Goal: Task Accomplishment & Management: Manage account settings

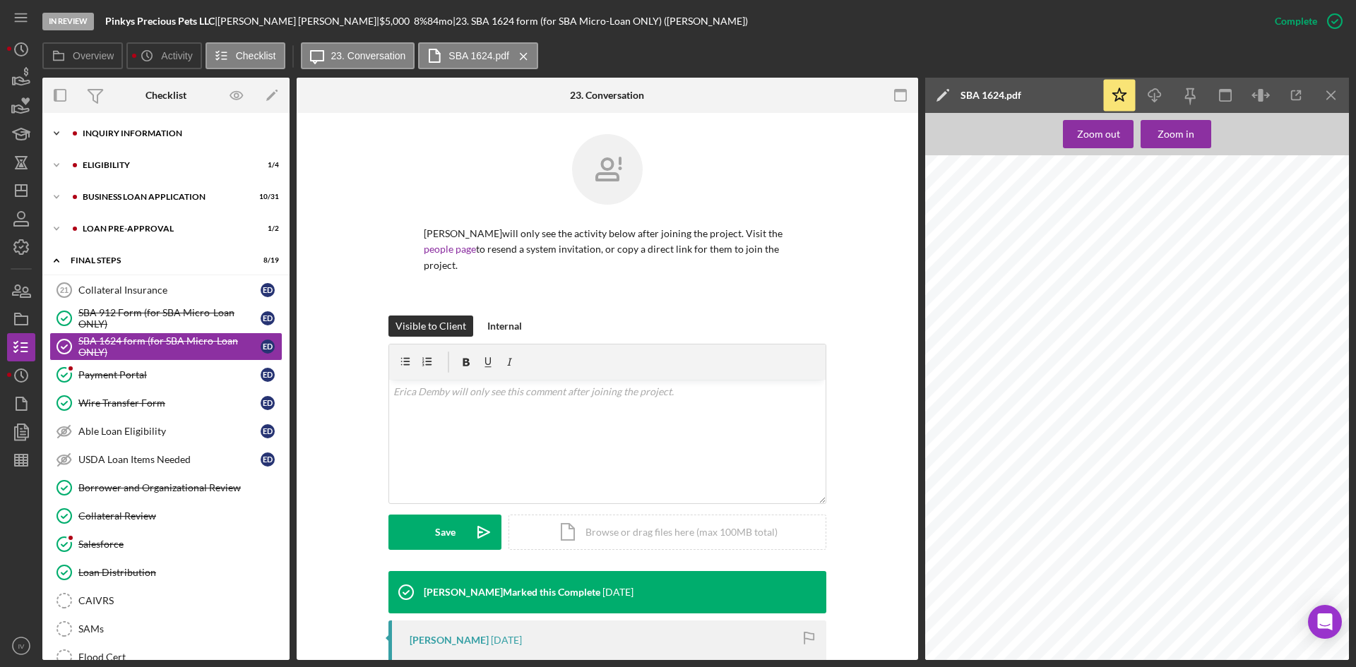
scroll to position [201, 0]
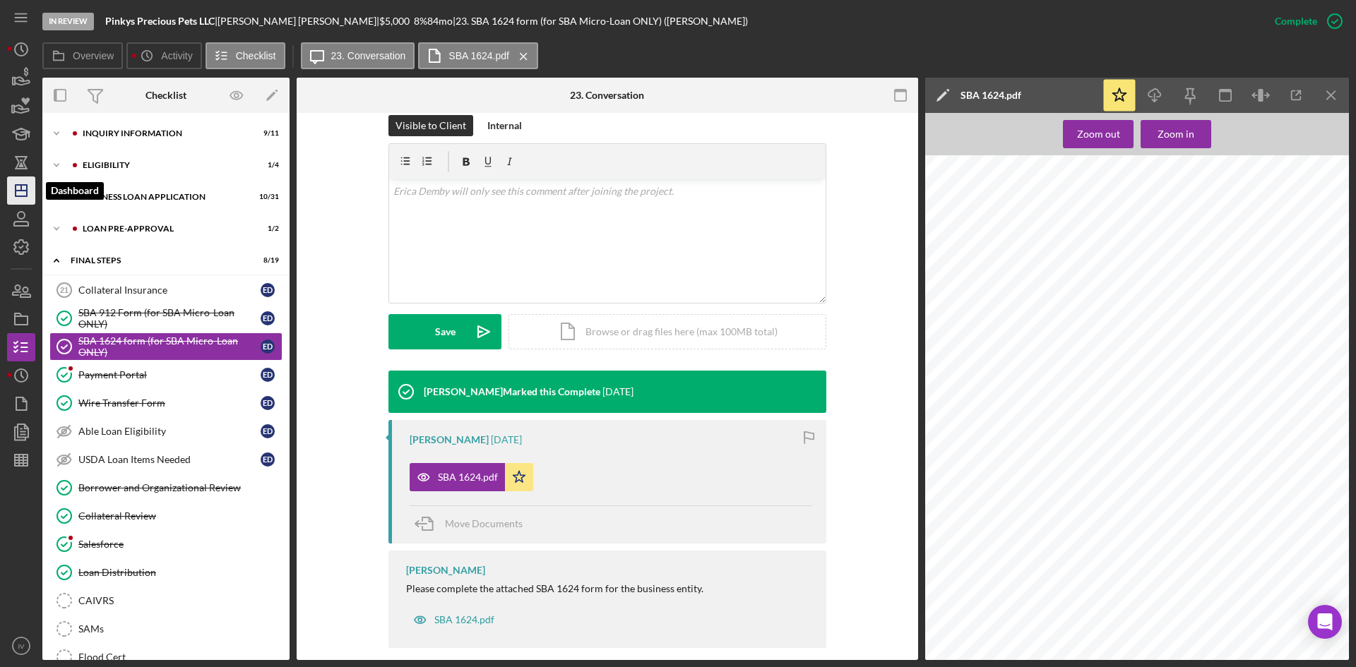
click at [25, 189] on icon "Icon/Dashboard" at bounding box center [21, 190] width 35 height 35
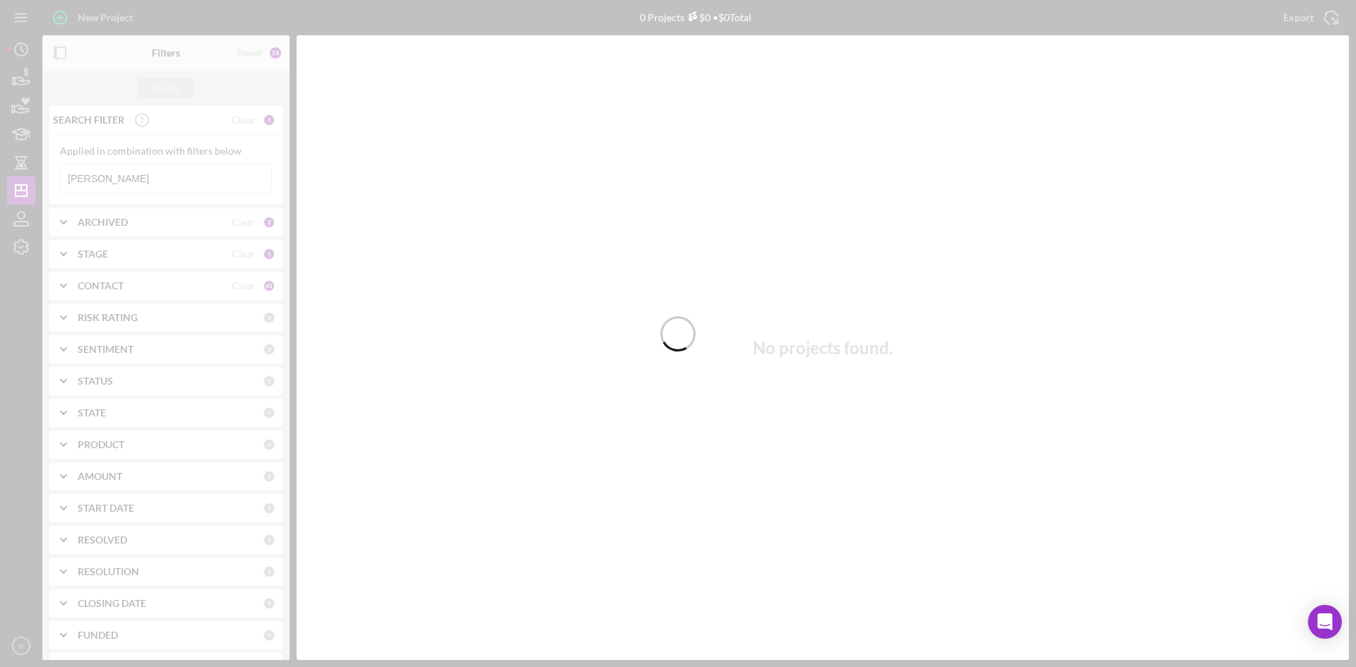
click at [116, 179] on div at bounding box center [678, 333] width 1356 height 667
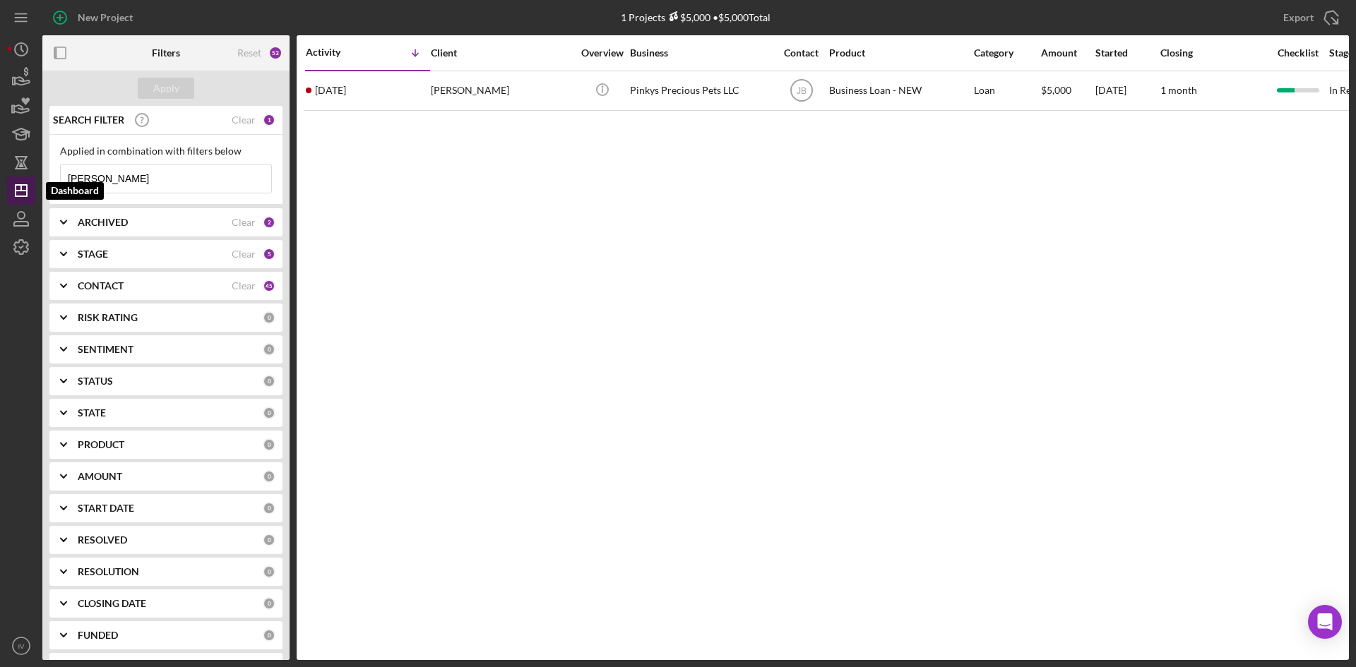
drag, startPoint x: 116, startPoint y: 179, endPoint x: 32, endPoint y: 195, distance: 85.4
click at [32, 195] on div "New Project 1 Projects $5,000 • $5,000 Total [PERSON_NAME] Export Icon/Export F…" at bounding box center [678, 330] width 1342 height 660
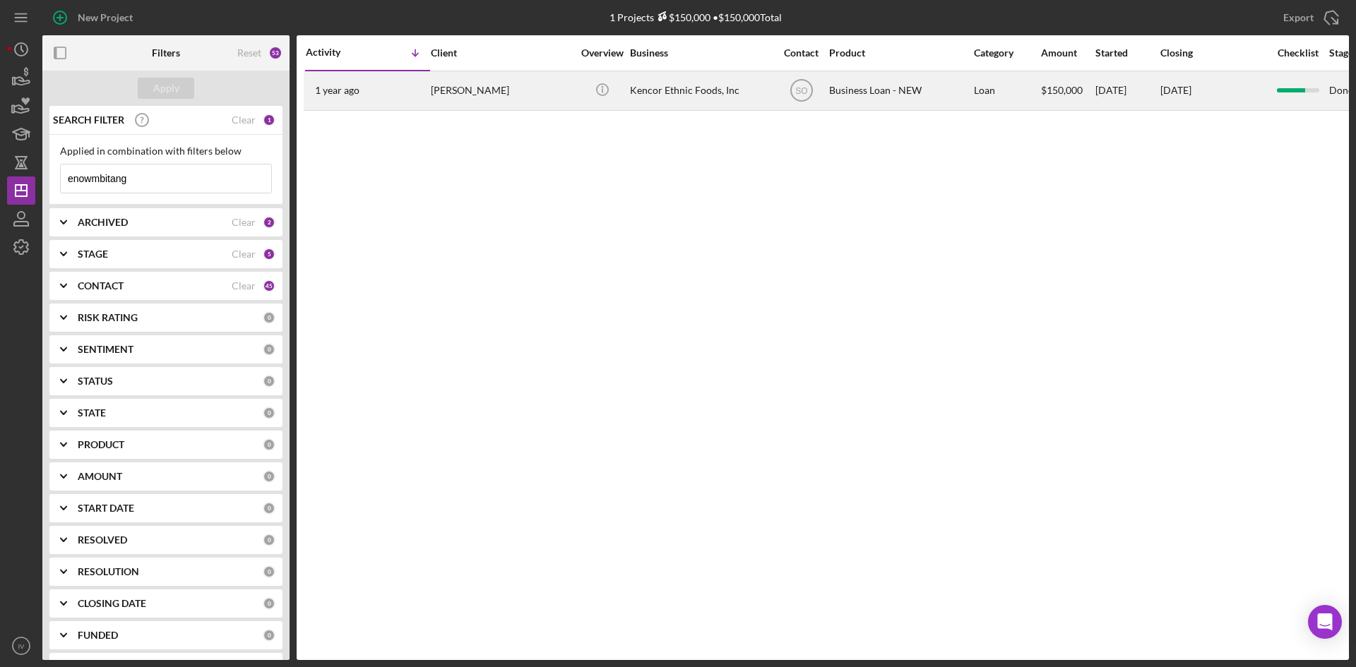
type input "enowmbitang"
click at [448, 93] on div "[PERSON_NAME]" at bounding box center [501, 90] width 141 height 37
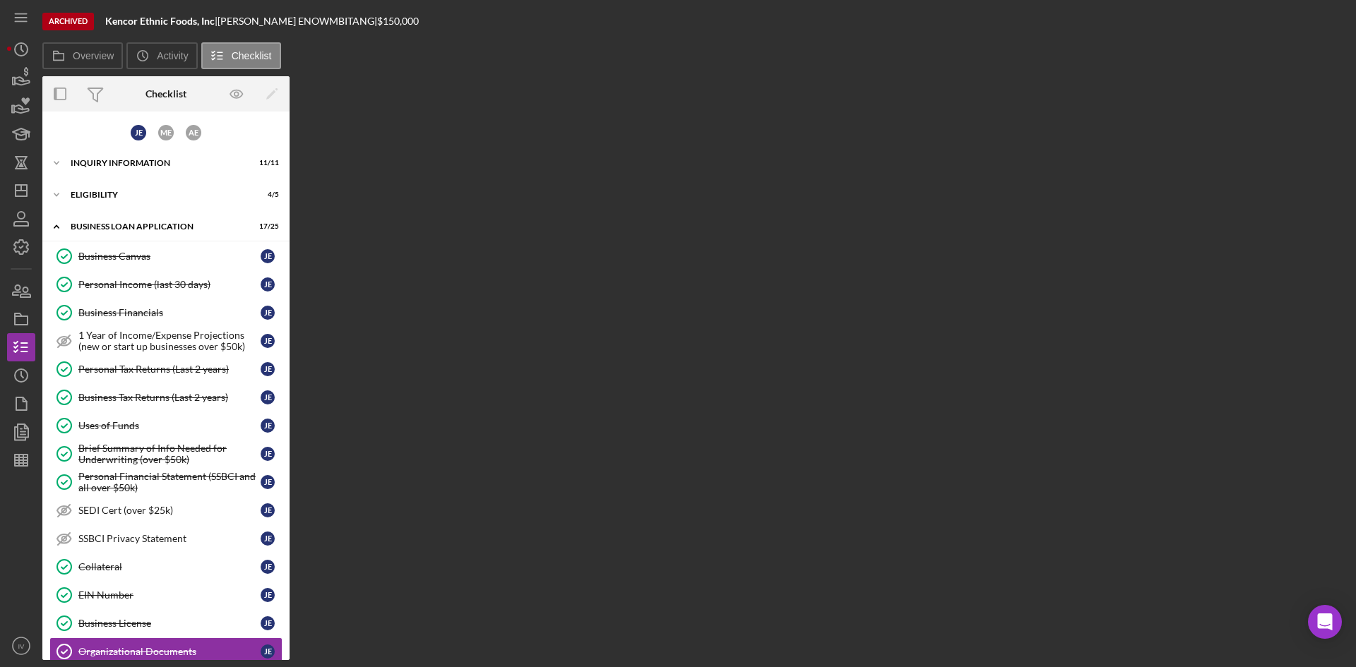
scroll to position [266, 0]
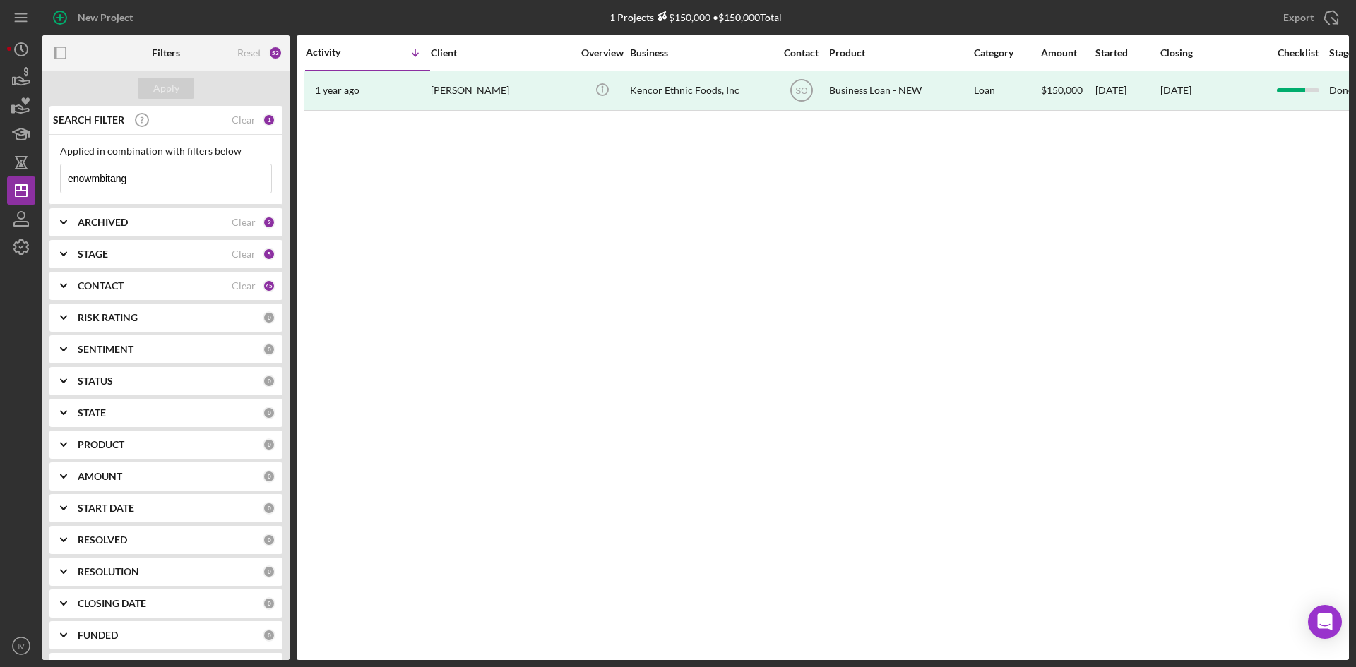
click at [103, 227] on b "ARCHIVED" at bounding box center [103, 222] width 50 height 11
click at [104, 277] on div "CONTACT Clear 45" at bounding box center [177, 286] width 198 height 28
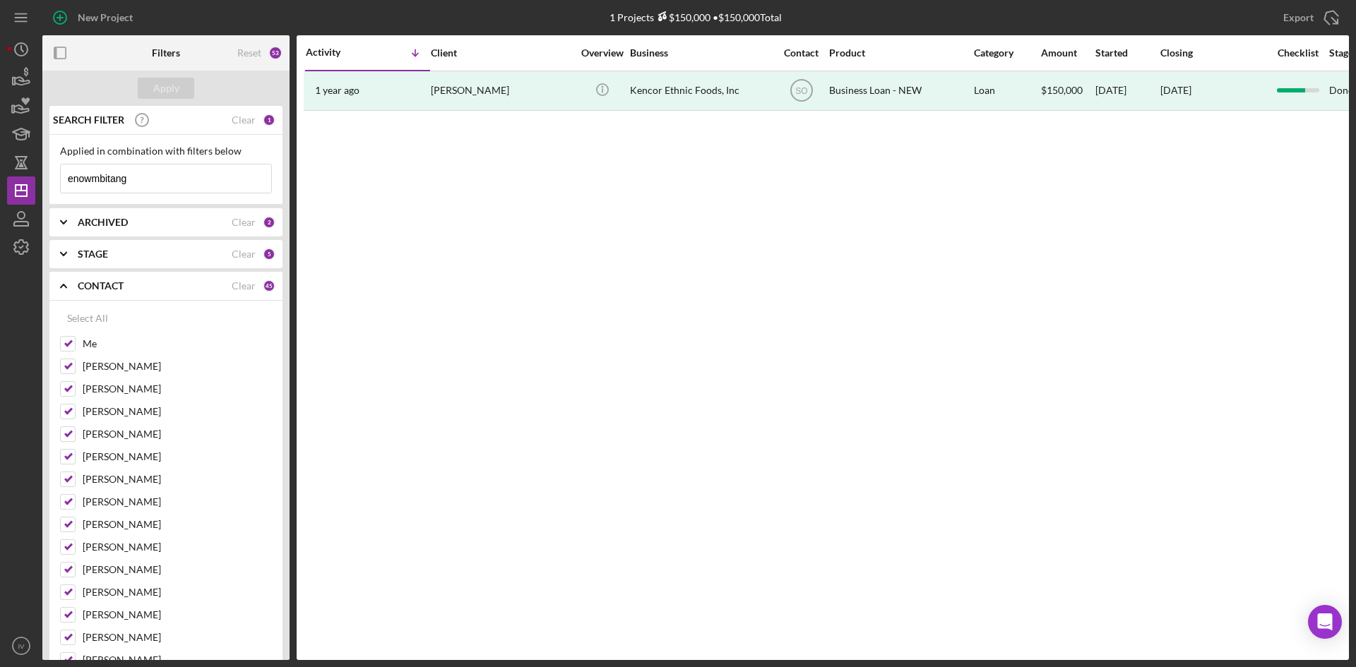
click at [87, 282] on b "CONTACT" at bounding box center [101, 285] width 46 height 11
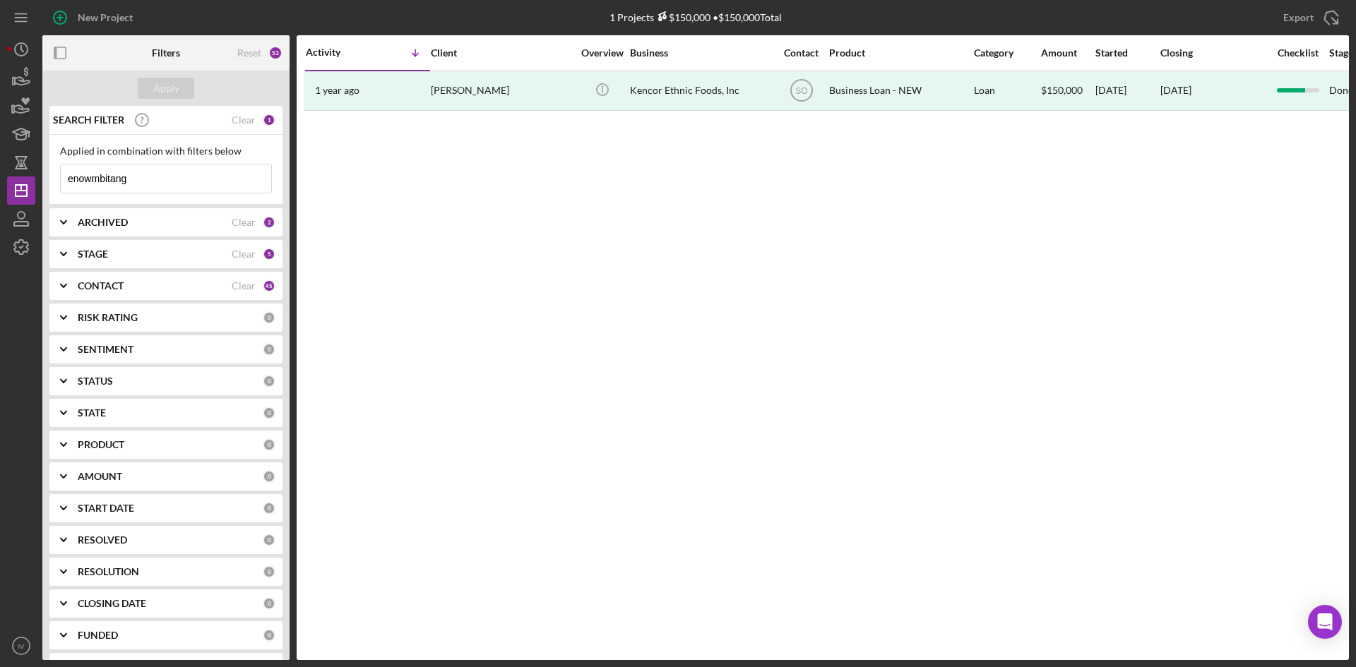
click at [85, 251] on b "STAGE" at bounding box center [93, 254] width 30 height 11
click at [81, 253] on b "STAGE" at bounding box center [93, 254] width 30 height 11
click at [76, 217] on icon "Icon/Expander" at bounding box center [63, 222] width 35 height 35
click at [68, 220] on icon "Icon/Expander" at bounding box center [63, 222] width 35 height 35
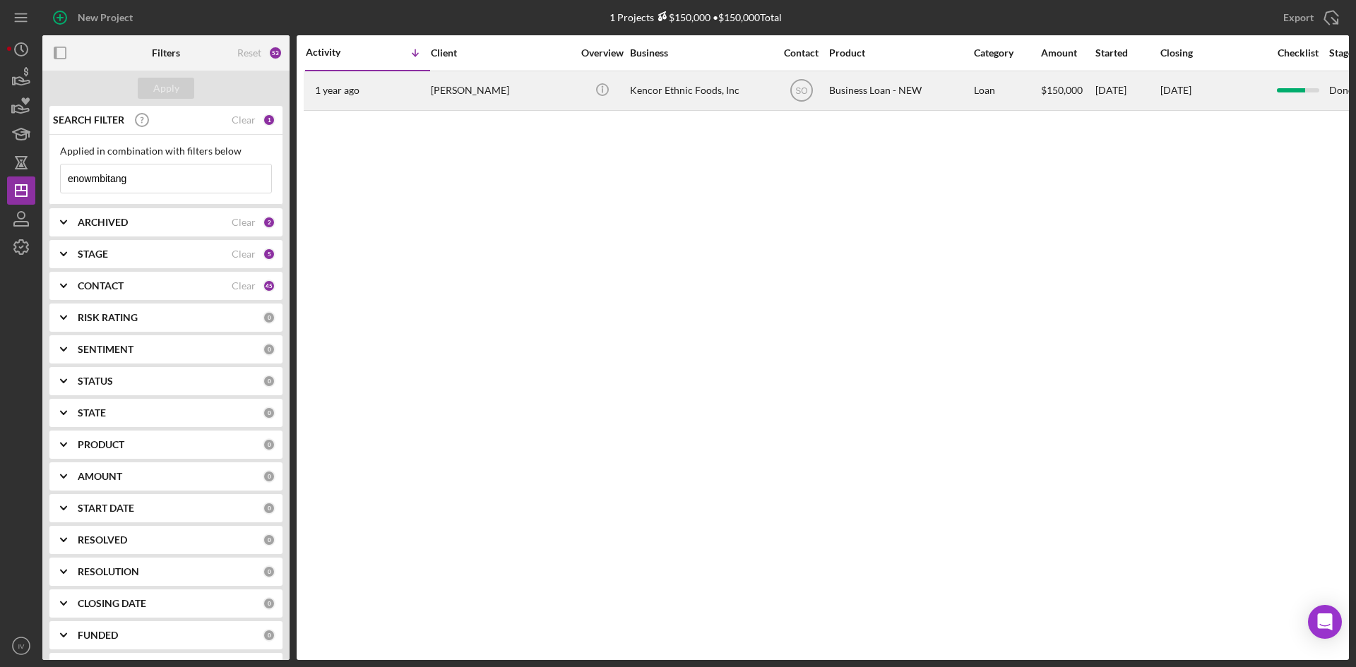
click at [446, 98] on div "[PERSON_NAME]" at bounding box center [501, 90] width 141 height 37
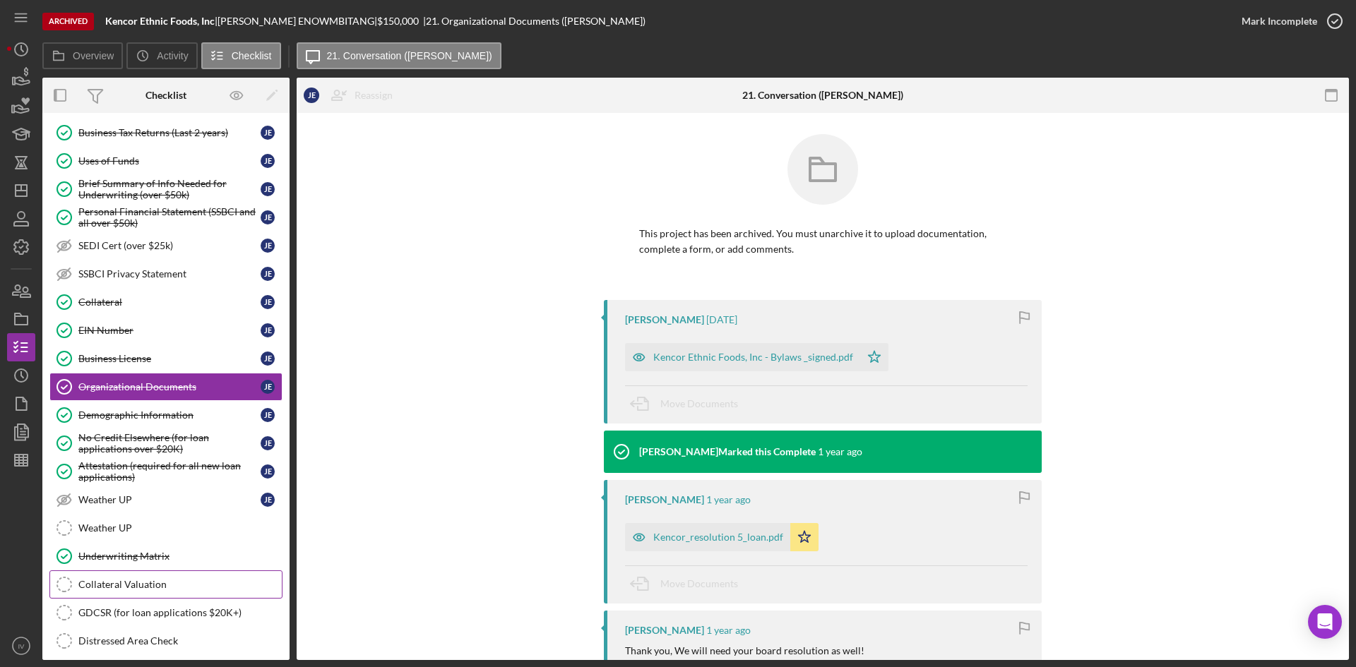
scroll to position [399, 0]
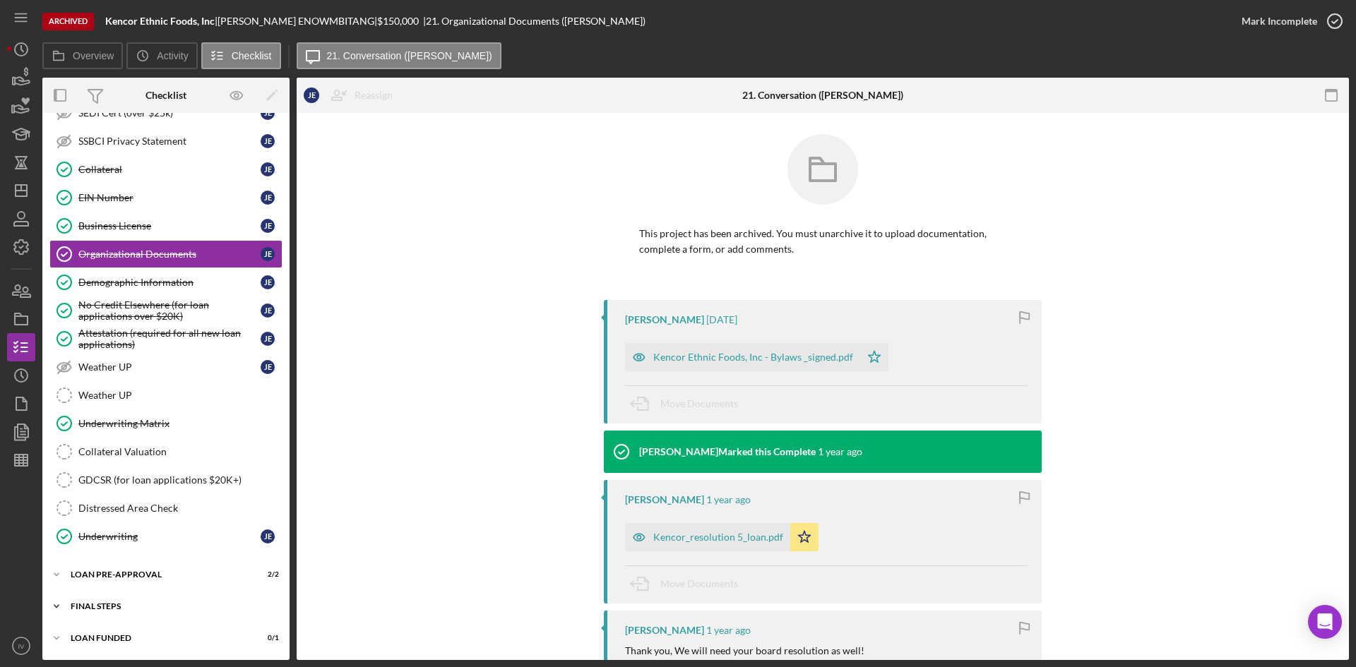
click at [76, 599] on div "Icon/Expander FINAL STEPS 9 / 19" at bounding box center [165, 606] width 247 height 28
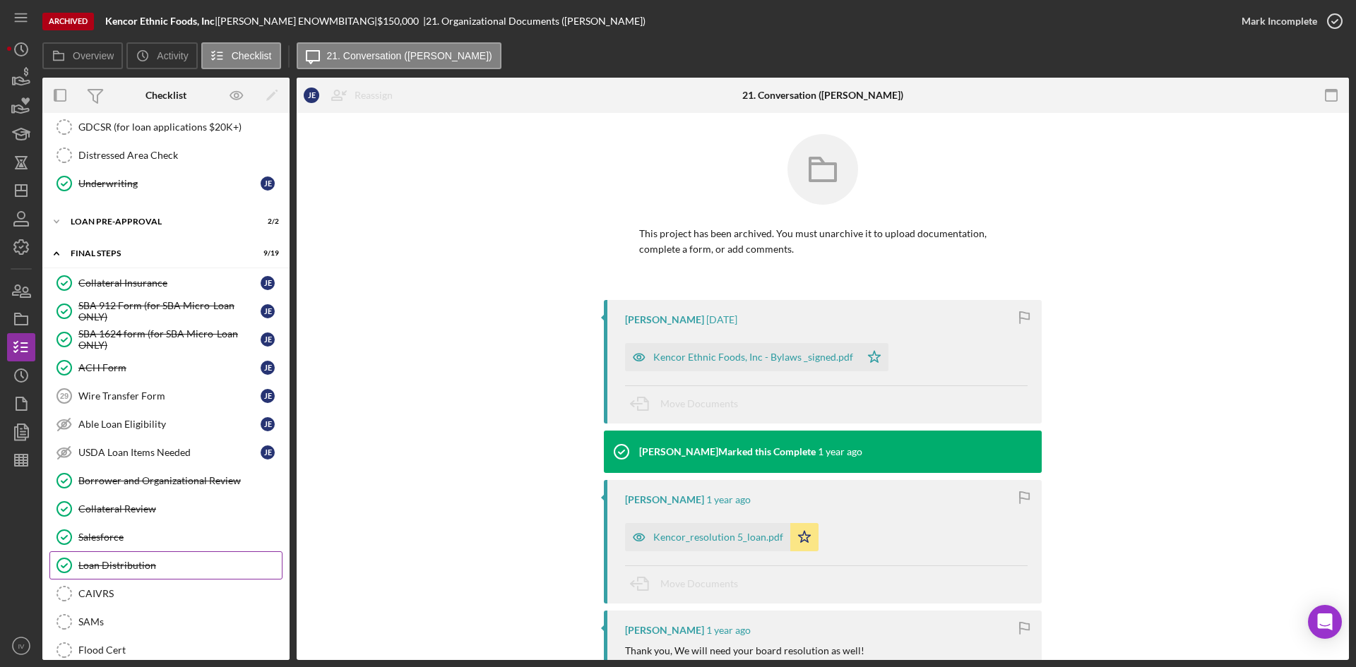
click at [143, 562] on div "Loan Distribution" at bounding box center [179, 565] width 203 height 11
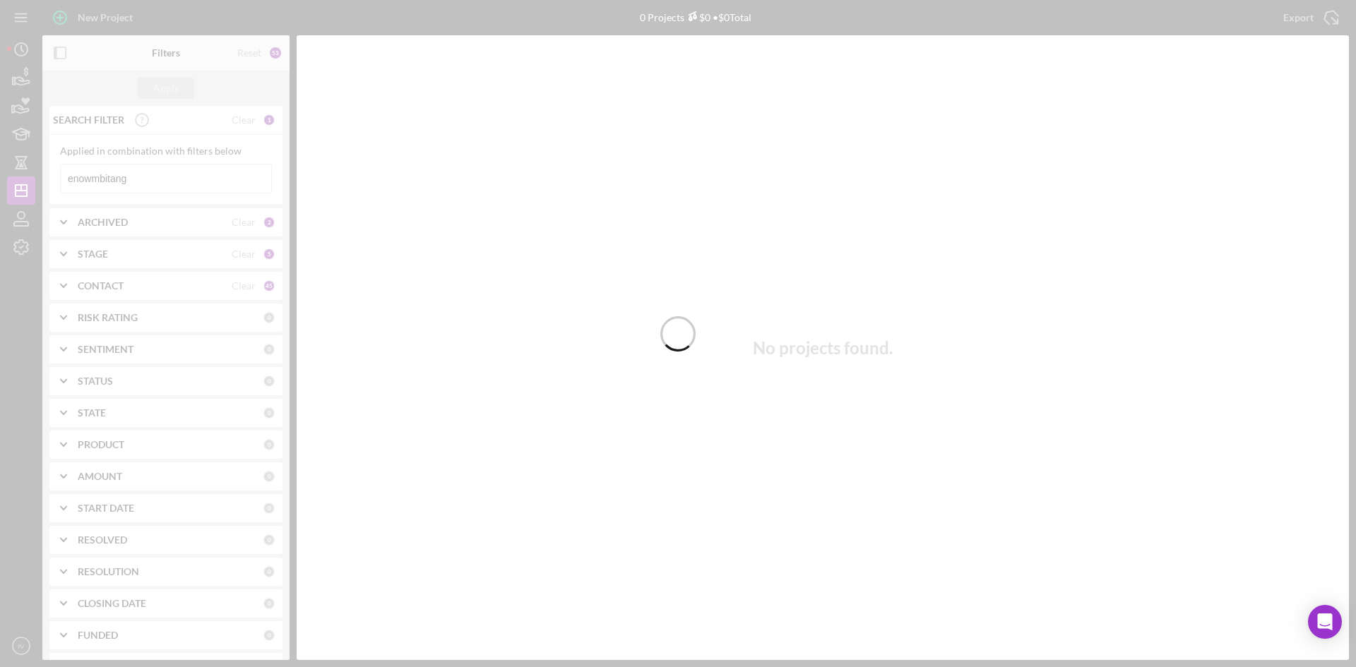
click at [146, 186] on div at bounding box center [678, 333] width 1356 height 667
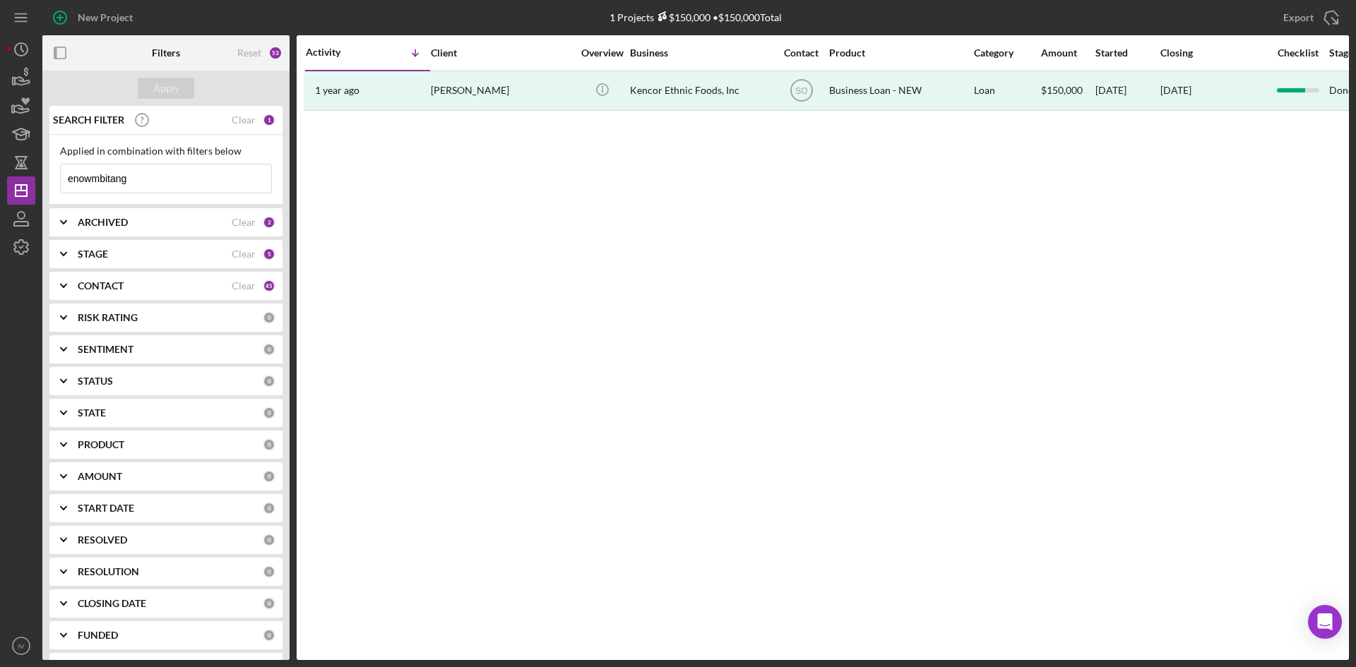
drag, startPoint x: 145, startPoint y: 189, endPoint x: 42, endPoint y: 180, distance: 103.4
click at [42, 180] on div "SEARCH FILTER Clear 1 Applied in combination with filters below enowmbitang Ico…" at bounding box center [165, 383] width 247 height 554
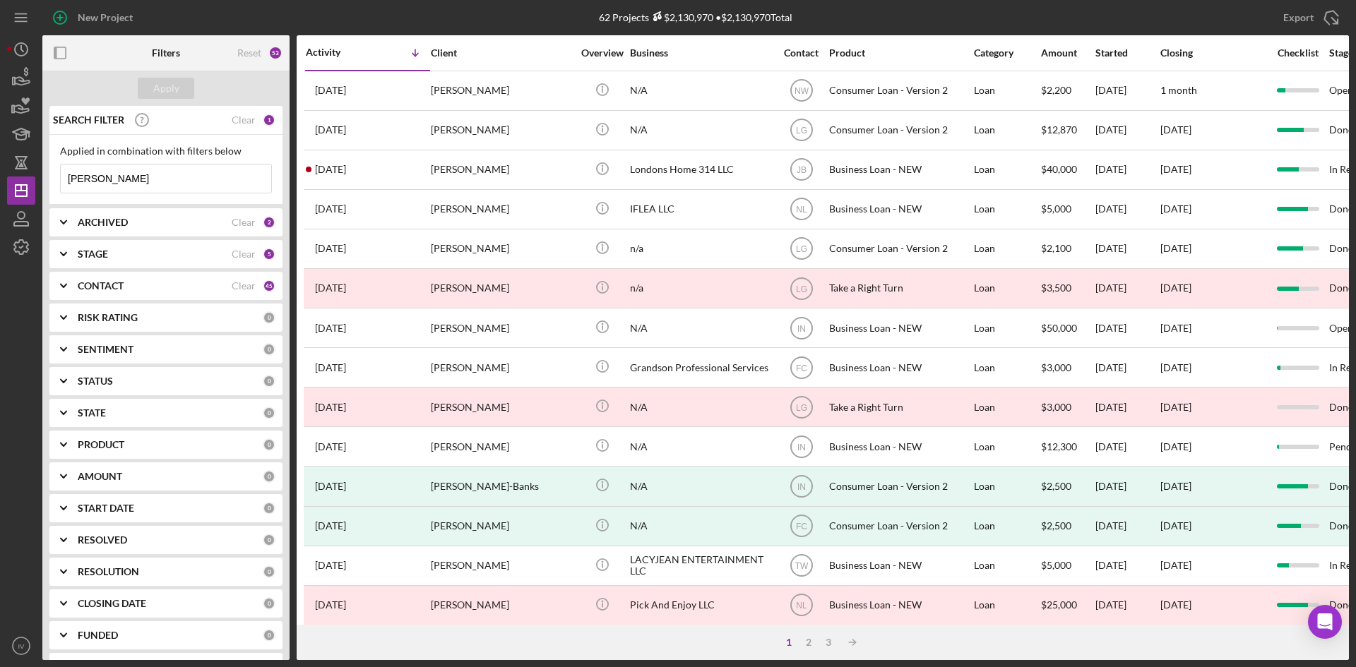
type input "[PERSON_NAME]"
click at [113, 254] on div "STAGE" at bounding box center [155, 254] width 154 height 11
click at [85, 225] on b "ARCHIVED" at bounding box center [103, 222] width 50 height 11
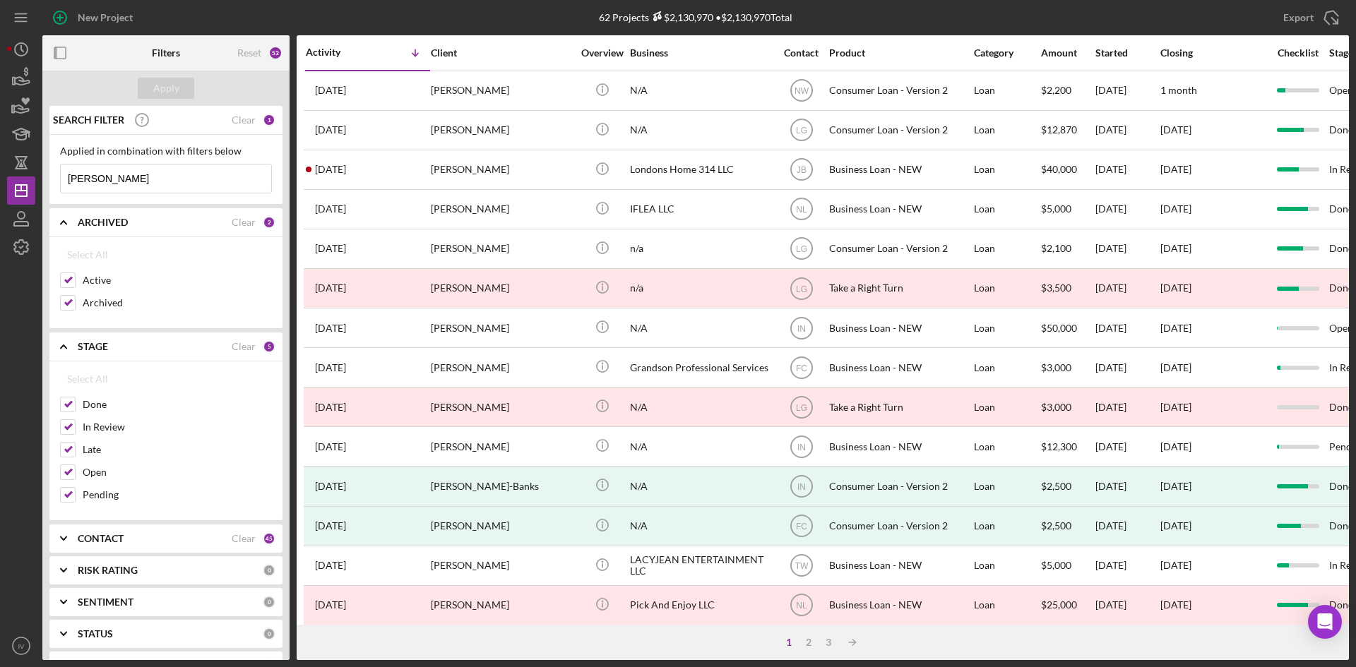
click at [71, 228] on icon "Icon/Expander" at bounding box center [63, 222] width 35 height 35
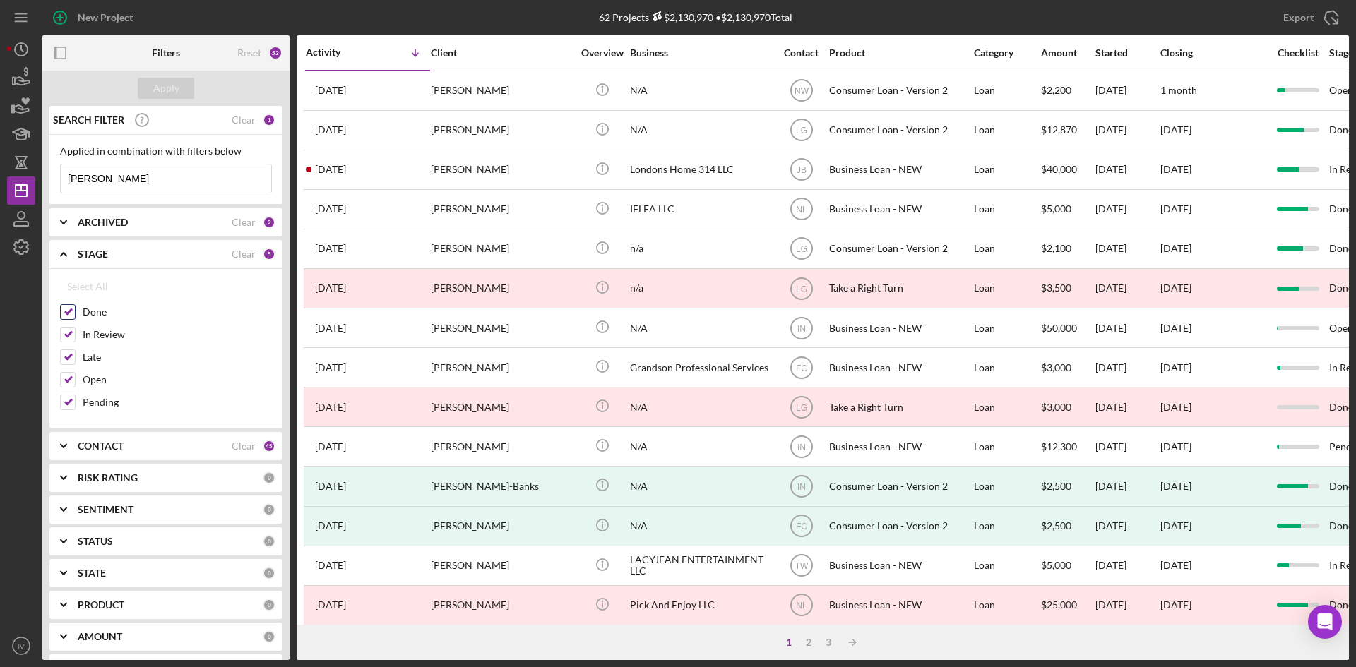
click at [73, 313] on input "Done" at bounding box center [68, 312] width 14 height 14
checkbox input "false"
click at [71, 354] on input "Late" at bounding box center [68, 357] width 14 height 14
checkbox input "false"
click at [68, 383] on input "Open" at bounding box center [68, 380] width 14 height 14
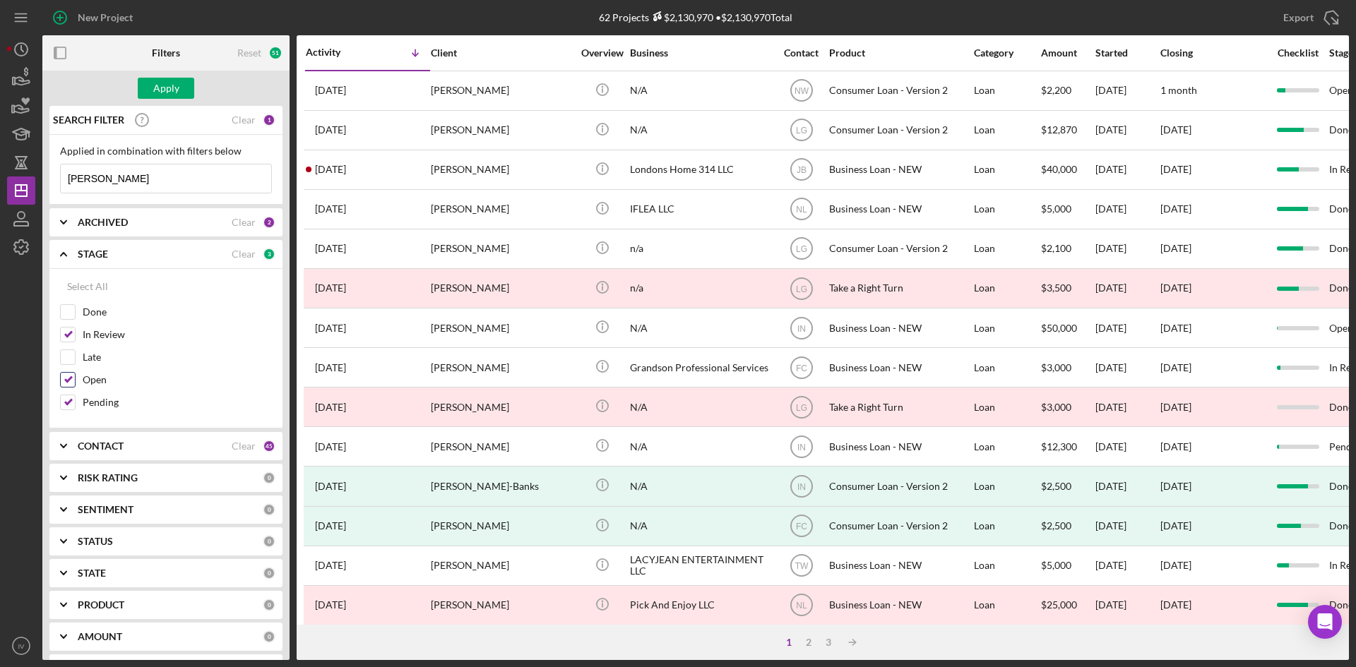
checkbox input "false"
click at [71, 408] on input "Pending" at bounding box center [68, 402] width 14 height 14
checkbox input "false"
drag, startPoint x: 162, startPoint y: 182, endPoint x: 40, endPoint y: 181, distance: 122.9
click at [40, 181] on div "New Project 62 Projects $2,130,970 • $2,130,970 Total enowmbitang Export Icon/E…" at bounding box center [678, 330] width 1342 height 660
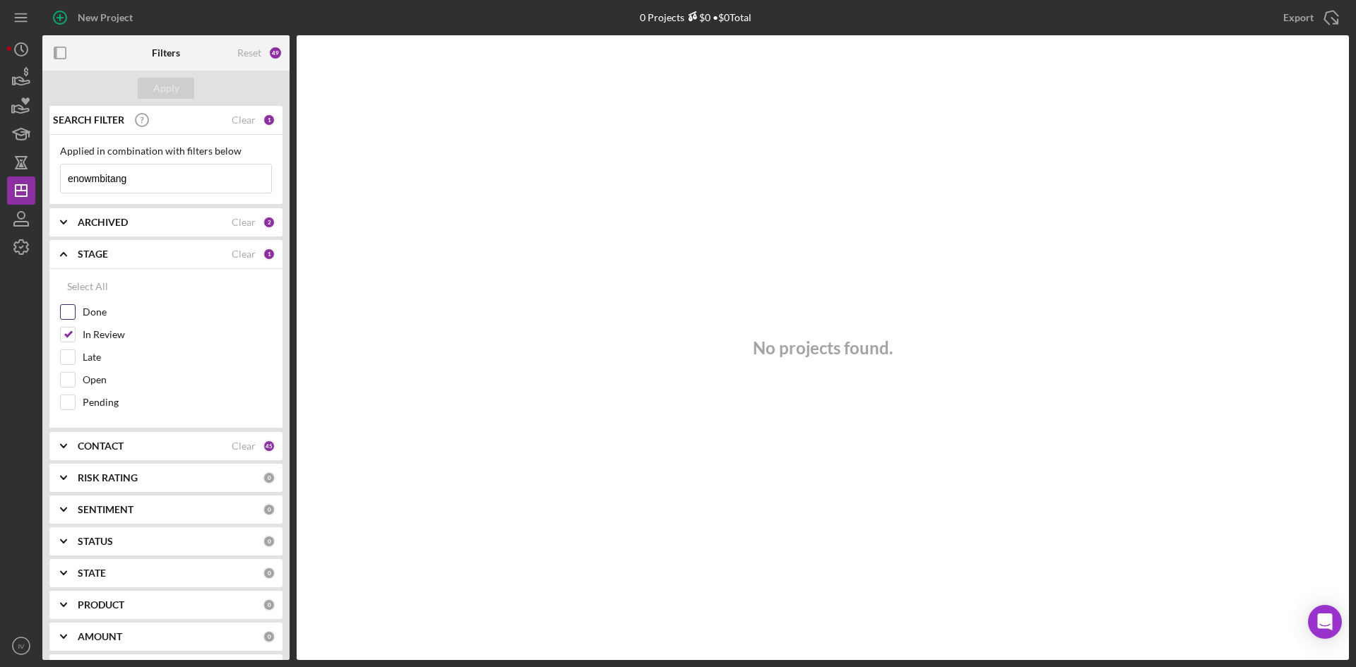
type input "enowmbitang"
click at [69, 309] on input "Done" at bounding box center [68, 312] width 14 height 14
checkbox input "true"
click at [67, 360] on input "Late" at bounding box center [68, 357] width 14 height 14
checkbox input "true"
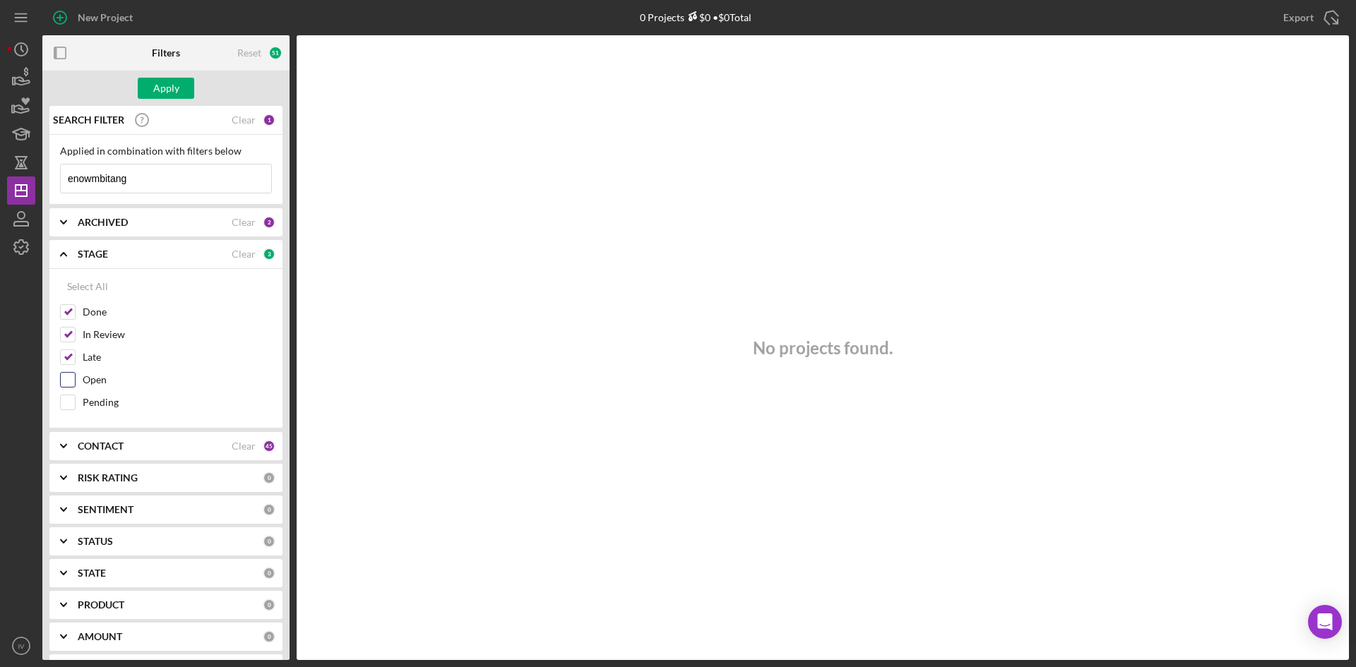
click at [65, 387] on input "Open" at bounding box center [68, 380] width 14 height 14
checkbox input "true"
click at [68, 408] on input "Pending" at bounding box center [68, 402] width 14 height 14
checkbox input "true"
drag, startPoint x: 147, startPoint y: 183, endPoint x: 0, endPoint y: 186, distance: 146.9
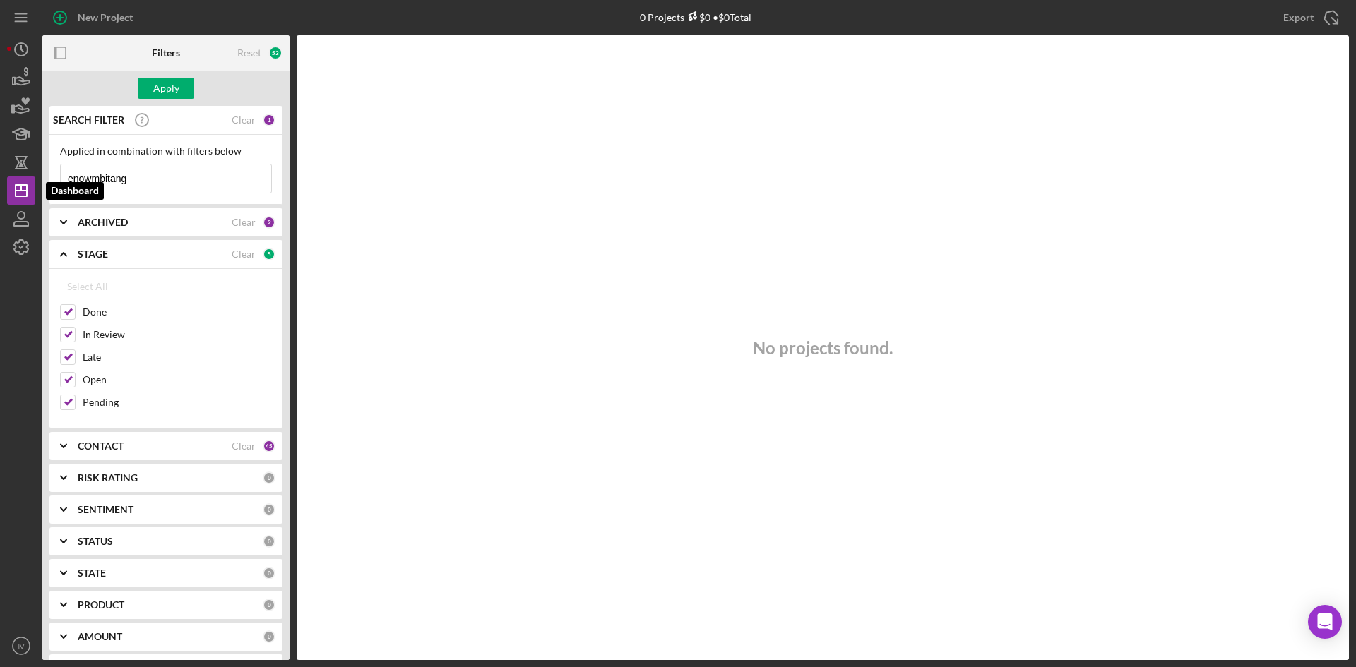
click at [0, 186] on div "New Project 0 Projects $0 • $0 Total enowmbitang Export Icon/Export Filters Res…" at bounding box center [678, 333] width 1356 height 667
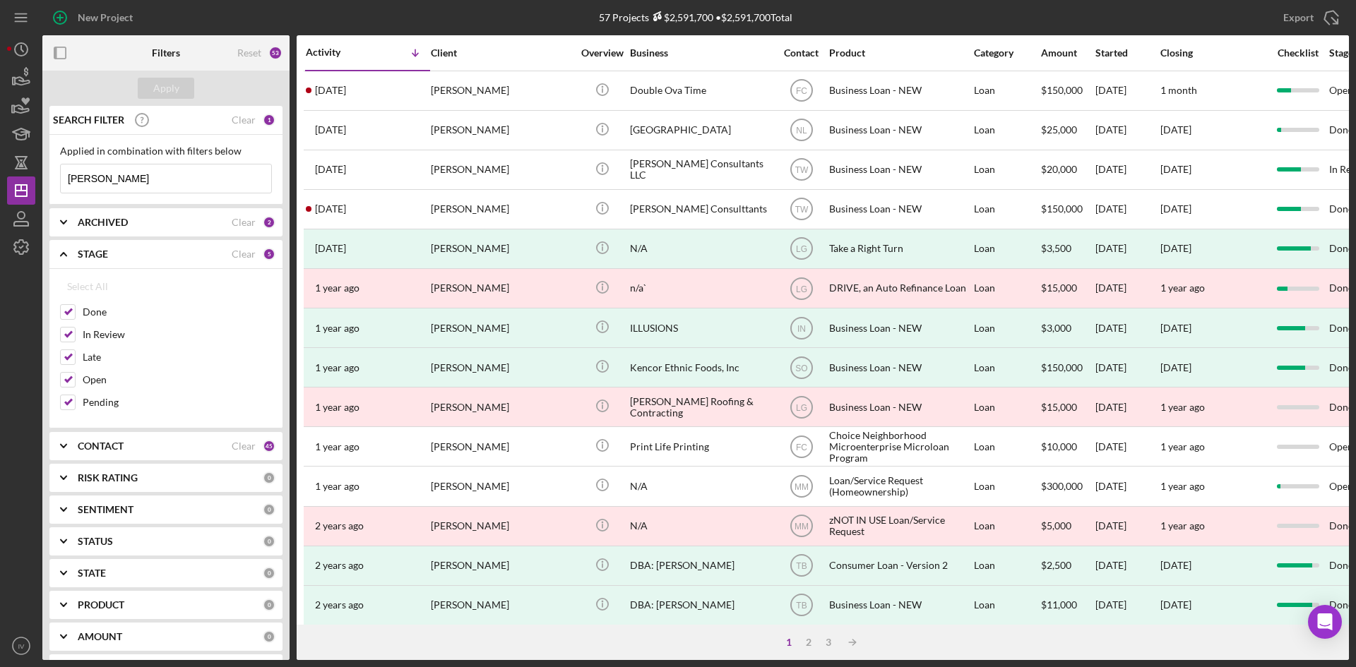
type input "[PERSON_NAME]"
click at [116, 441] on b "CONTACT" at bounding box center [101, 446] width 46 height 11
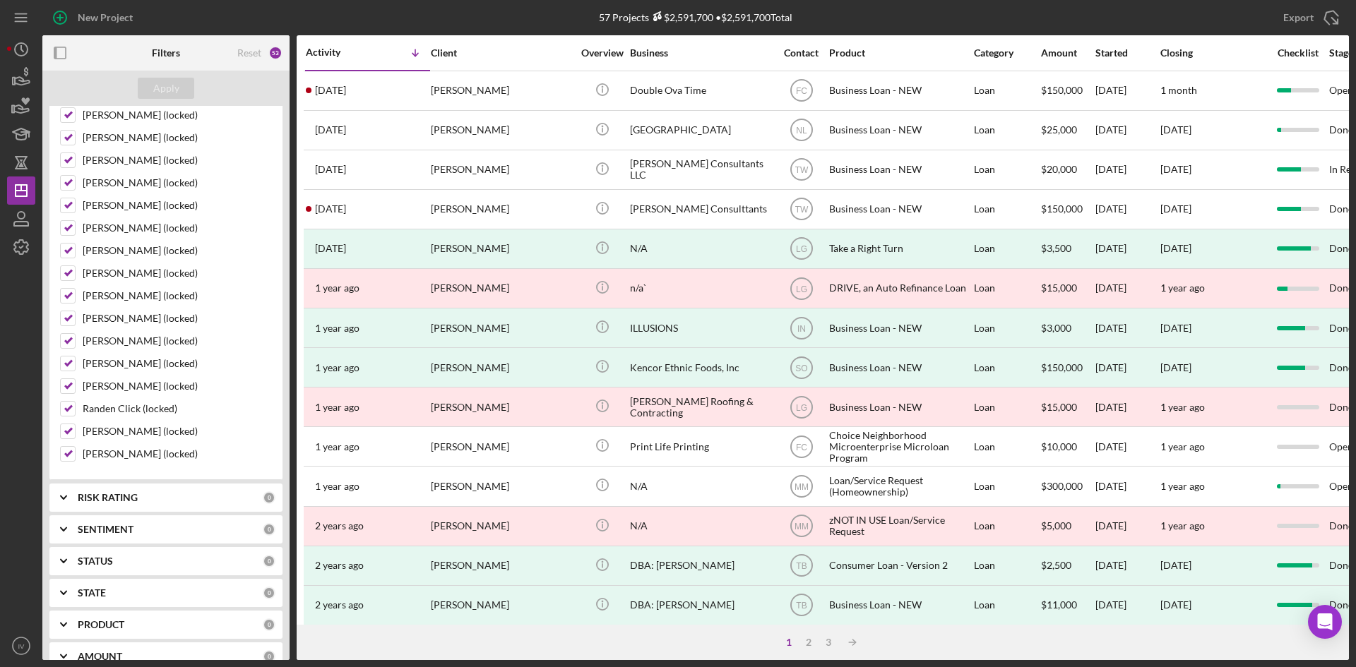
scroll to position [1279, 0]
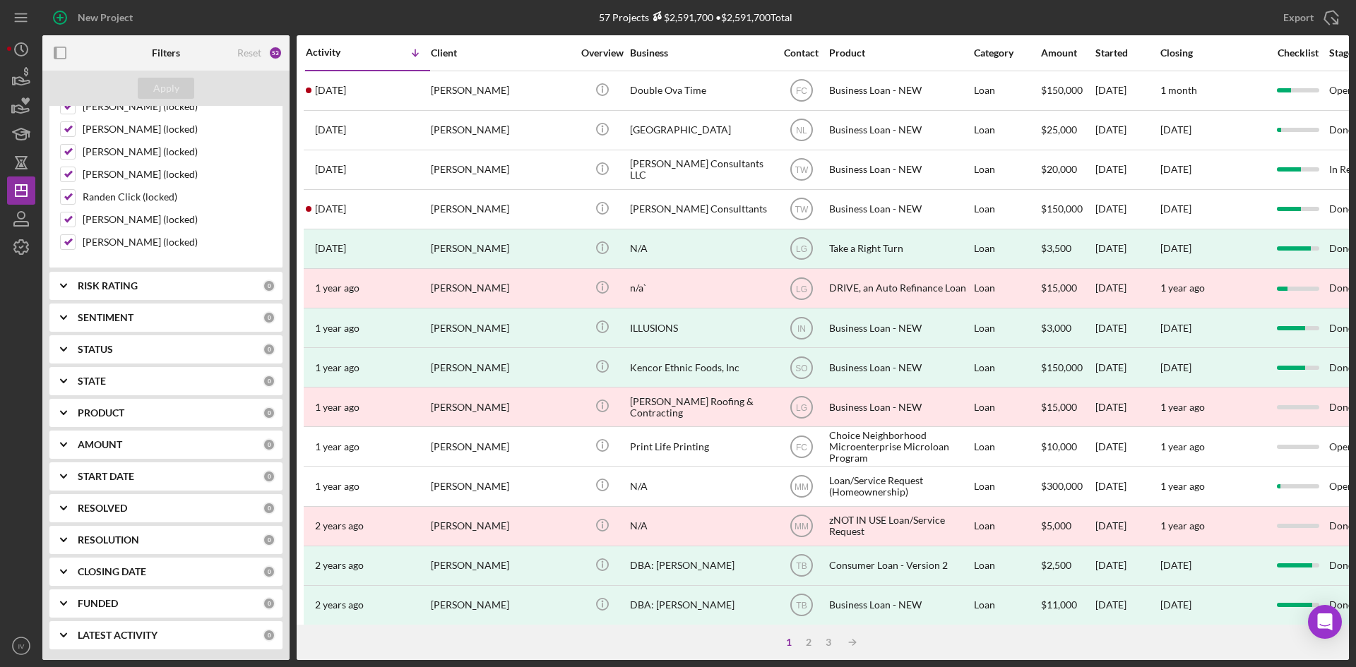
click at [85, 289] on b "RISK RATING" at bounding box center [108, 285] width 60 height 11
click at [83, 402] on div "SENTIMENT 0" at bounding box center [177, 410] width 198 height 28
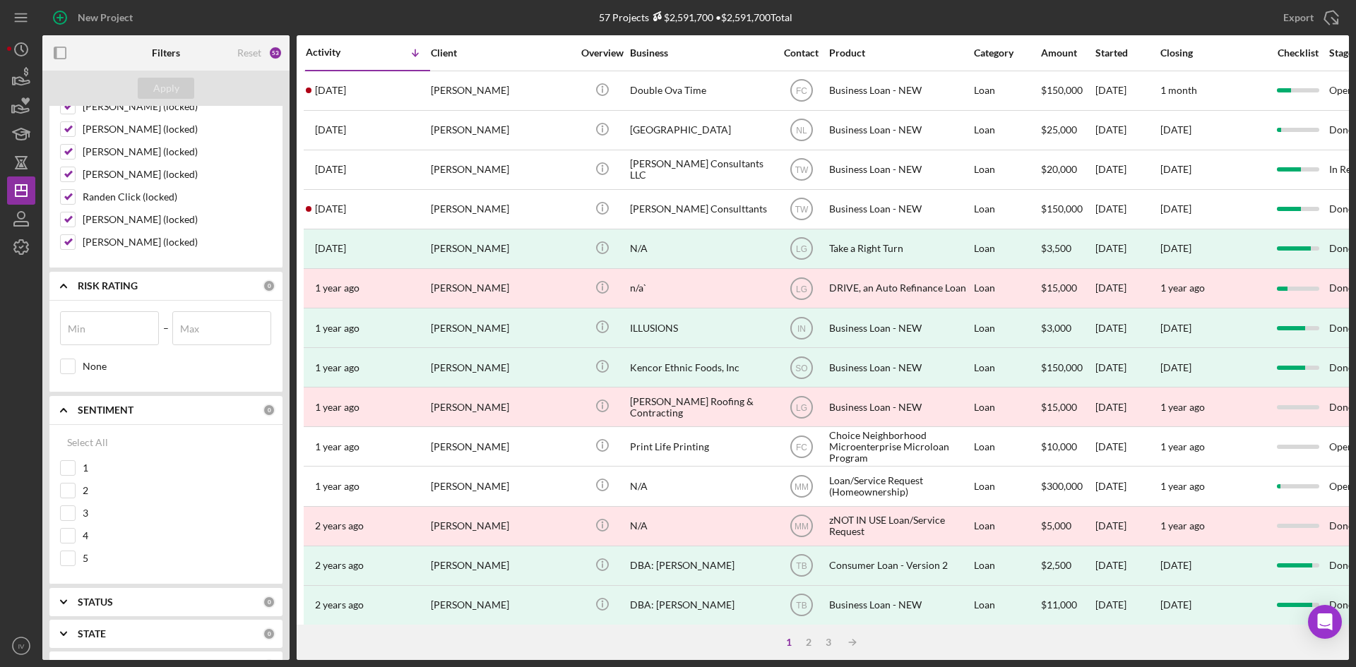
click at [80, 410] on icon "Icon/Expander" at bounding box center [63, 410] width 35 height 35
click at [84, 448] on div "STATUS 0" at bounding box center [177, 442] width 198 height 13
click at [88, 444] on b "STATUS" at bounding box center [95, 441] width 35 height 11
click at [91, 471] on b "STATE" at bounding box center [92, 473] width 28 height 11
click at [73, 459] on icon "Icon/Expander" at bounding box center [63, 473] width 35 height 35
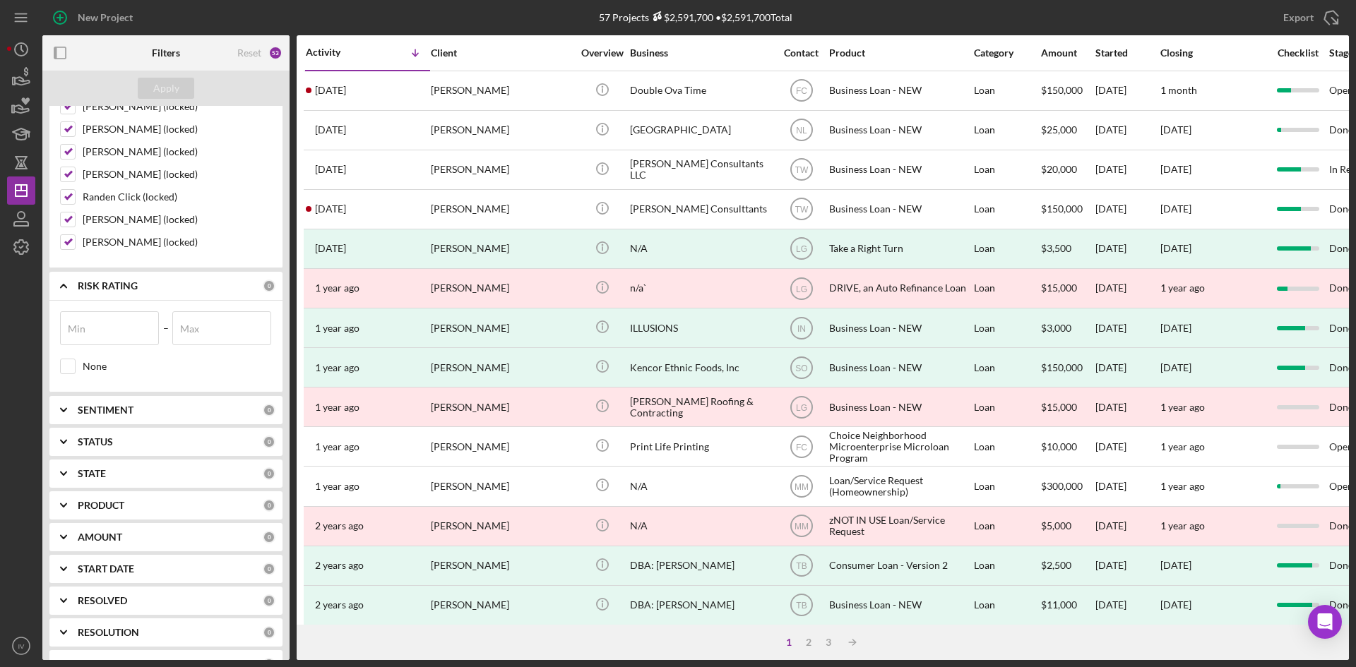
click at [105, 510] on b "PRODUCT" at bounding box center [101, 505] width 47 height 11
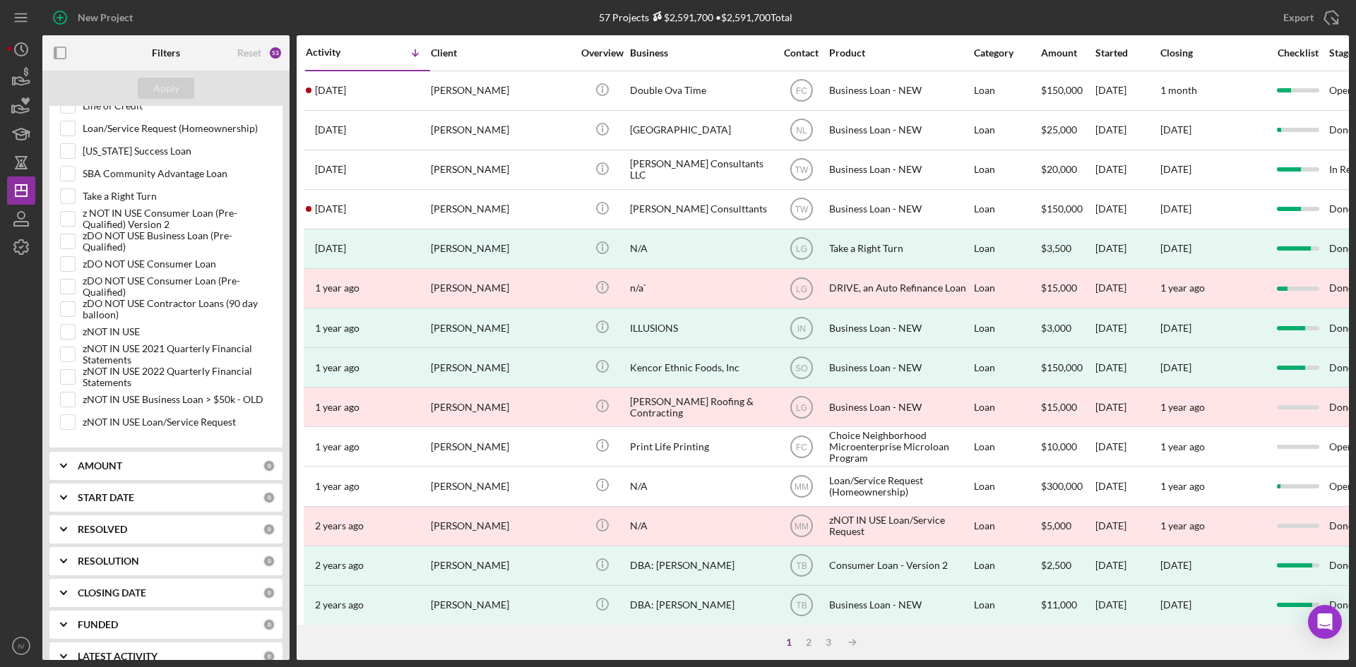
scroll to position [1632, 0]
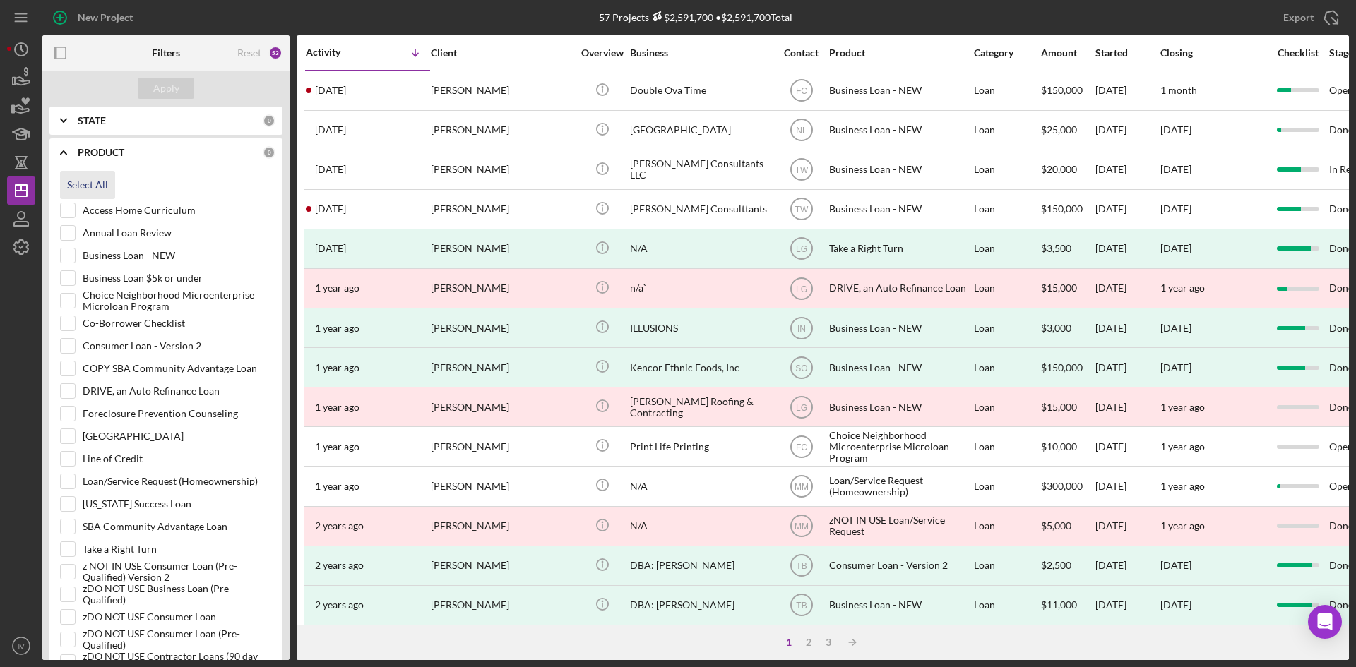
click at [79, 181] on div "Select All" at bounding box center [87, 185] width 41 height 28
checkbox input "true"
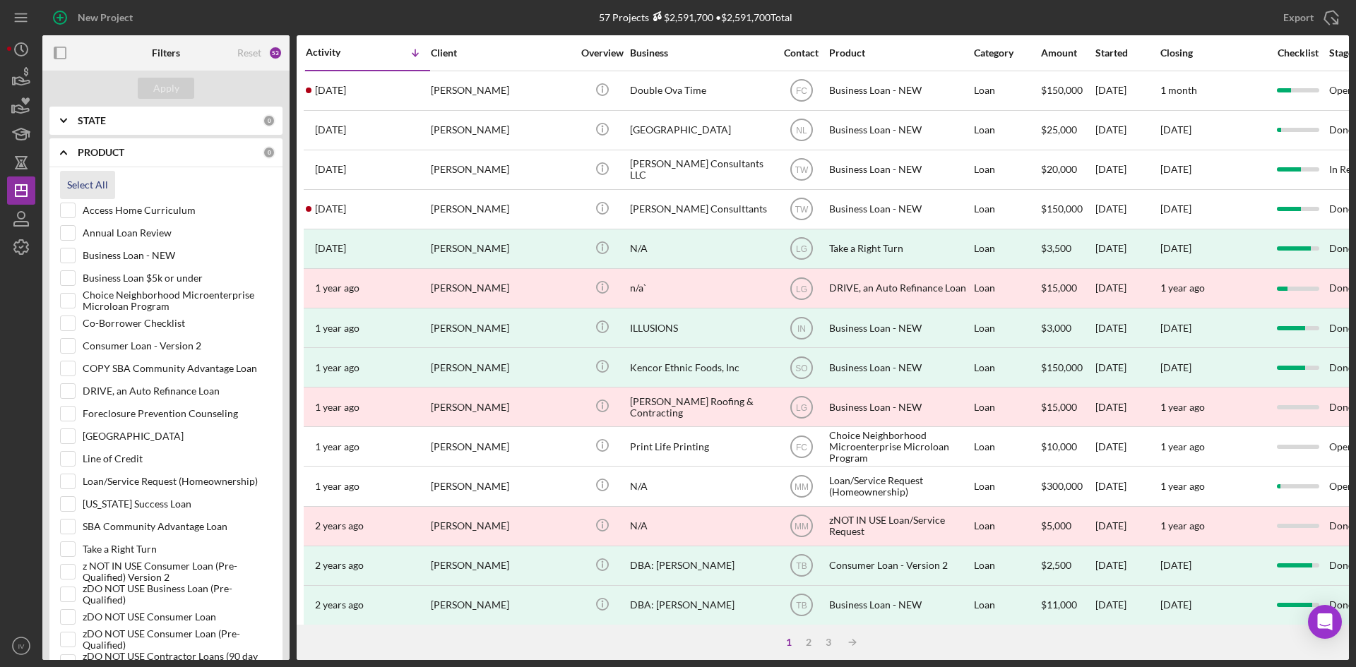
checkbox input "true"
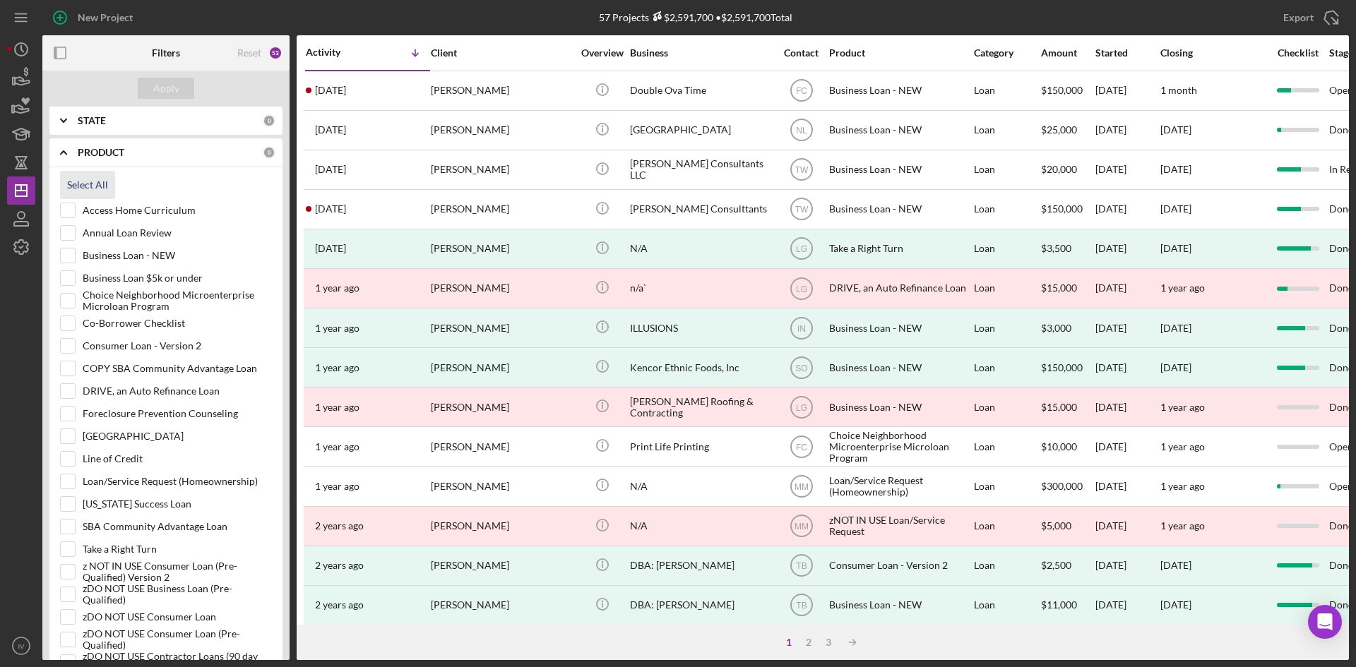
checkbox input "true"
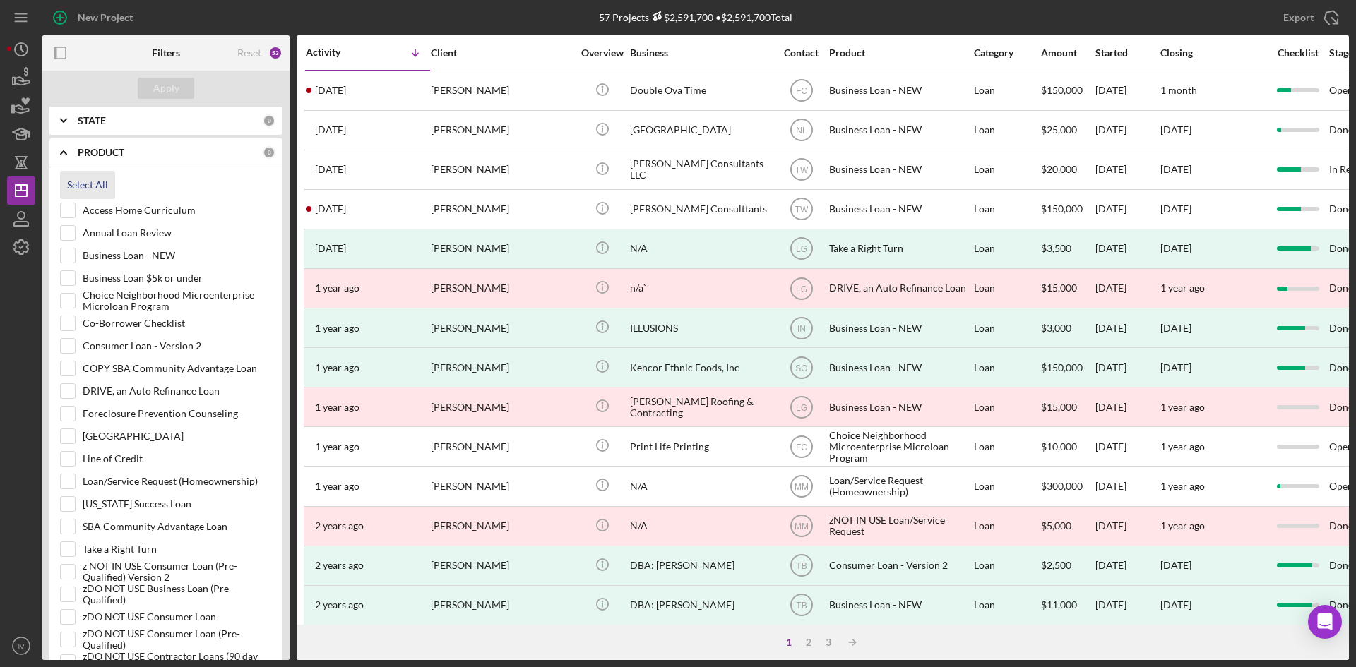
checkbox input "true"
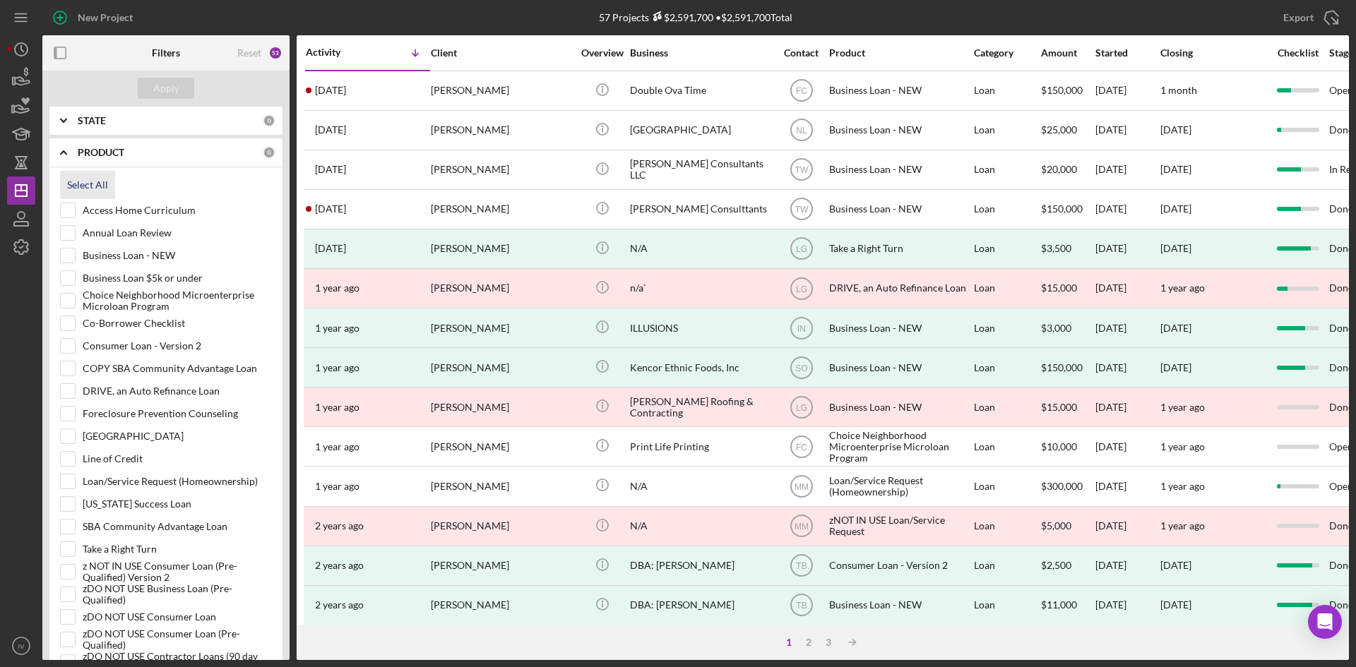
checkbox input "true"
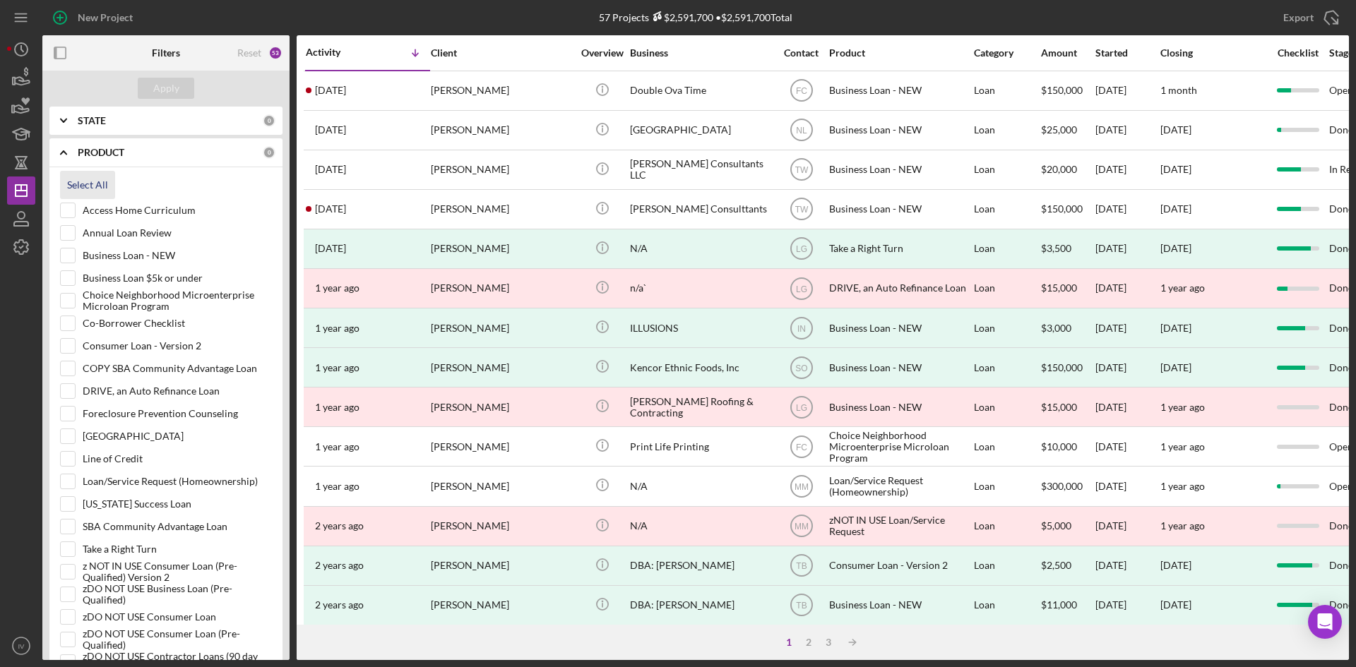
checkbox input "true"
click at [81, 152] on b "PRODUCT" at bounding box center [101, 152] width 47 height 11
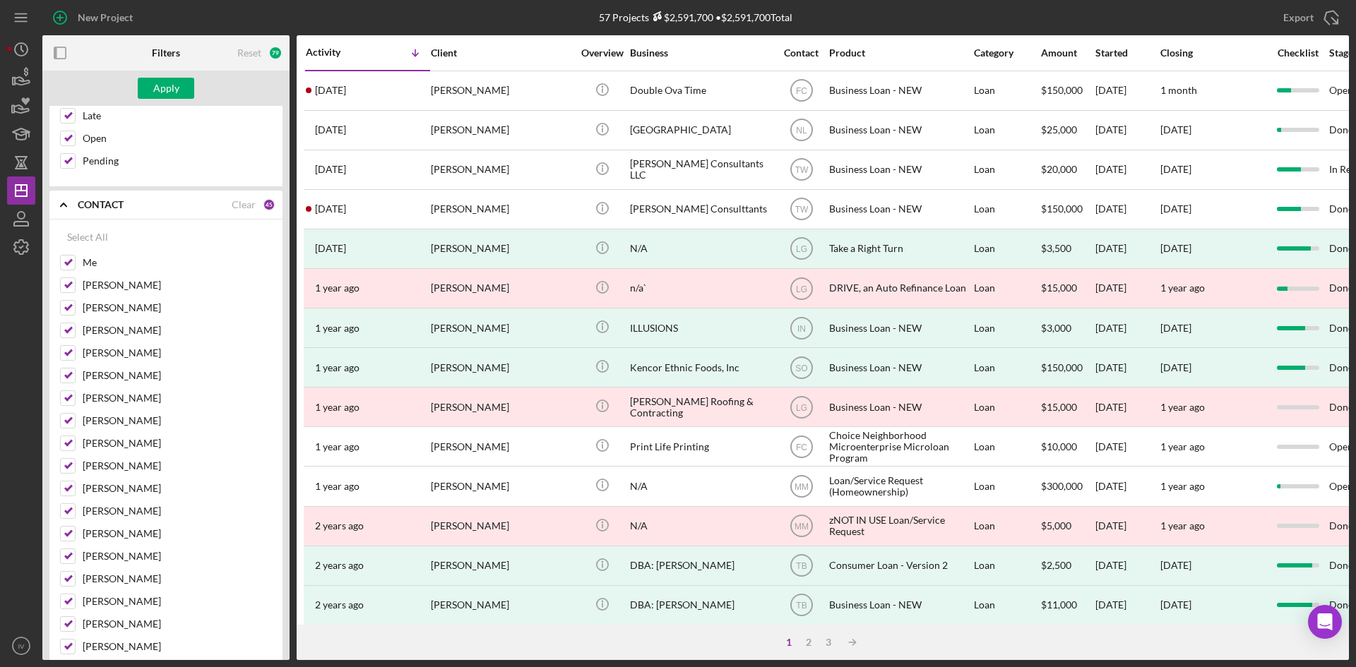
scroll to position [0, 0]
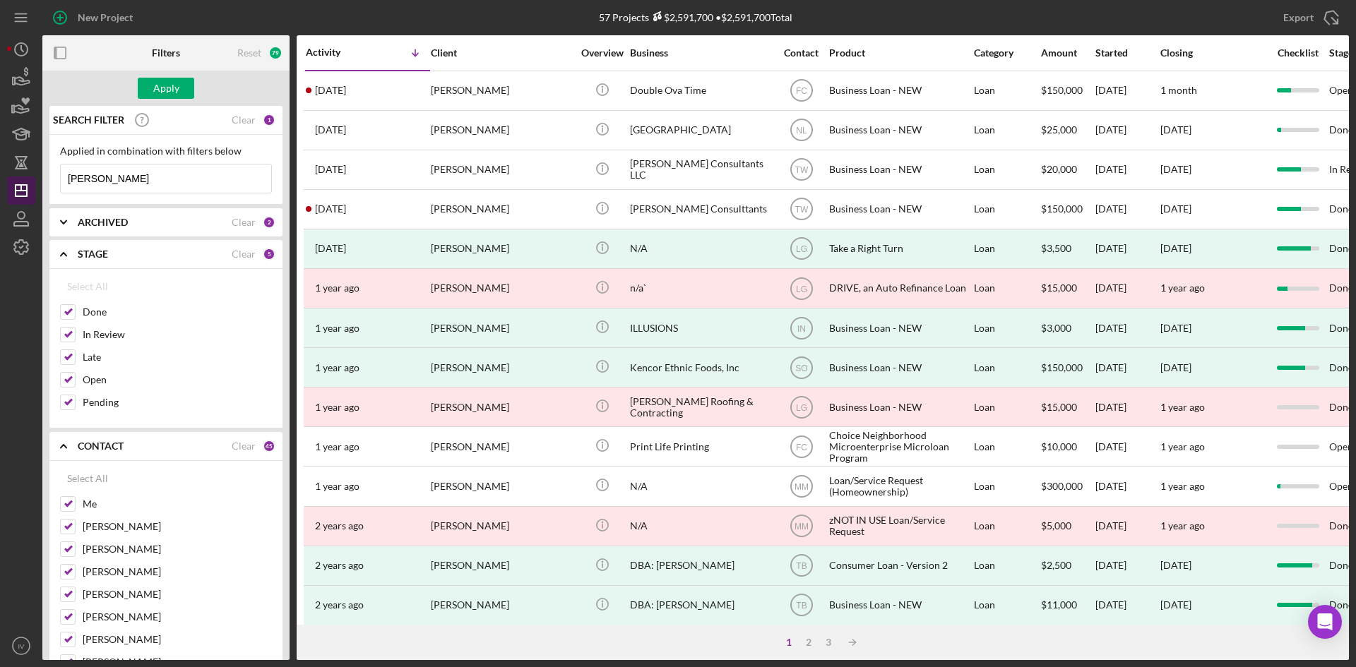
drag, startPoint x: 155, startPoint y: 181, endPoint x: 32, endPoint y: 179, distance: 122.9
click at [32, 179] on div "New Project 57 Projects $2,591,700 • $2,591,700 Total enowmbitang Export Icon/E…" at bounding box center [678, 330] width 1342 height 660
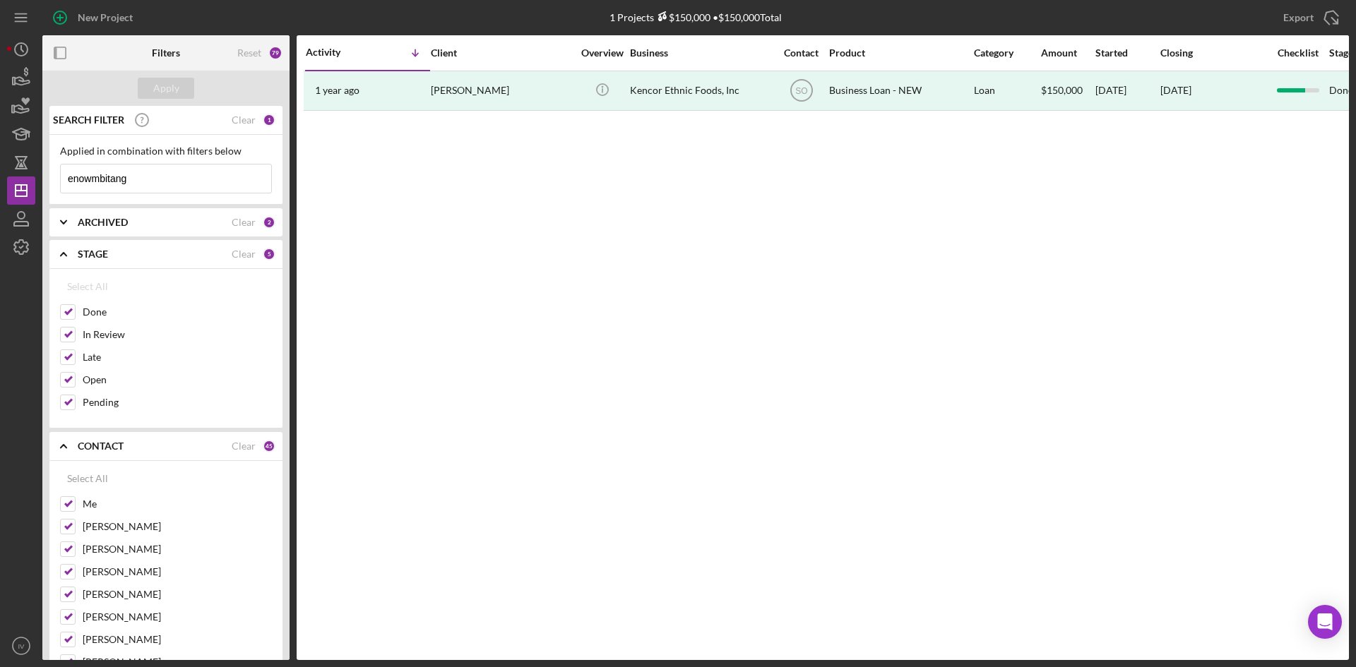
type input "enowmbitang"
click at [64, 446] on polyline at bounding box center [64, 446] width 6 height 3
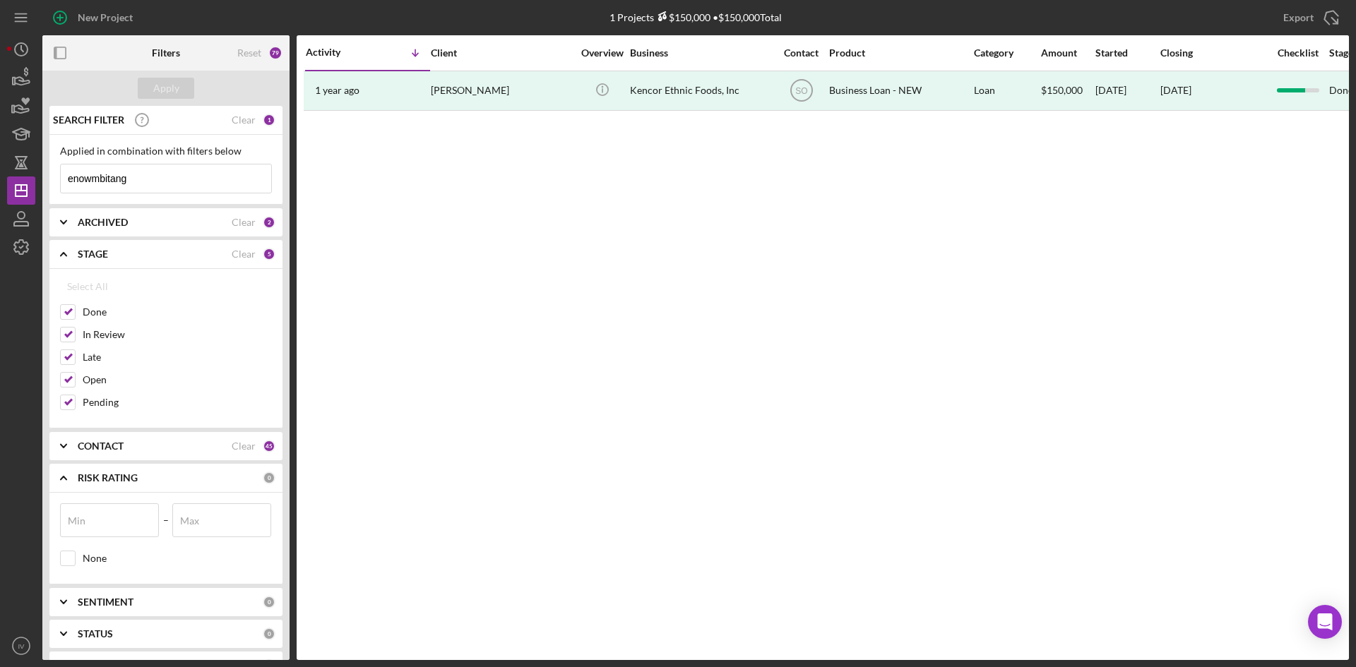
click at [66, 258] on icon "Icon/Expander" at bounding box center [63, 254] width 35 height 35
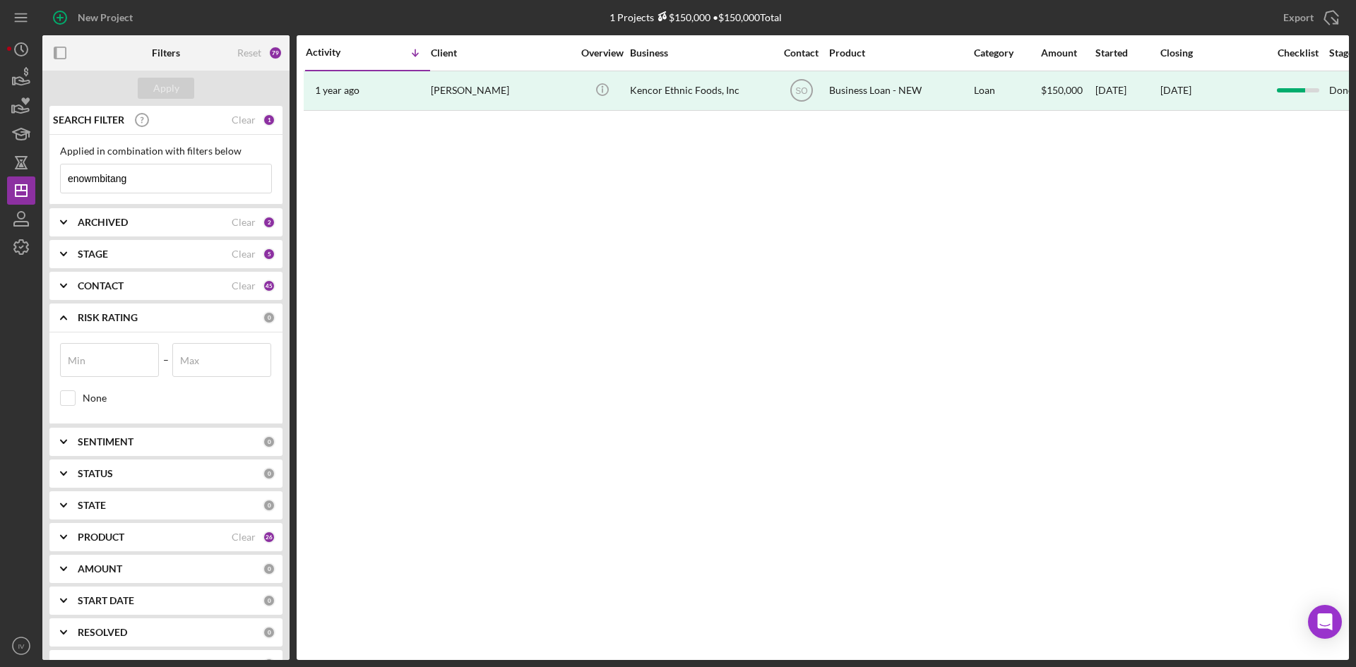
scroll to position [124, 0]
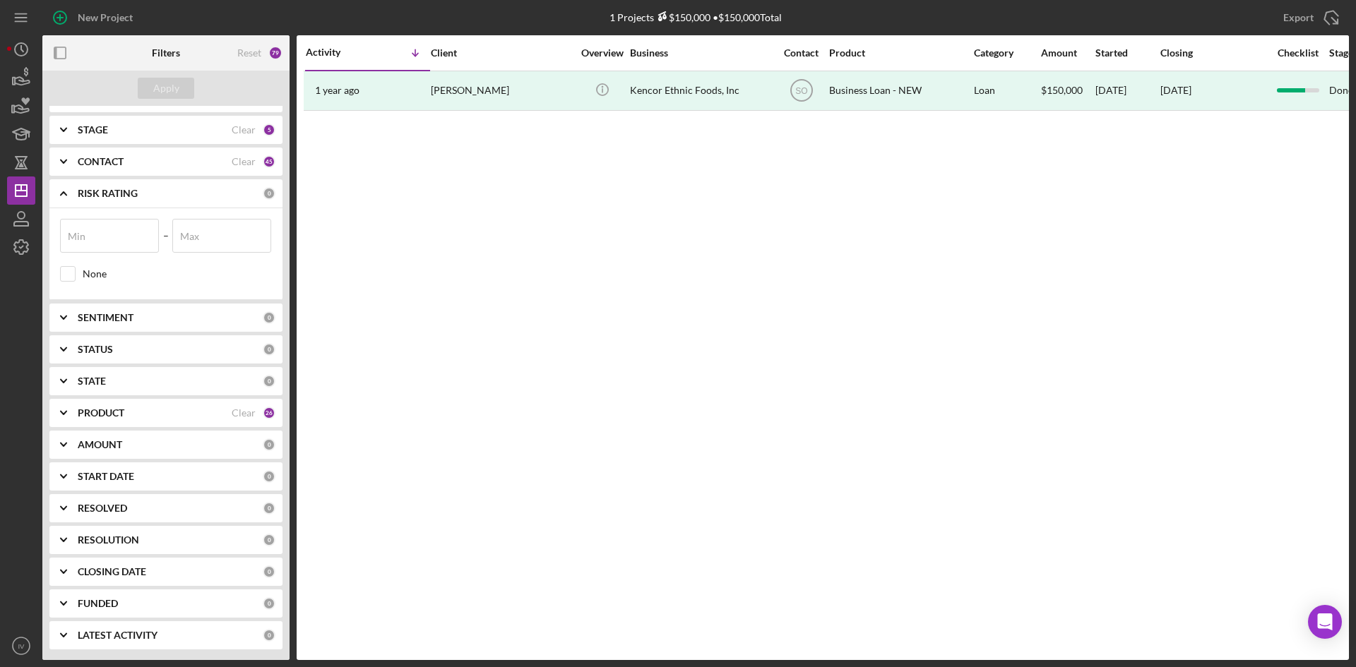
click at [65, 189] on icon "Icon/Expander" at bounding box center [63, 193] width 35 height 35
click at [78, 609] on icon "Icon/Expander" at bounding box center [63, 603] width 35 height 35
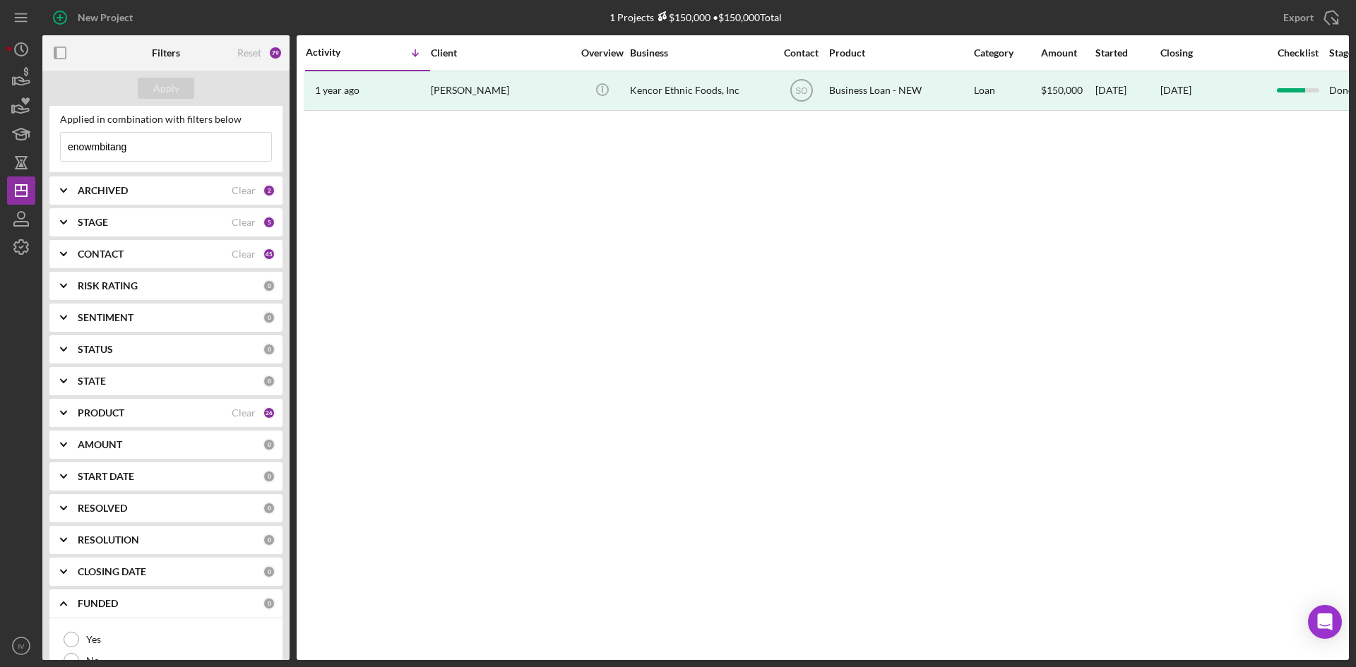
scroll to position [97, 0]
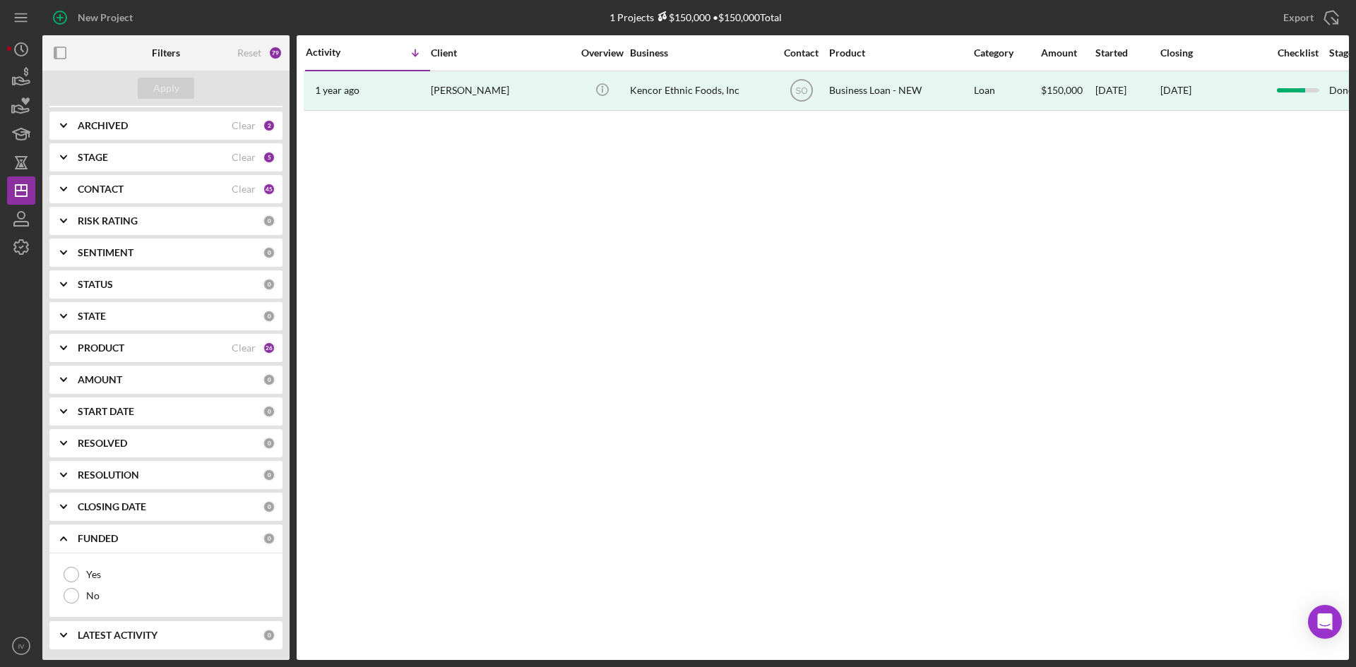
click at [71, 503] on icon "Icon/Expander" at bounding box center [63, 506] width 35 height 35
click at [74, 482] on icon "Icon/Expander" at bounding box center [63, 475] width 35 height 35
click at [262, 53] on div "Reset 79" at bounding box center [259, 52] width 45 height 35
click at [253, 50] on div "Reset" at bounding box center [249, 52] width 24 height 11
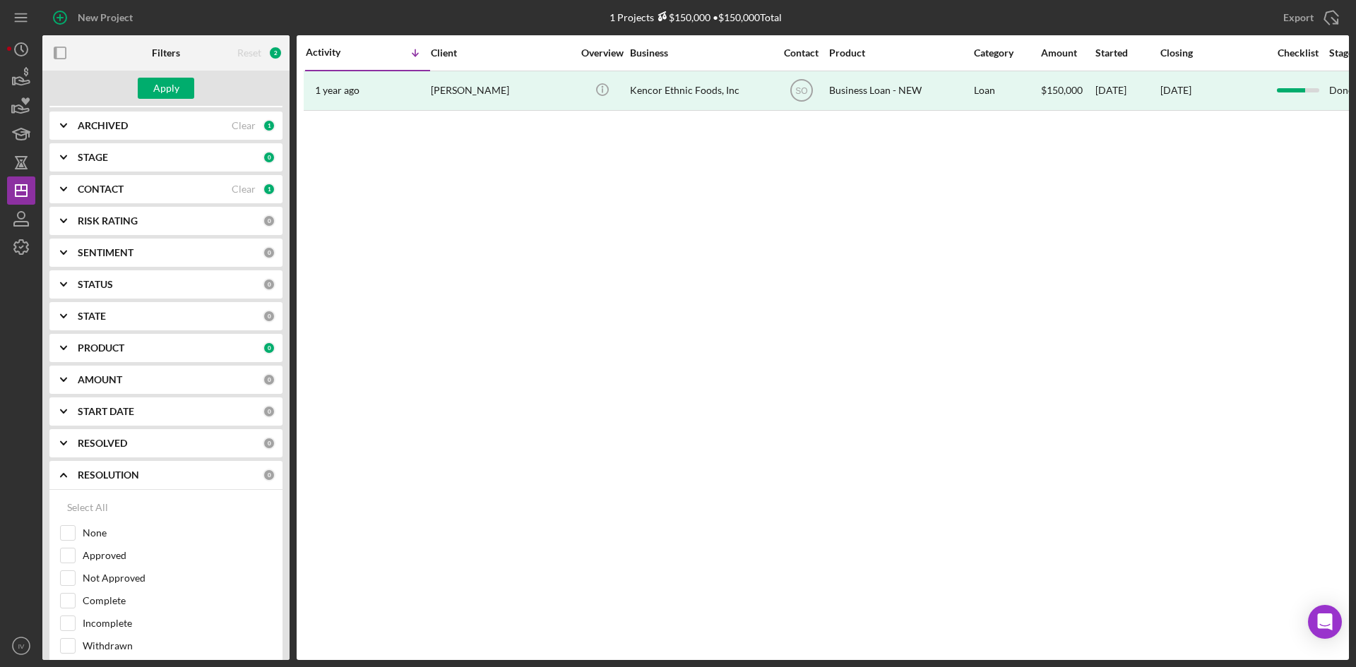
scroll to position [0, 0]
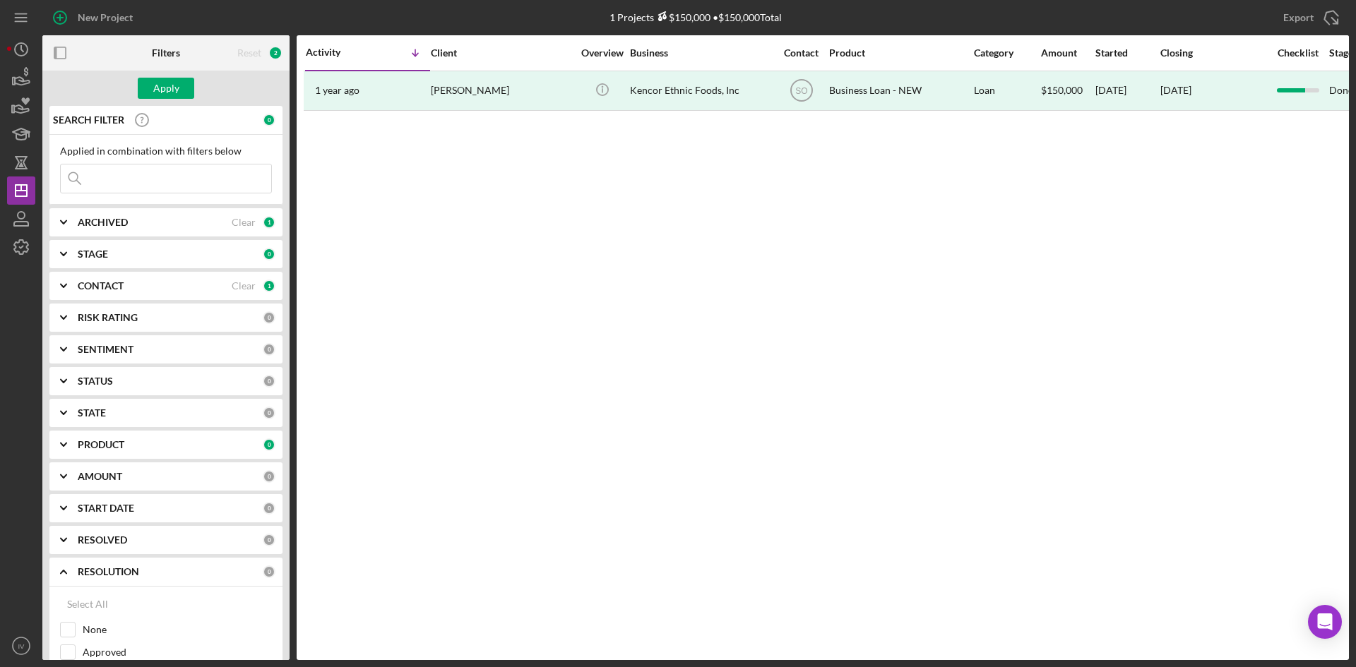
click at [116, 176] on input at bounding box center [166, 179] width 210 height 28
type input "e"
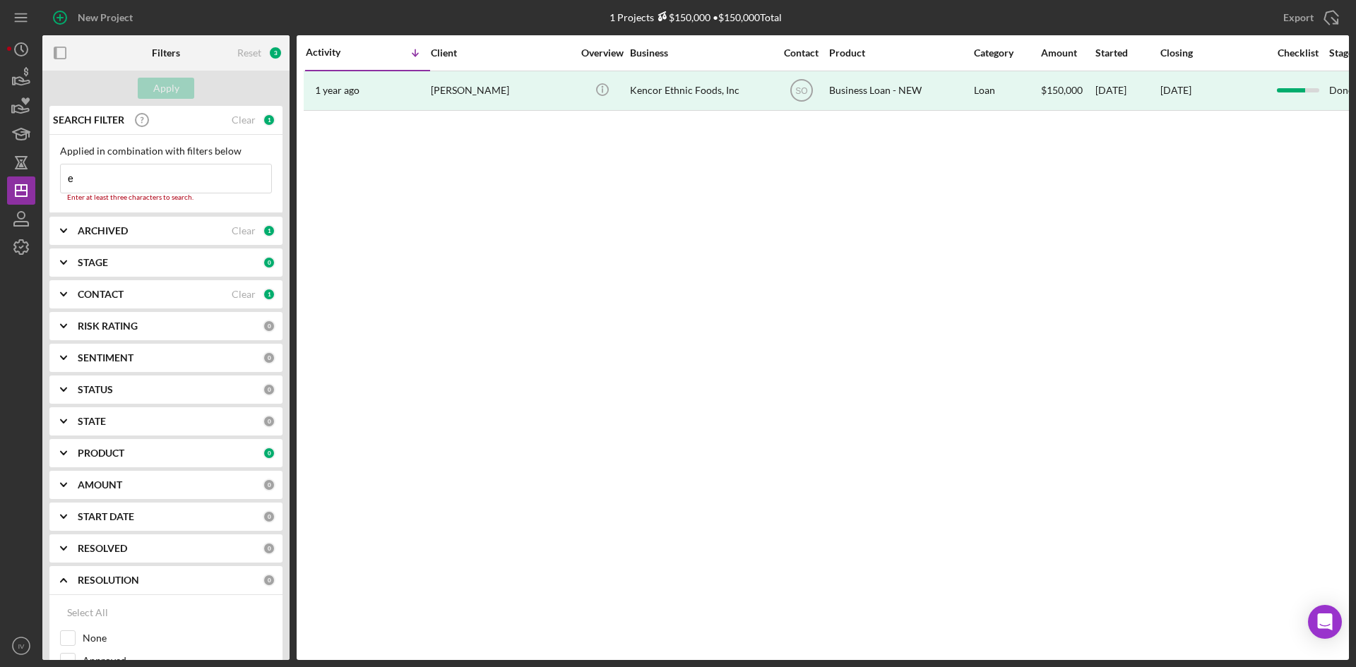
type input "en"
type input "eno"
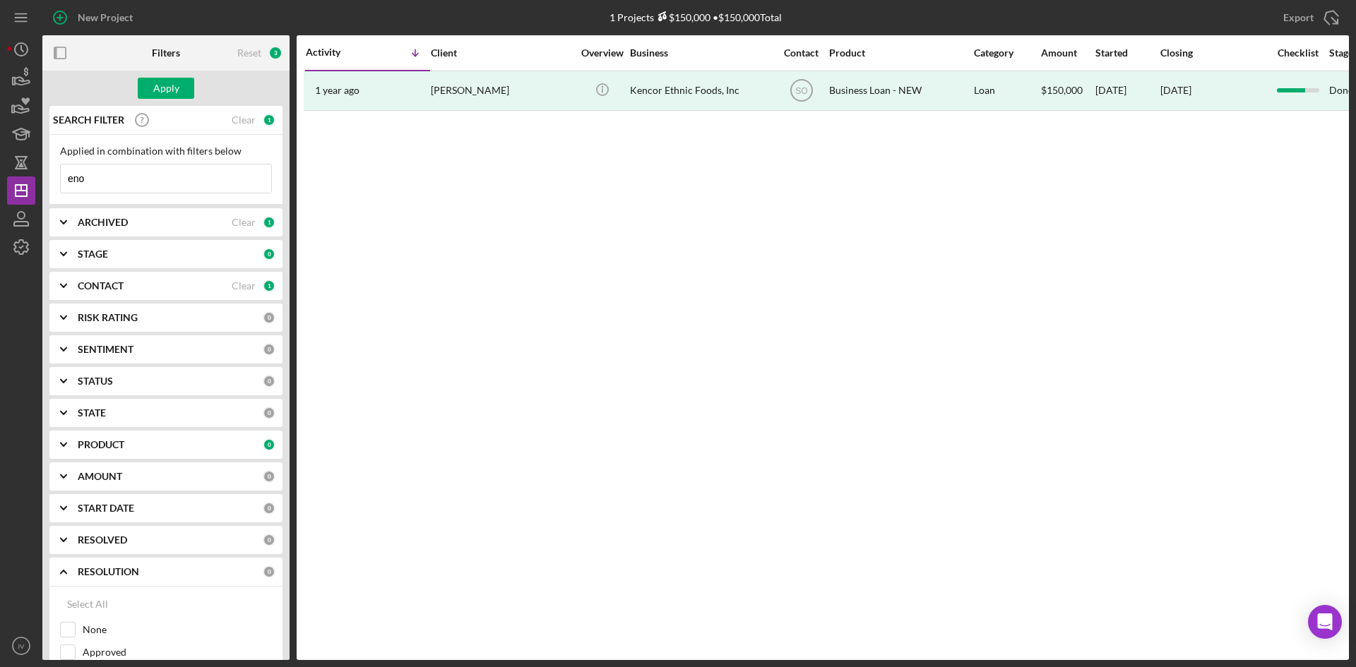
type input "enow"
type input "enowmbitang"
click at [86, 295] on div "CONTACT Clear 1" at bounding box center [177, 286] width 198 height 28
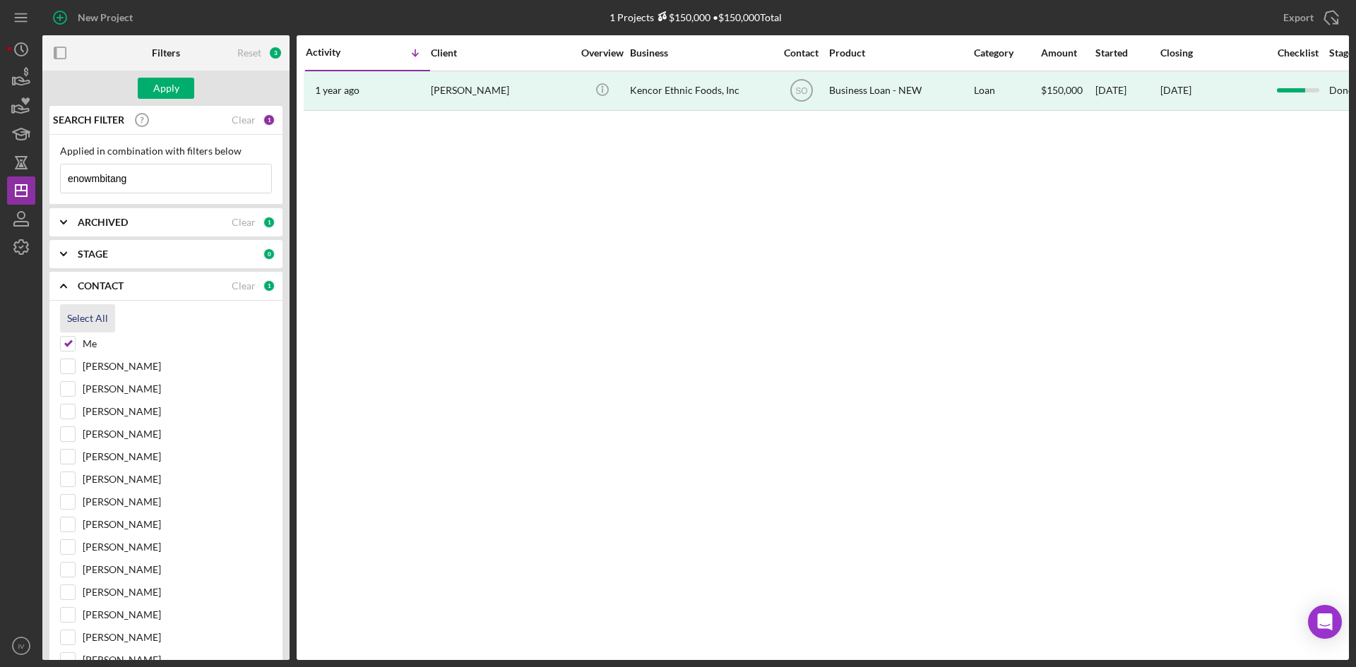
click at [83, 323] on div "Select All" at bounding box center [87, 318] width 41 height 28
checkbox input "true"
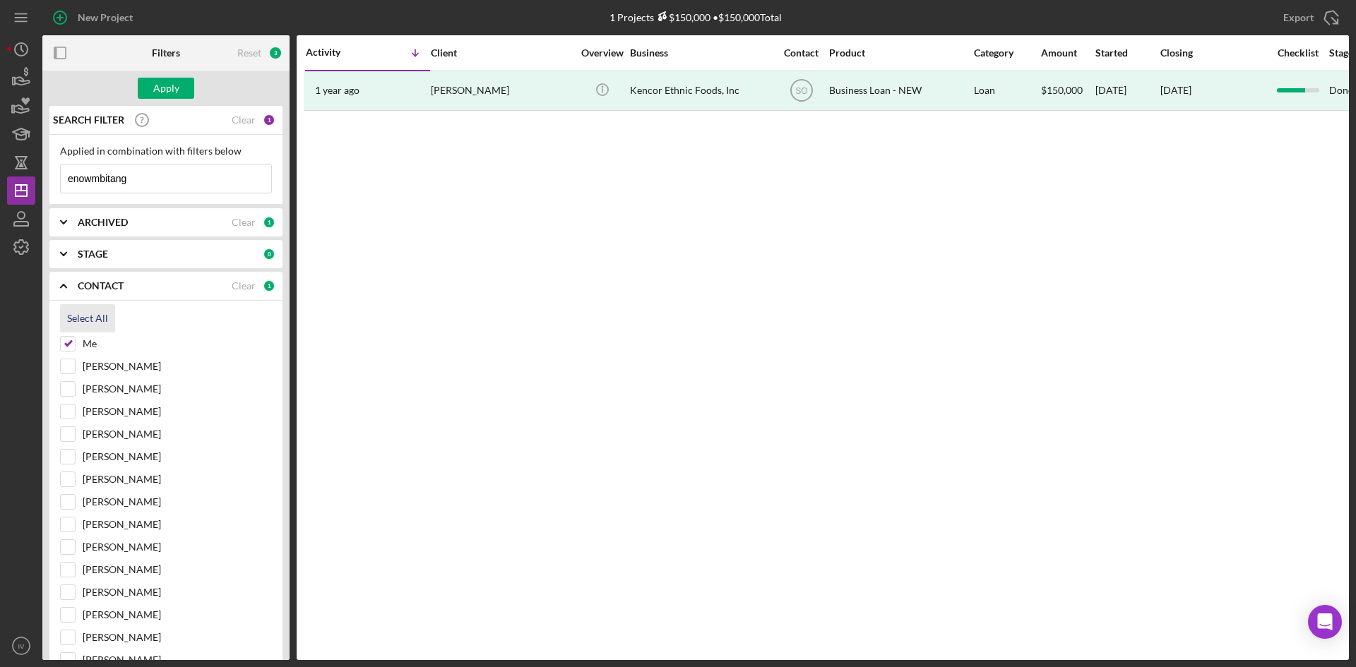
checkbox input "true"
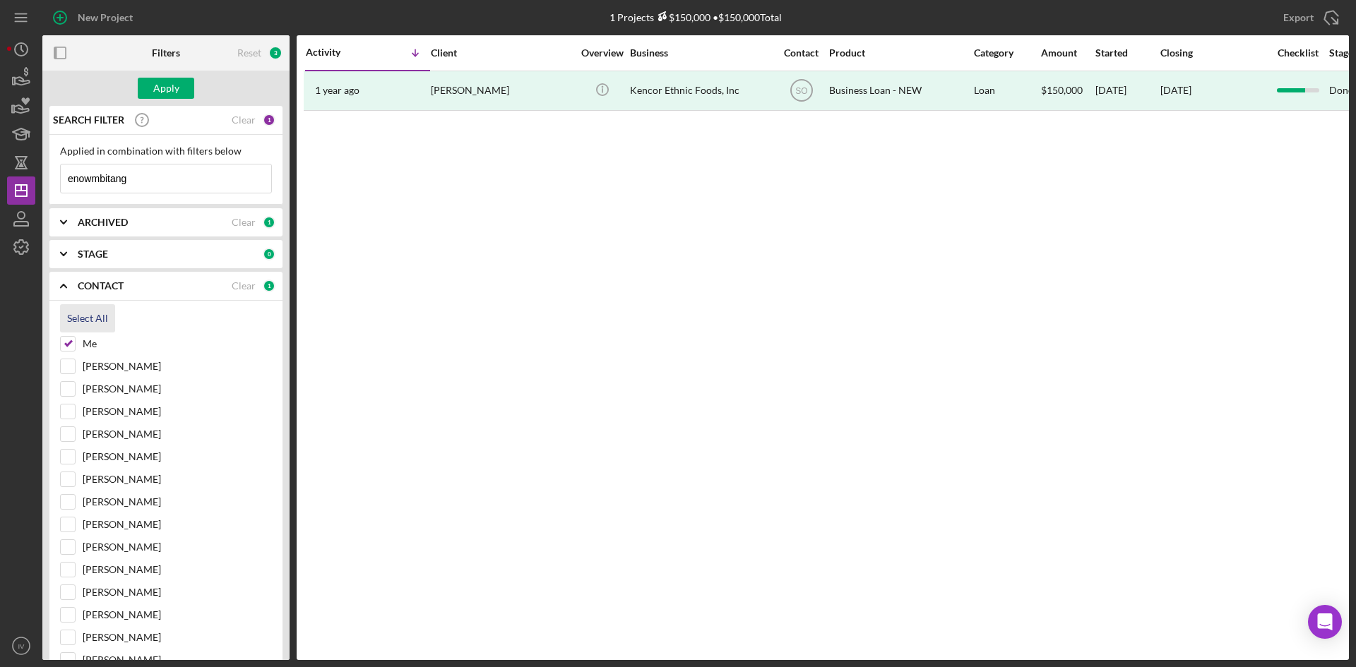
checkbox input "true"
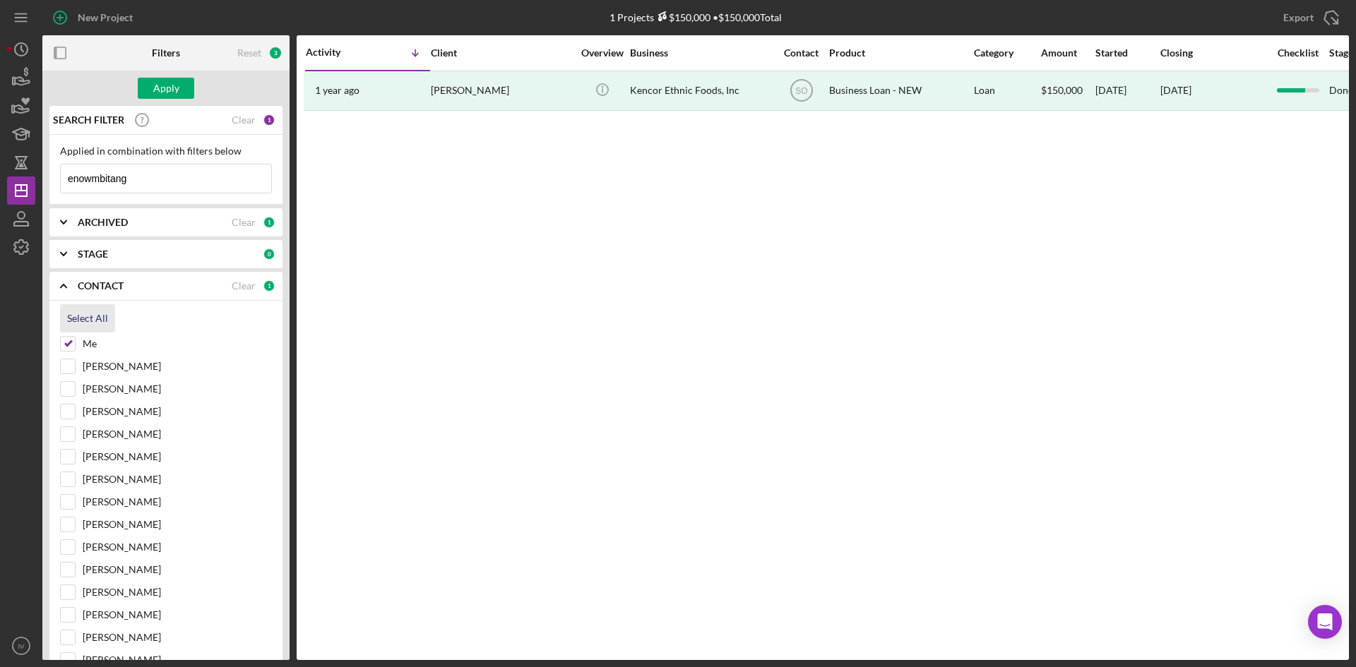
checkbox input "true"
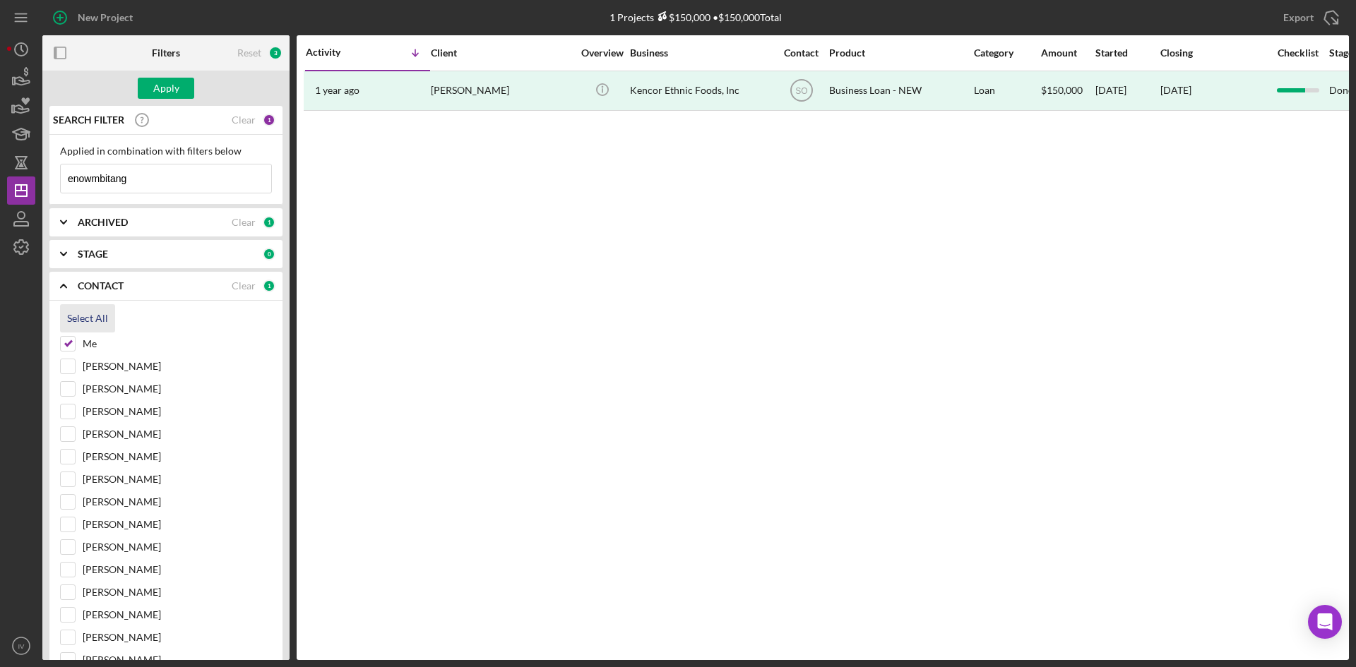
checkbox input "true"
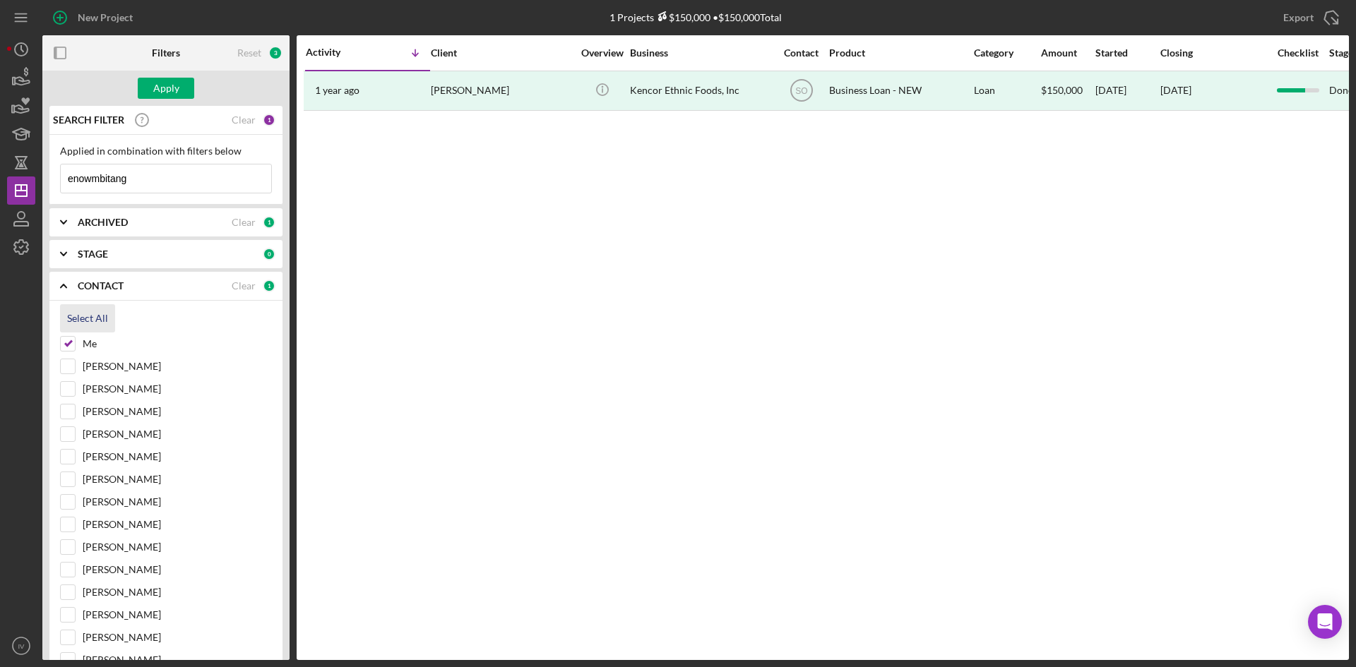
checkbox input "true"
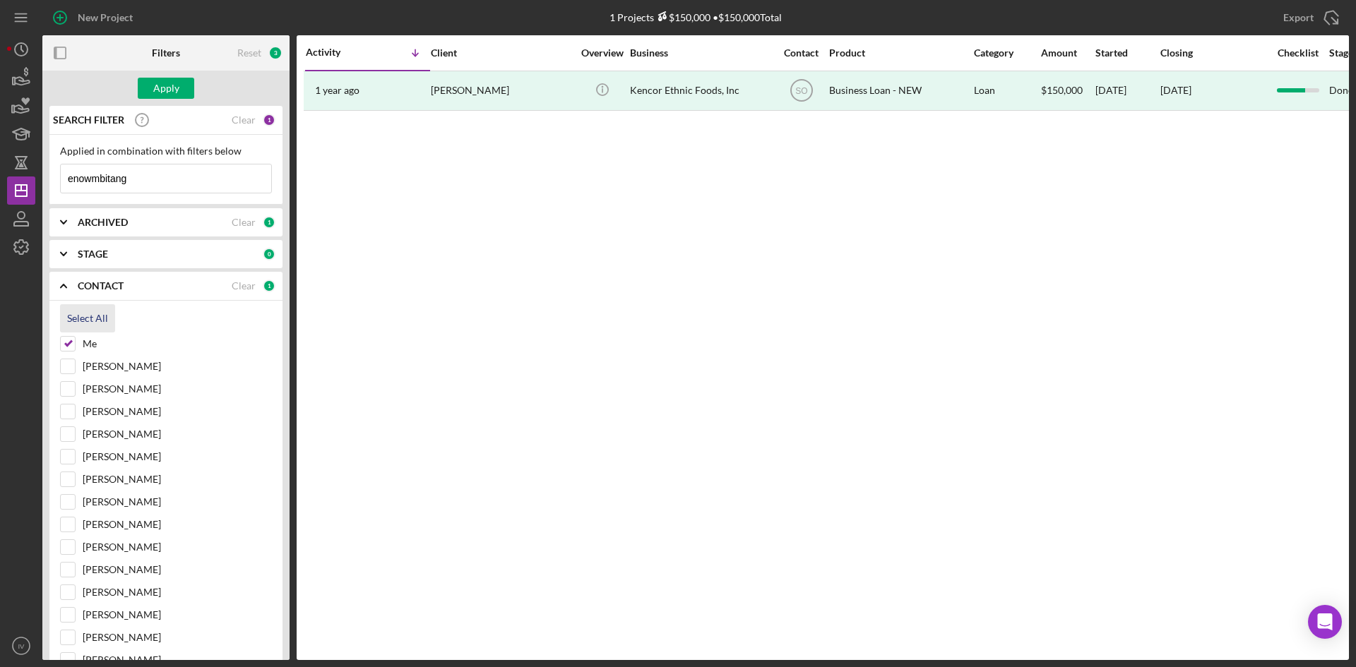
checkbox input "true"
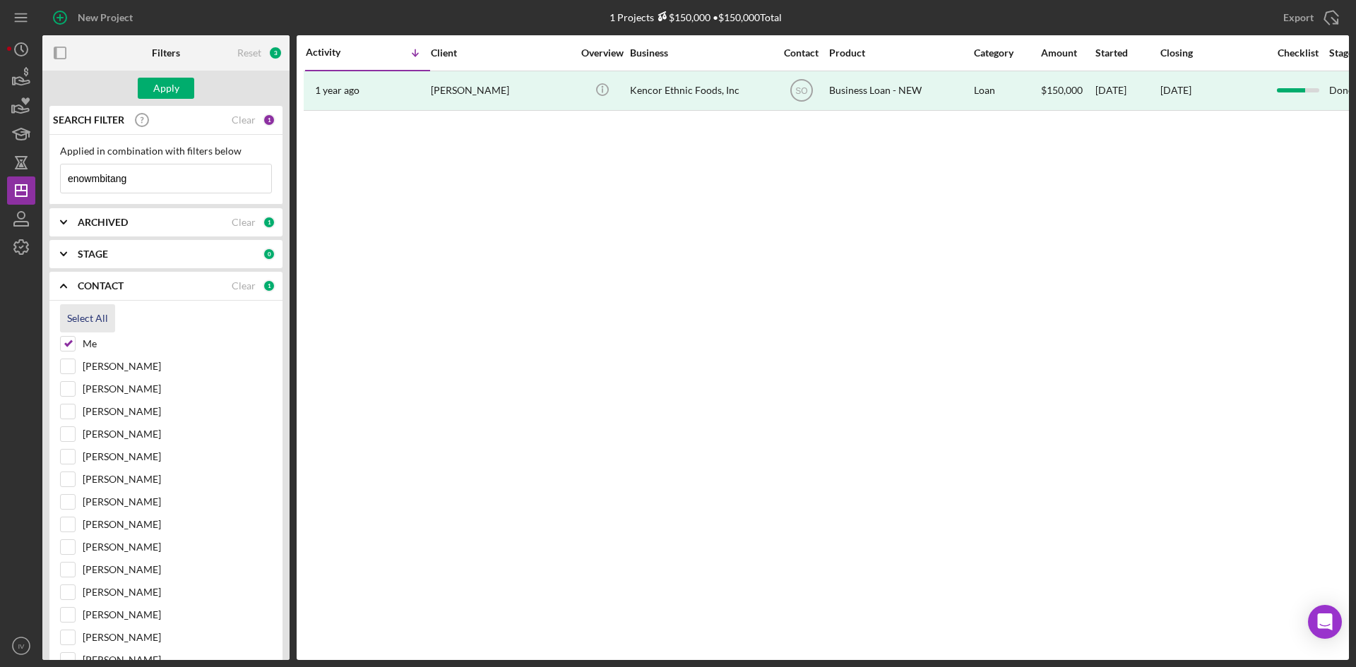
checkbox input "true"
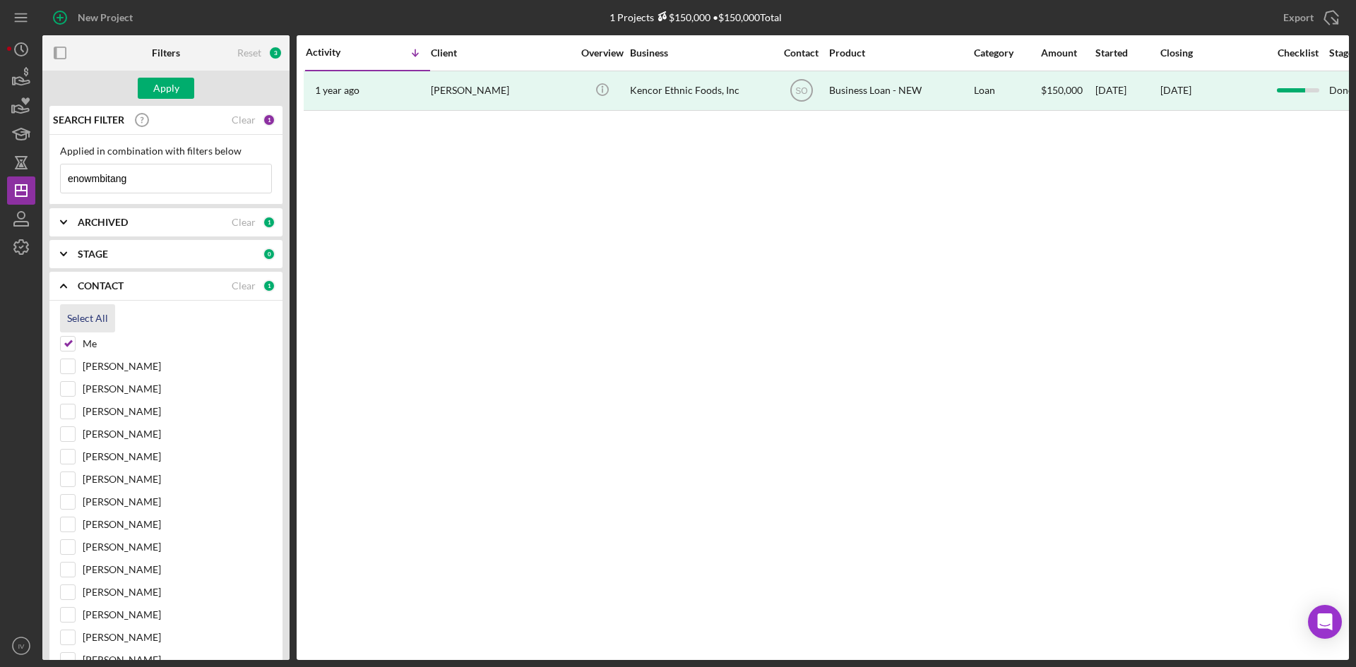
checkbox input "true"
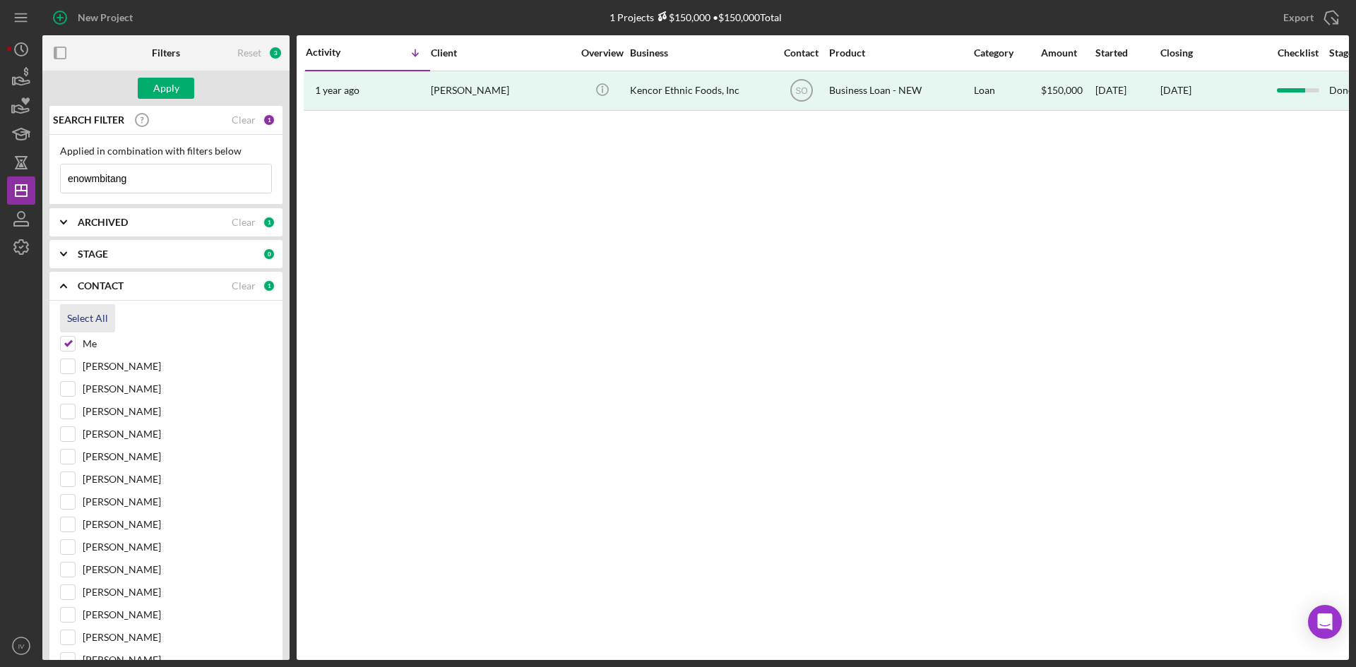
checkbox input "true"
click at [103, 259] on b "STAGE" at bounding box center [93, 254] width 30 height 11
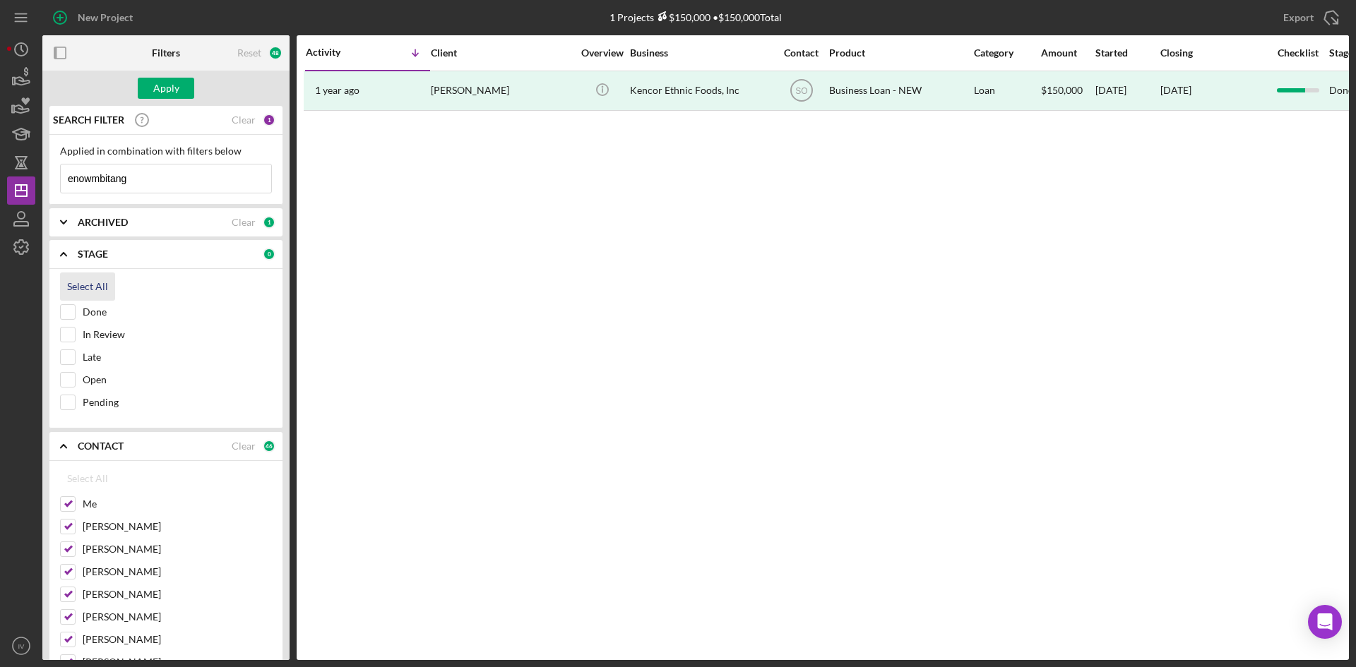
click at [83, 291] on div "Select All" at bounding box center [87, 287] width 41 height 28
checkbox input "true"
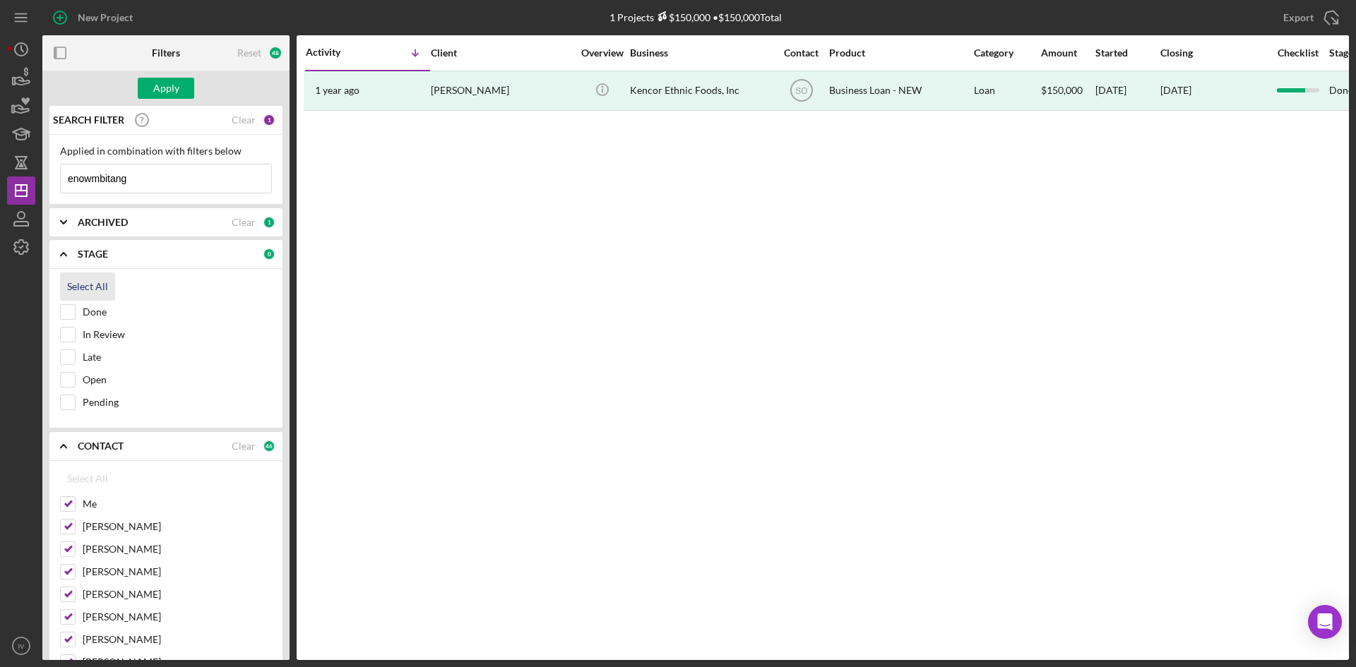
checkbox input "true"
click at [97, 225] on b "ARCHIVED" at bounding box center [103, 222] width 50 height 11
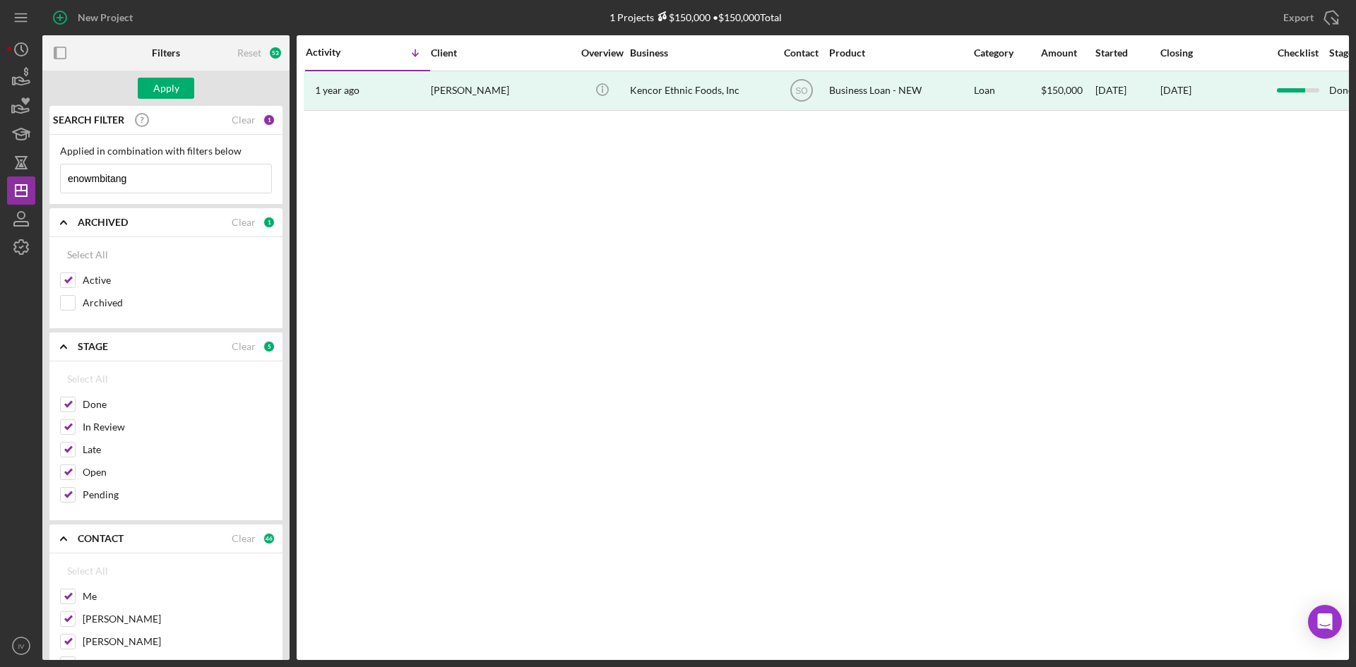
click at [97, 225] on b "ARCHIVED" at bounding box center [103, 222] width 50 height 11
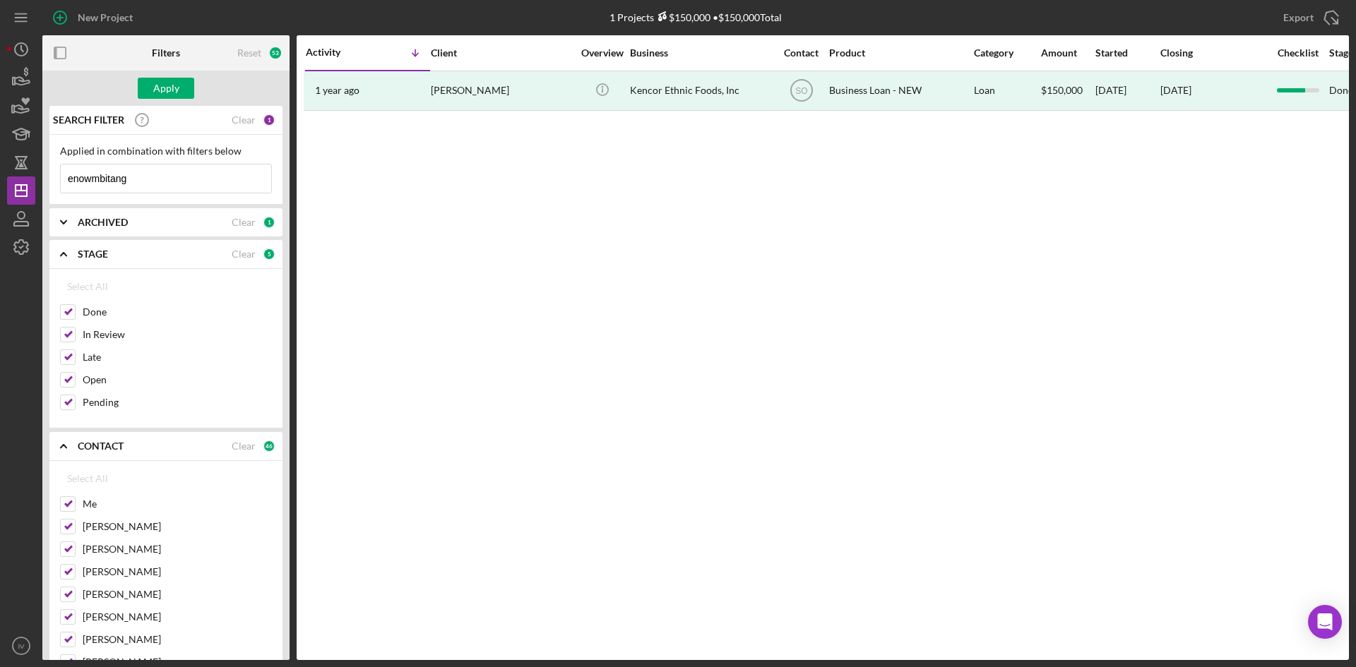
click at [99, 262] on div "STAGE Clear 5" at bounding box center [177, 254] width 198 height 28
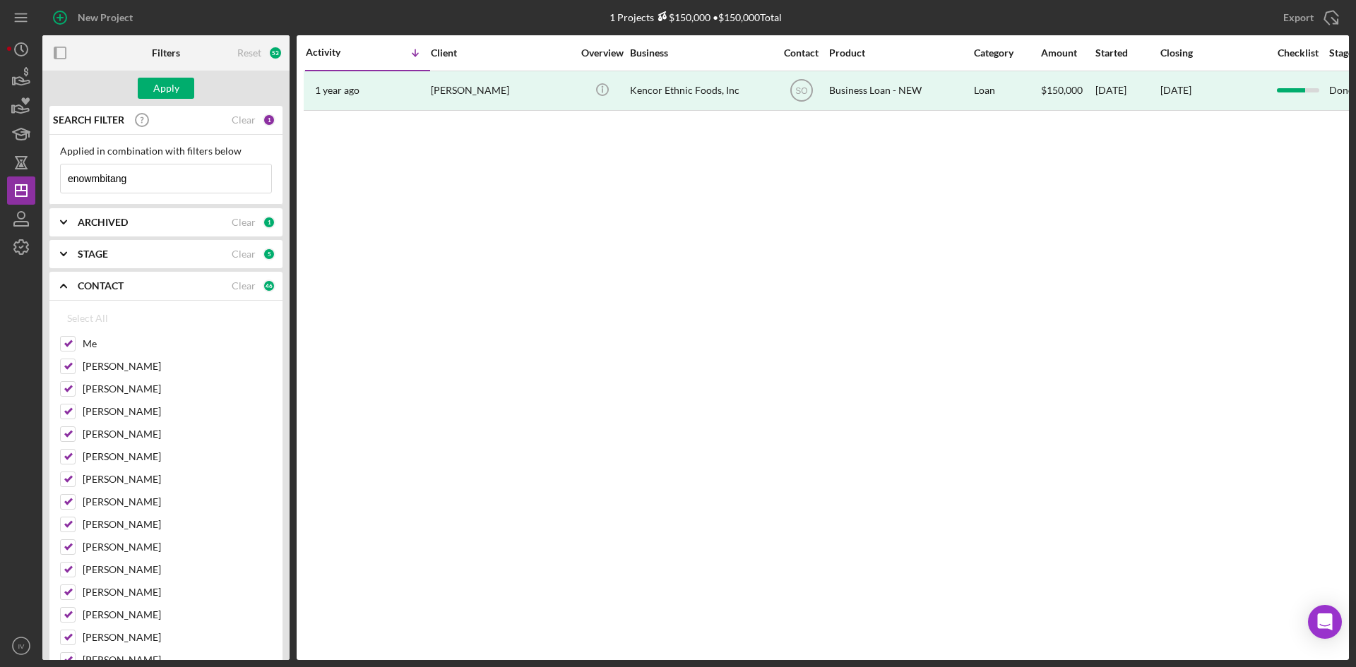
click at [99, 262] on div "STAGE Clear 5" at bounding box center [177, 254] width 198 height 28
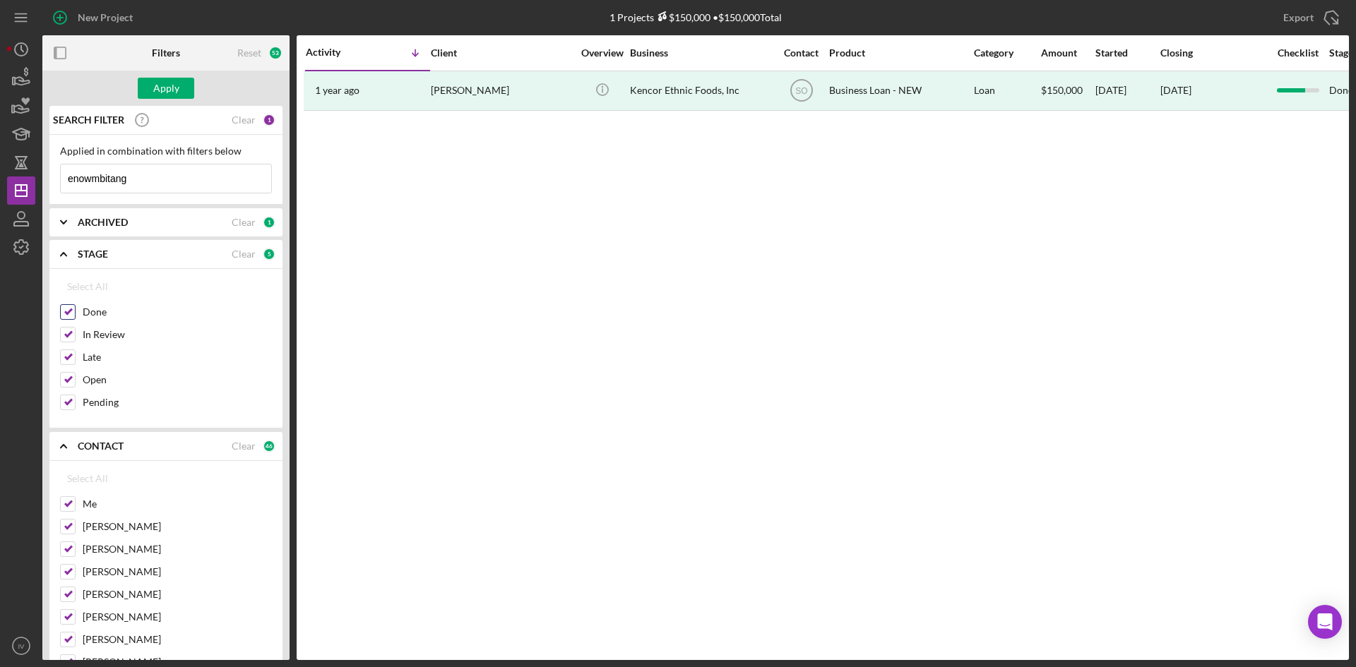
click at [74, 312] on input "Done" at bounding box center [68, 312] width 14 height 14
checkbox input "false"
click at [221, 254] on div "STAGE" at bounding box center [155, 254] width 154 height 11
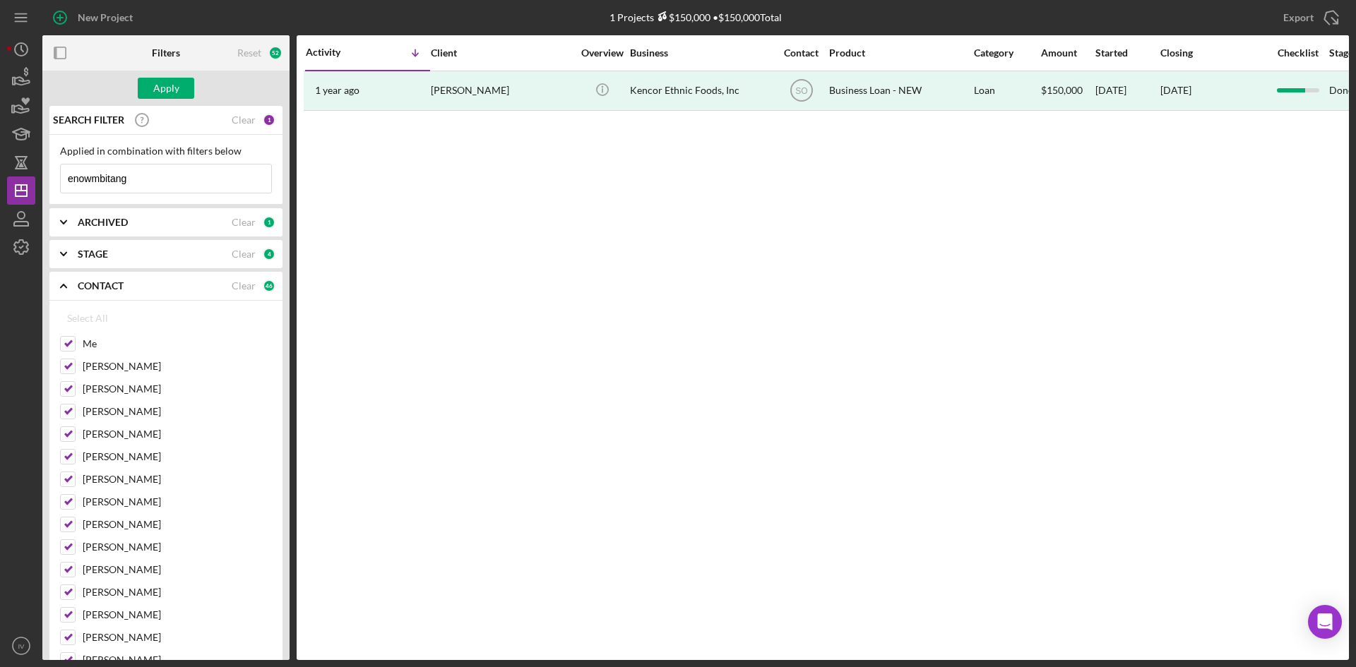
click at [123, 252] on div "STAGE" at bounding box center [155, 254] width 154 height 11
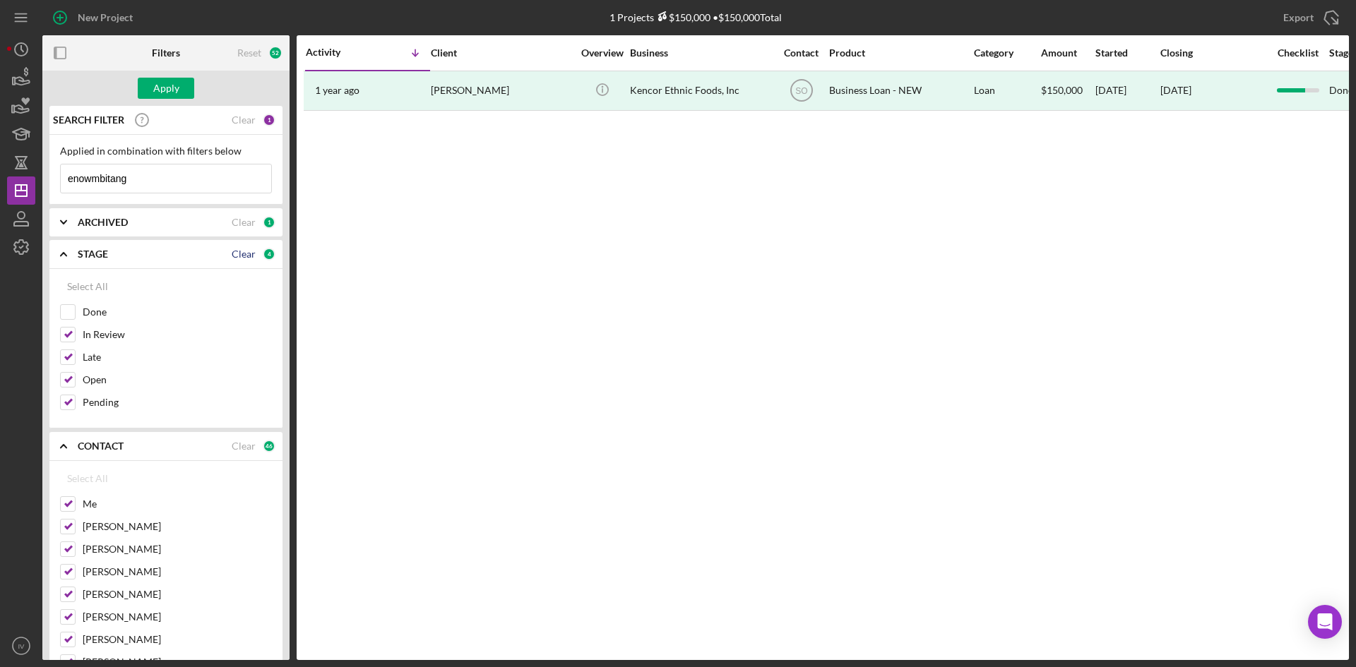
click at [248, 253] on div "Clear" at bounding box center [244, 254] width 24 height 11
checkbox input "false"
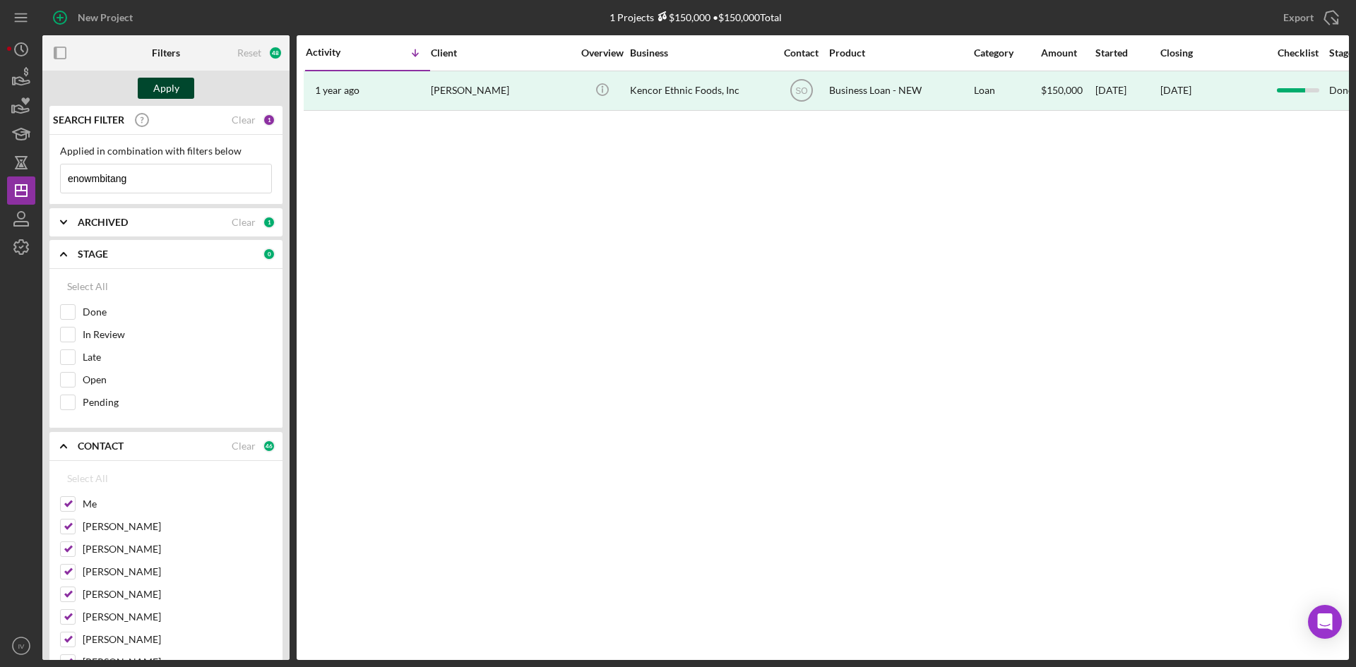
click at [155, 83] on div "Apply" at bounding box center [166, 88] width 26 height 21
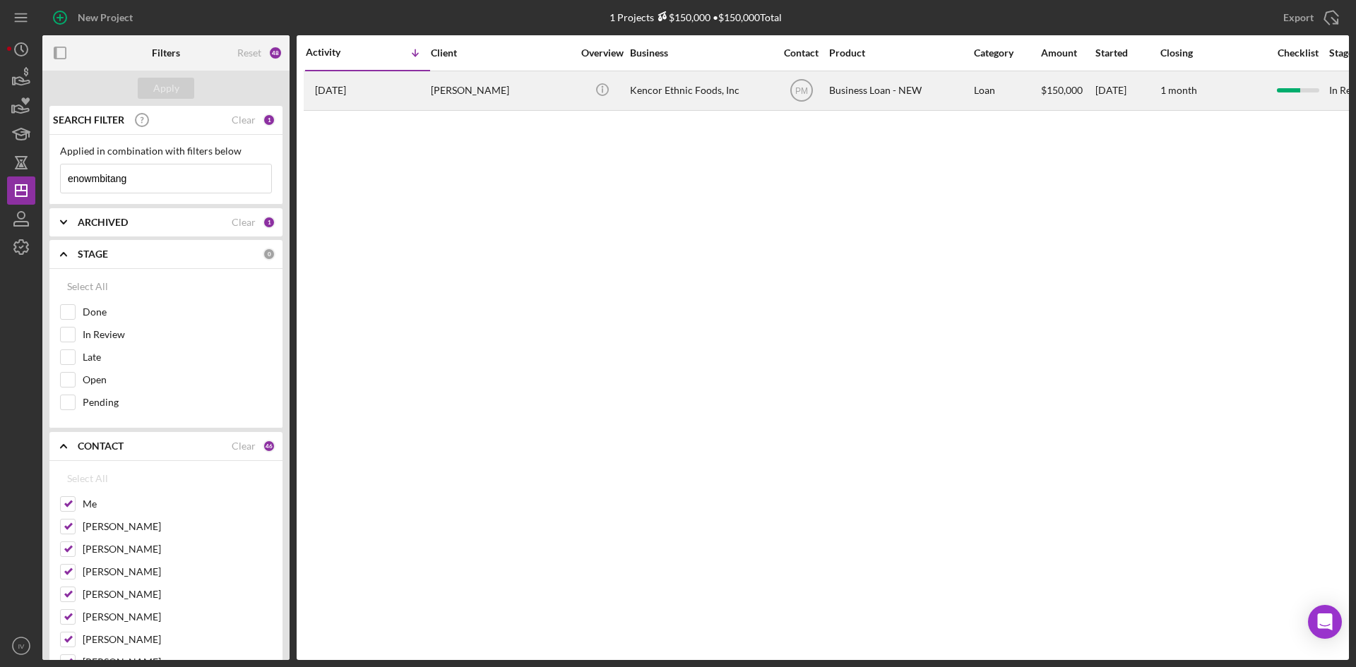
click at [666, 102] on div "Kencor Ethnic Foods, Inc" at bounding box center [700, 90] width 141 height 37
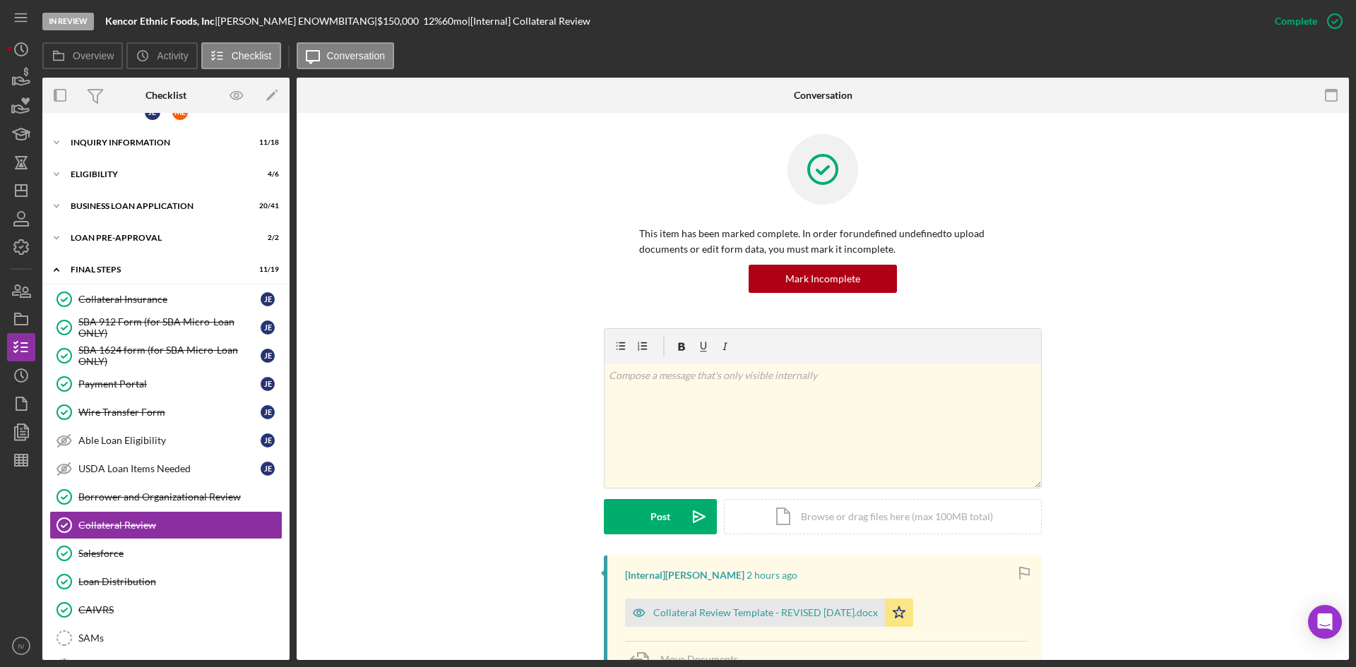
scroll to position [10, 0]
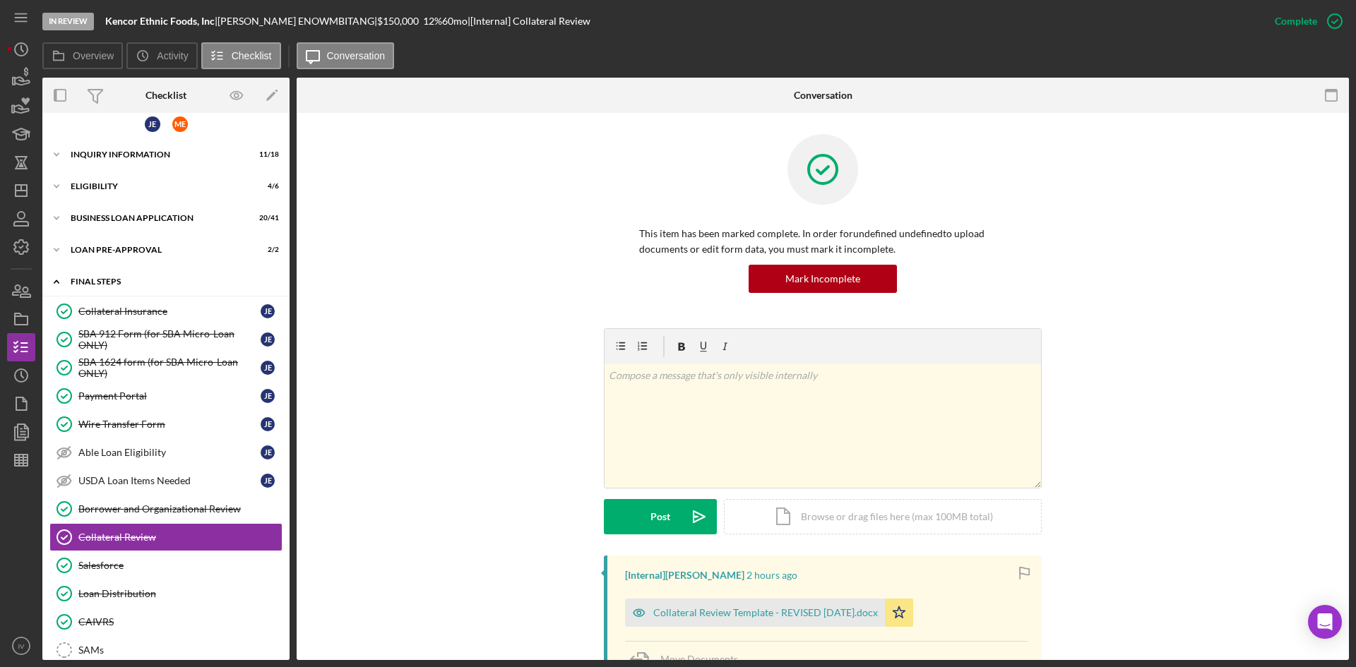
click at [59, 280] on icon "Icon/Expander" at bounding box center [56, 282] width 28 height 28
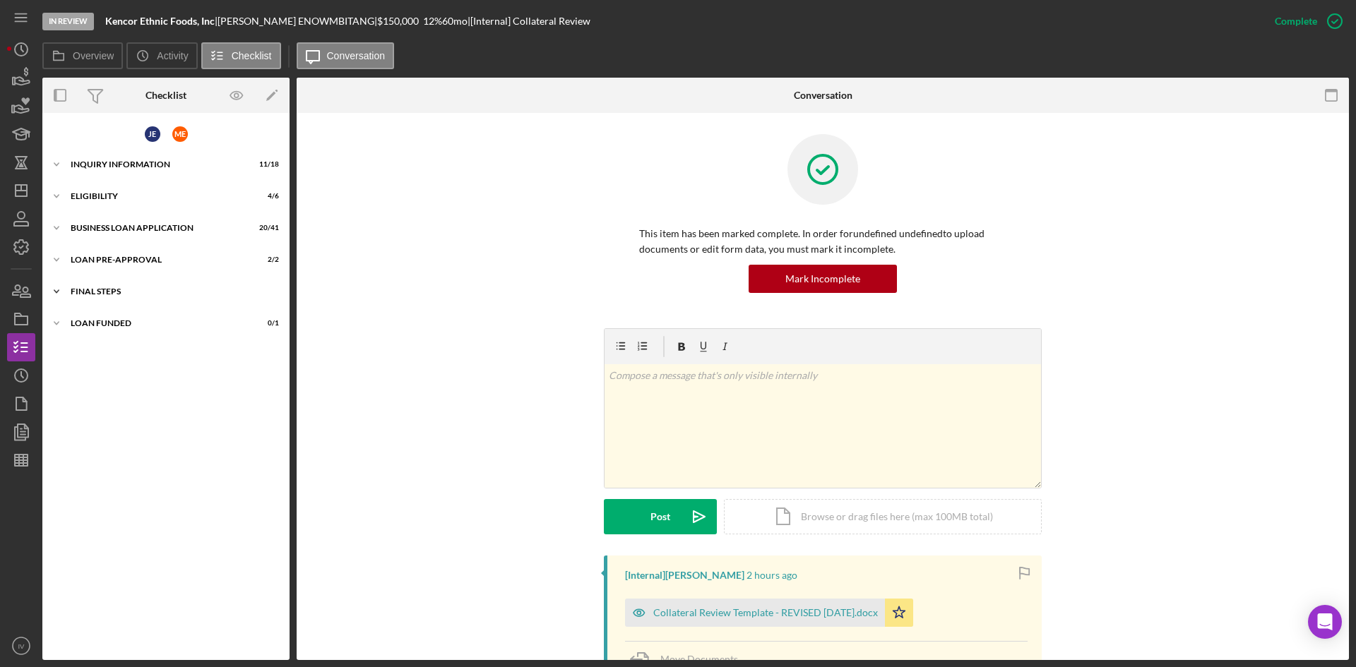
click at [88, 288] on div "FINAL STEPS" at bounding box center [171, 291] width 201 height 8
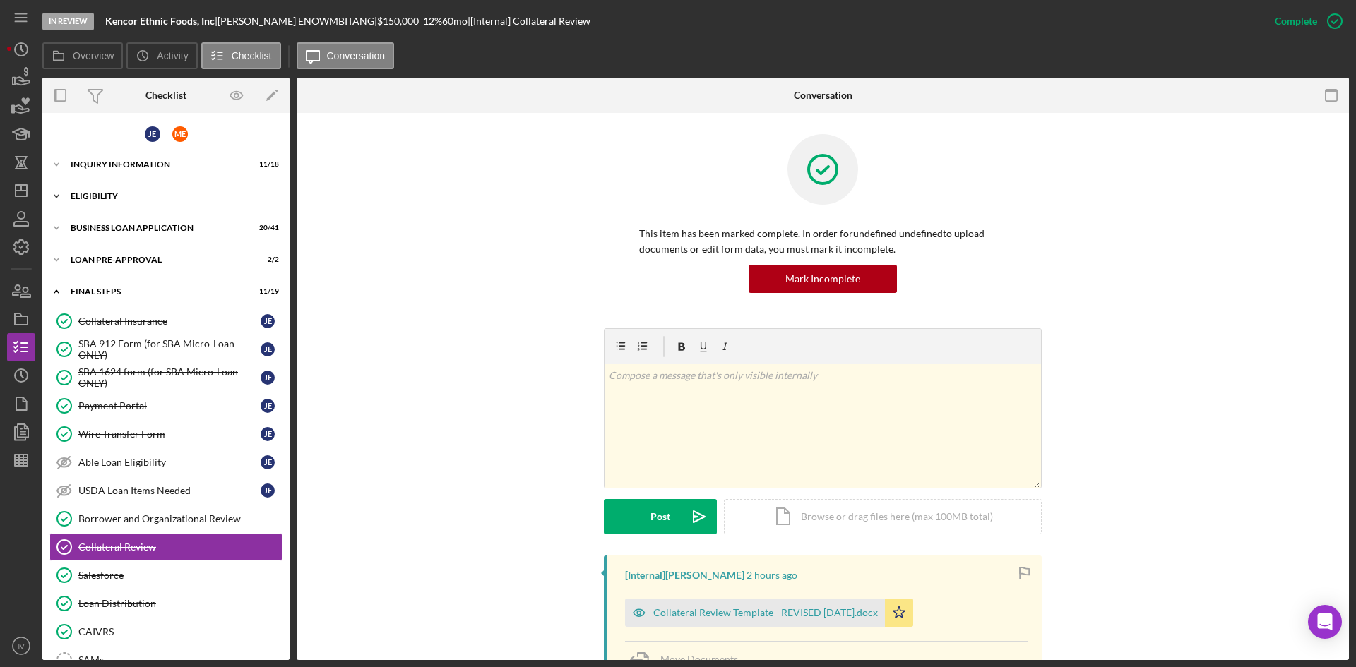
click at [148, 204] on div "Icon/Expander ELIGIBILITY 4 / 6" at bounding box center [165, 196] width 247 height 28
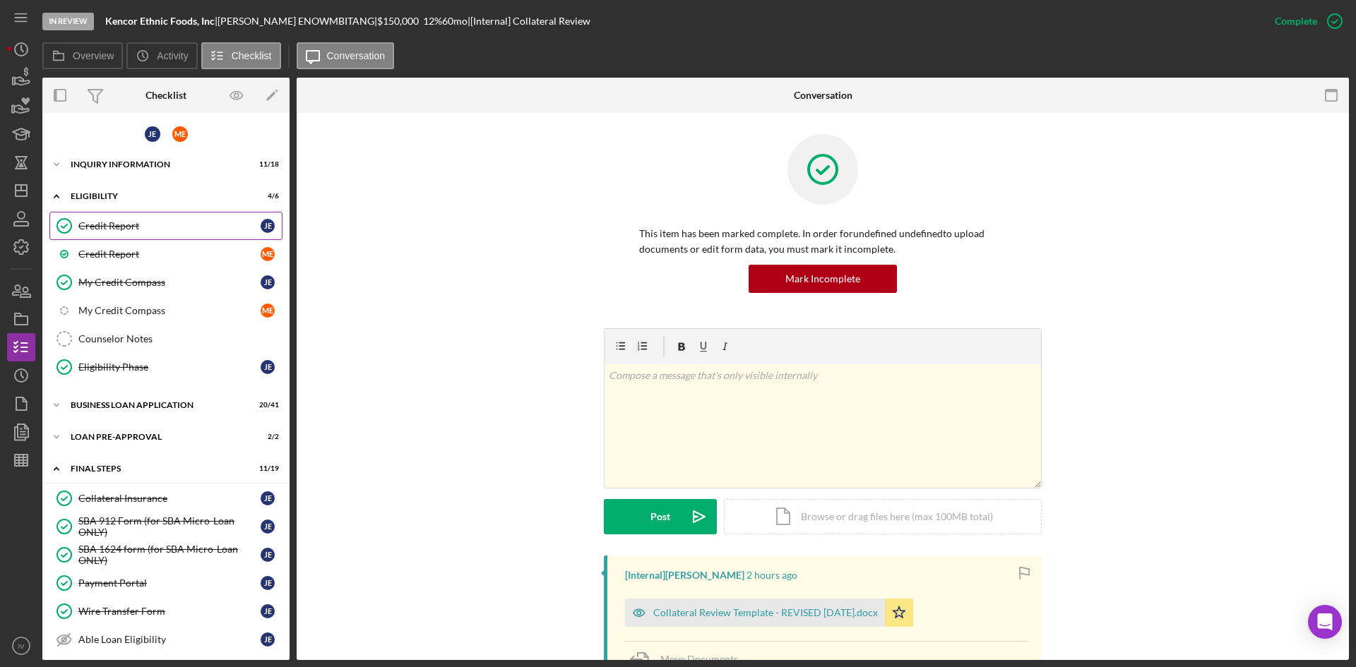
click at [133, 233] on link "Credit Report Credit Report [PERSON_NAME]" at bounding box center [165, 226] width 233 height 28
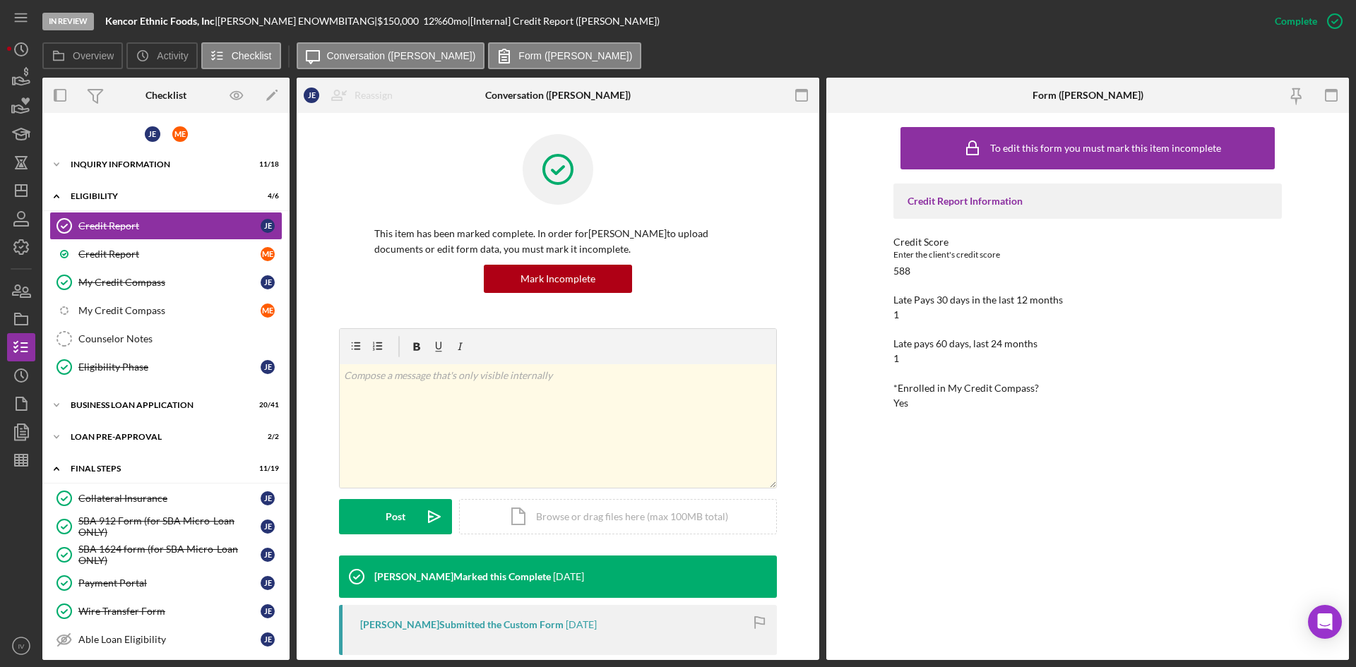
scroll to position [212, 0]
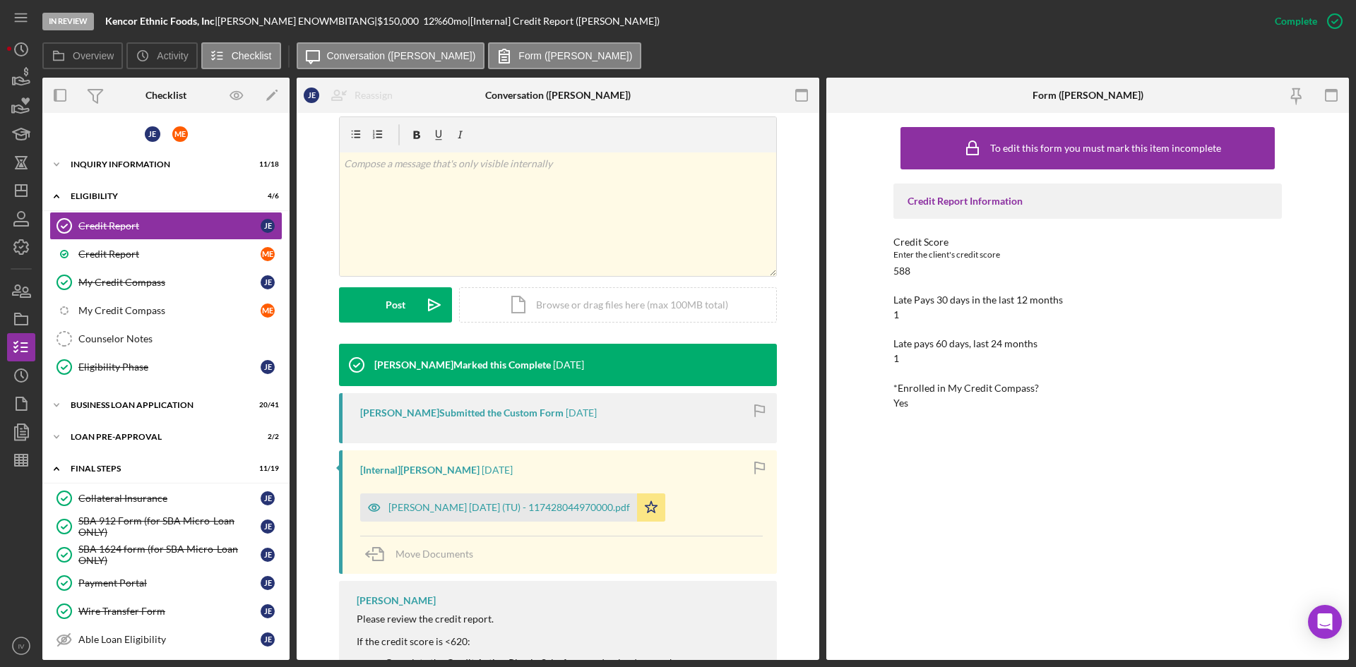
click at [458, 503] on div "[PERSON_NAME] [DATE] (TU) - 117428044970000.pdf" at bounding box center [508, 507] width 241 height 11
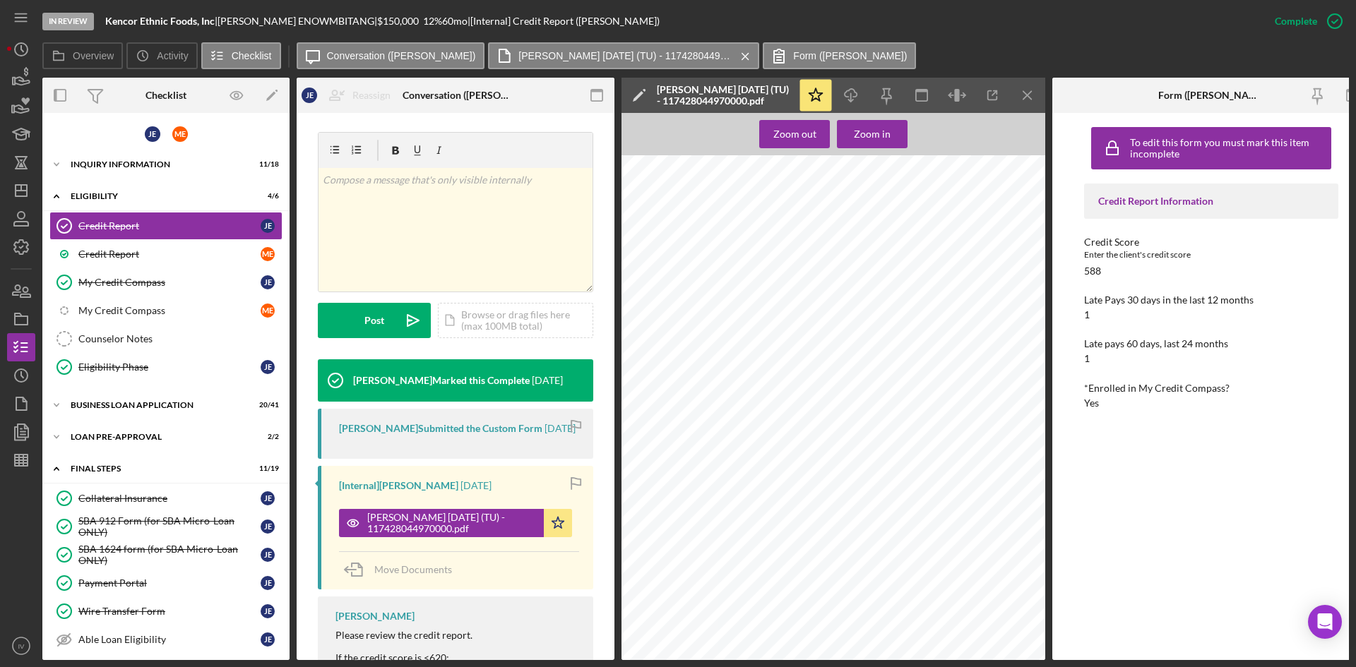
scroll to position [353, 0]
click at [150, 280] on div "My Credit Compass" at bounding box center [169, 282] width 182 height 11
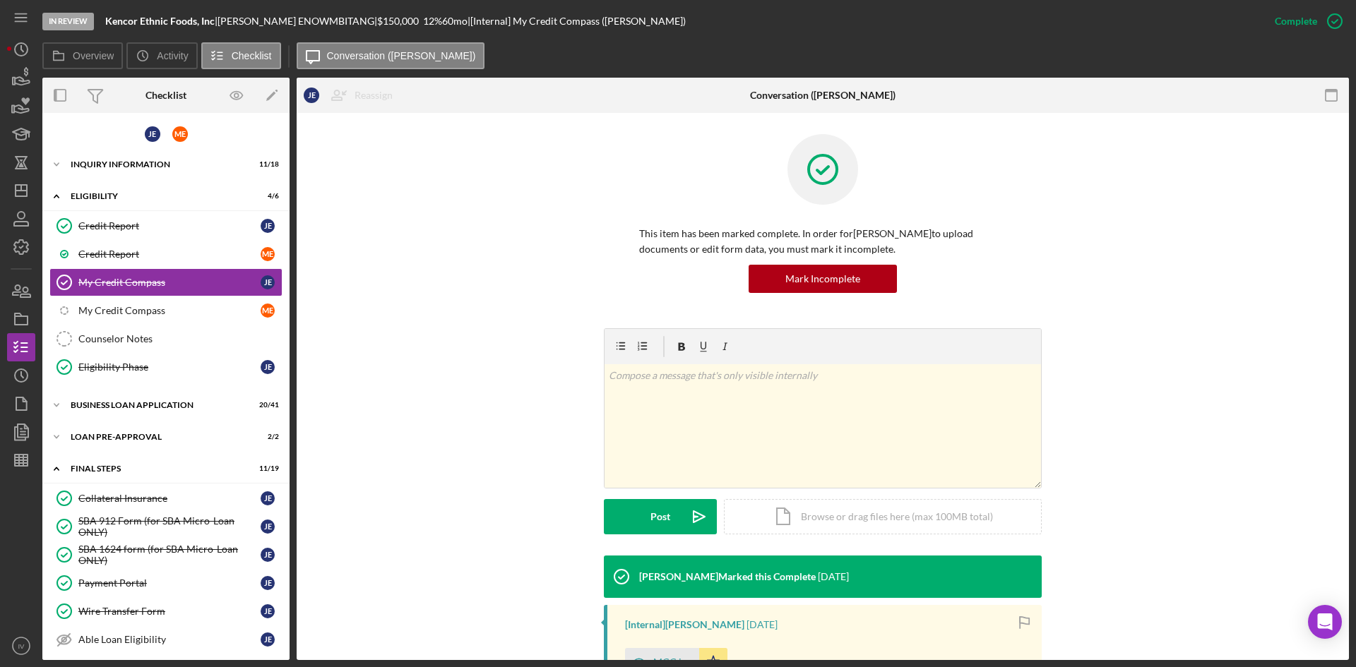
scroll to position [211, 0]
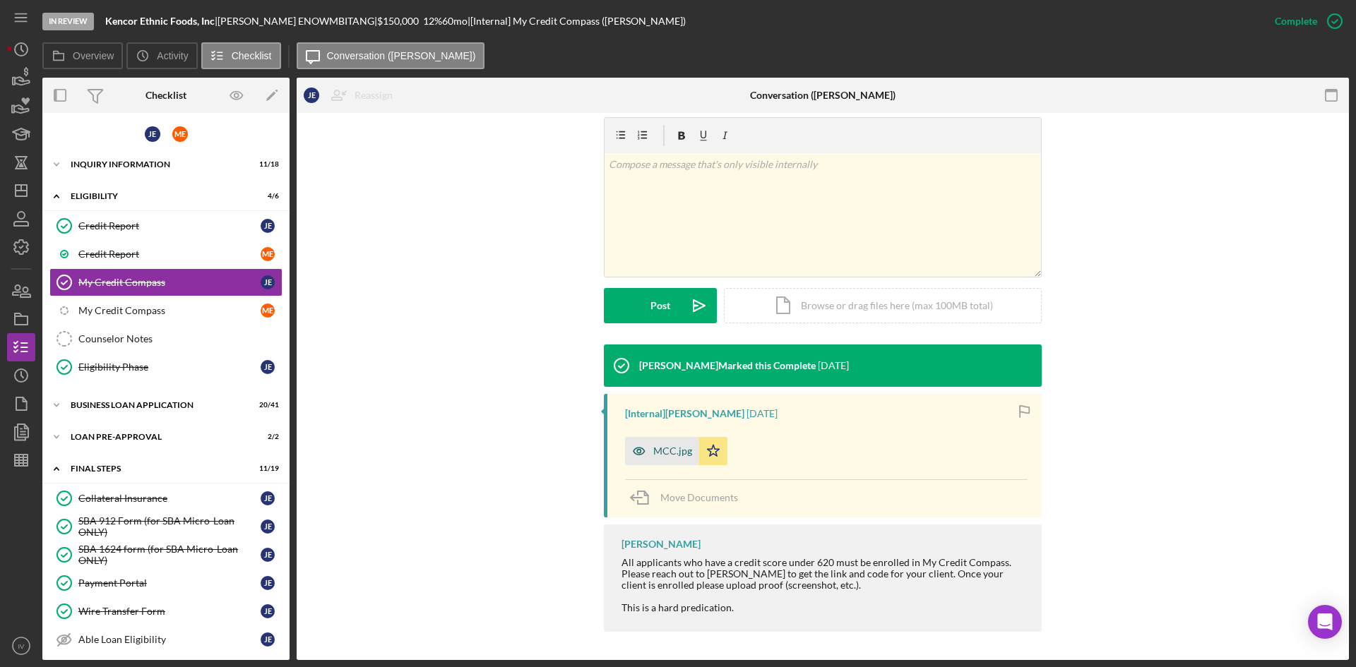
click at [666, 446] on div "MCC.jpg" at bounding box center [672, 451] width 39 height 11
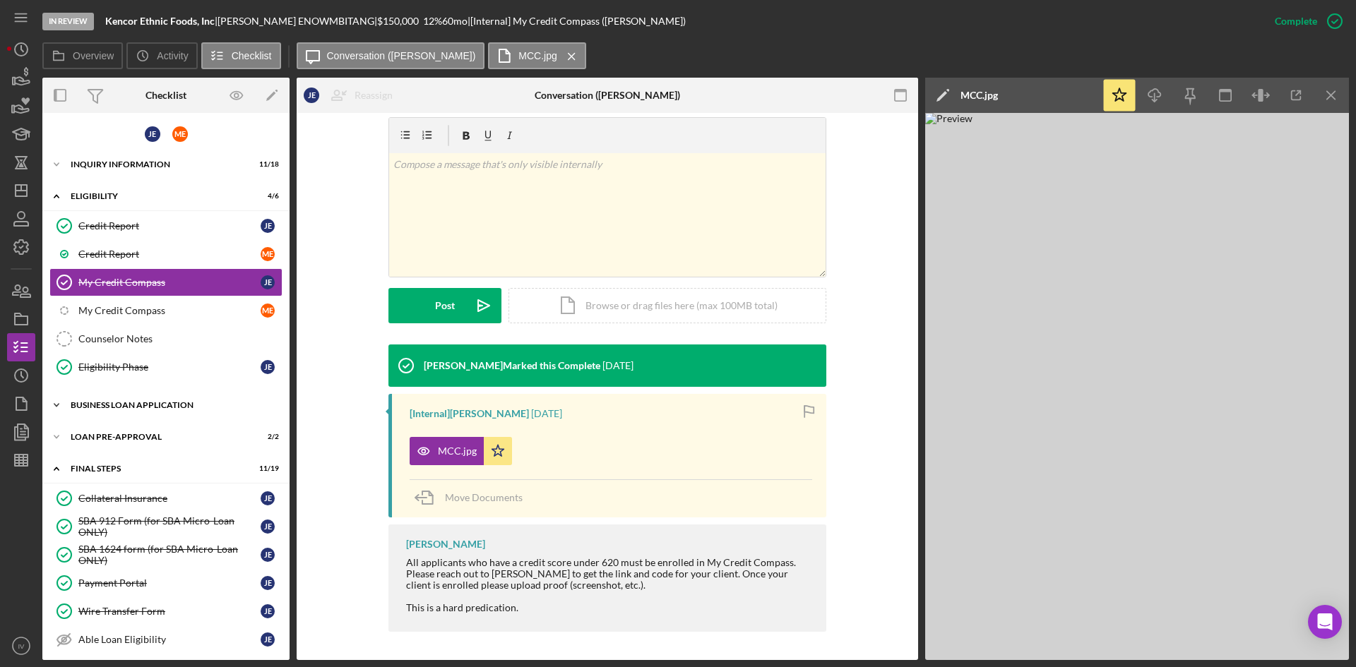
drag, startPoint x: 90, startPoint y: 402, endPoint x: 96, endPoint y: 408, distance: 9.0
click at [90, 402] on div "BUSINESS LOAN APPLICATION" at bounding box center [171, 405] width 201 height 8
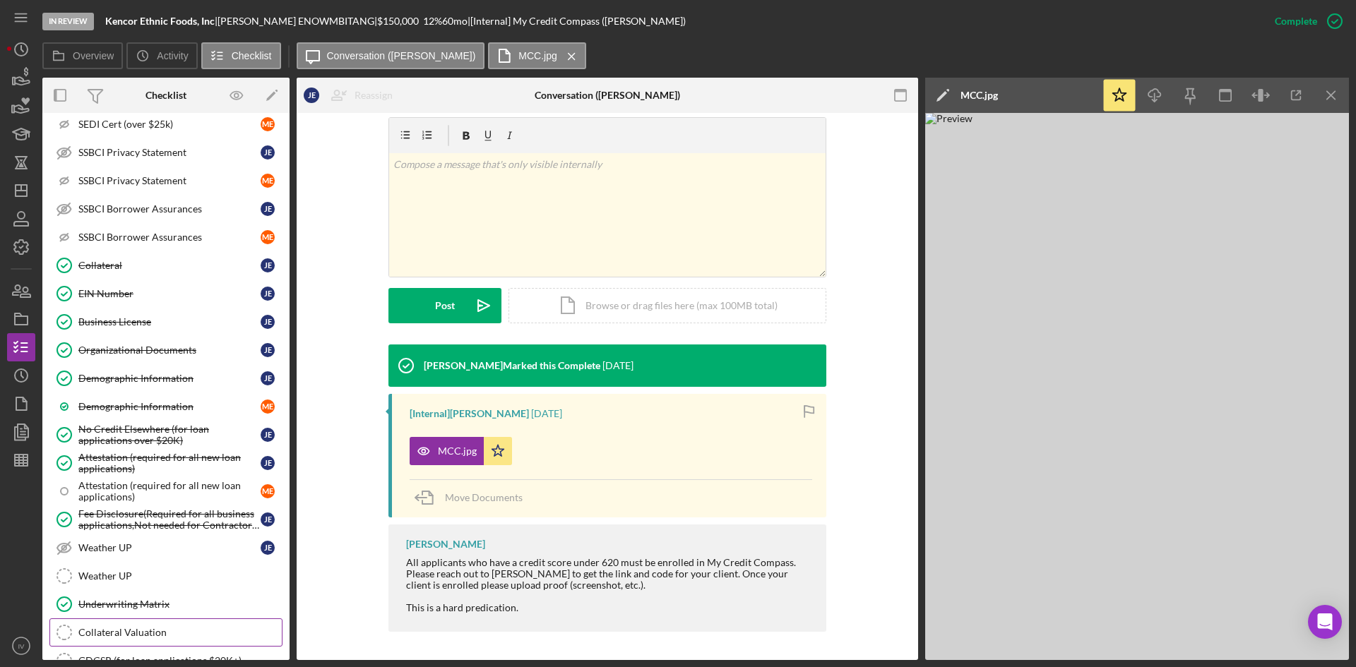
scroll to position [918, 0]
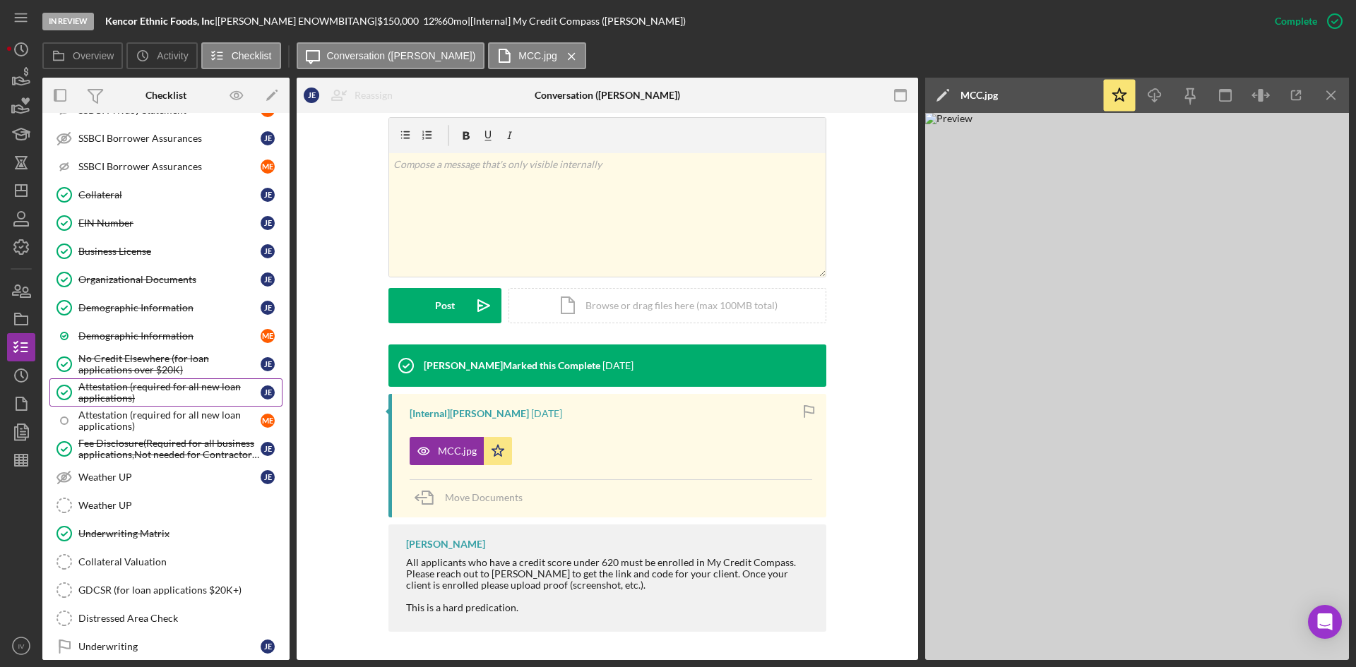
click at [170, 397] on div "Attestation (required for all new loan applications)" at bounding box center [169, 392] width 182 height 23
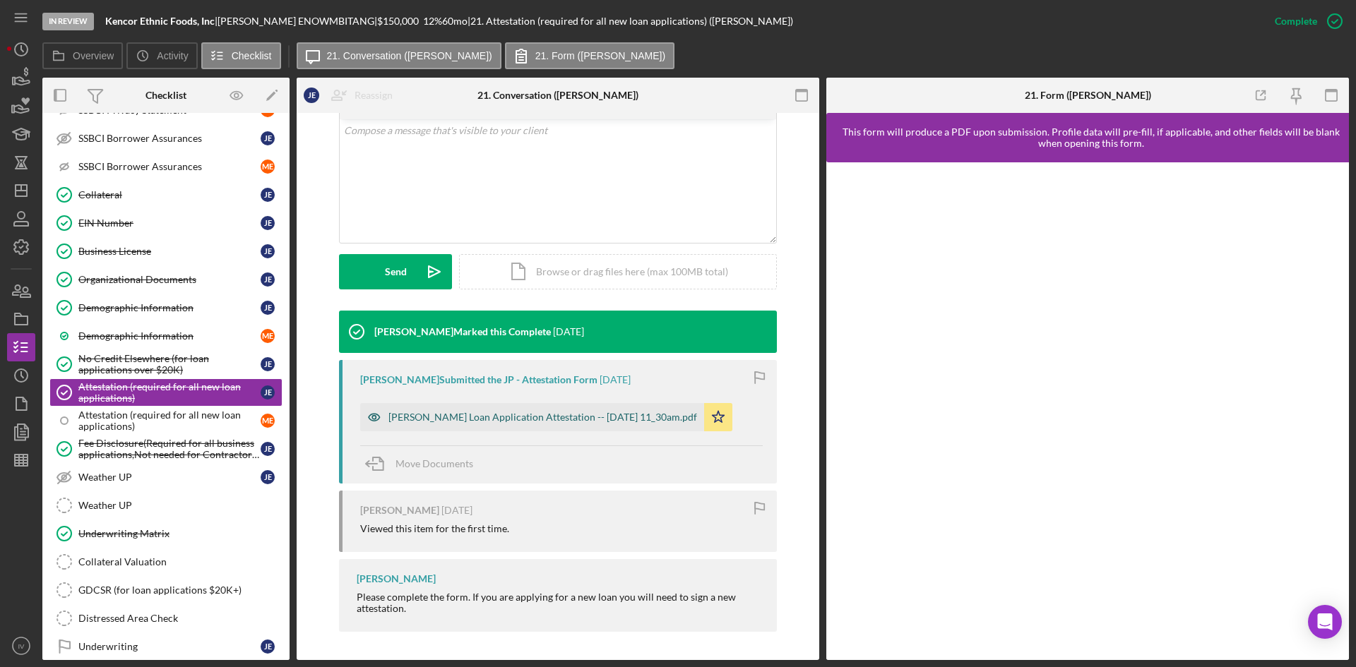
click at [460, 422] on div "[PERSON_NAME] Loan Application Attestation -- [DATE] 11_30am.pdf" at bounding box center [542, 417] width 309 height 11
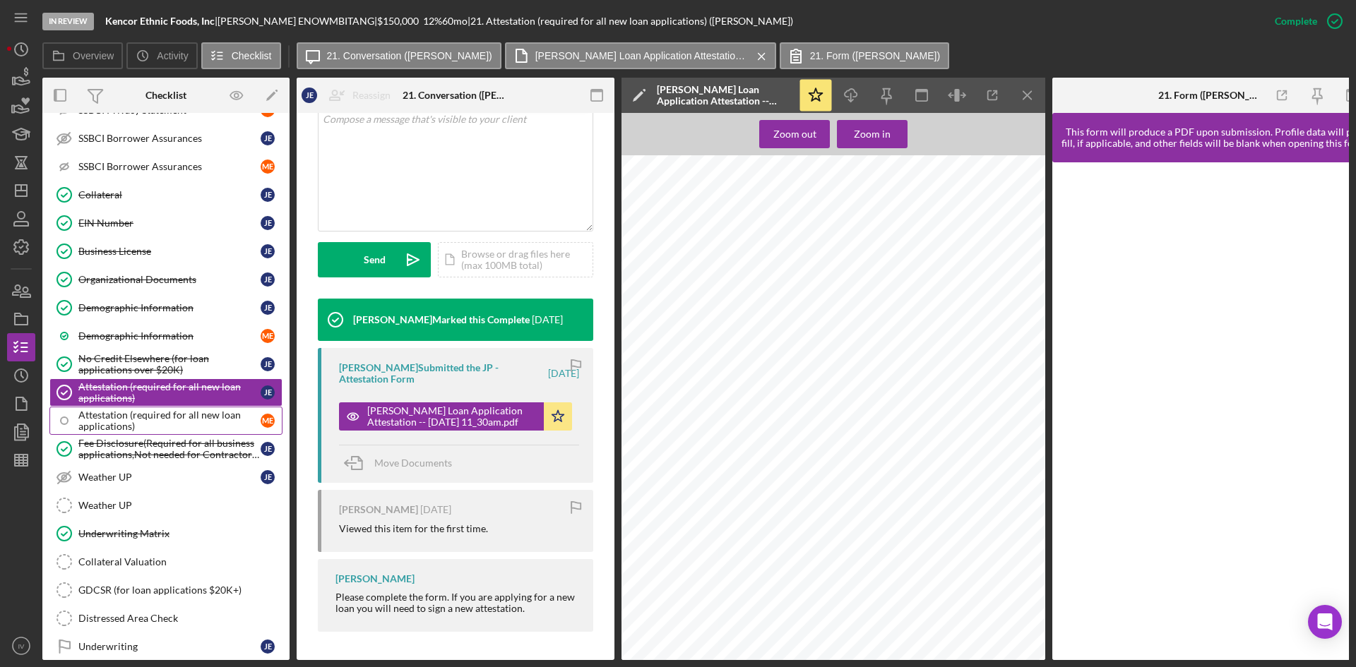
click at [183, 422] on div "Attestation (required for all new loan applications)" at bounding box center [169, 421] width 182 height 23
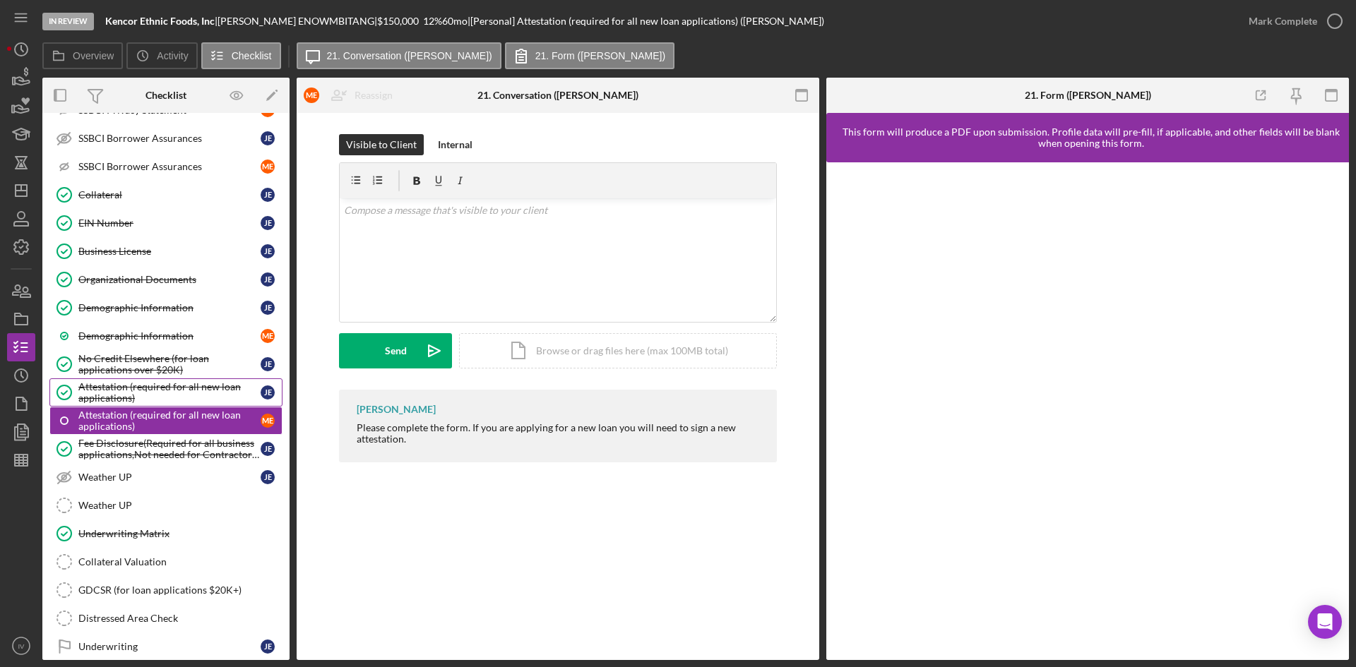
click at [158, 393] on div "Attestation (required for all new loan applications)" at bounding box center [169, 392] width 182 height 23
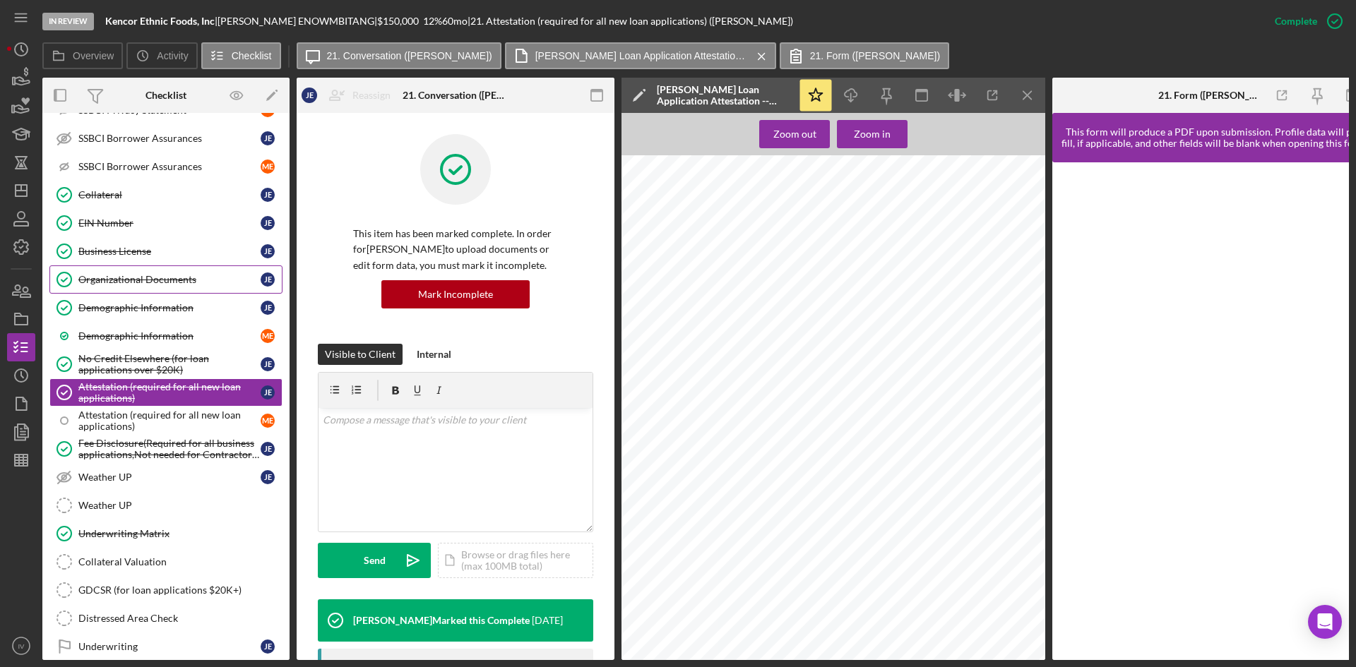
click at [129, 282] on div "Organizational Documents" at bounding box center [169, 279] width 182 height 11
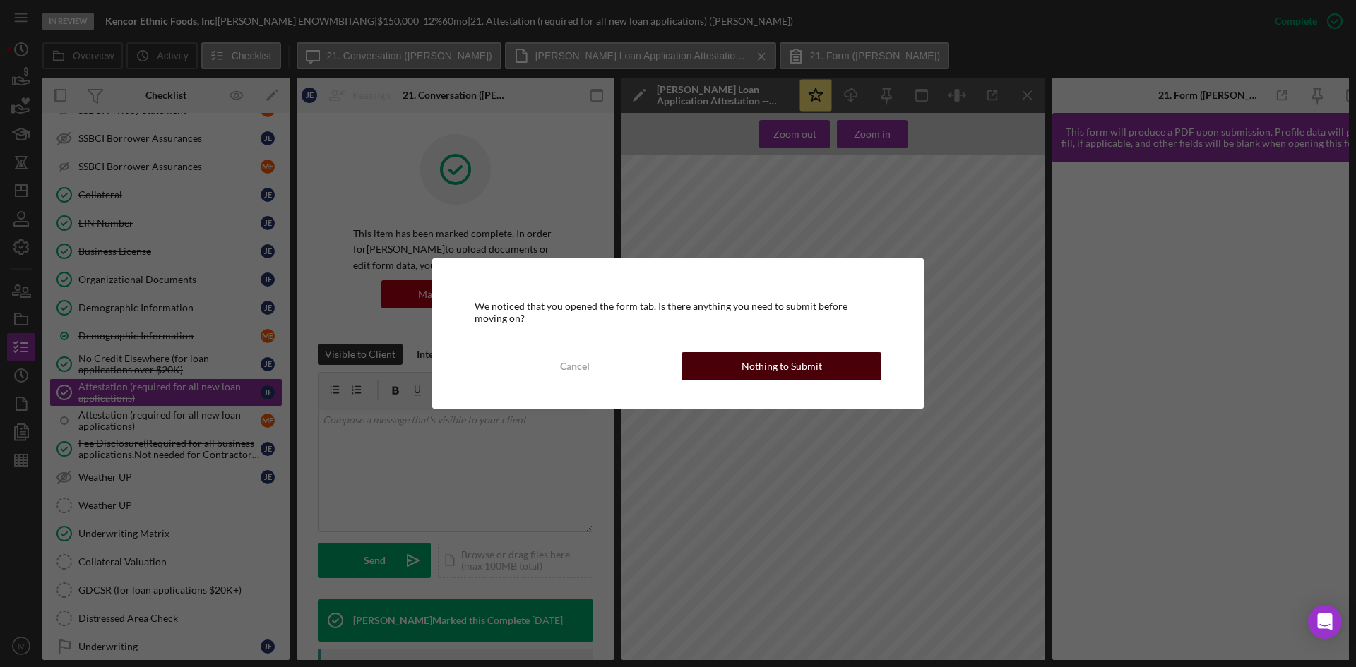
click at [727, 357] on button "Nothing to Submit" at bounding box center [781, 366] width 200 height 28
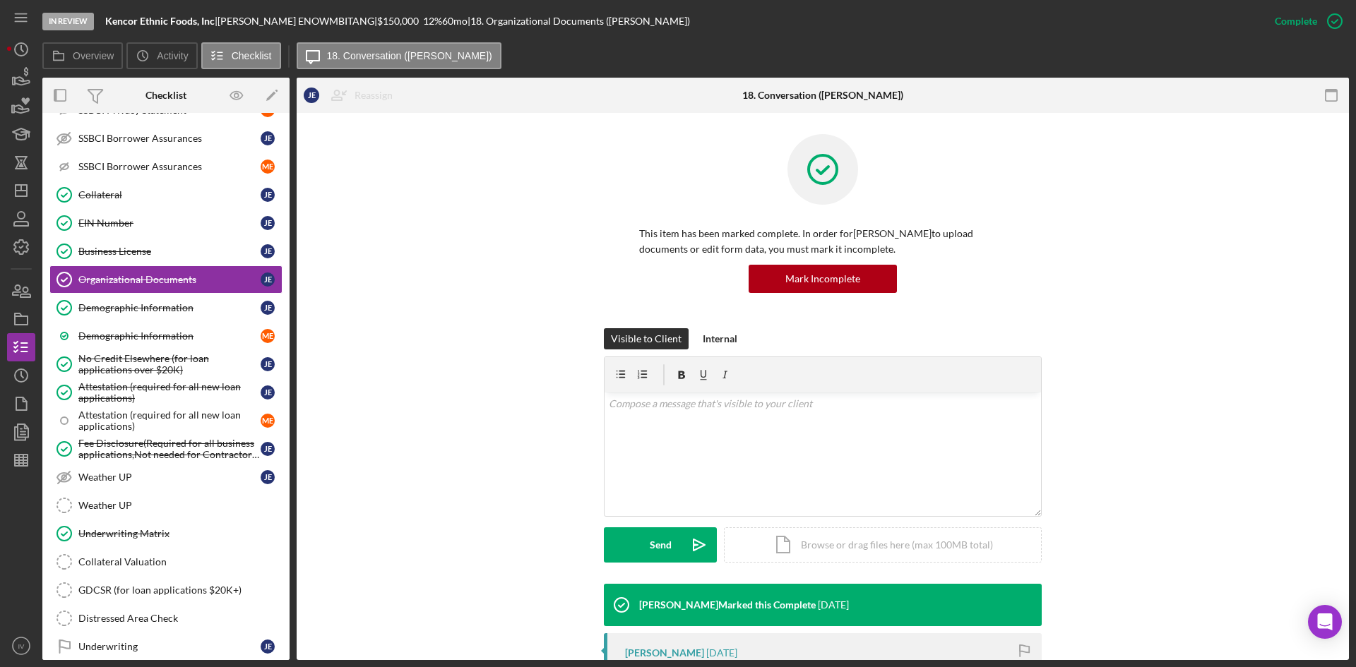
scroll to position [282, 0]
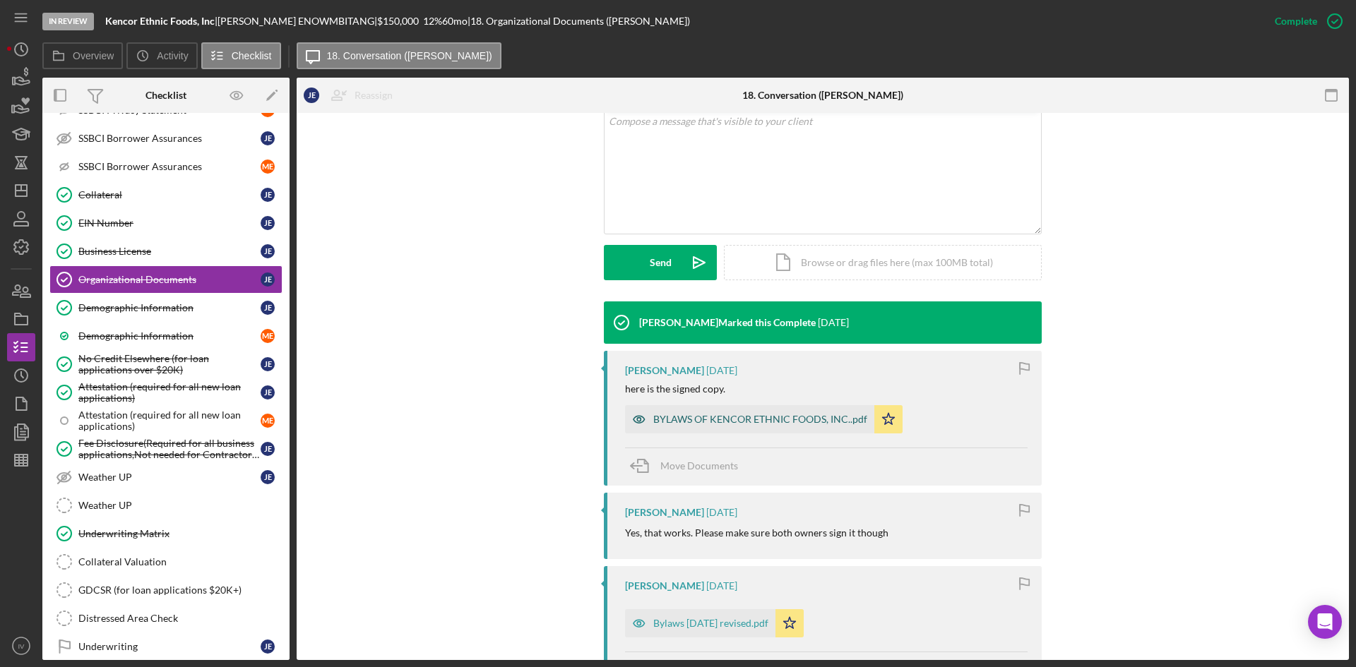
click at [775, 410] on div "BYLAWS OF KENCOR ETHNIC FOODS, INC..pdf" at bounding box center [749, 419] width 249 height 28
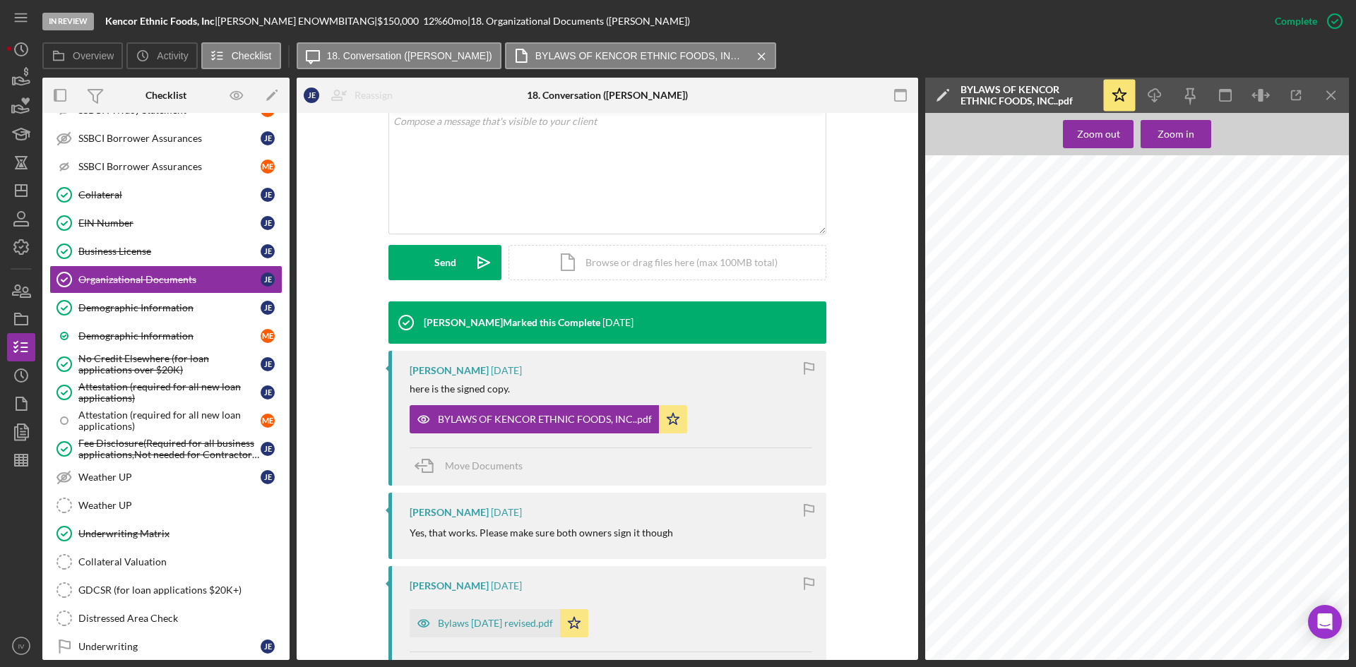
scroll to position [565, 0]
click at [1108, 136] on div "Zoom out" at bounding box center [1098, 134] width 43 height 28
click at [1101, 131] on div "Zoom out" at bounding box center [1098, 134] width 43 height 28
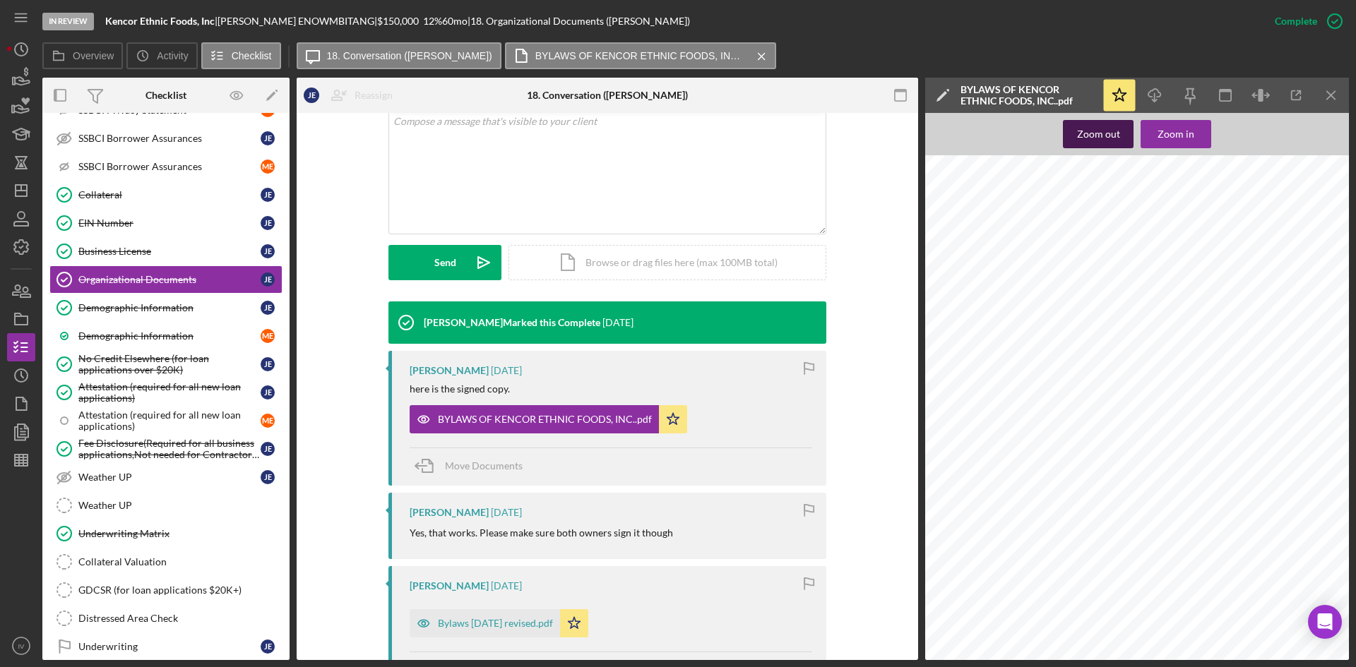
click at [1103, 141] on div "Zoom out" at bounding box center [1098, 134] width 43 height 28
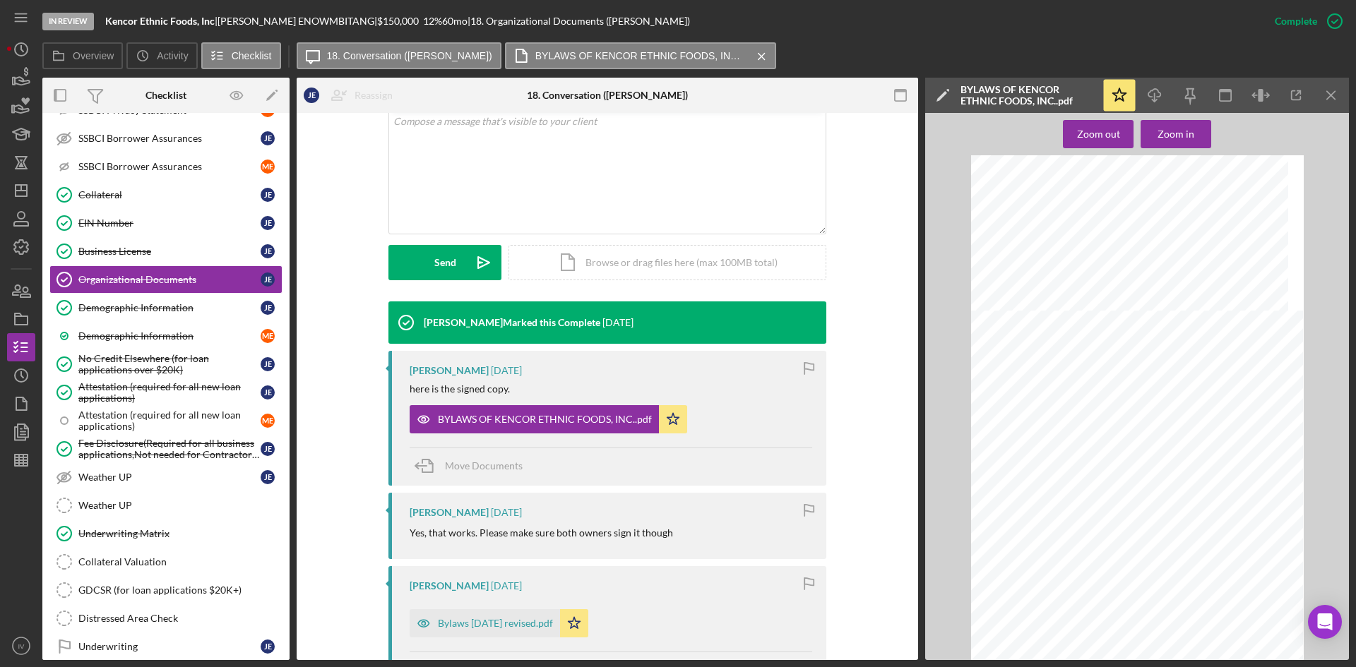
click at [1180, 148] on div "Zoom out Zoom in" at bounding box center [1137, 386] width 424 height 547
click at [1181, 144] on div "Zoom in" at bounding box center [1175, 134] width 37 height 28
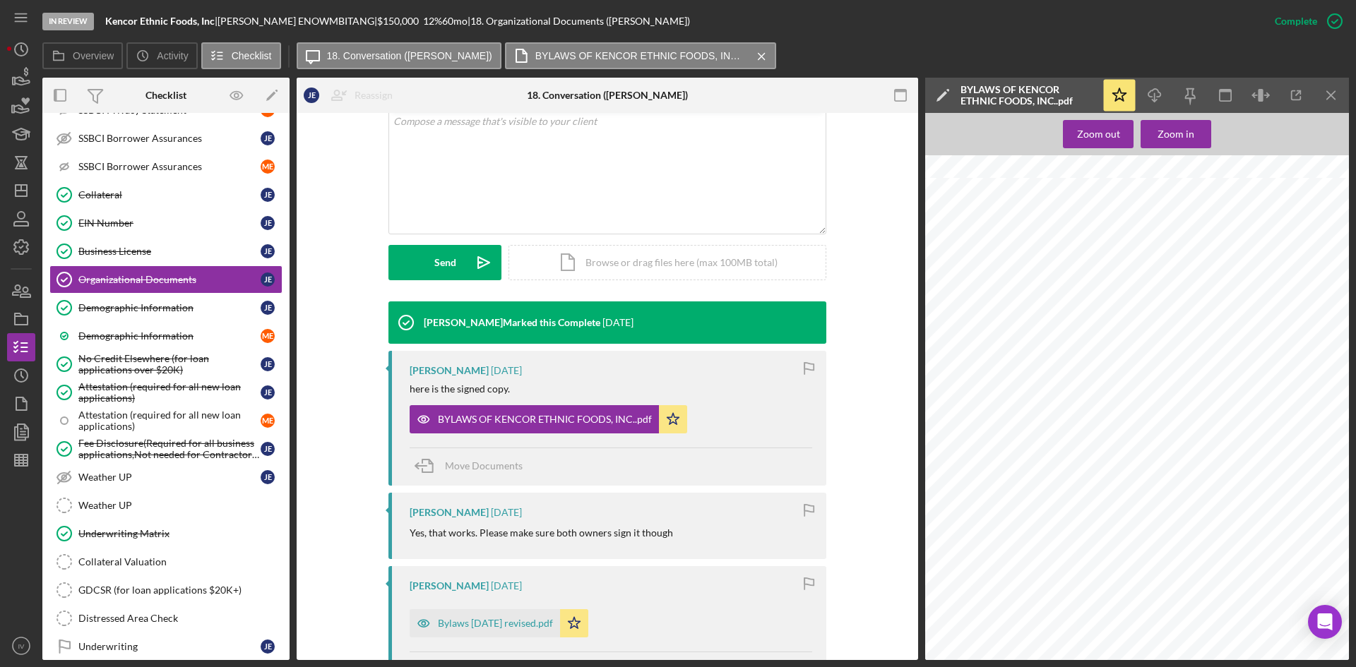
scroll to position [1130, 152]
click at [1124, 660] on div "In Review Kencor Ethnic Foods, Inc | [PERSON_NAME] | $150,000 $150,000 12 % 60 …" at bounding box center [678, 333] width 1356 height 667
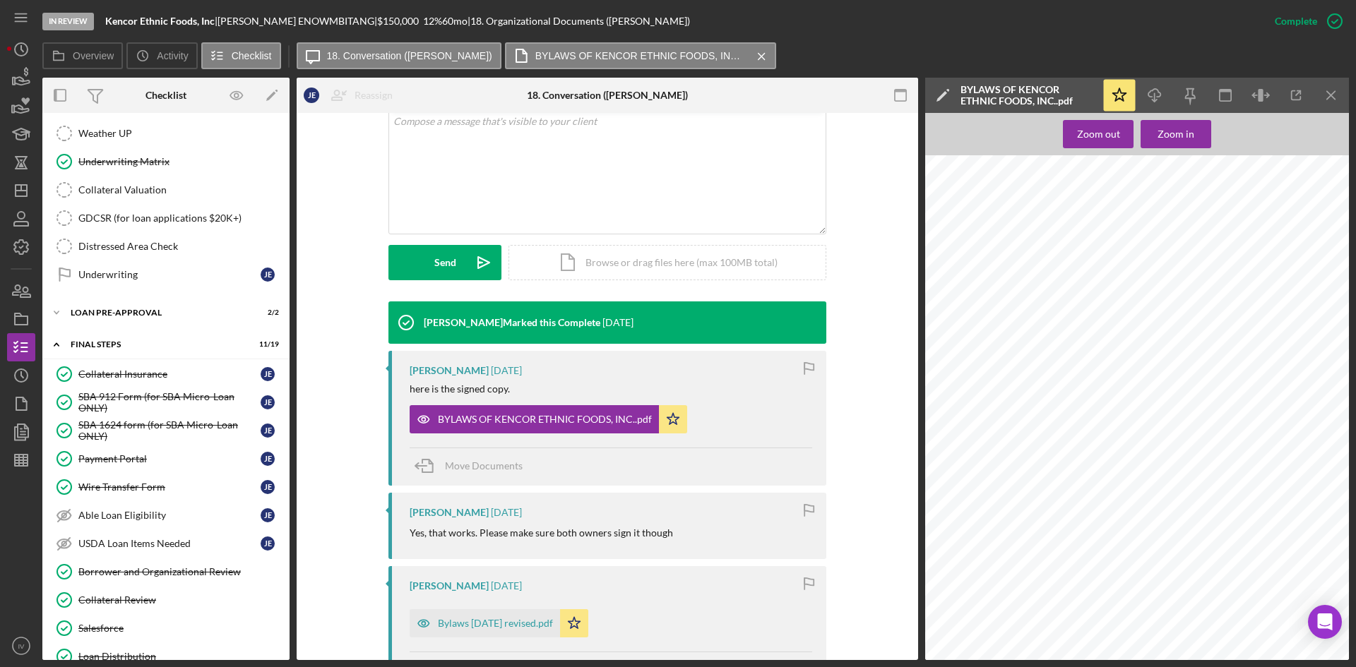
scroll to position [1008, 0]
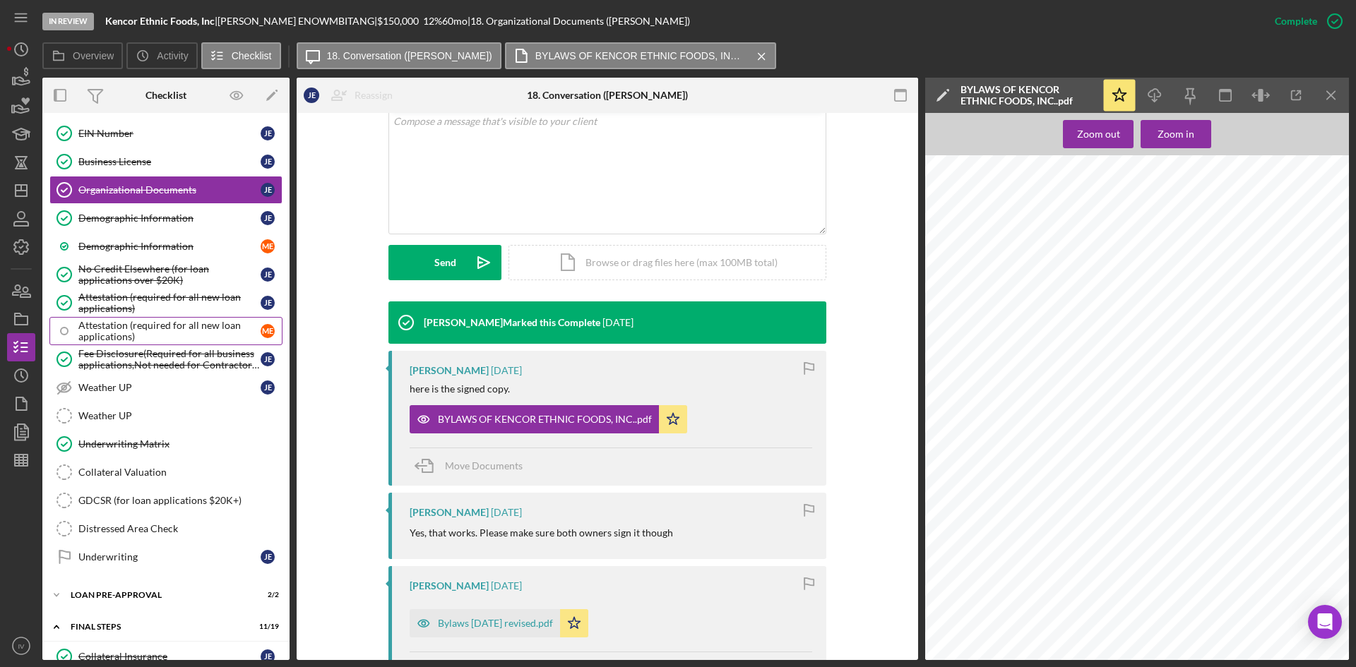
click at [136, 326] on div "Attestation (required for all new loan applications)" at bounding box center [169, 331] width 182 height 23
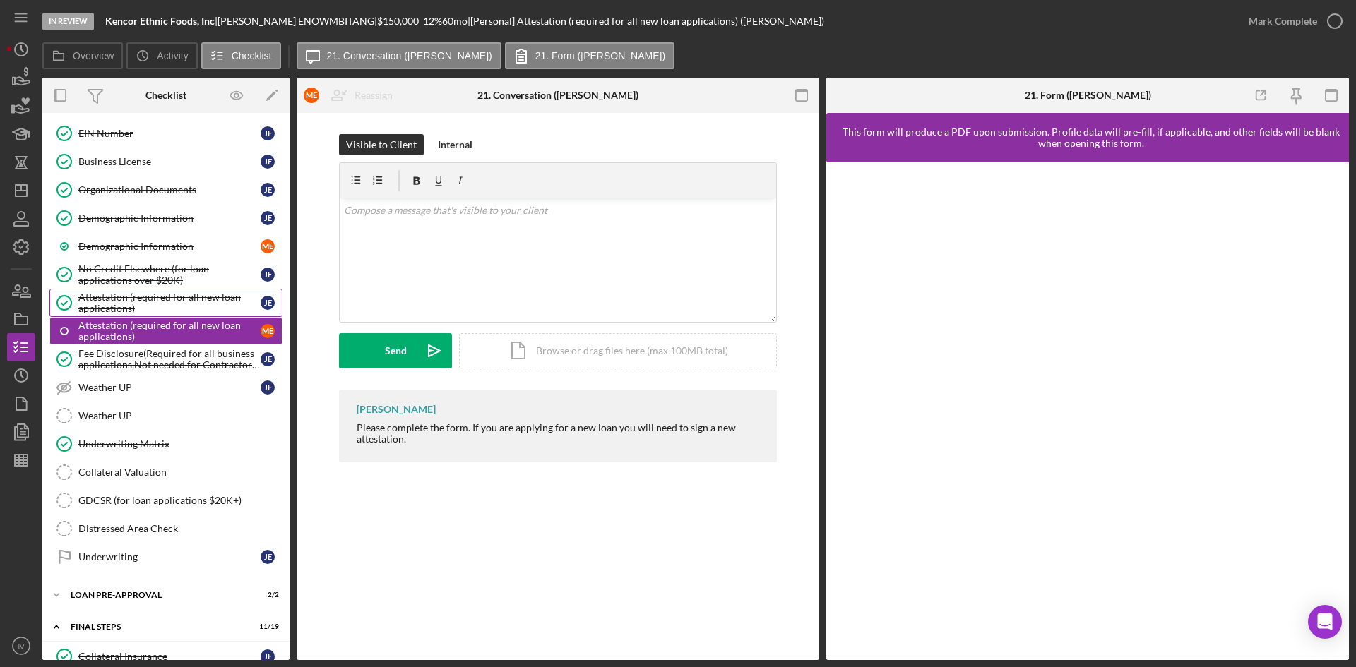
click at [140, 304] on div "Attestation (required for all new loan applications)" at bounding box center [169, 303] width 182 height 23
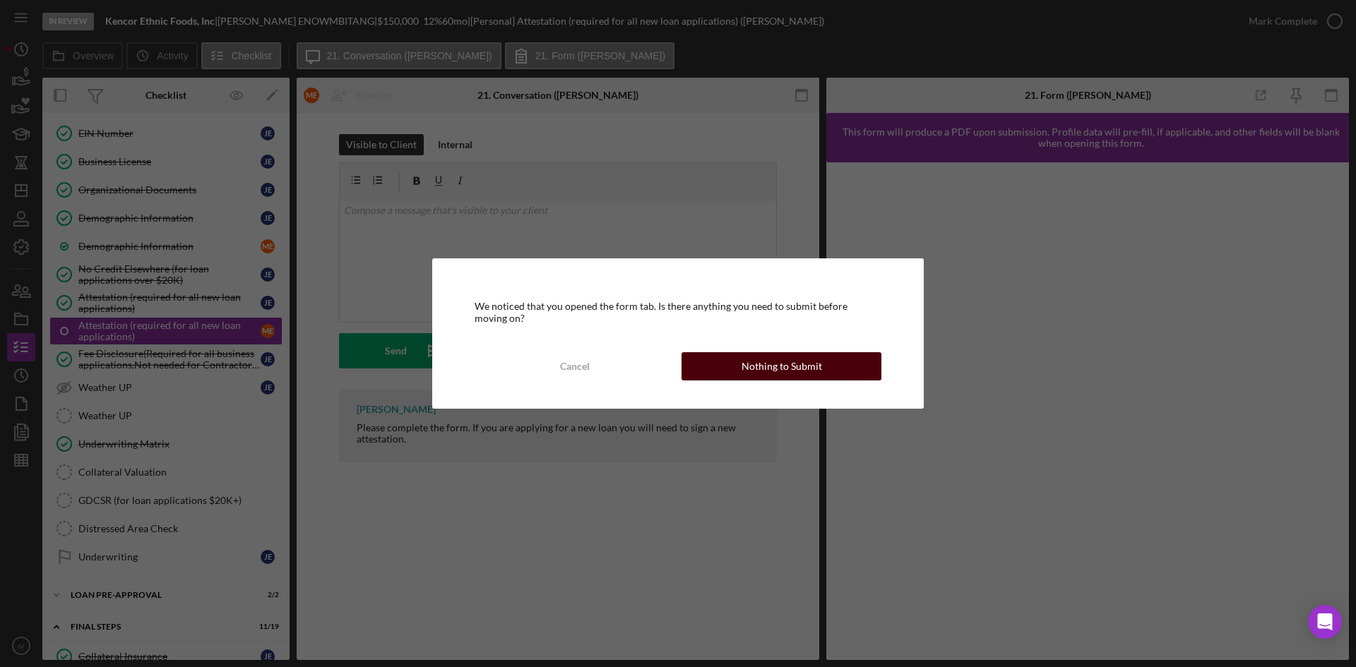
click at [761, 369] on div "Nothing to Submit" at bounding box center [781, 366] width 80 height 28
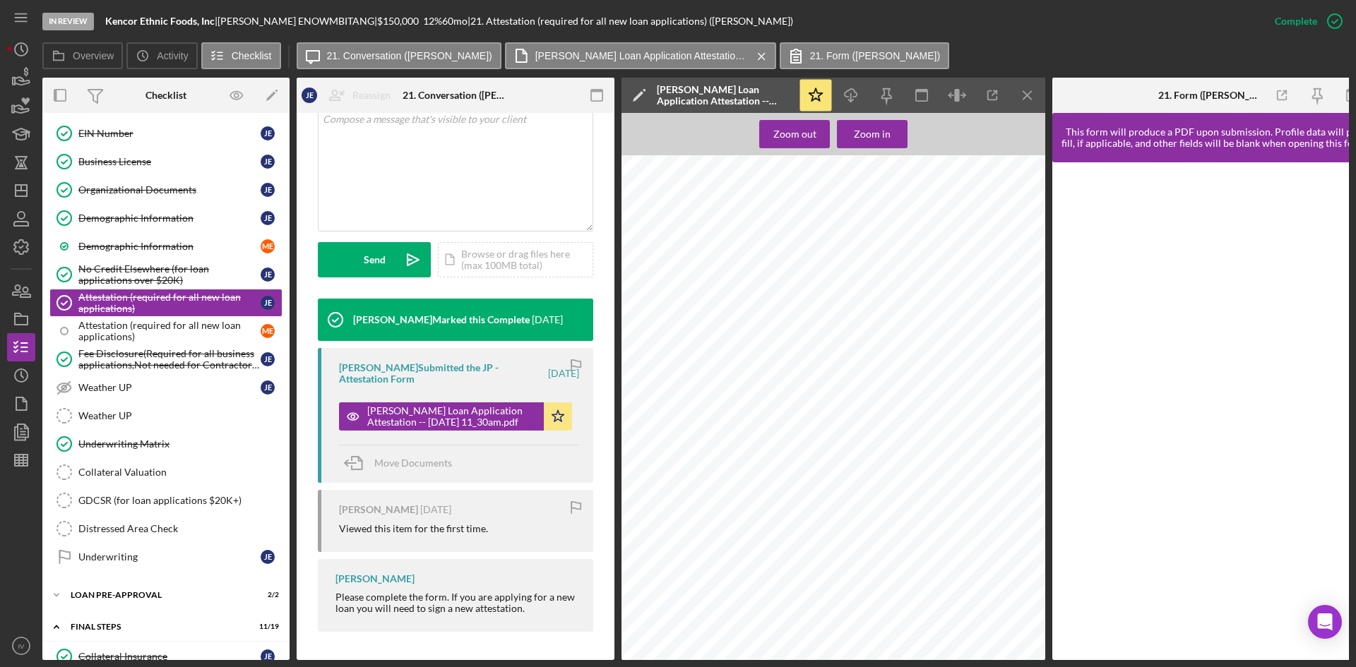
scroll to position [38, 0]
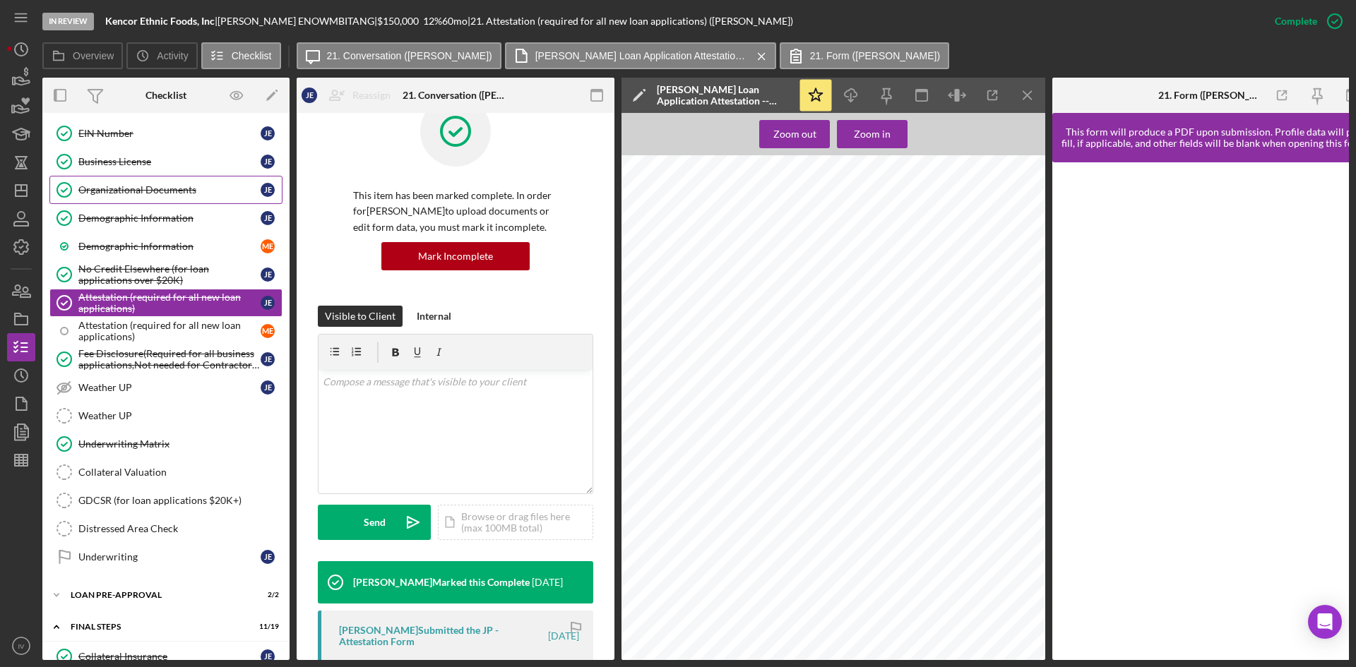
click at [143, 192] on div "Organizational Documents" at bounding box center [169, 189] width 182 height 11
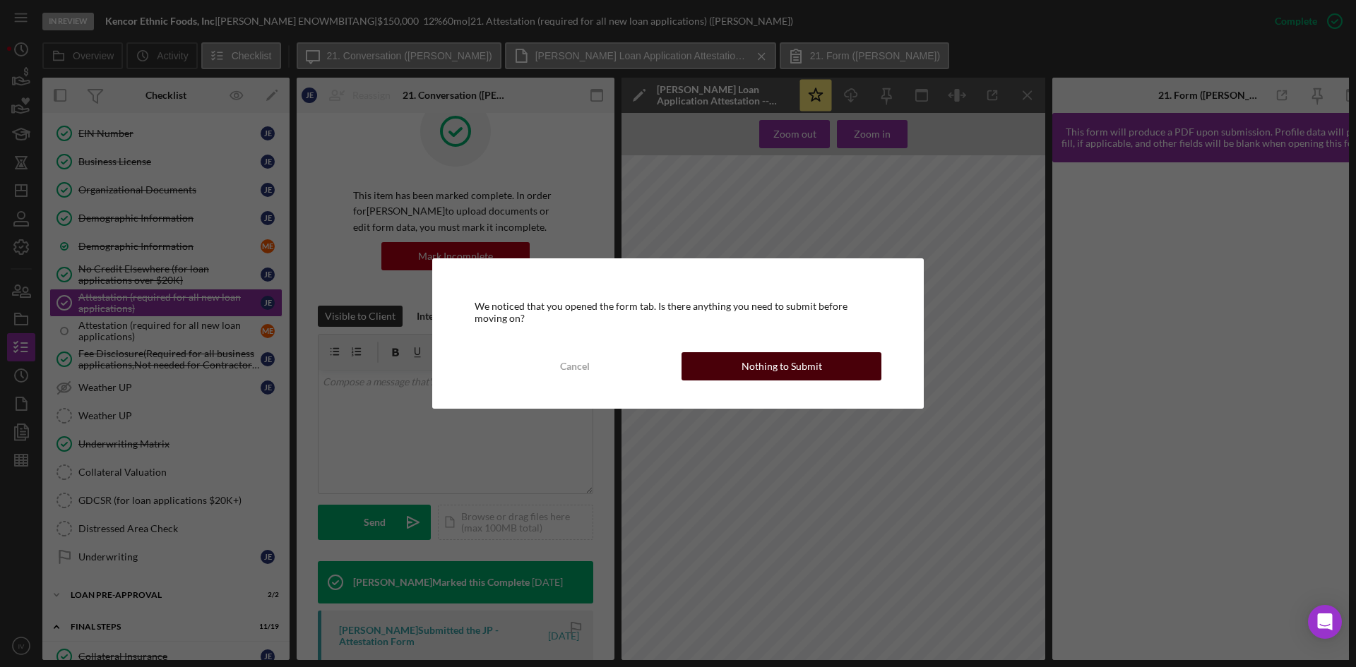
click at [730, 367] on button "Nothing to Submit" at bounding box center [781, 366] width 200 height 28
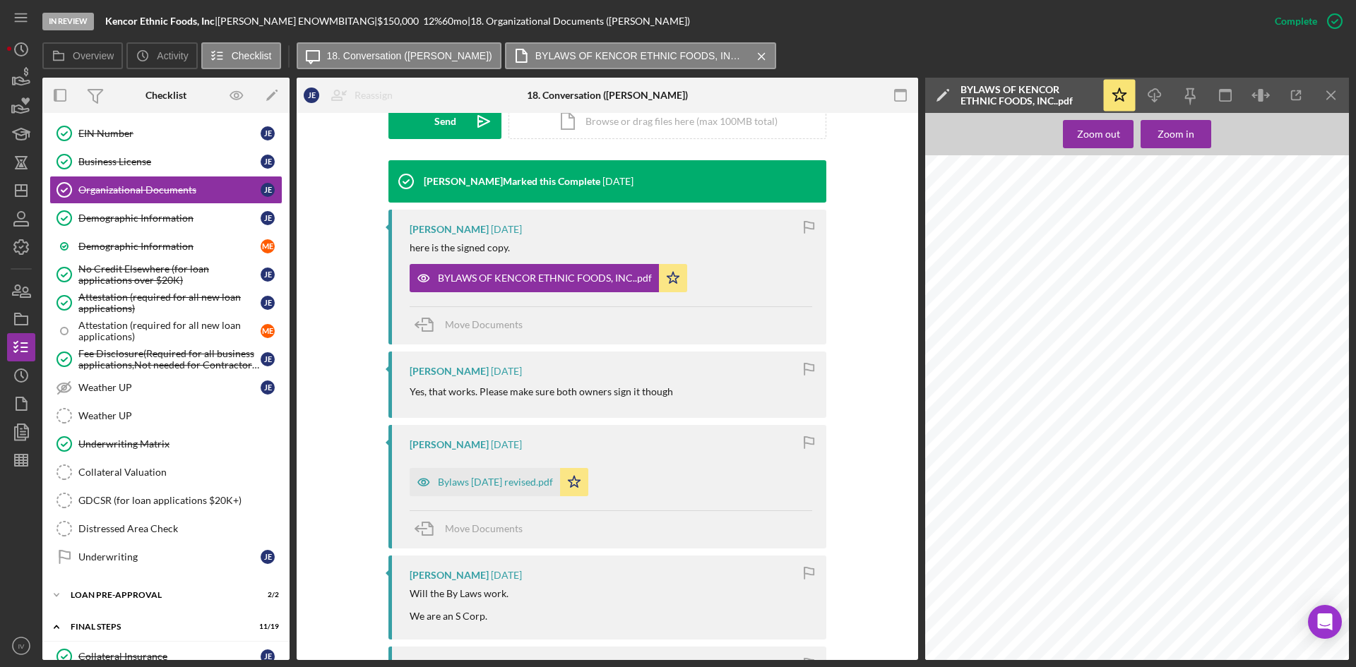
scroll to position [706, 0]
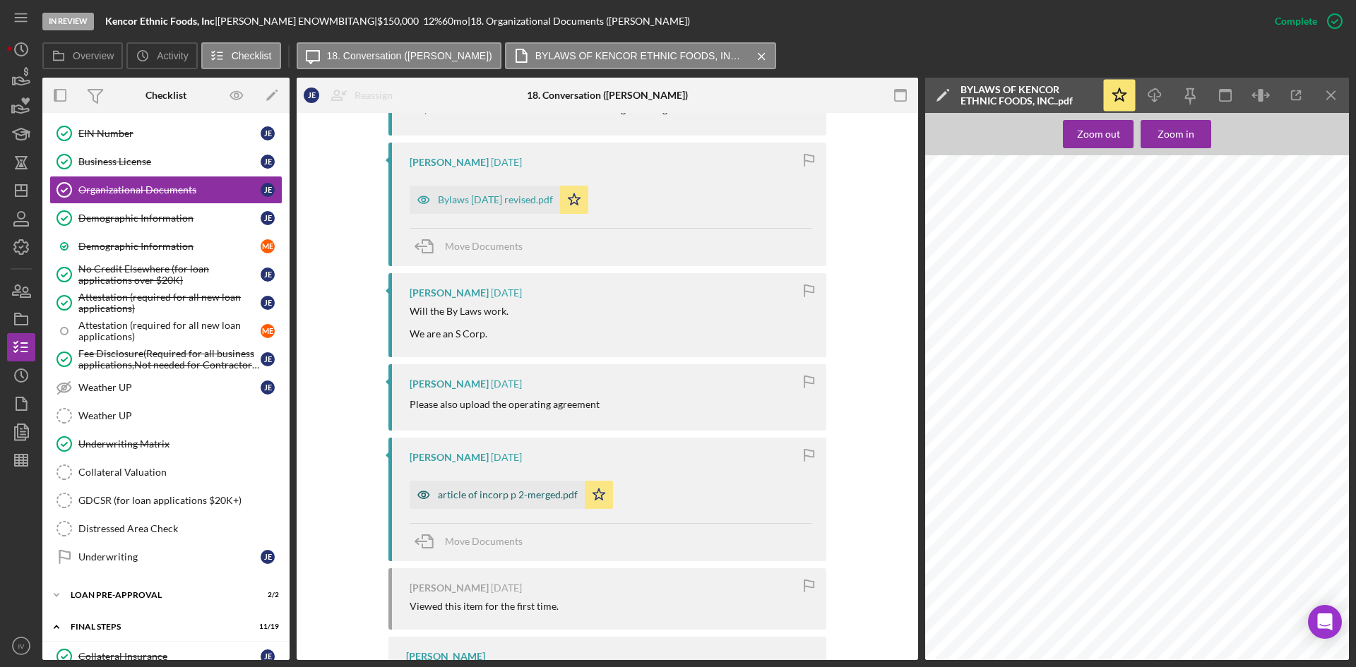
click at [501, 500] on div "article of incorp p 2-merged.pdf" at bounding box center [508, 494] width 140 height 11
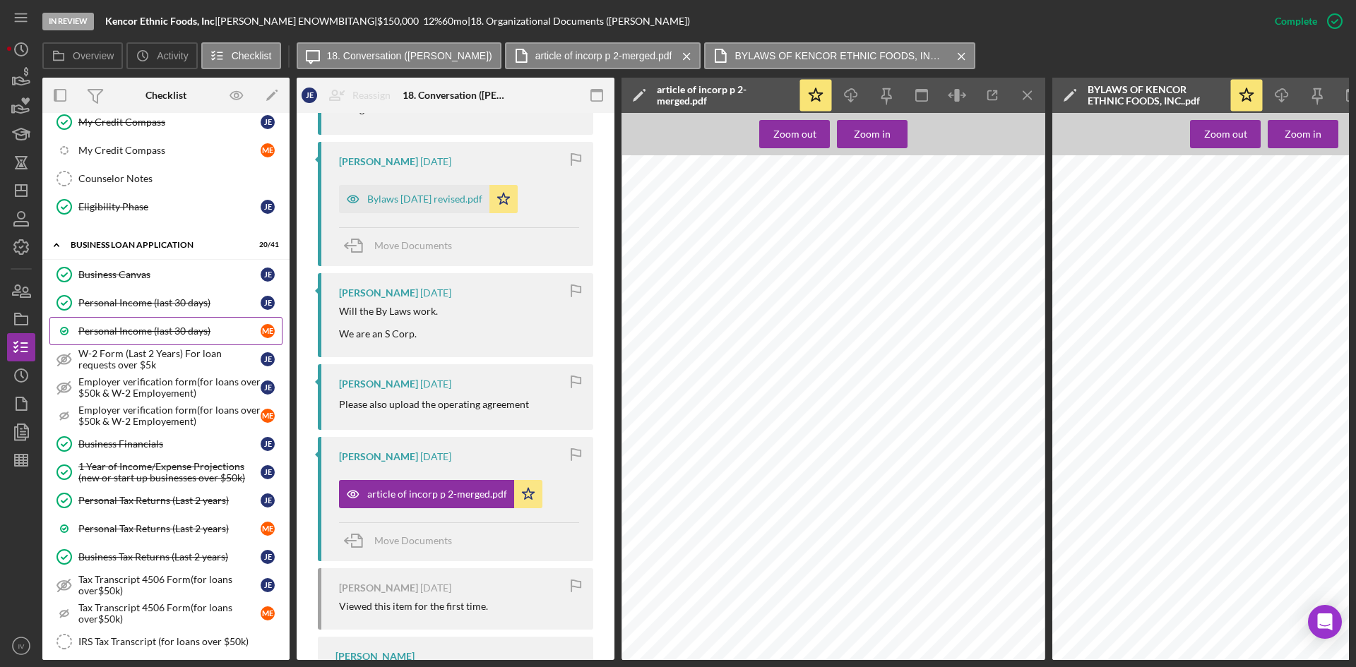
scroll to position [0, 0]
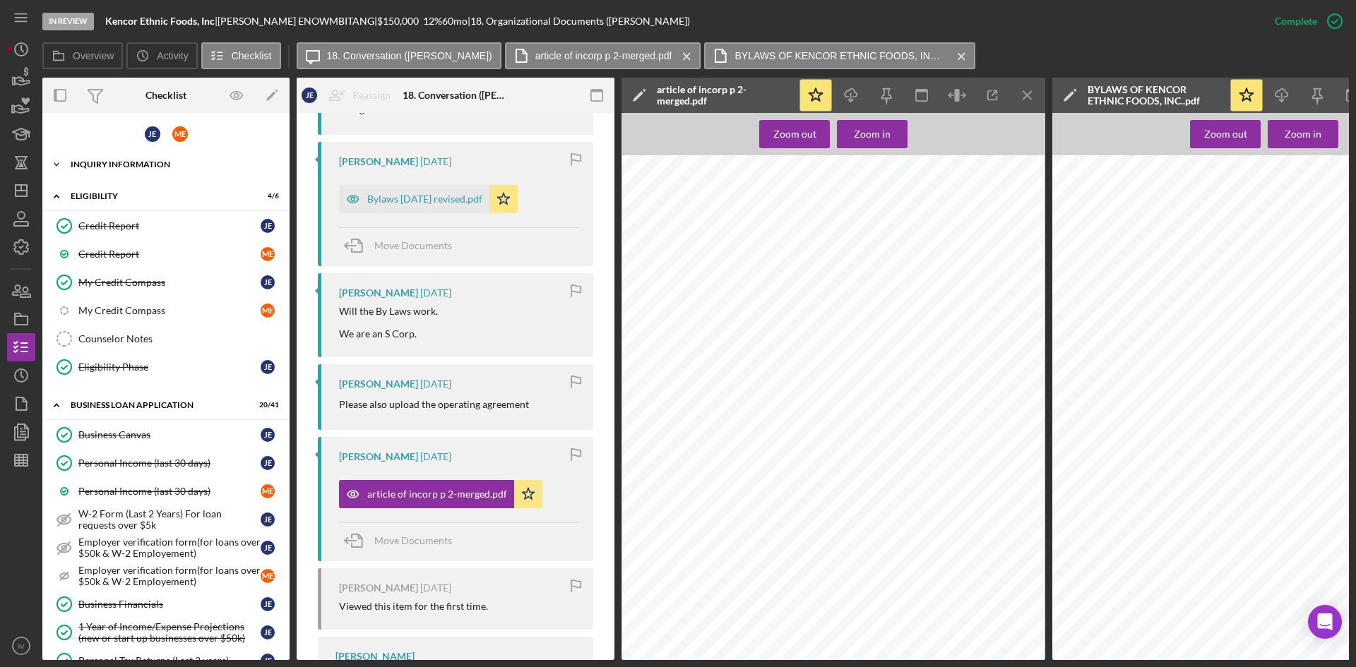
click at [85, 172] on div "Icon/Expander INQUIRY INFORMATION 11 / 18" at bounding box center [165, 164] width 247 height 28
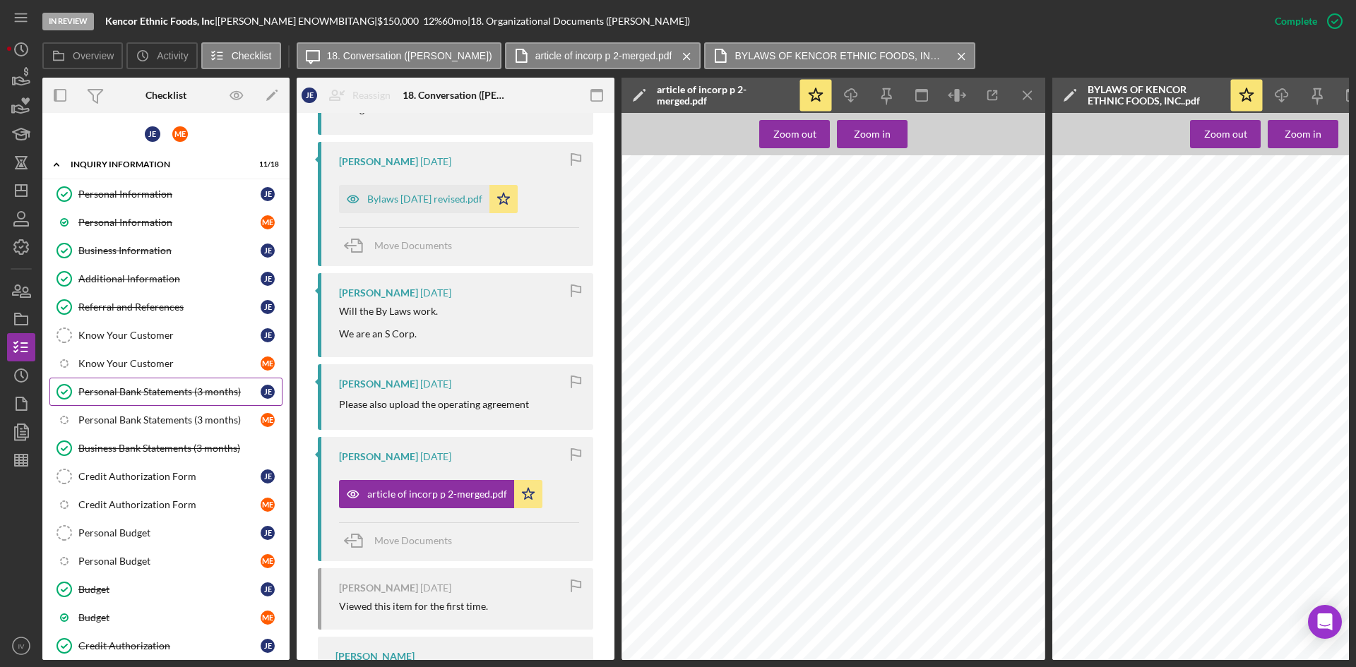
click at [155, 397] on div "Personal Bank Statements (3 months)" at bounding box center [169, 391] width 182 height 11
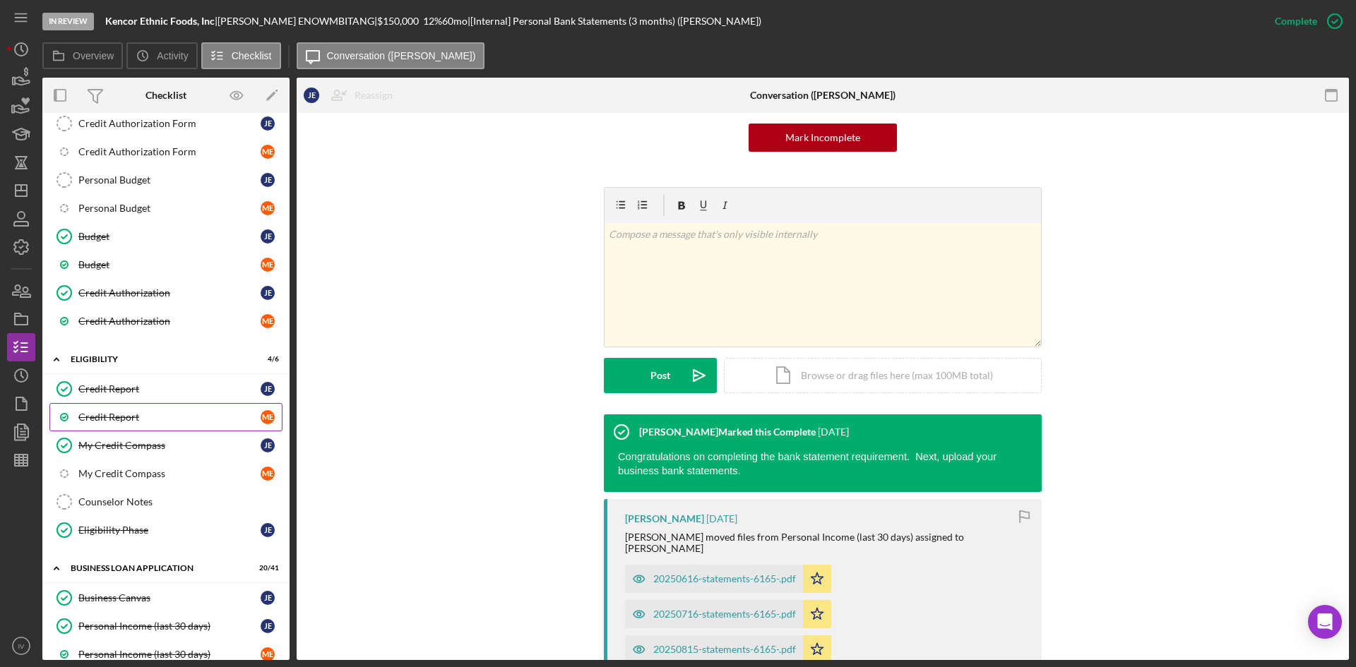
scroll to position [635, 0]
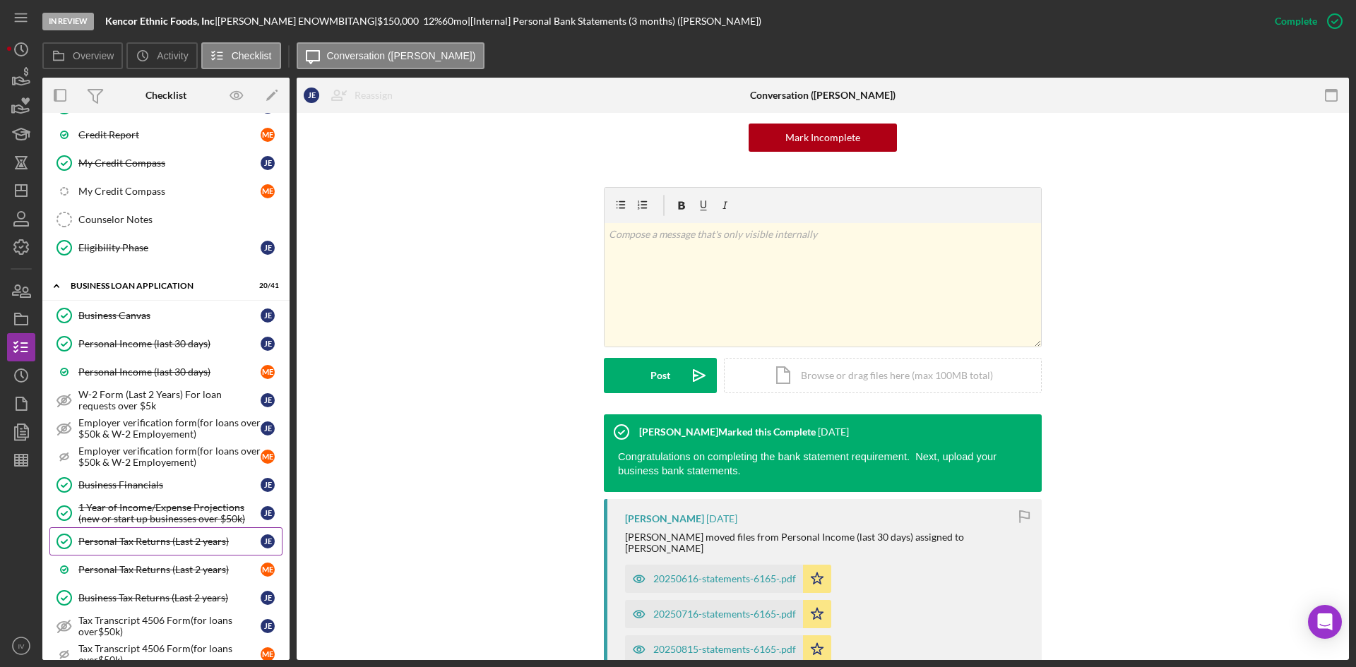
click at [146, 545] on div "Personal Tax Returns (Last 2 years)" at bounding box center [169, 541] width 182 height 11
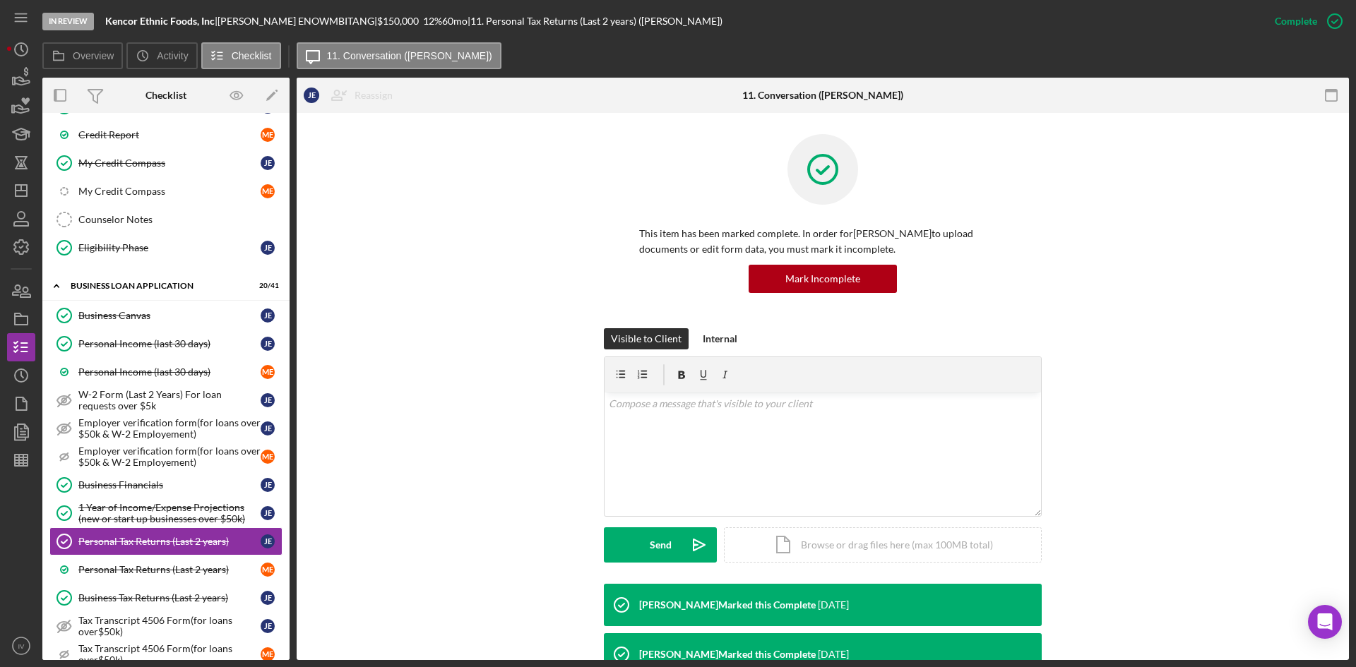
scroll to position [282, 0]
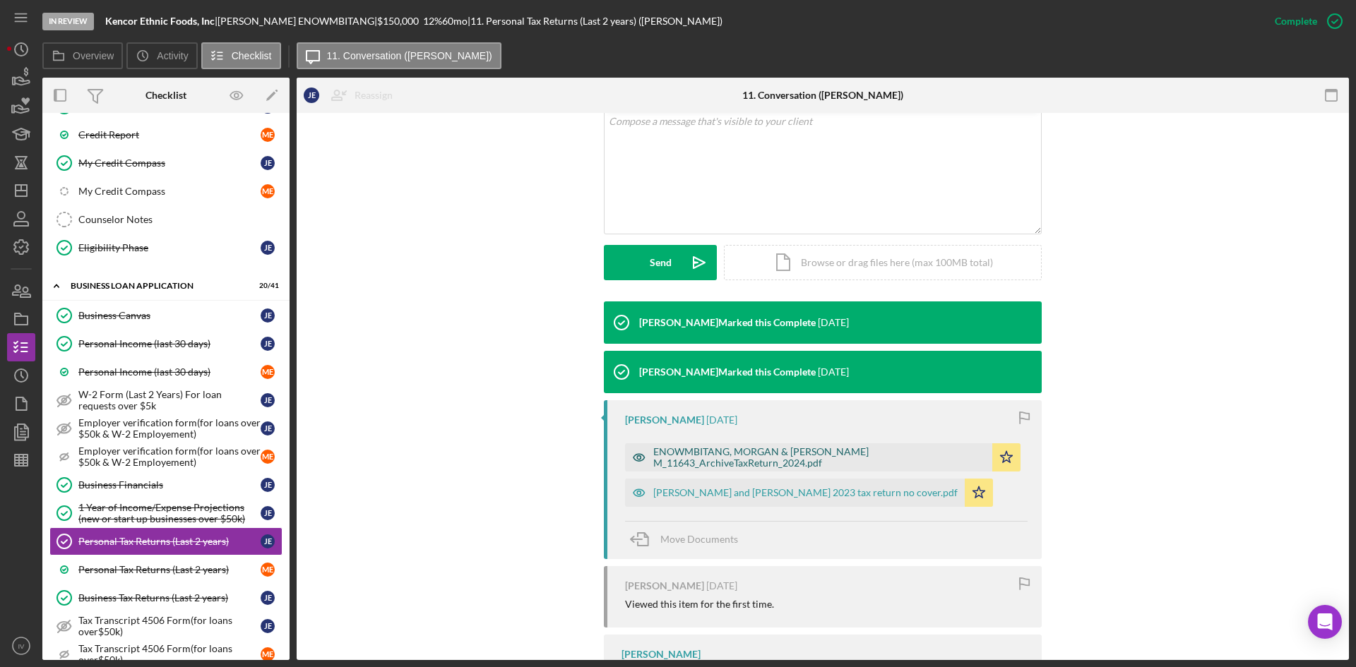
click at [740, 454] on div "ENOWMBITANG, MORGAN & [PERSON_NAME] M_11643_ArchiveTaxReturn_2024.pdf" at bounding box center [819, 457] width 332 height 23
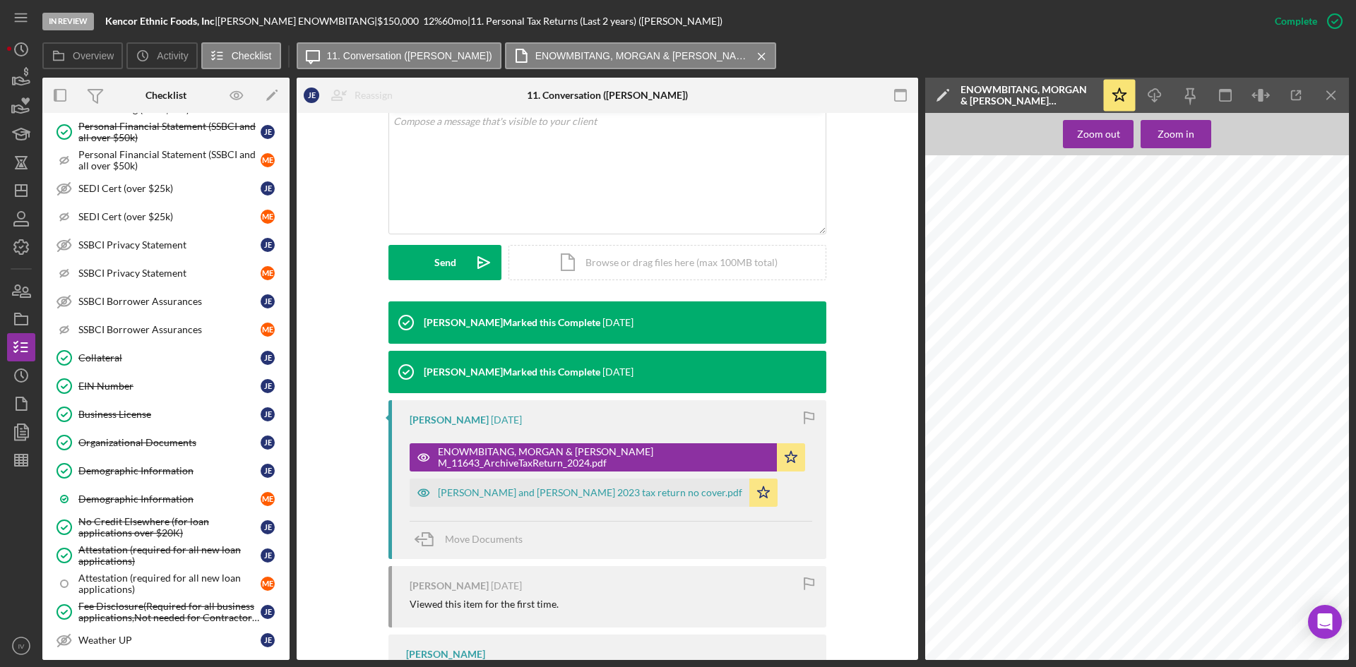
scroll to position [1553, 0]
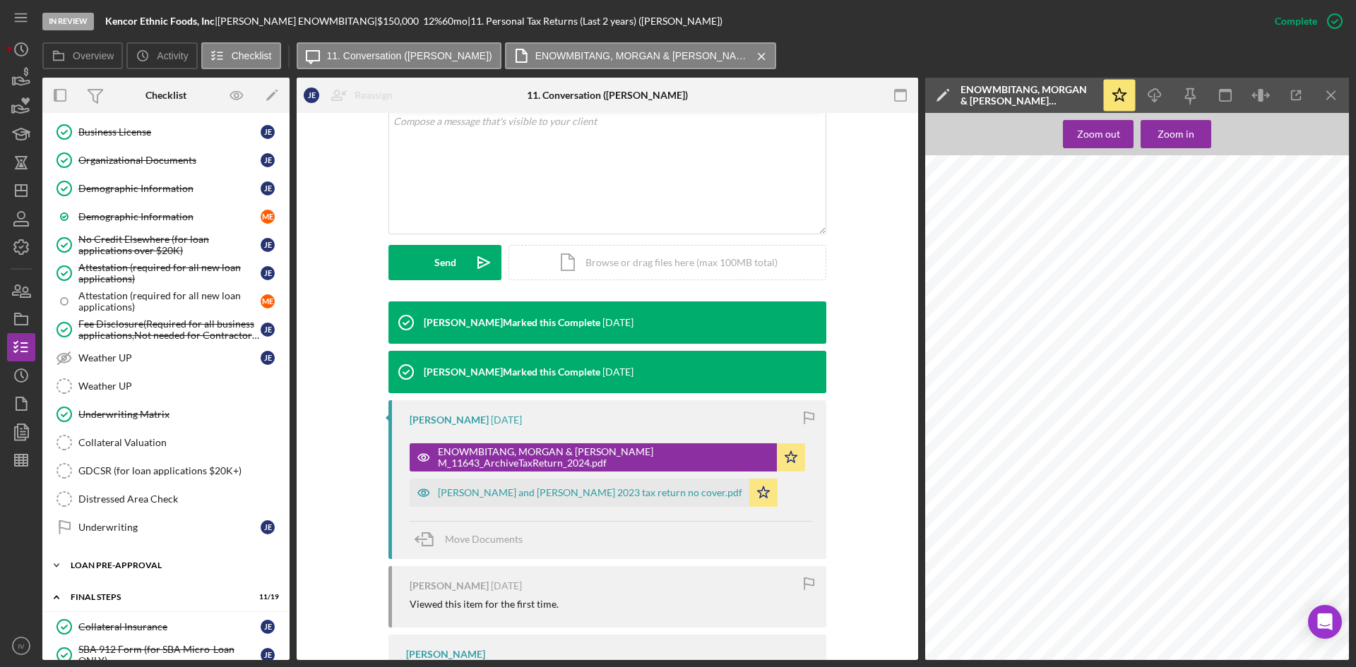
click at [132, 562] on div "LOAN PRE-APPROVAL" at bounding box center [171, 565] width 201 height 8
click at [131, 587] on link "Loan Approval Loan Approval" at bounding box center [165, 595] width 233 height 28
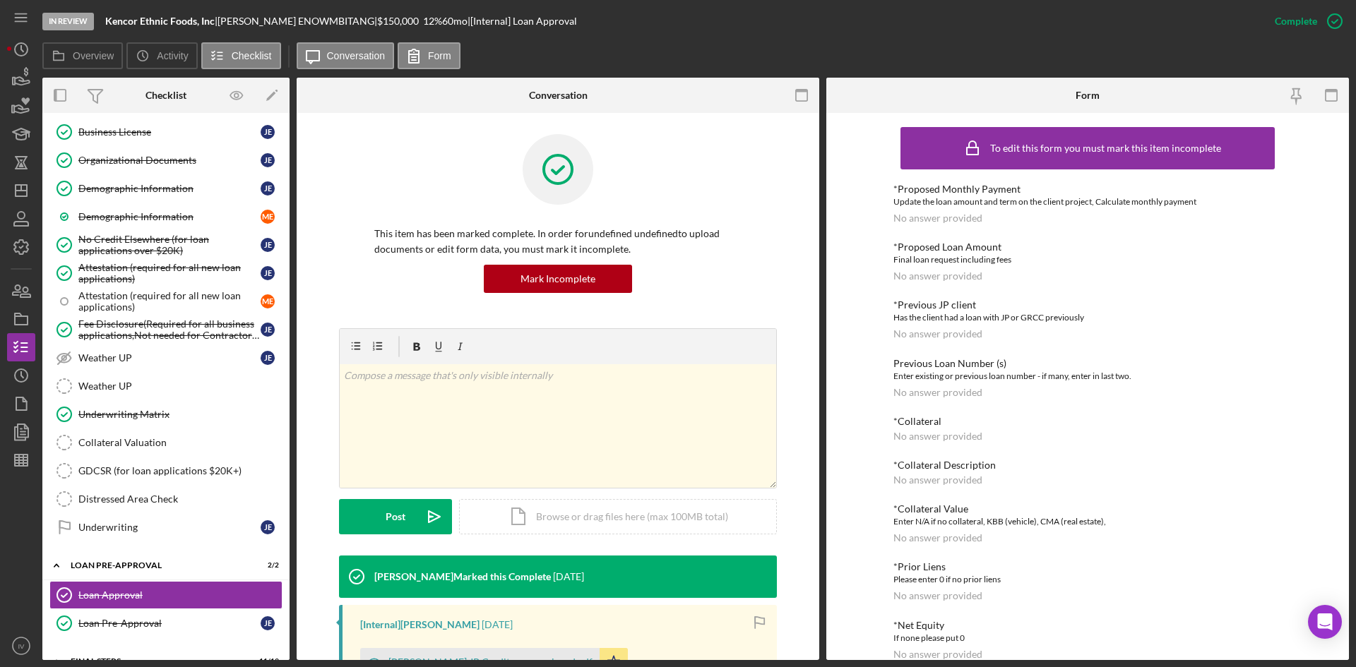
scroll to position [282, 0]
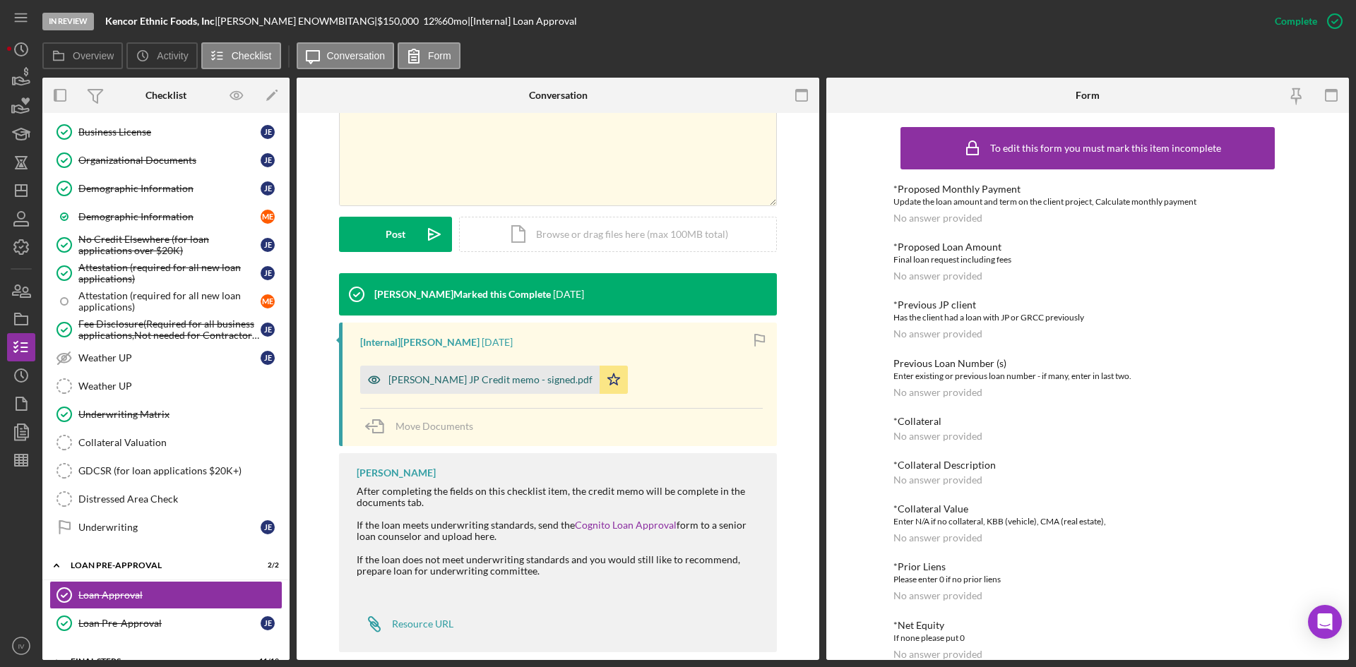
click at [482, 381] on div "[PERSON_NAME] JP Credit memo - signed.pdf" at bounding box center [490, 379] width 204 height 11
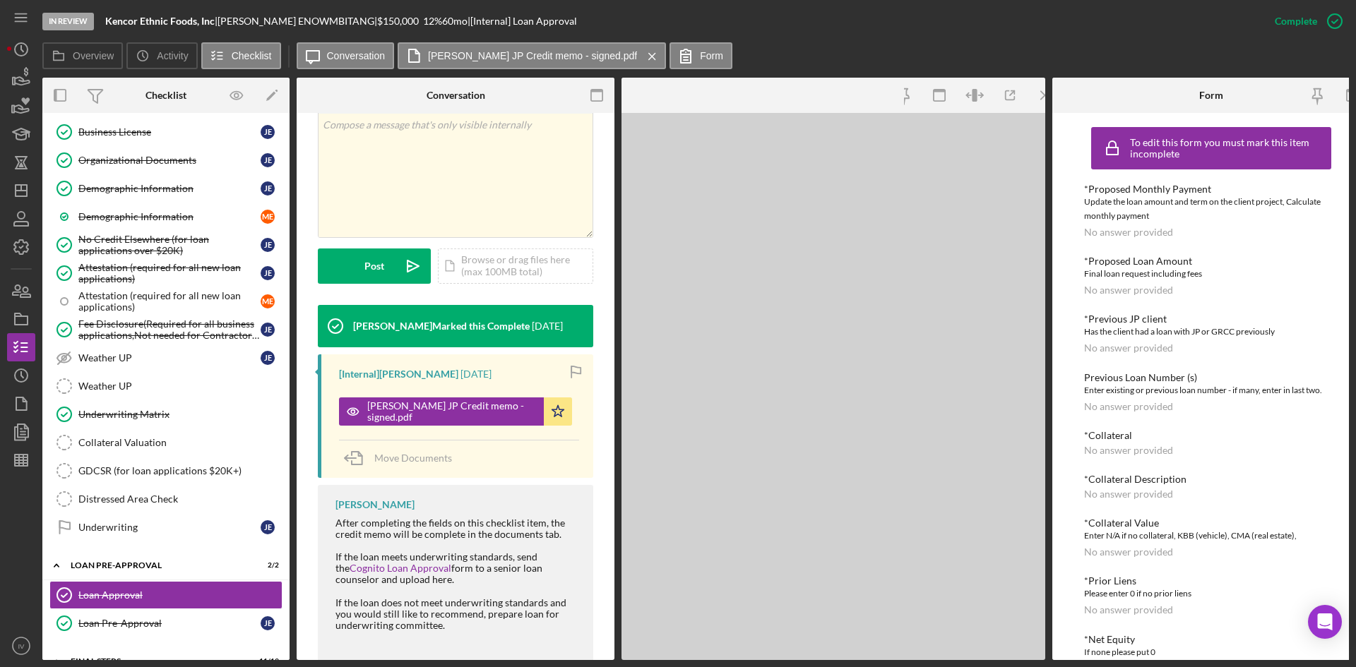
scroll to position [298, 0]
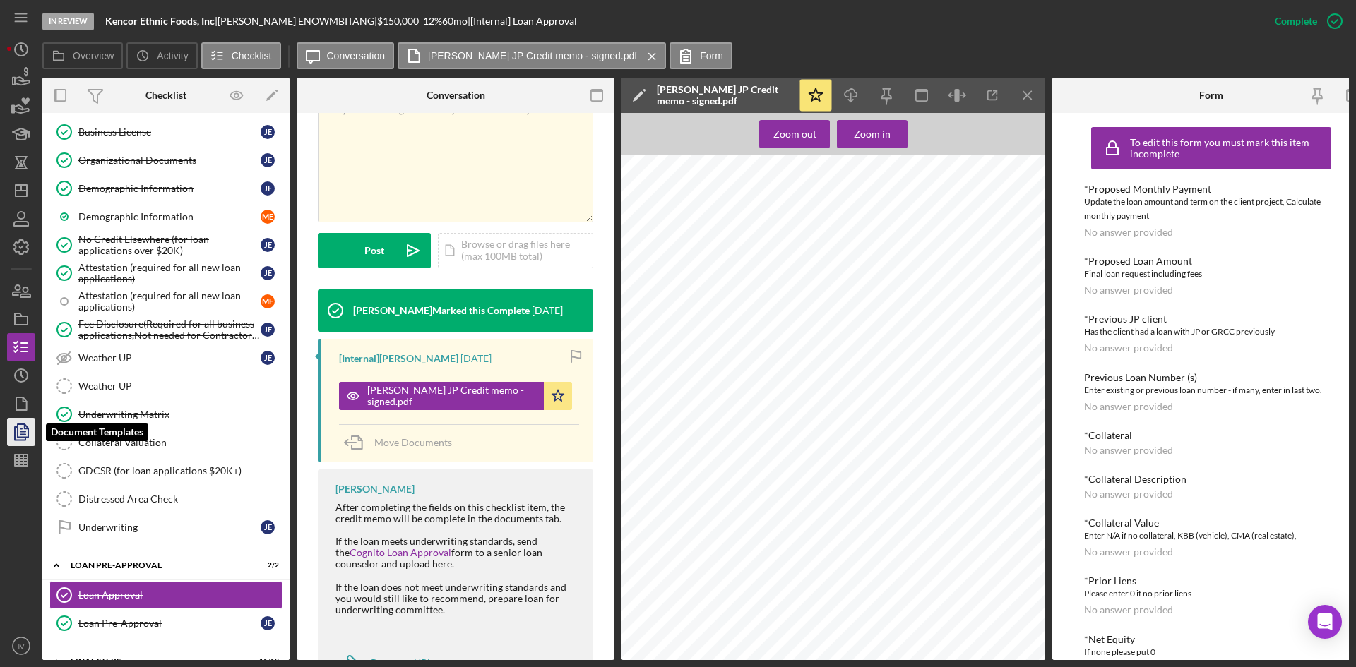
click at [25, 426] on polygon "button" at bounding box center [23, 430] width 11 height 13
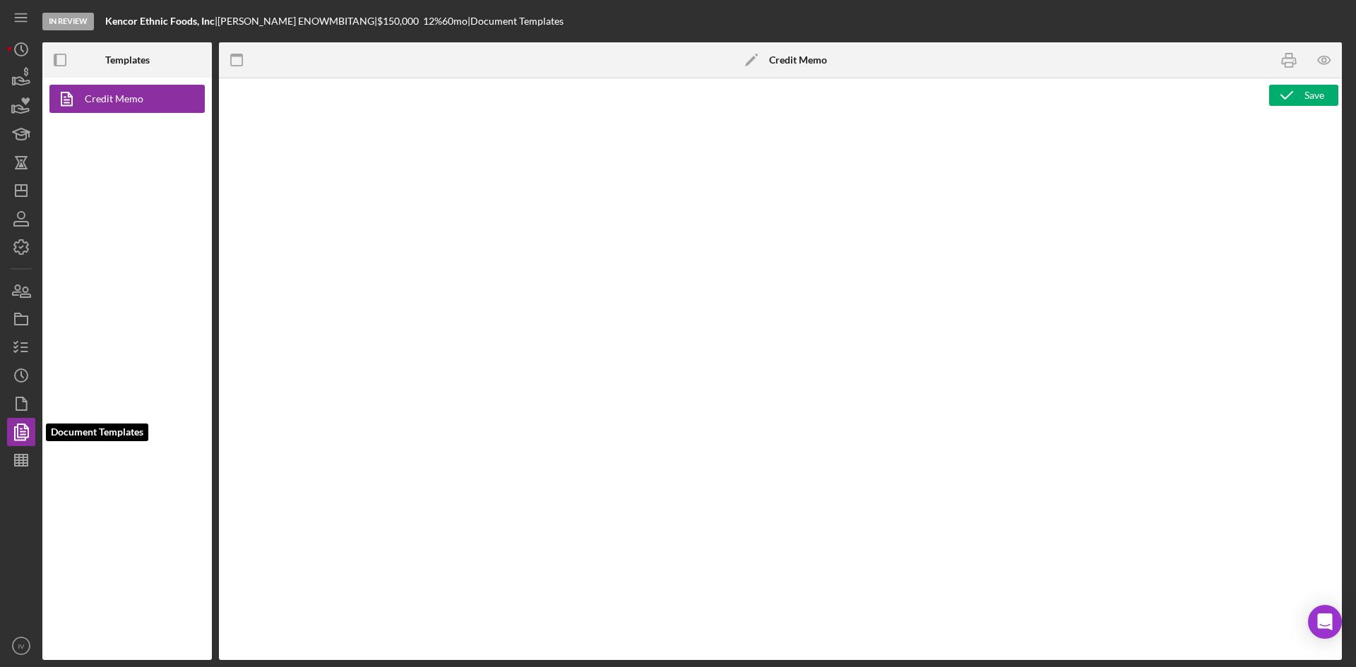
type textarea "<h1>Business Loan Risk Assessment</h1> <p>Loan Officer: &nbsp;<span id="Lender_…"
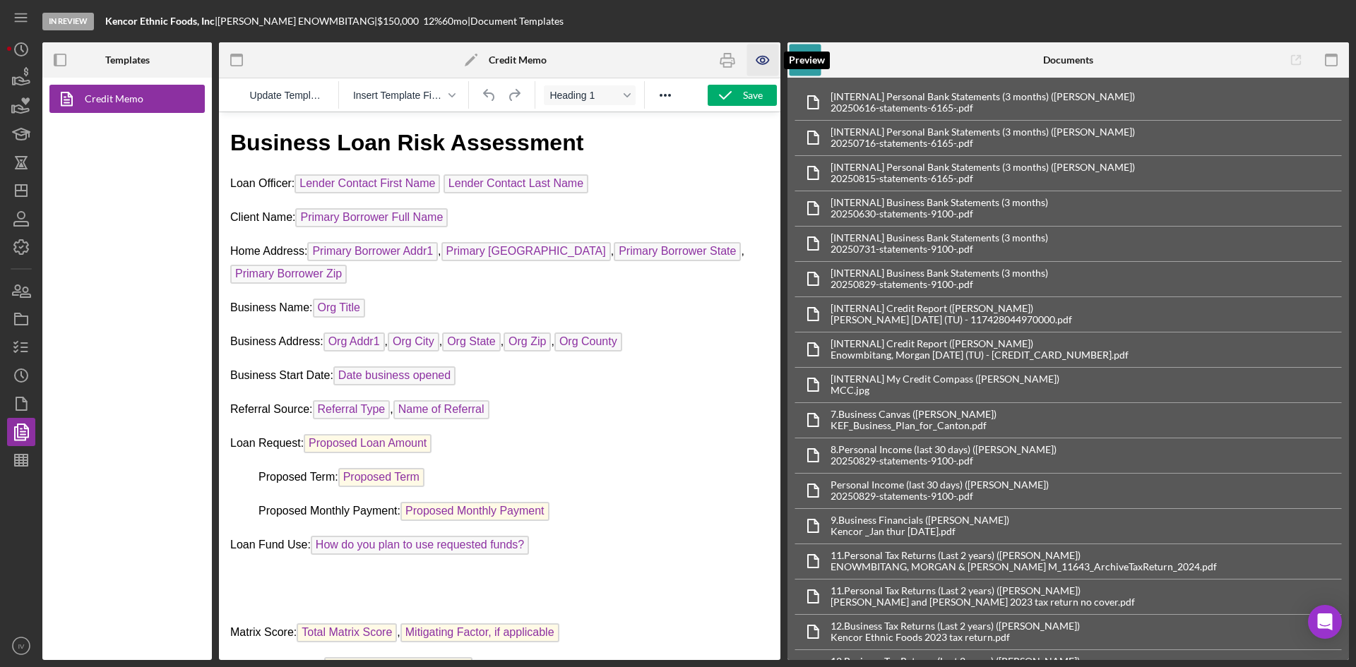
click at [755, 63] on icon "button" at bounding box center [763, 60] width 32 height 32
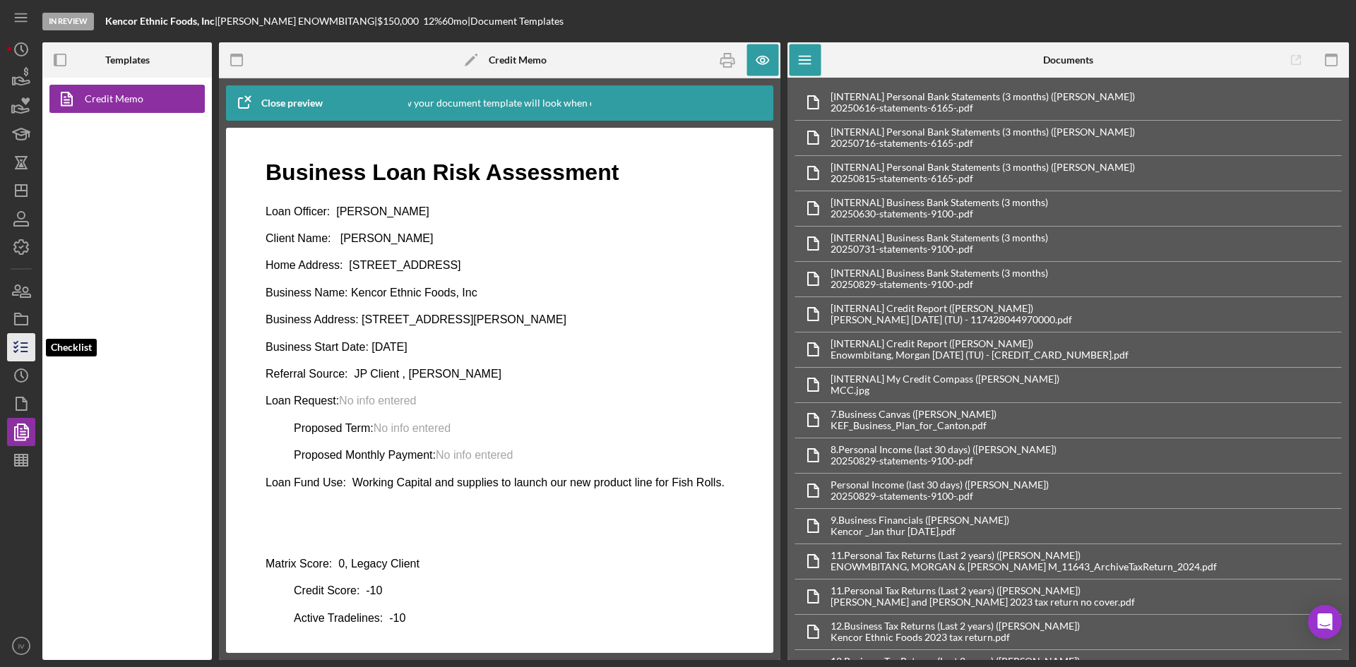
click at [13, 347] on icon "button" at bounding box center [21, 347] width 35 height 35
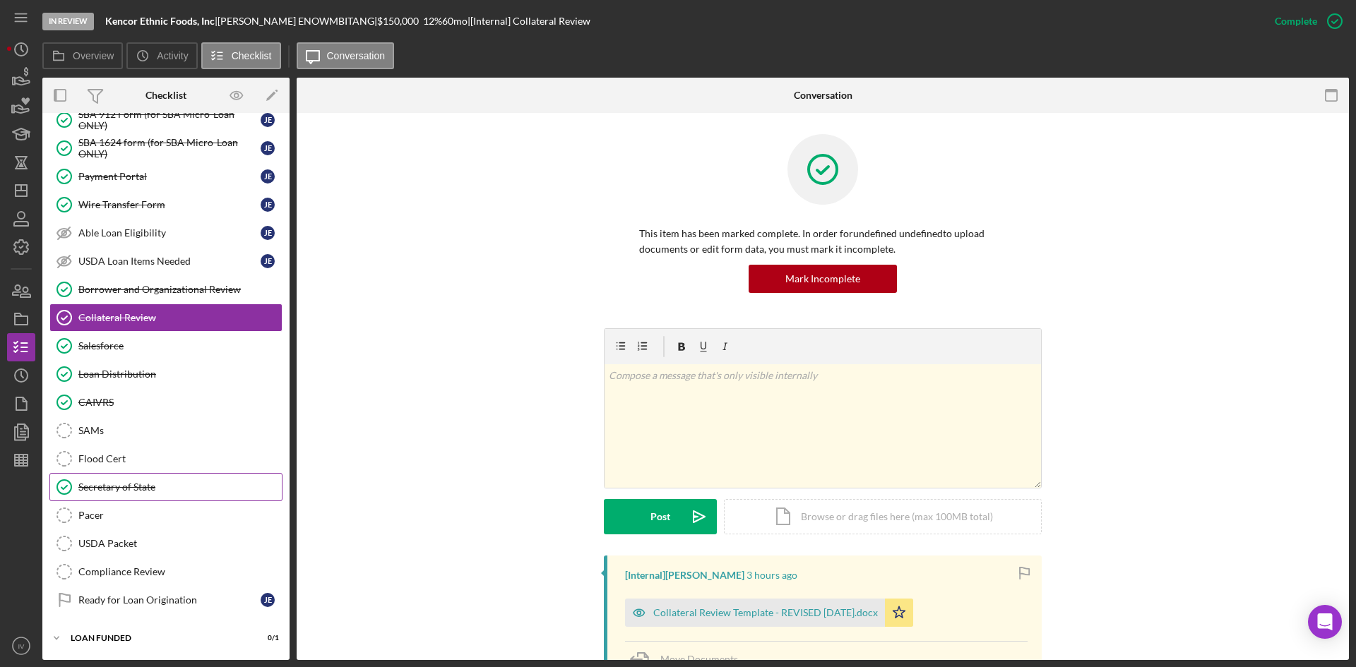
scroll to position [88, 0]
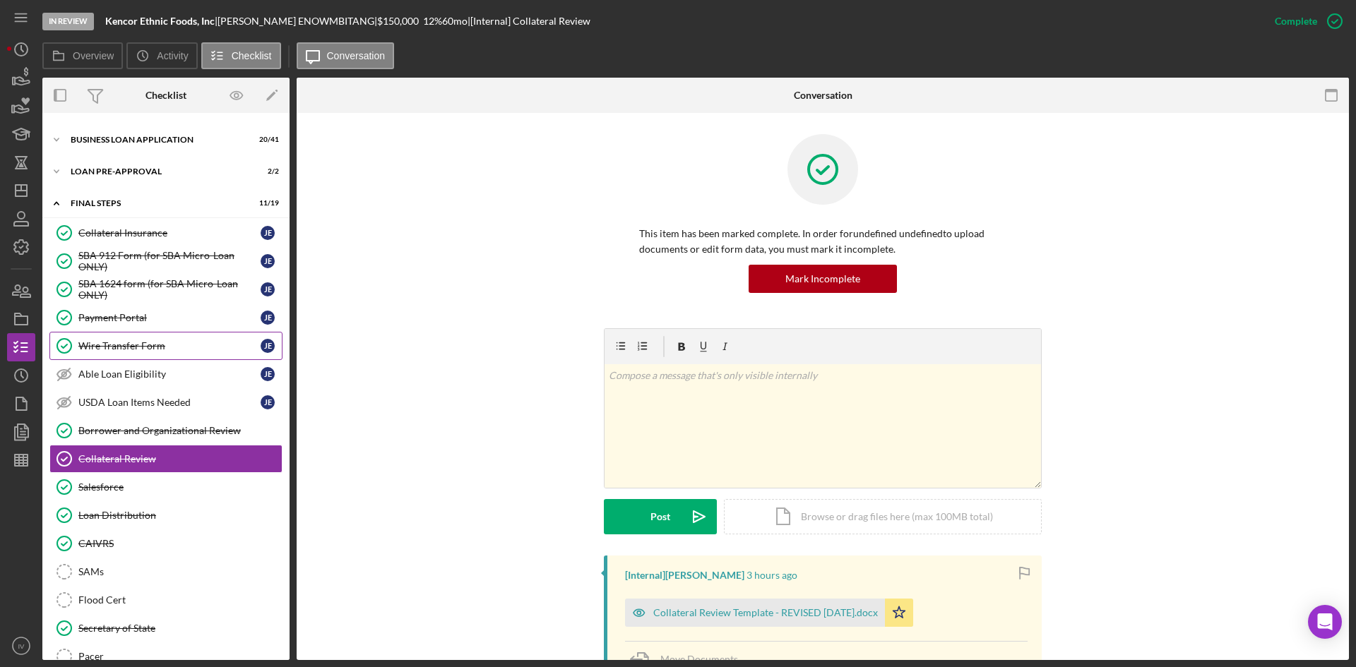
click at [131, 359] on link "Wire Transfer Form Wire Transfer Form [PERSON_NAME]" at bounding box center [165, 346] width 233 height 28
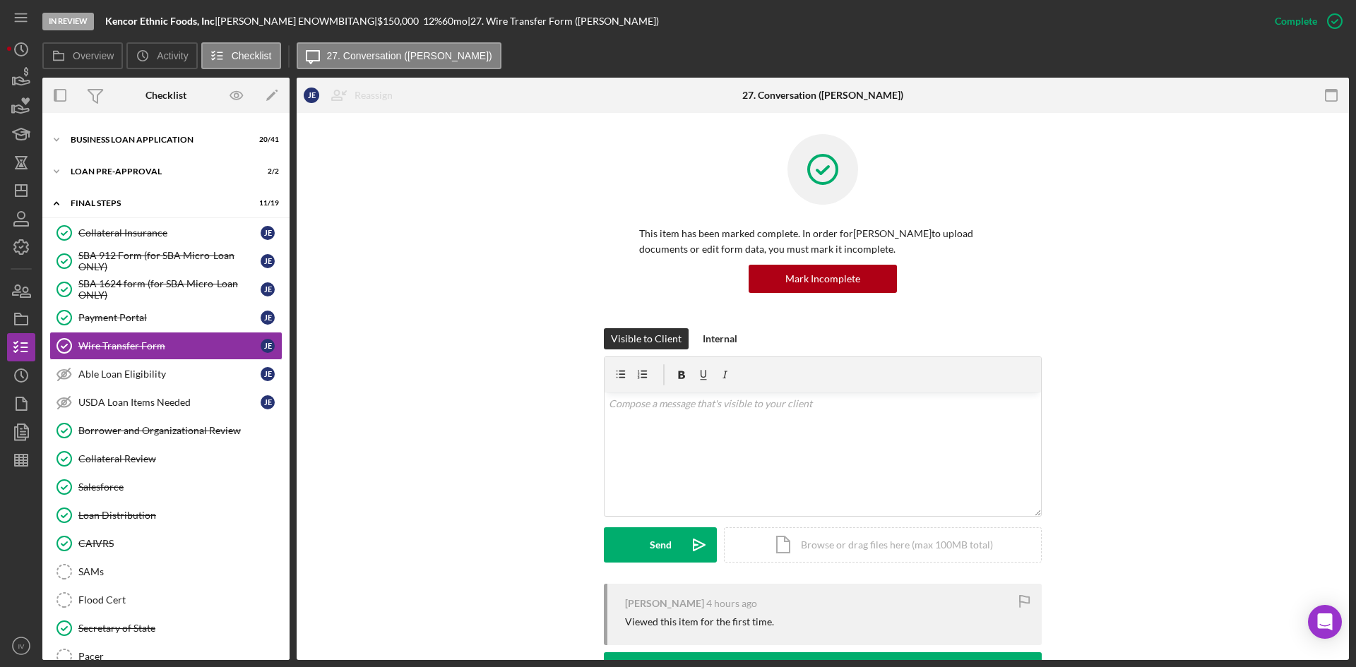
scroll to position [273, 0]
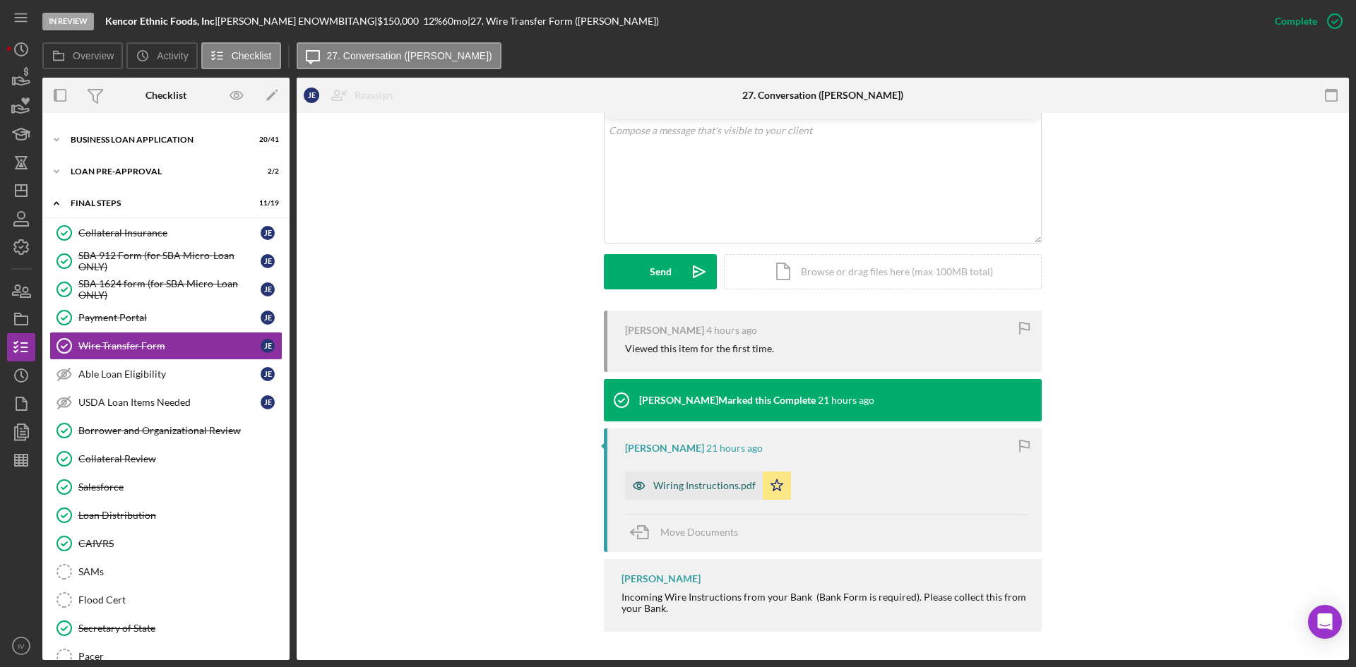
click at [689, 491] on div "Wiring Instructions.pdf" at bounding box center [704, 485] width 102 height 11
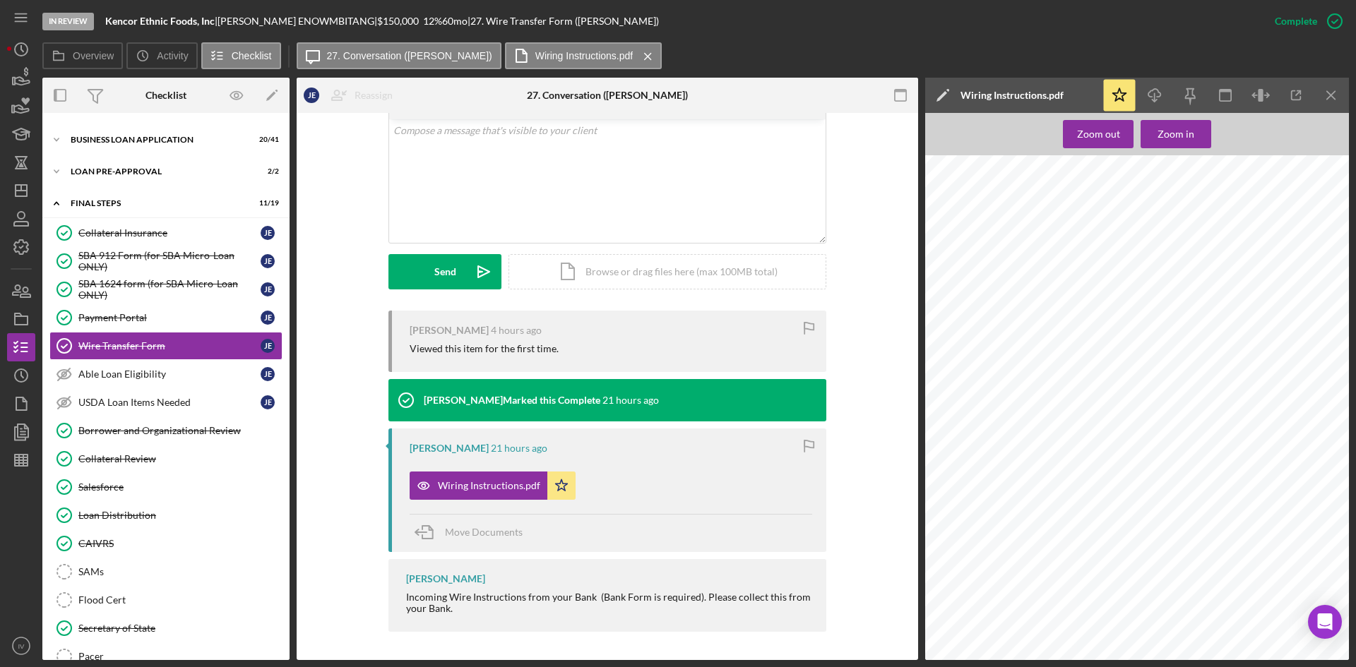
scroll to position [59, 0]
drag, startPoint x: 143, startPoint y: 436, endPoint x: 246, endPoint y: 383, distance: 116.2
click at [143, 436] on div "Borrower and Organizational Review" at bounding box center [179, 430] width 203 height 11
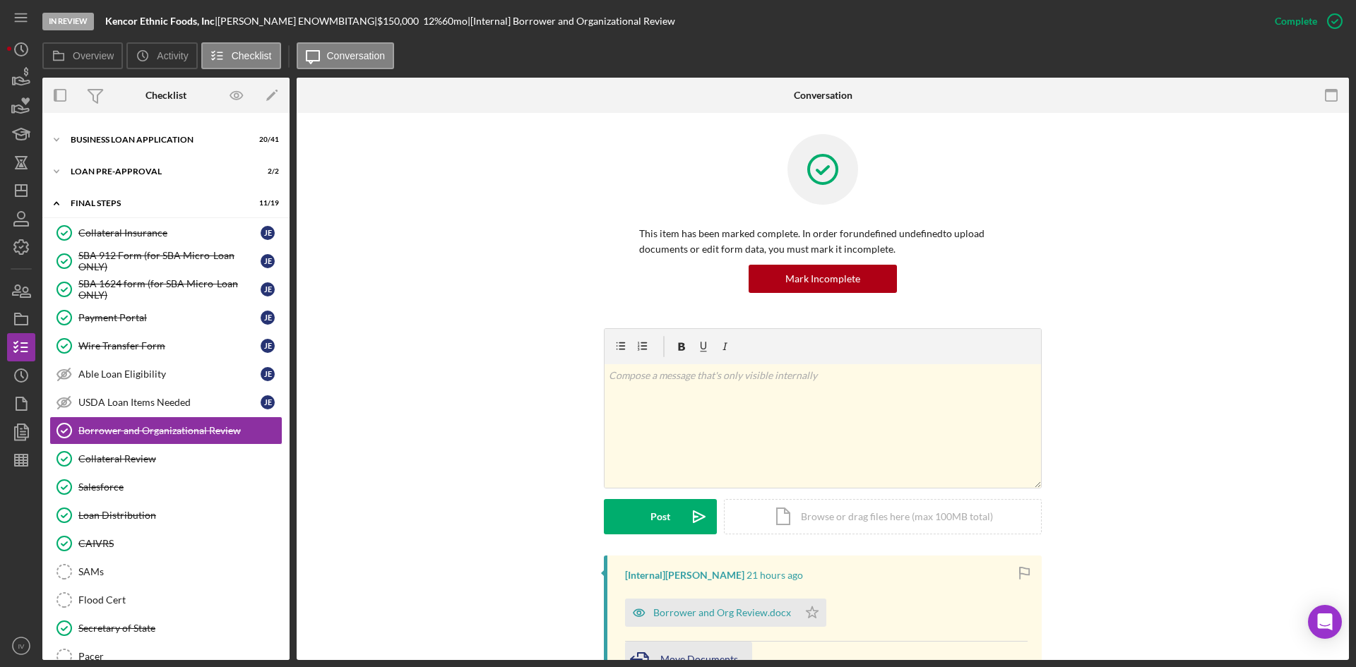
scroll to position [234, 0]
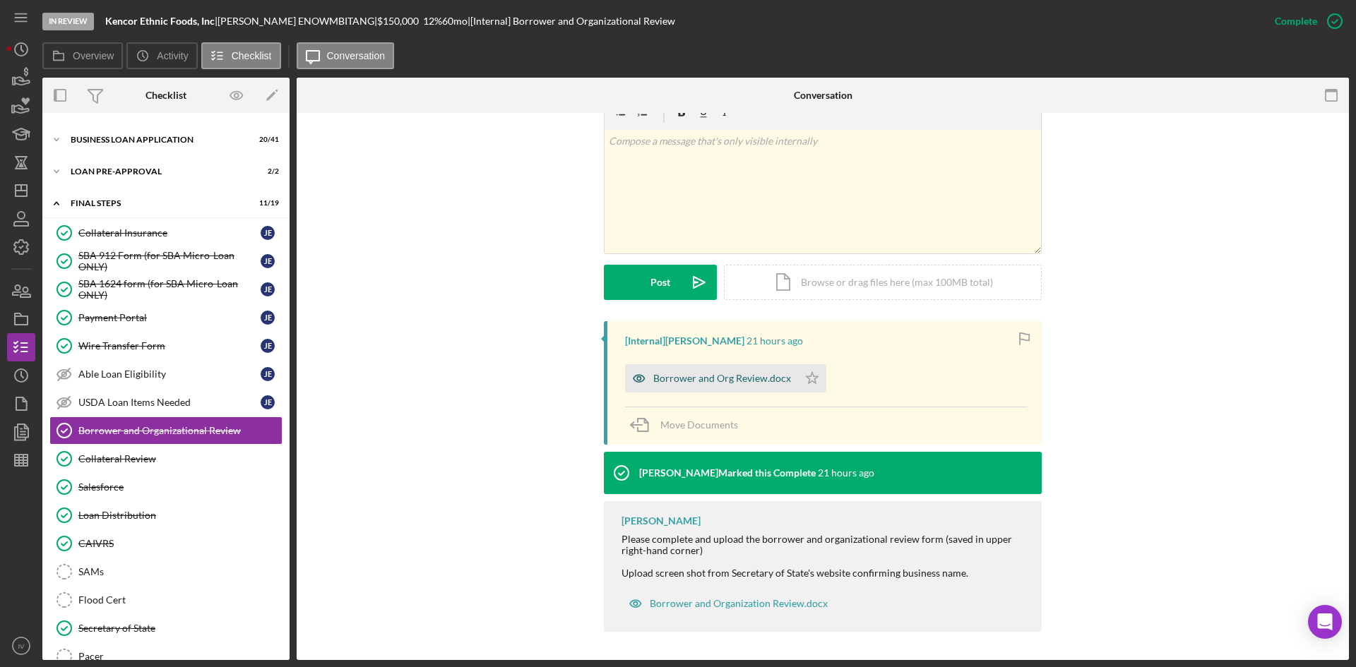
click at [711, 383] on div "Borrower and Org Review.docx" at bounding box center [722, 378] width 138 height 11
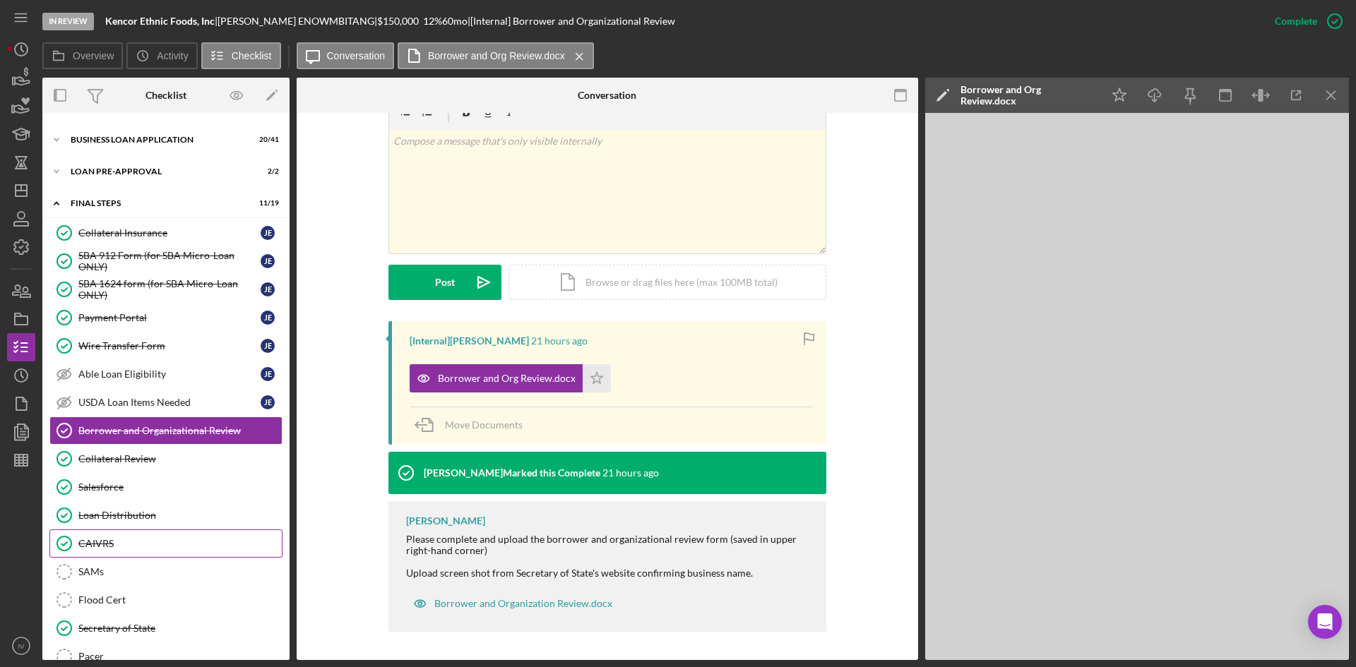
scroll to position [159, 0]
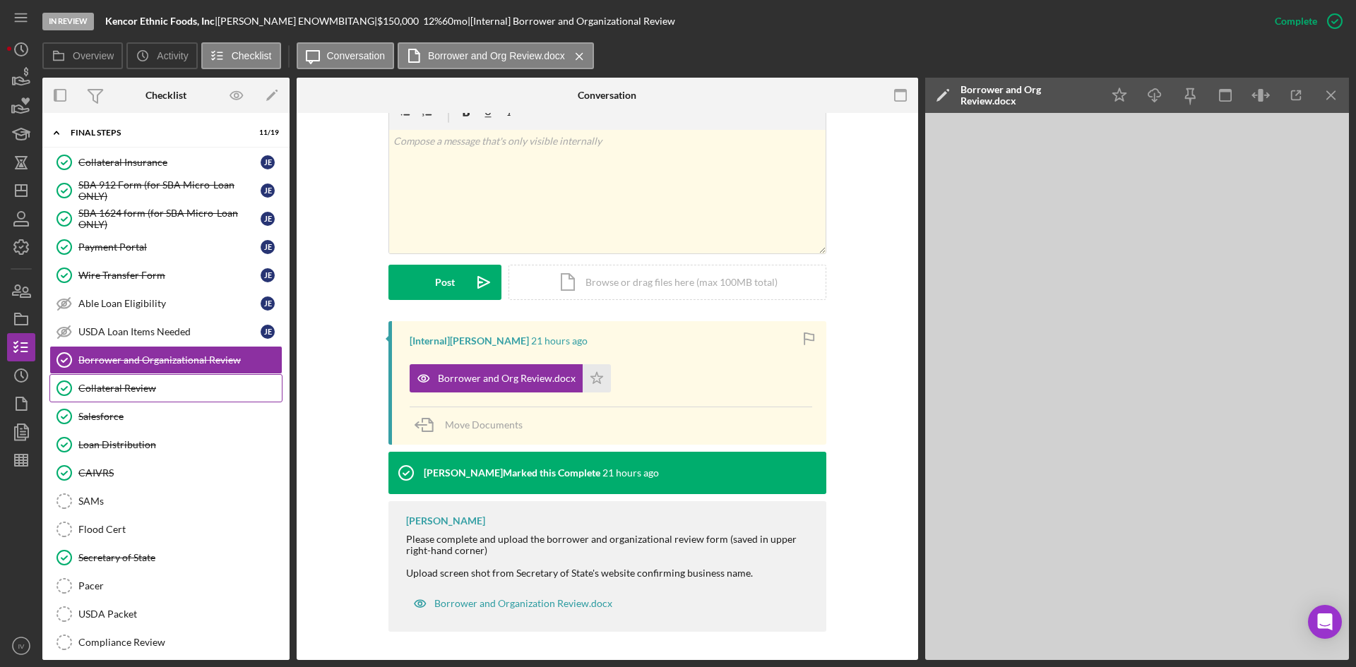
drag, startPoint x: 118, startPoint y: 394, endPoint x: 202, endPoint y: 402, distance: 84.4
click at [118, 394] on div "Collateral Review" at bounding box center [179, 388] width 203 height 11
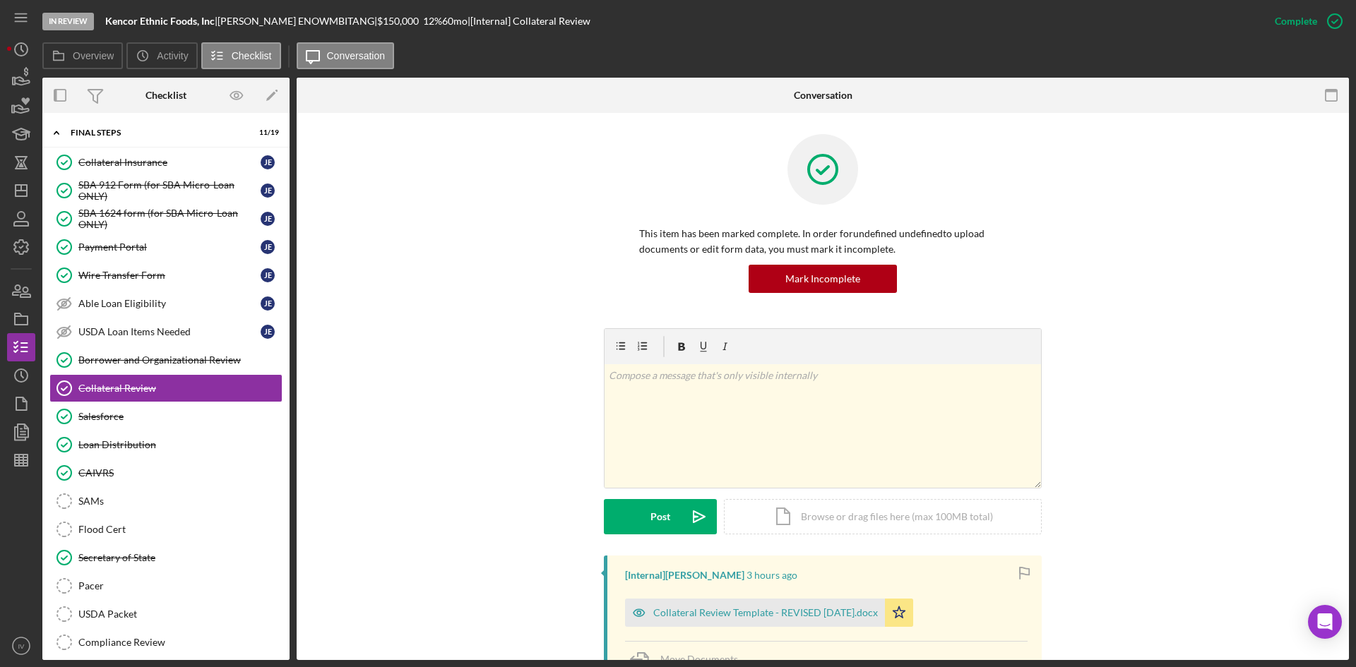
scroll to position [282, 0]
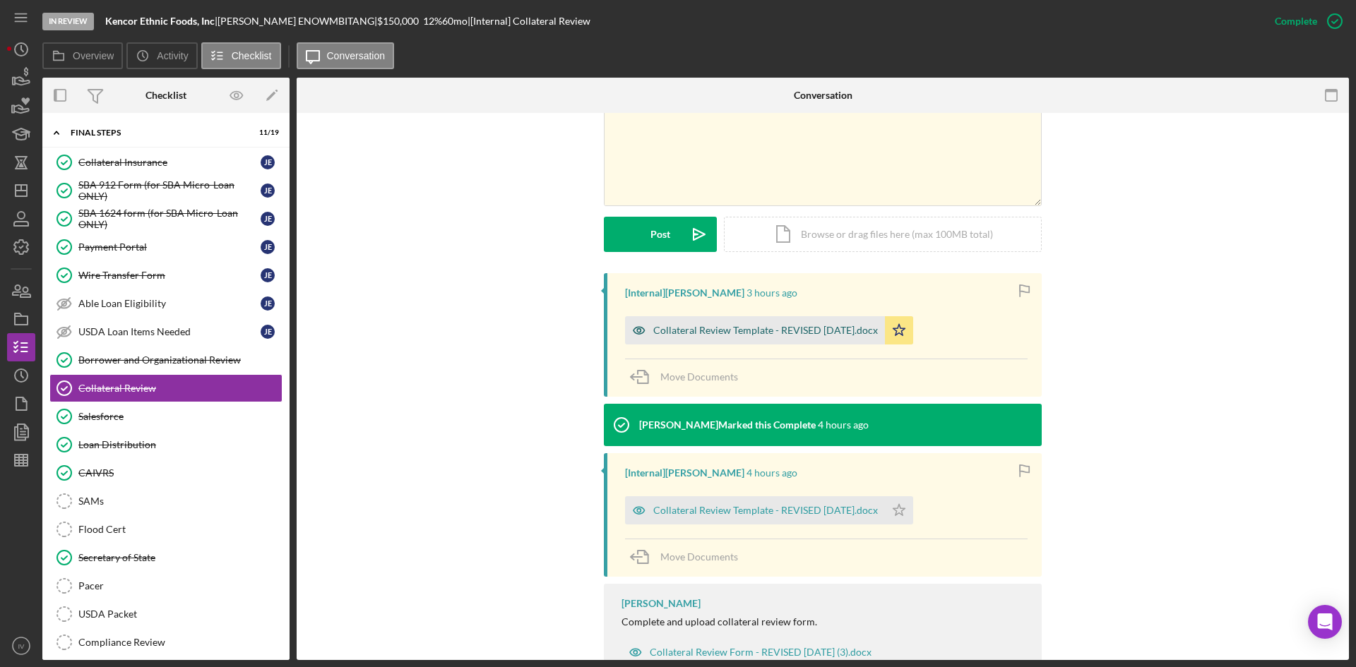
click at [744, 343] on div "Collateral Review Template - REVISED [DATE].docx" at bounding box center [755, 330] width 260 height 28
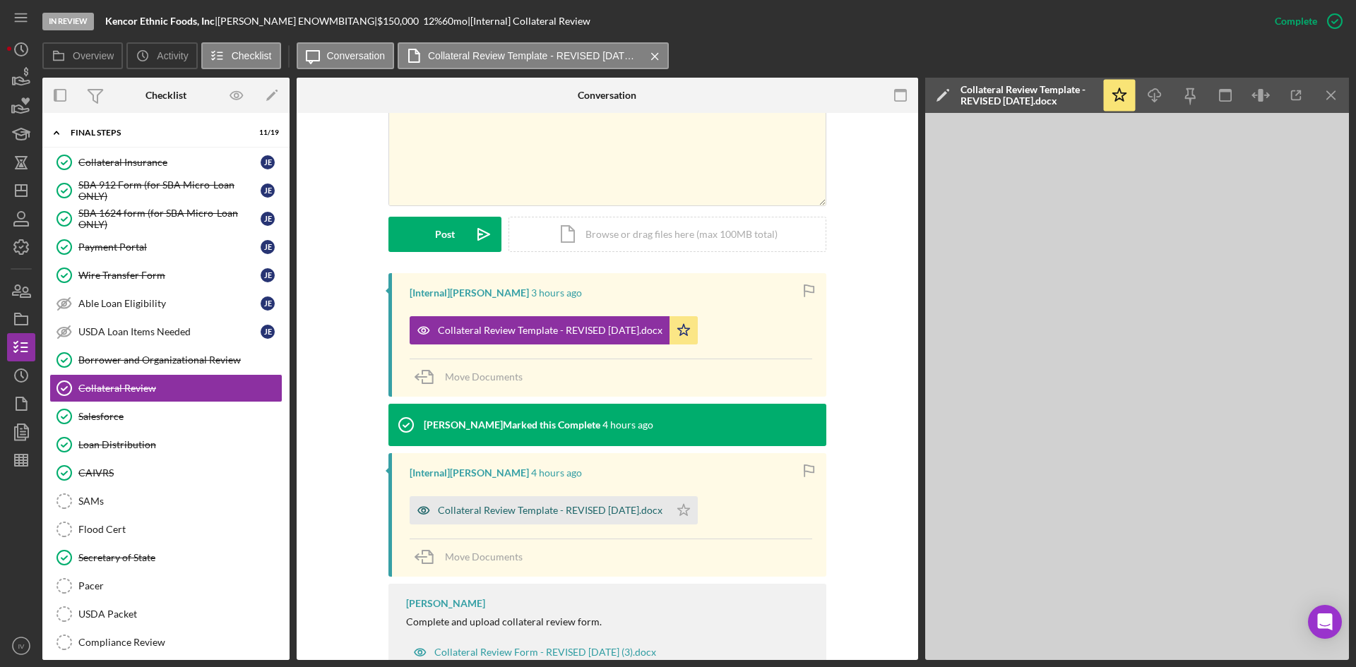
click at [535, 518] on div "Collateral Review Template - REVISED [DATE].docx" at bounding box center [540, 510] width 260 height 28
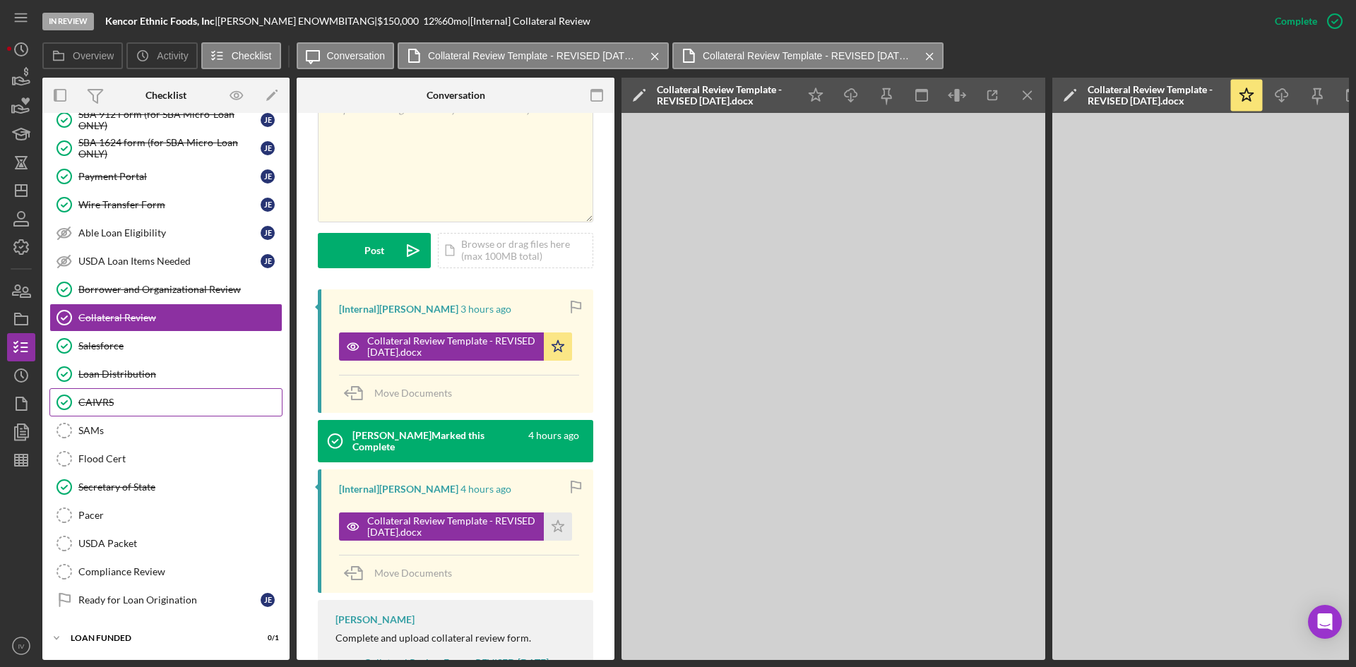
scroll to position [0, 0]
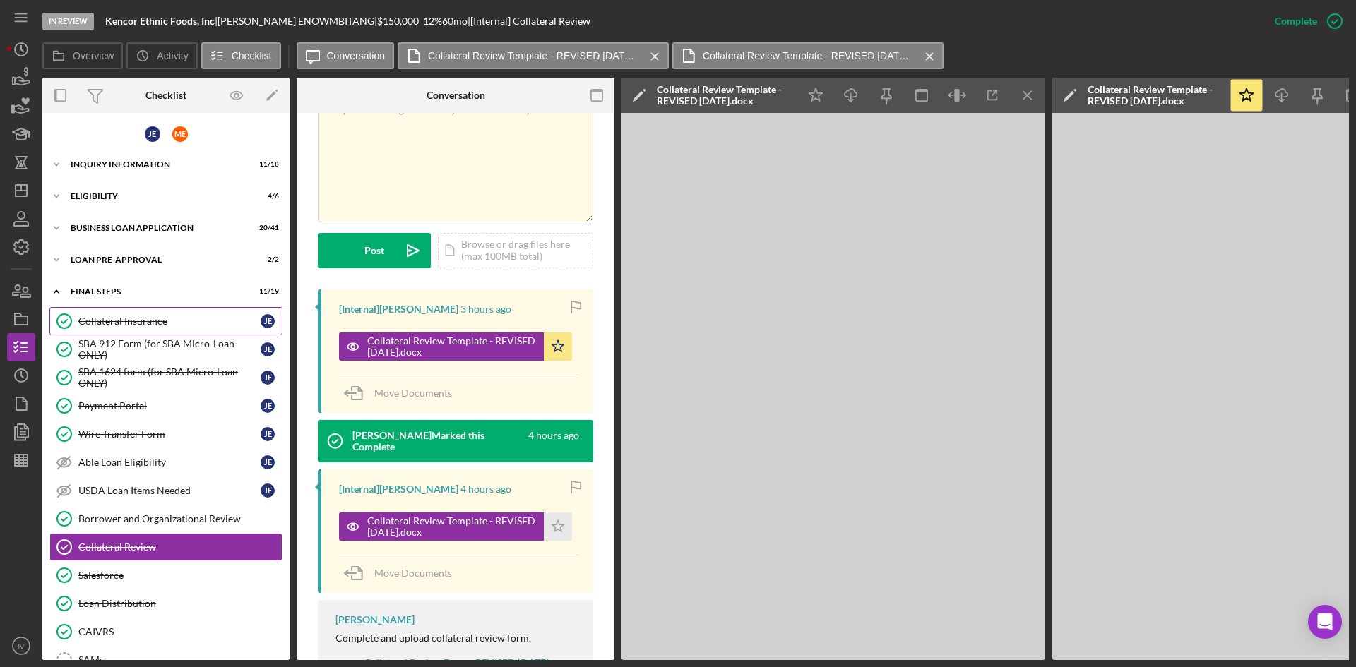
drag, startPoint x: 126, startPoint y: 315, endPoint x: 220, endPoint y: 320, distance: 94.0
click at [126, 316] on div "Collateral Insurance" at bounding box center [169, 321] width 182 height 11
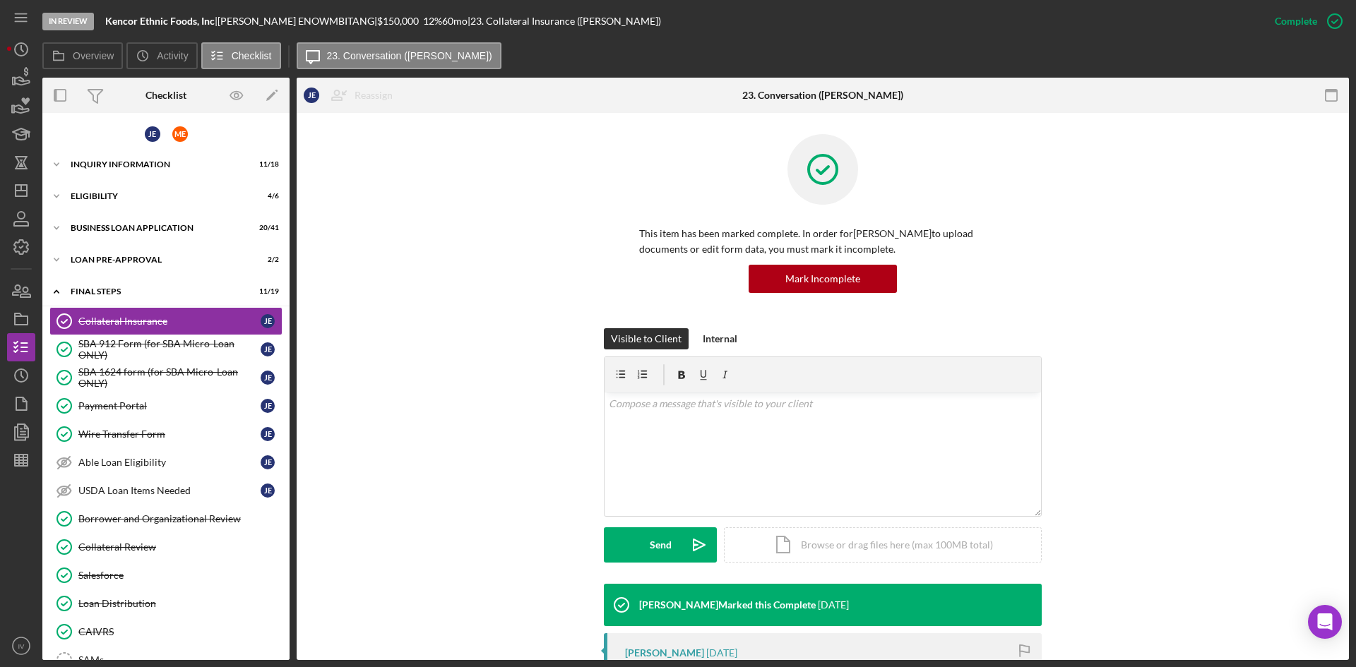
scroll to position [282, 0]
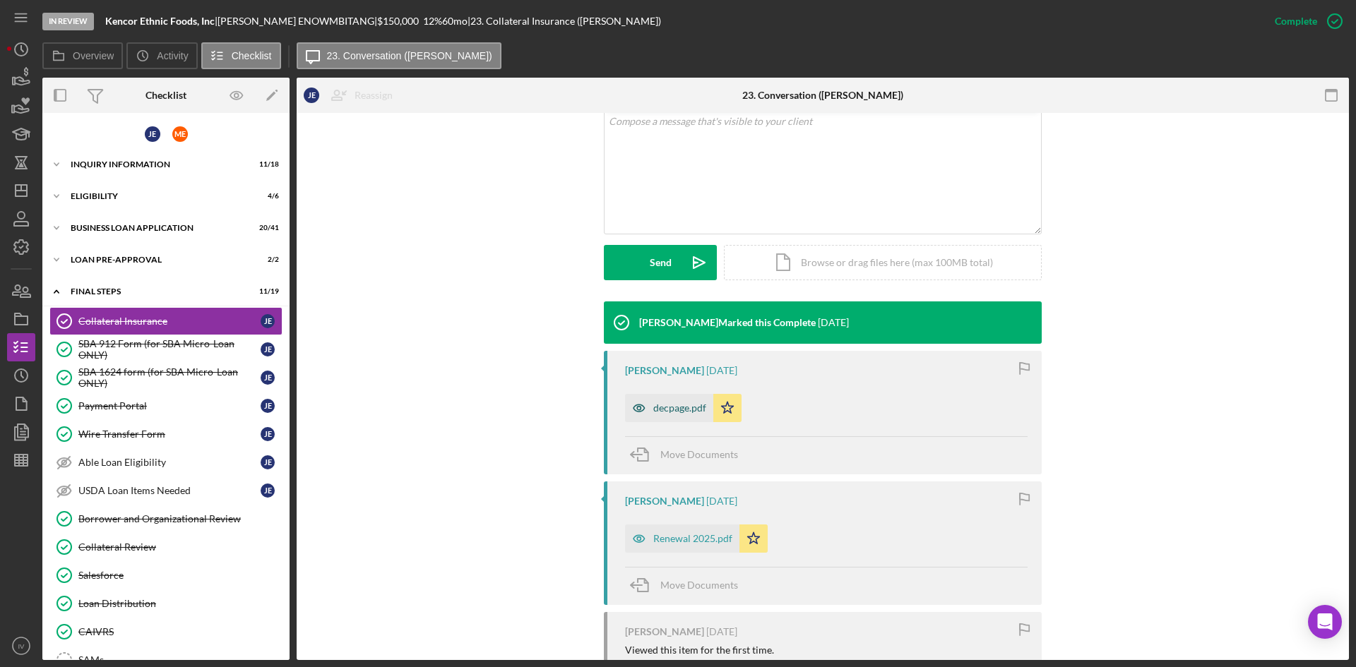
click at [676, 398] on div "decpage.pdf" at bounding box center [669, 408] width 88 height 28
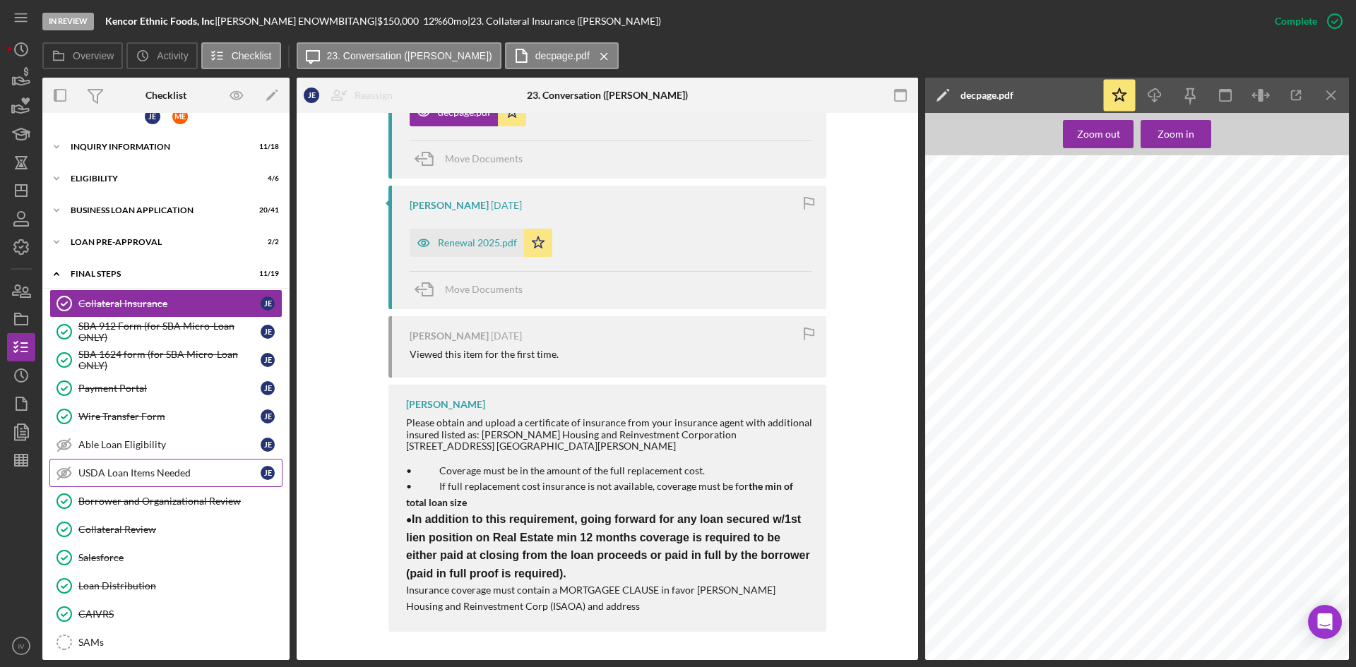
scroll to position [0, 0]
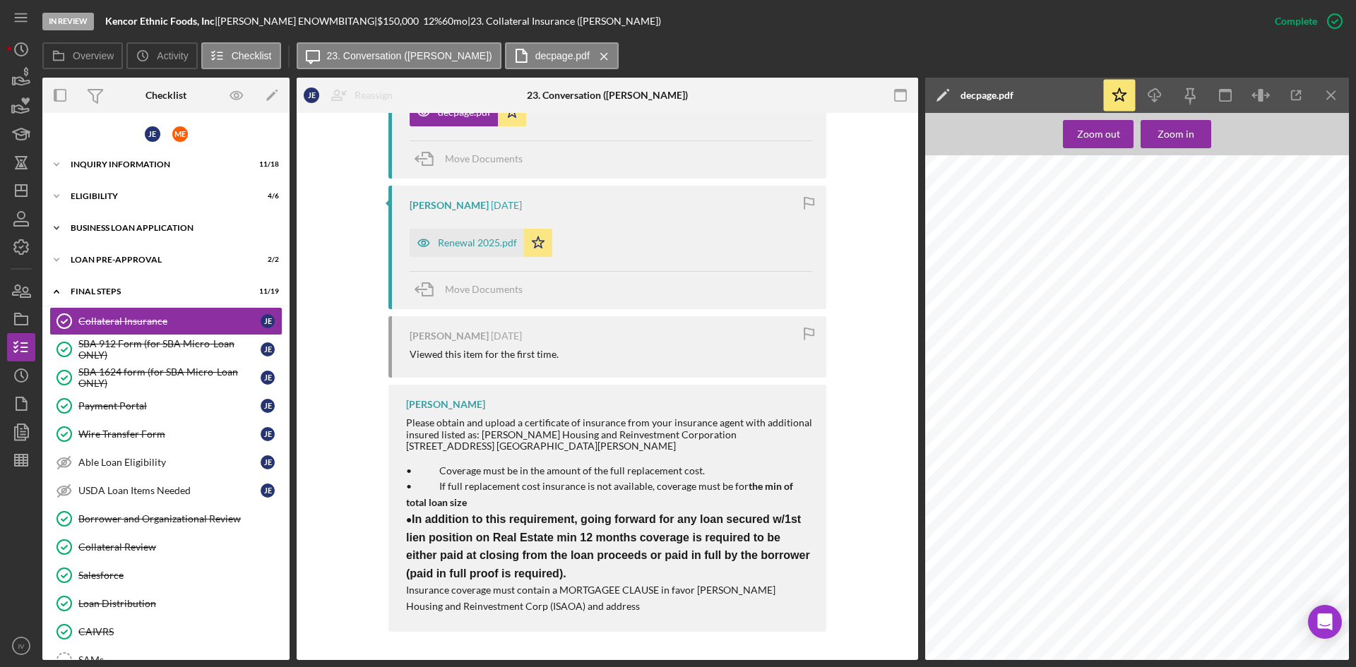
click at [94, 233] on div "Icon/Expander BUSINESS LOAN APPLICATION 20 / 41" at bounding box center [165, 228] width 247 height 28
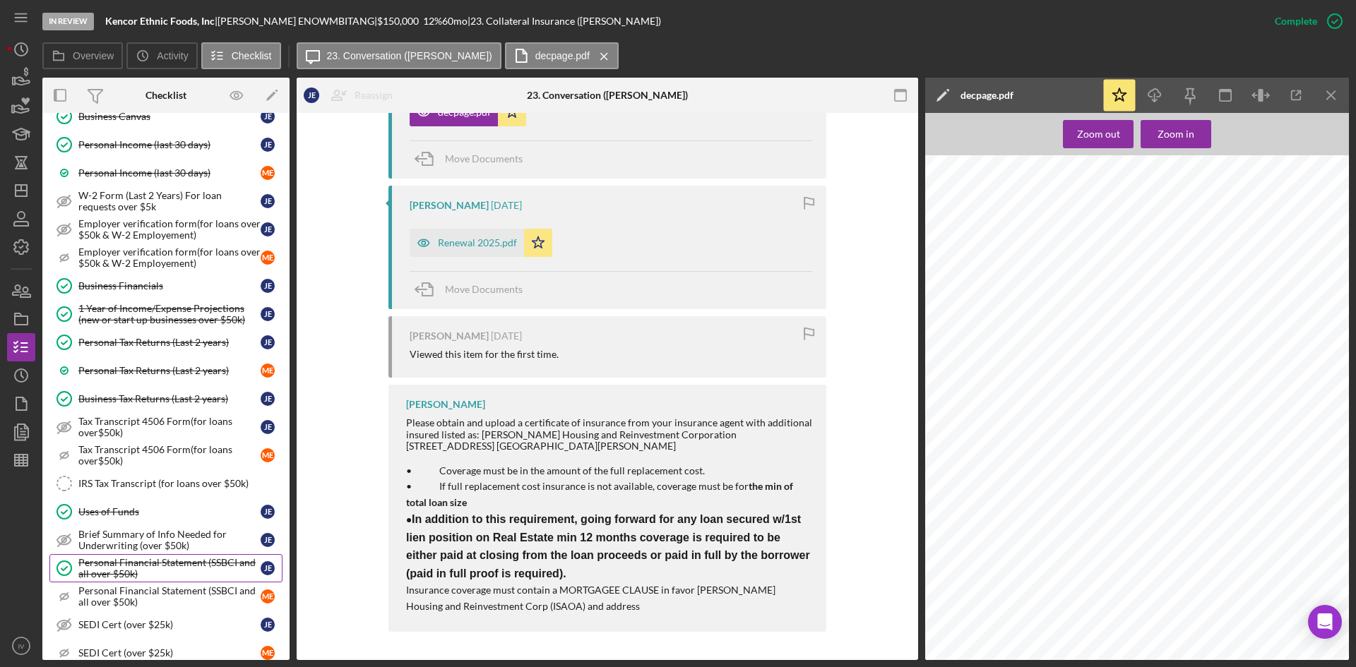
scroll to position [282, 0]
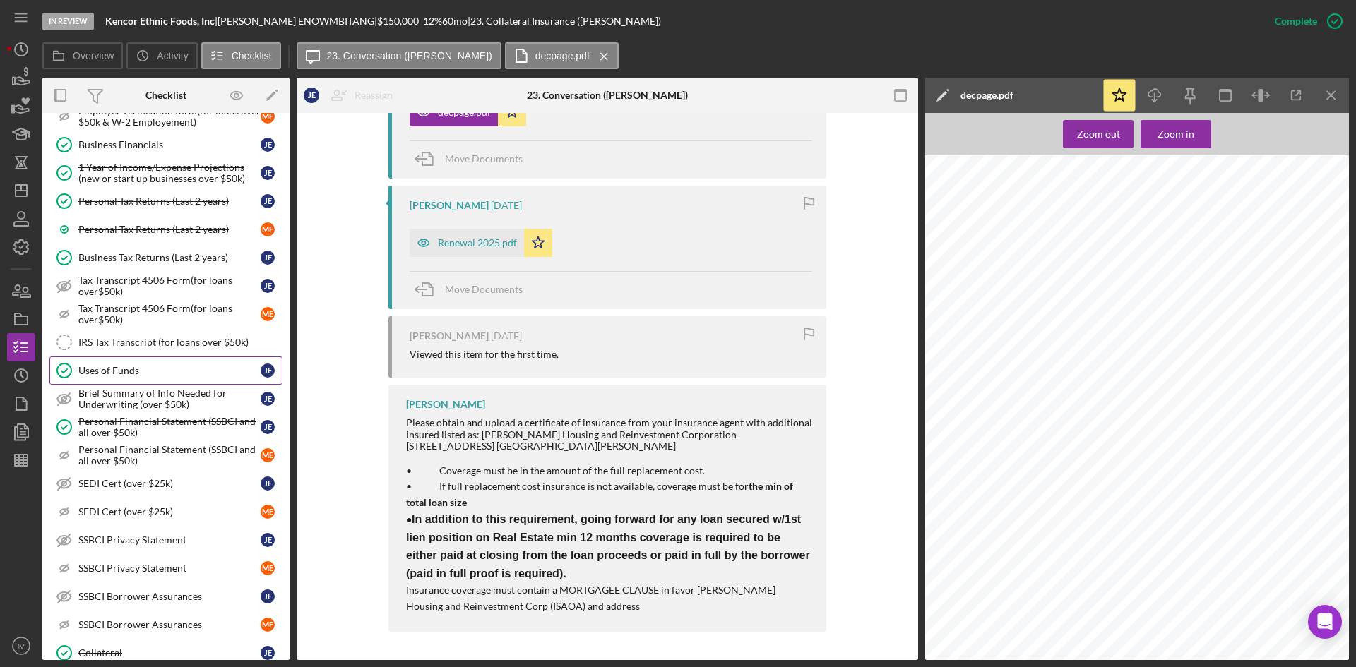
click at [128, 380] on link "Uses of Funds Uses of Funds [PERSON_NAME]" at bounding box center [165, 371] width 233 height 28
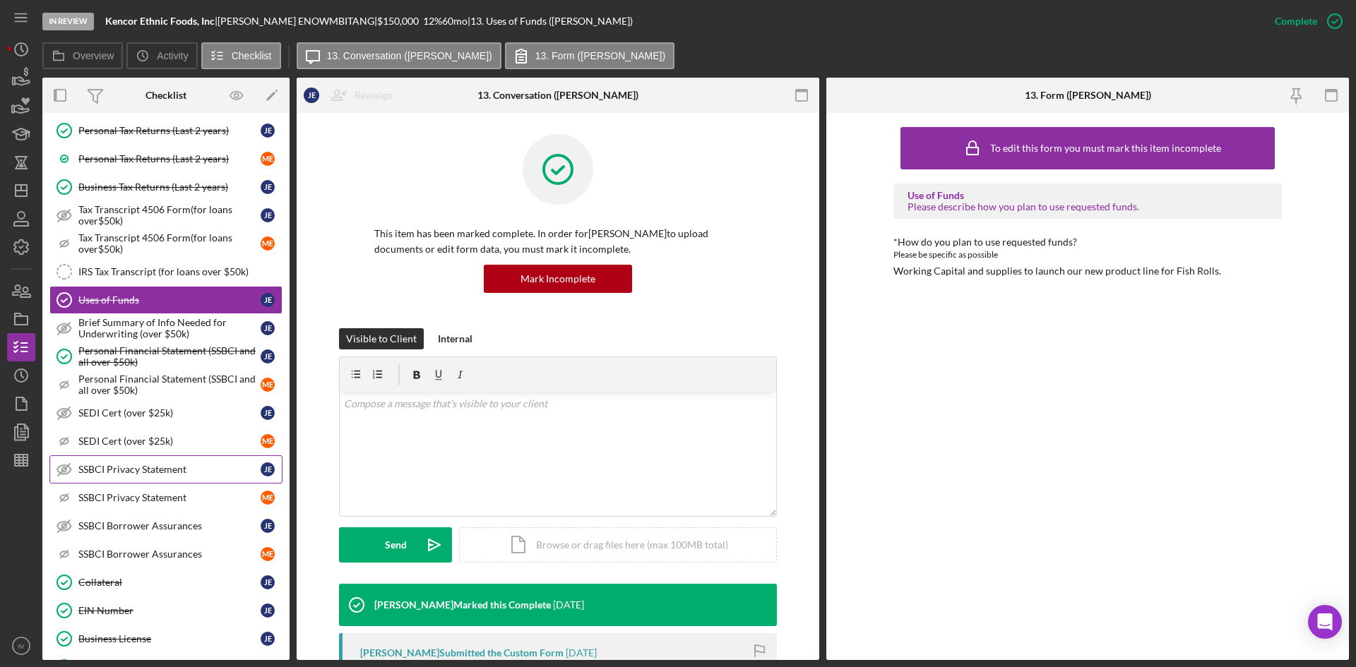
scroll to position [71, 0]
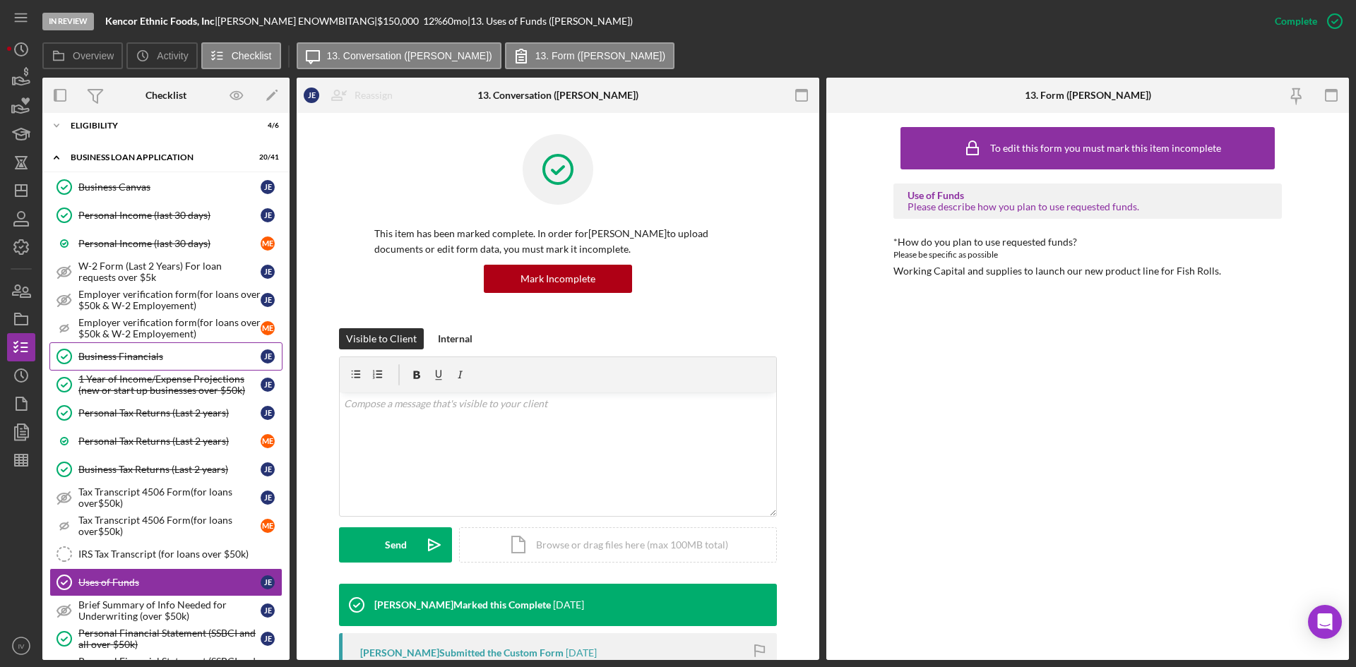
click at [136, 358] on div "Business Financials" at bounding box center [169, 356] width 182 height 11
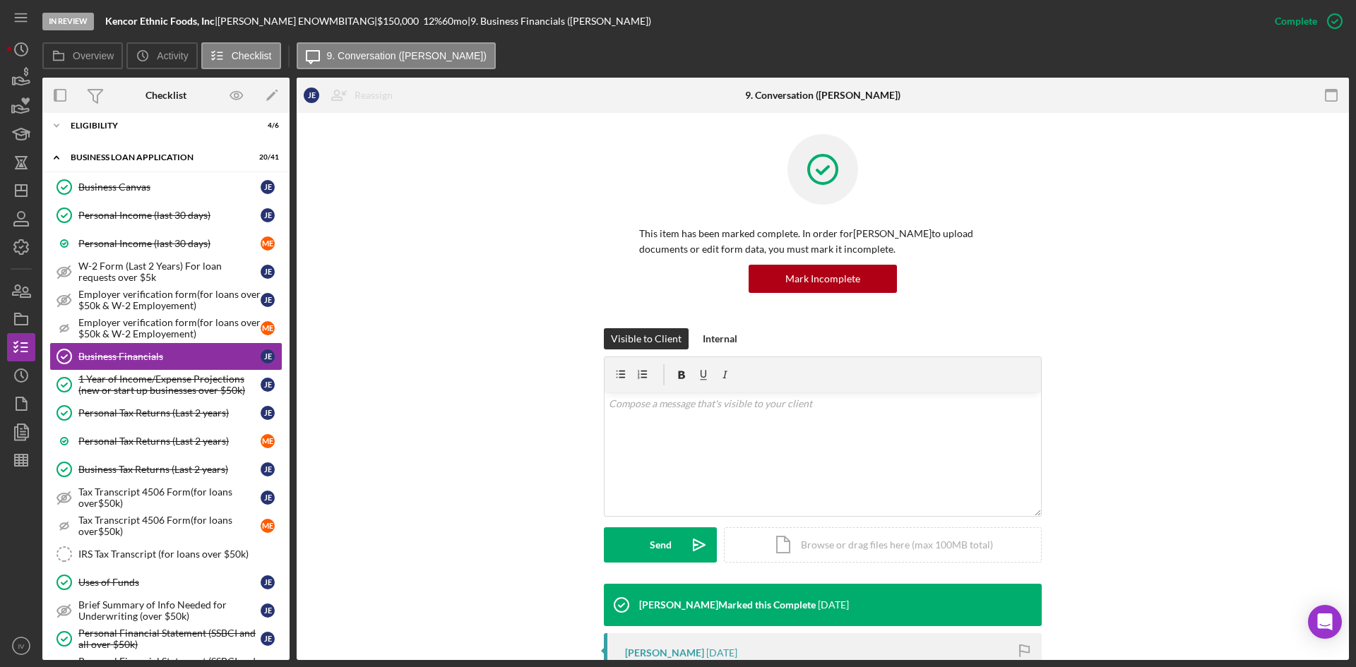
scroll to position [282, 0]
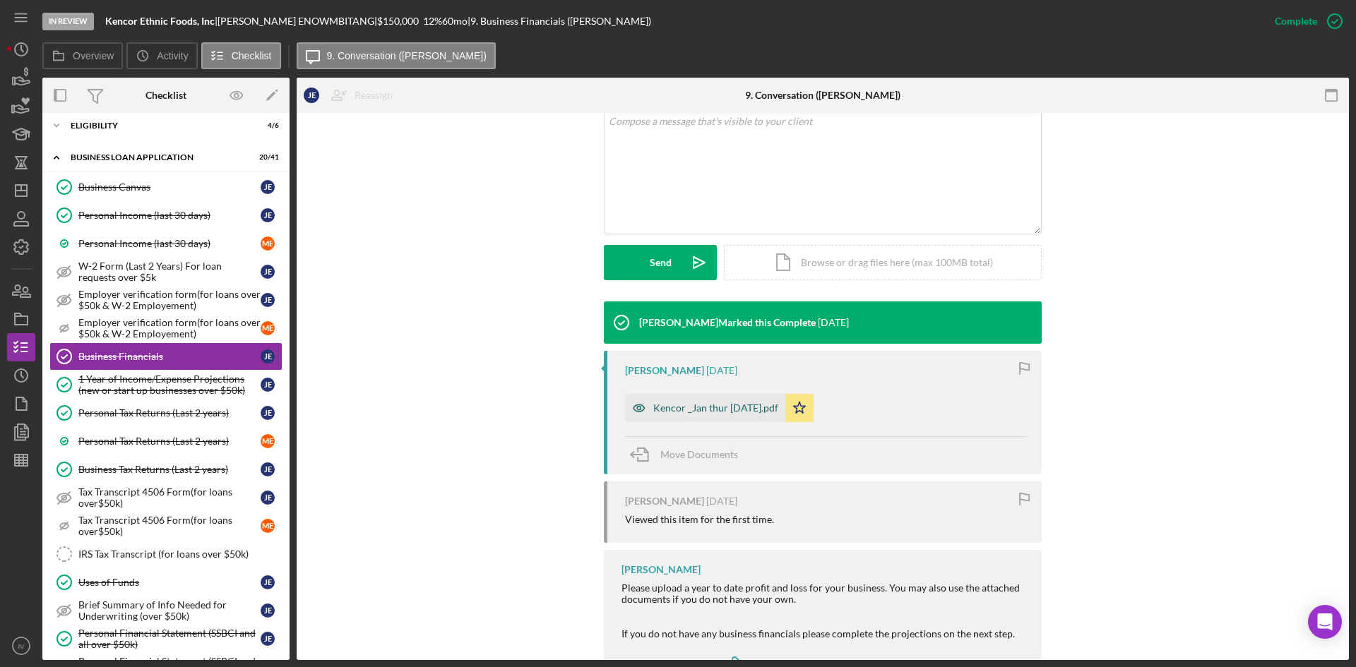
click at [697, 414] on div "Kencor _Jan thur [DATE].pdf" at bounding box center [705, 408] width 160 height 28
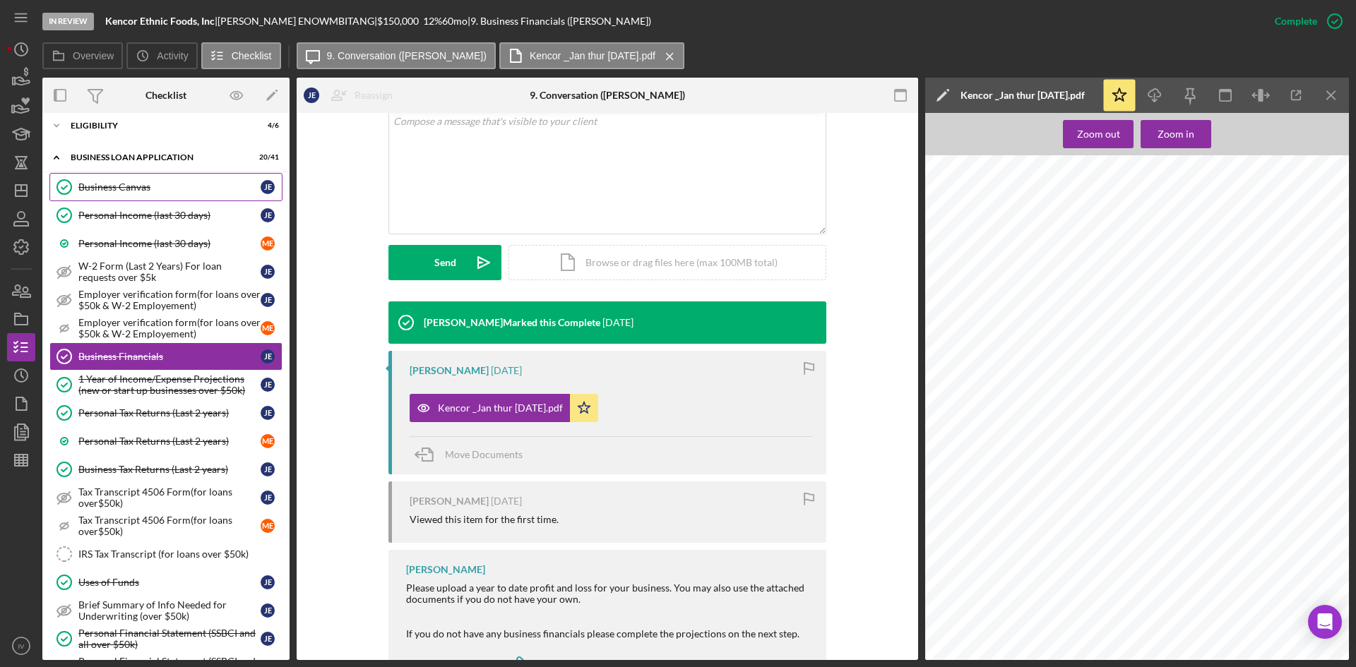
click at [115, 197] on link "Business Canvas Business Canvas [PERSON_NAME]" at bounding box center [165, 187] width 233 height 28
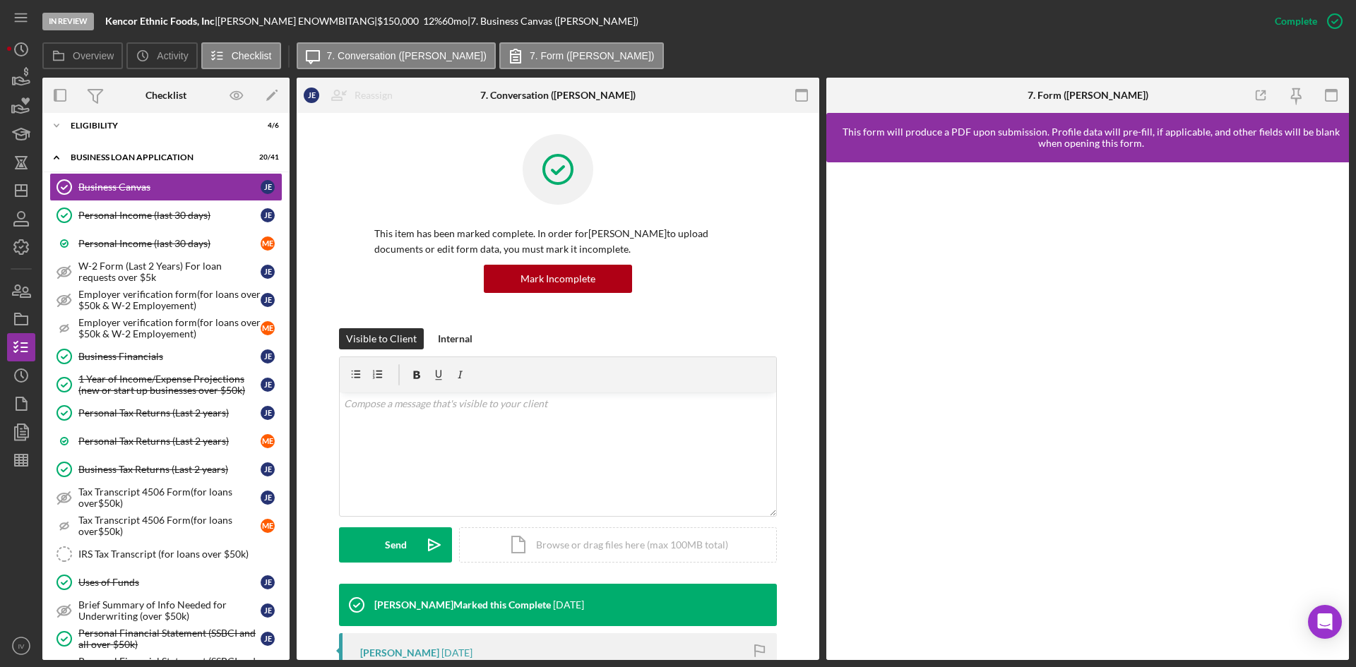
scroll to position [141, 0]
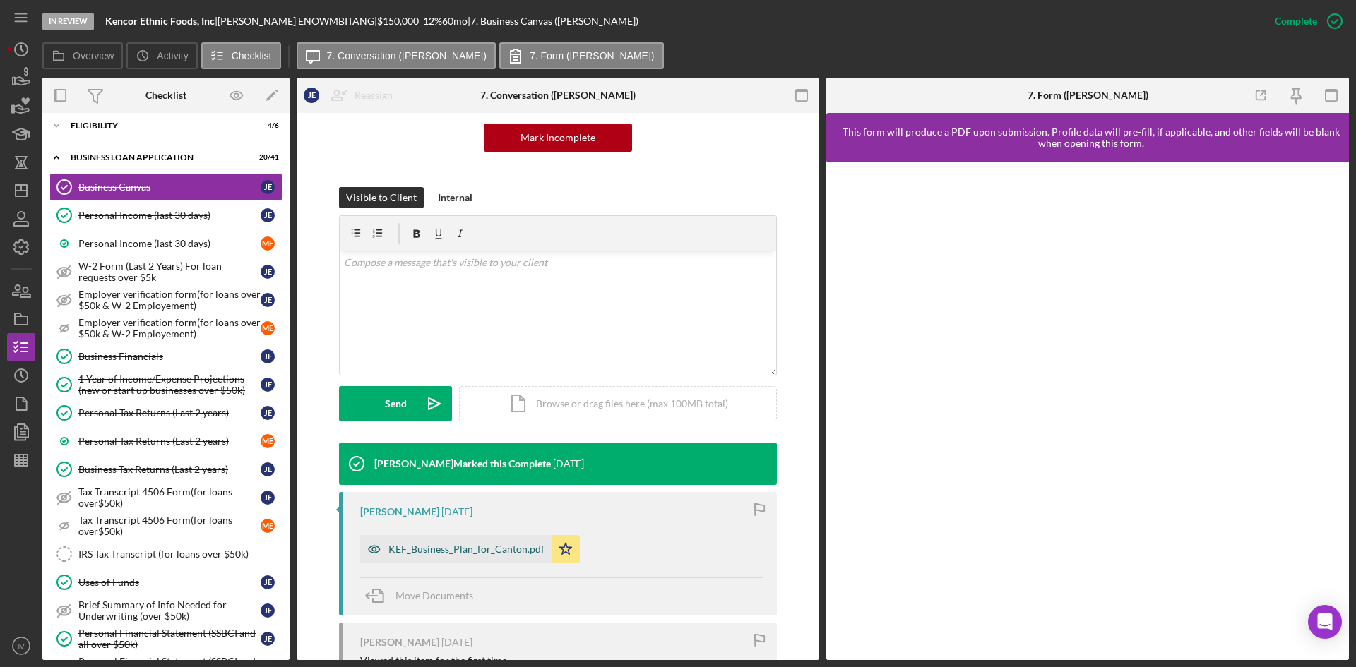
click at [522, 544] on div "KEF_Business_Plan_for_Canton.pdf" at bounding box center [466, 549] width 156 height 11
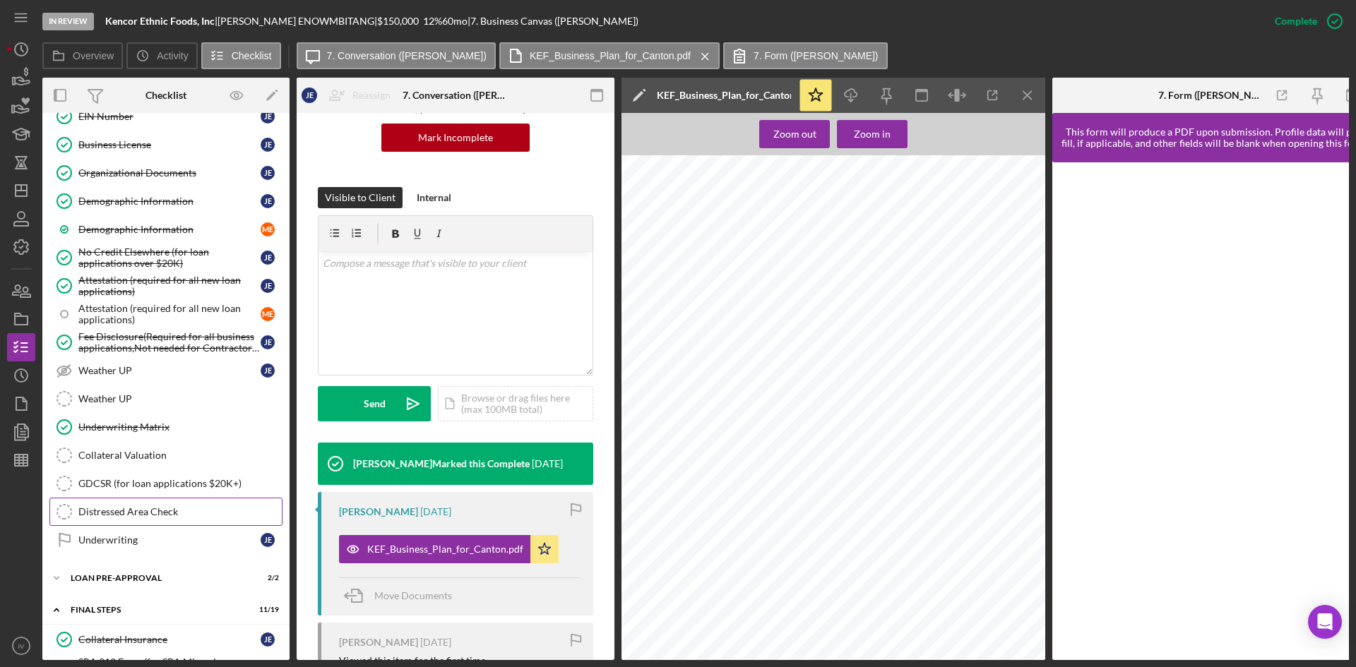
scroll to position [1059, 0]
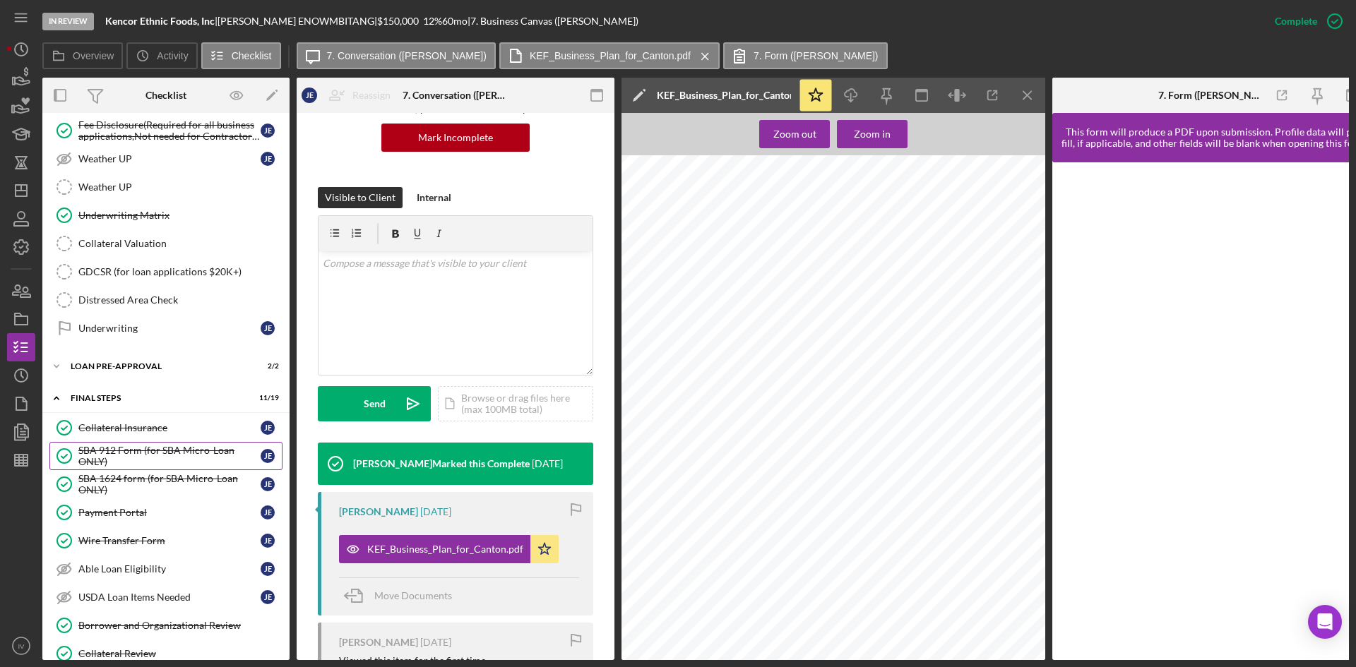
click at [164, 446] on div "SBA 912 Form (for SBA Micro-Loan ONLY)" at bounding box center [169, 456] width 182 height 23
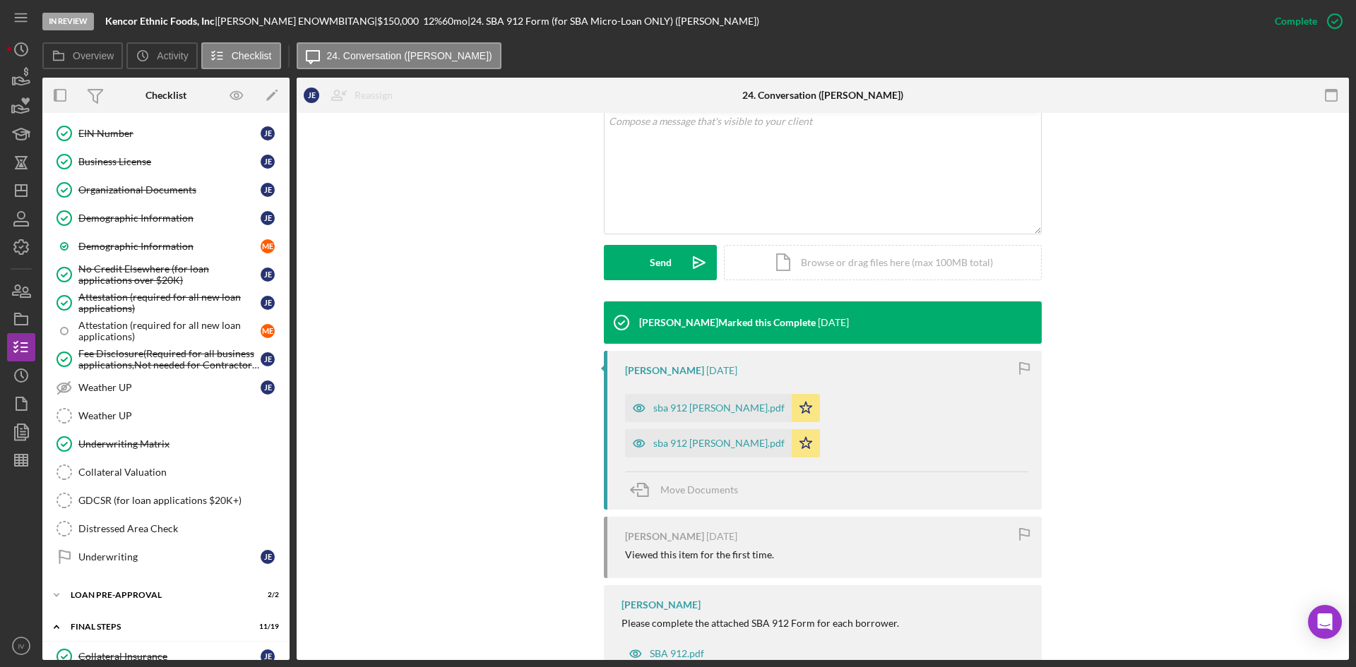
scroll to position [760, 0]
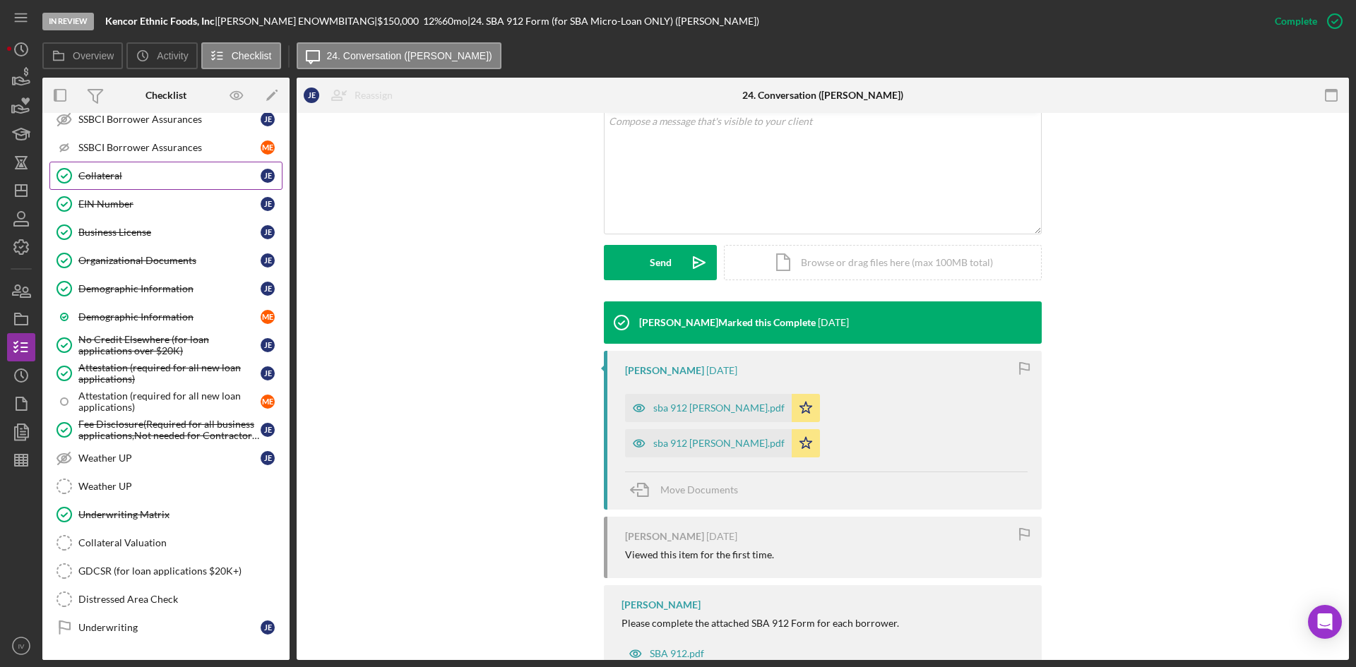
click at [168, 174] on div "Collateral" at bounding box center [169, 175] width 182 height 11
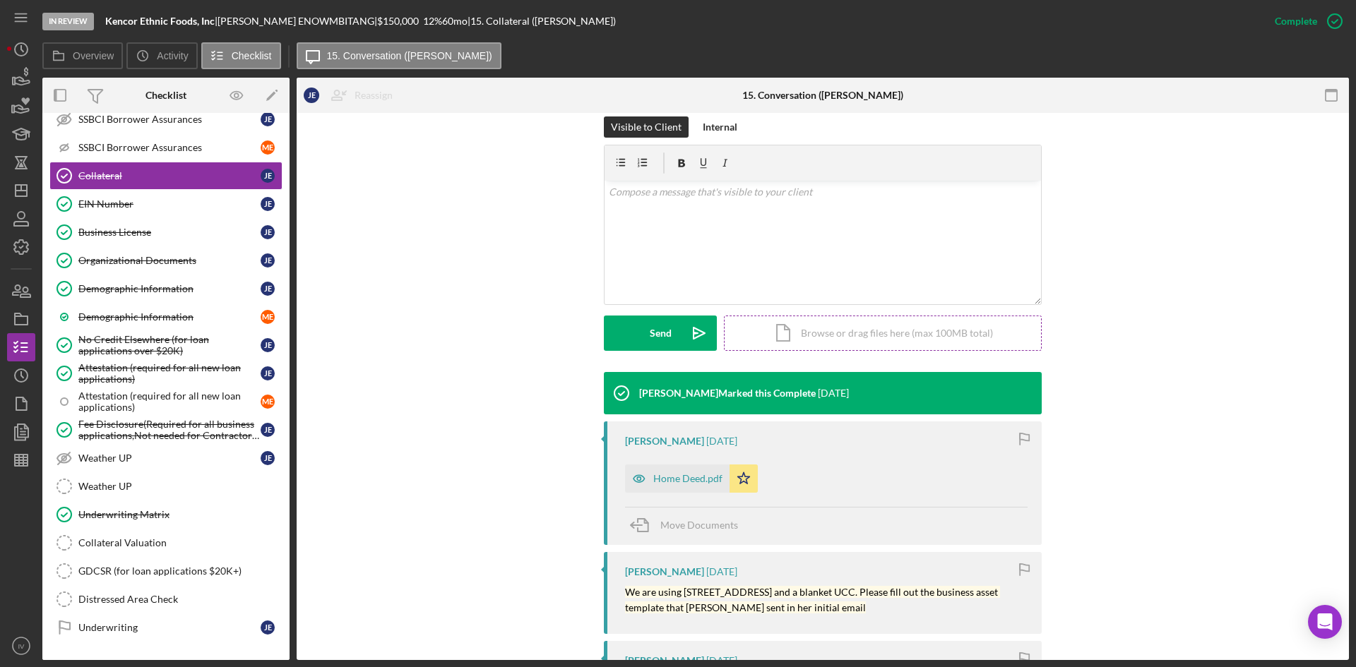
scroll to position [282, 0]
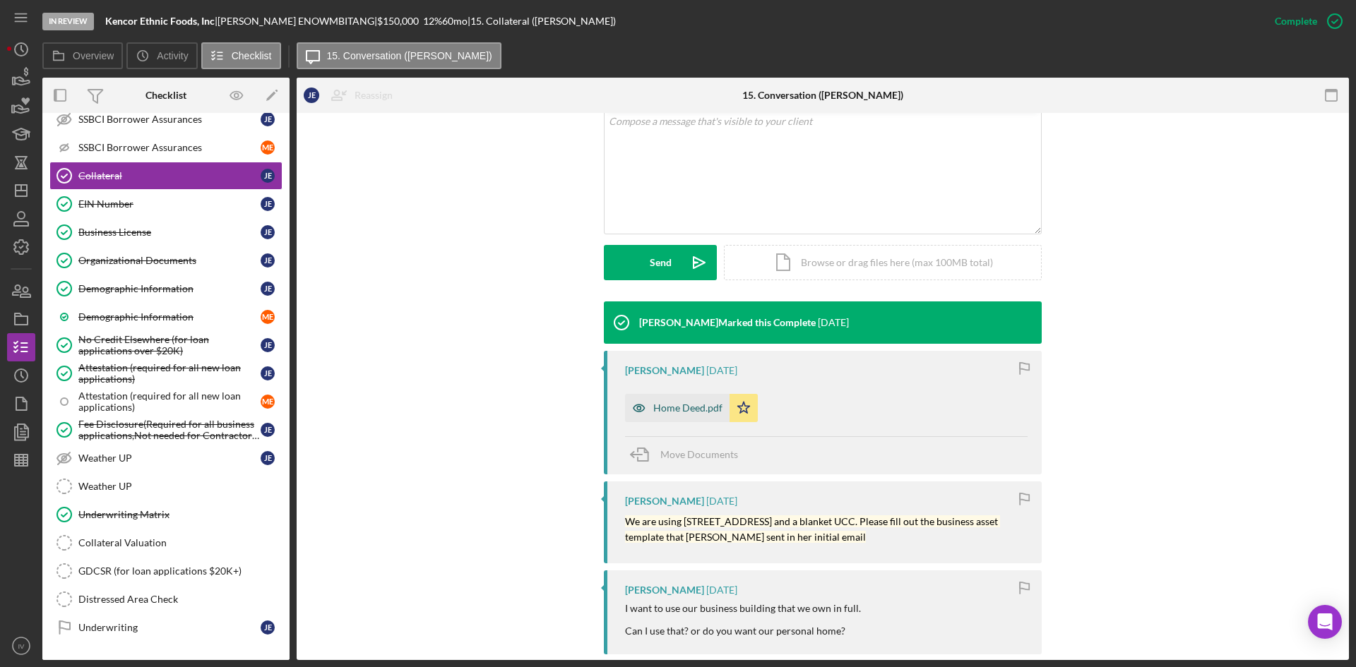
click at [710, 412] on div "Home Deed.pdf" at bounding box center [687, 407] width 69 height 11
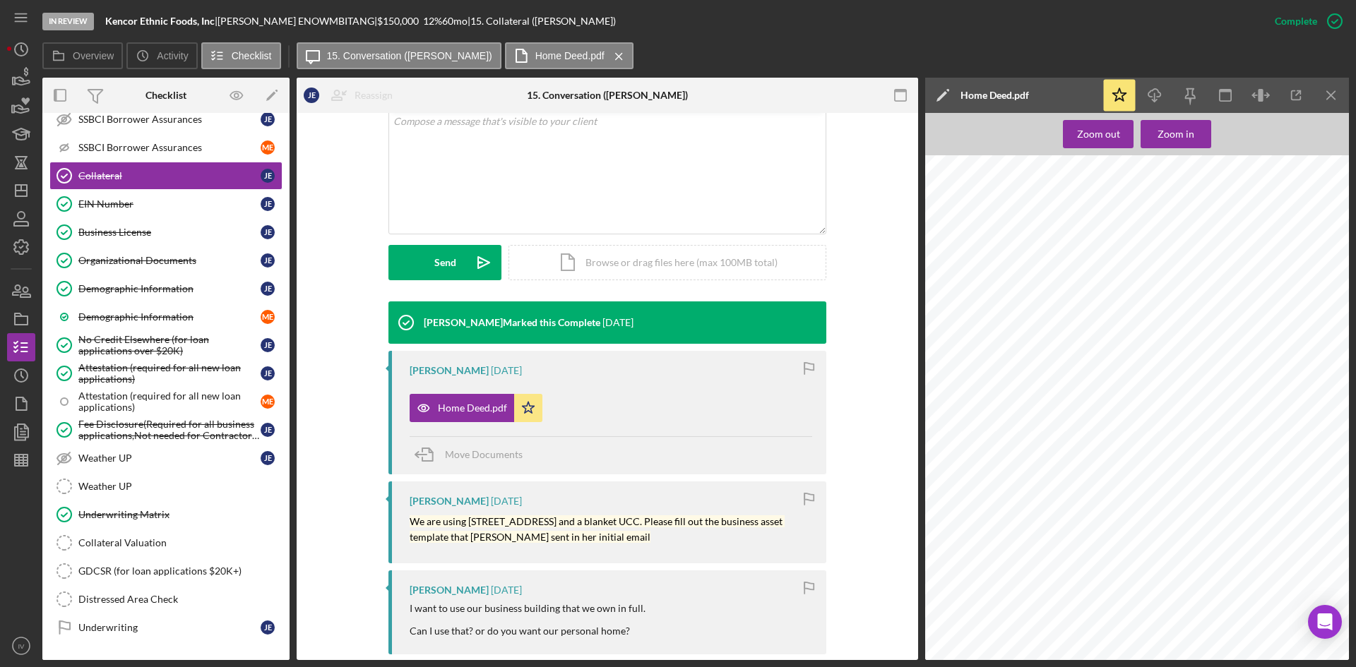
scroll to position [141, 0]
drag, startPoint x: 1094, startPoint y: 316, endPoint x: 1142, endPoint y: 340, distance: 53.4
click at [1142, 340] on div at bounding box center [1138, 293] width 427 height 558
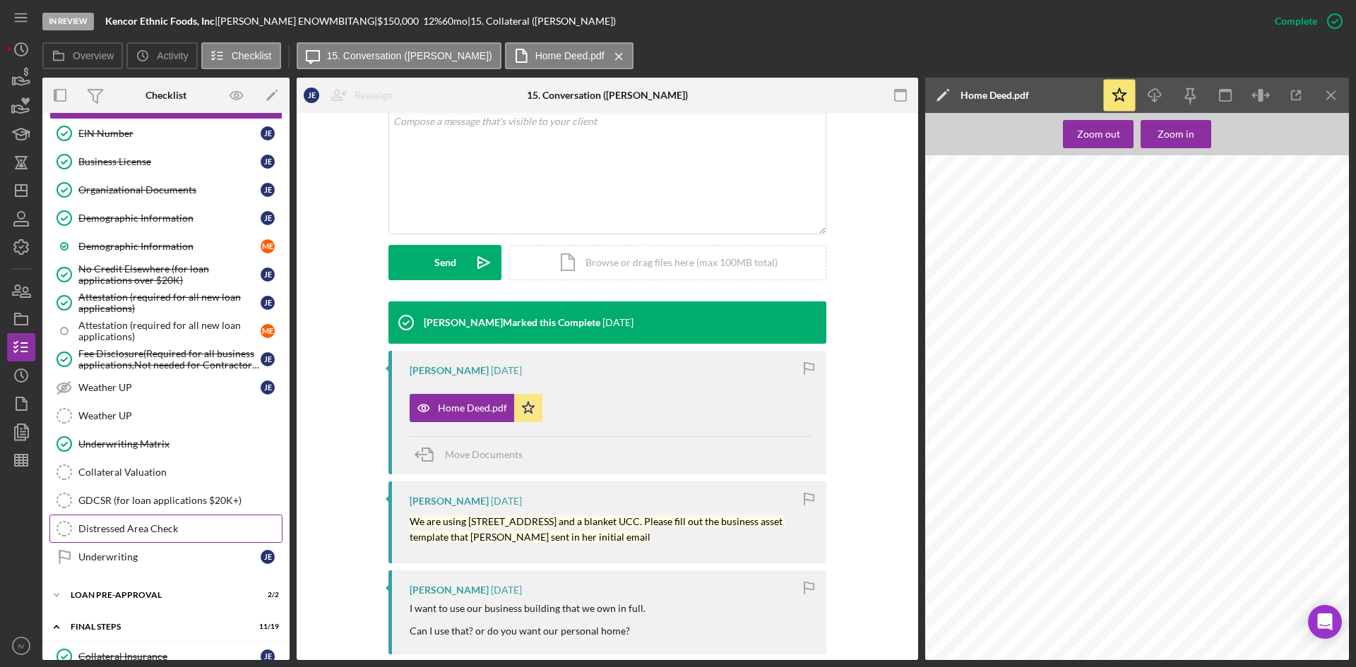
scroll to position [760, 0]
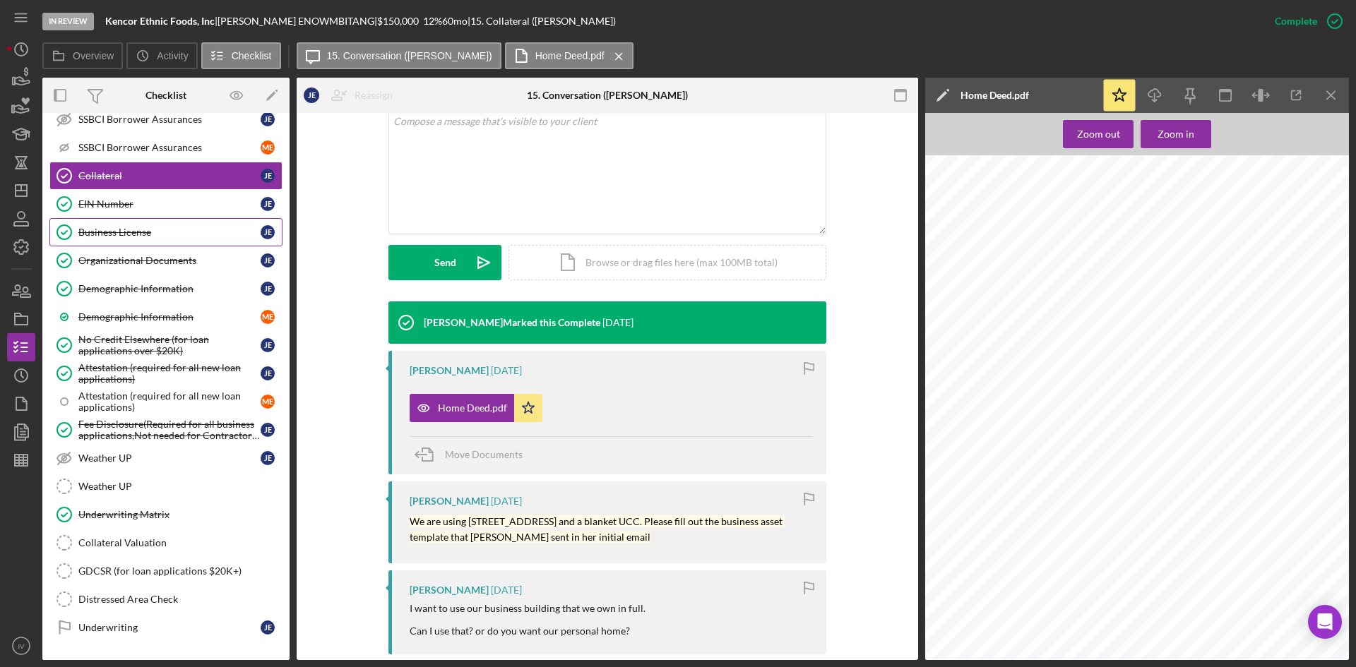
drag, startPoint x: 148, startPoint y: 208, endPoint x: 237, endPoint y: 227, distance: 90.1
click at [148, 208] on div "EIN Number" at bounding box center [169, 203] width 182 height 11
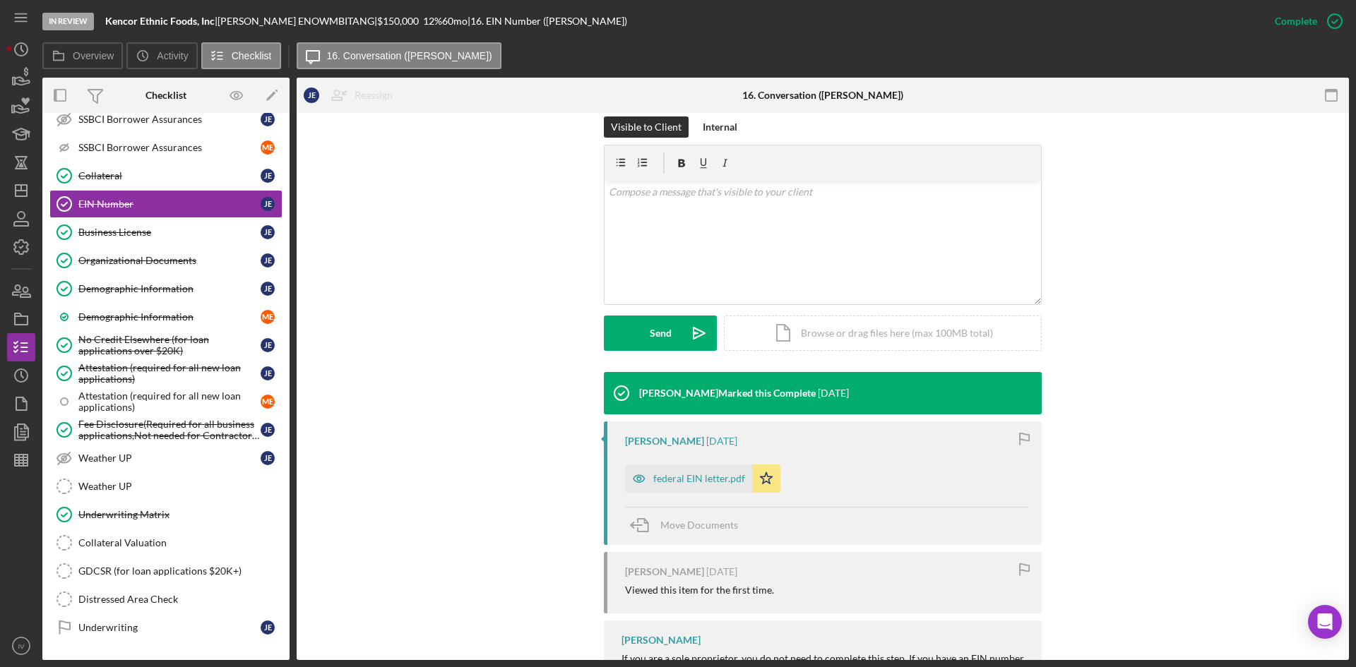
scroll to position [273, 0]
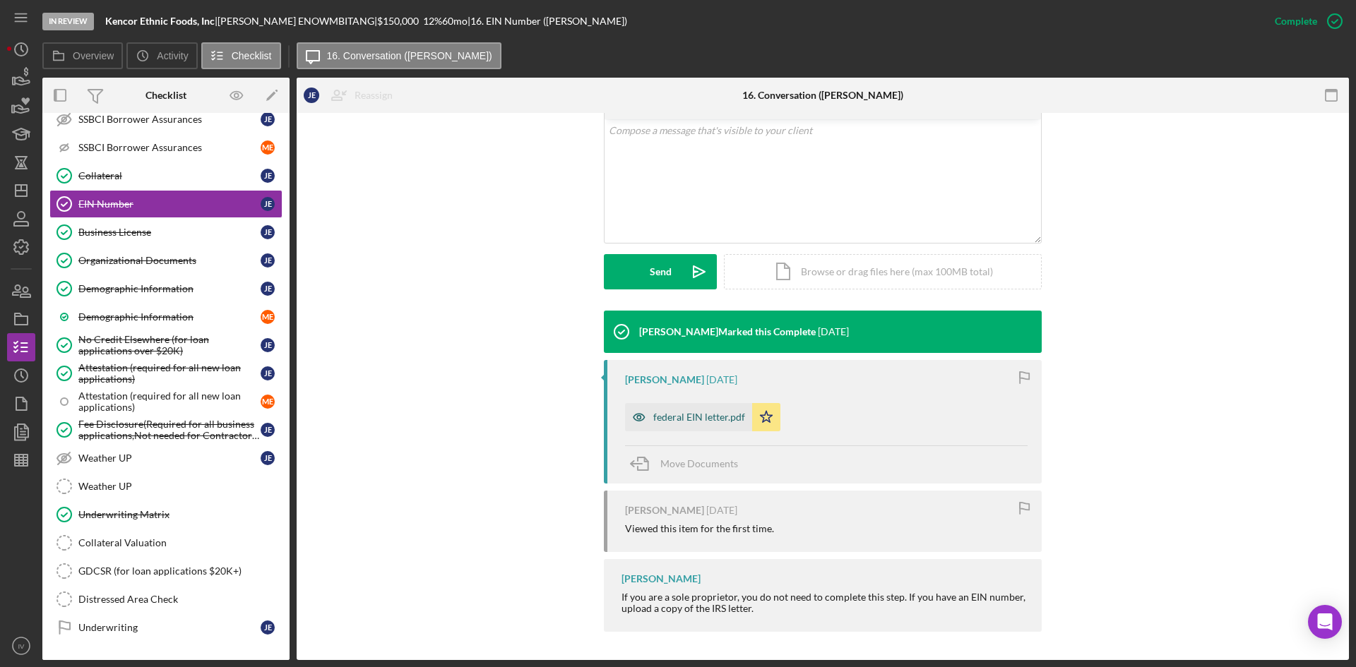
click at [692, 429] on div "federal EIN letter.pdf" at bounding box center [688, 417] width 127 height 28
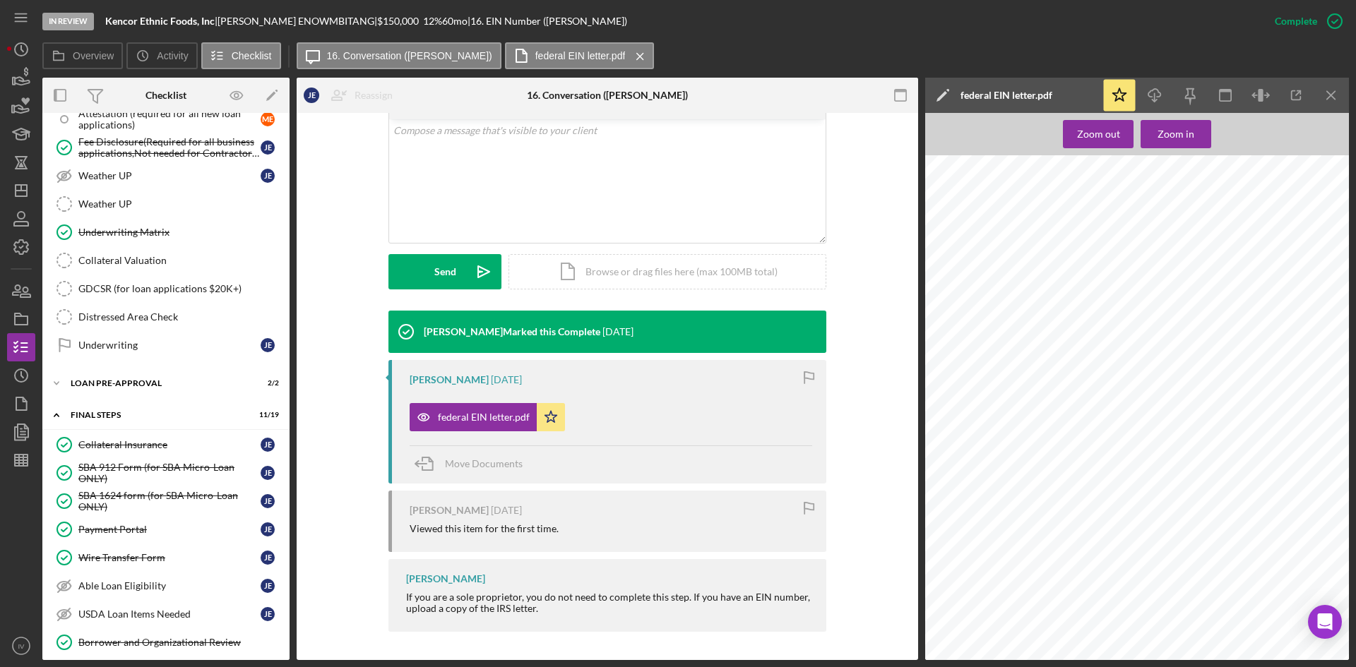
scroll to position [760, 0]
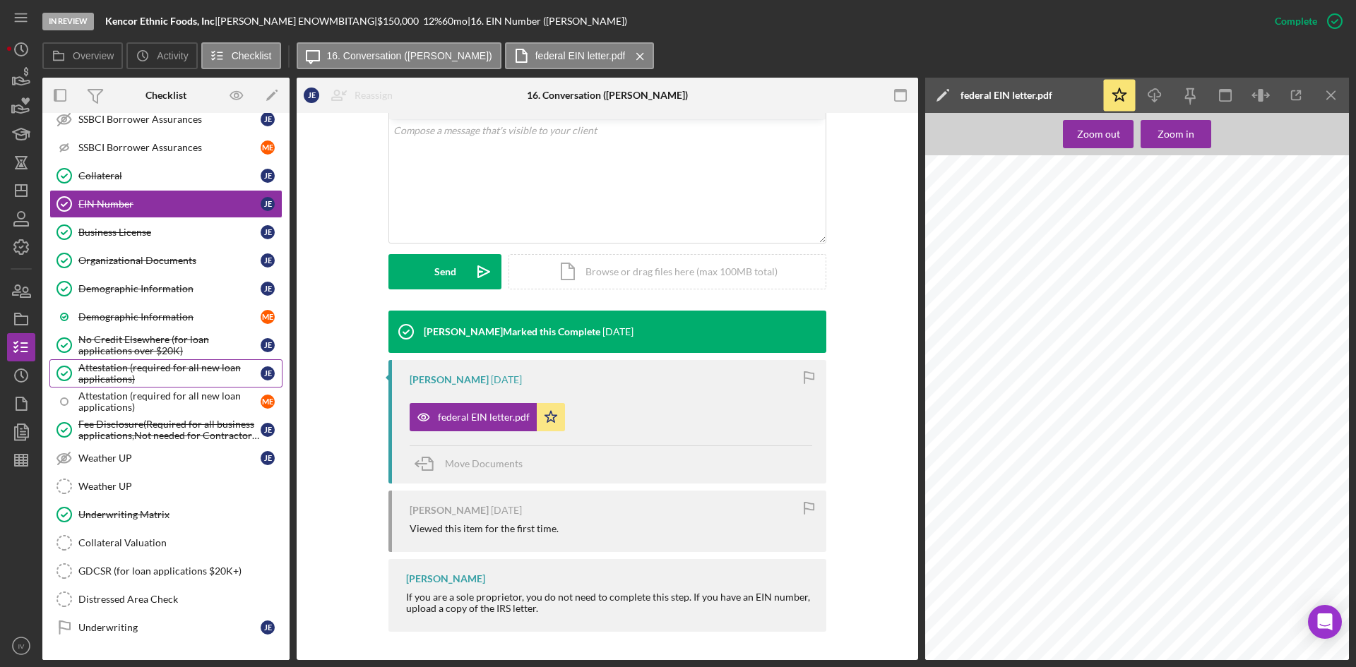
click at [148, 371] on div "Attestation (required for all new loan applications)" at bounding box center [169, 373] width 182 height 23
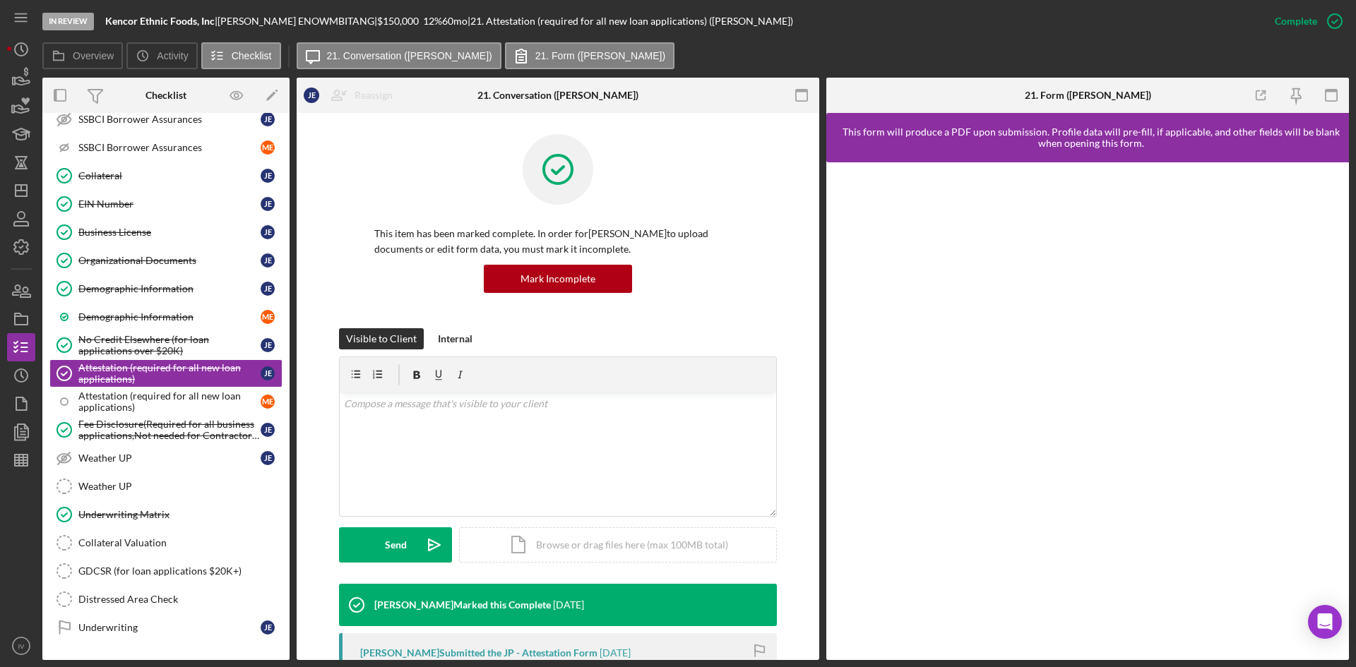
scroll to position [273, 0]
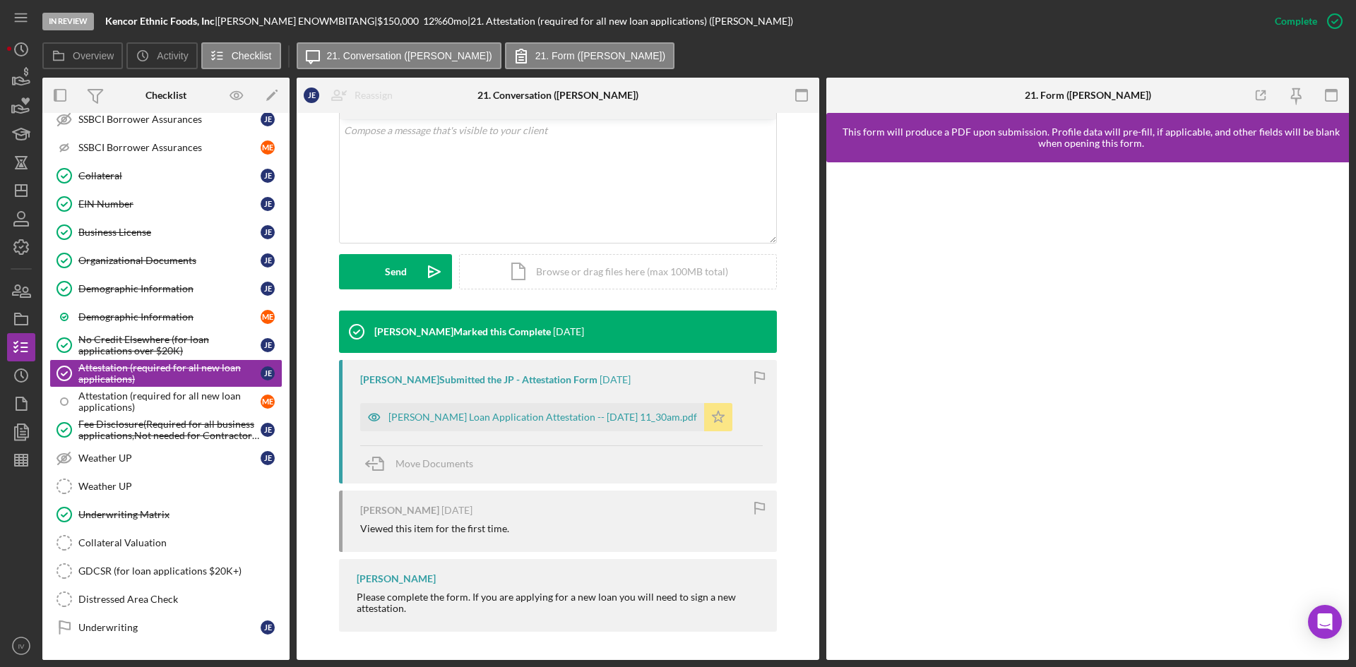
click at [552, 418] on div "[PERSON_NAME] Loan Application Attestation -- [DATE] 11_30am.pdf" at bounding box center [542, 417] width 309 height 11
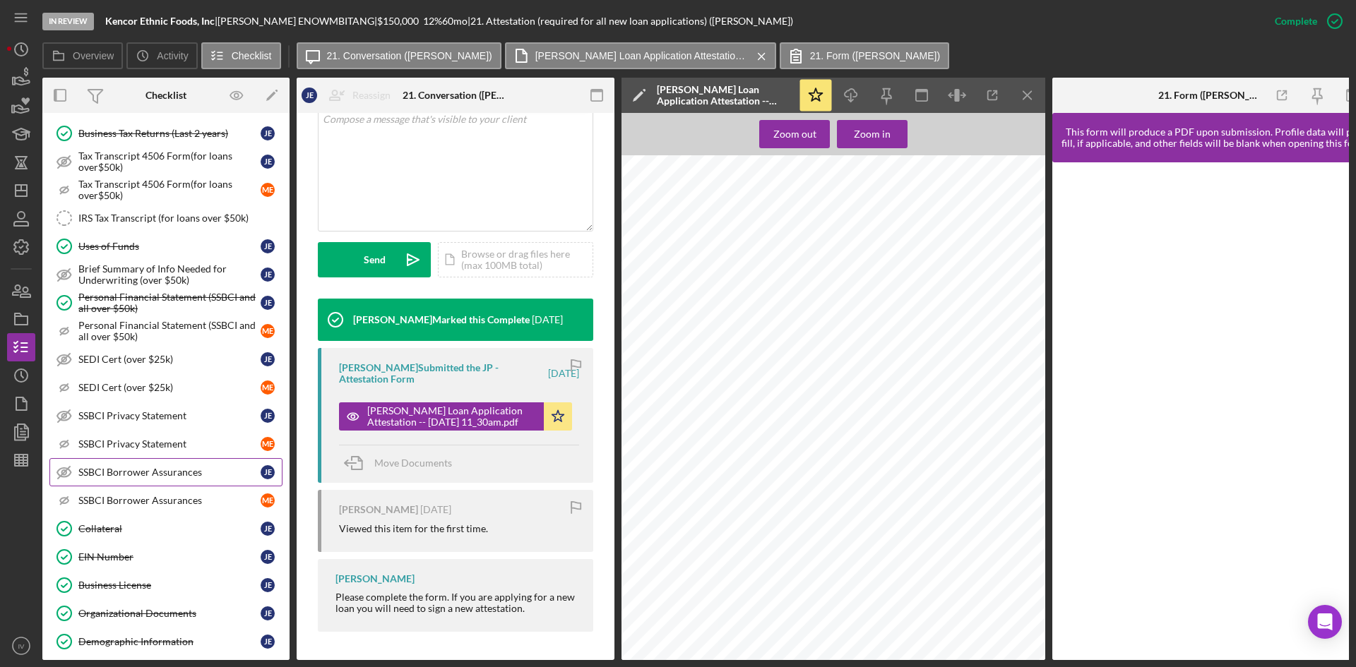
scroll to position [0, 0]
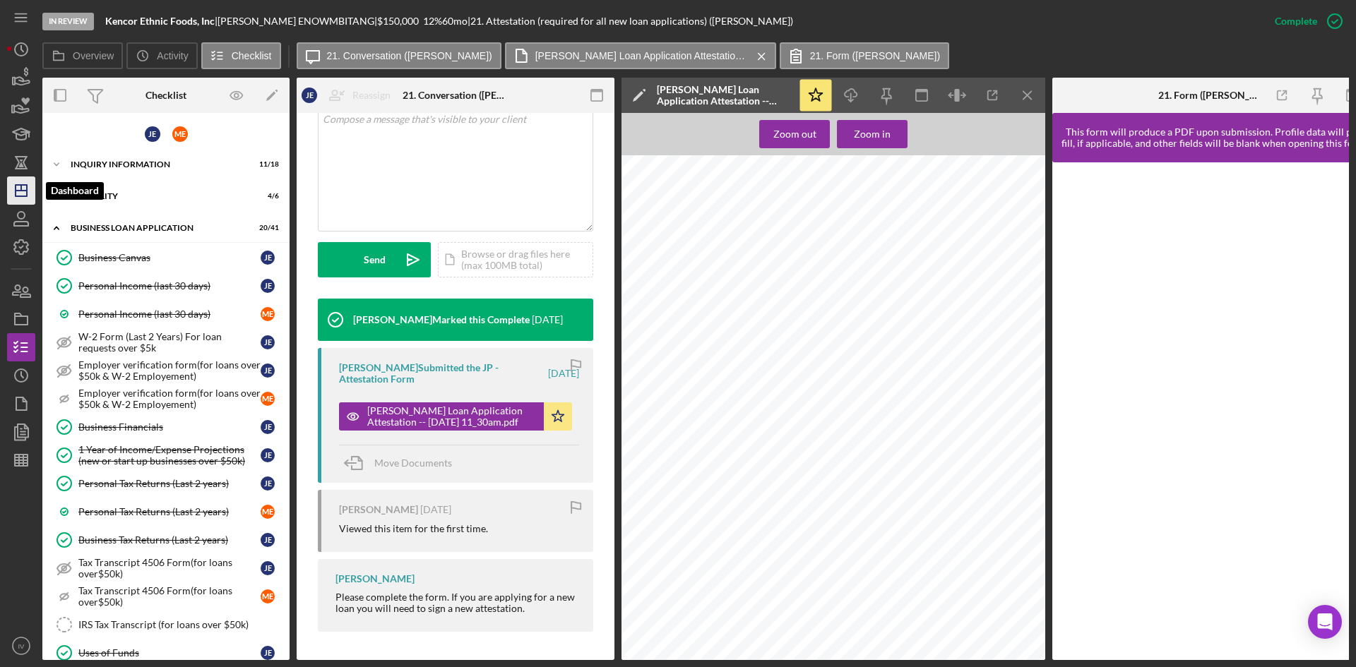
click at [27, 186] on polygon "button" at bounding box center [21, 190] width 11 height 11
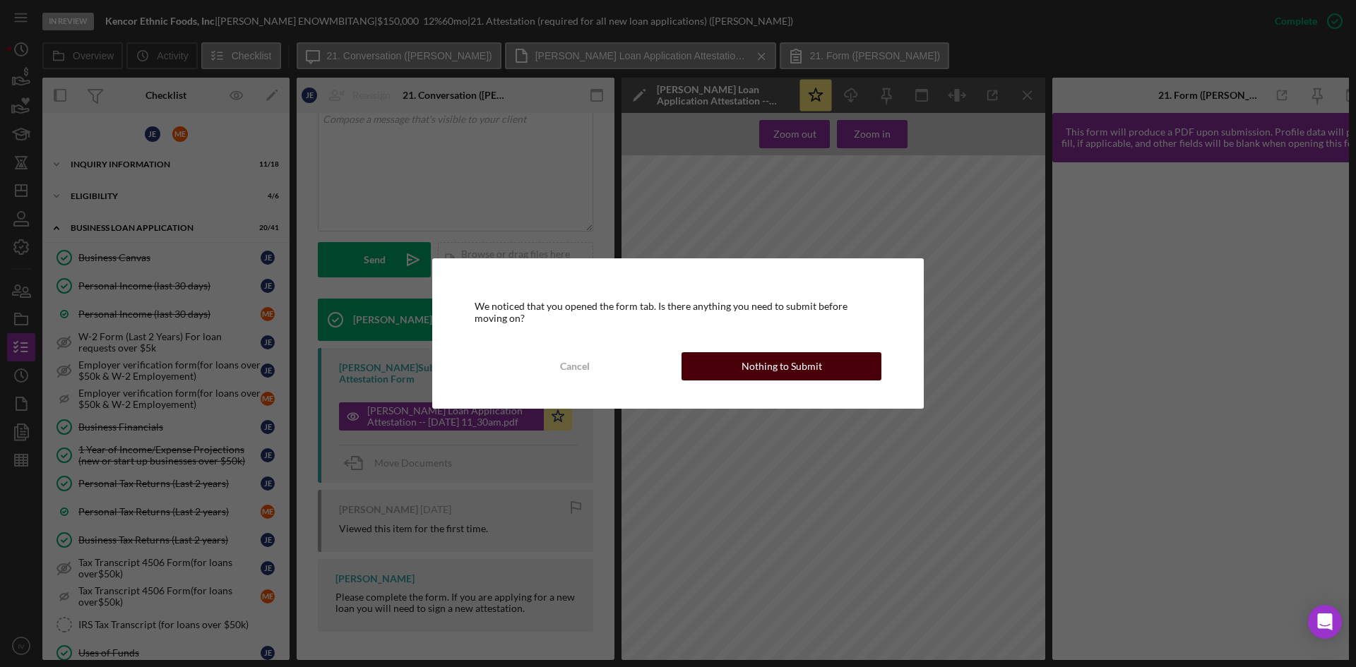
click at [709, 356] on button "Nothing to Submit" at bounding box center [781, 366] width 200 height 28
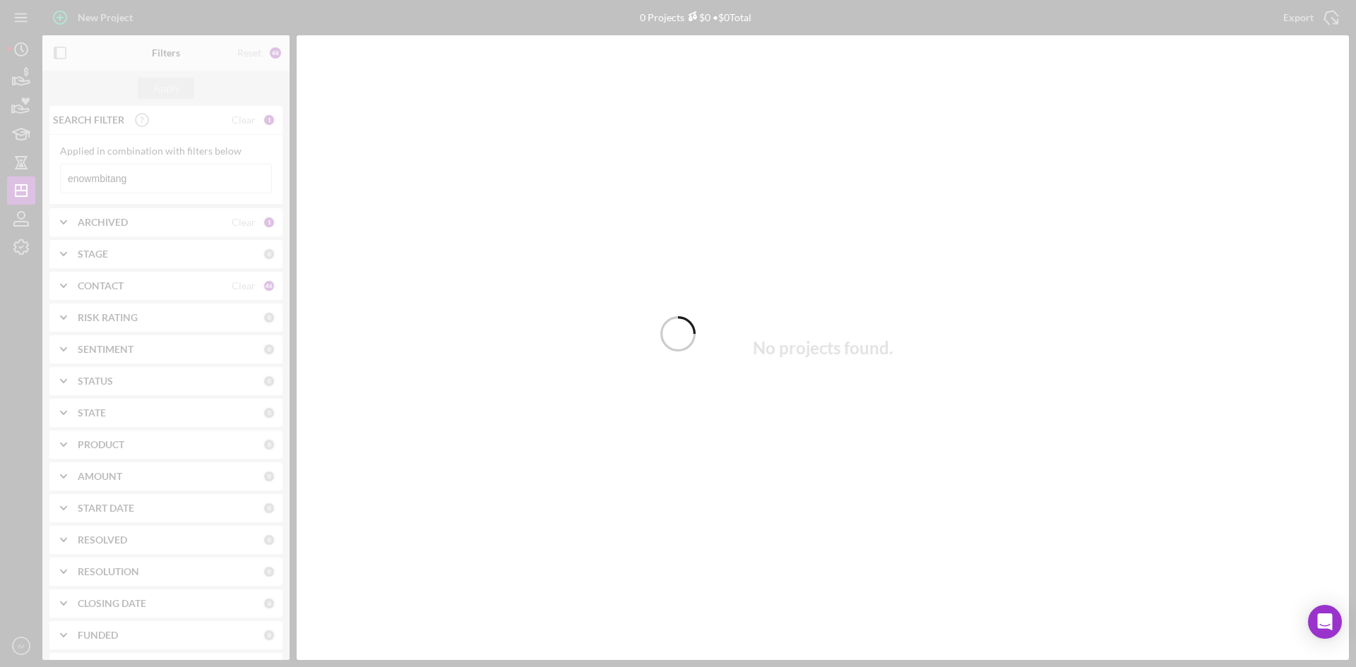
click at [177, 175] on div at bounding box center [678, 333] width 1356 height 667
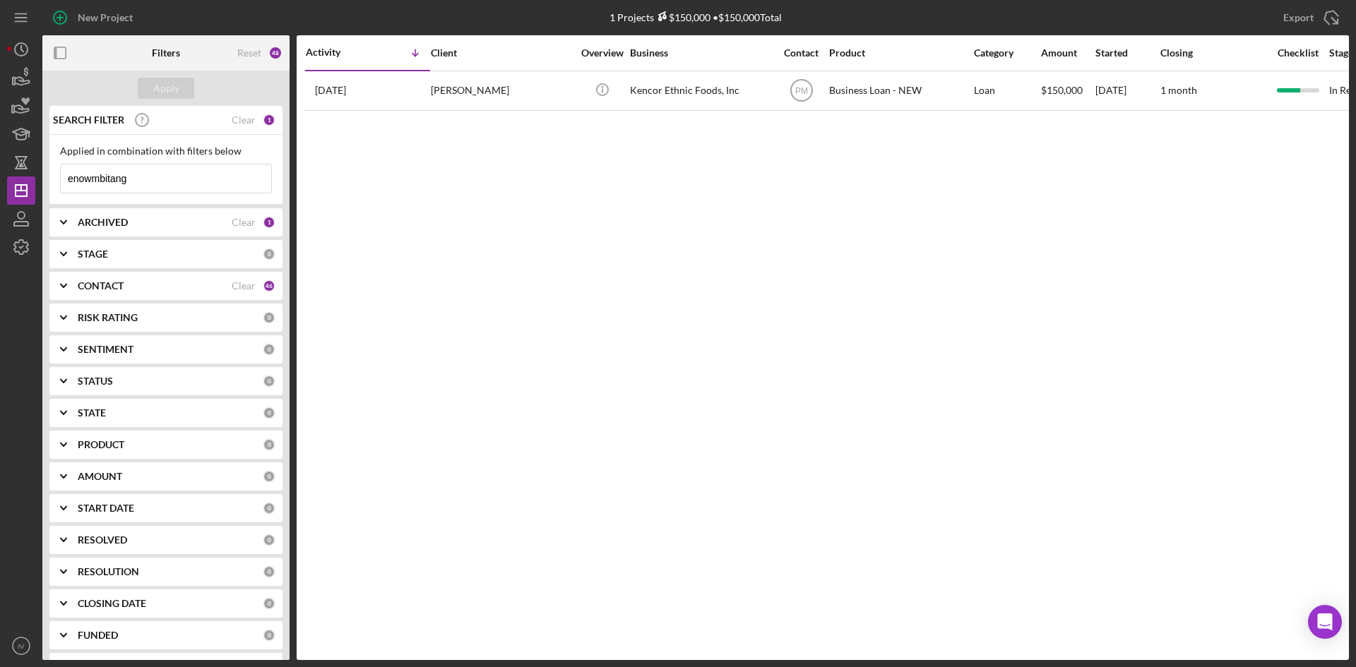
drag, startPoint x: 145, startPoint y: 179, endPoint x: 50, endPoint y: 165, distance: 95.7
click at [0, 162] on div "New Project 1 Projects $150,000 • $150,000 Total enowmbitang Export Icon/Export…" at bounding box center [678, 333] width 1356 height 667
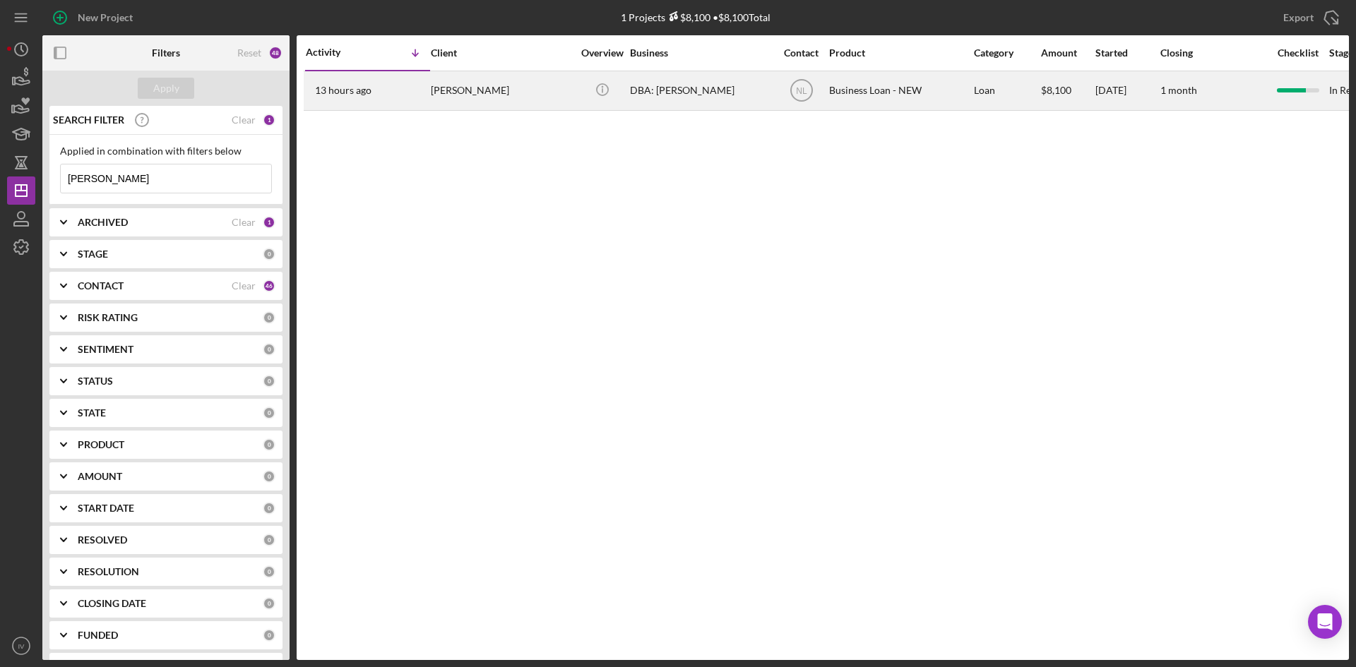
type input "[PERSON_NAME]"
click at [394, 105] on div "13 hours ago [PERSON_NAME]" at bounding box center [368, 90] width 124 height 37
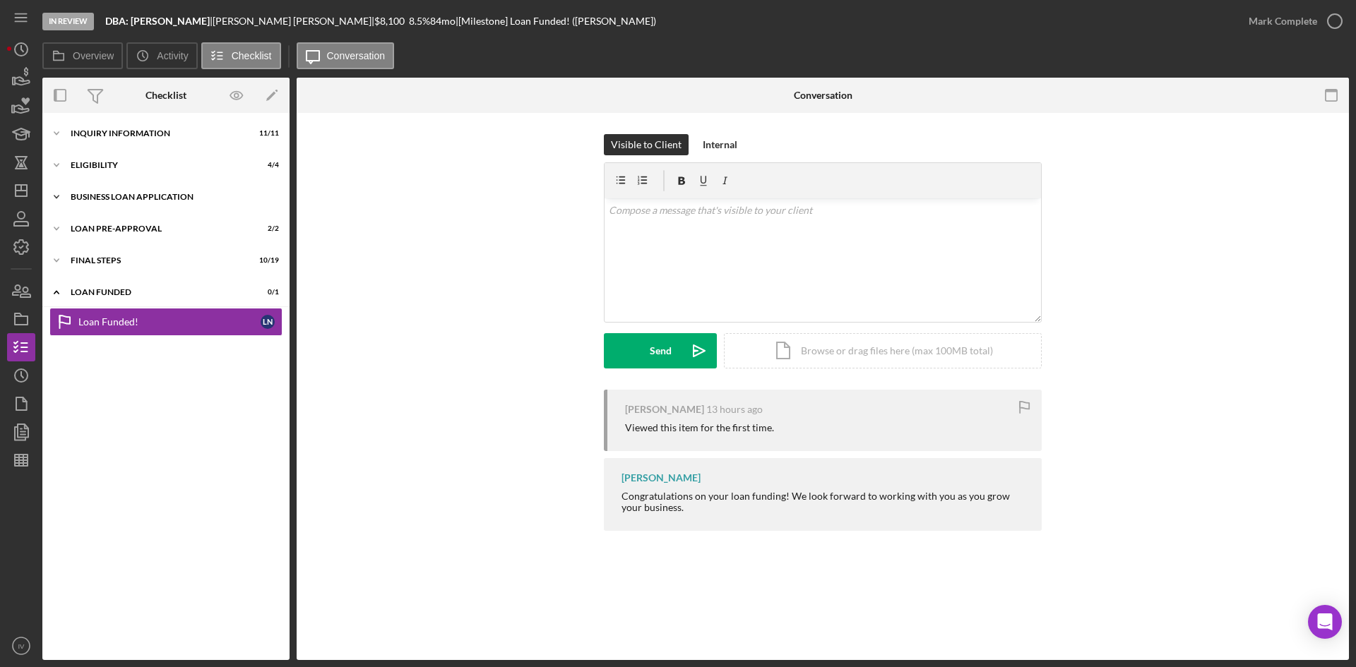
click at [98, 205] on div "Icon/Expander BUSINESS LOAN APPLICATION 20 / 31" at bounding box center [165, 197] width 247 height 28
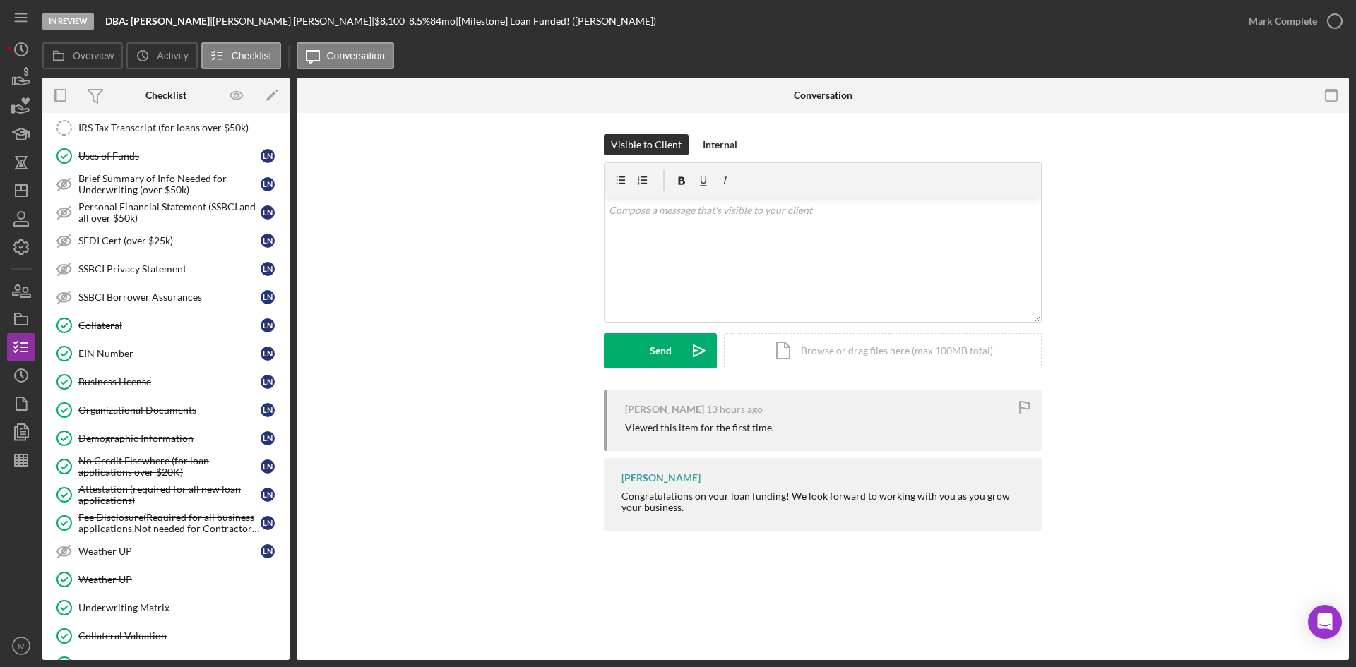
scroll to position [565, 0]
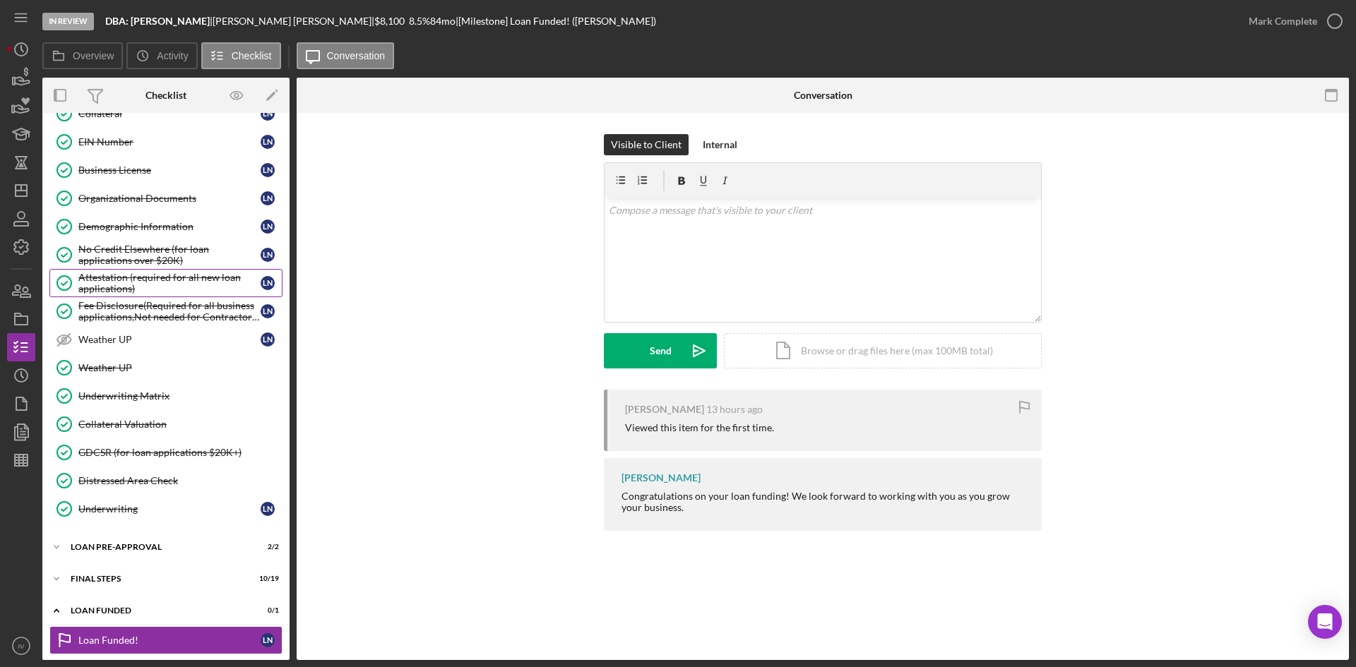
click at [127, 291] on div "Attestation (required for all new loan applications)" at bounding box center [169, 283] width 182 height 23
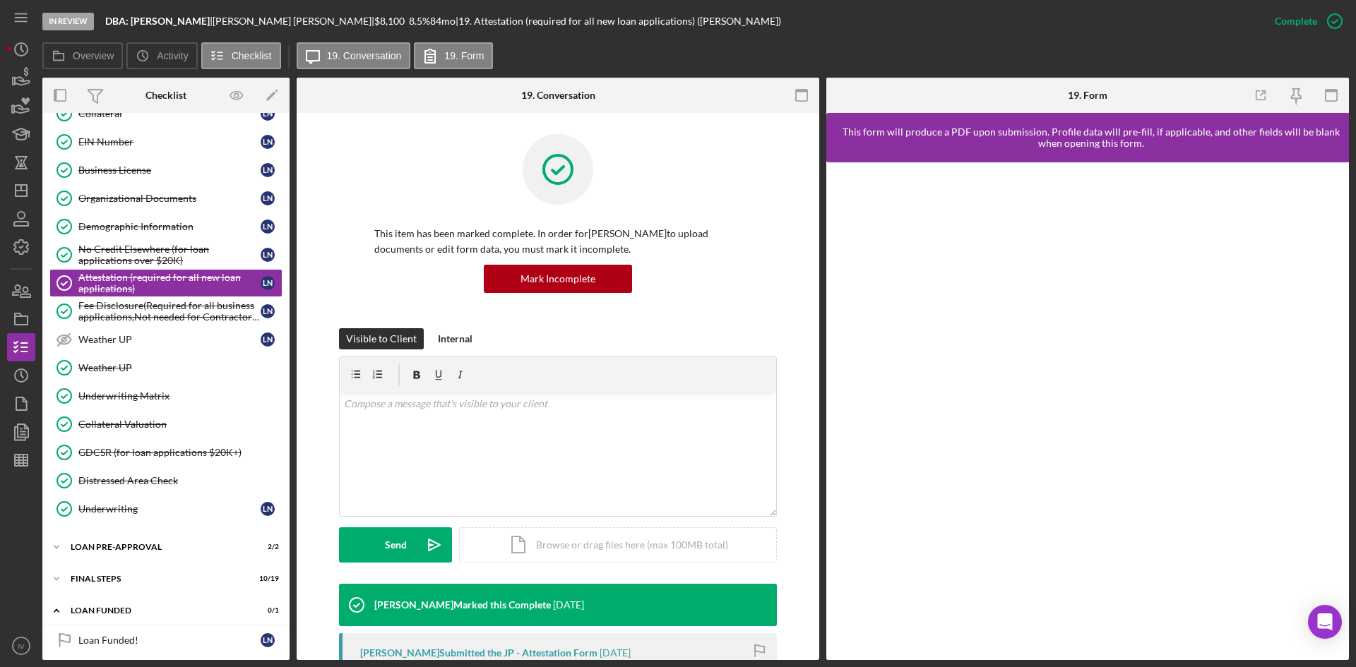
scroll to position [212, 0]
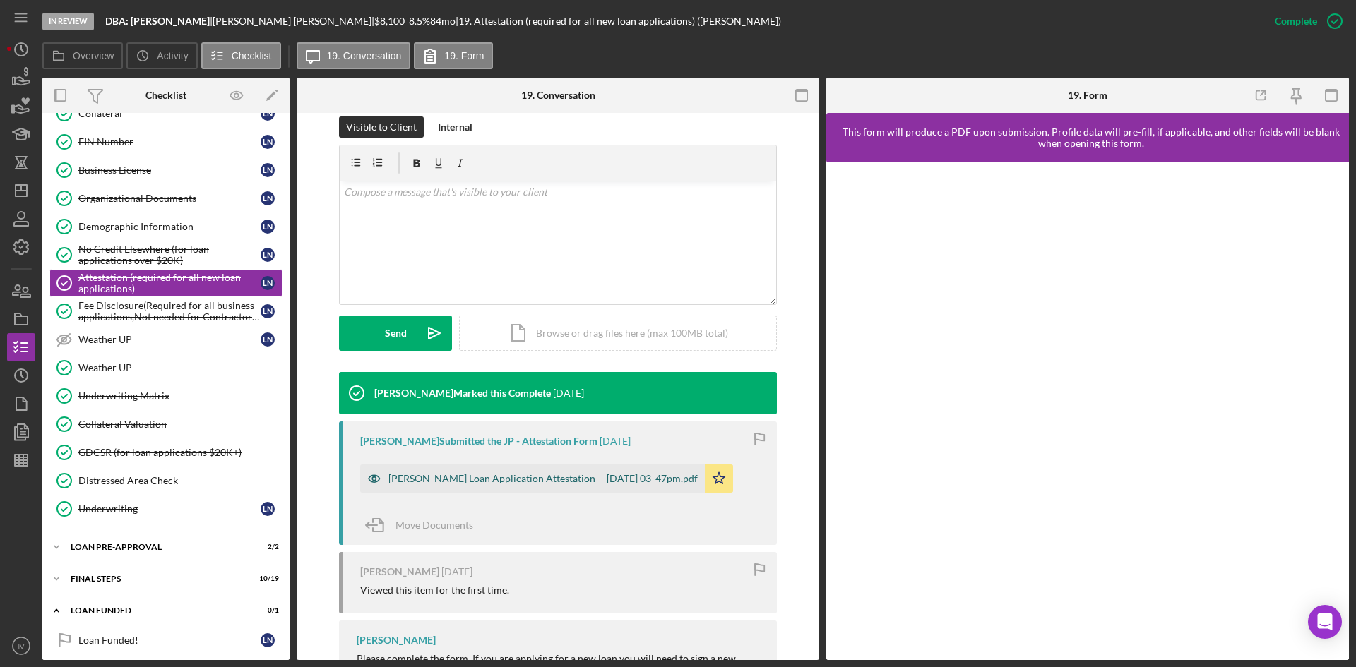
click at [577, 479] on div "[PERSON_NAME] Loan Application Attestation -- [DATE] 03_47pm.pdf" at bounding box center [542, 478] width 309 height 11
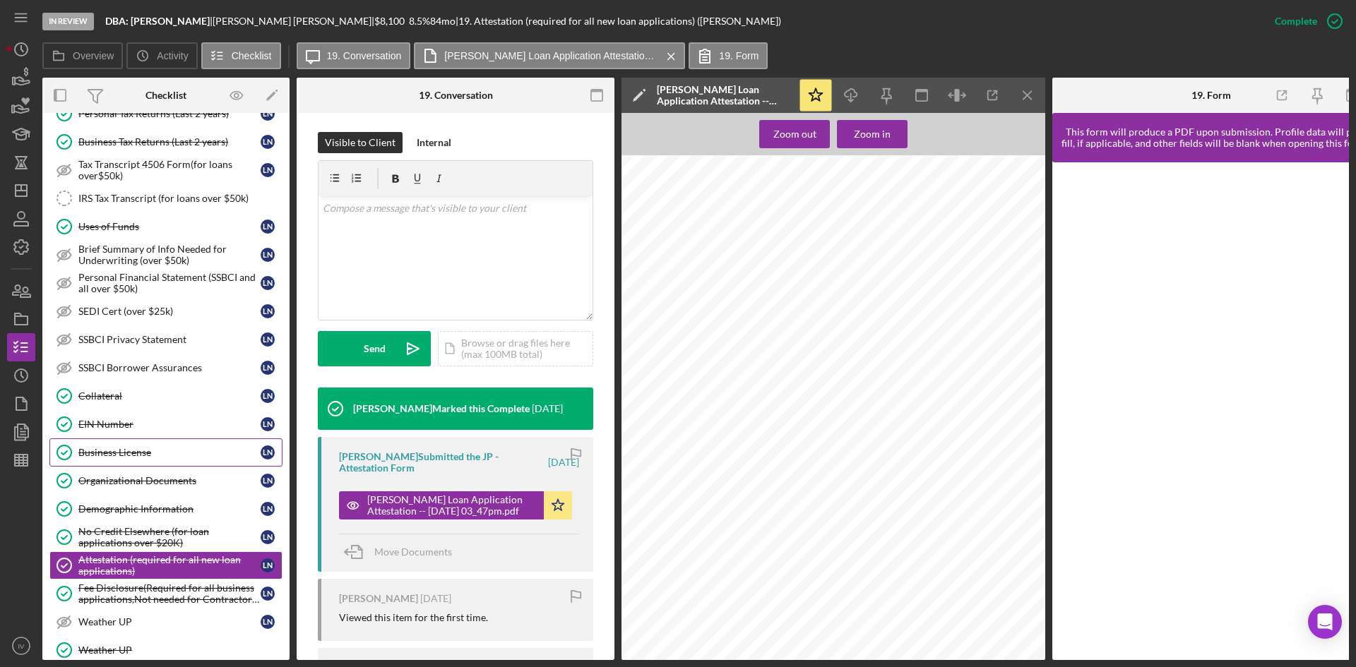
scroll to position [141, 0]
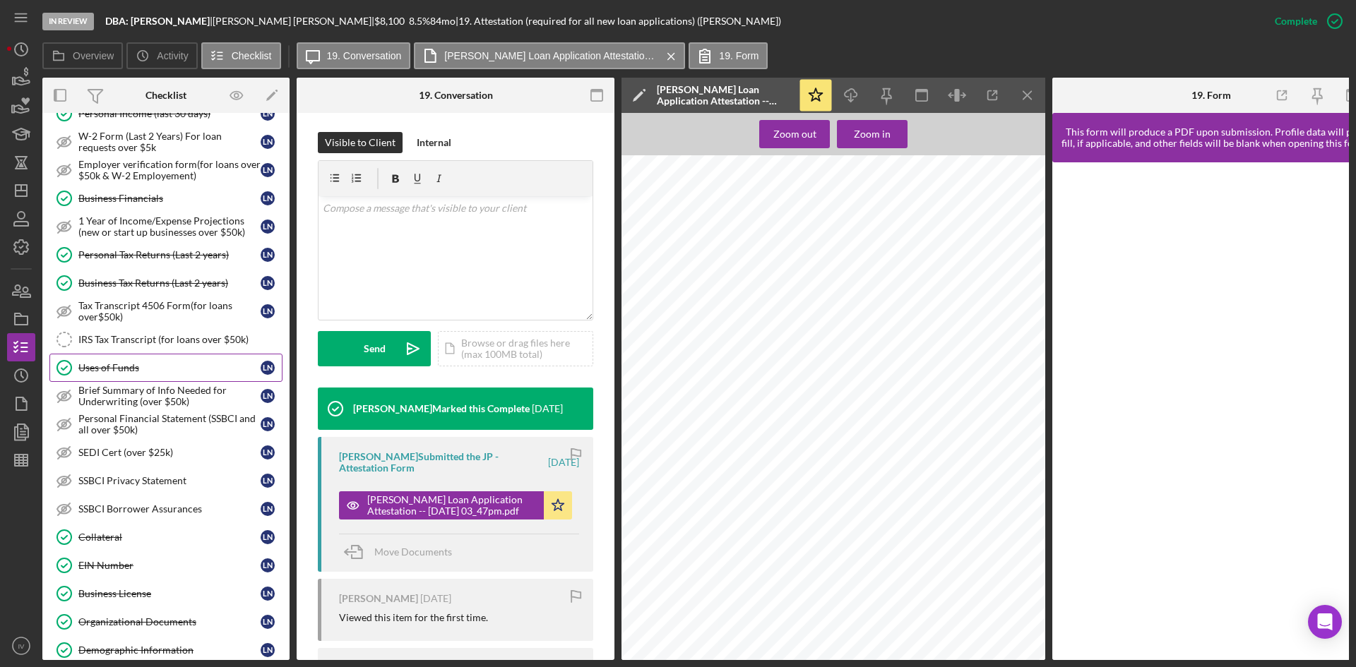
click at [104, 366] on div "Uses of Funds" at bounding box center [169, 367] width 182 height 11
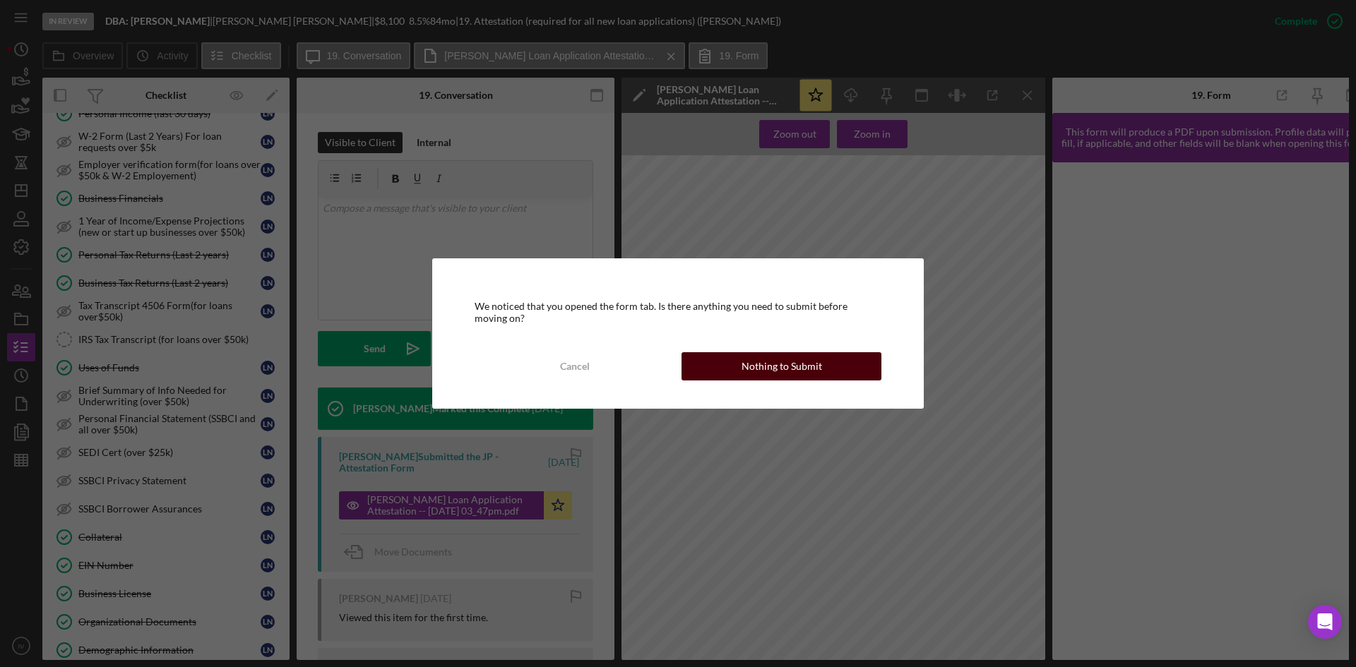
click at [826, 380] on button "Nothing to Submit" at bounding box center [781, 366] width 200 height 28
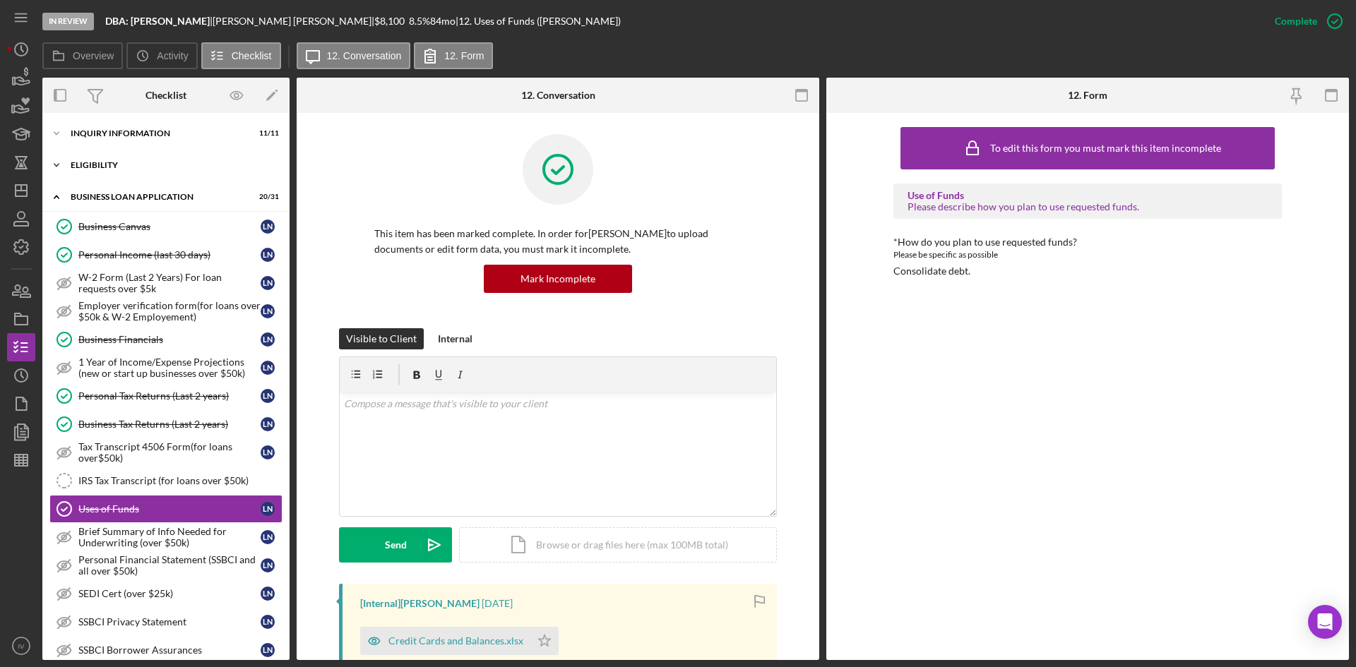
click at [88, 165] on div "ELIGIBILITY" at bounding box center [171, 165] width 201 height 8
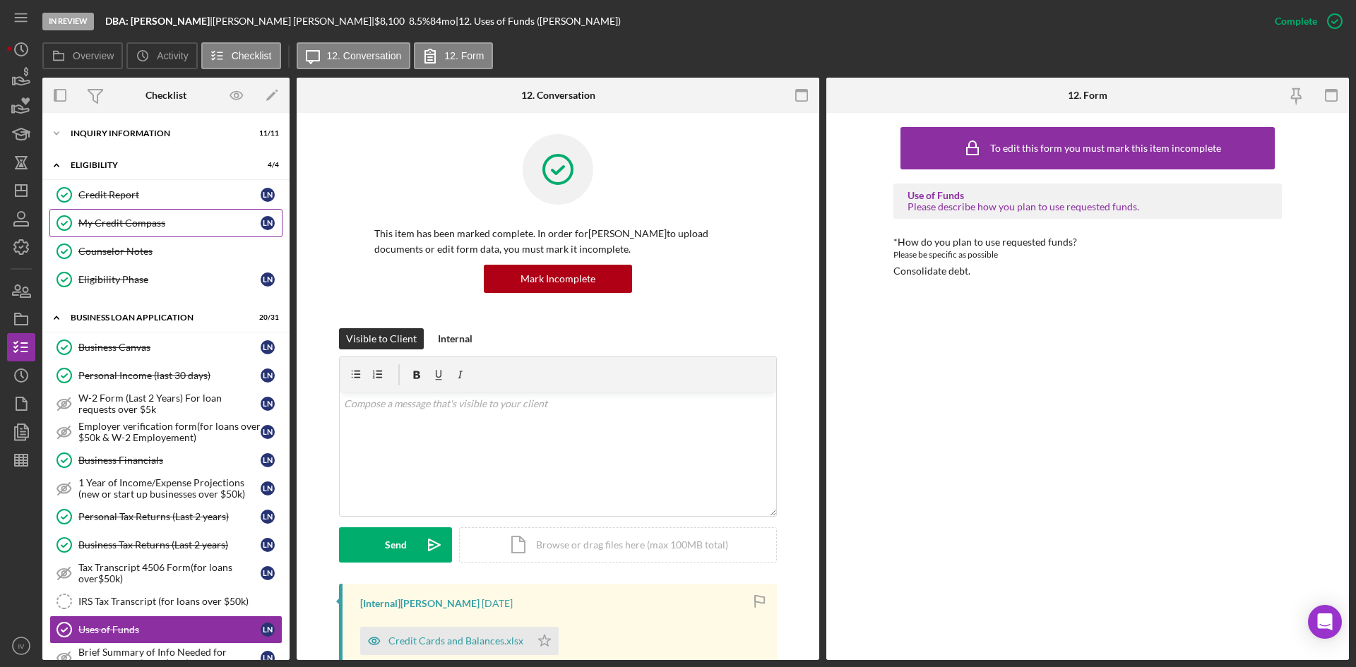
click at [107, 233] on link "My Credit Compass My Credit Compass L N" at bounding box center [165, 223] width 233 height 28
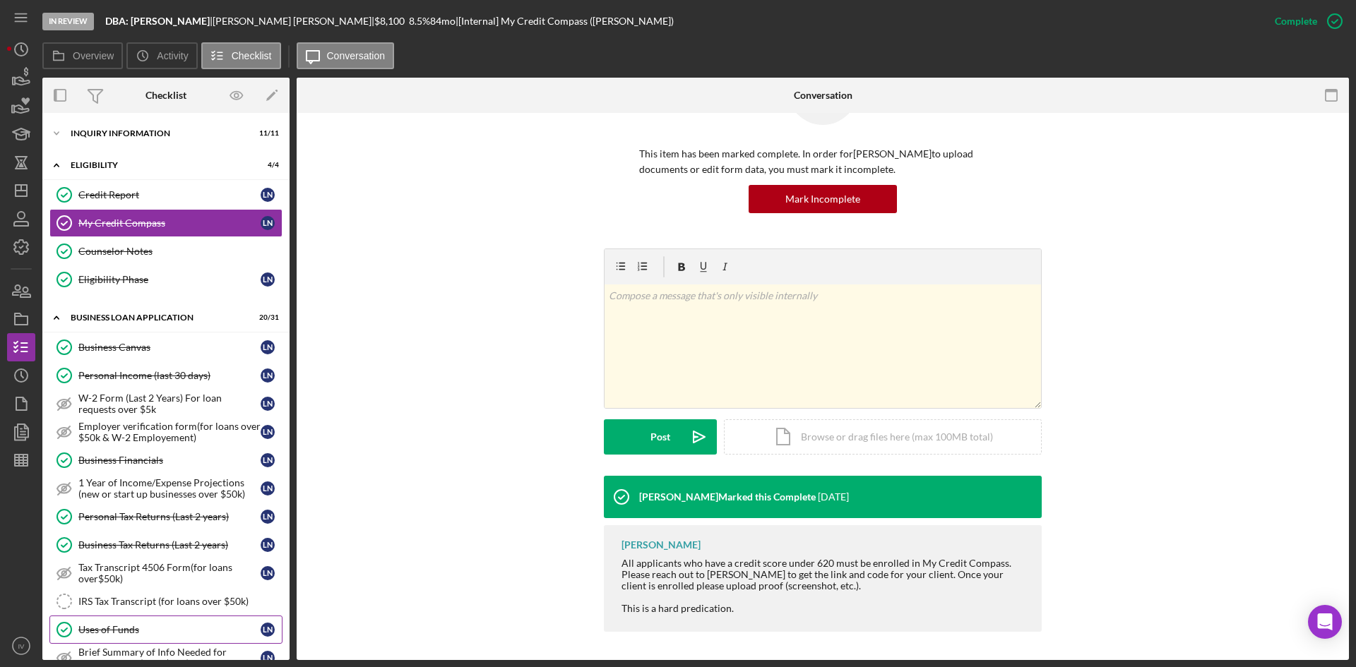
scroll to position [282, 0]
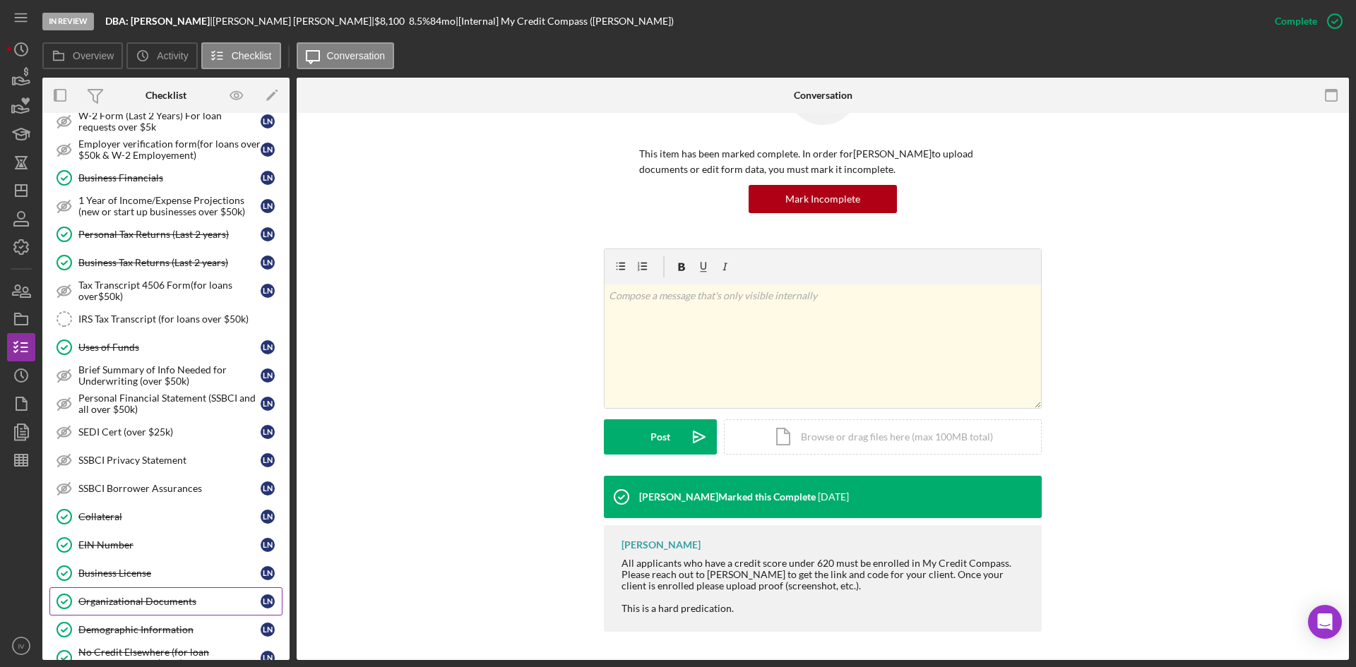
drag, startPoint x: 151, startPoint y: 621, endPoint x: 175, endPoint y: 605, distance: 29.0
click at [151, 621] on link "Demographic Information Demographic Information L N" at bounding box center [165, 630] width 233 height 28
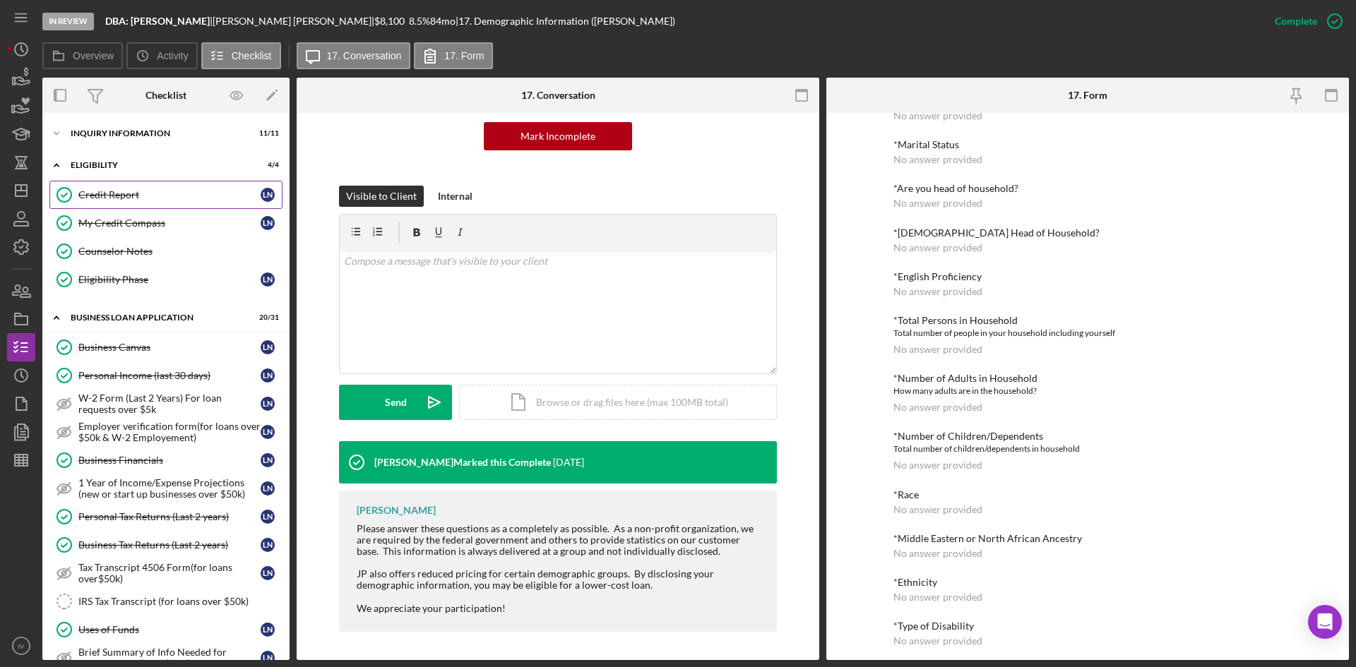
click at [149, 197] on div "Credit Report" at bounding box center [169, 194] width 182 height 11
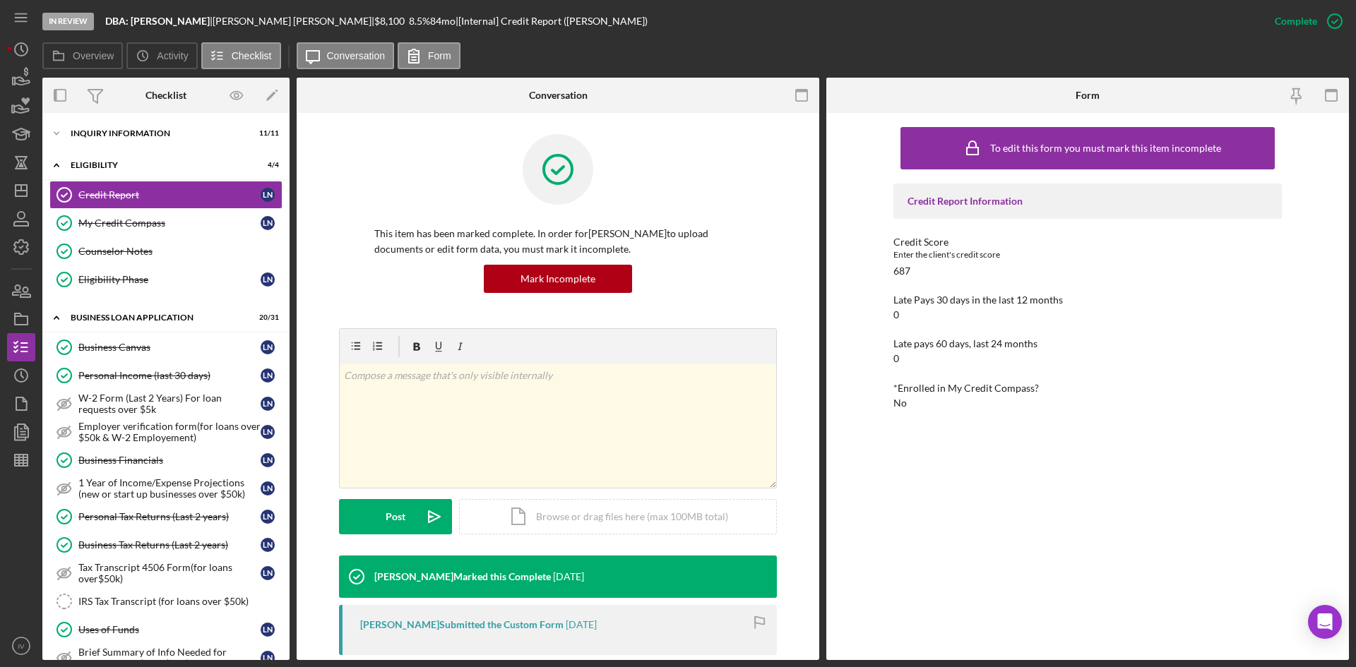
scroll to position [212, 0]
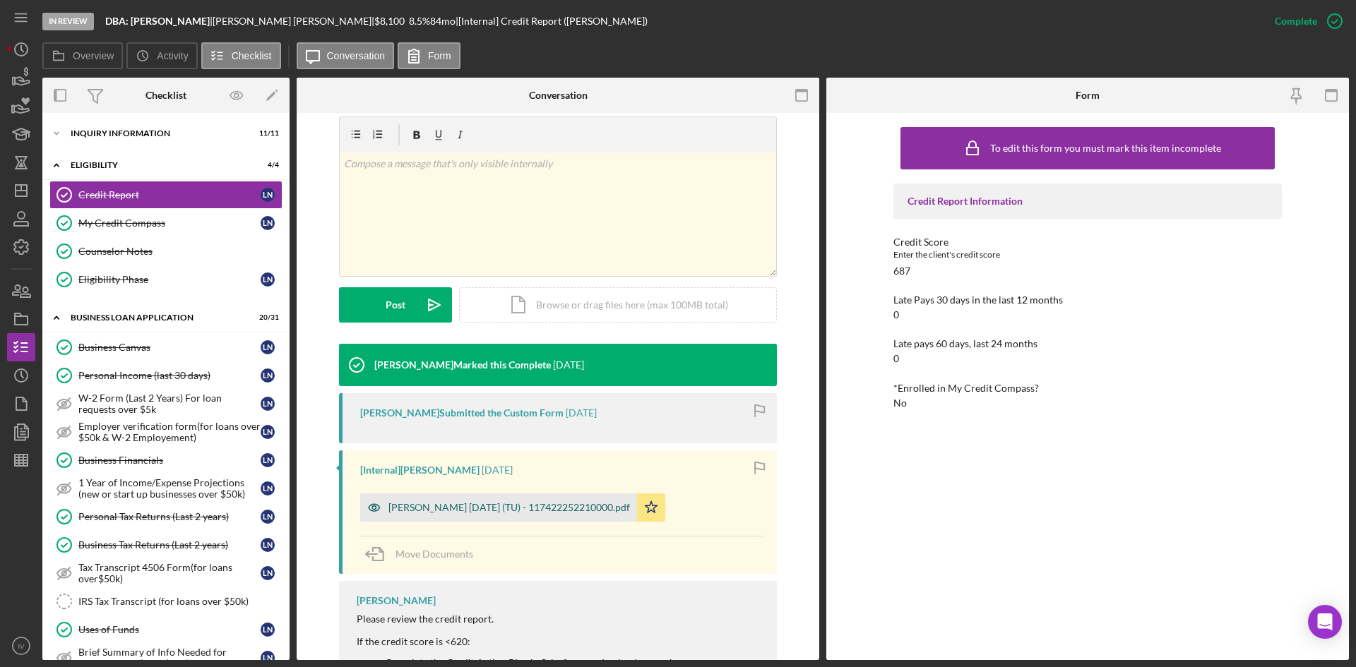
click at [573, 502] on div "[PERSON_NAME] [DATE] (TU) - 117422252210000.pdf" at bounding box center [508, 507] width 241 height 11
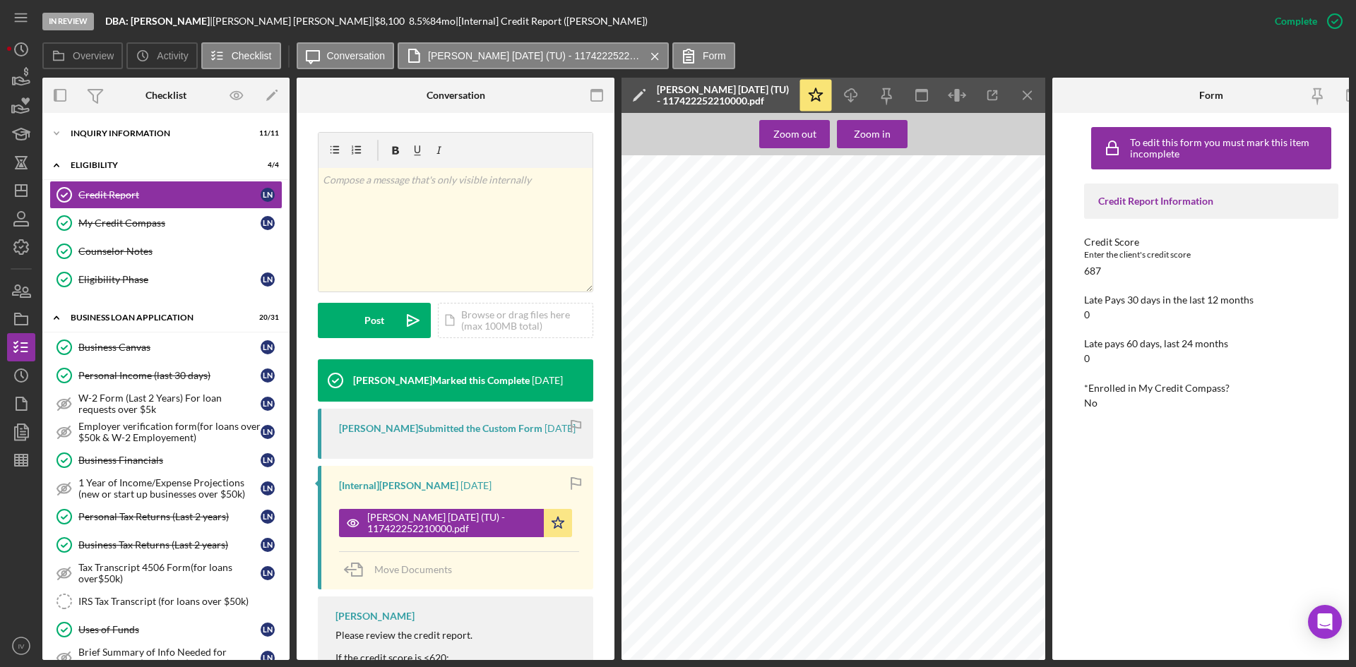
scroll to position [0, 0]
click at [85, 131] on div "INQUIRY INFORMATION" at bounding box center [171, 133] width 201 height 8
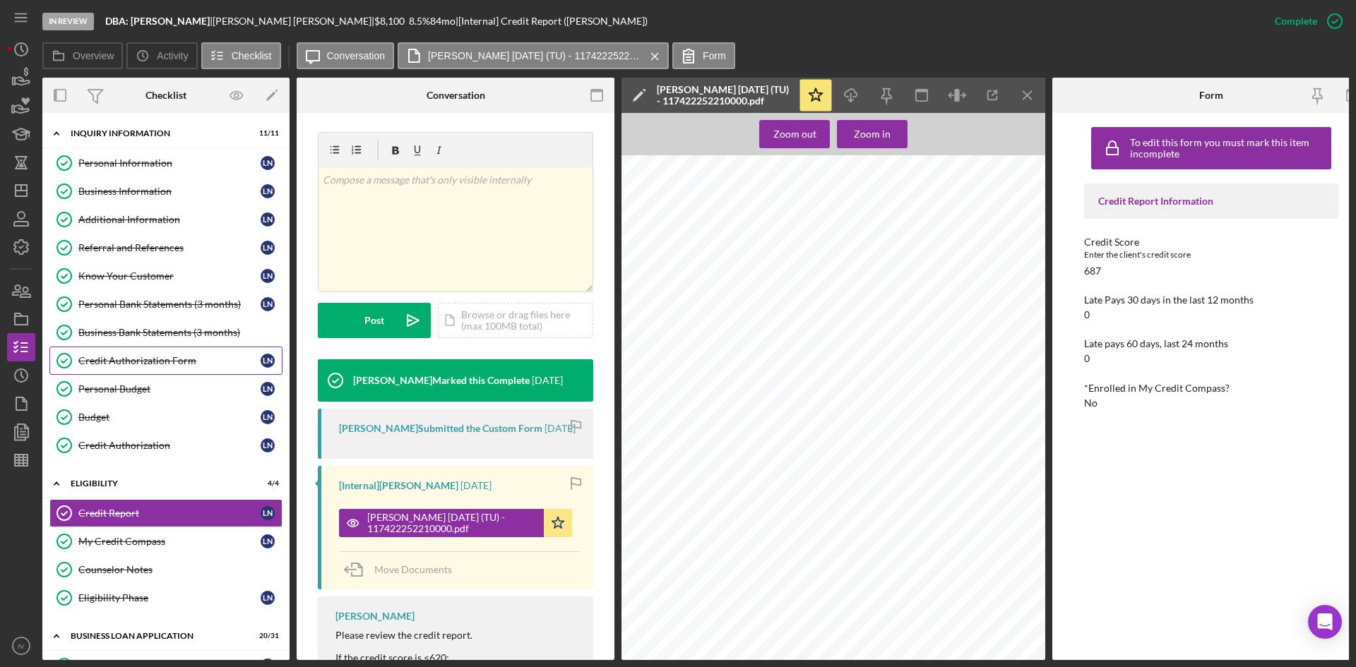
click at [155, 357] on div "Credit Authorization Form" at bounding box center [169, 360] width 182 height 11
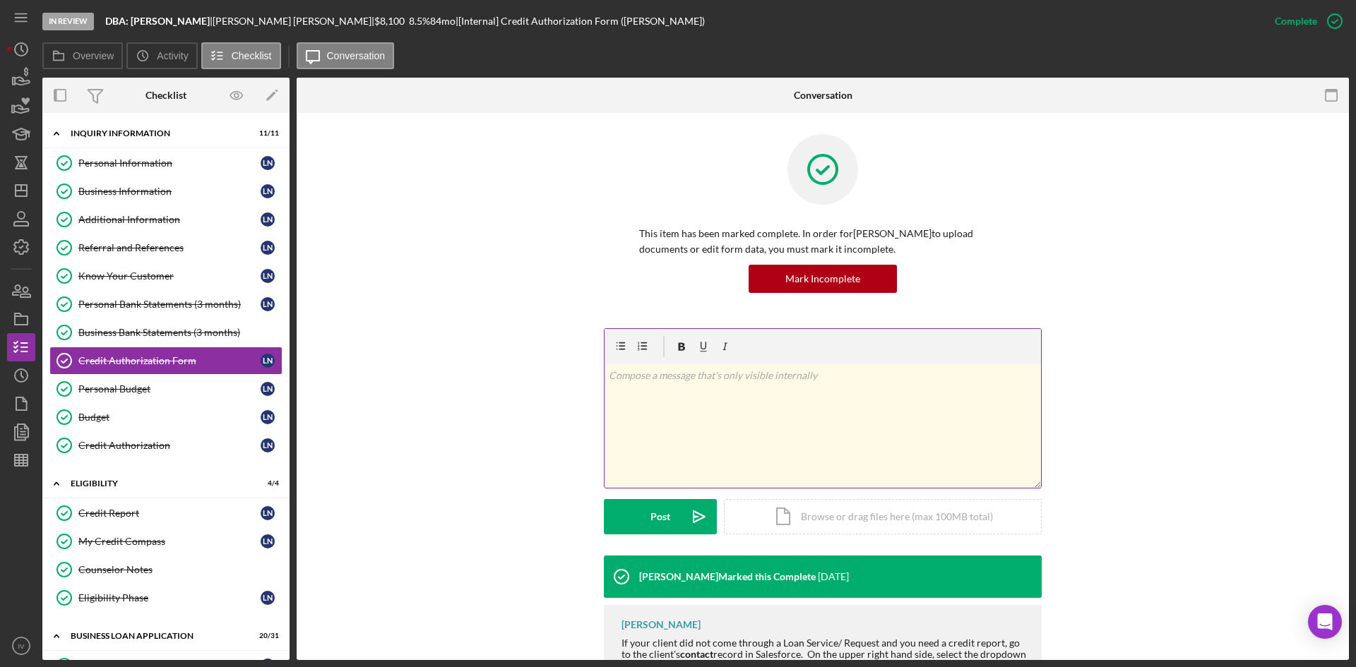
scroll to position [126, 0]
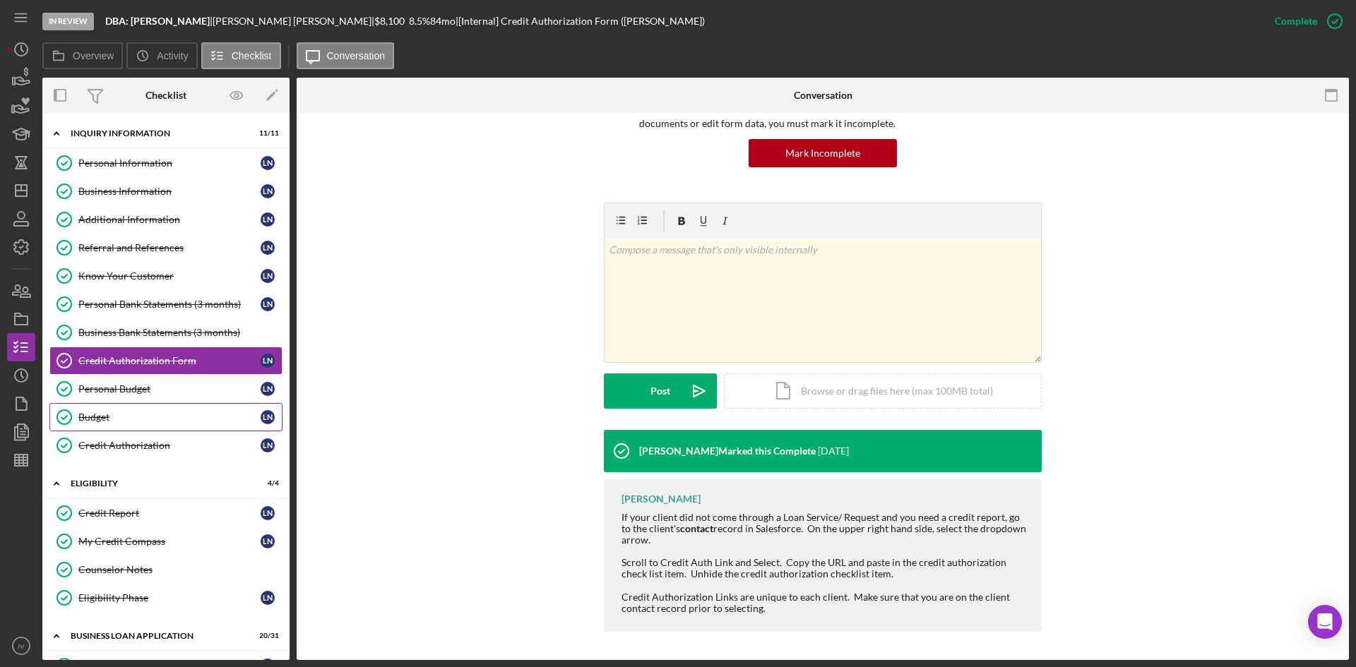
click at [103, 441] on div "Credit Authorization" at bounding box center [169, 445] width 182 height 11
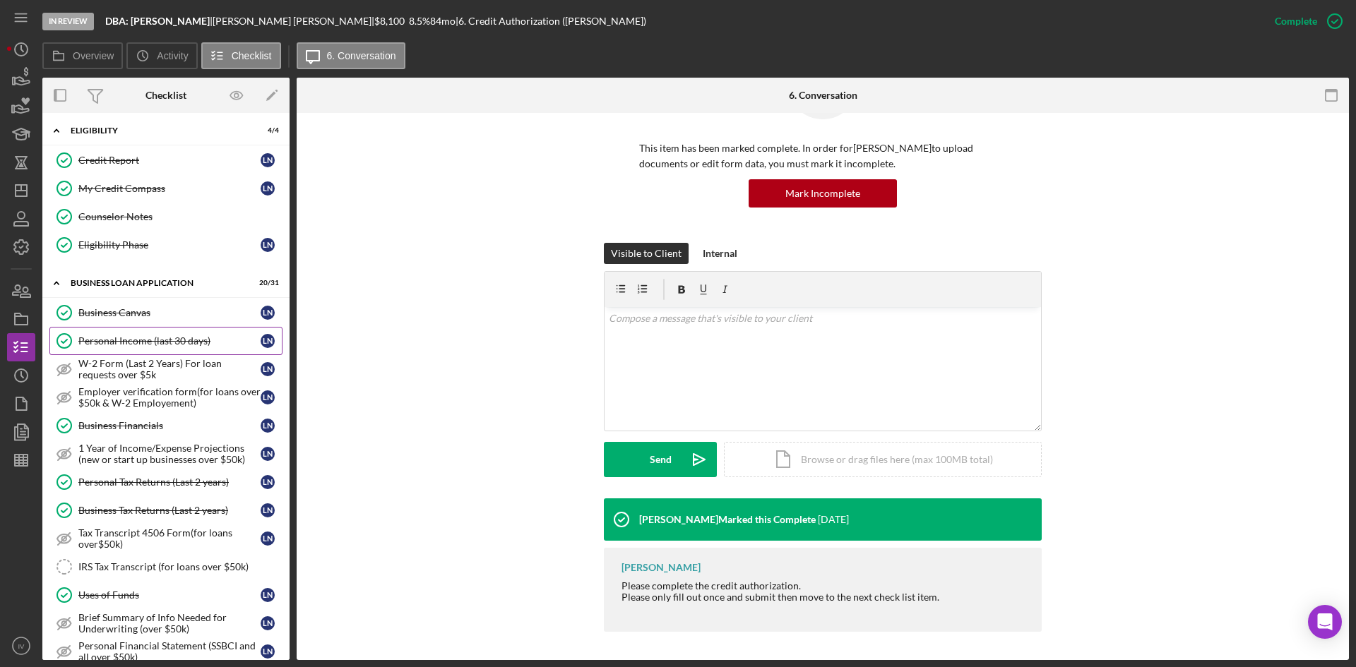
scroll to position [424, 0]
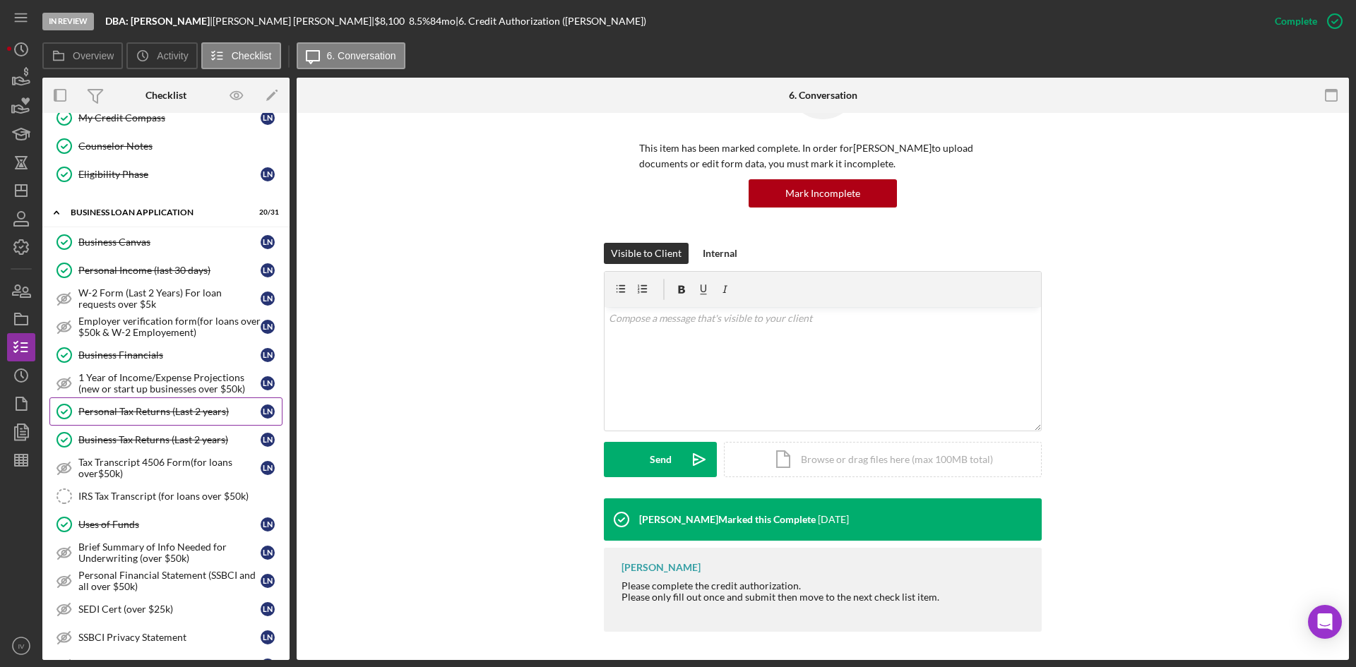
click at [139, 418] on link "Personal Tax Returns (Last 2 years) Personal Tax Returns (Last 2 years) L N" at bounding box center [165, 412] width 233 height 28
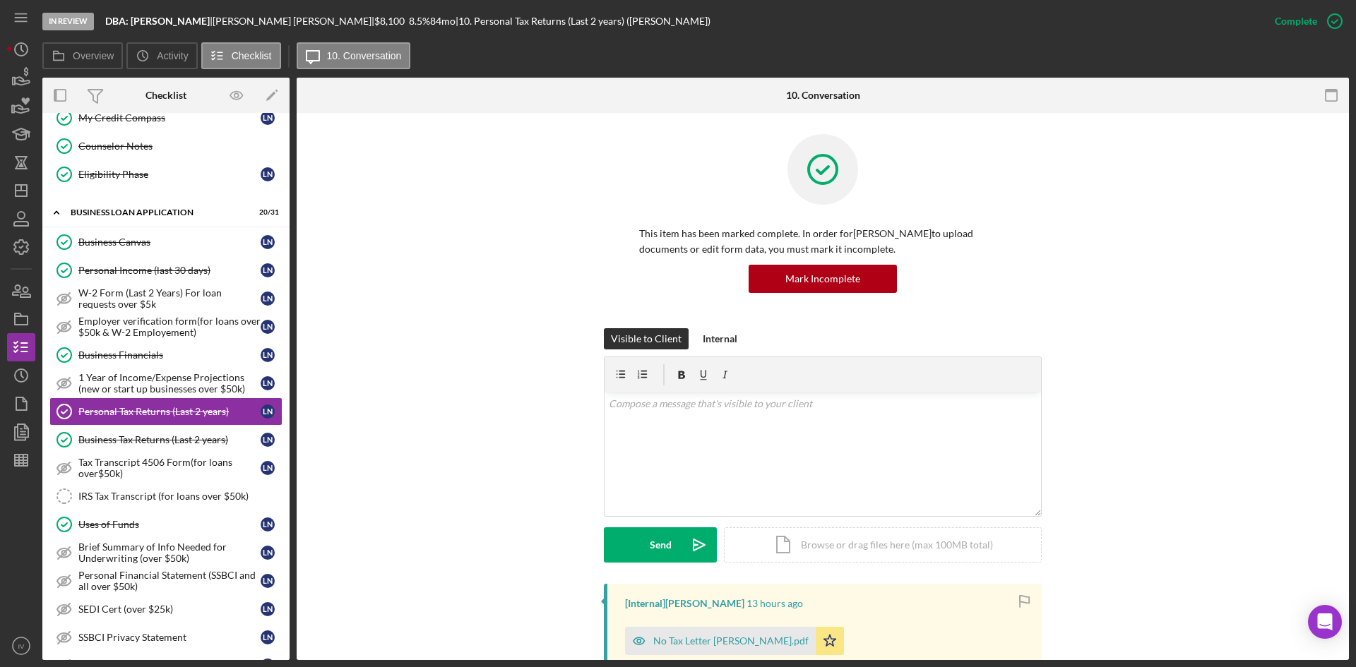
scroll to position [282, 0]
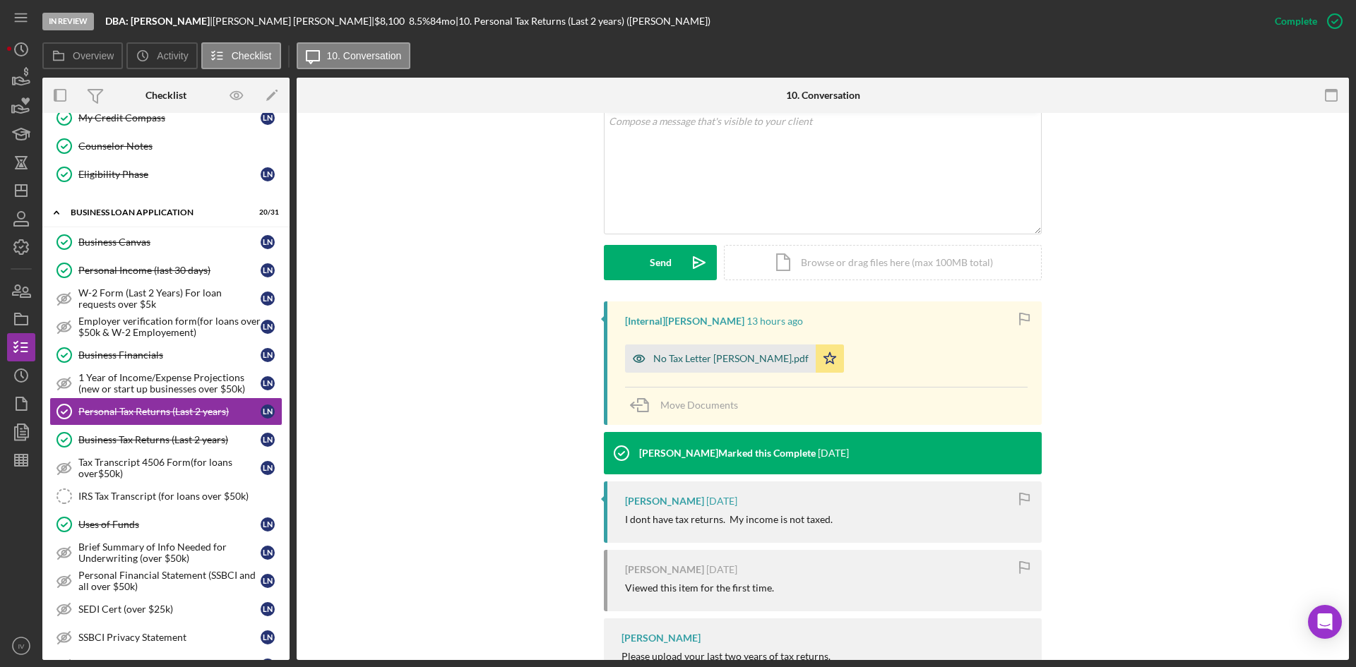
click at [722, 362] on div "No Tax Letter [PERSON_NAME].pdf" at bounding box center [730, 358] width 155 height 11
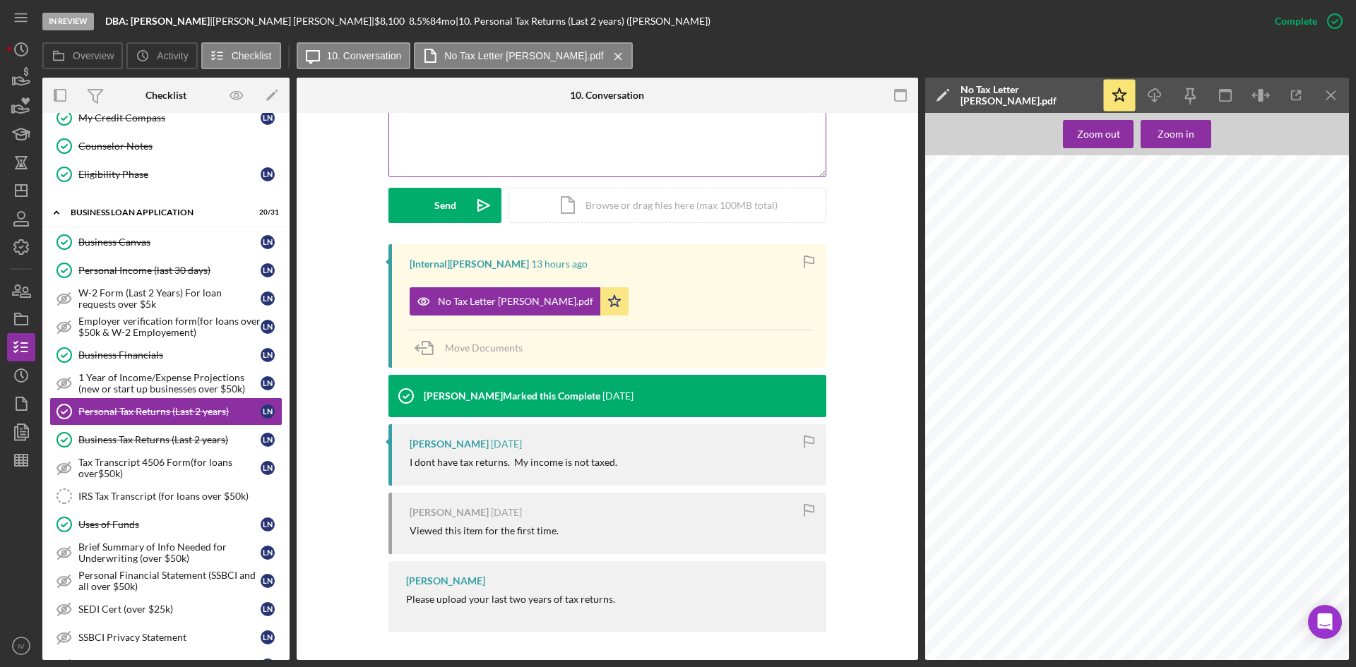
scroll to position [0, 0]
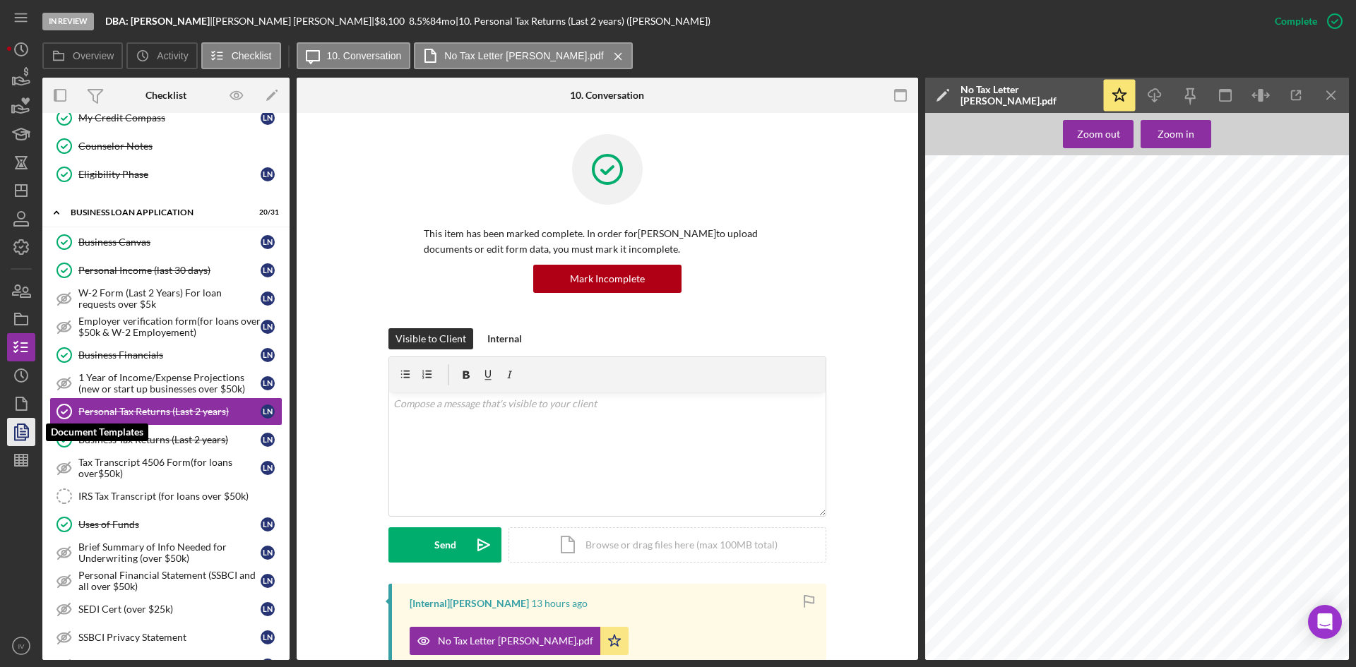
click at [23, 432] on icon "button" at bounding box center [22, 432] width 5 height 6
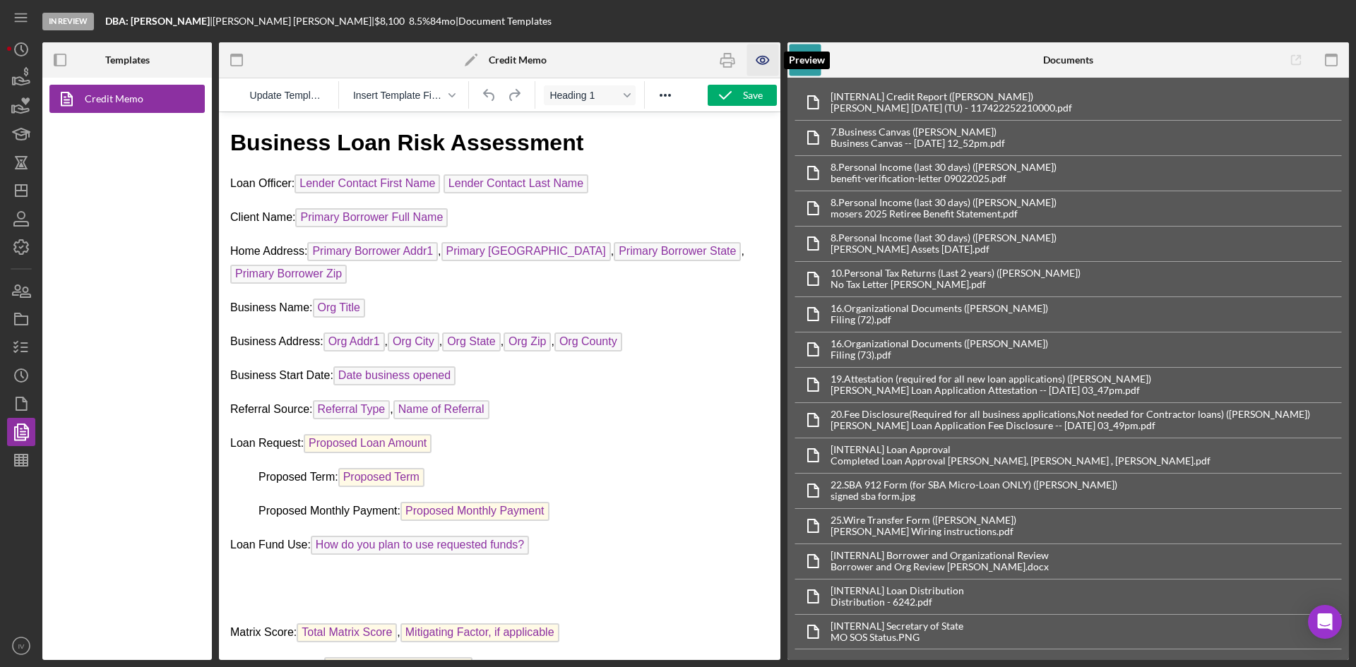
click at [765, 56] on icon "button" at bounding box center [762, 60] width 12 height 8
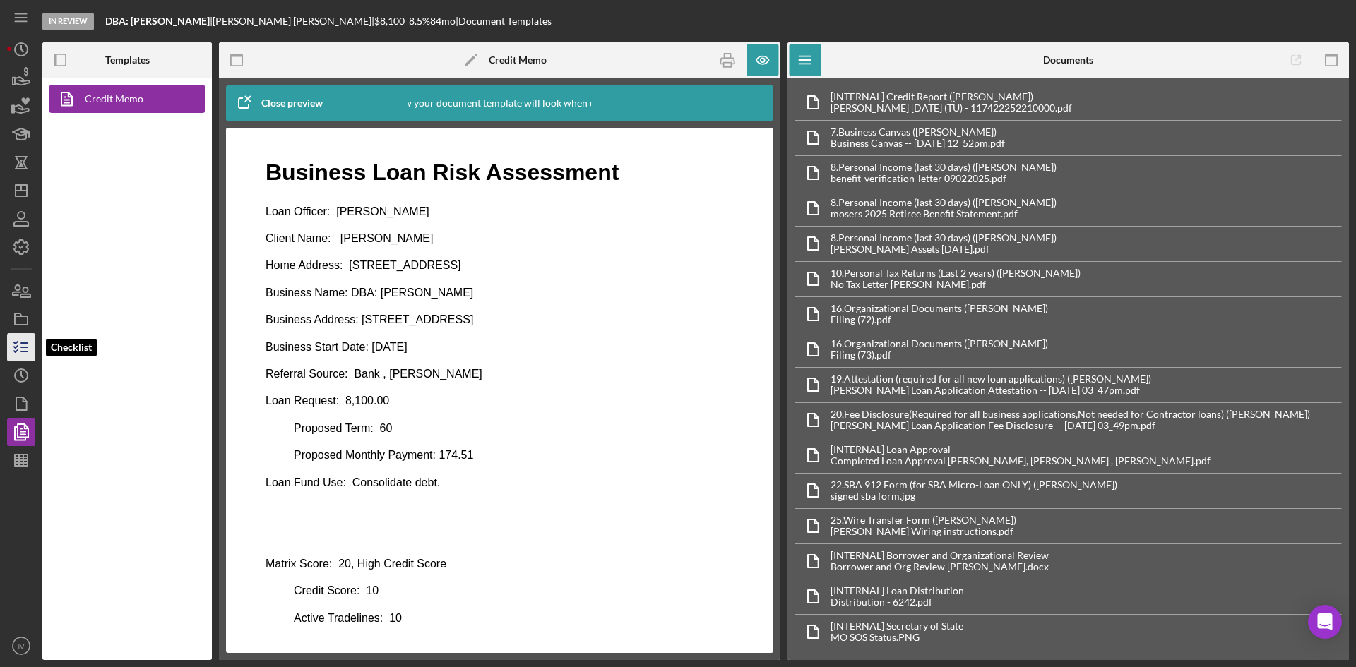
drag, startPoint x: 20, startPoint y: 347, endPoint x: 32, endPoint y: 347, distance: 12.7
click at [20, 347] on icon "button" at bounding box center [21, 347] width 35 height 35
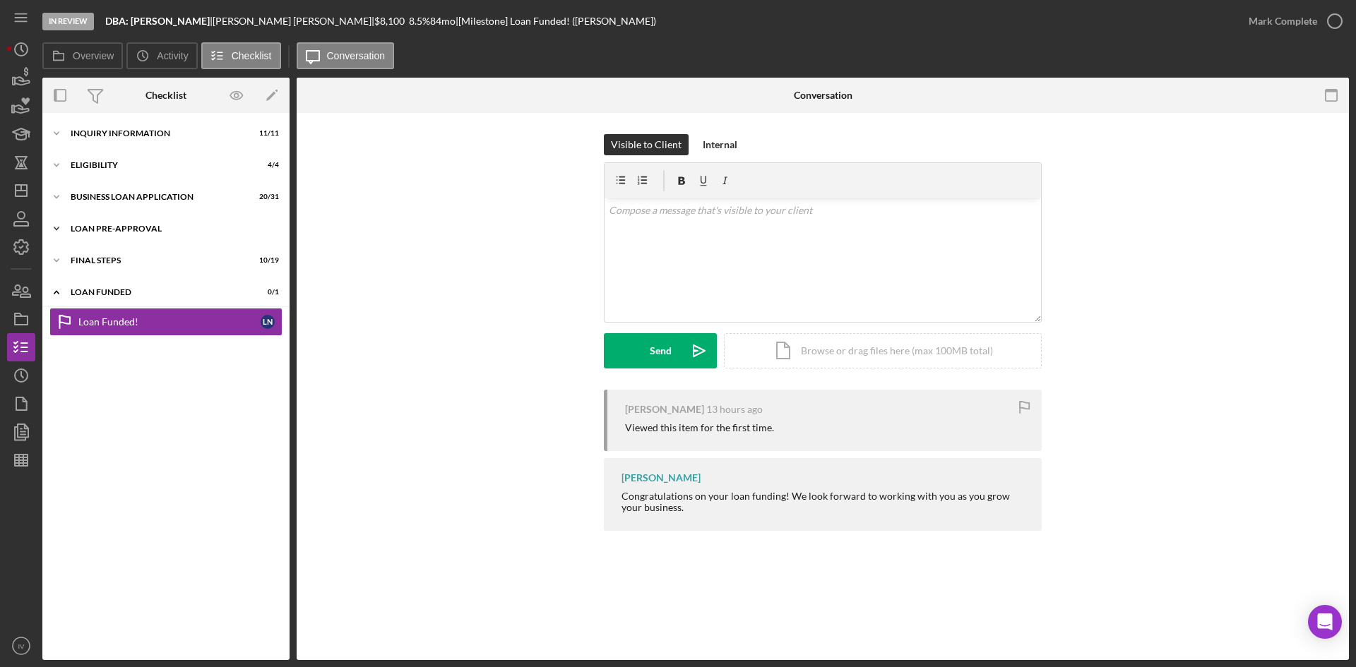
click at [123, 231] on div "LOAN PRE-APPROVAL" at bounding box center [171, 229] width 201 height 8
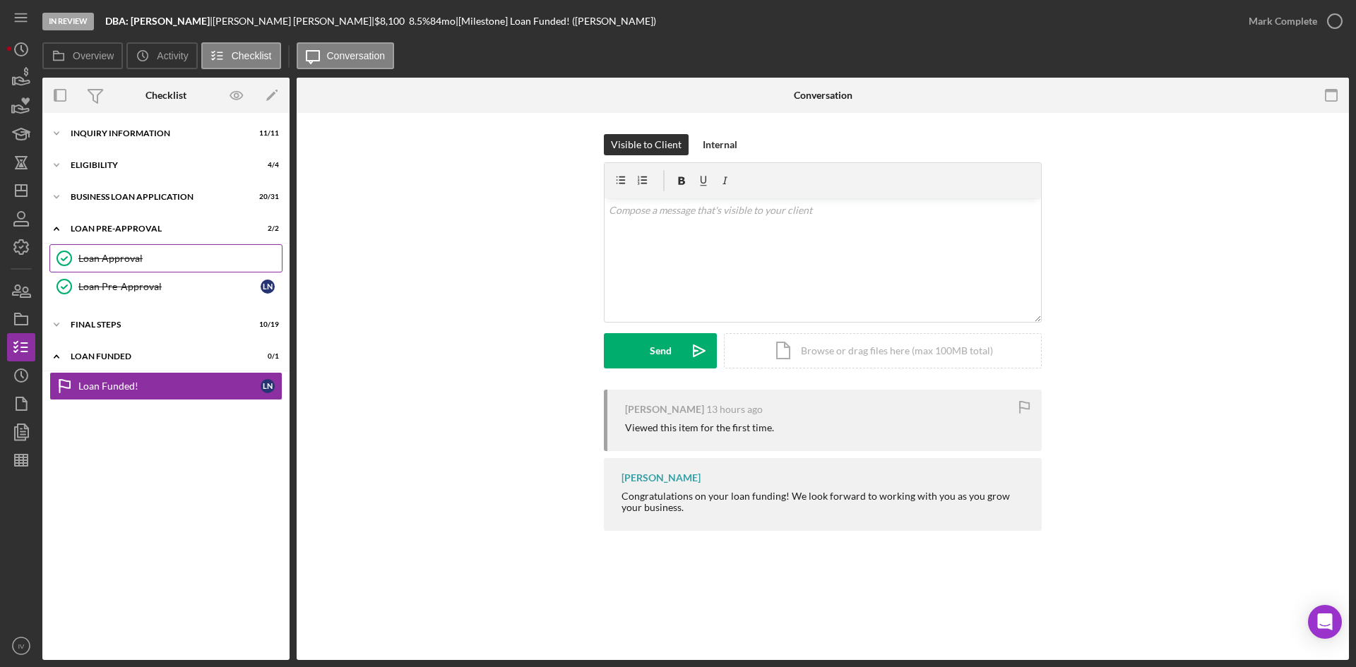
click at [117, 260] on div "Loan Approval" at bounding box center [179, 258] width 203 height 11
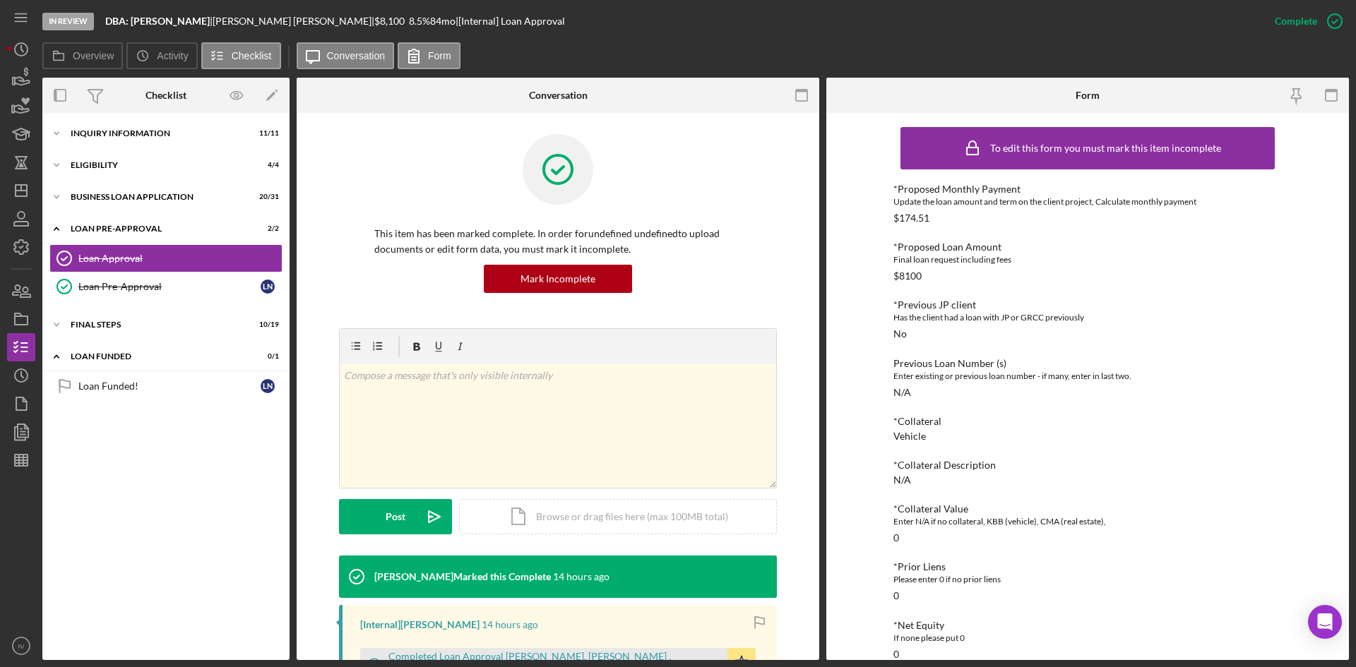
scroll to position [212, 0]
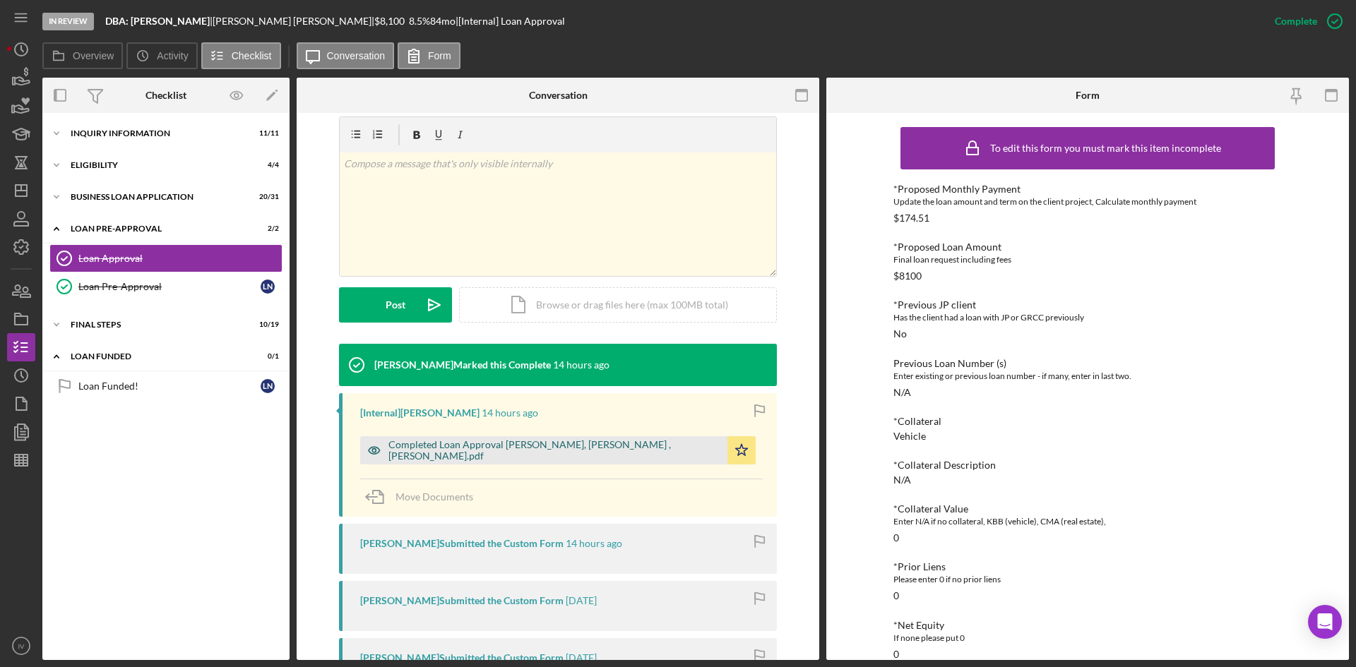
click at [551, 460] on div "Completed Loan Approval [PERSON_NAME], [PERSON_NAME] , [PERSON_NAME].pdf" at bounding box center [543, 450] width 367 height 28
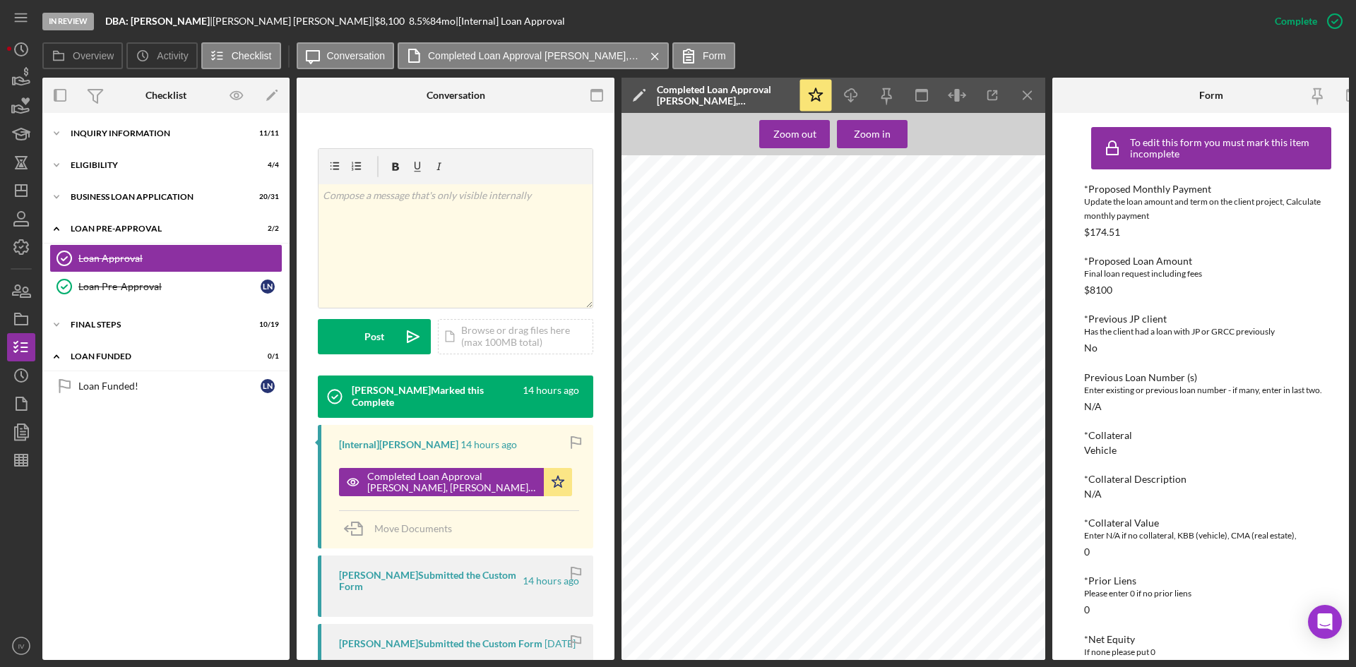
scroll to position [411, 0]
click at [88, 358] on div "LOAN FUNDED" at bounding box center [171, 356] width 201 height 8
click at [91, 323] on div "FINAL STEPS" at bounding box center [171, 325] width 201 height 8
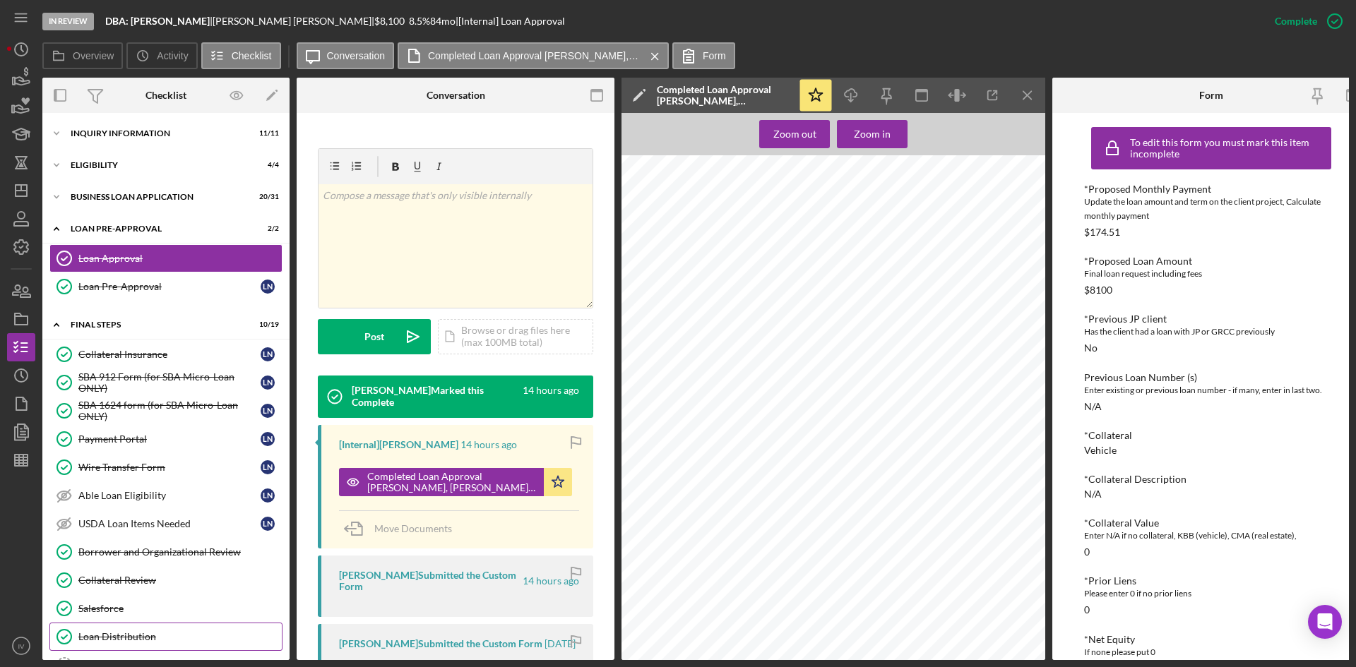
scroll to position [267, 0]
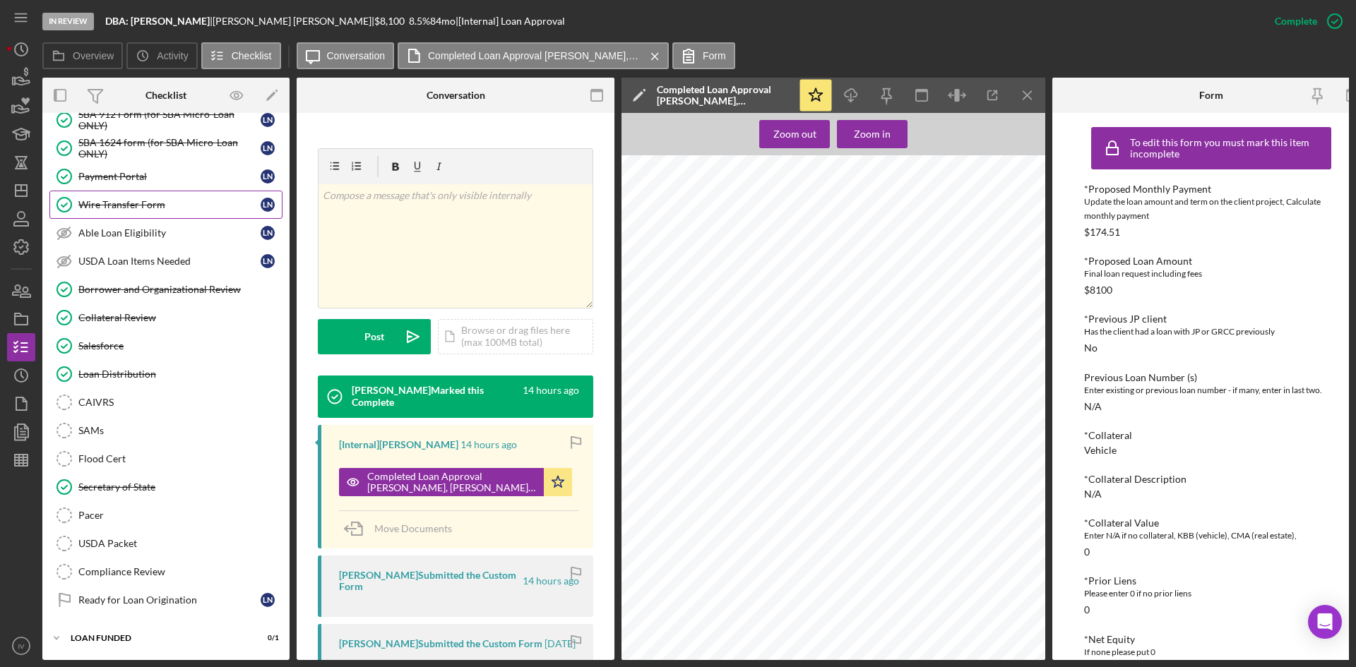
click at [140, 203] on div "Wire Transfer Form" at bounding box center [169, 204] width 182 height 11
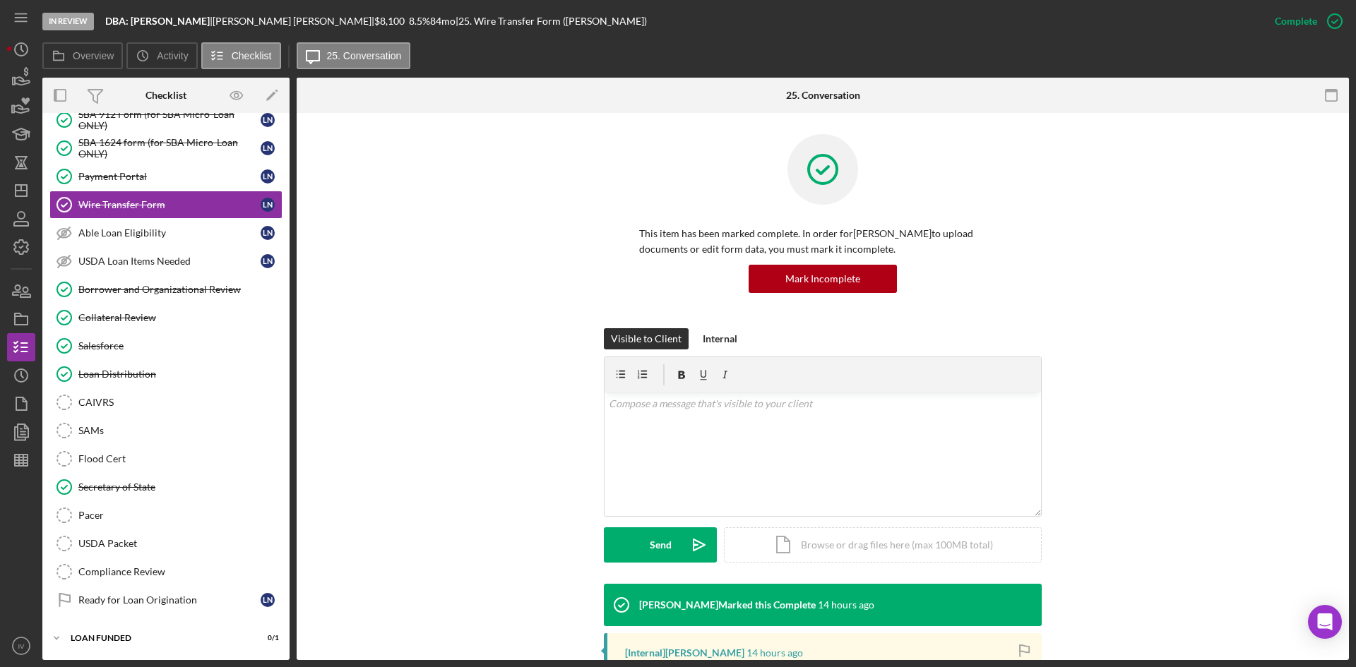
scroll to position [282, 0]
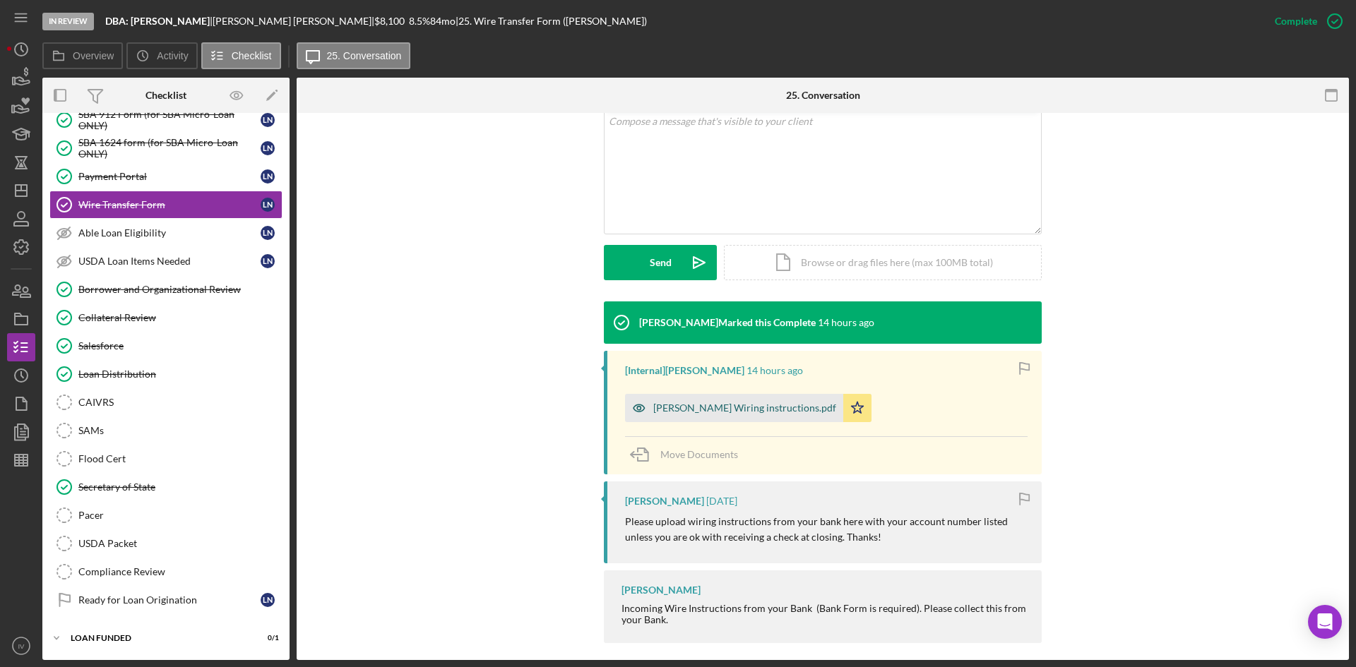
click at [731, 414] on div "[PERSON_NAME] Wiring instructions.pdf" at bounding box center [734, 408] width 218 height 28
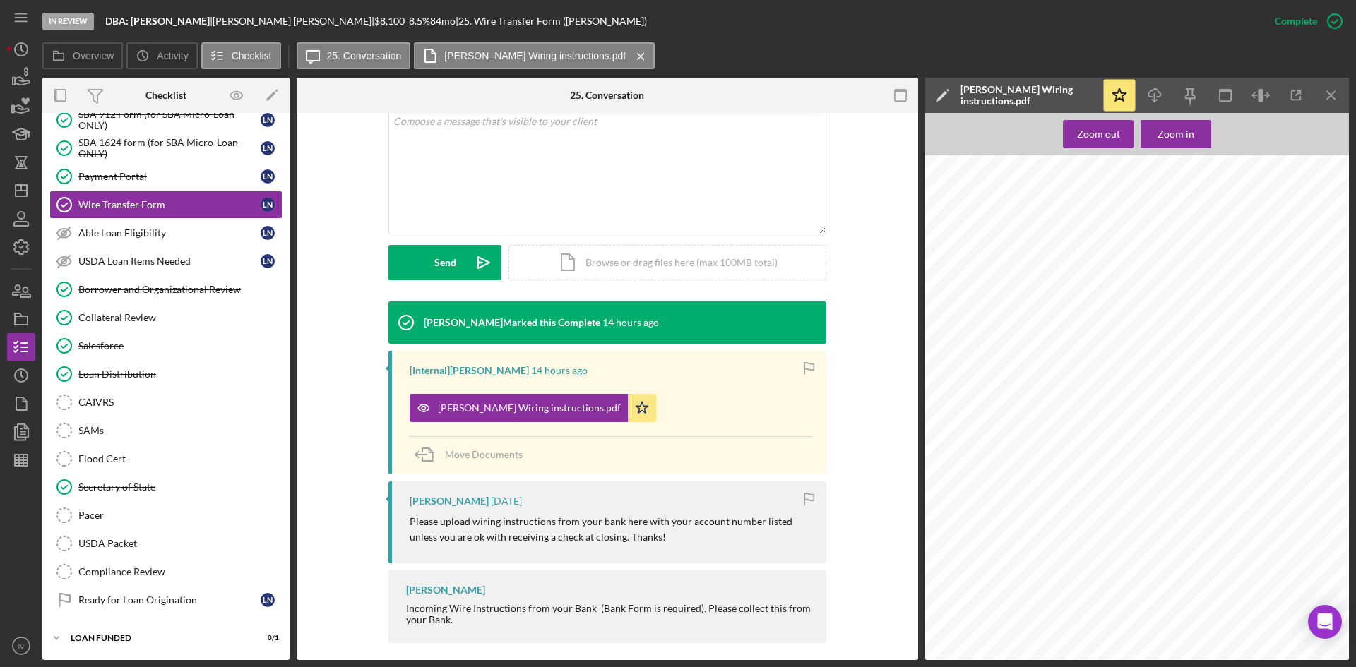
scroll to position [65, 0]
click at [114, 292] on div "Borrower and Organizational Review" at bounding box center [179, 289] width 203 height 11
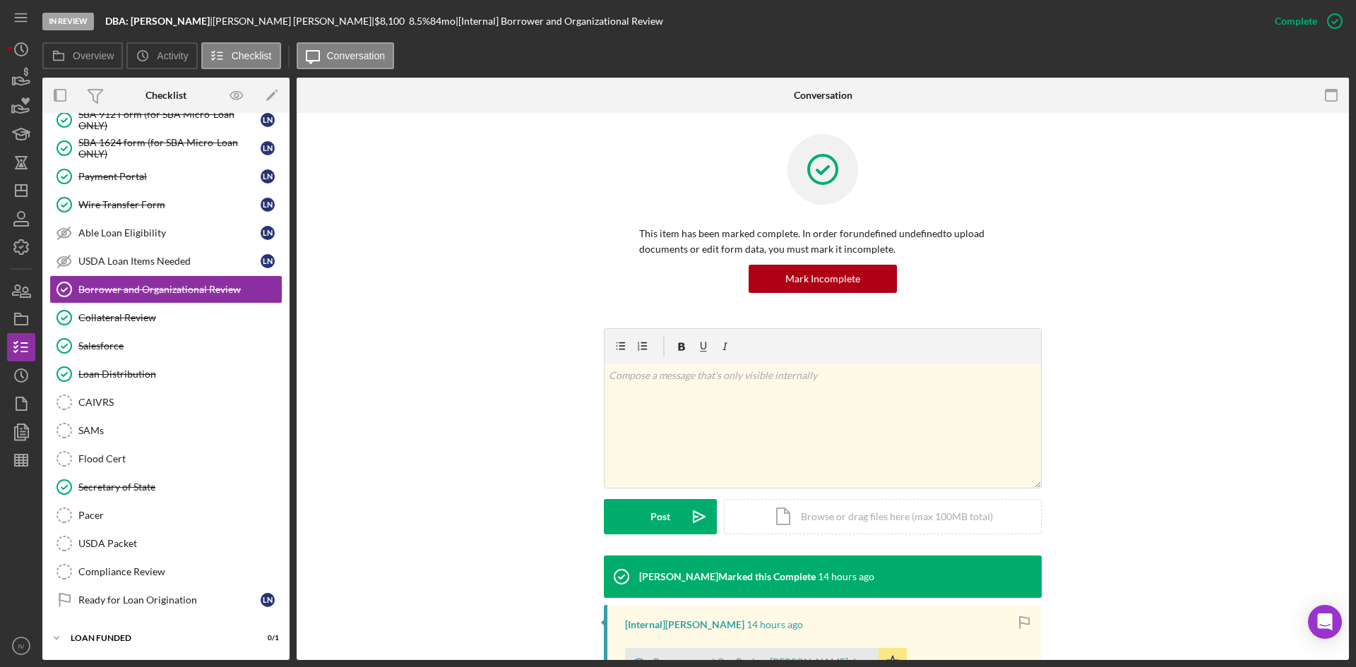
scroll to position [234, 0]
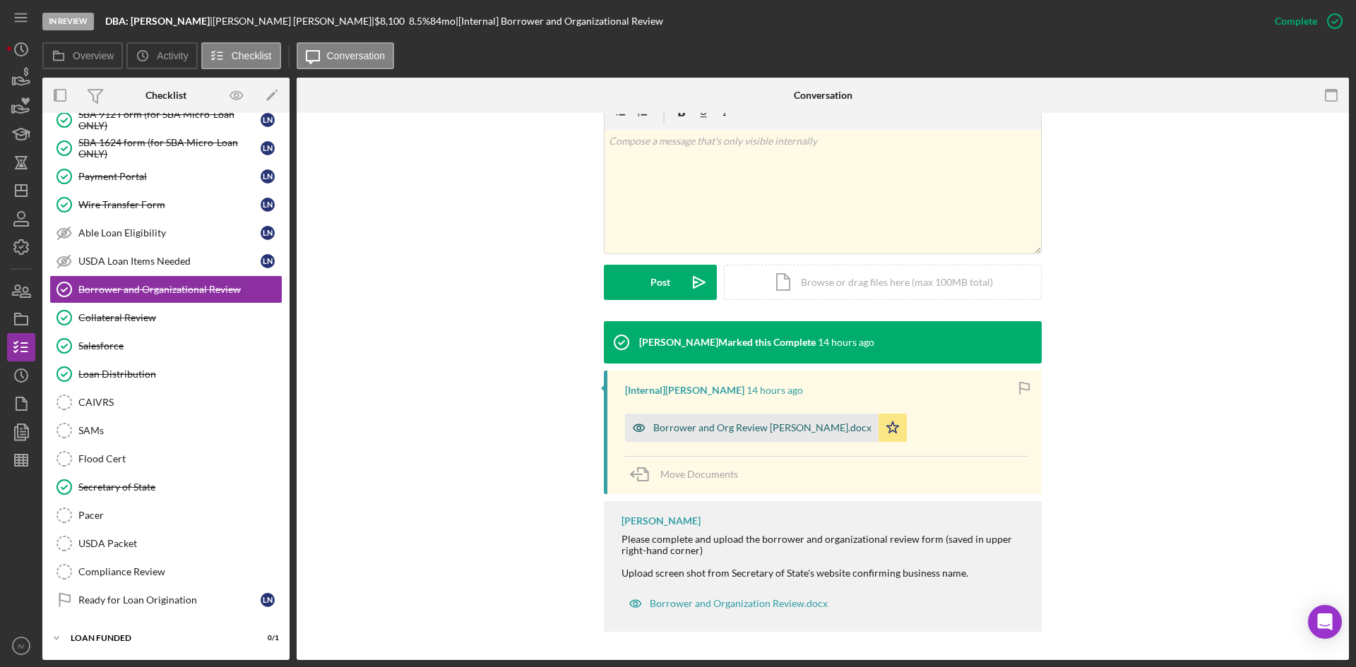
click at [683, 428] on div "Borrower and Org Review [PERSON_NAME].docx" at bounding box center [762, 427] width 218 height 11
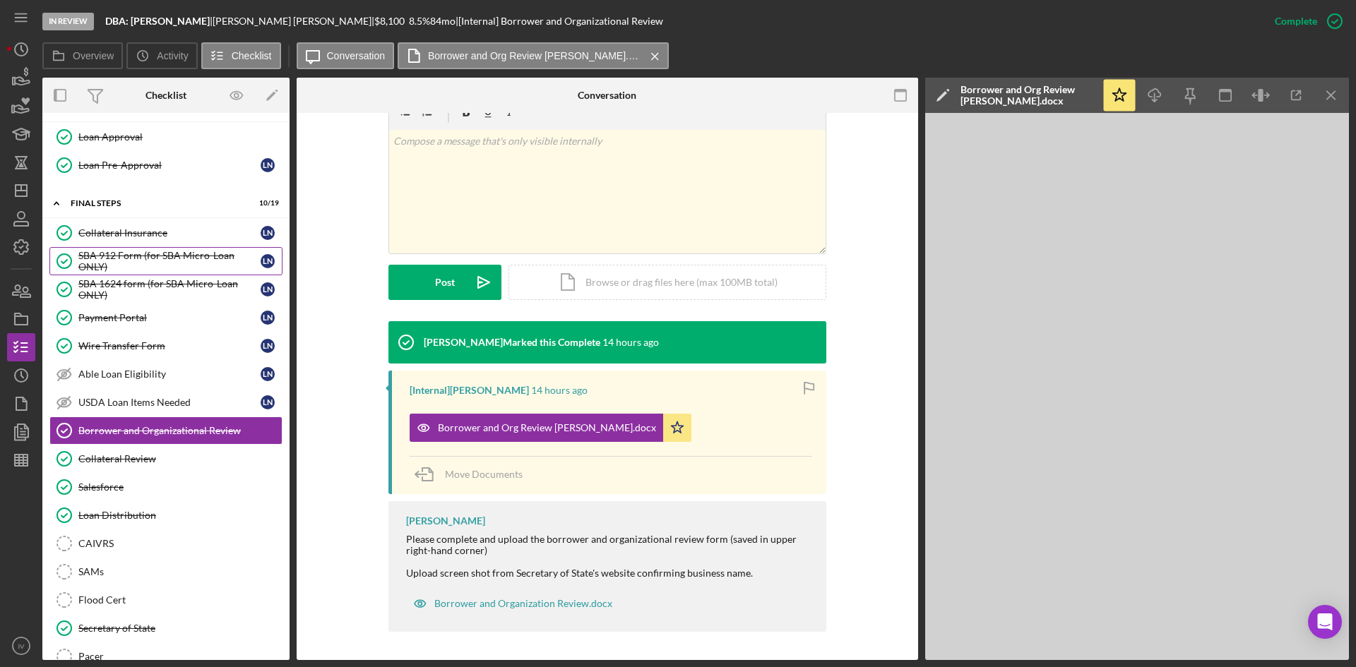
scroll to position [0, 0]
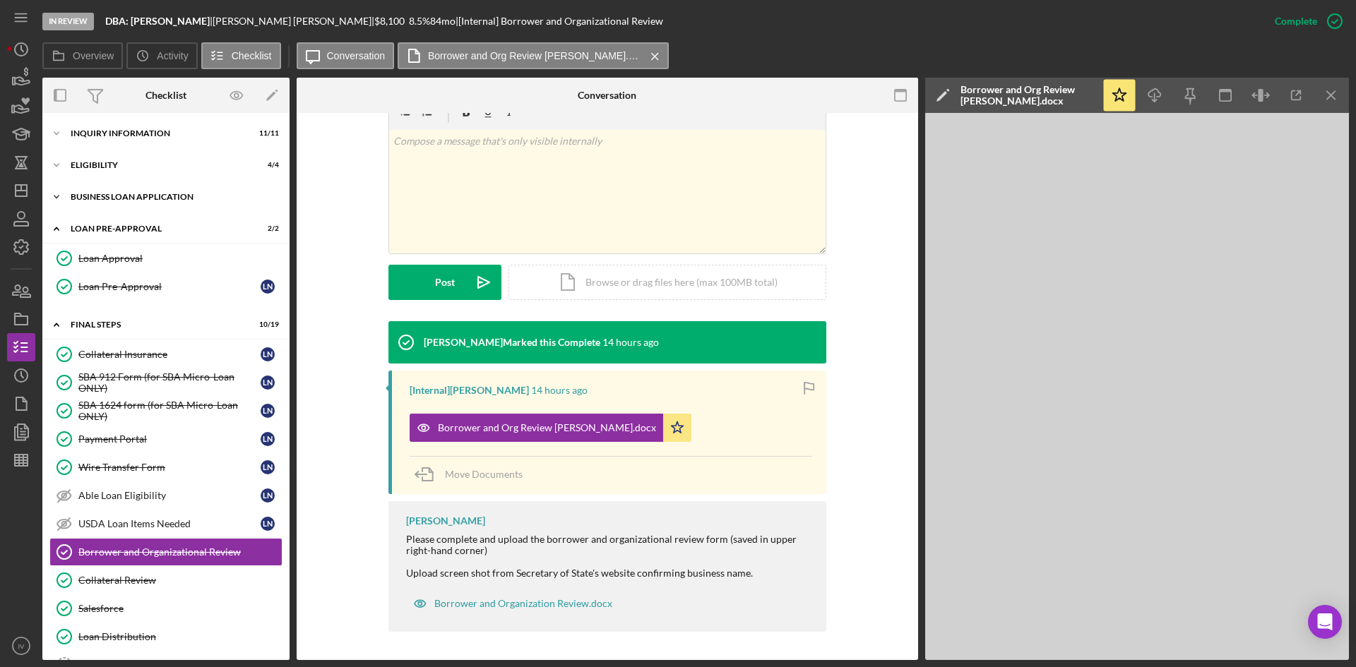
click at [143, 201] on div "BUSINESS LOAN APPLICATION" at bounding box center [171, 197] width 201 height 8
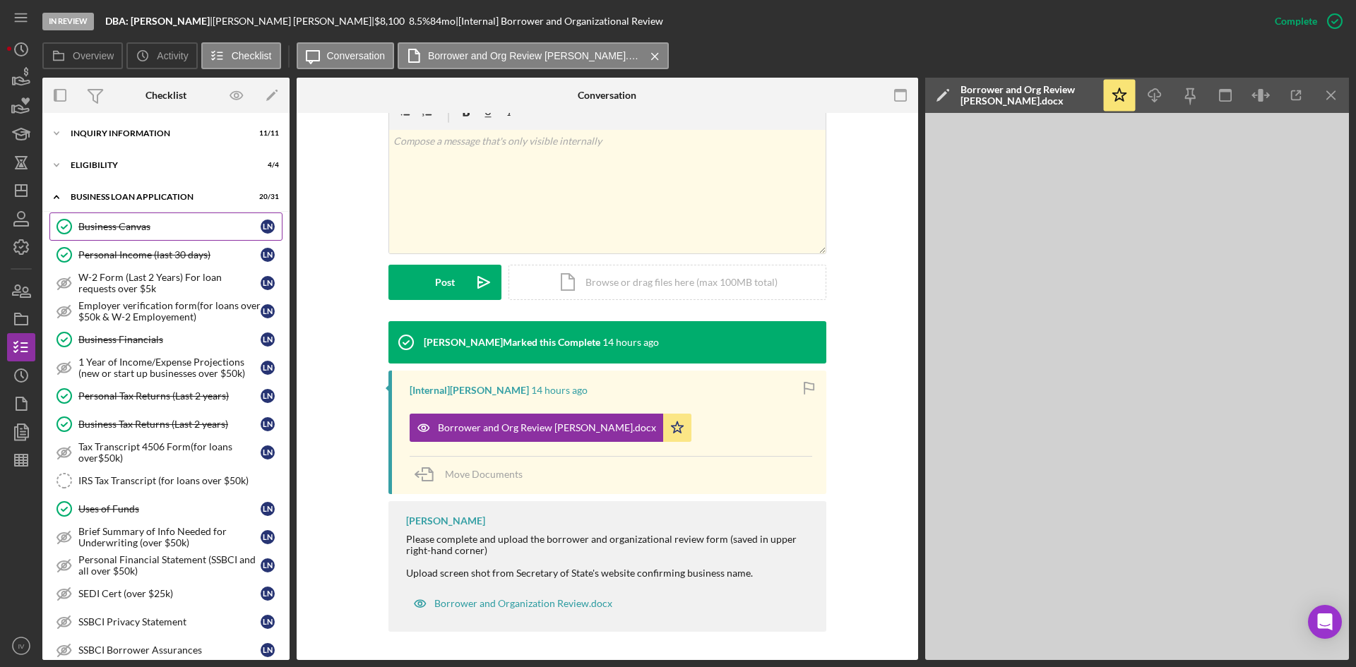
click at [120, 227] on div "Business Canvas" at bounding box center [169, 226] width 182 height 11
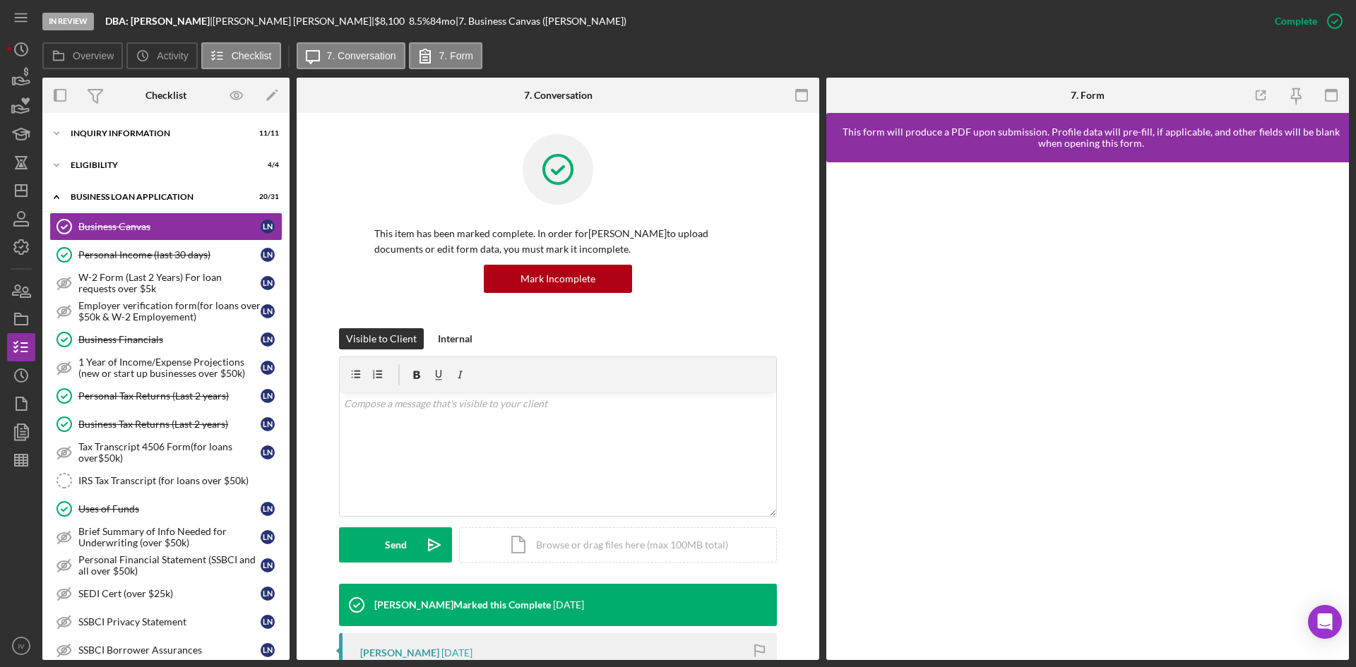
scroll to position [282, 0]
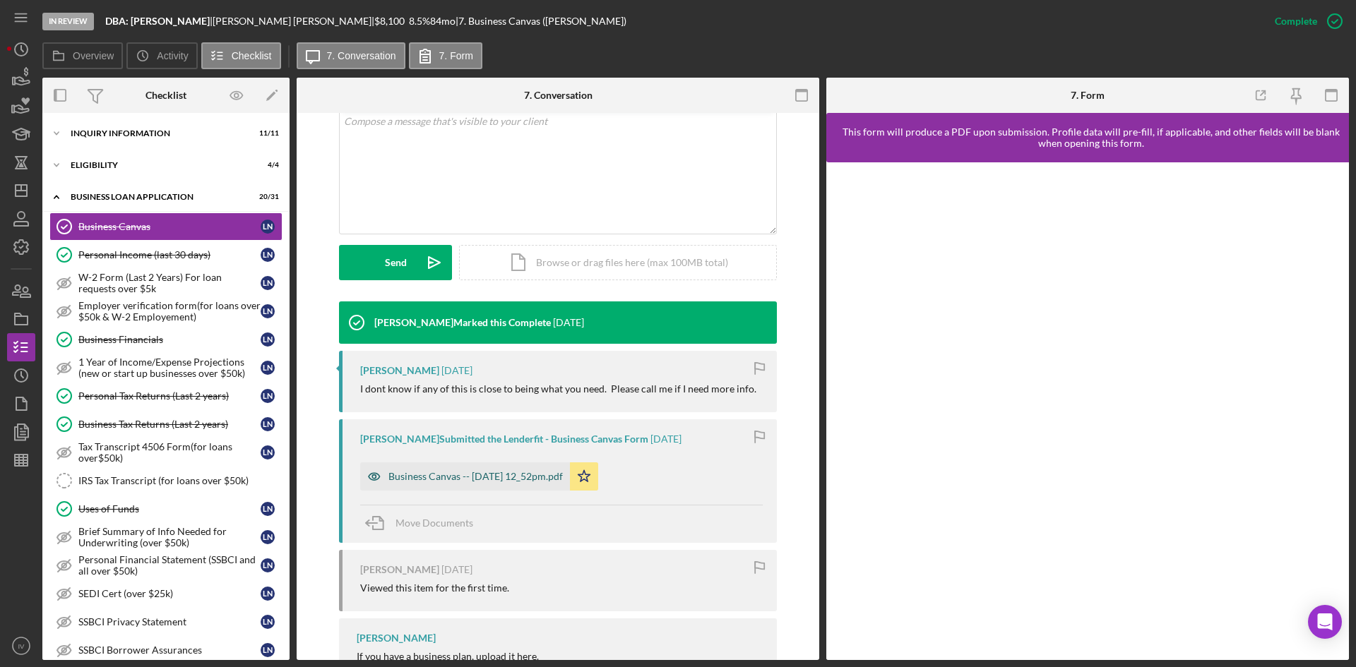
click at [519, 474] on div "Business Canvas -- [DATE] 12_52pm.pdf" at bounding box center [475, 476] width 174 height 11
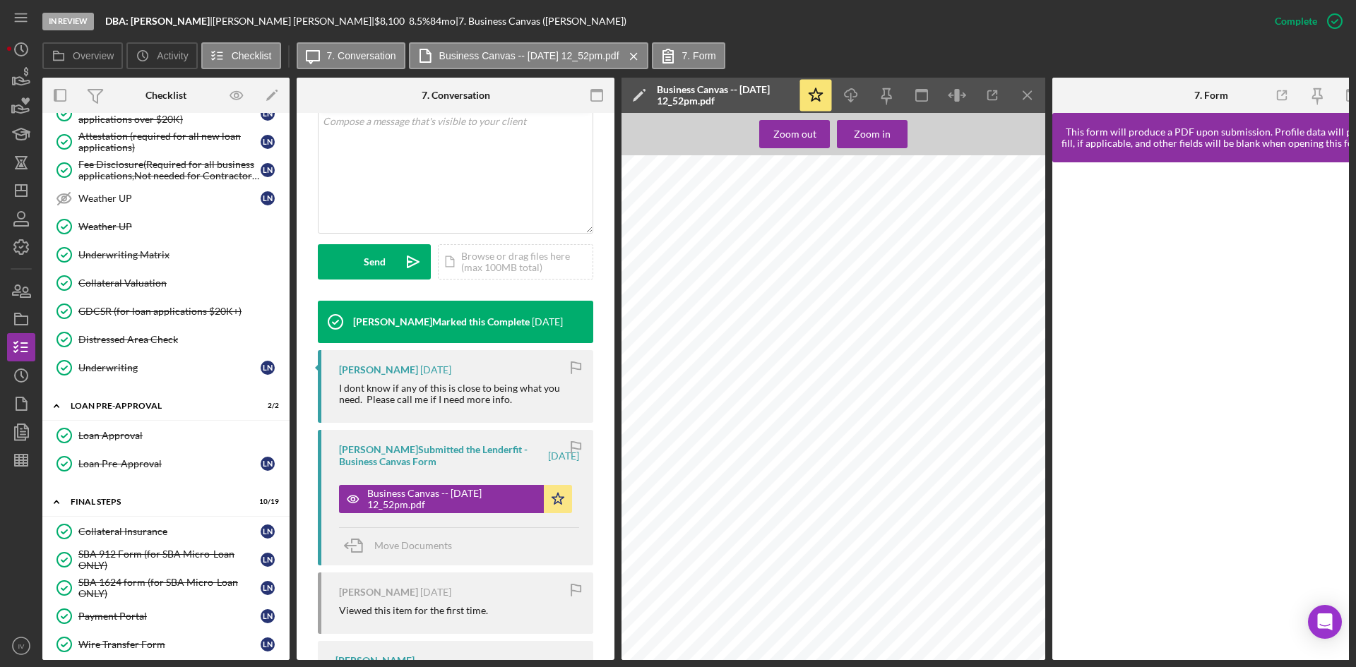
scroll to position [1059, 0]
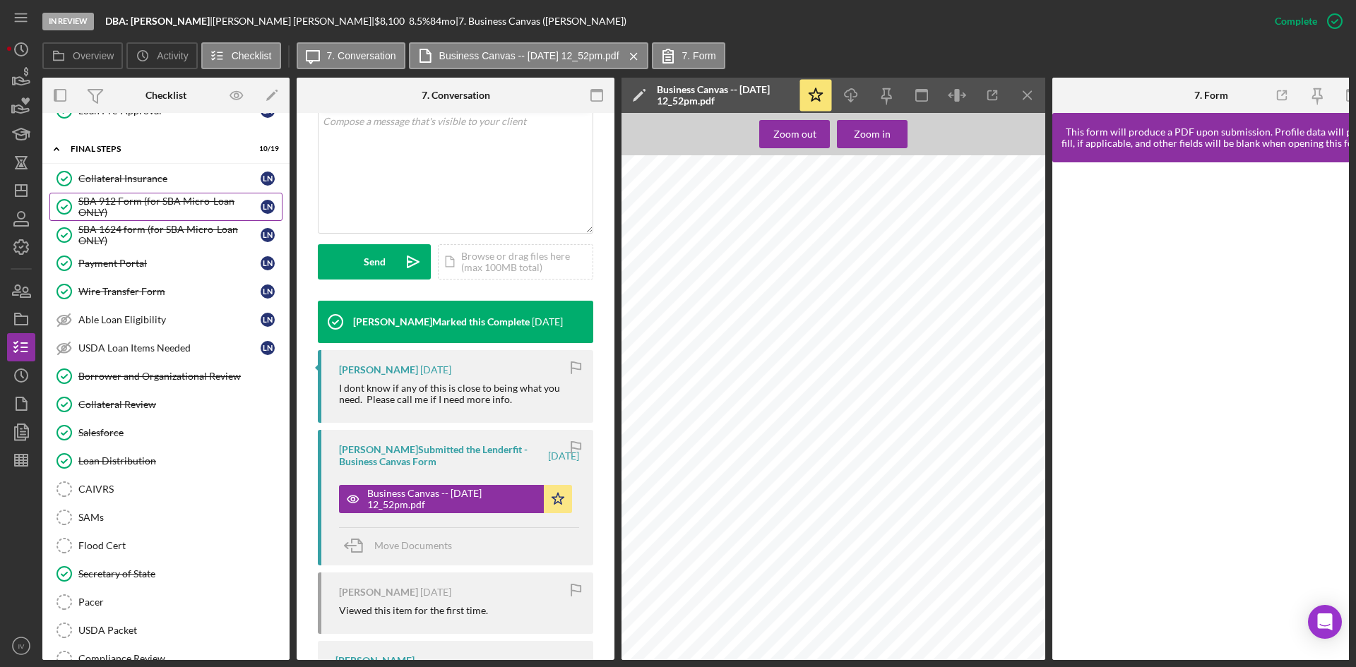
click at [152, 196] on div "SBA 912 Form (for SBA Micro-Loan ONLY)" at bounding box center [169, 207] width 182 height 23
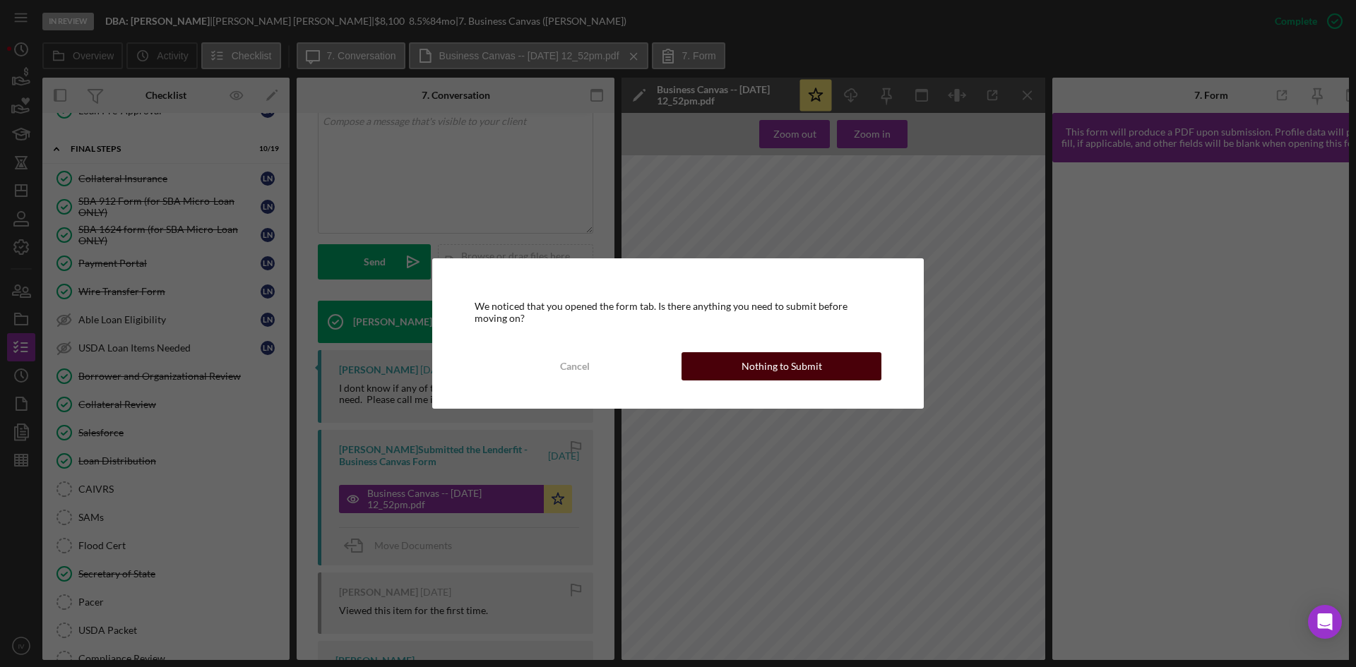
click at [739, 355] on button "Nothing to Submit" at bounding box center [781, 366] width 200 height 28
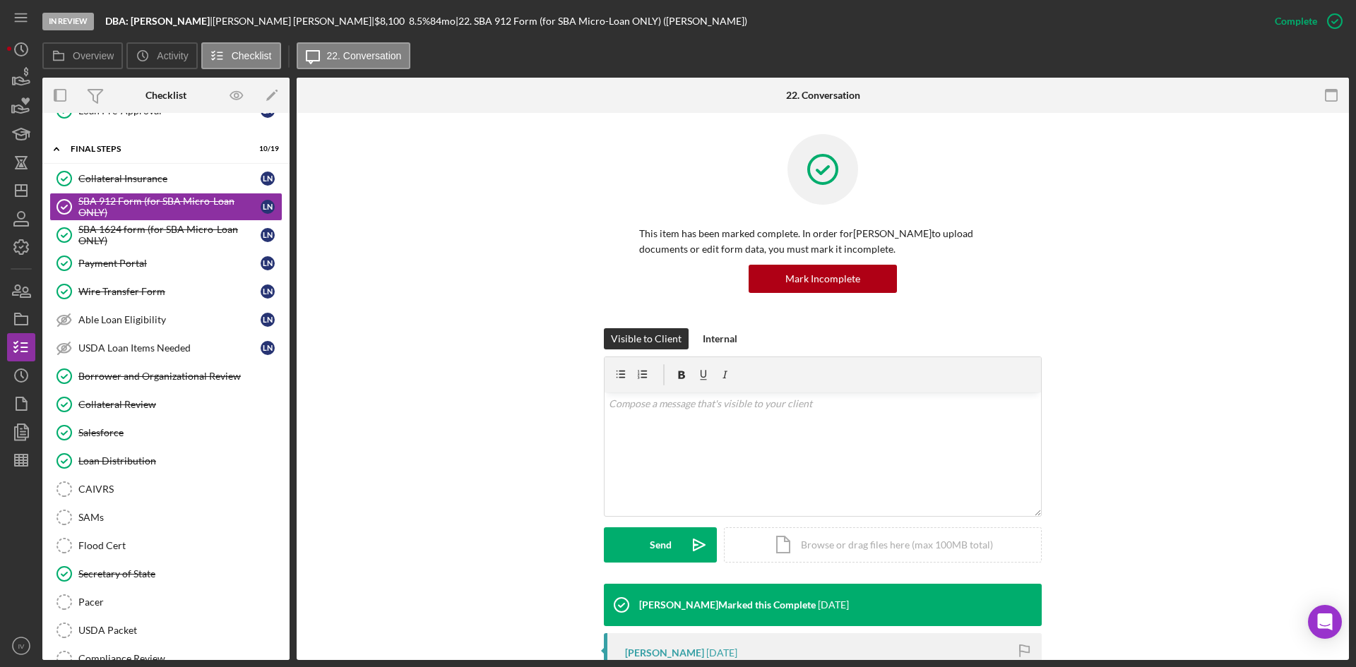
scroll to position [353, 0]
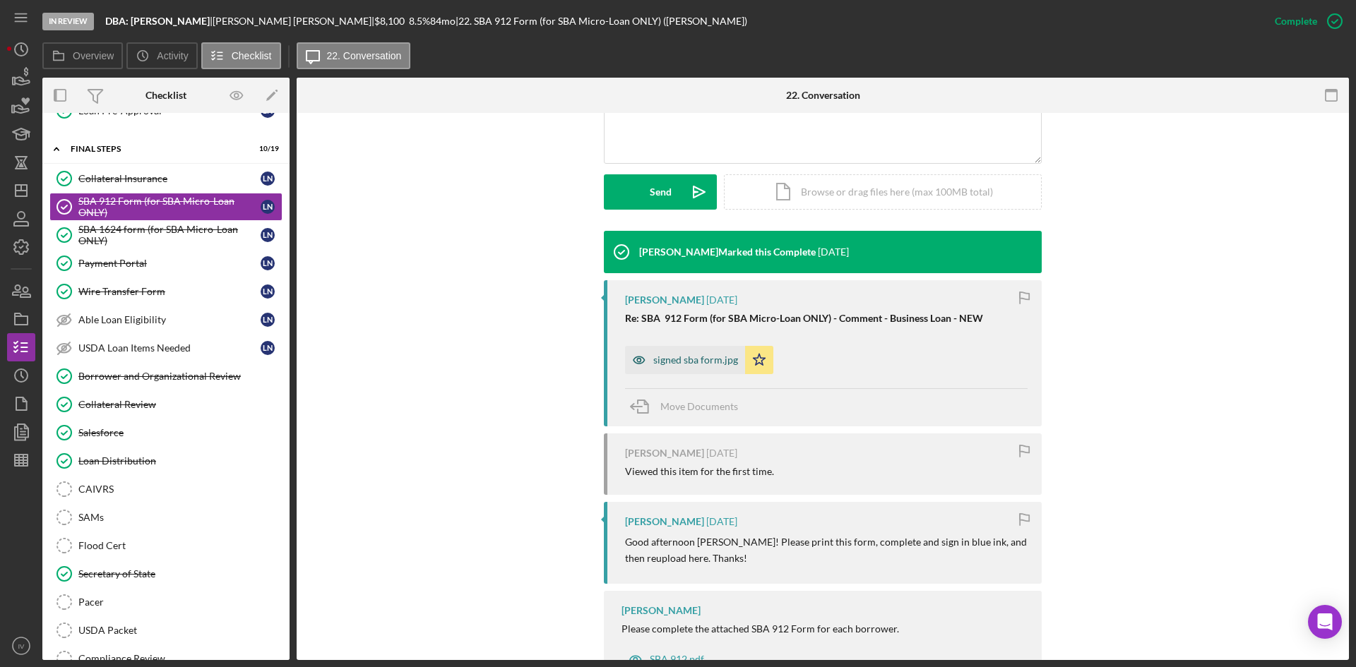
click at [696, 370] on div "signed sba form.jpg" at bounding box center [685, 360] width 120 height 28
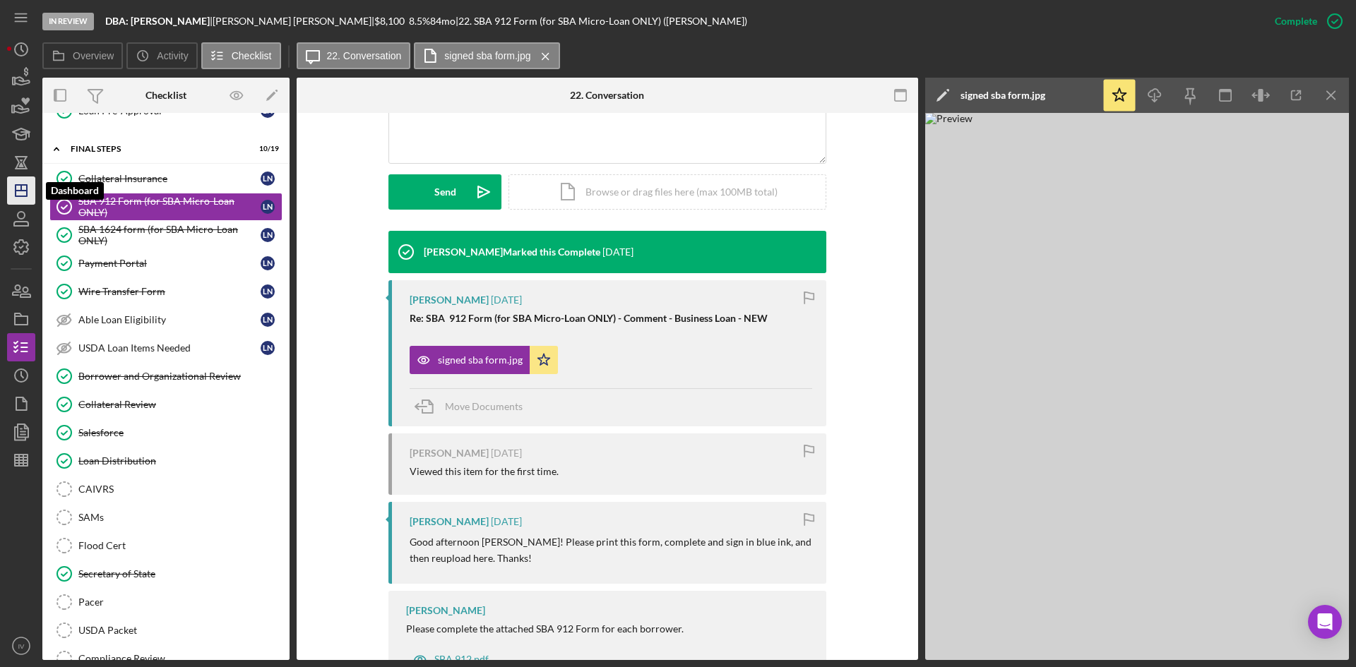
click at [25, 189] on icon "Icon/Dashboard" at bounding box center [21, 190] width 35 height 35
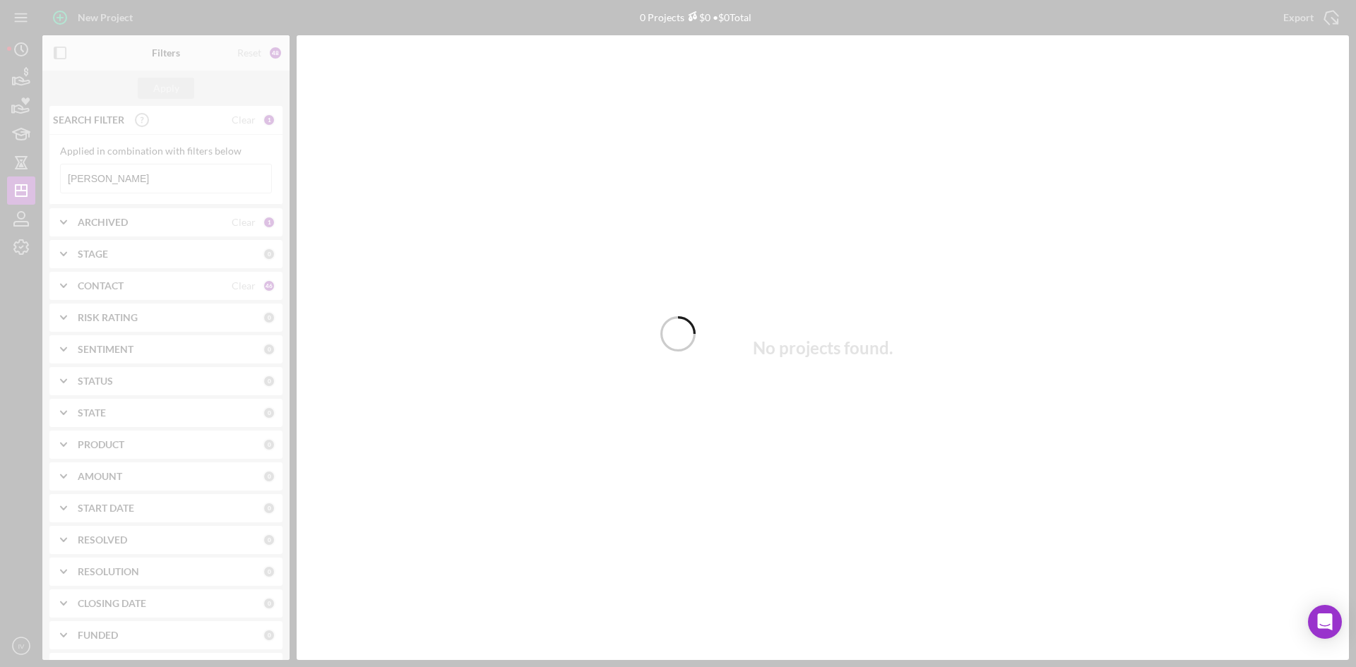
click at [142, 177] on div at bounding box center [678, 333] width 1356 height 667
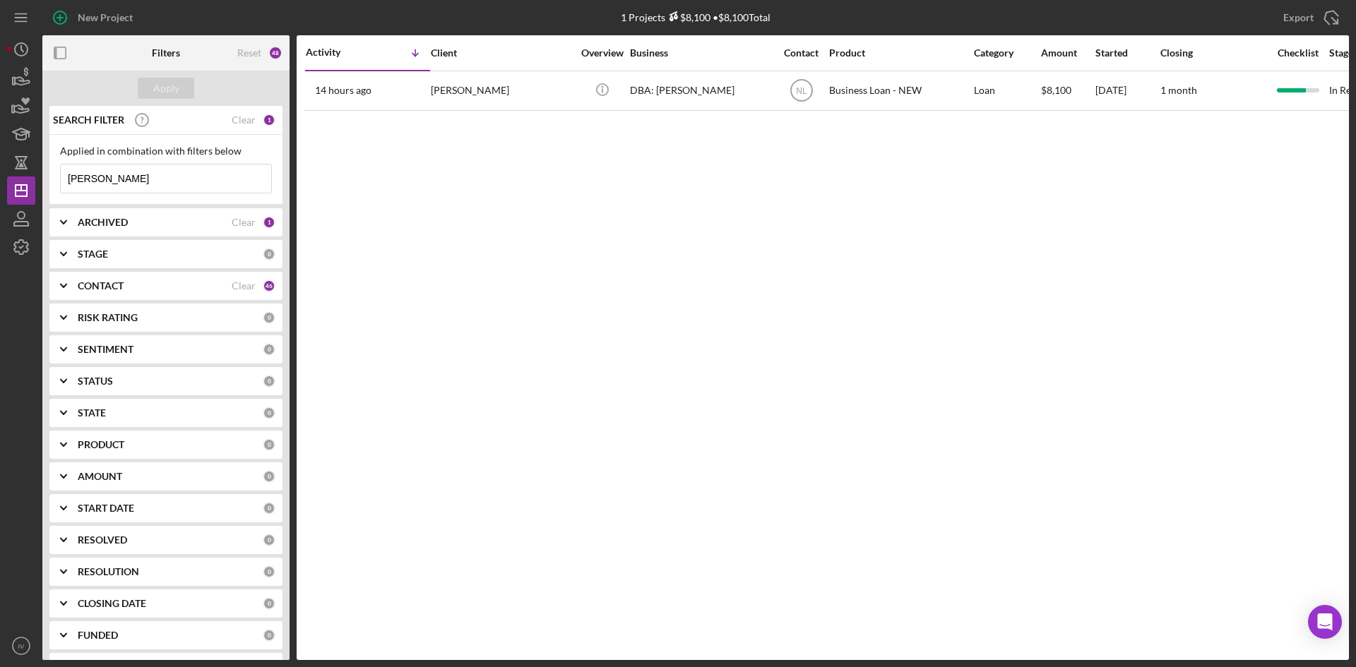
drag, startPoint x: 145, startPoint y: 179, endPoint x: 6, endPoint y: 180, distance: 139.8
click at [6, 180] on div "New Project 1 Projects $8,100 • $8,100 Total [PERSON_NAME] Export Icon/Export F…" at bounding box center [678, 333] width 1356 height 667
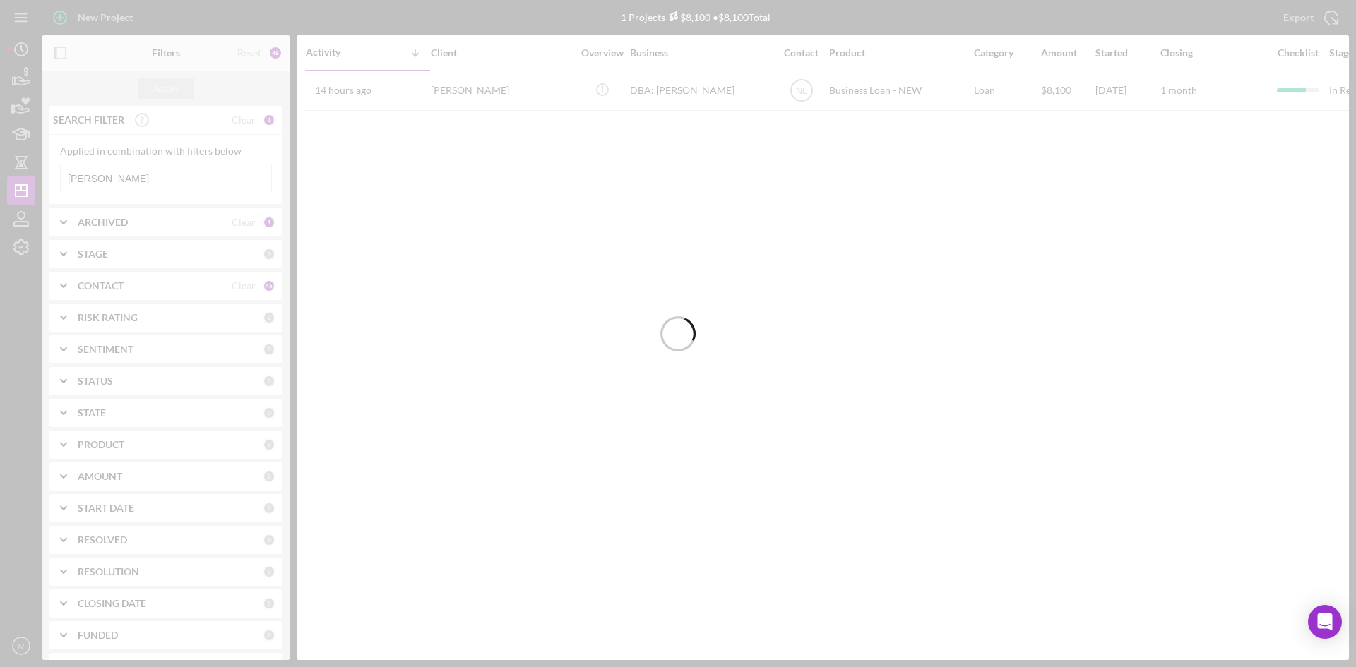
type input "[PERSON_NAME]"
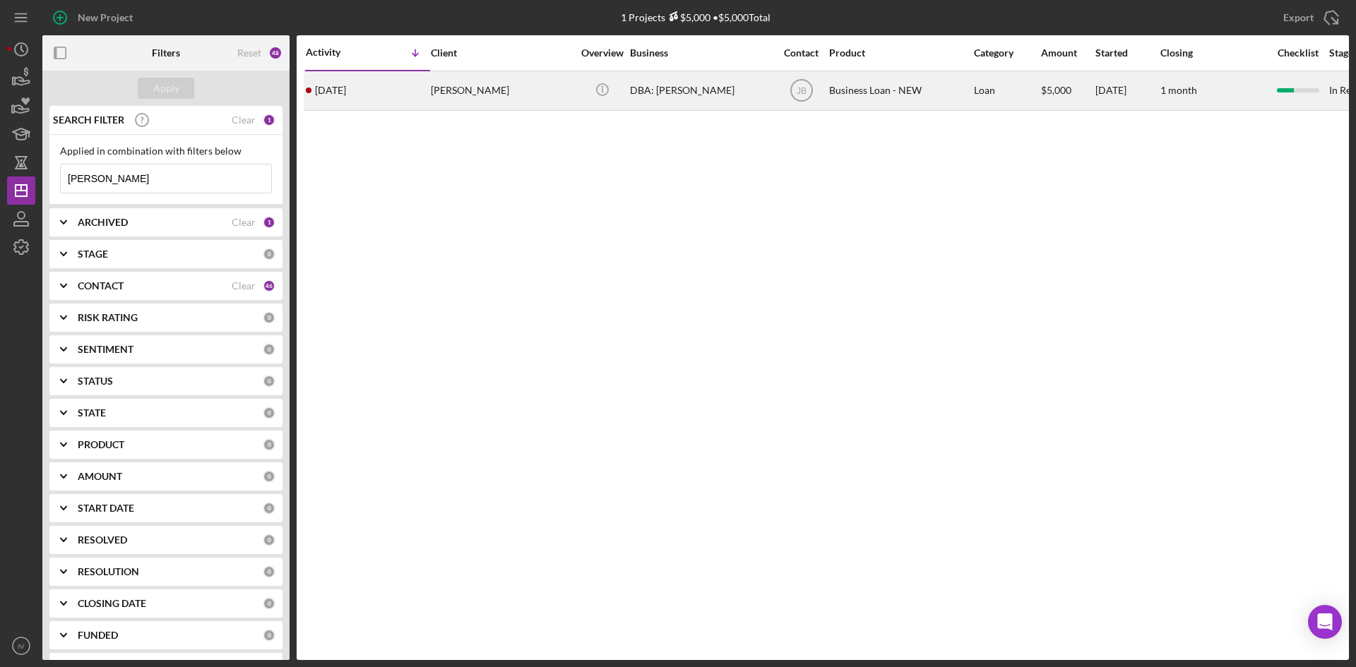
click at [475, 95] on div "[PERSON_NAME]" at bounding box center [501, 90] width 141 height 37
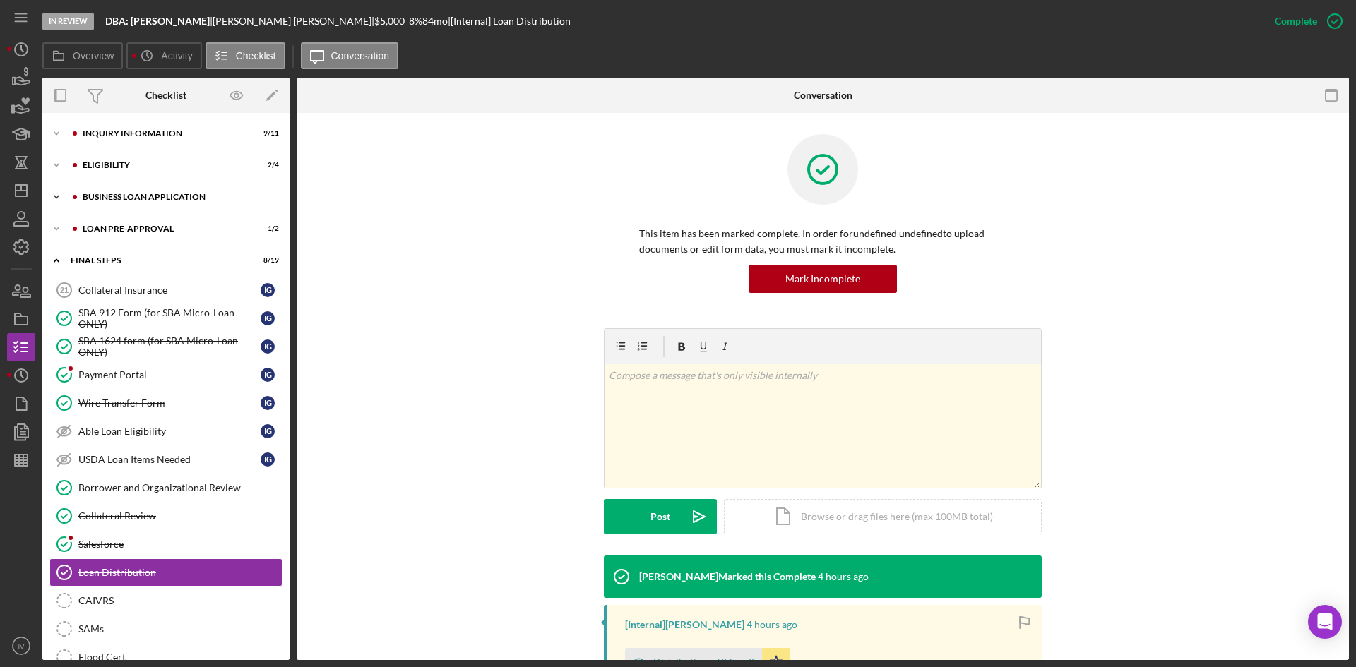
click at [105, 197] on div "BUSINESS LOAN APPLICATION" at bounding box center [177, 197] width 189 height 8
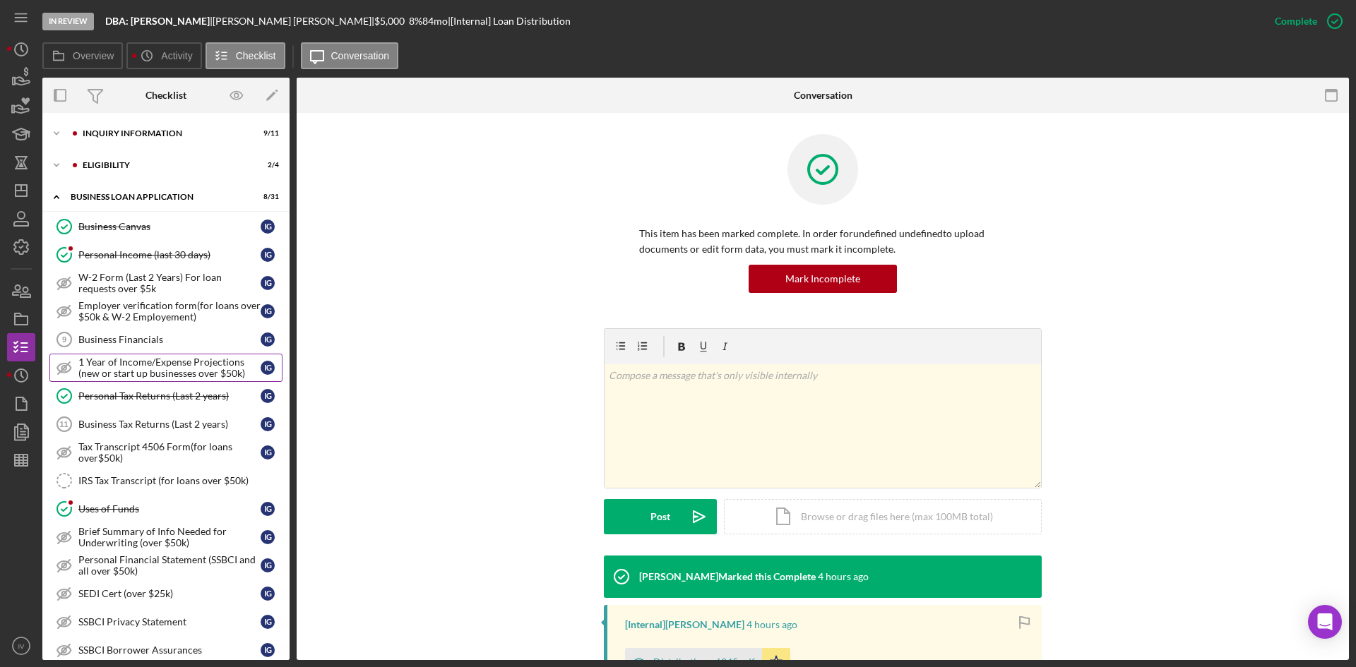
scroll to position [71, 0]
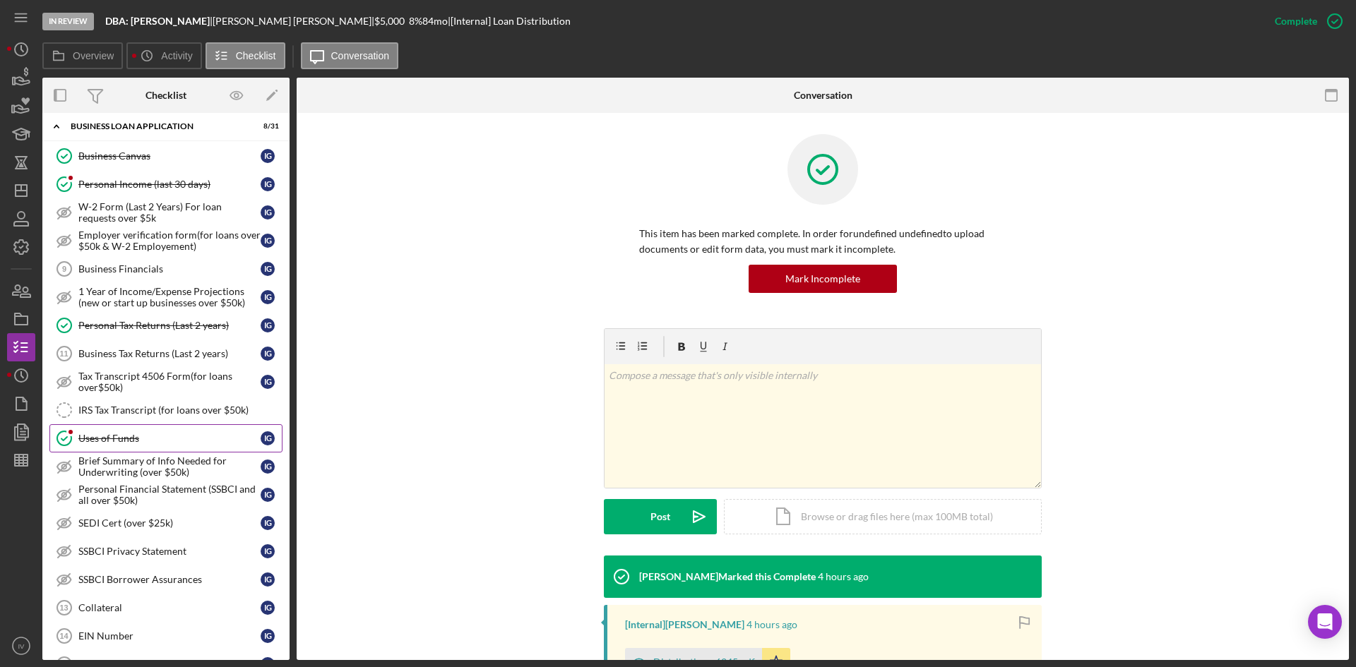
click at [100, 445] on link "Uses of Funds Uses of Funds I G" at bounding box center [165, 438] width 233 height 28
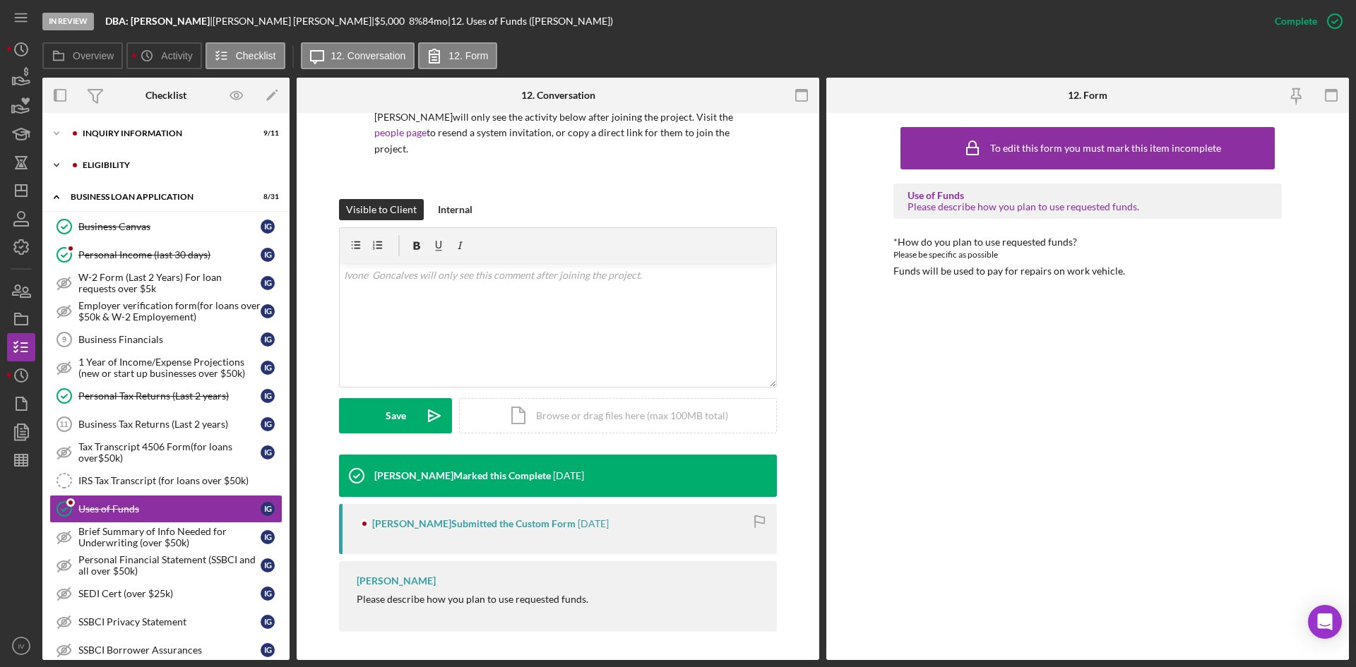
click at [106, 164] on div "ELIGIBILITY" at bounding box center [177, 165] width 189 height 8
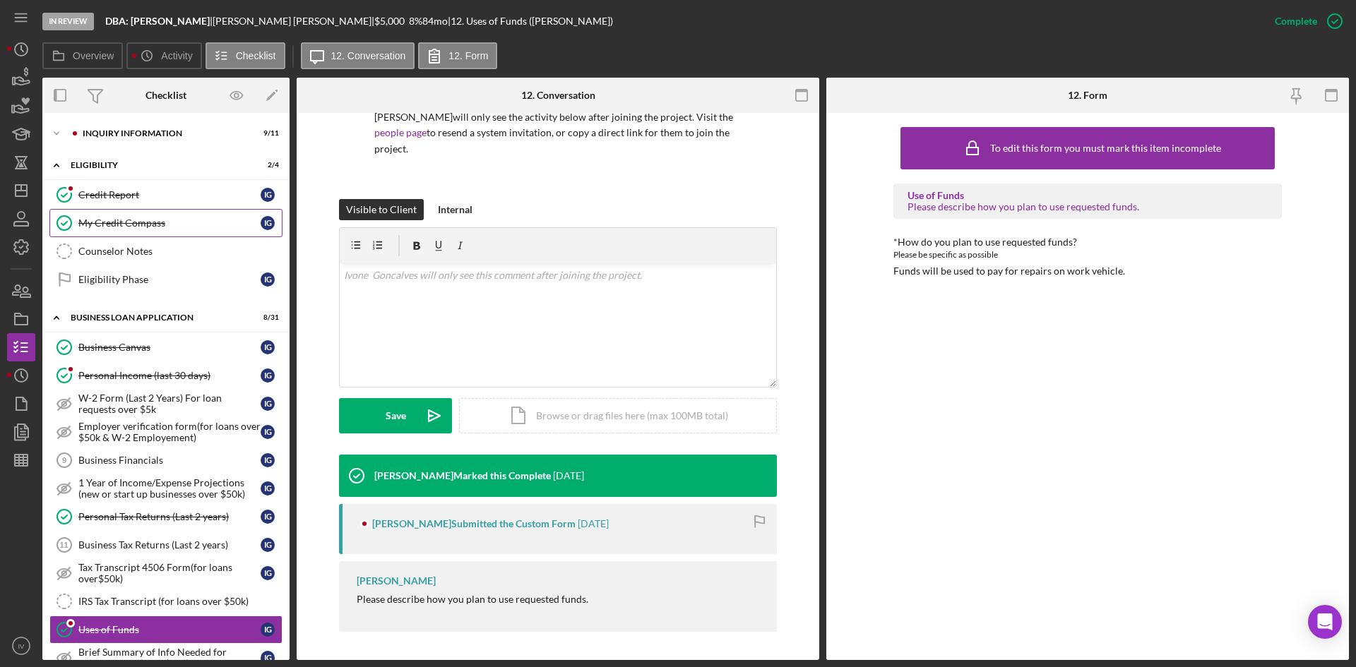
click at [111, 217] on div "My Credit Compass" at bounding box center [169, 222] width 182 height 11
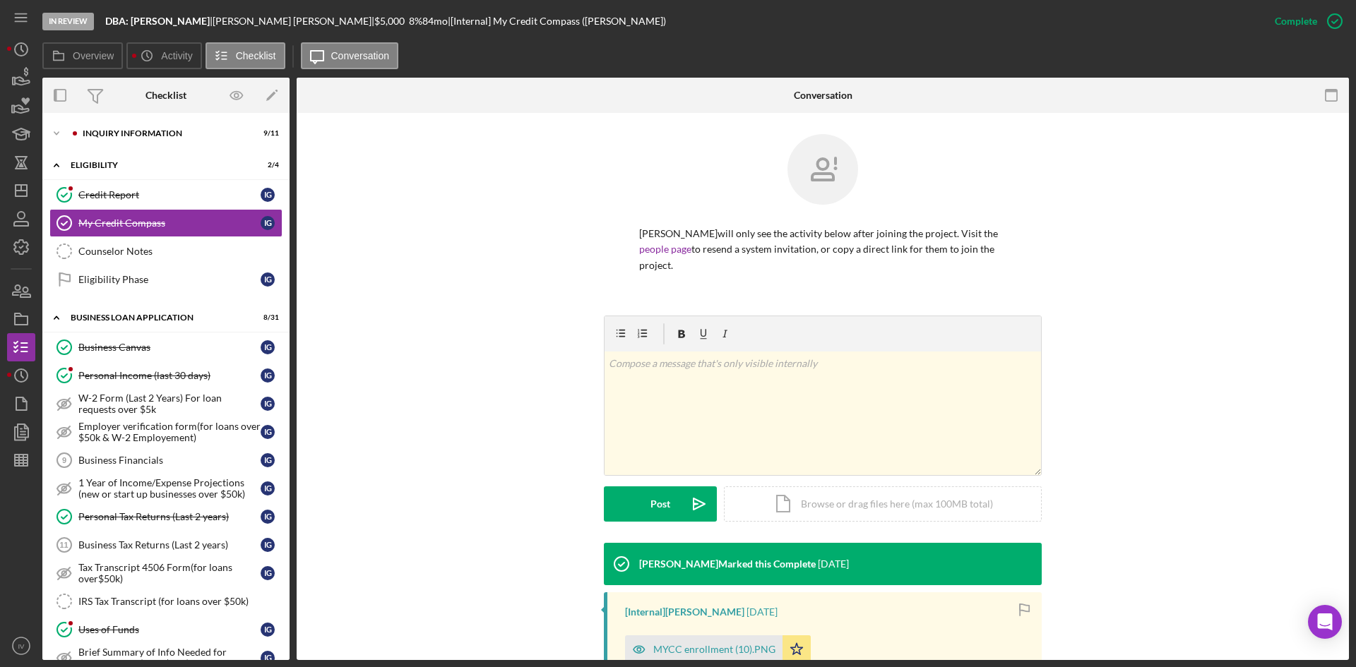
scroll to position [198, 0]
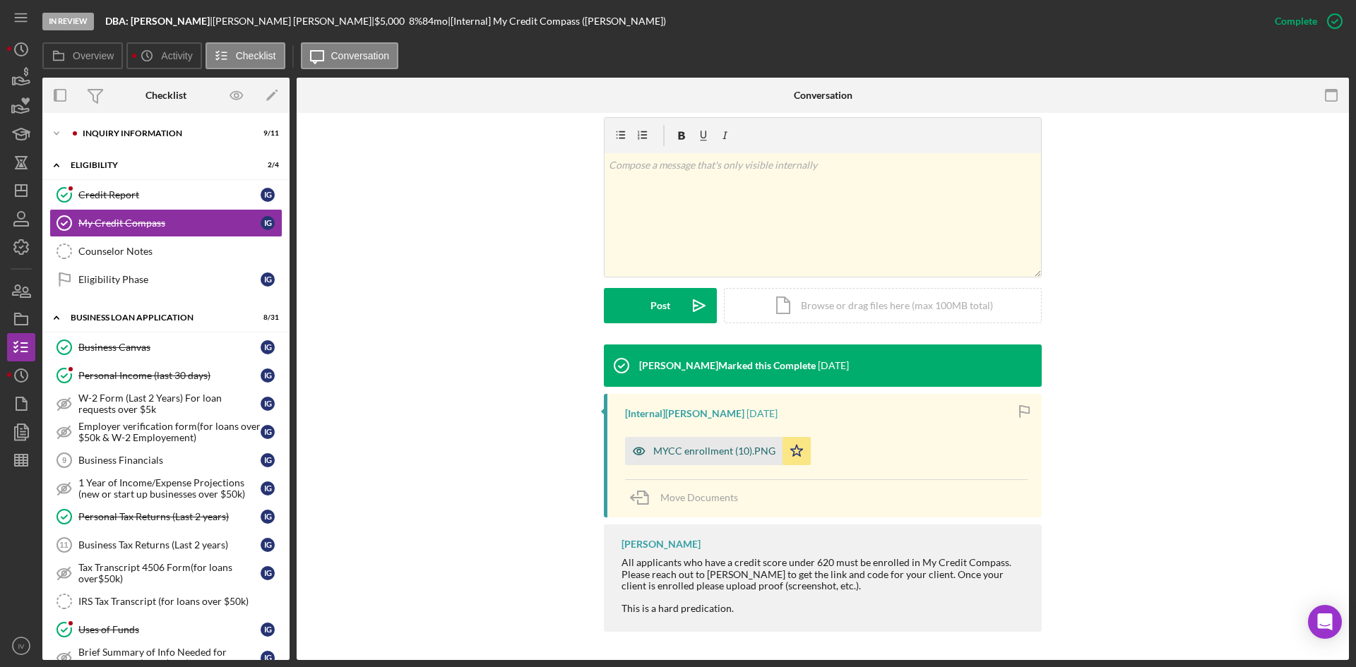
click at [676, 447] on div "MYCC enrollment (10).PNG" at bounding box center [714, 451] width 122 height 11
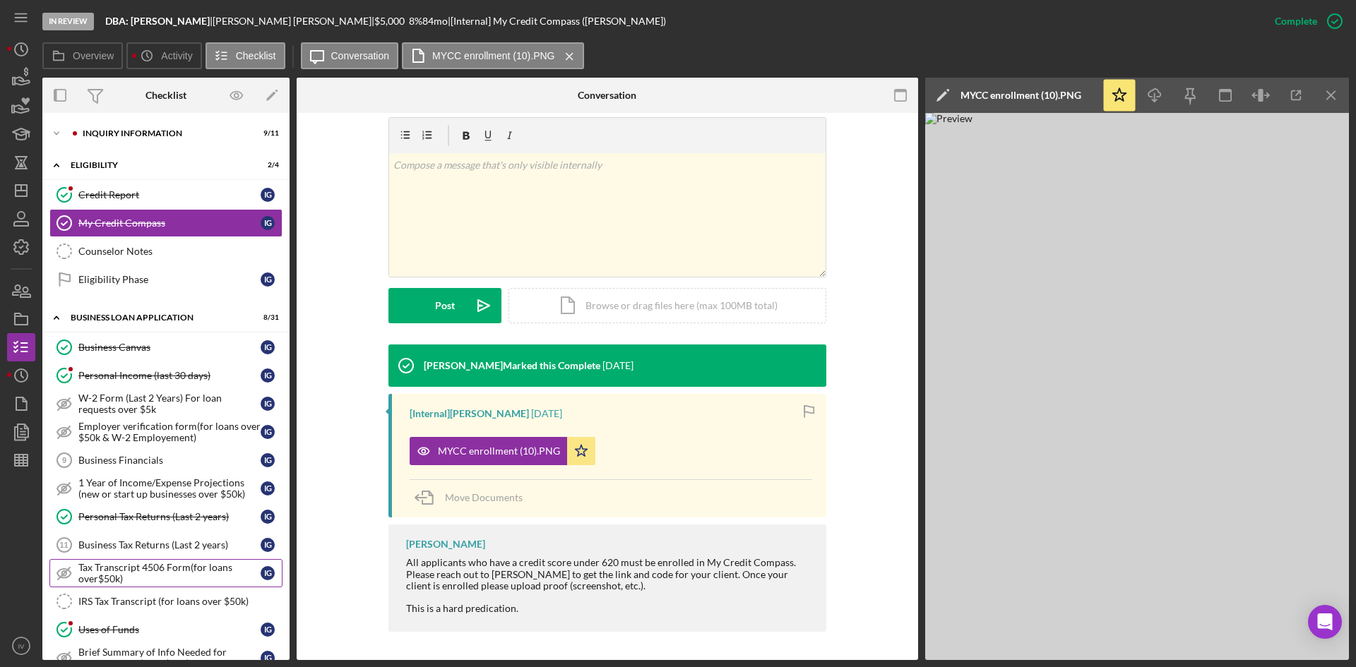
scroll to position [141, 0]
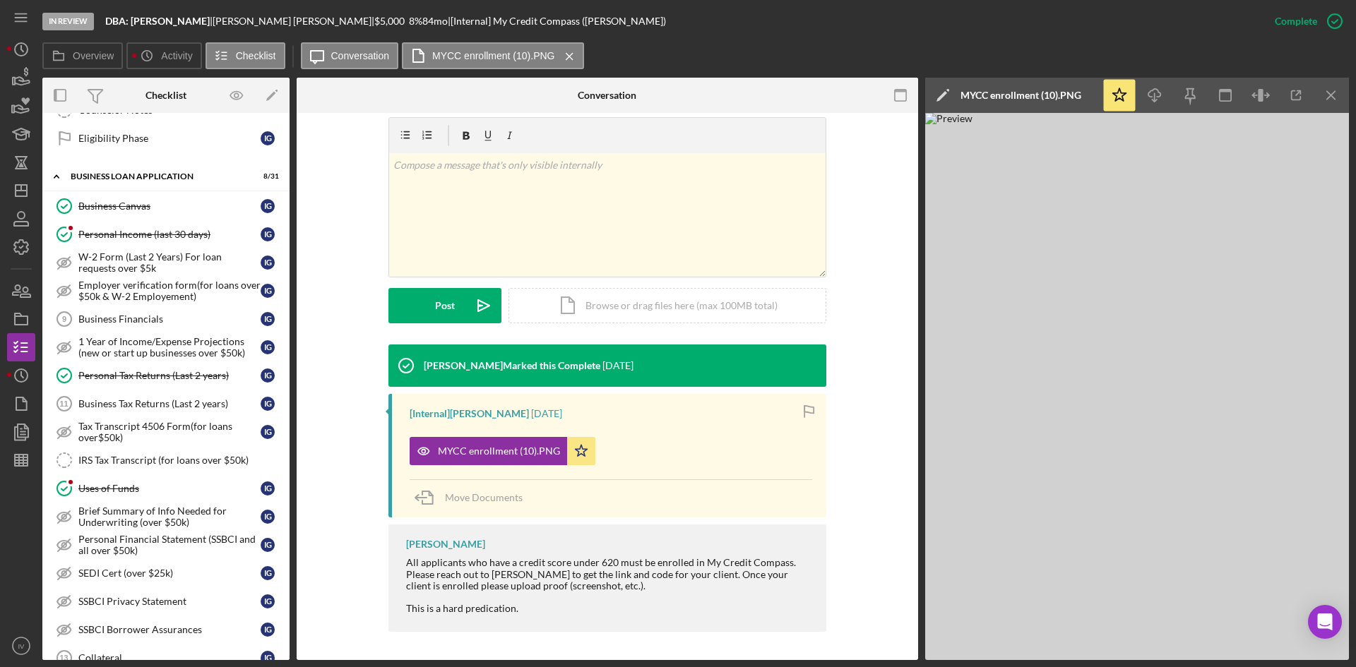
drag, startPoint x: 124, startPoint y: 478, endPoint x: 304, endPoint y: 431, distance: 186.7
click at [124, 478] on link "Uses of Funds Uses of Funds I G" at bounding box center [165, 488] width 233 height 28
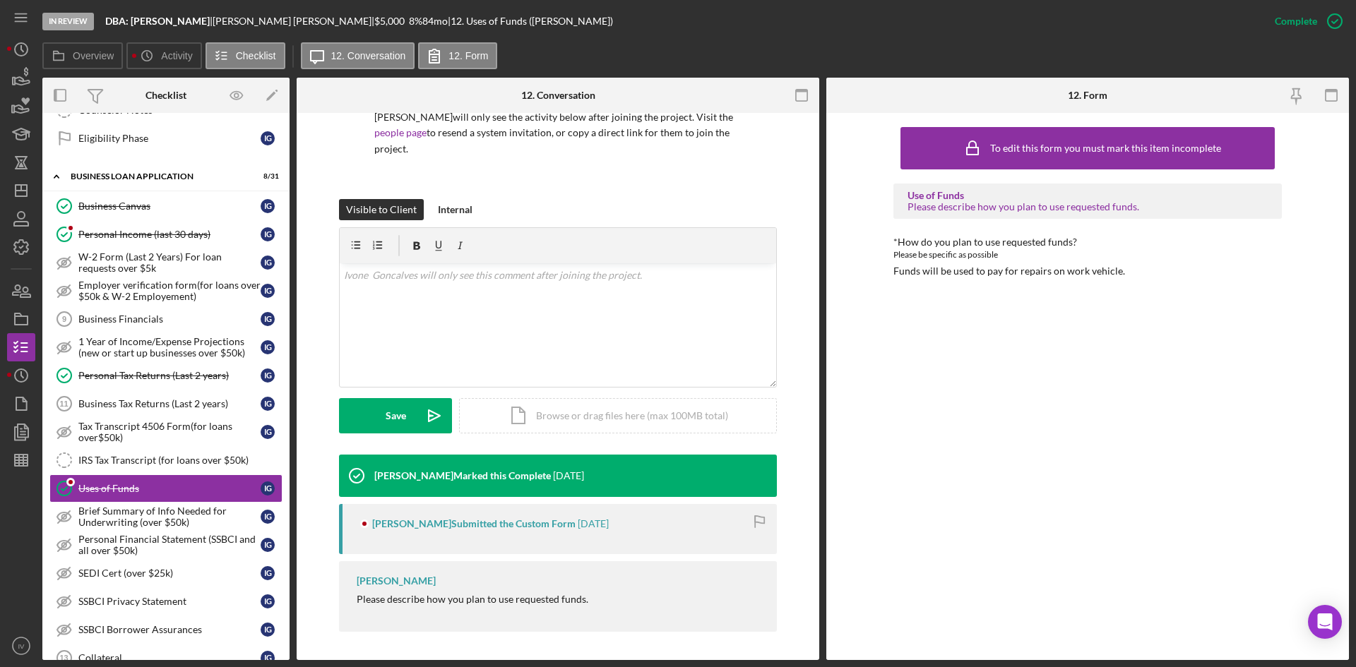
scroll to position [353, 0]
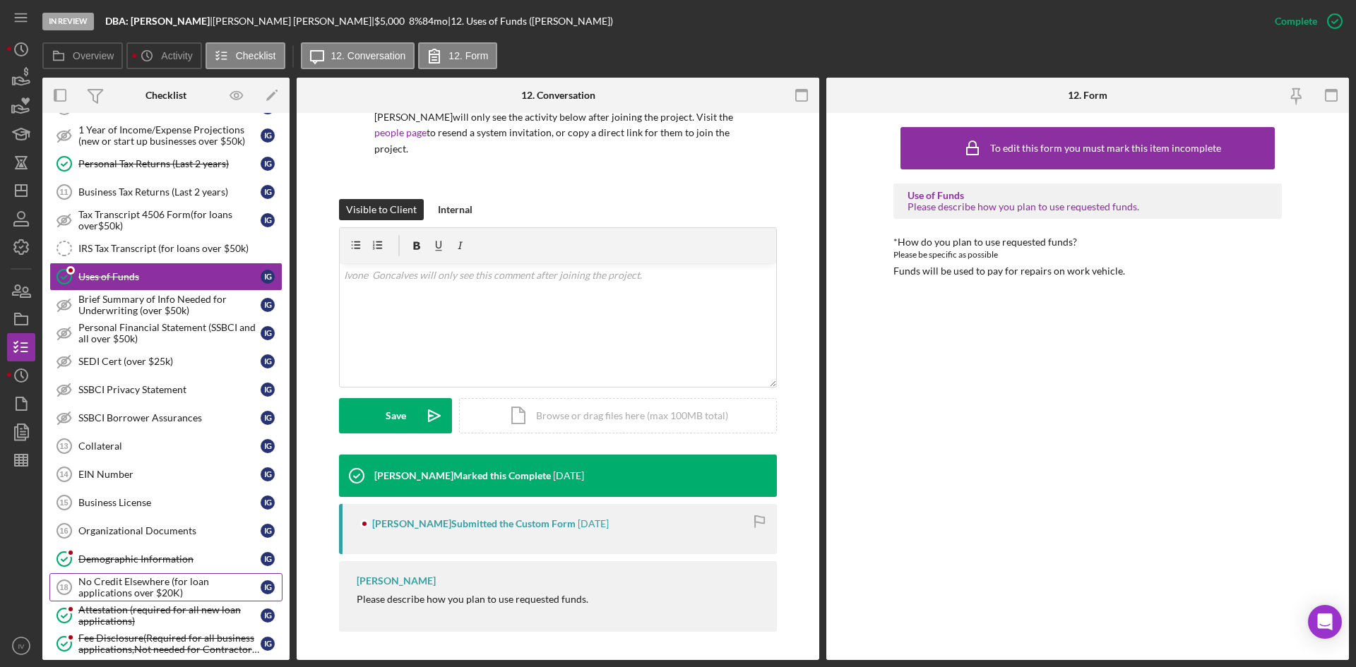
drag, startPoint x: 150, startPoint y: 614, endPoint x: 171, endPoint y: 592, distance: 31.0
click at [150, 614] on div "Attestation (required for all new loan applications)" at bounding box center [169, 615] width 182 height 23
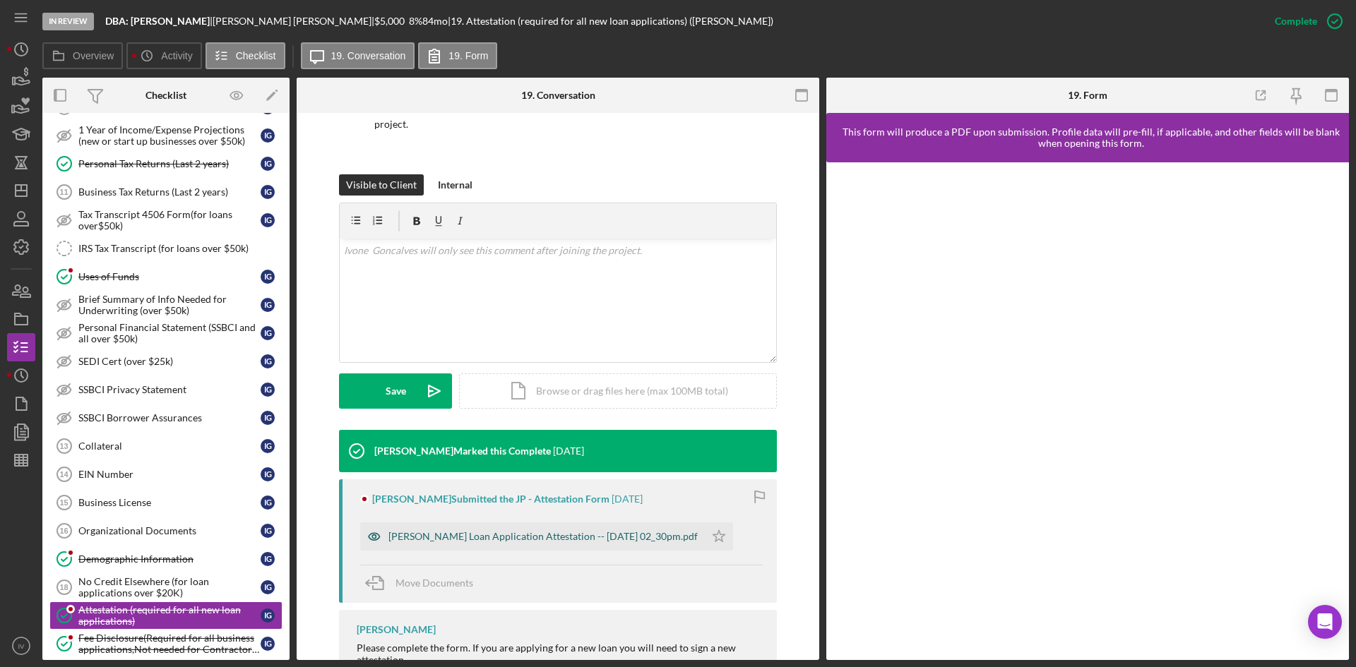
click at [477, 529] on div "[PERSON_NAME] Loan Application Attestation -- [DATE] 02_30pm.pdf" at bounding box center [532, 536] width 345 height 28
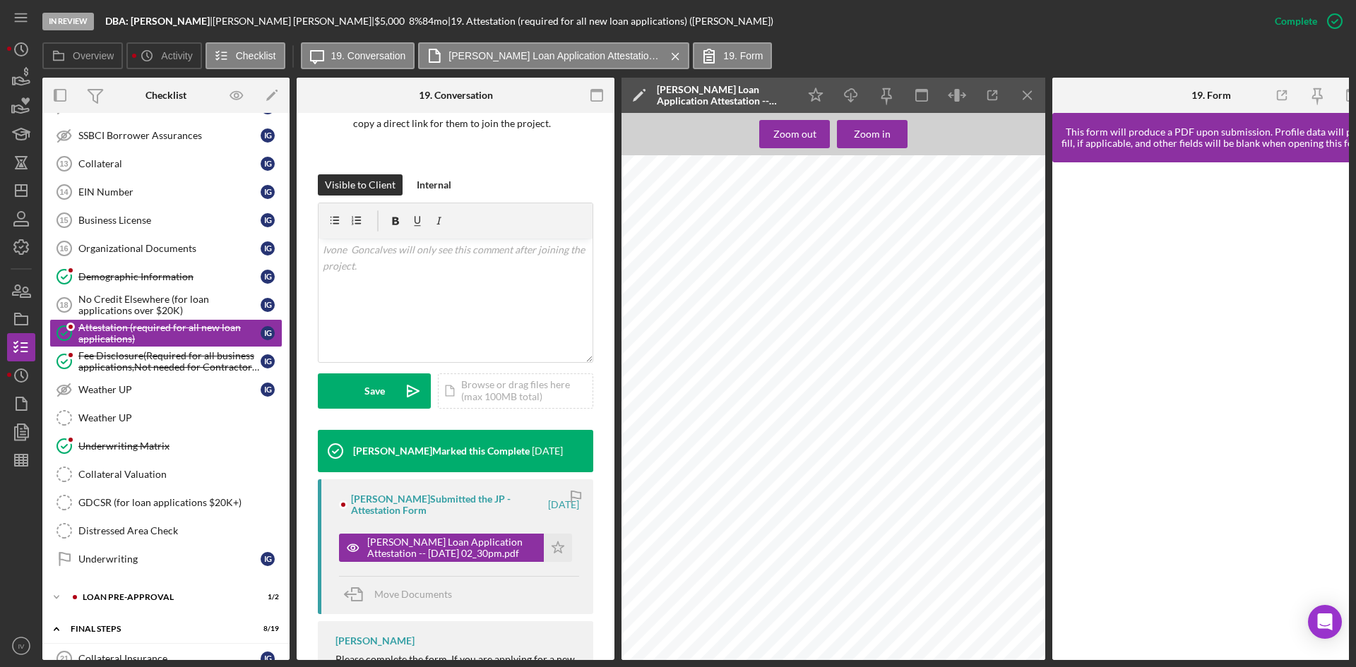
scroll to position [918, 0]
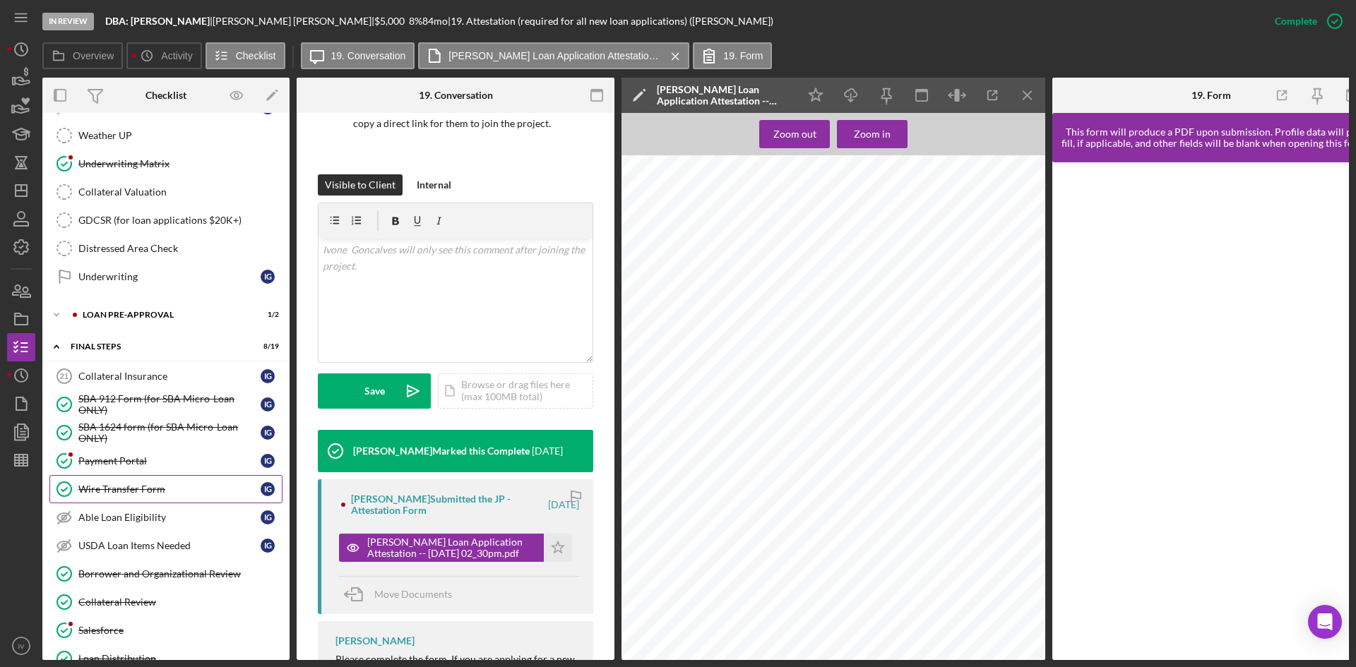
click at [155, 492] on div "Wire Transfer Form" at bounding box center [169, 489] width 182 height 11
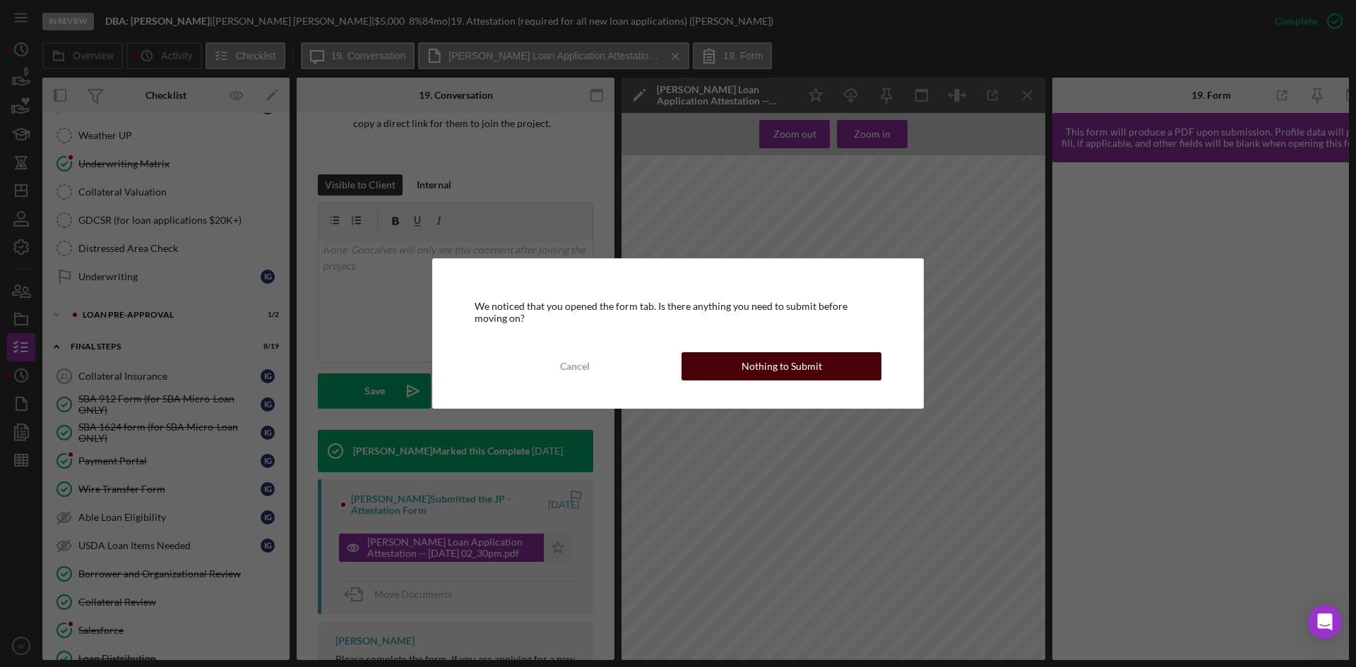
click at [761, 374] on div "Nothing to Submit" at bounding box center [781, 366] width 80 height 28
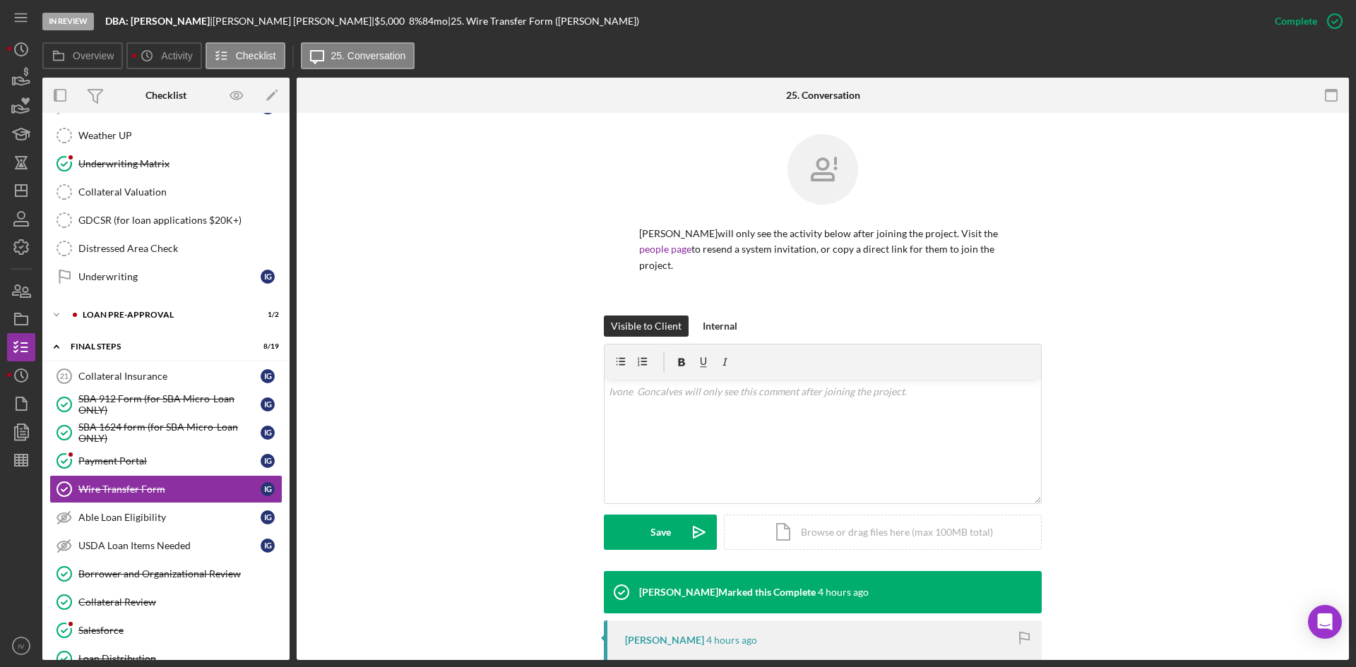
scroll to position [193, 0]
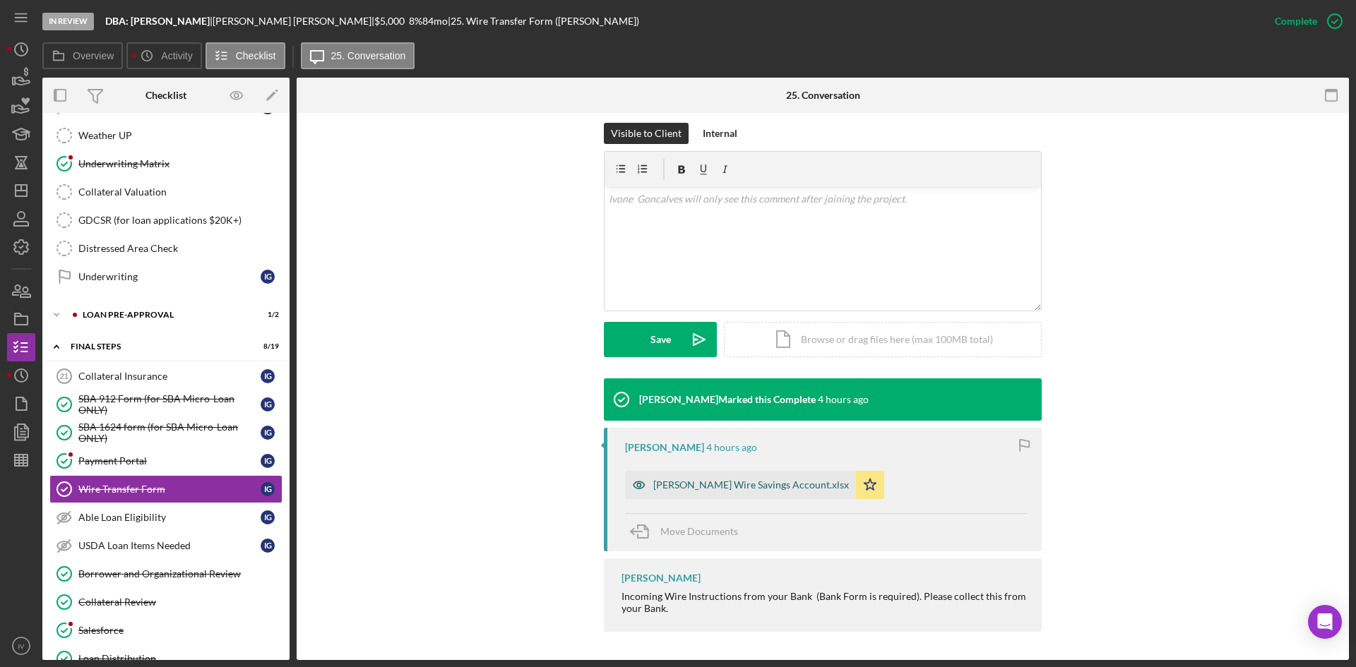
click at [784, 491] on div "[PERSON_NAME] Wire Savings Account.xlsx" at bounding box center [740, 485] width 231 height 28
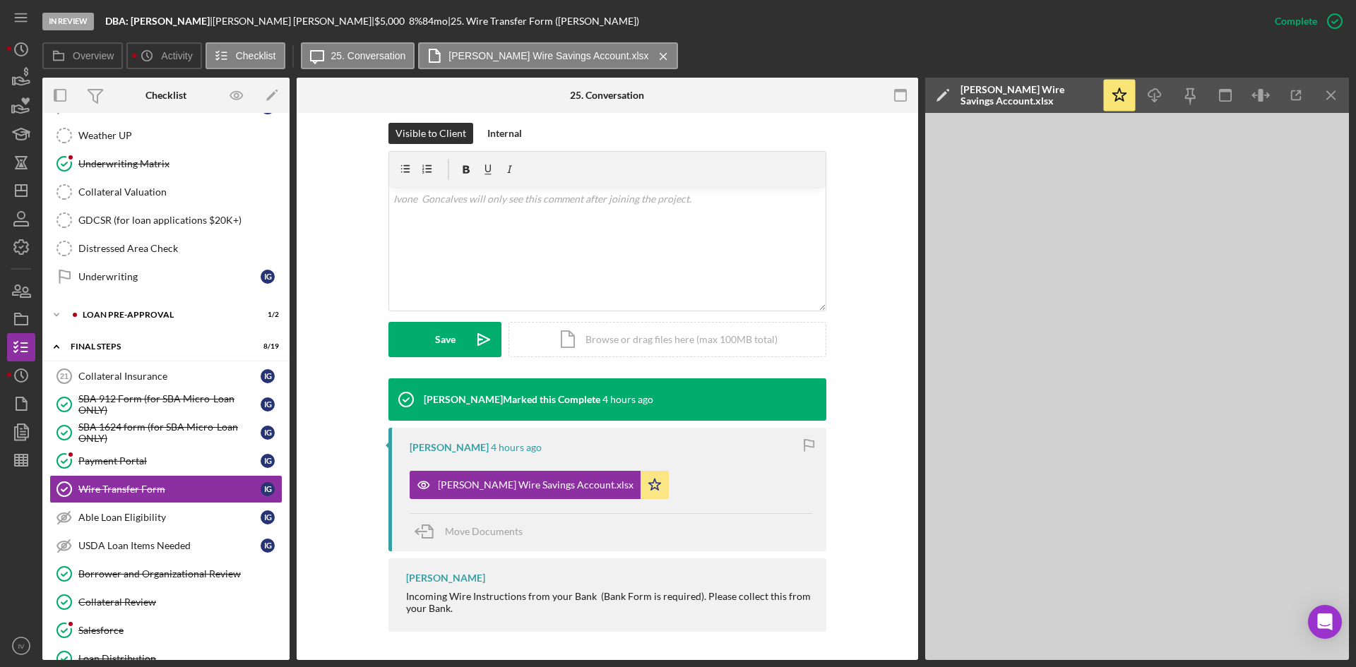
scroll to position [0, 0]
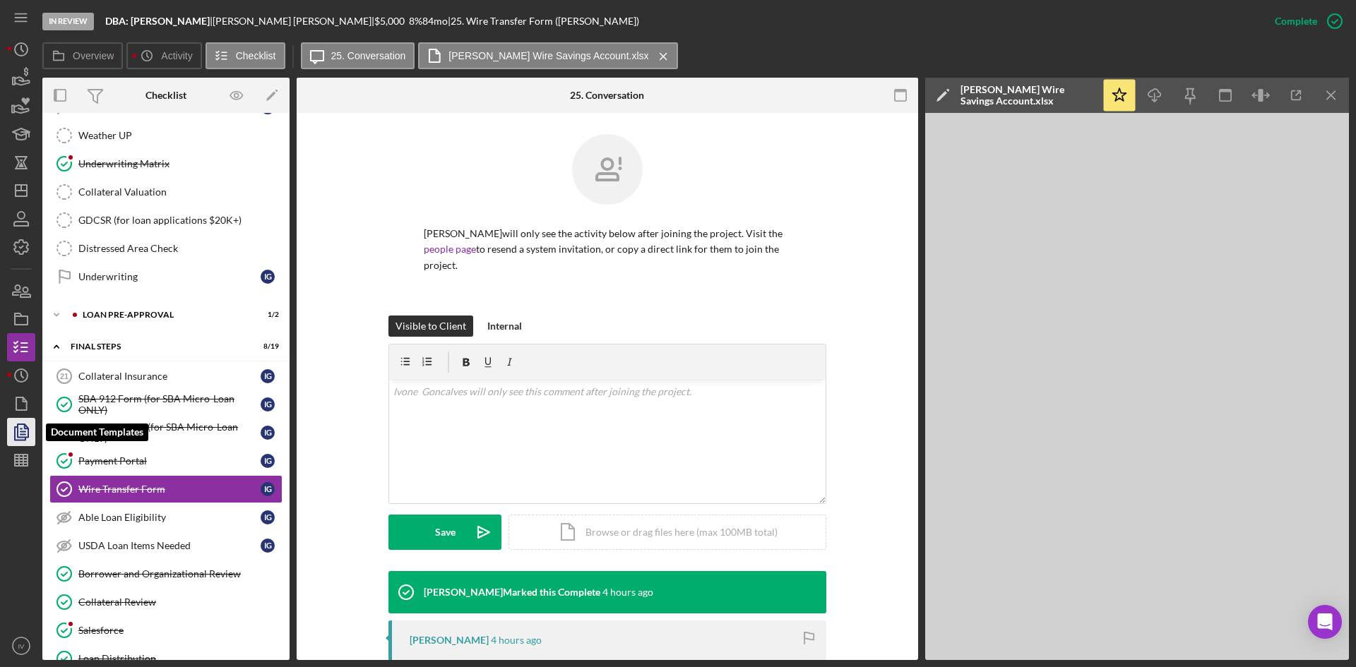
click at [23, 430] on icon "button" at bounding box center [21, 431] width 35 height 35
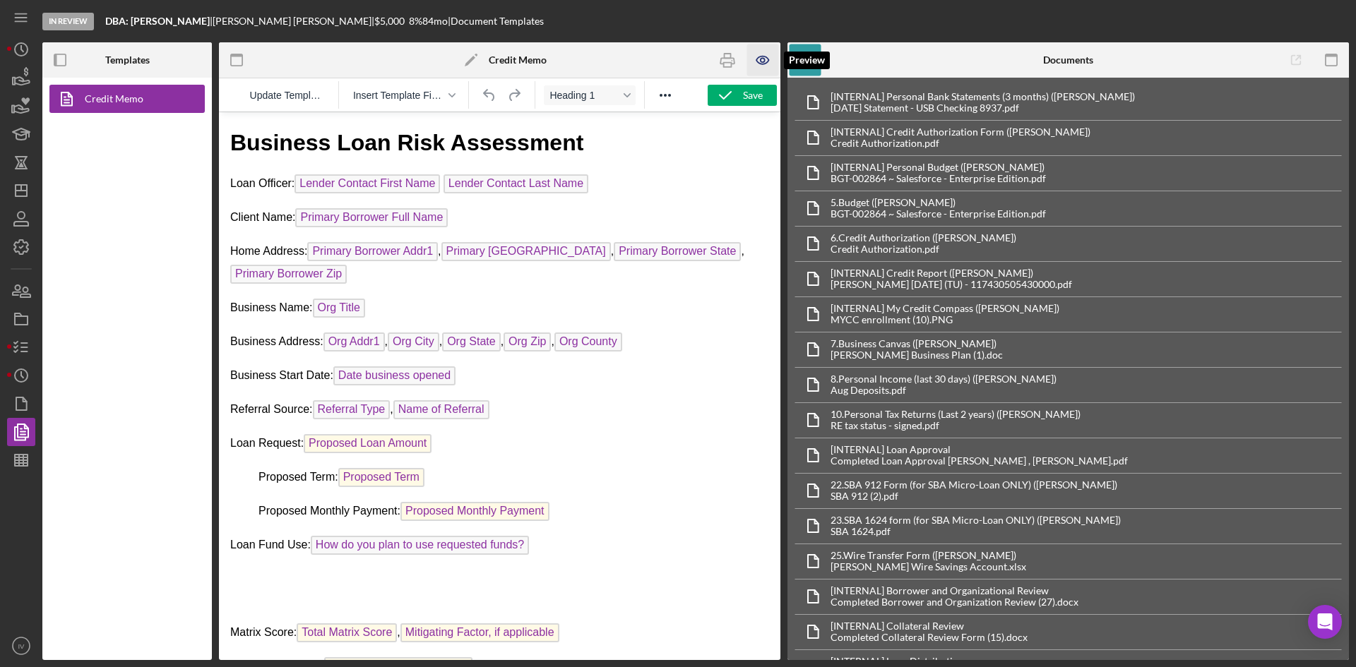
click at [749, 55] on icon "button" at bounding box center [763, 60] width 32 height 32
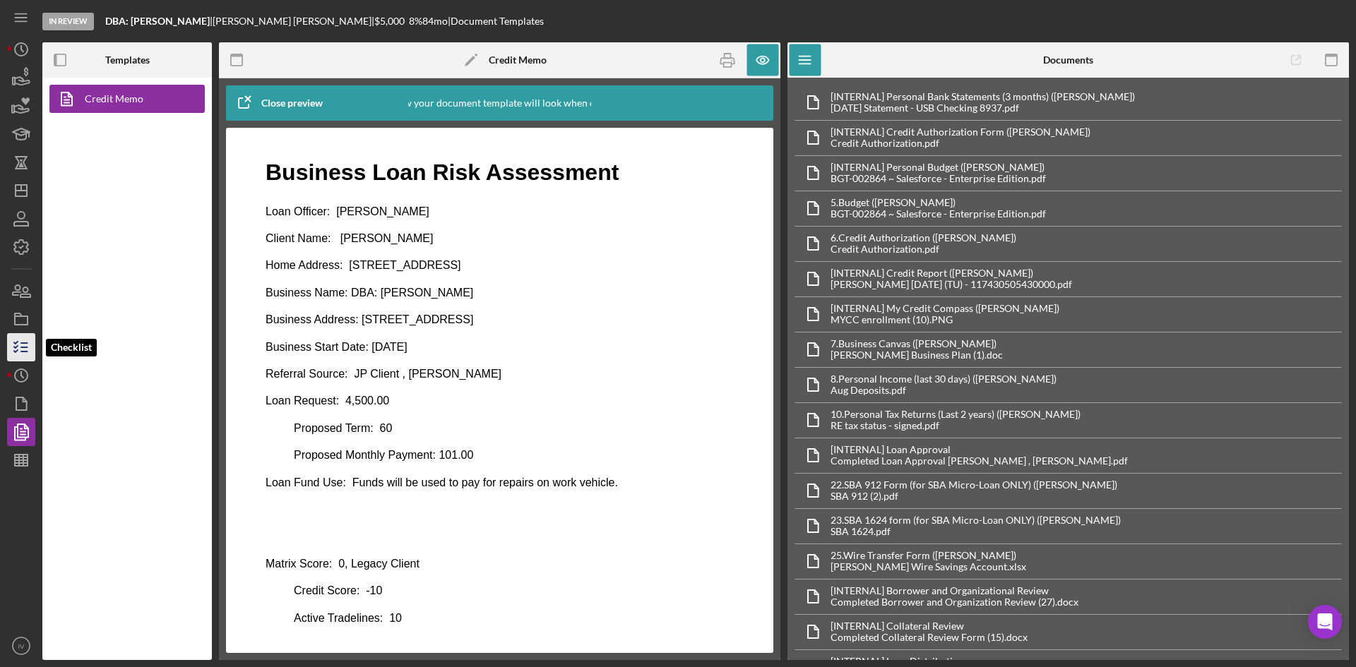
click at [25, 352] on line "button" at bounding box center [24, 352] width 6 height 0
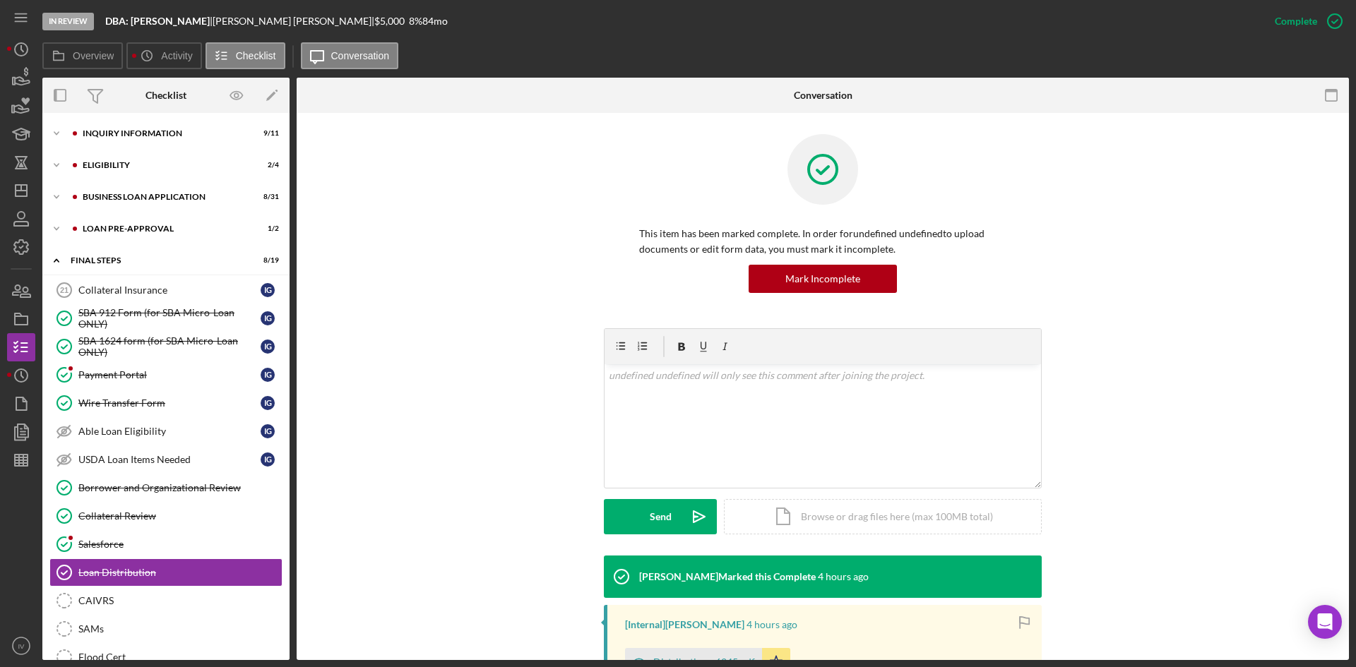
scroll to position [186, 0]
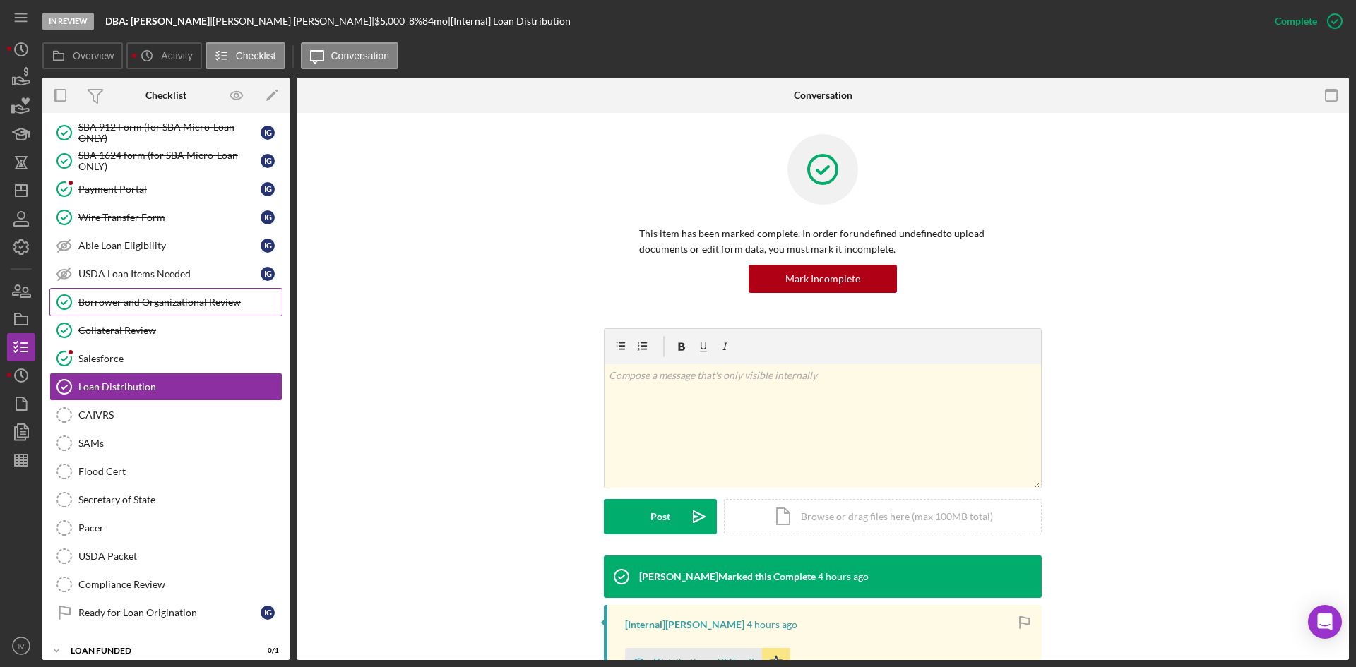
click at [143, 299] on div "Borrower and Organizational Review" at bounding box center [179, 302] width 203 height 11
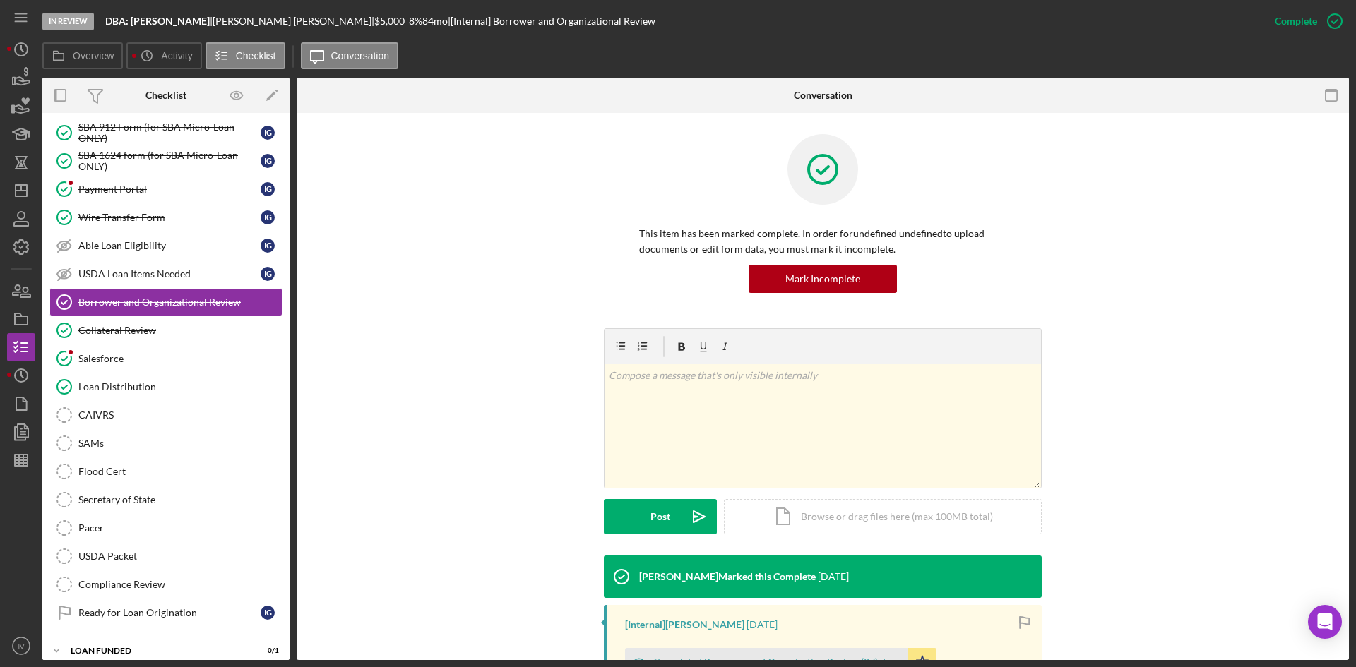
scroll to position [212, 0]
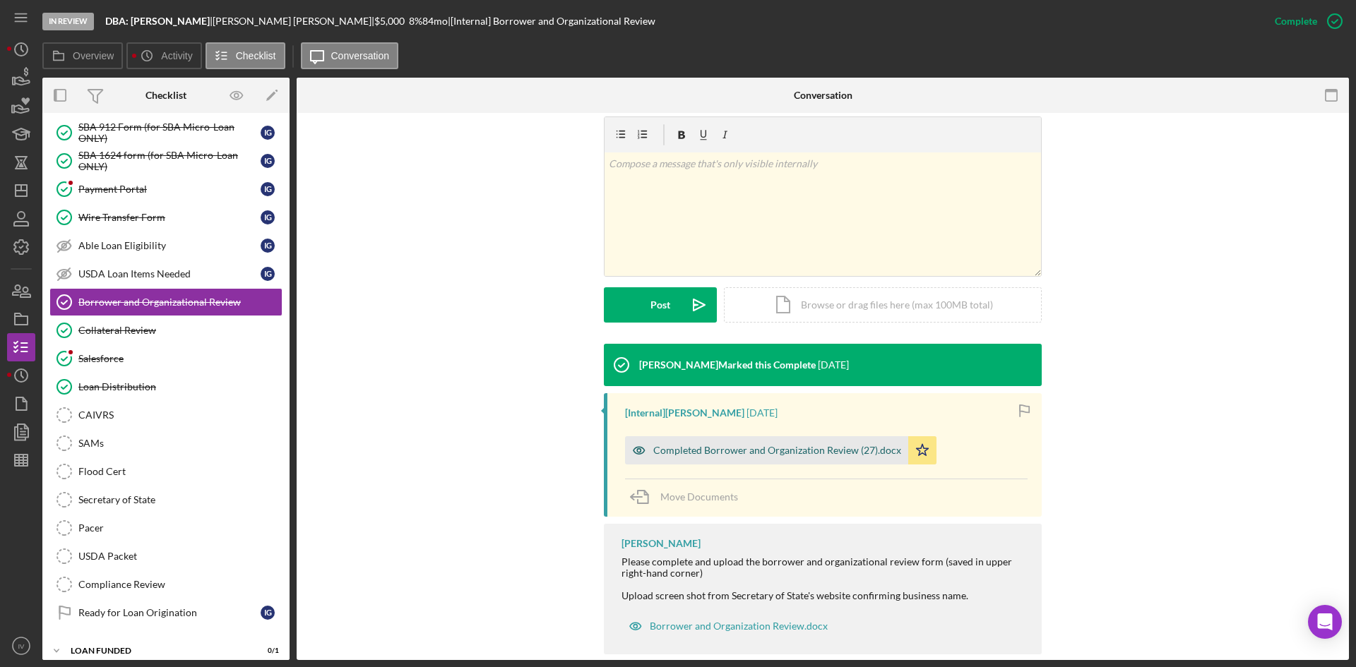
click at [767, 446] on div "Completed Borrower and Organization Review (27).docx" at bounding box center [777, 450] width 248 height 11
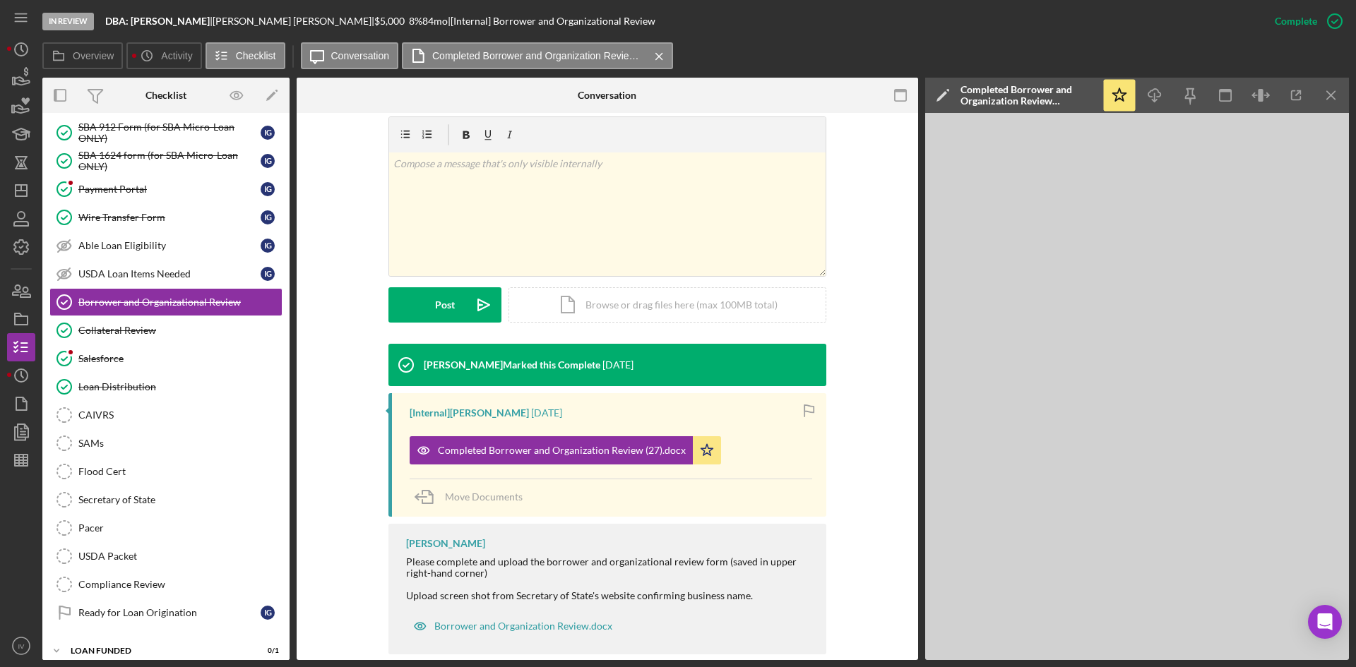
scroll to position [0, 0]
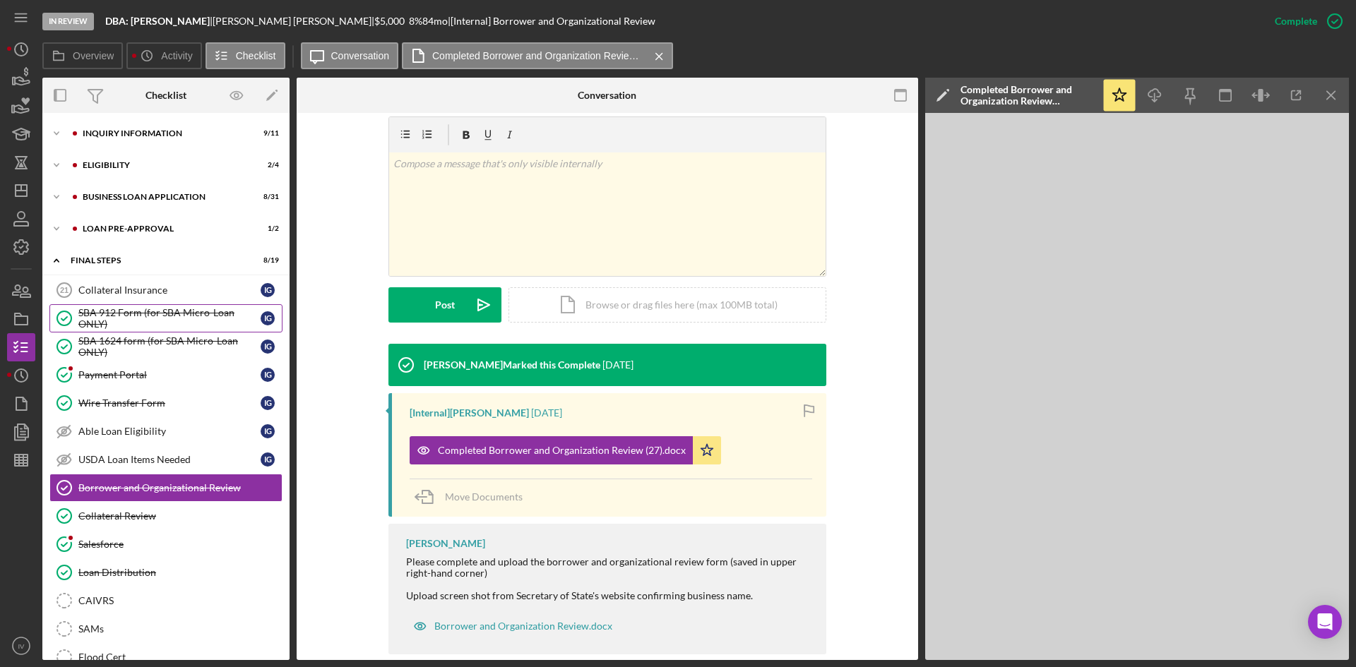
click at [121, 319] on div "SBA 912 Form (for SBA Micro-Loan ONLY)" at bounding box center [169, 318] width 182 height 23
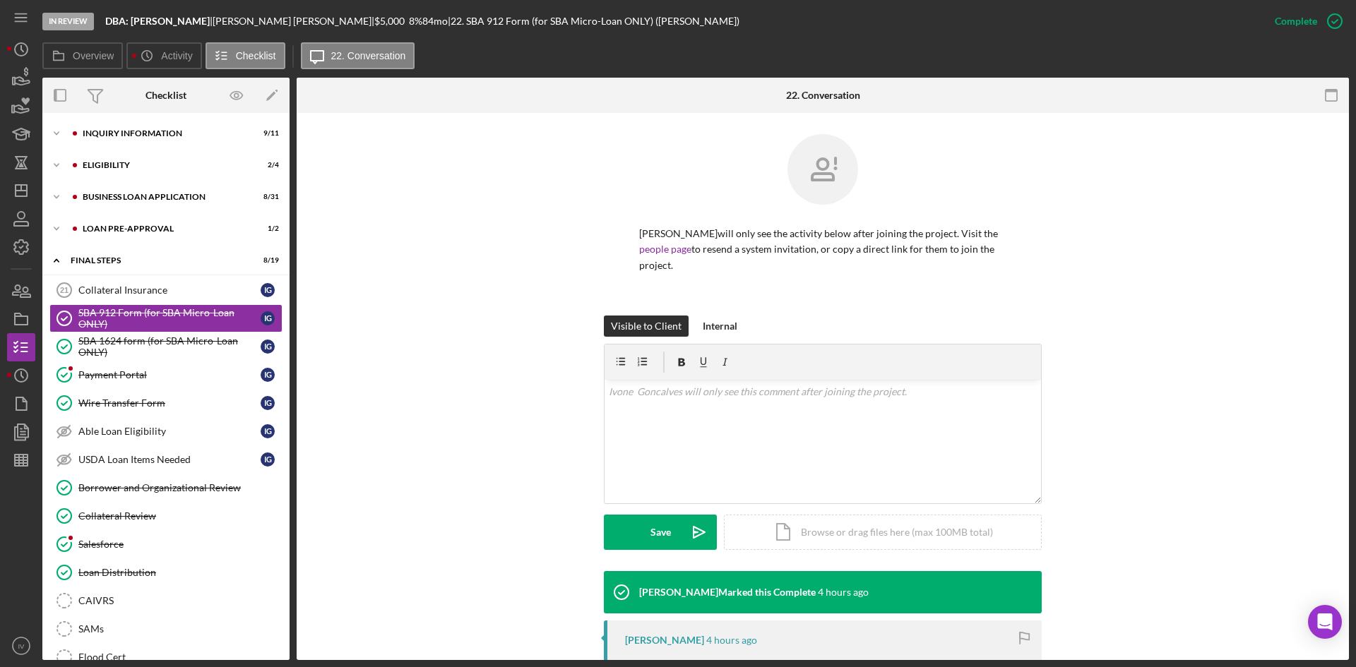
scroll to position [212, 0]
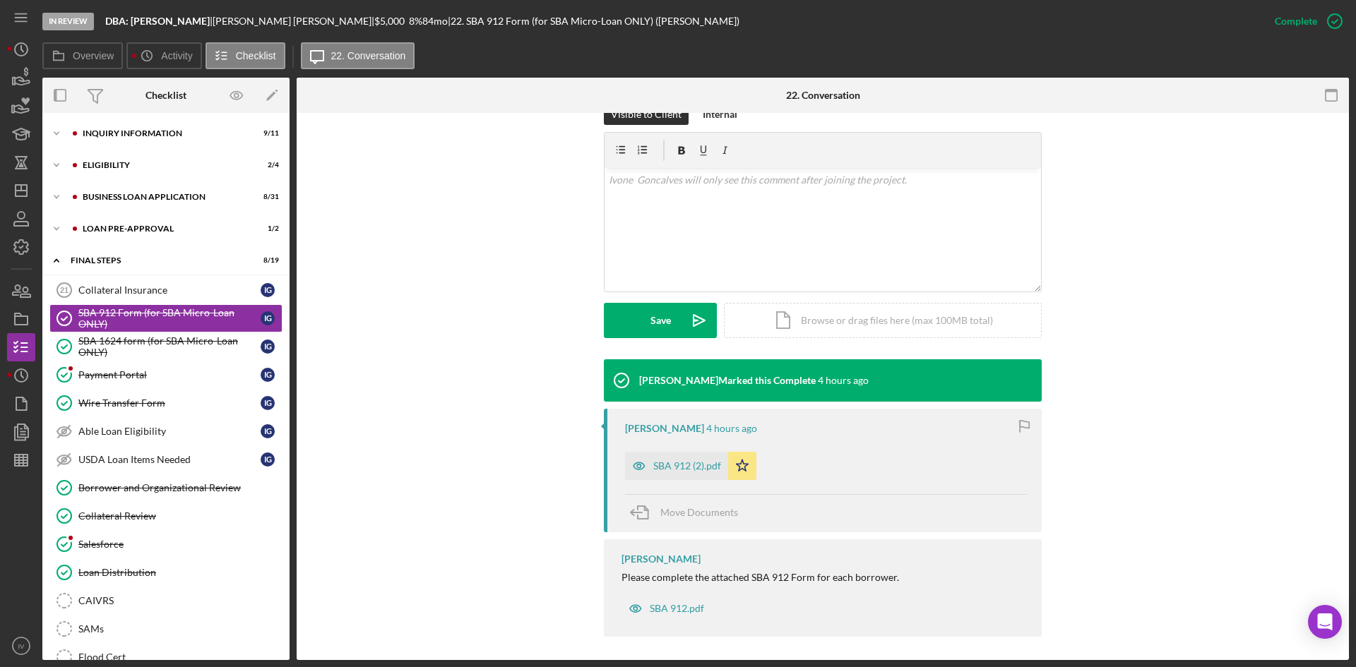
click at [689, 461] on div "SBA 912 (2).pdf" at bounding box center [687, 465] width 68 height 11
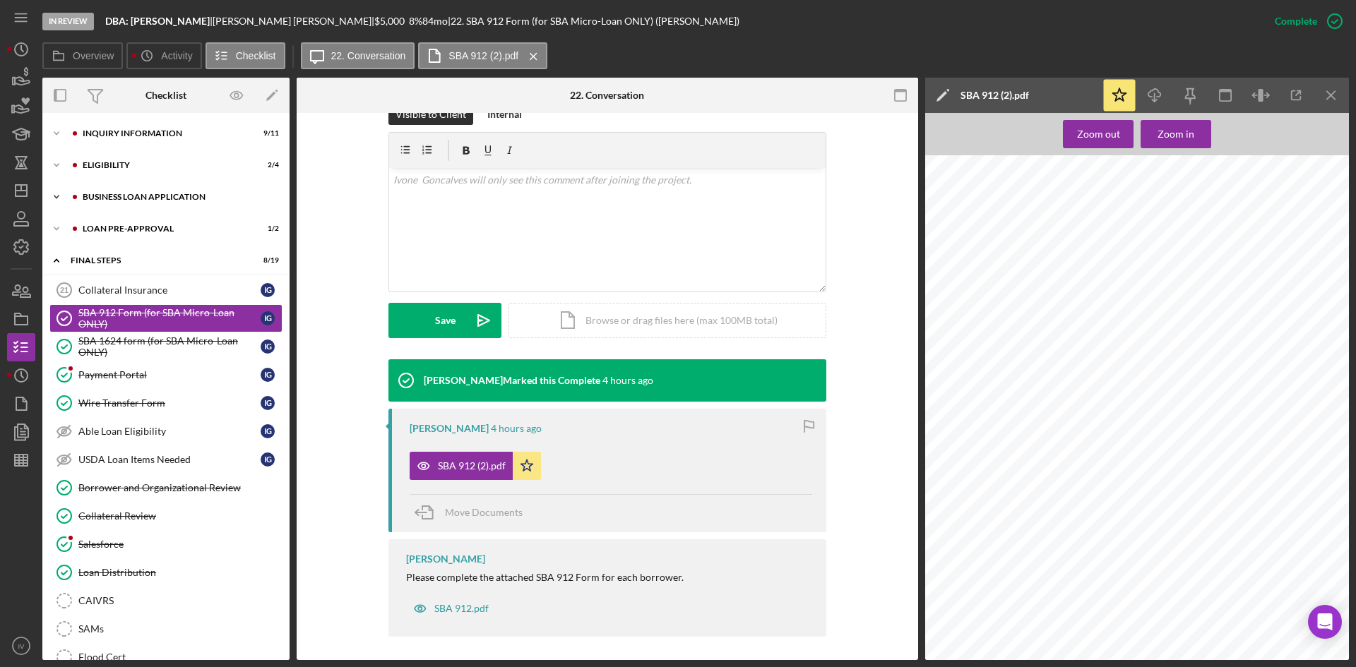
click at [99, 203] on div "Icon/Expander BUSINESS LOAN APPLICATION 8 / 31" at bounding box center [165, 197] width 247 height 28
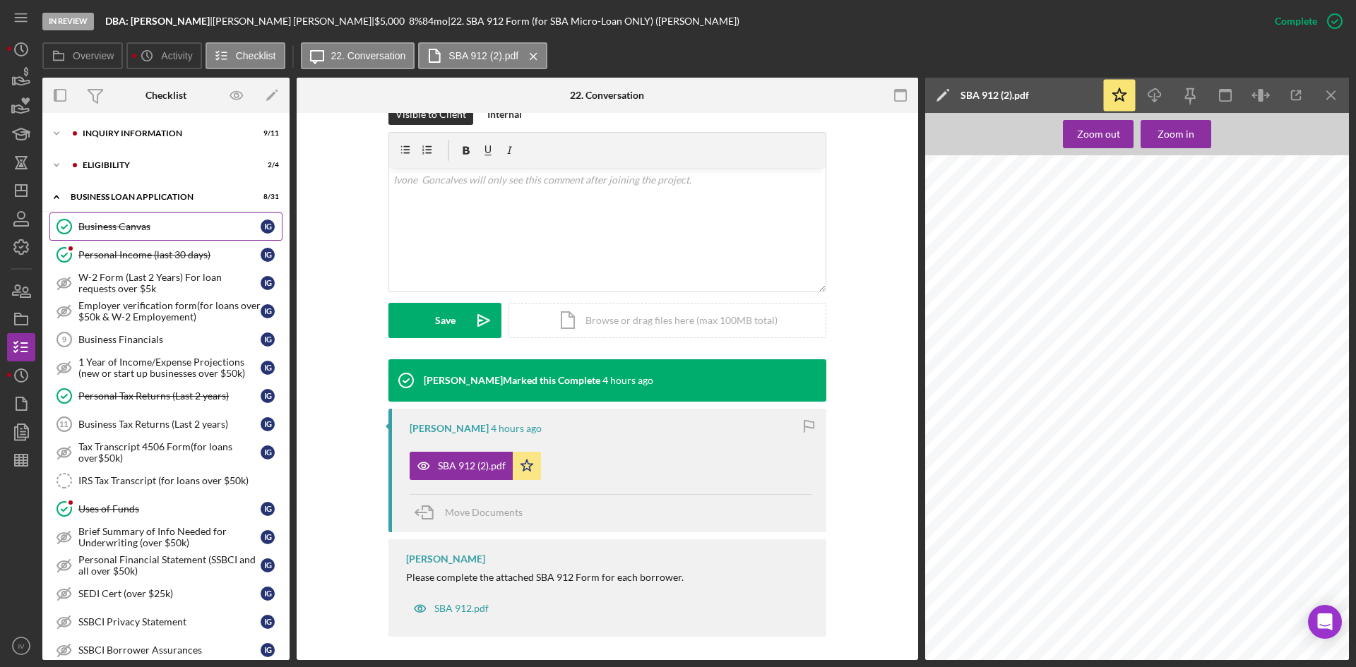
click at [104, 221] on div "Business Canvas" at bounding box center [169, 226] width 182 height 11
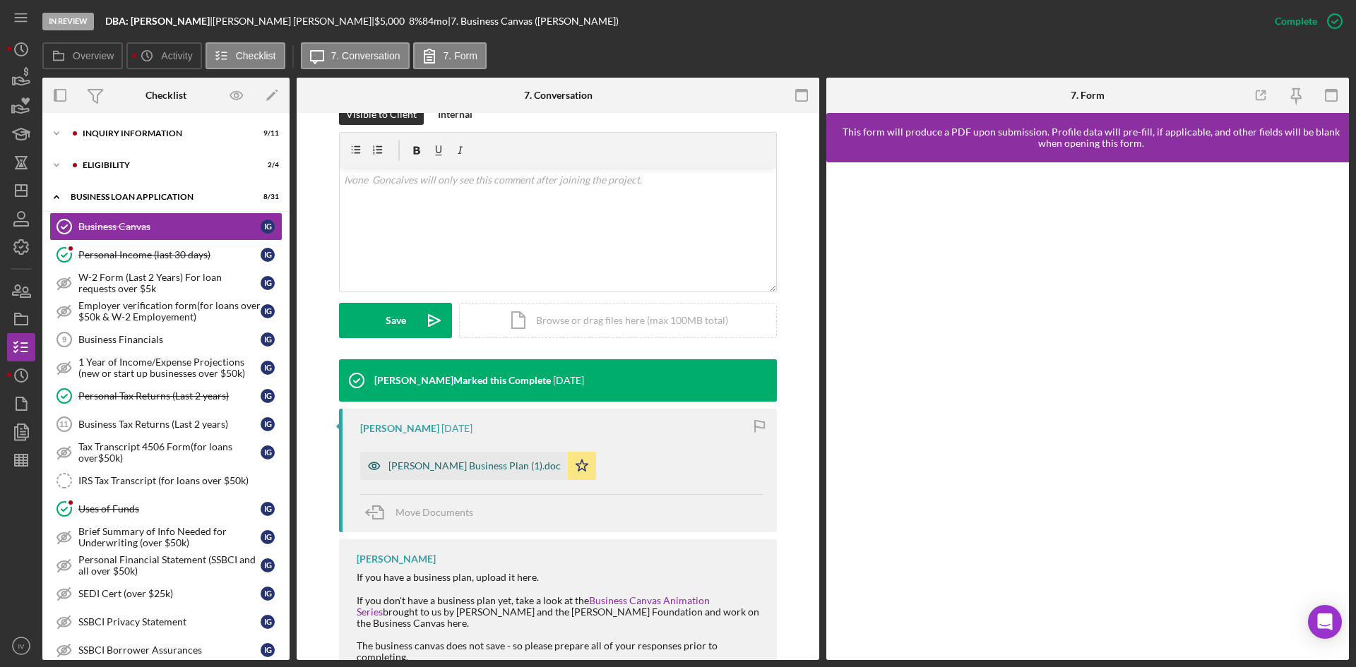
click at [480, 469] on div "[PERSON_NAME] Business Plan (1).doc" at bounding box center [474, 465] width 172 height 11
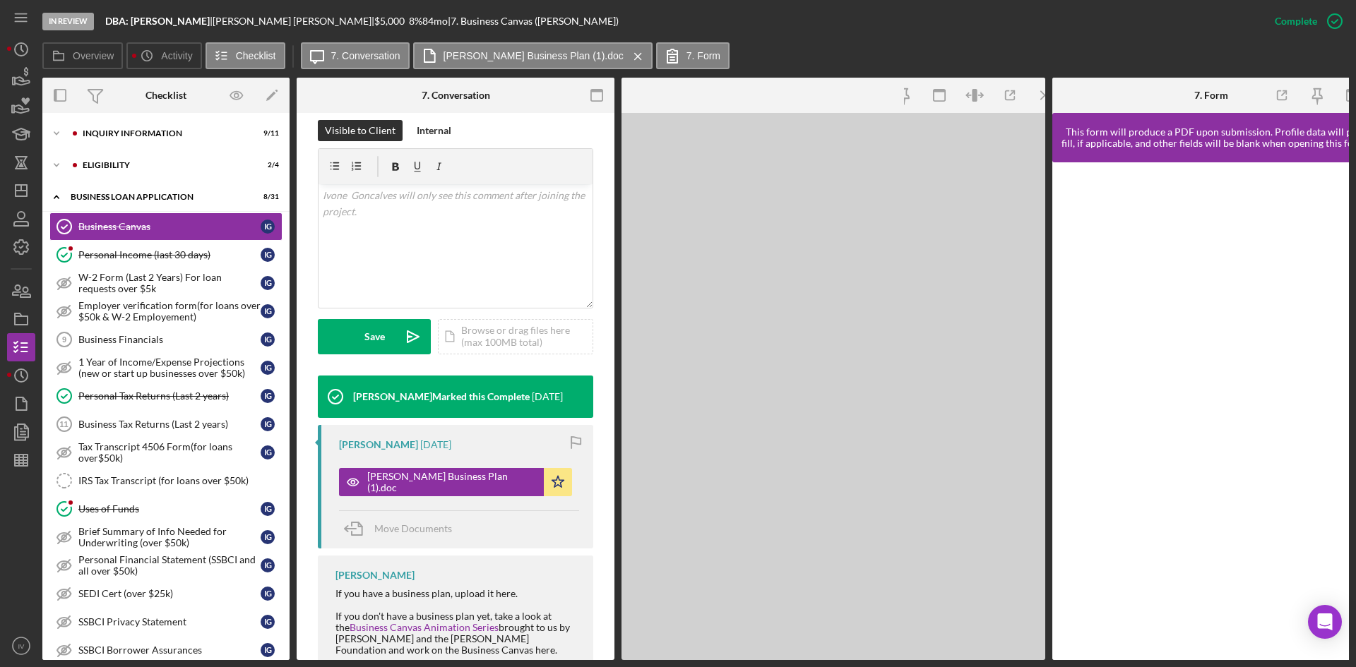
scroll to position [228, 0]
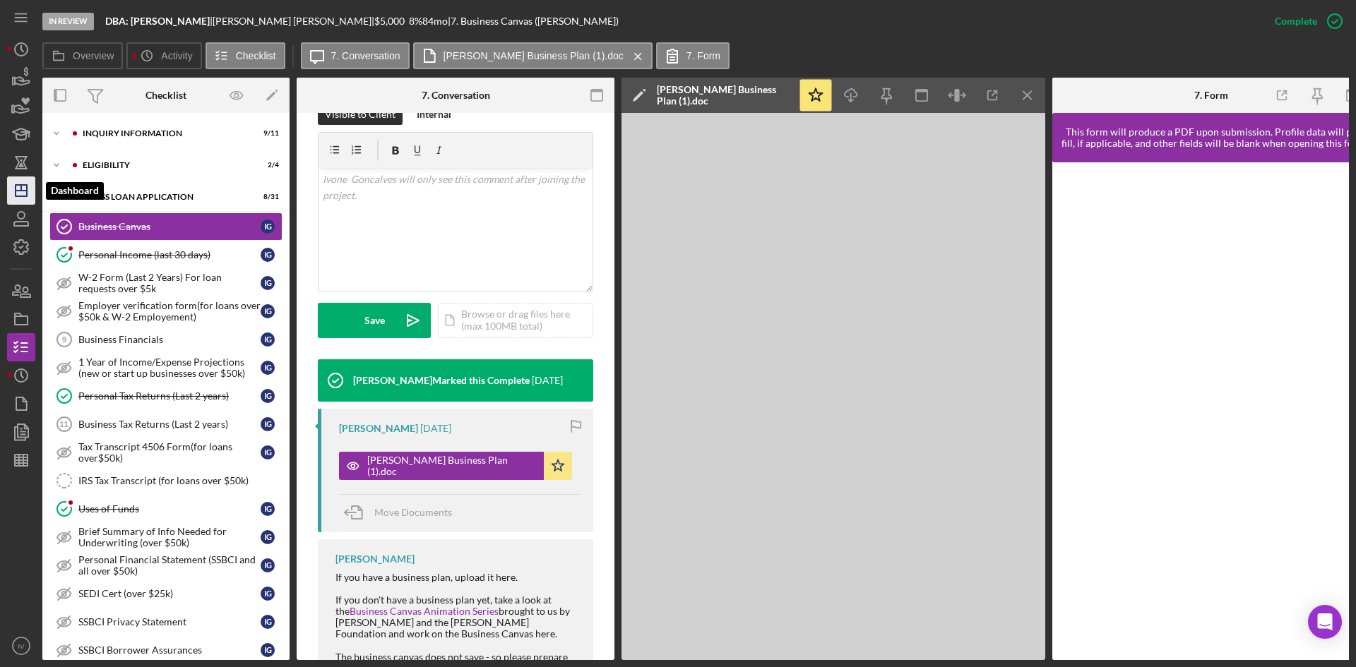
click at [13, 191] on icon "Icon/Dashboard" at bounding box center [21, 190] width 35 height 35
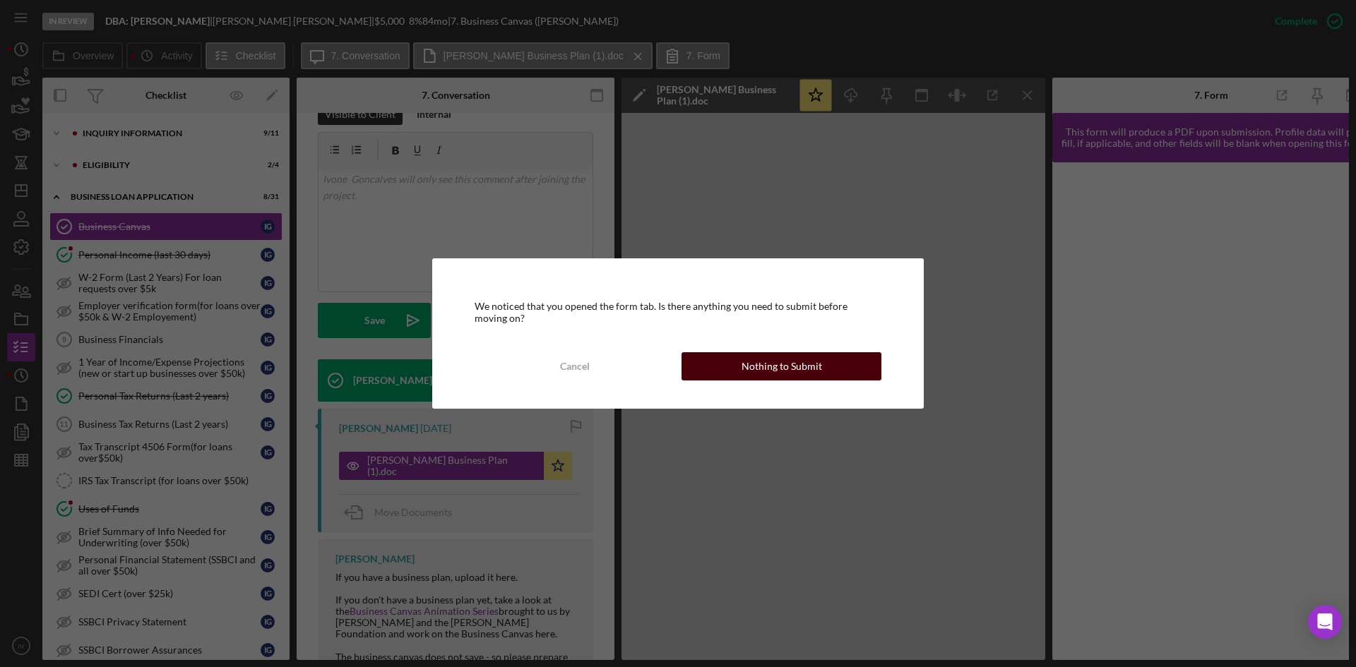
click at [765, 367] on div "Nothing to Submit" at bounding box center [781, 366] width 80 height 28
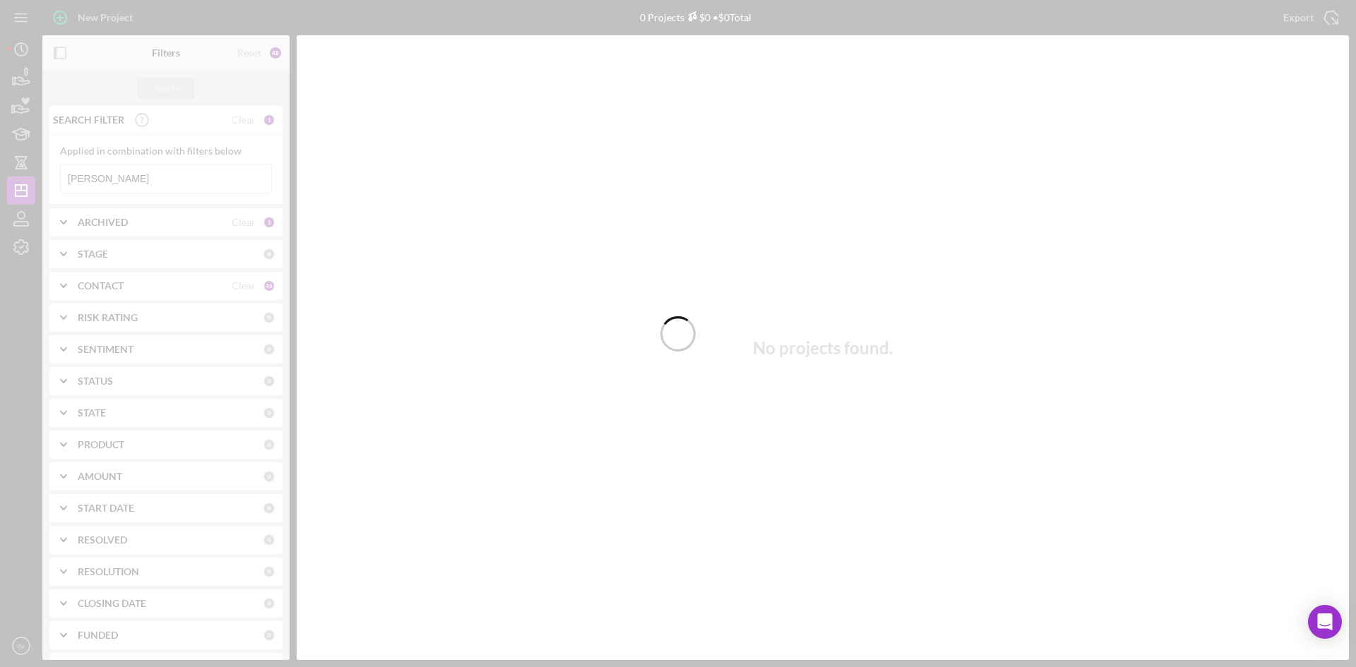
click at [134, 175] on div at bounding box center [678, 333] width 1356 height 667
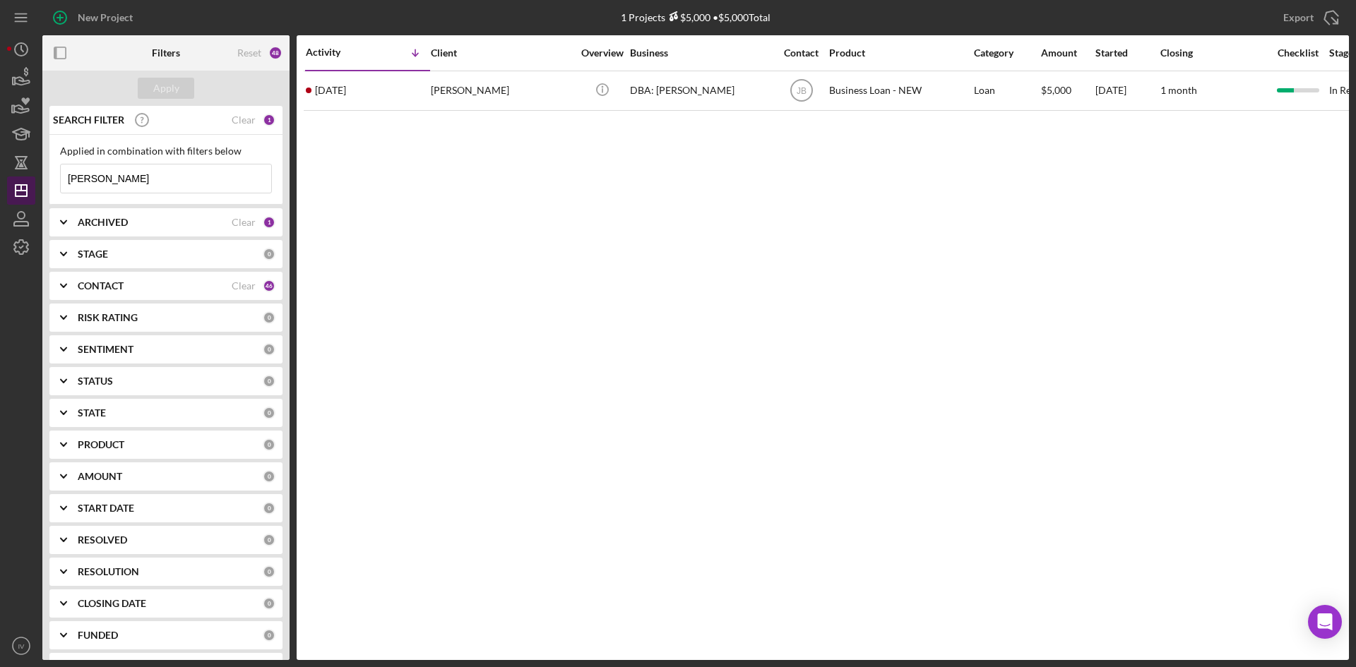
drag, startPoint x: 130, startPoint y: 178, endPoint x: 12, endPoint y: 177, distance: 117.9
click at [12, 177] on div "New Project 1 Projects $5,000 • $5,000 Total [PERSON_NAME] Export Icon/Export F…" at bounding box center [678, 330] width 1342 height 660
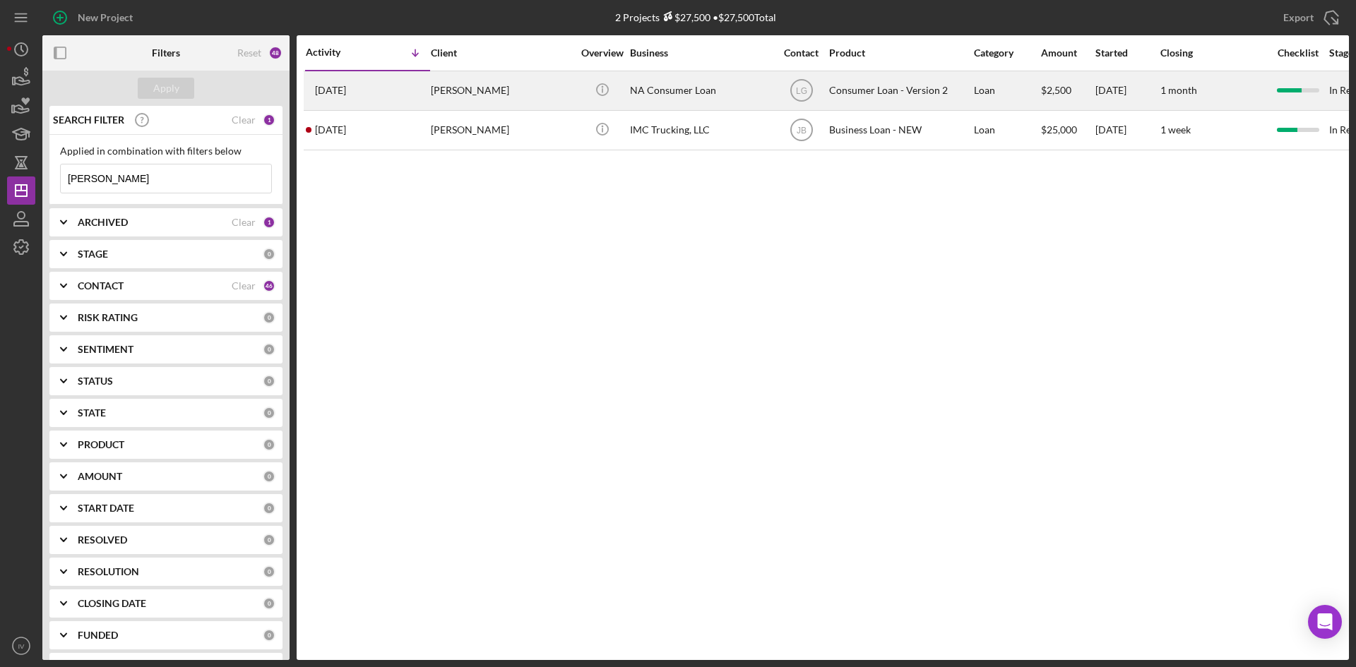
type input "[PERSON_NAME]"
click at [422, 95] on div "[DATE] [PERSON_NAME]" at bounding box center [368, 90] width 124 height 37
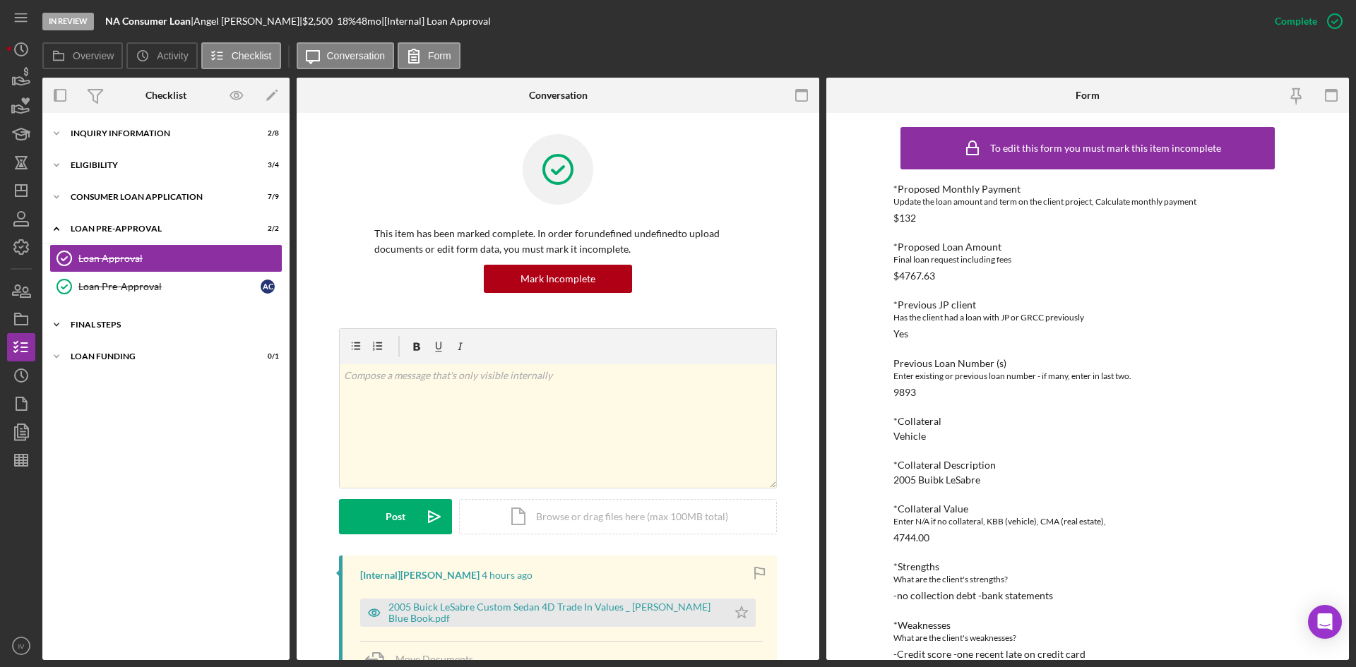
click at [74, 323] on div "FINAL STEPS" at bounding box center [171, 325] width 201 height 8
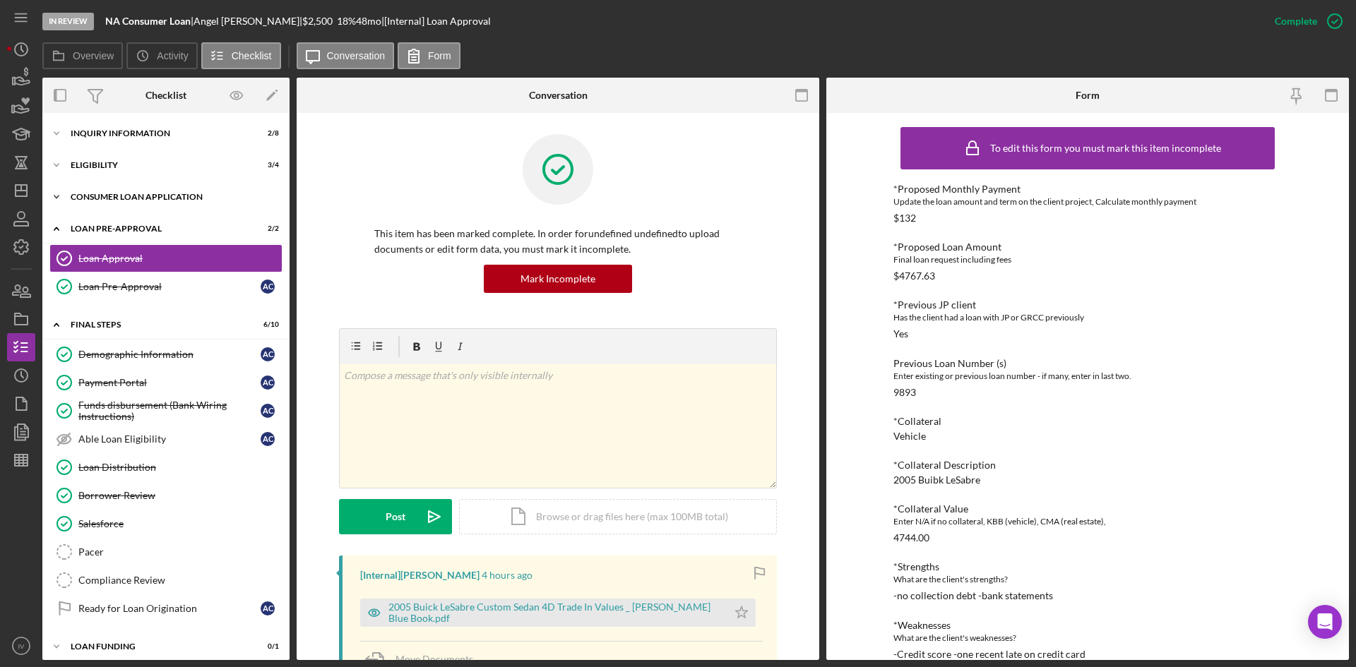
click at [104, 196] on div "Consumer Loan Application" at bounding box center [171, 197] width 201 height 8
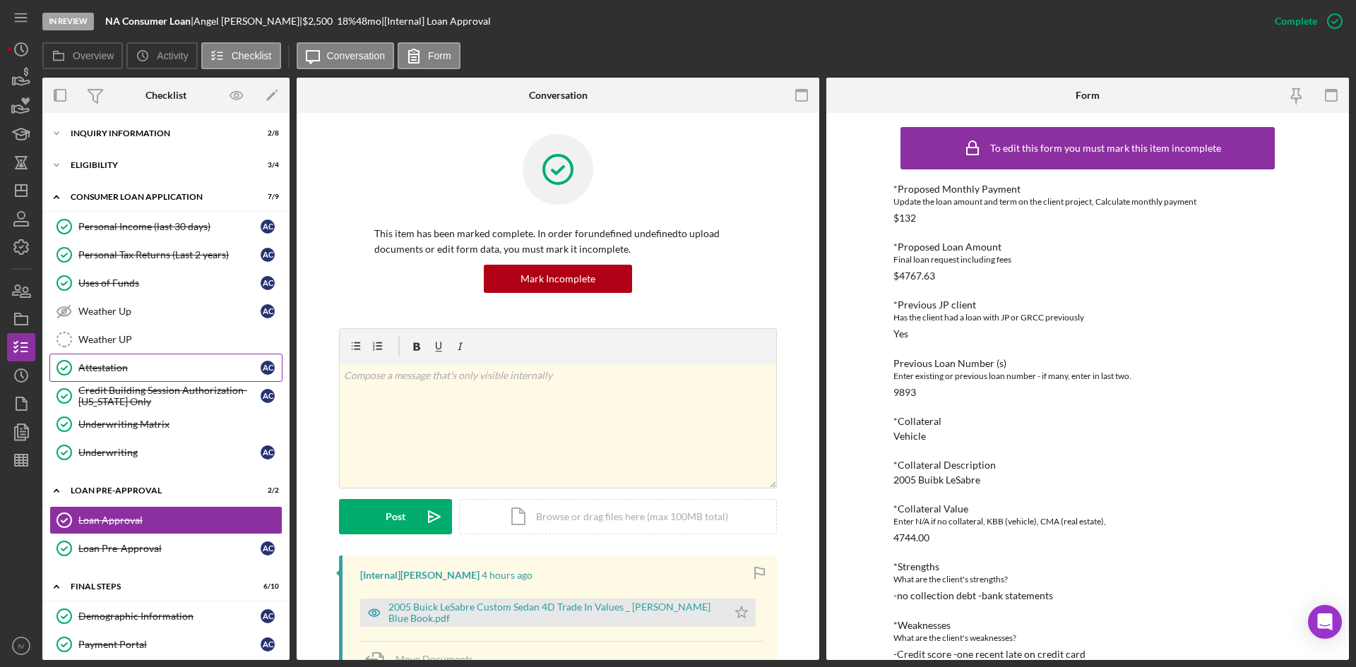
click at [157, 380] on link "Attestation Attestation A C" at bounding box center [165, 368] width 233 height 28
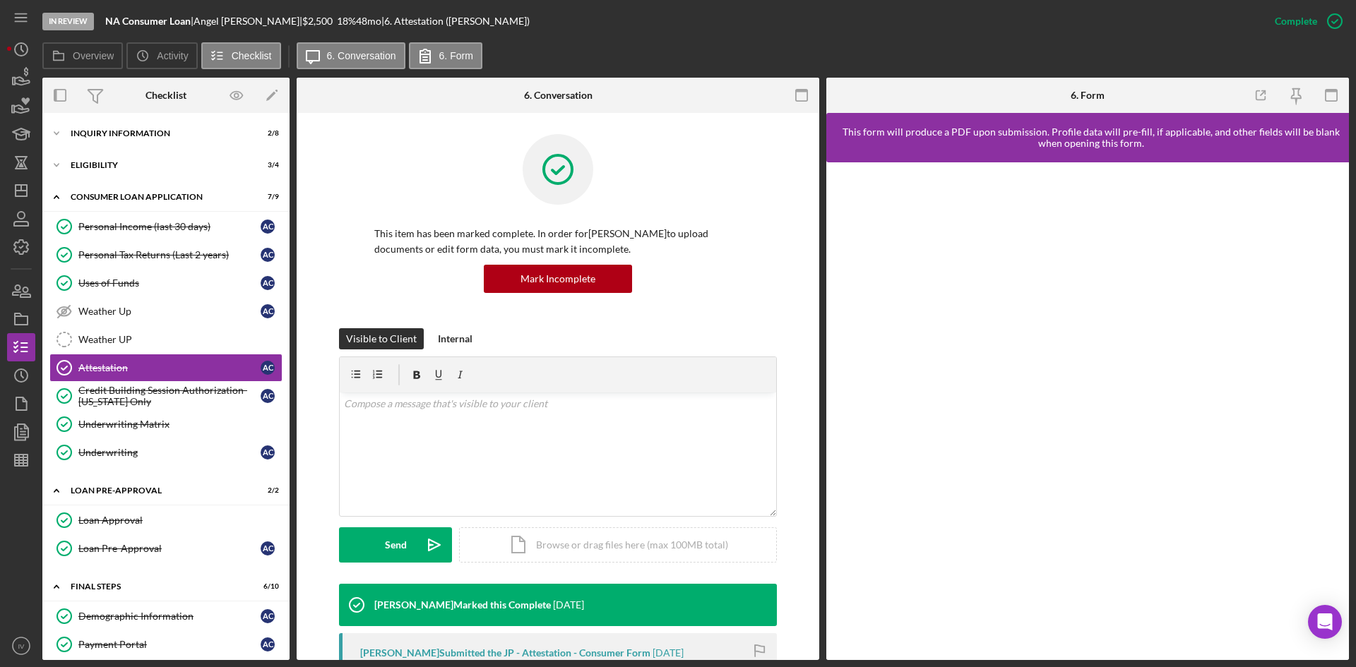
scroll to position [212, 0]
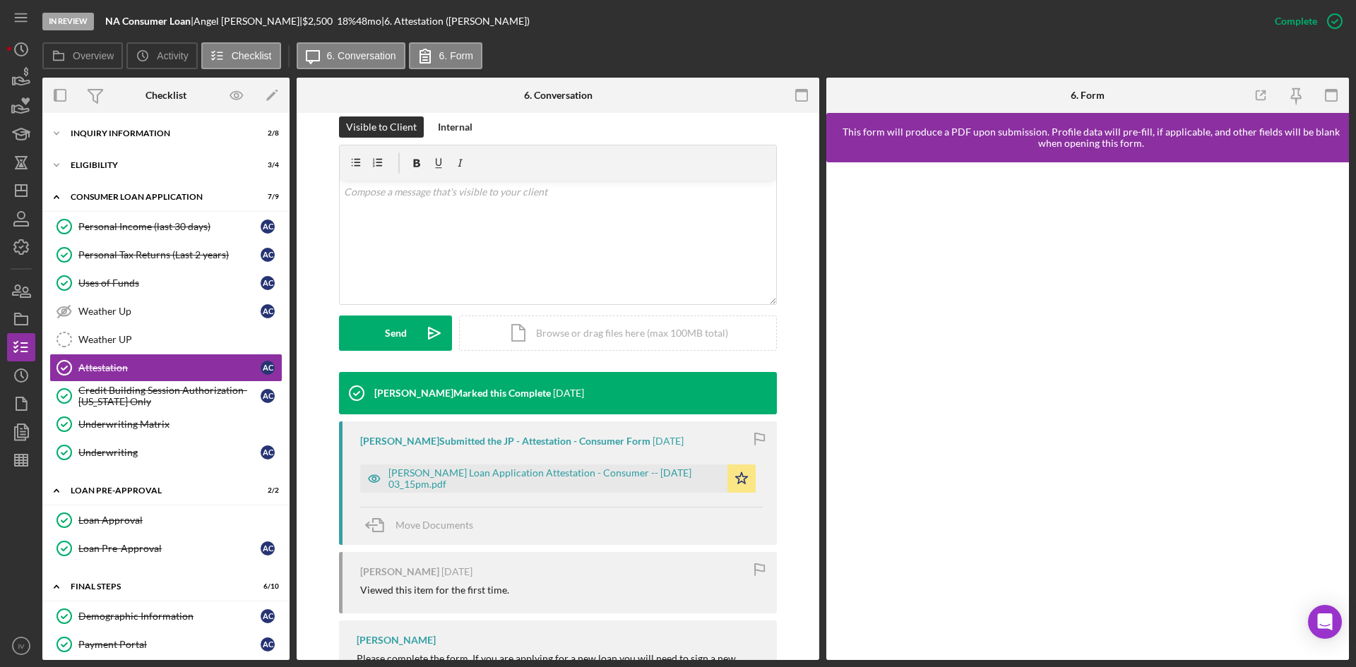
click at [526, 460] on div "[PERSON_NAME] Loan Application Attestation - Consumer -- [DATE] 03_15pm.pdf Ico…" at bounding box center [561, 475] width 402 height 35
click at [525, 472] on div "[PERSON_NAME] Loan Application Attestation - Consumer -- [DATE] 03_15pm.pdf" at bounding box center [554, 478] width 332 height 23
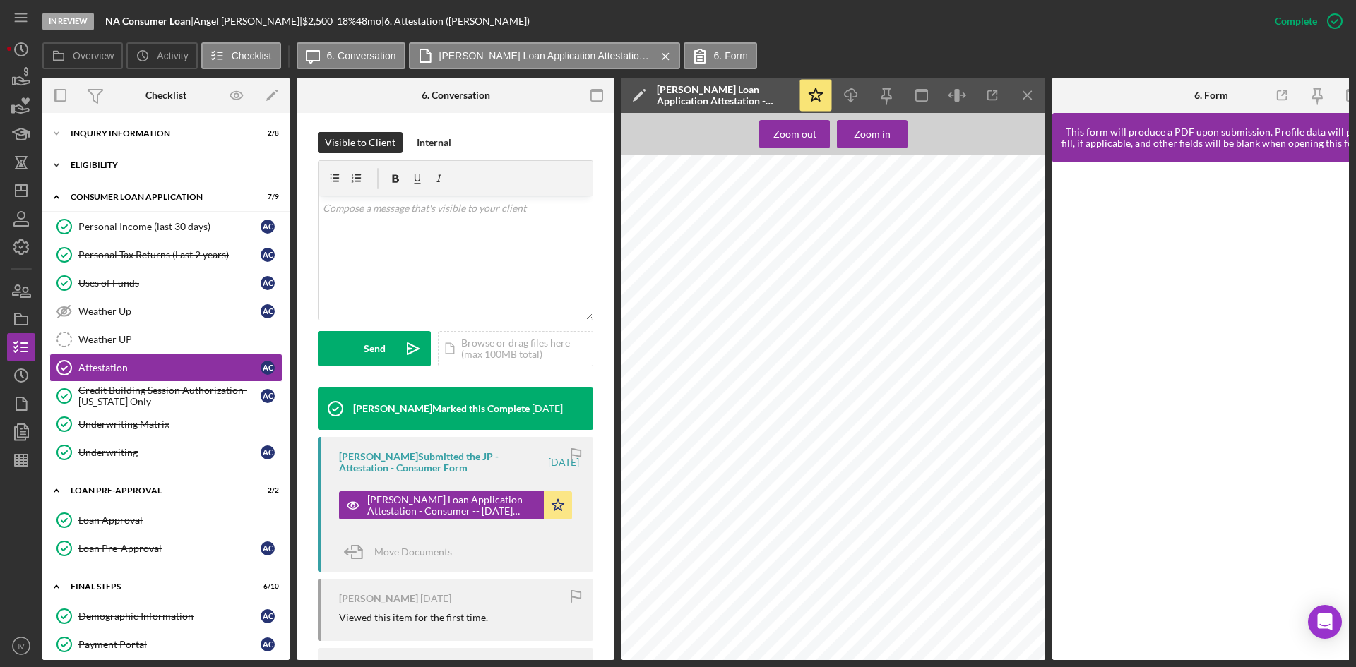
click at [104, 167] on div "Eligibility" at bounding box center [171, 165] width 201 height 8
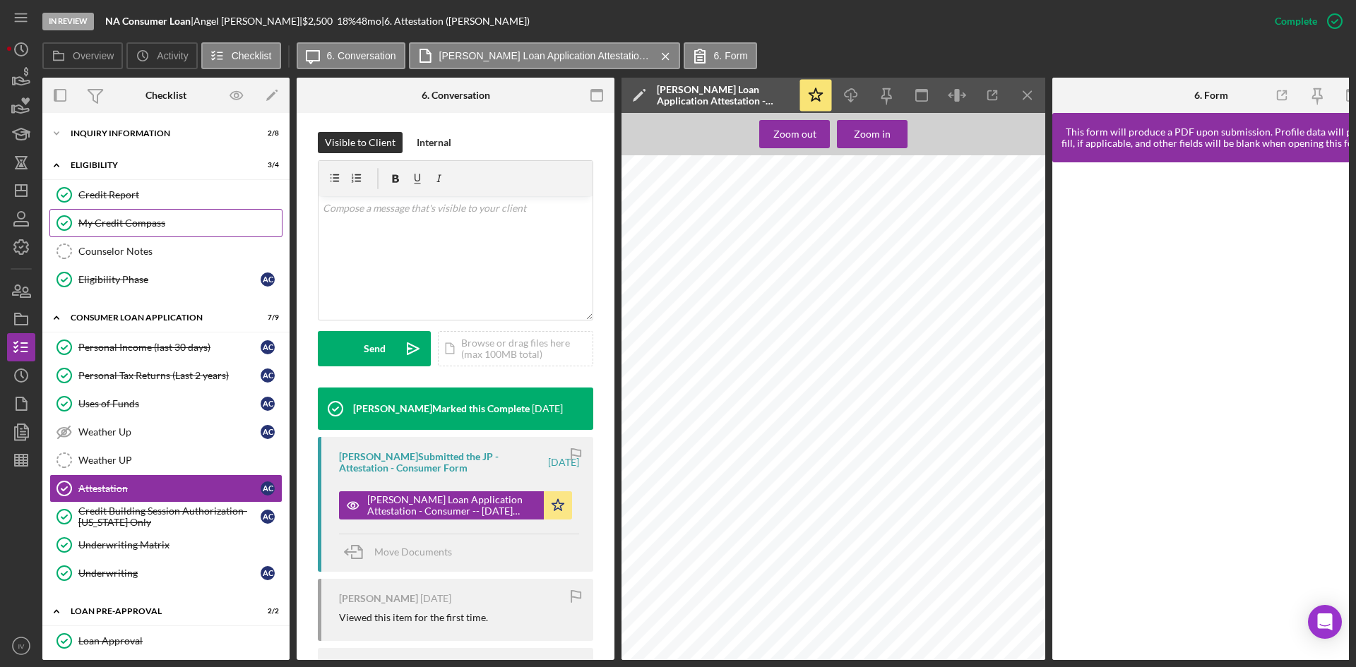
click at [120, 225] on div "My Credit Compass" at bounding box center [179, 222] width 203 height 11
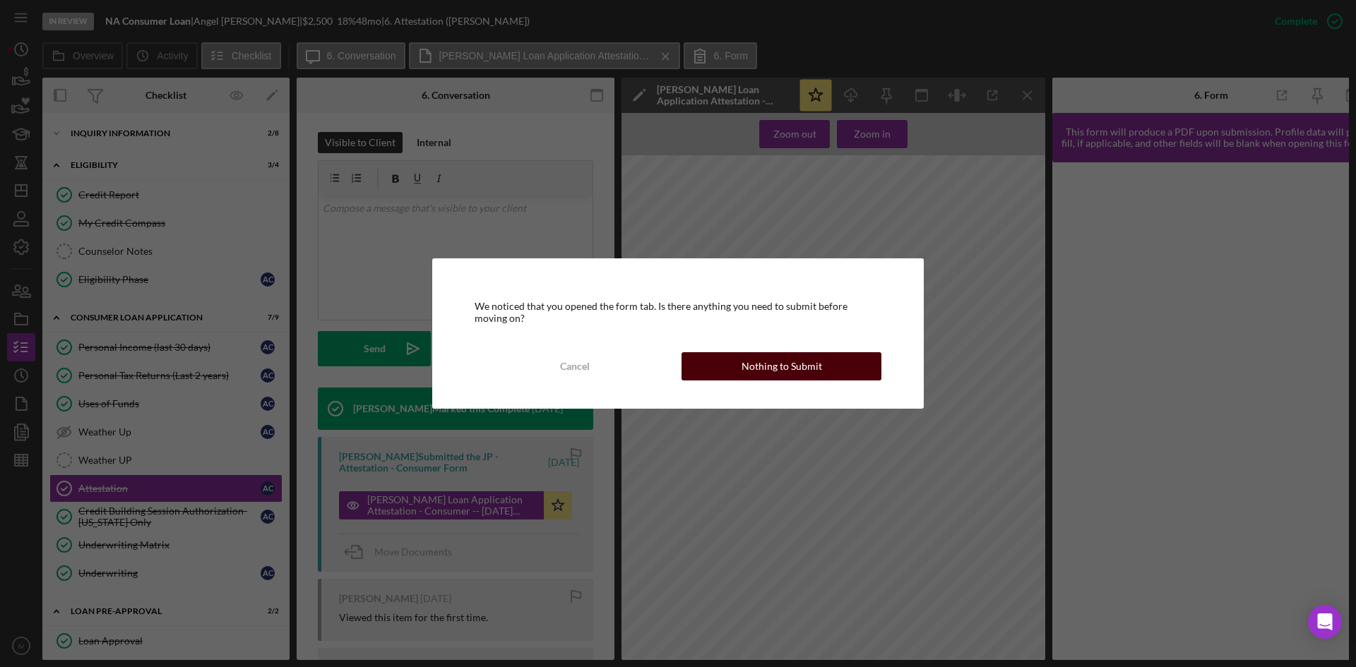
click at [700, 358] on button "Nothing to Submit" at bounding box center [781, 366] width 200 height 28
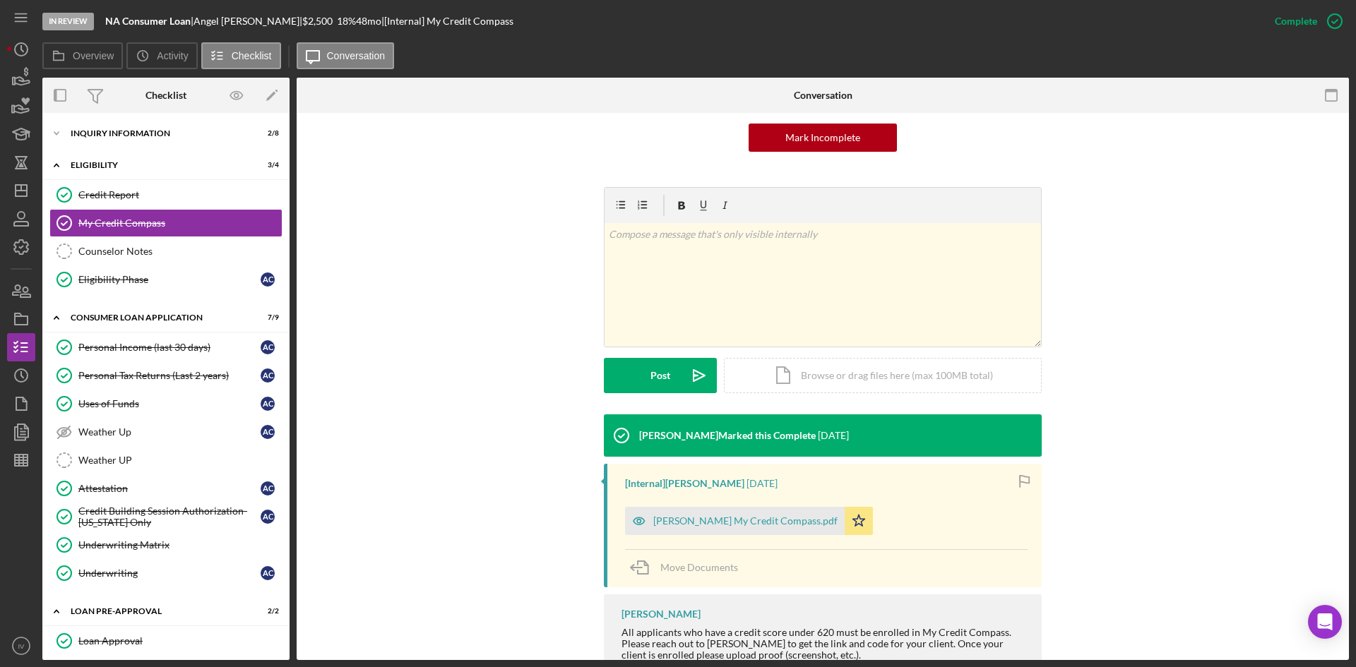
scroll to position [211, 0]
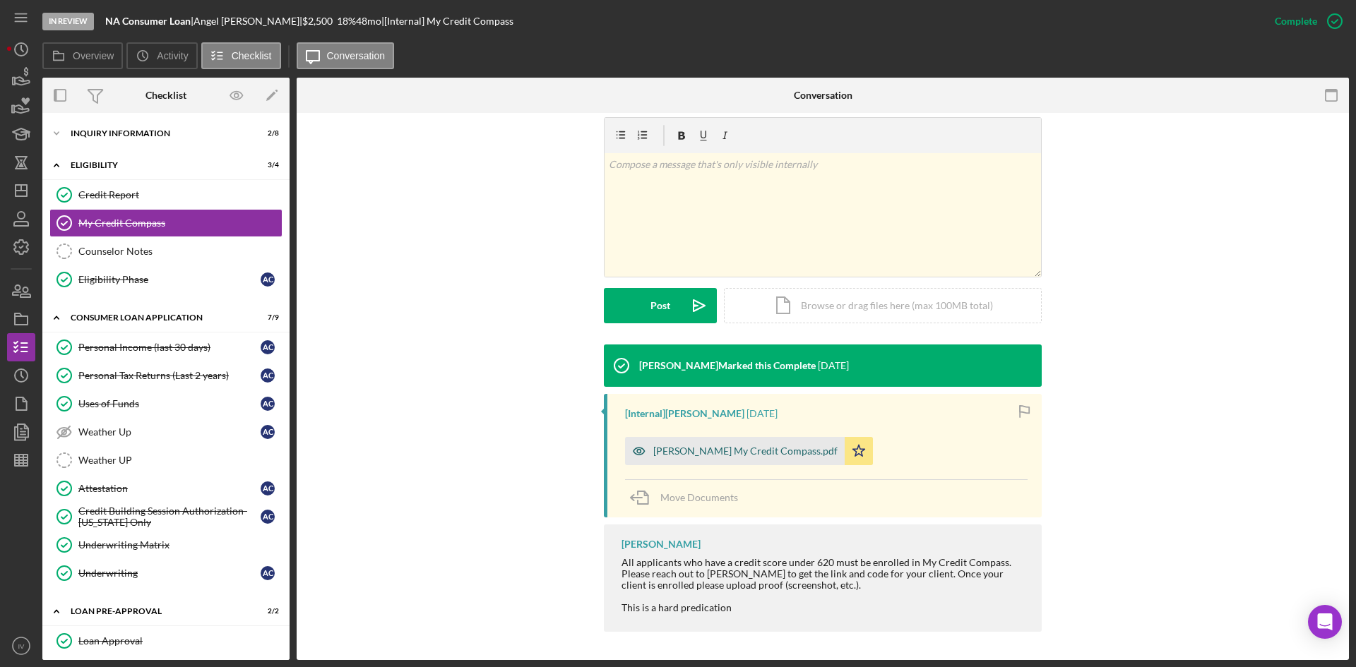
click at [692, 463] on div "[PERSON_NAME] My Credit Compass.pdf" at bounding box center [735, 451] width 220 height 28
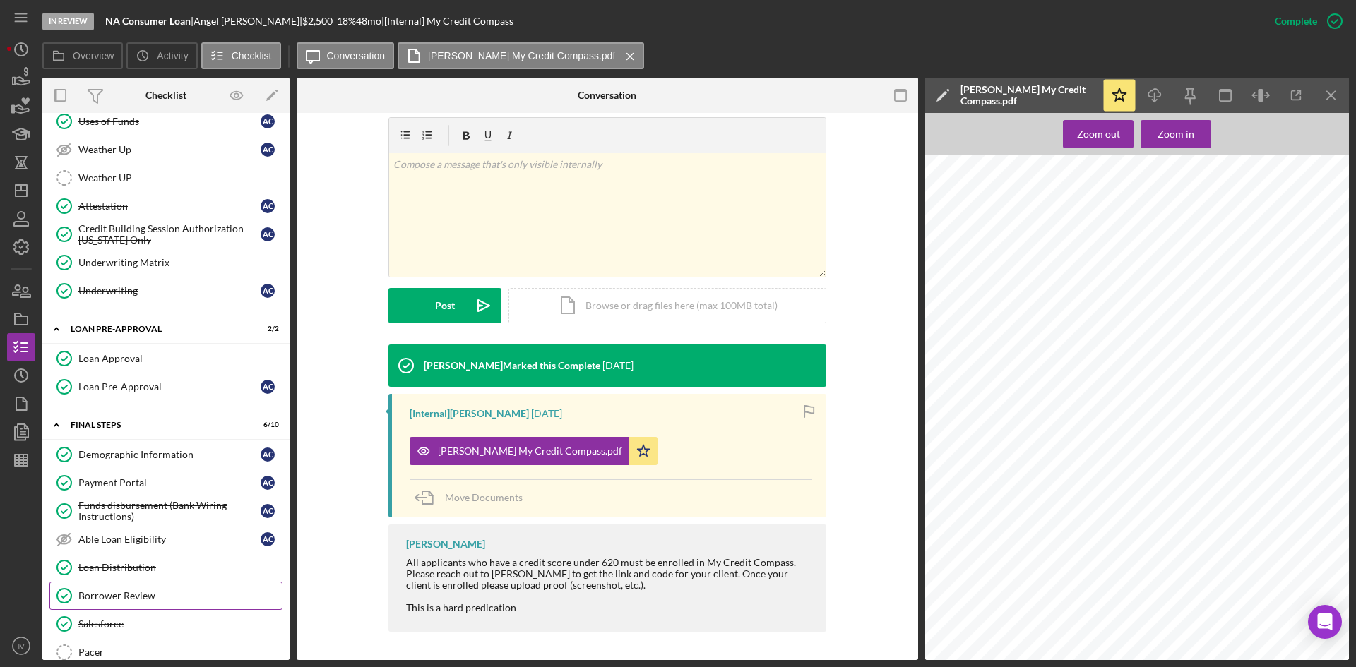
scroll to position [391, 0]
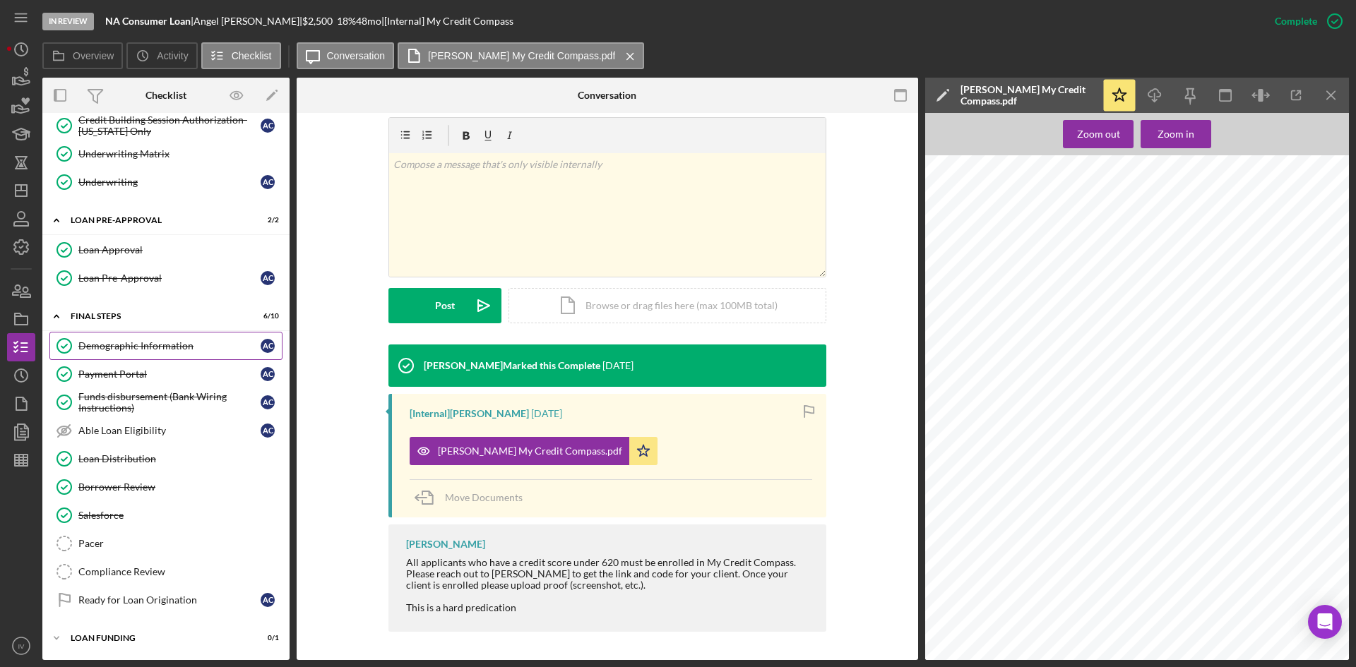
click at [150, 353] on link "Demographic Information Demographic Information A C" at bounding box center [165, 346] width 233 height 28
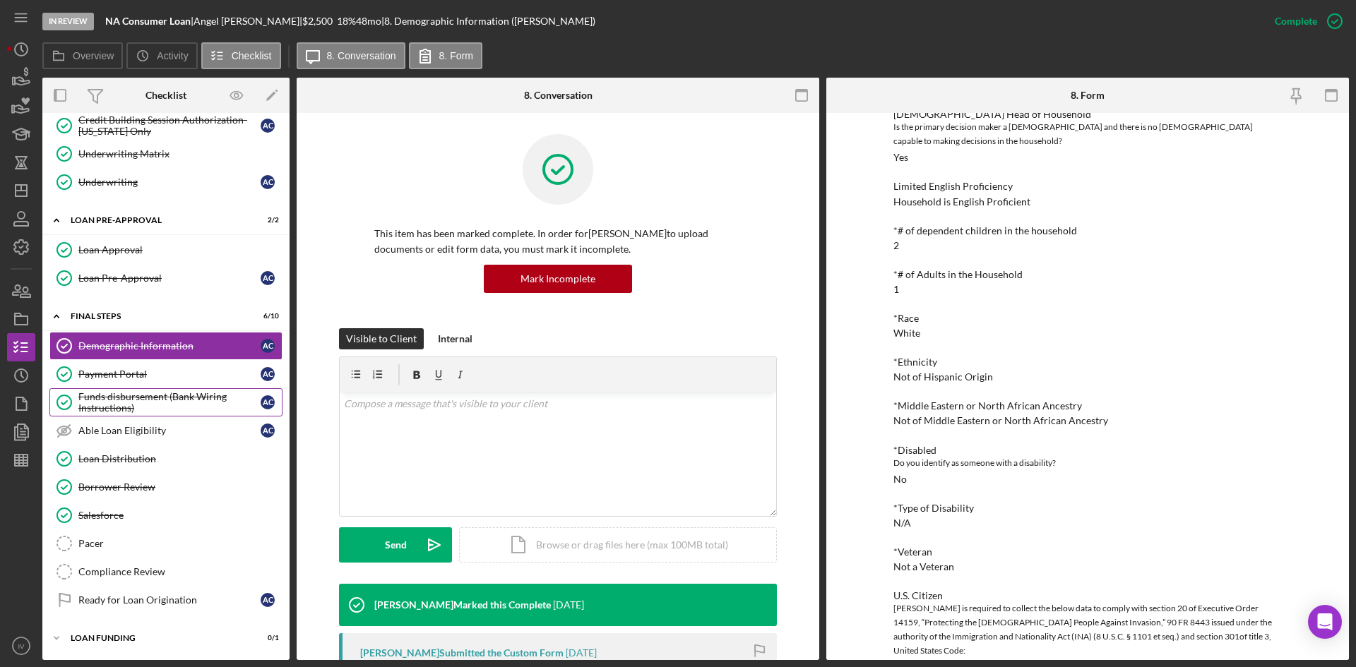
scroll to position [179, 0]
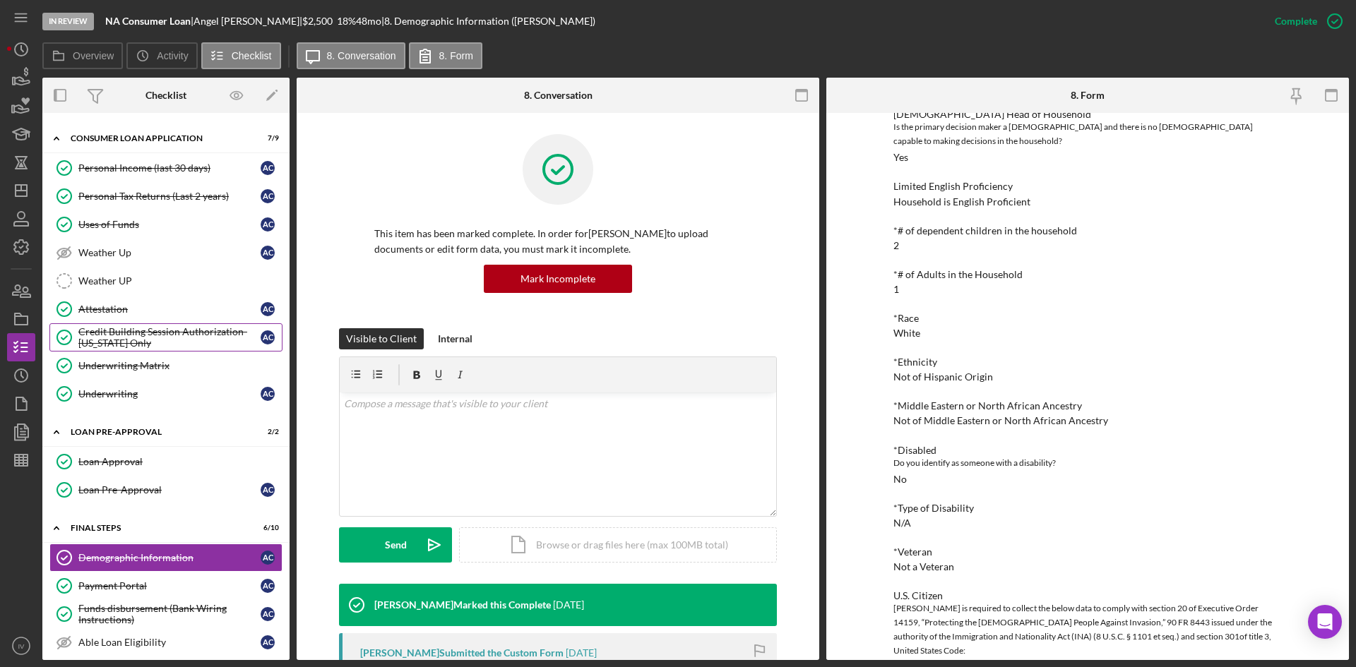
click at [136, 345] on div "Credit Building Session Authorization- [US_STATE] Only" at bounding box center [169, 337] width 182 height 23
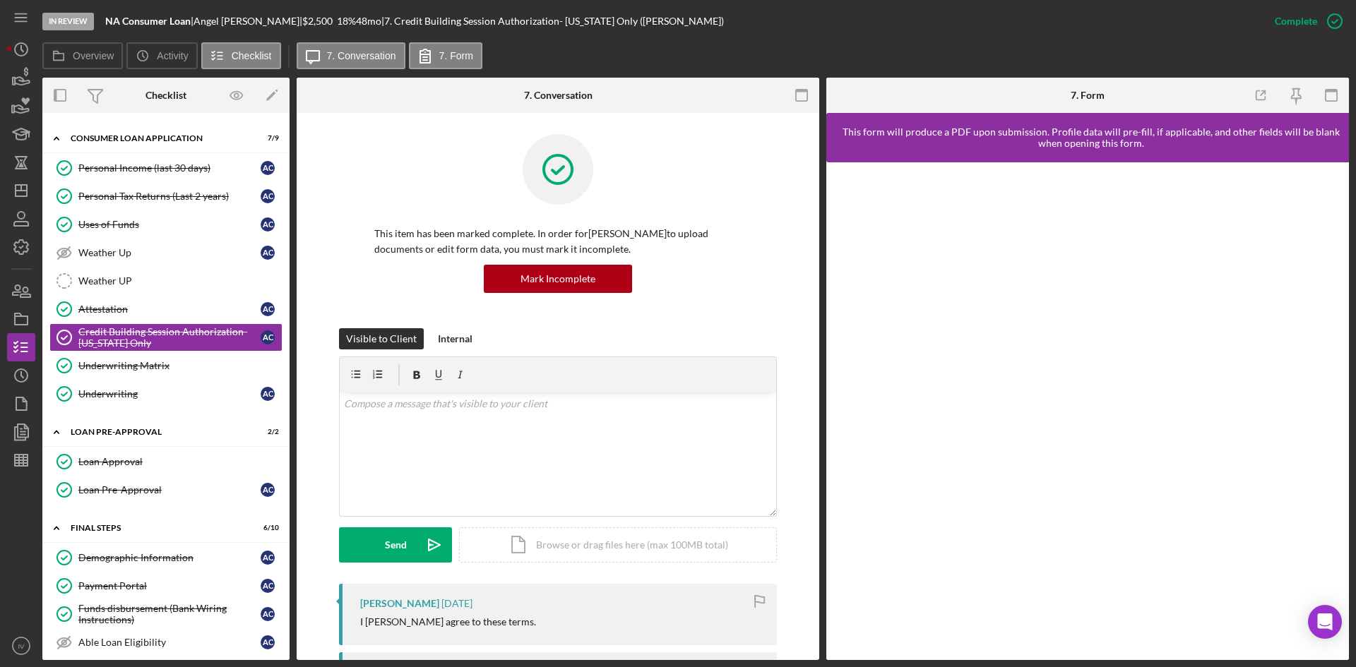
scroll to position [212, 0]
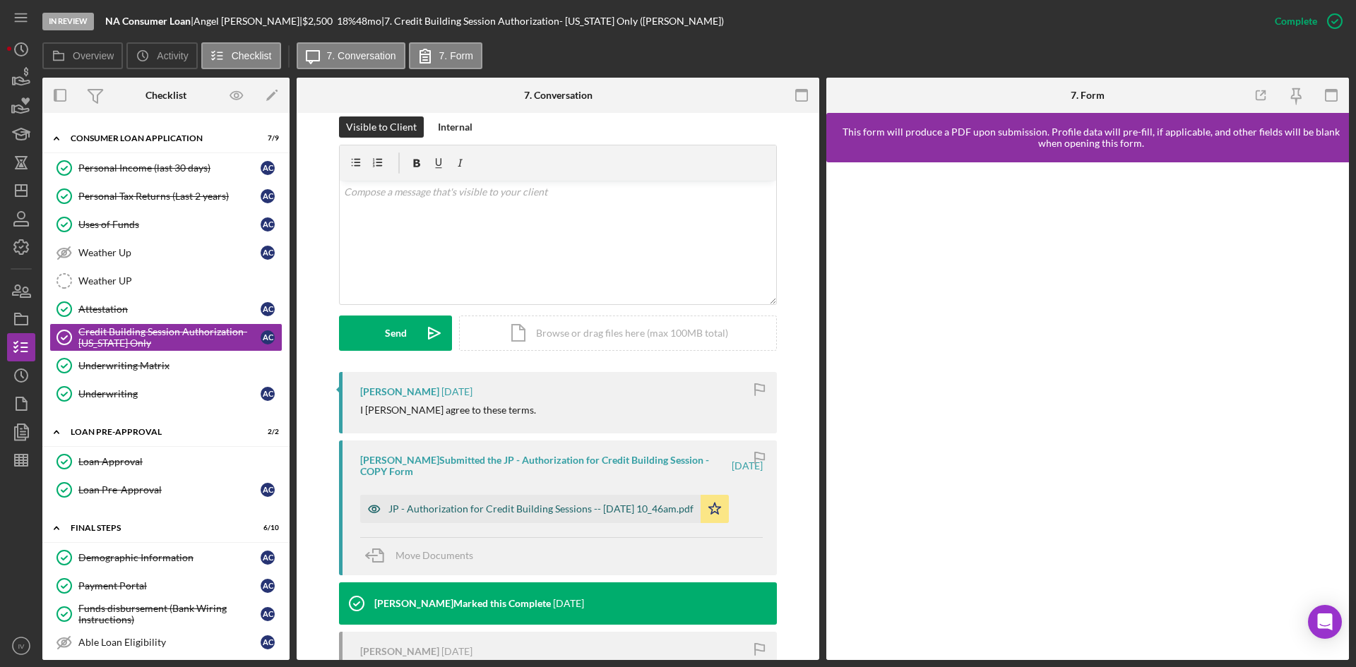
click at [587, 515] on div "JP - Authorization for Credit Building Sessions -- [DATE] 10_46am.pdf" at bounding box center [540, 508] width 305 height 11
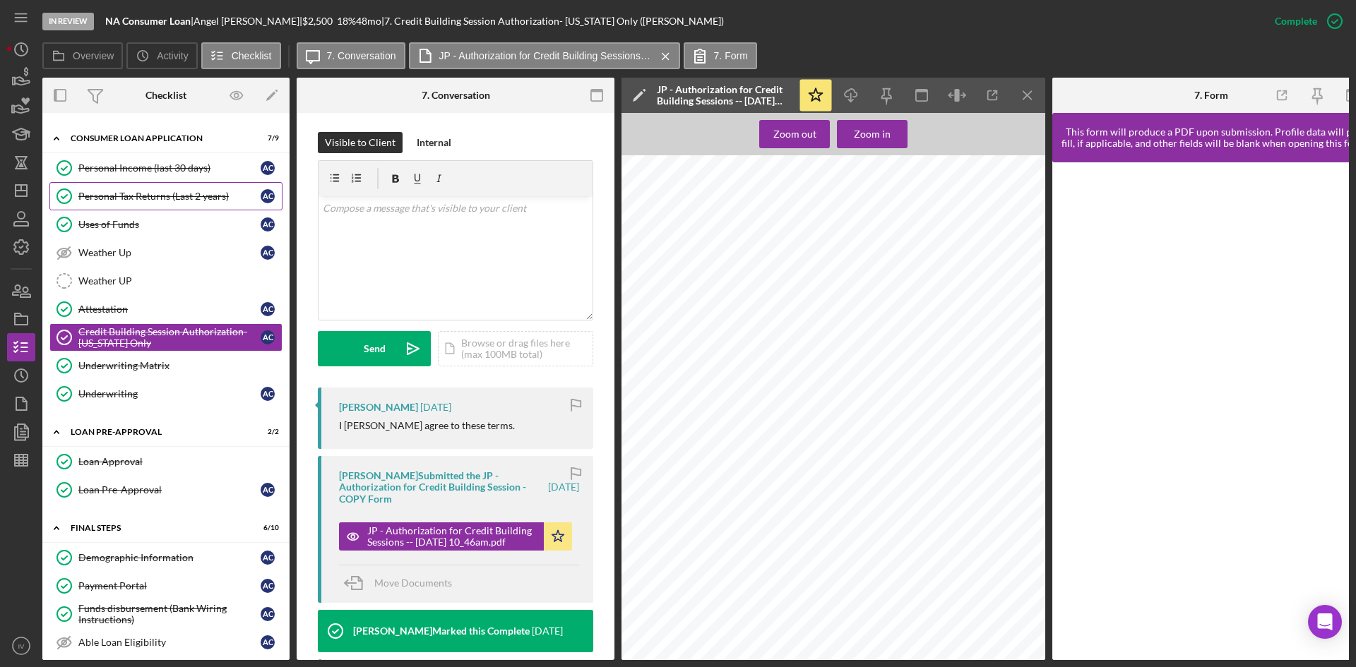
click at [128, 196] on div "Personal Tax Returns (Last 2 years)" at bounding box center [169, 196] width 182 height 11
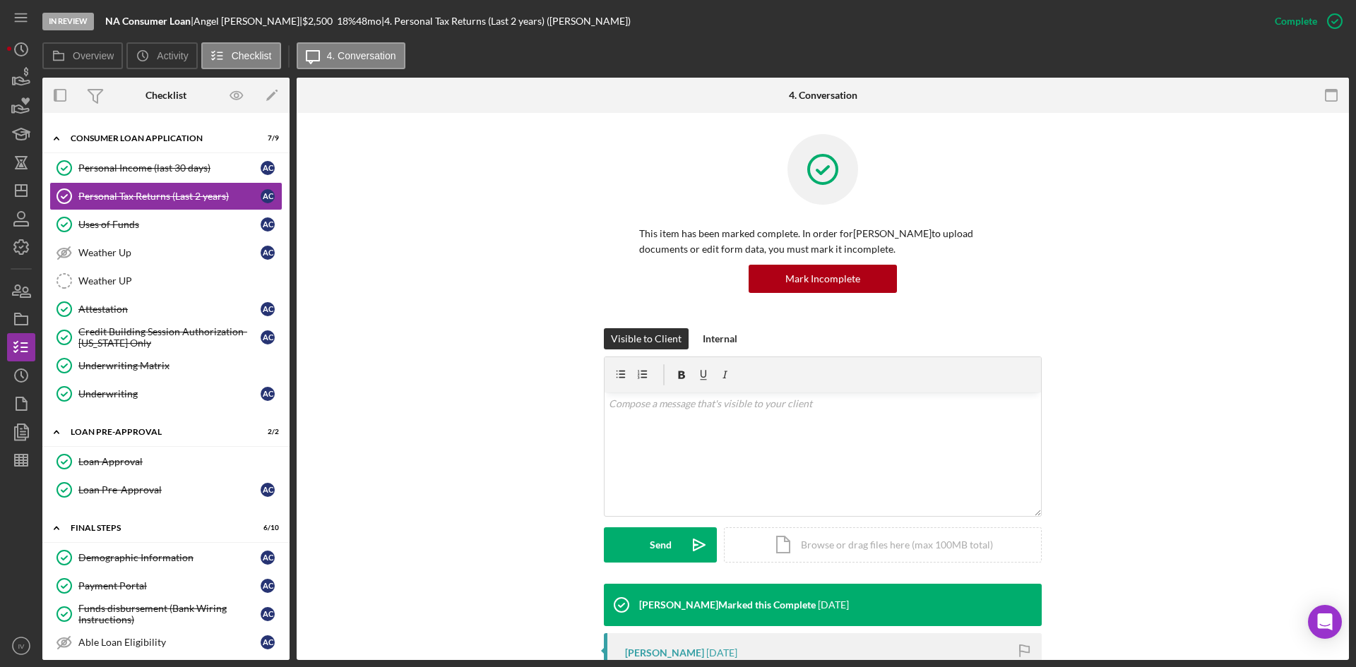
scroll to position [212, 0]
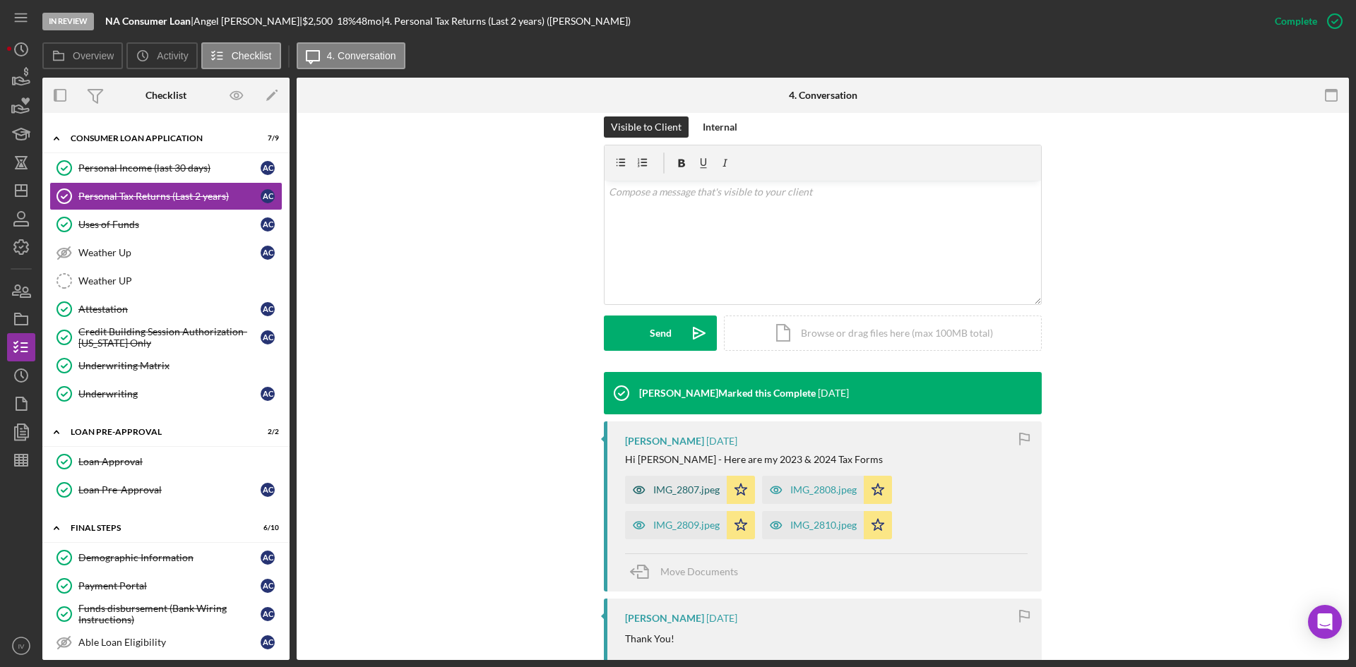
click at [679, 484] on div "IMG_2807.jpeg" at bounding box center [686, 489] width 66 height 11
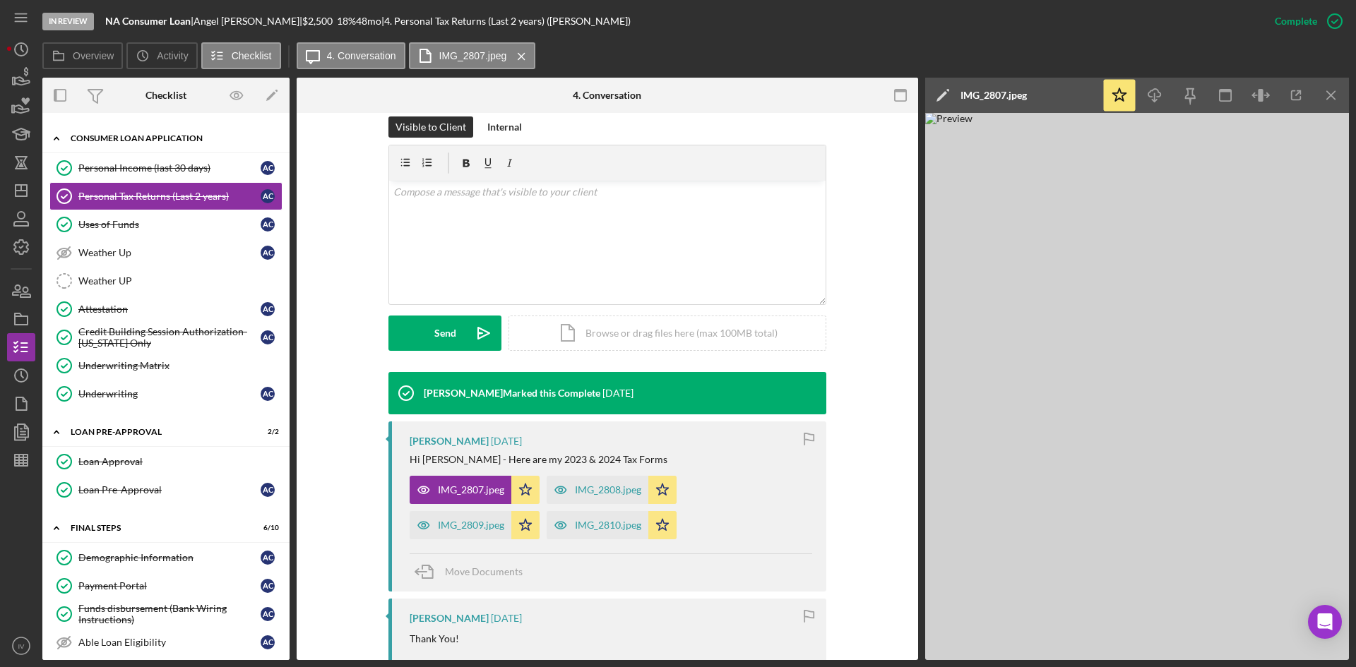
scroll to position [0, 0]
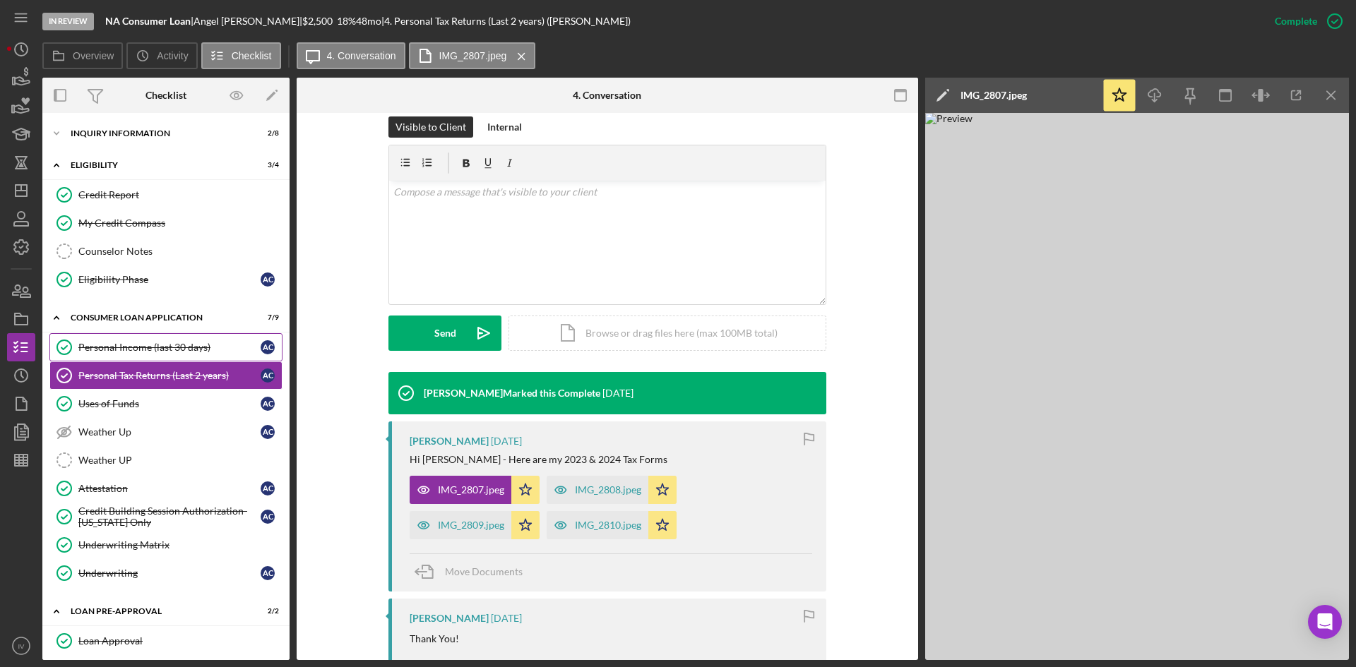
drag, startPoint x: 141, startPoint y: 342, endPoint x: 237, endPoint y: 356, distance: 97.0
click at [141, 342] on div "Personal Income (last 30 days)" at bounding box center [169, 347] width 182 height 11
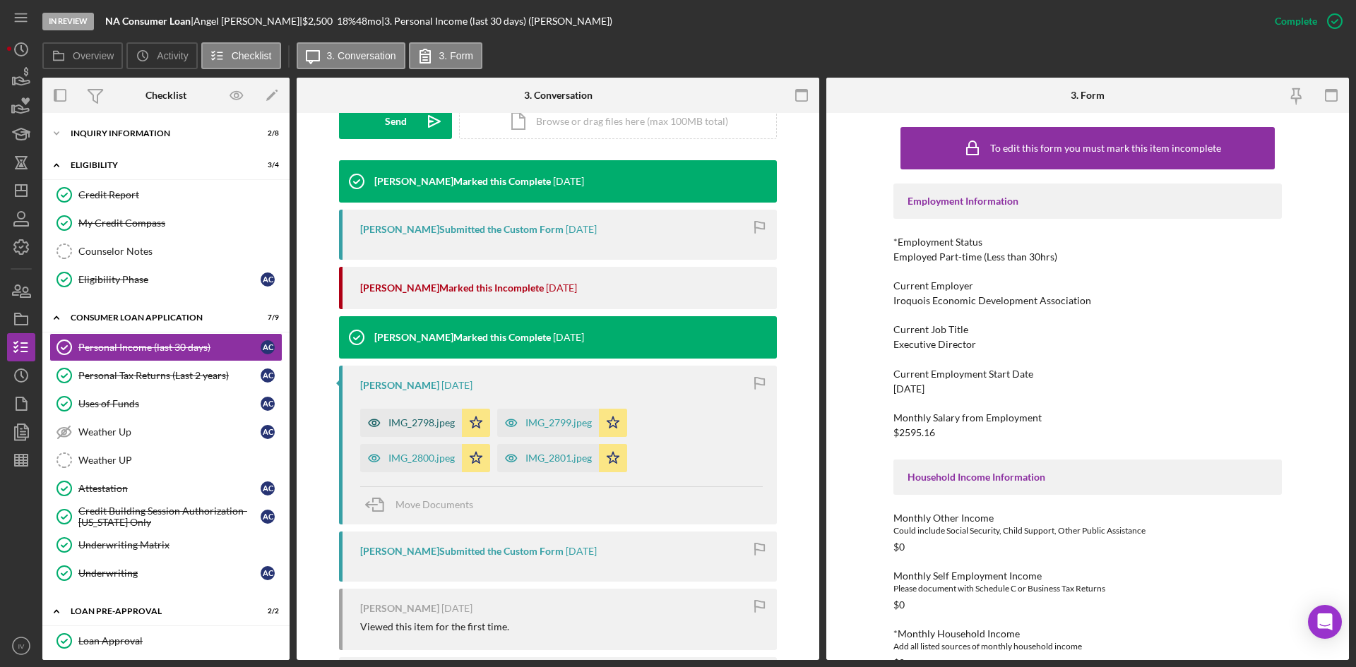
click at [424, 427] on div "IMG_2798.jpeg" at bounding box center [421, 422] width 66 height 11
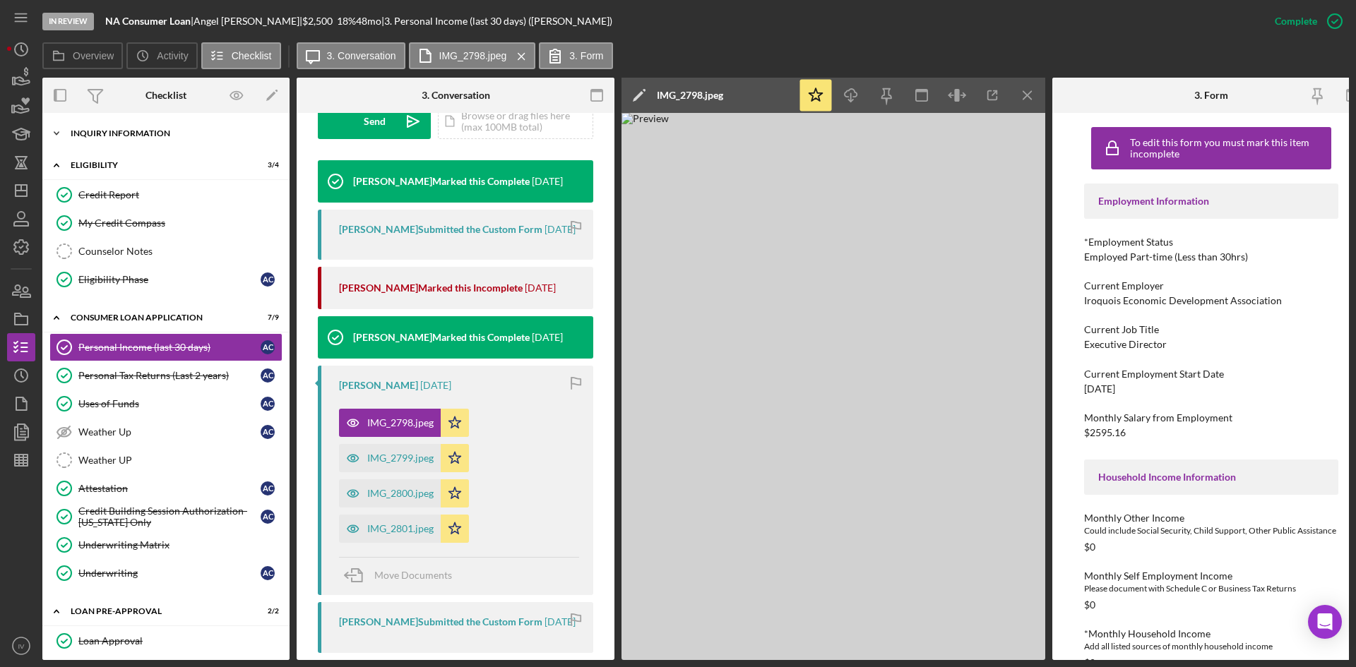
click at [93, 136] on div "Inquiry Information" at bounding box center [171, 133] width 201 height 8
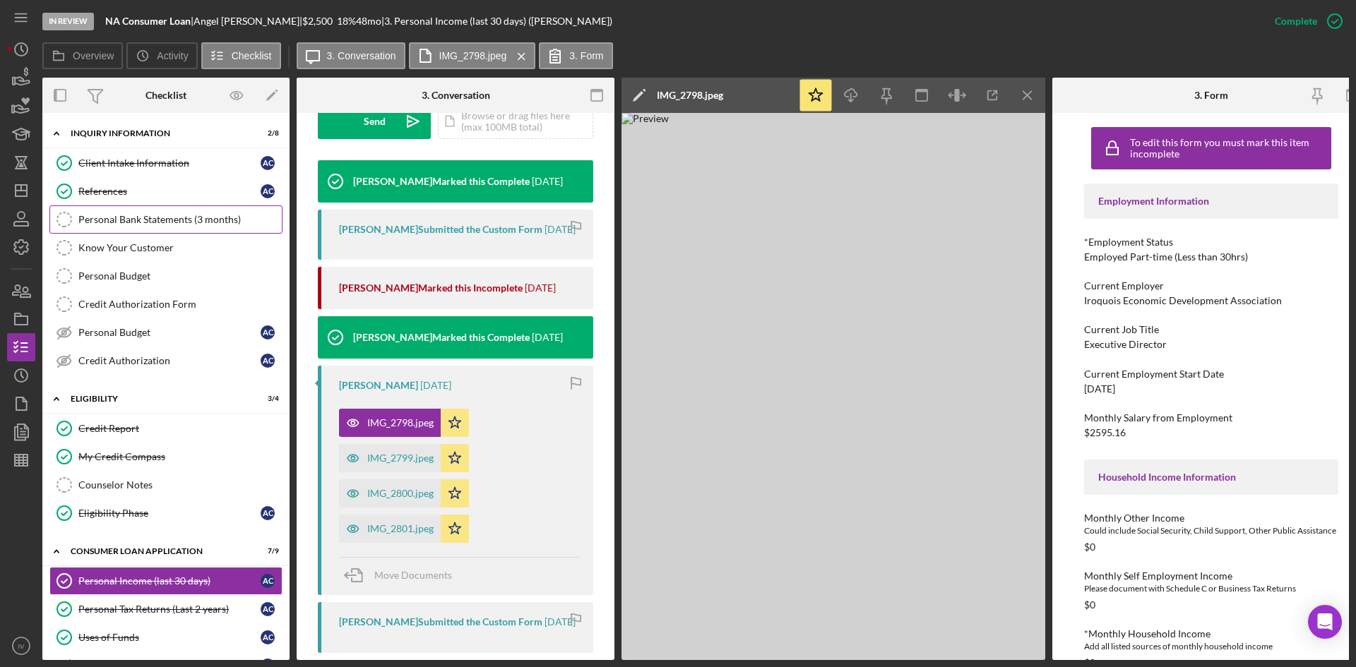
click at [140, 225] on div "Personal Bank Statements (3 months)" at bounding box center [179, 219] width 203 height 11
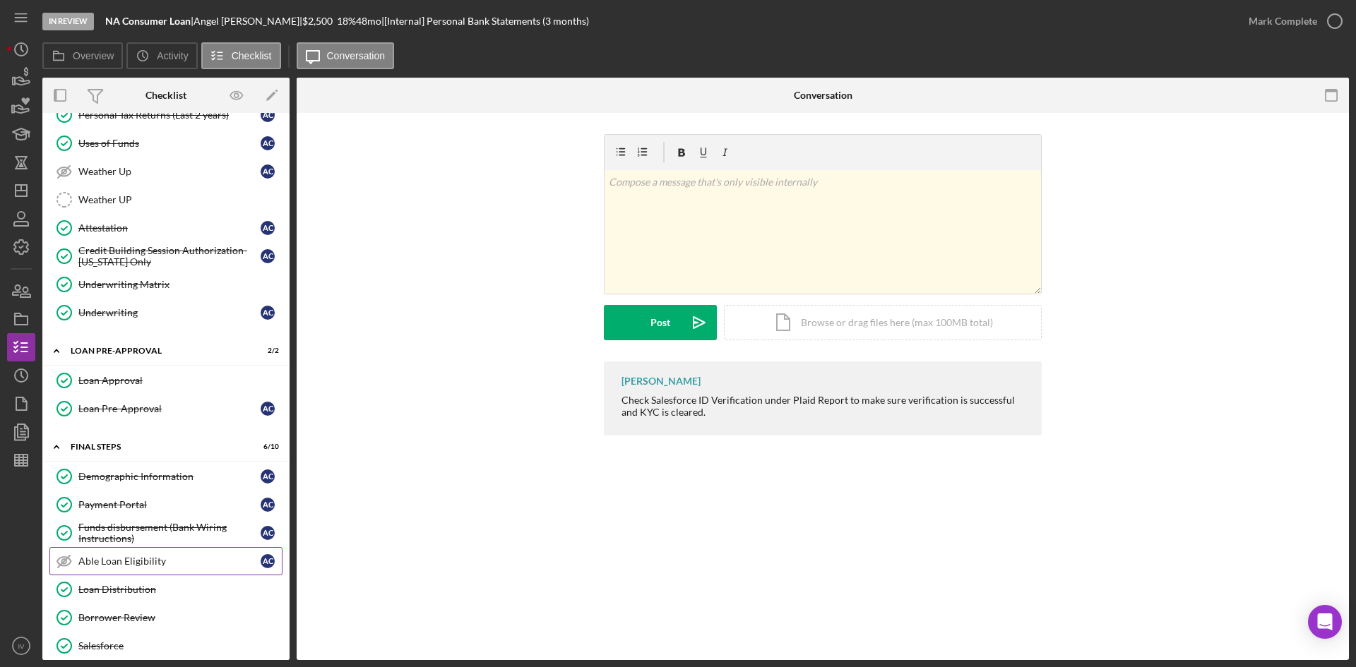
scroll to position [625, 0]
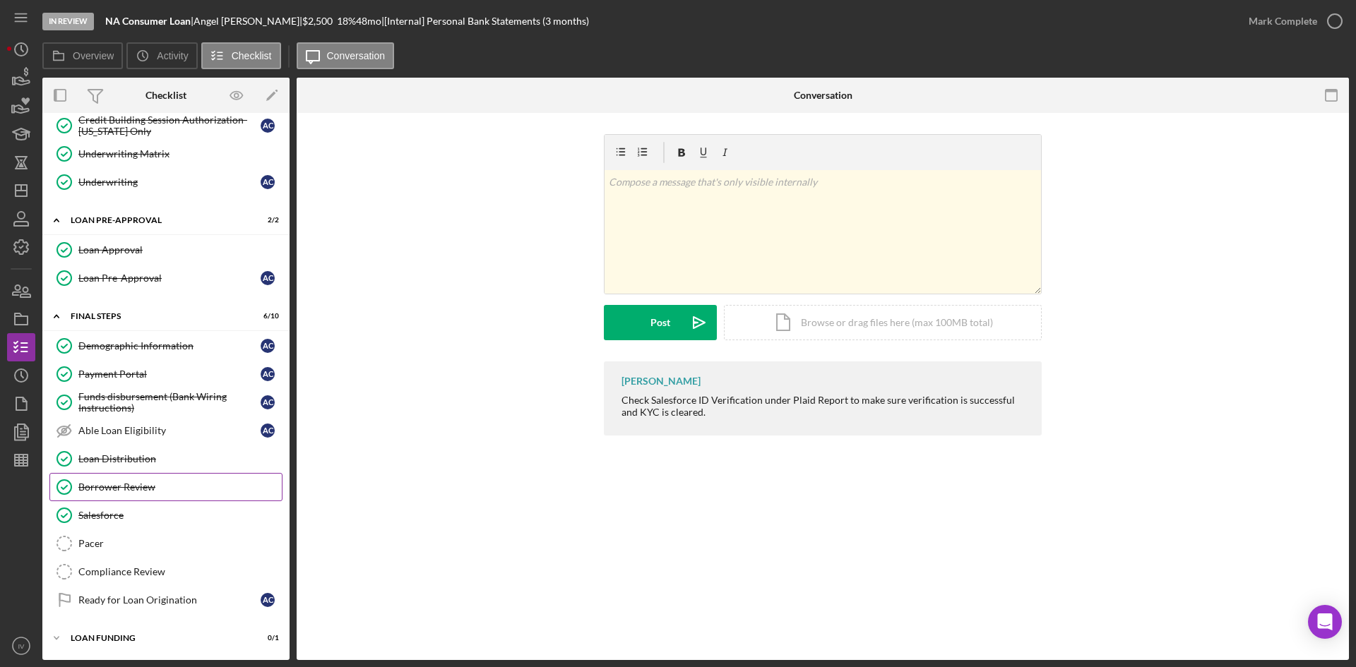
click at [145, 482] on div "Borrower Review" at bounding box center [179, 487] width 203 height 11
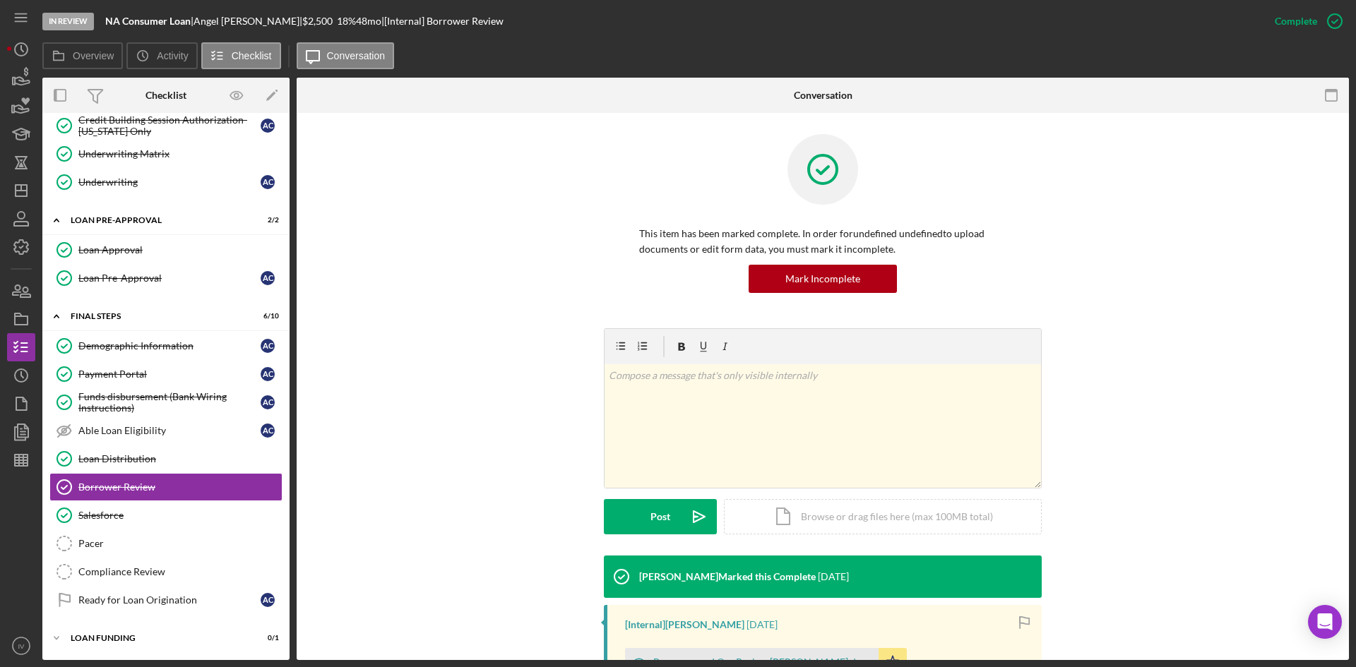
scroll to position [201, 0]
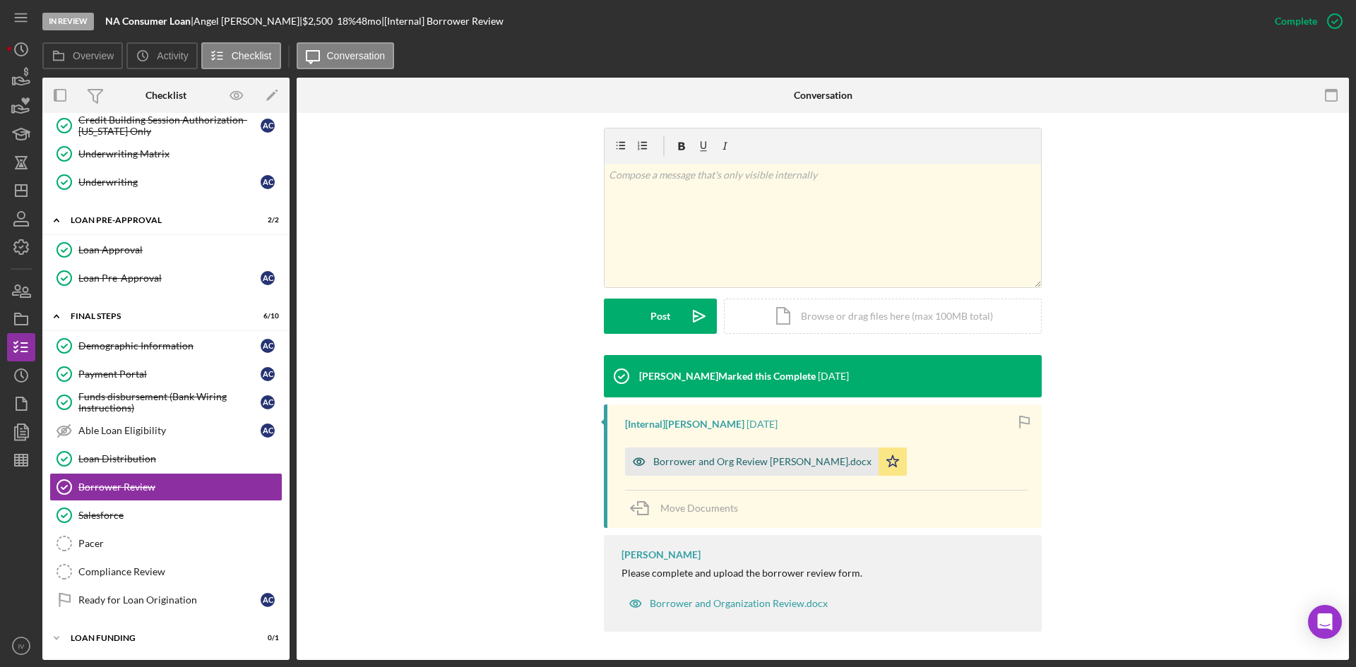
click at [705, 469] on div "Borrower and Org Review [PERSON_NAME].docx" at bounding box center [751, 462] width 253 height 28
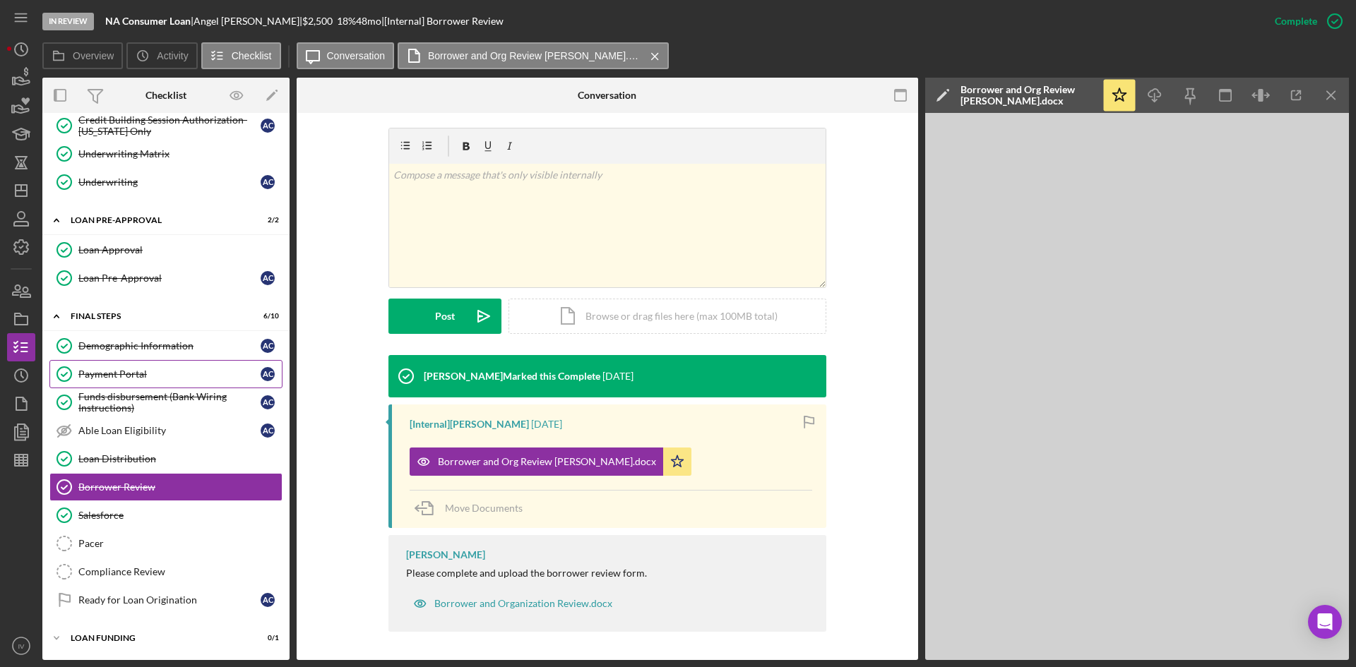
click at [113, 388] on link "Funds disbursement (Bank Wiring Instructions) Funds disbursement (Bank Wiring I…" at bounding box center [165, 402] width 233 height 28
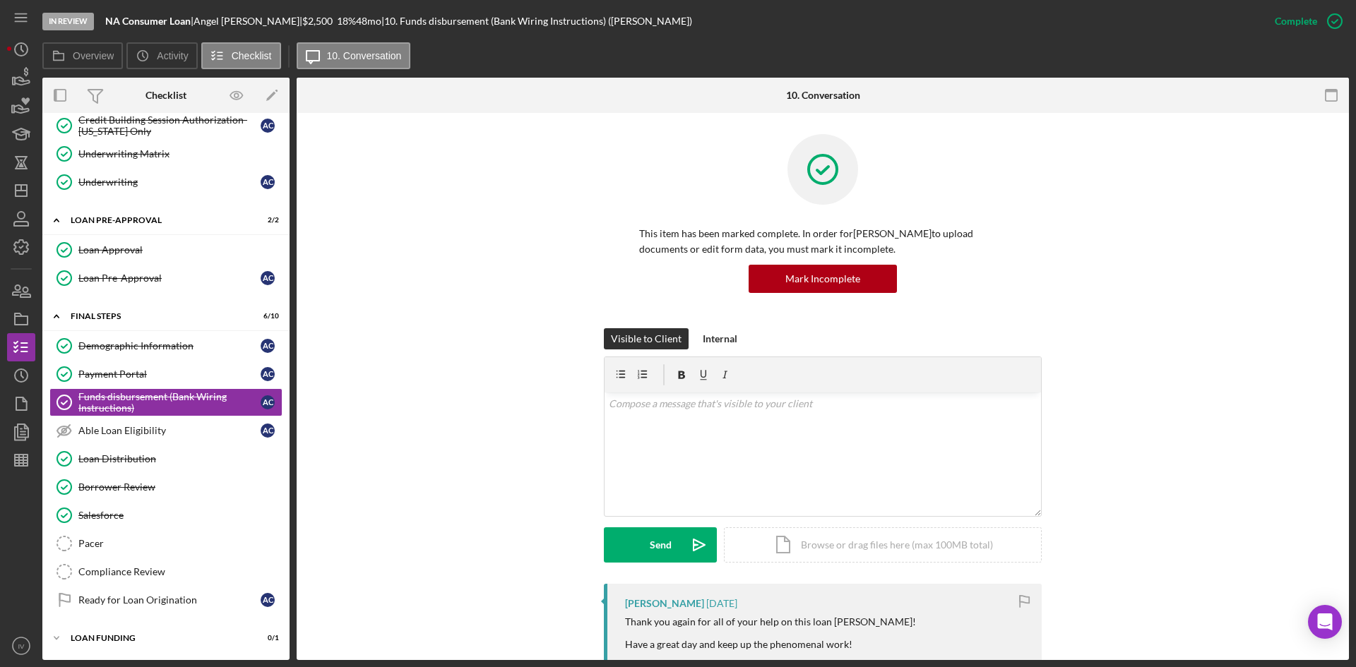
scroll to position [282, 0]
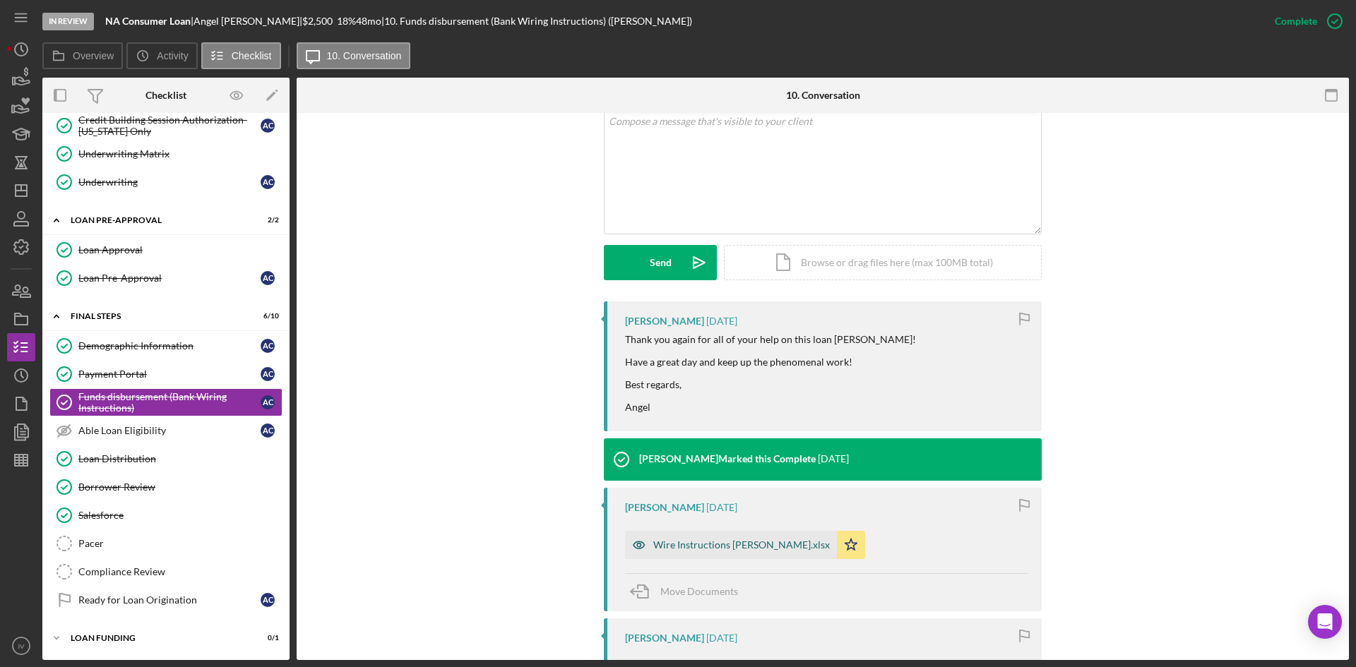
click at [710, 540] on div "Wire Instructions [PERSON_NAME].xlsx" at bounding box center [741, 544] width 177 height 11
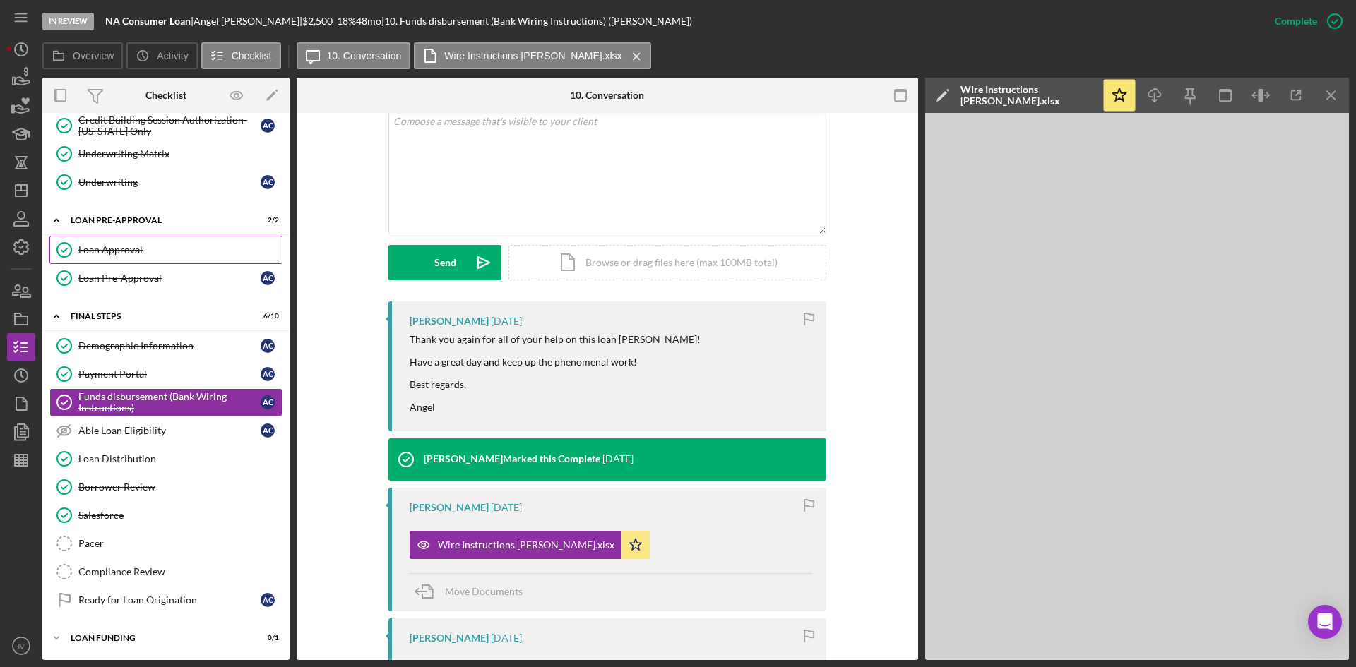
click at [141, 258] on link "Loan Approval Loan Approval" at bounding box center [165, 250] width 233 height 28
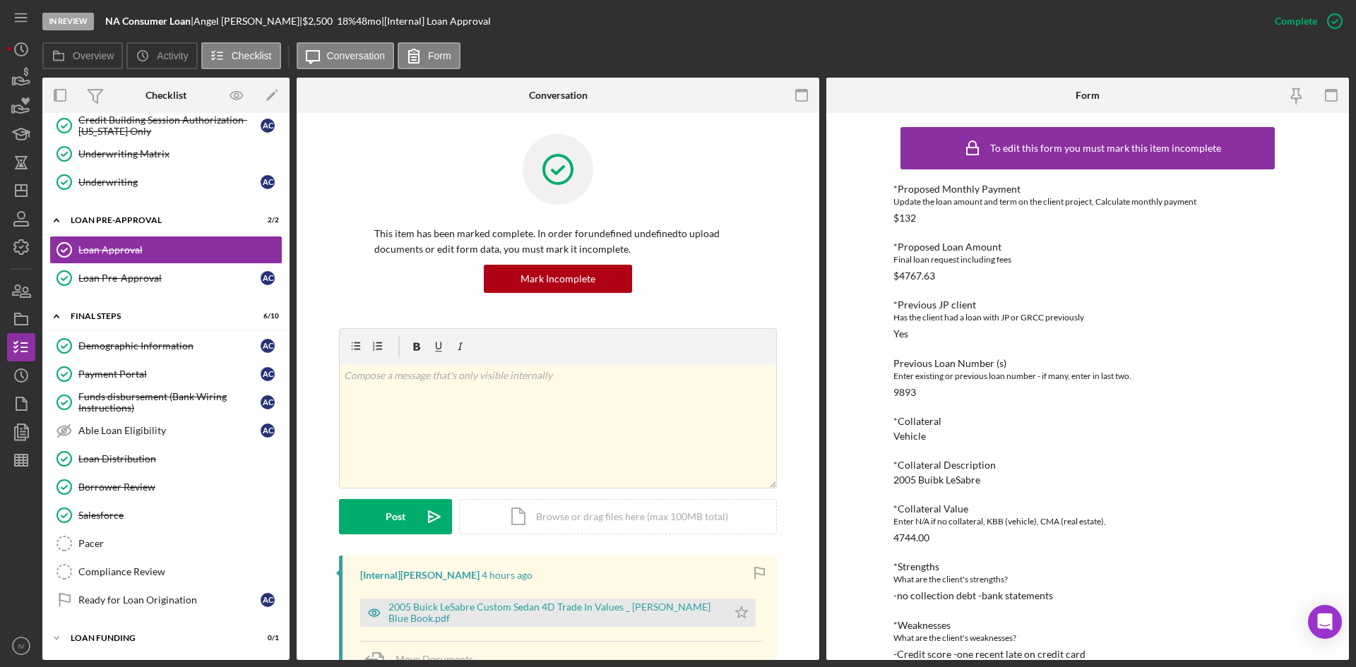
scroll to position [212, 0]
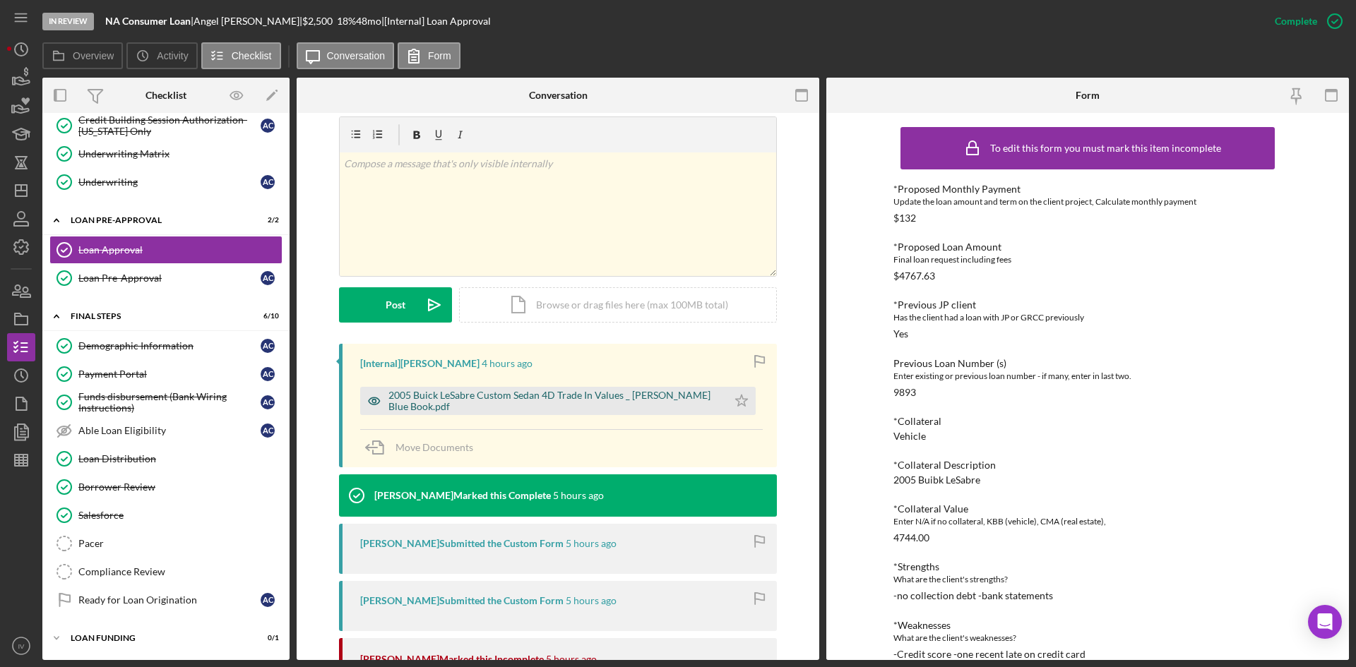
click at [545, 405] on div "2005 Buick LeSabre Custom Sedan 4D Trade In Values _ [PERSON_NAME] Blue Book.pdf" at bounding box center [554, 401] width 332 height 23
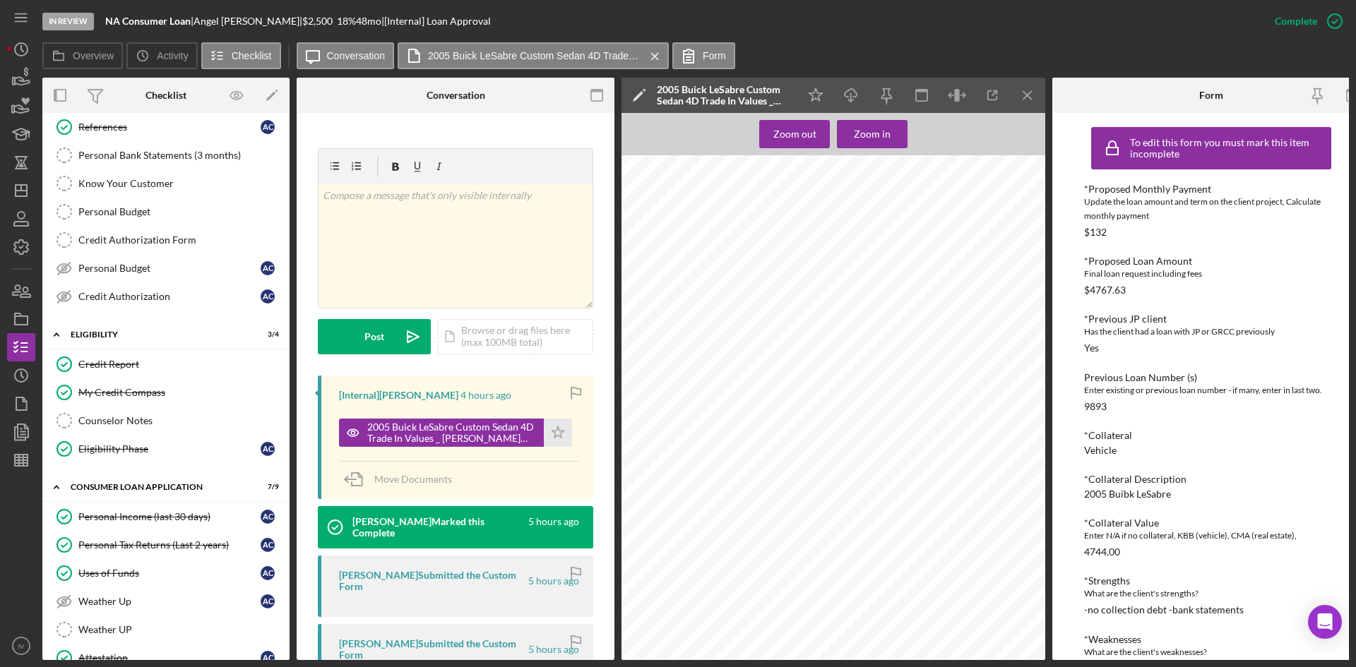
scroll to position [0, 0]
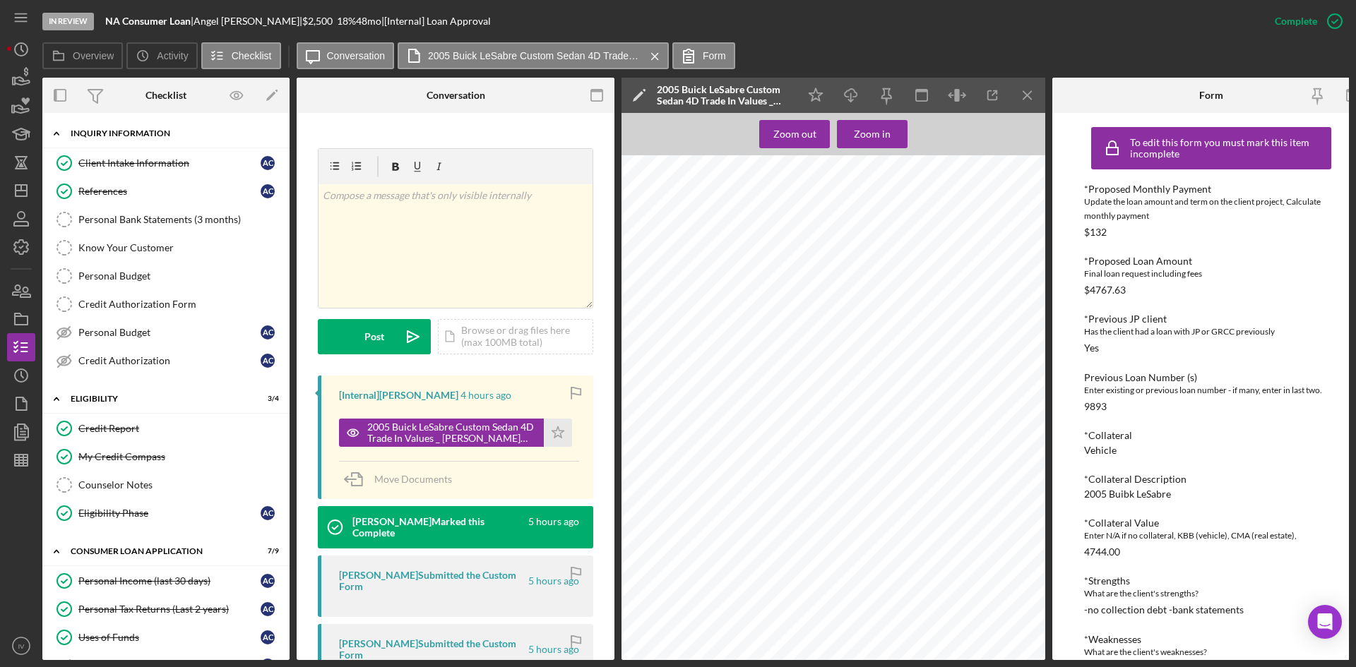
click at [75, 136] on div "Inquiry Information" at bounding box center [171, 133] width 201 height 8
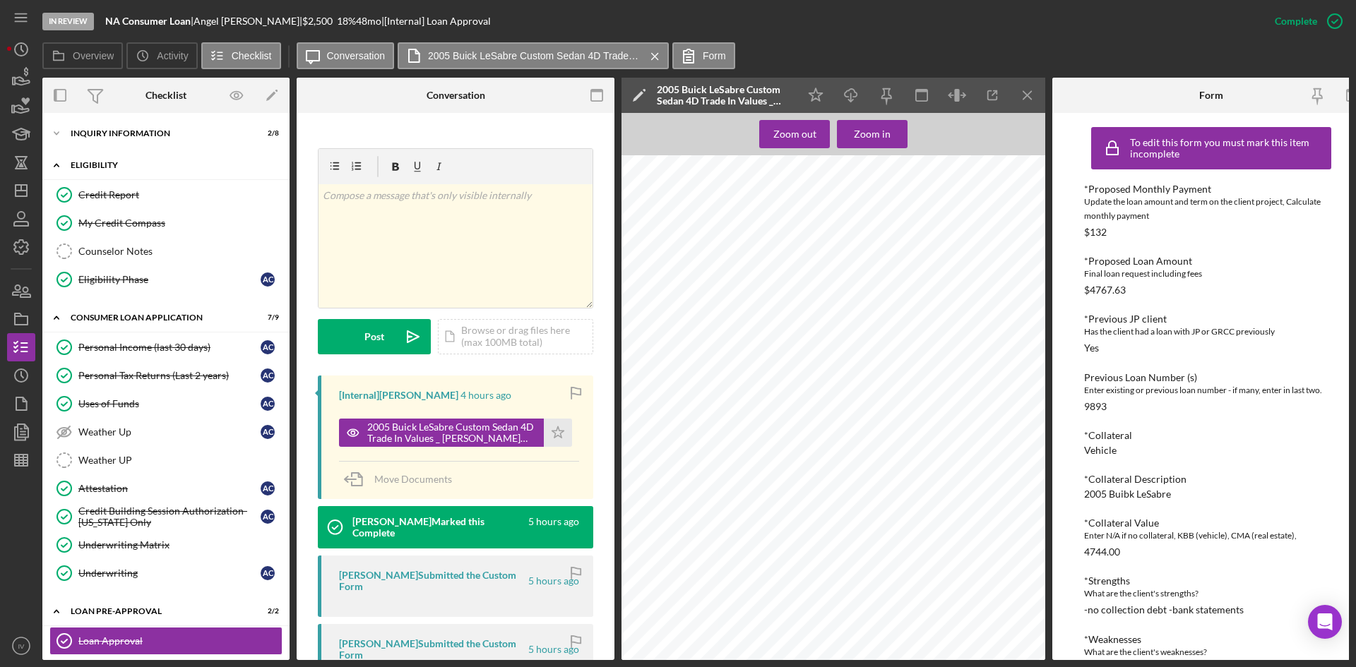
click at [72, 161] on div "Eligibility" at bounding box center [171, 165] width 201 height 8
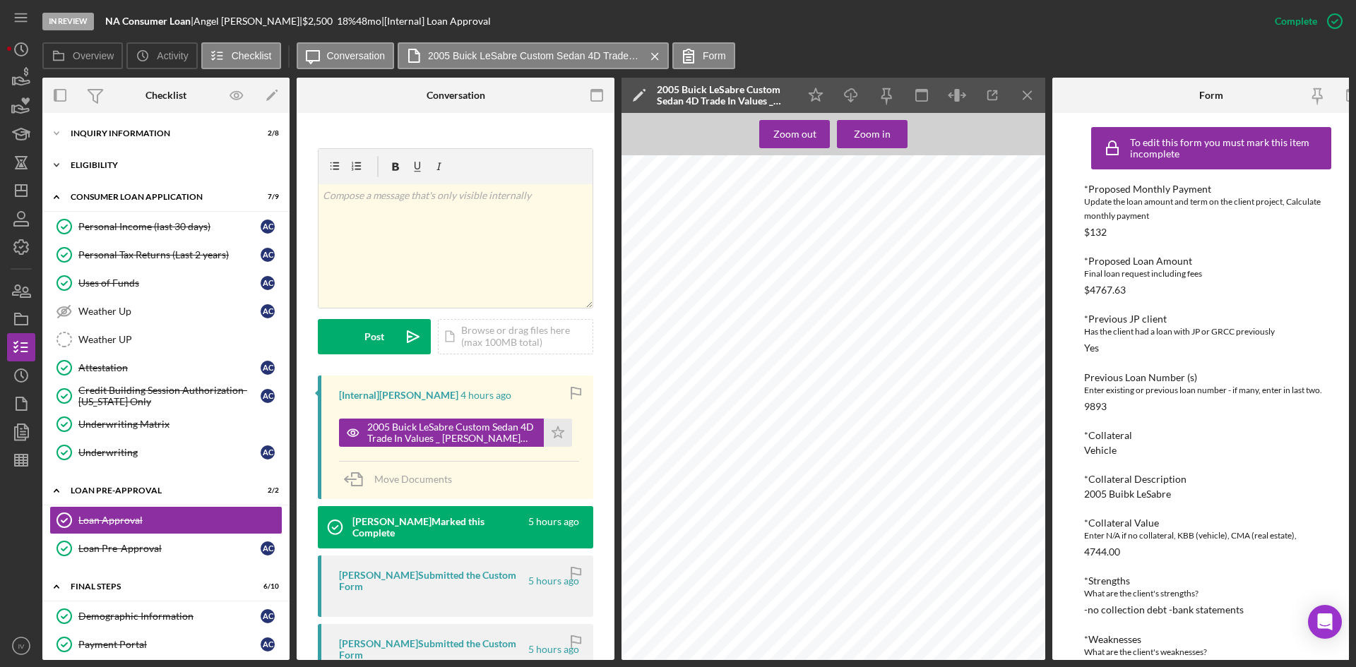
click at [89, 168] on div "Eligibility" at bounding box center [171, 165] width 201 height 8
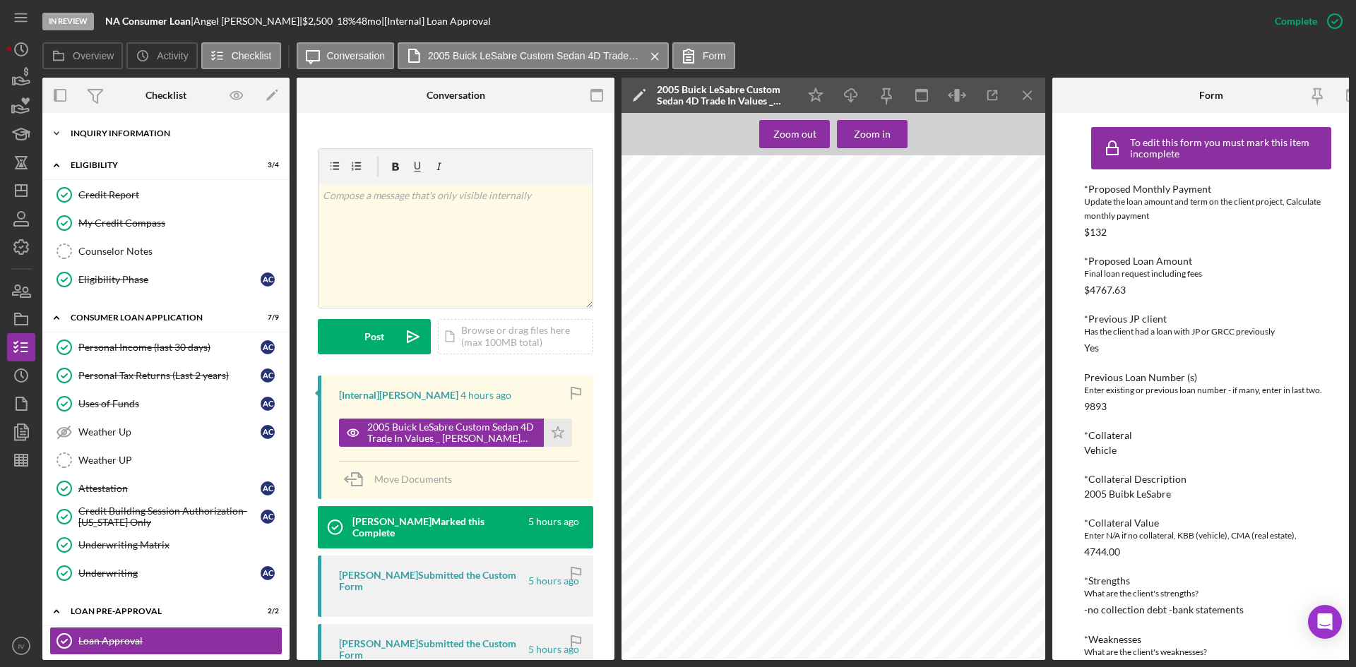
click at [96, 142] on div "Icon/Expander Inquiry Information 2 / 8" at bounding box center [165, 133] width 247 height 28
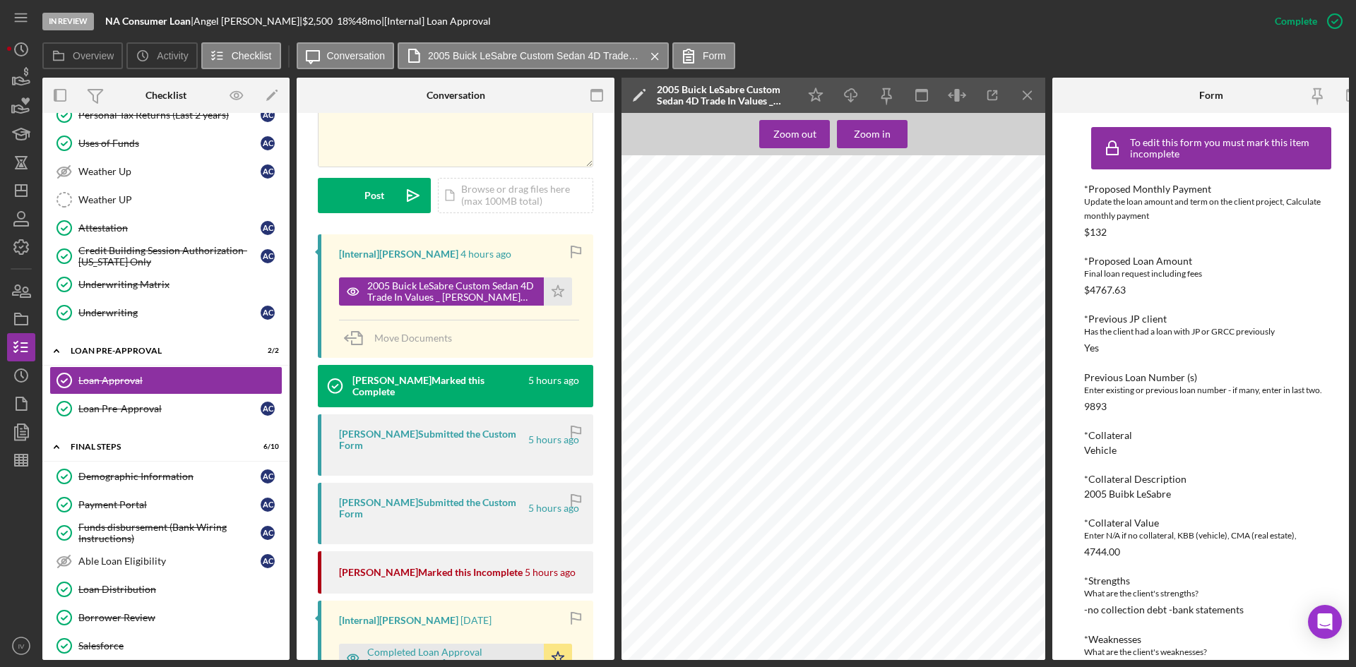
scroll to position [565, 0]
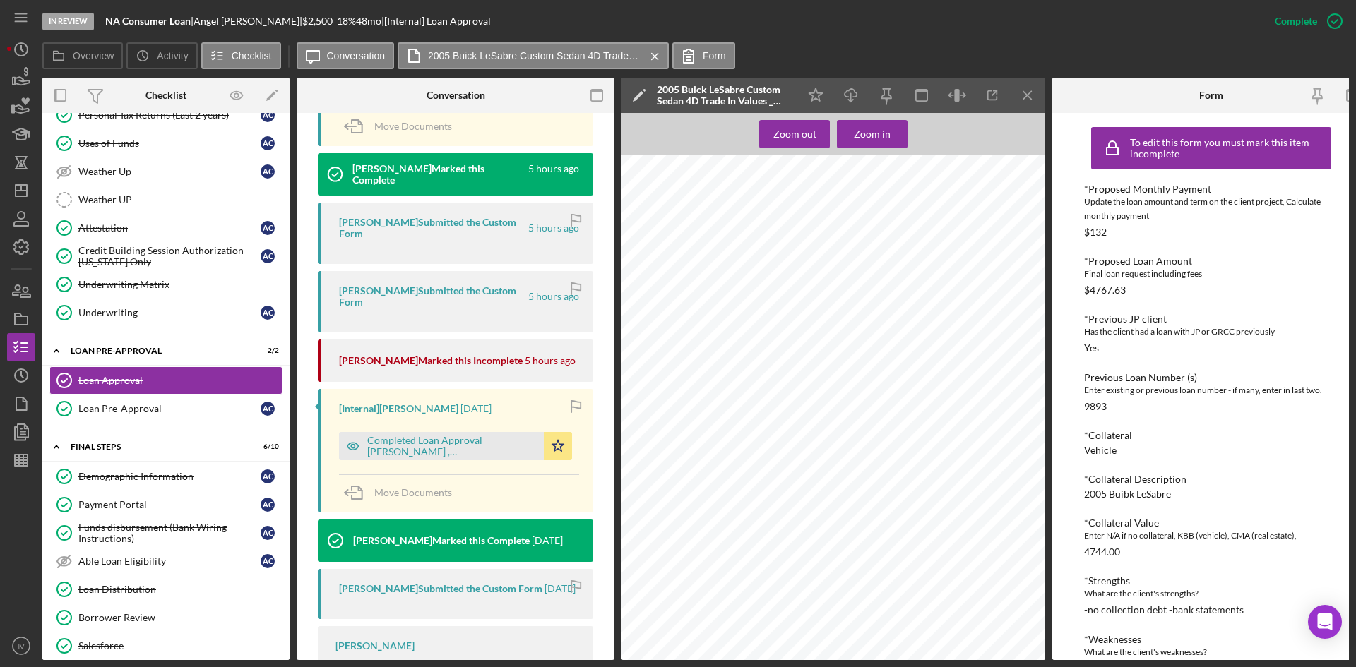
drag, startPoint x: 450, startPoint y: 429, endPoint x: 474, endPoint y: 407, distance: 33.0
click at [450, 435] on div "Completed Loan Approval [PERSON_NAME] , [PERSON_NAME].pdf" at bounding box center [451, 446] width 169 height 23
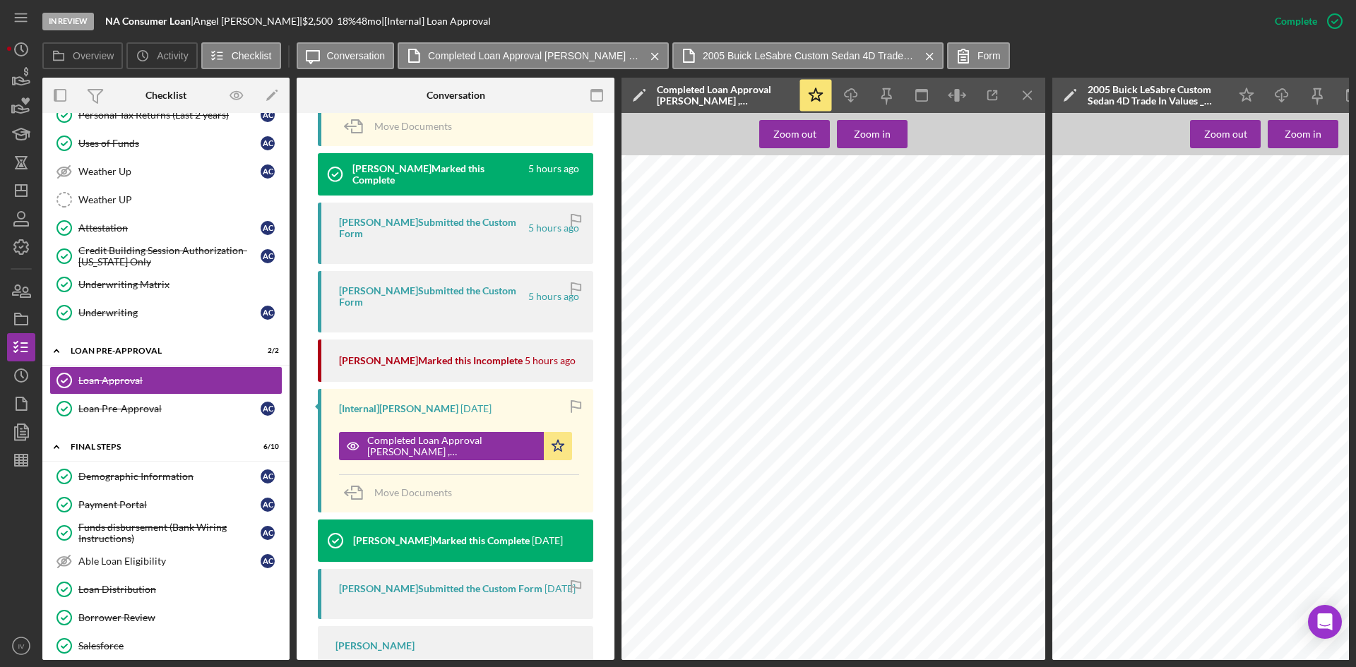
scroll to position [764, 0]
click at [21, 198] on icon "Icon/Dashboard" at bounding box center [21, 190] width 35 height 35
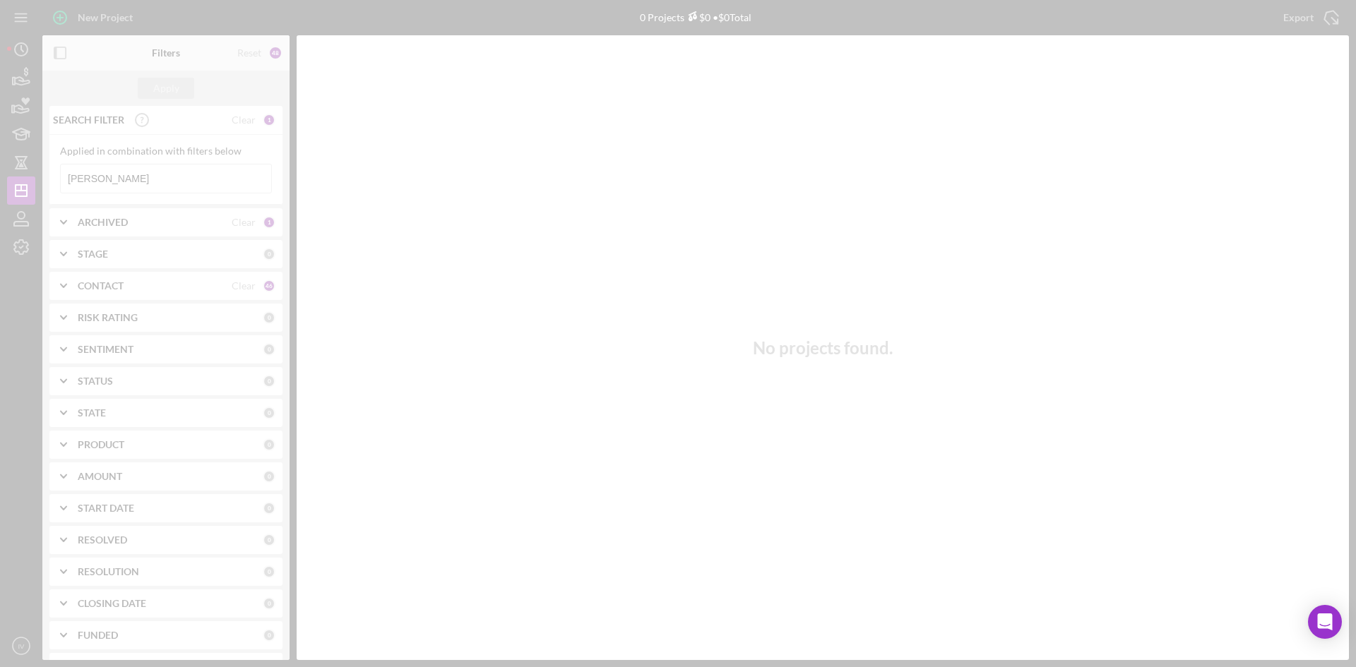
click at [156, 182] on div at bounding box center [678, 333] width 1356 height 667
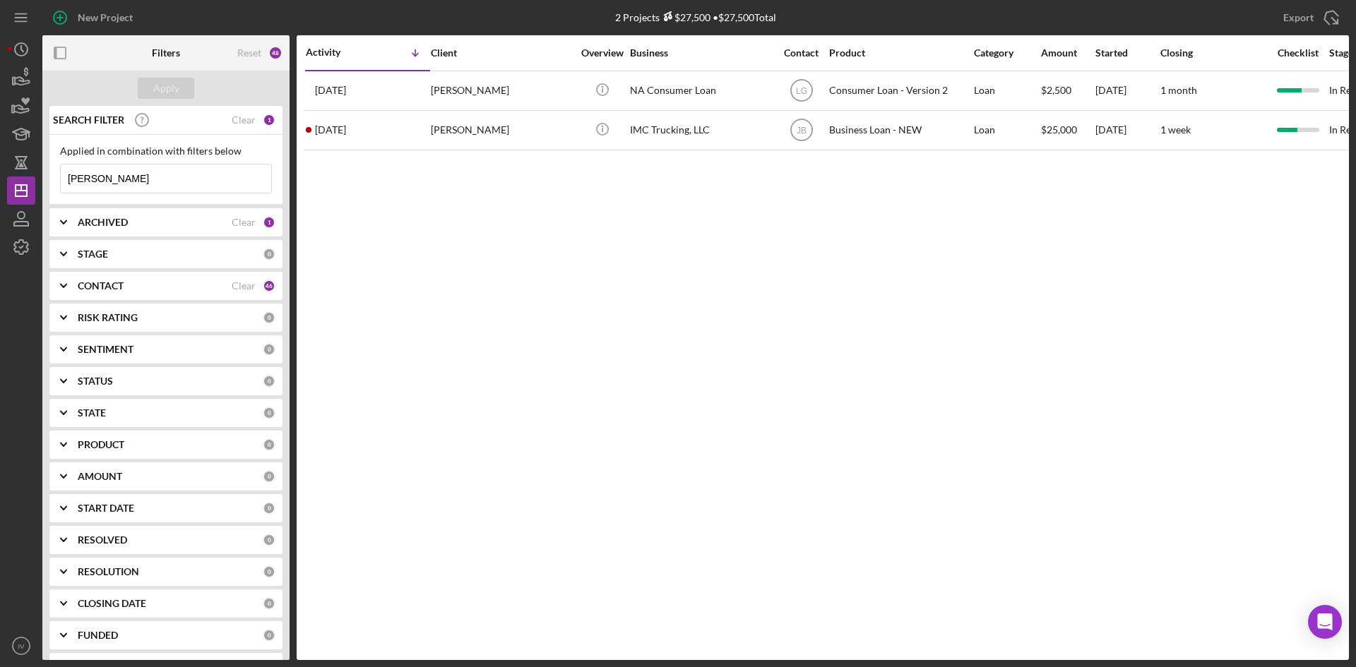
drag, startPoint x: 124, startPoint y: 178, endPoint x: 0, endPoint y: 179, distance: 123.6
click at [0, 179] on div "New Project 2 Projects $27,500 • $27,500 Total [PERSON_NAME] Export Icon/Export…" at bounding box center [678, 333] width 1356 height 667
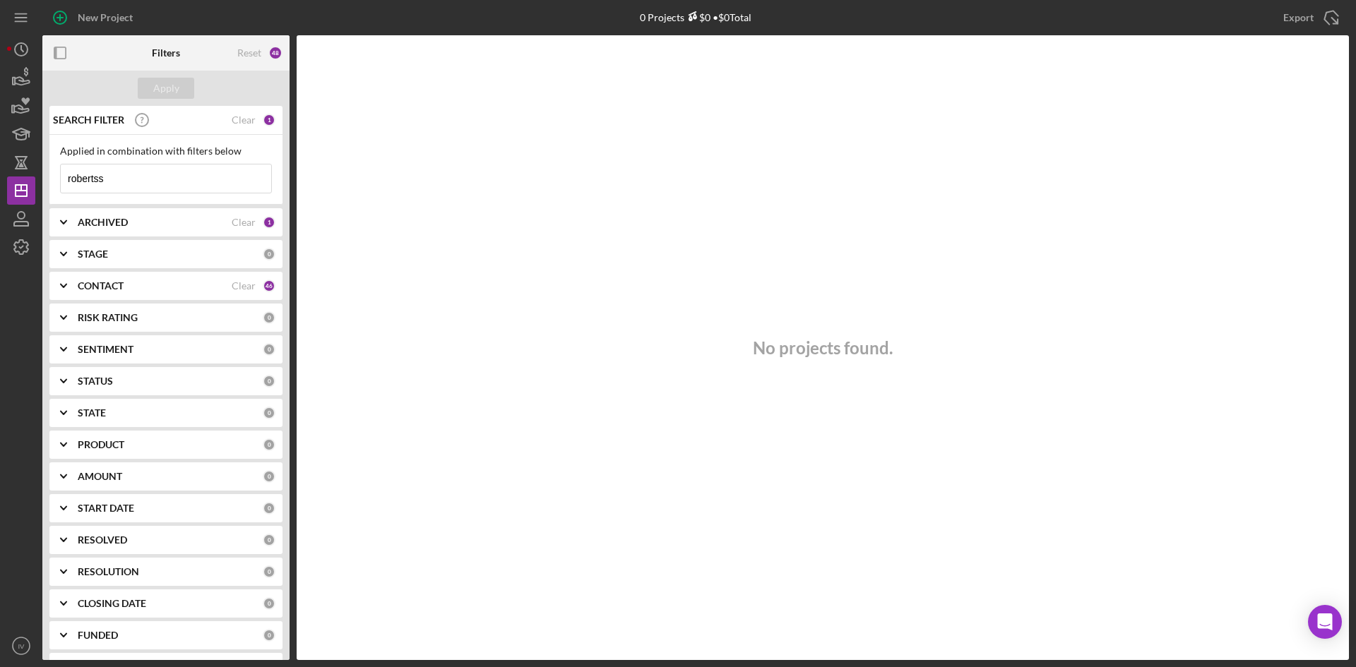
click at [140, 177] on input "robertss" at bounding box center [166, 179] width 210 height 28
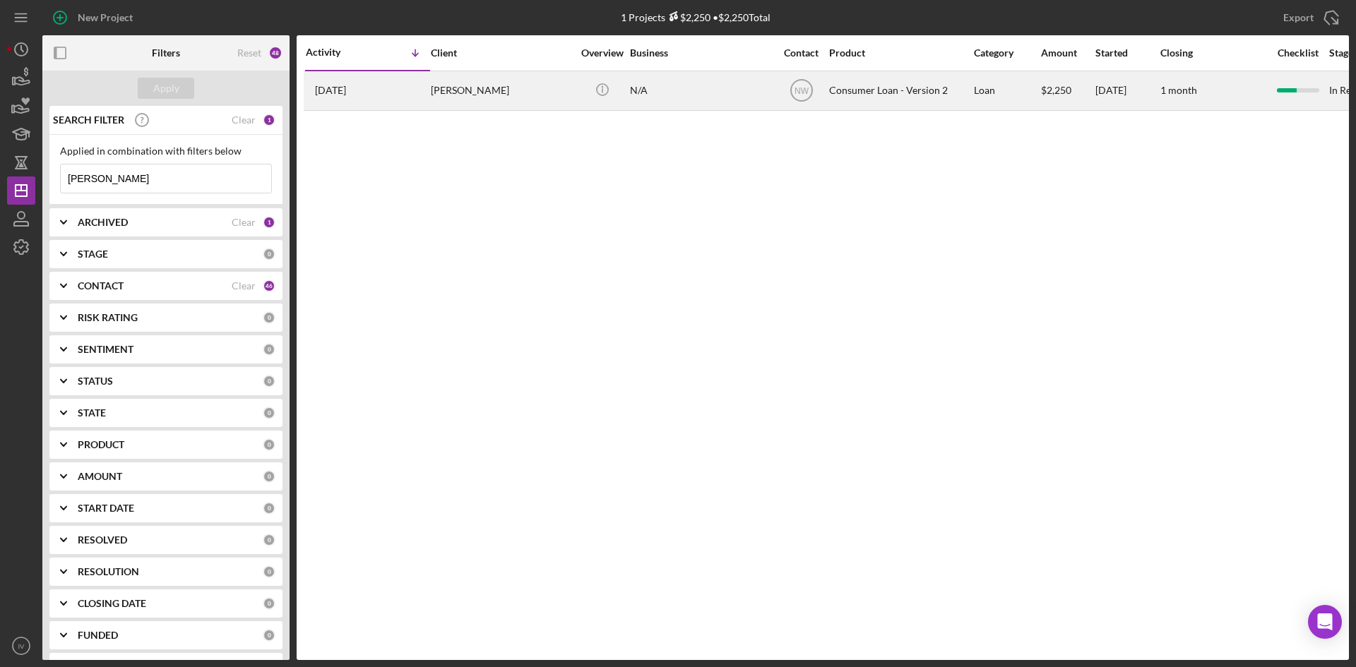
type input "[PERSON_NAME]"
click at [465, 94] on div "[PERSON_NAME]" at bounding box center [501, 90] width 141 height 37
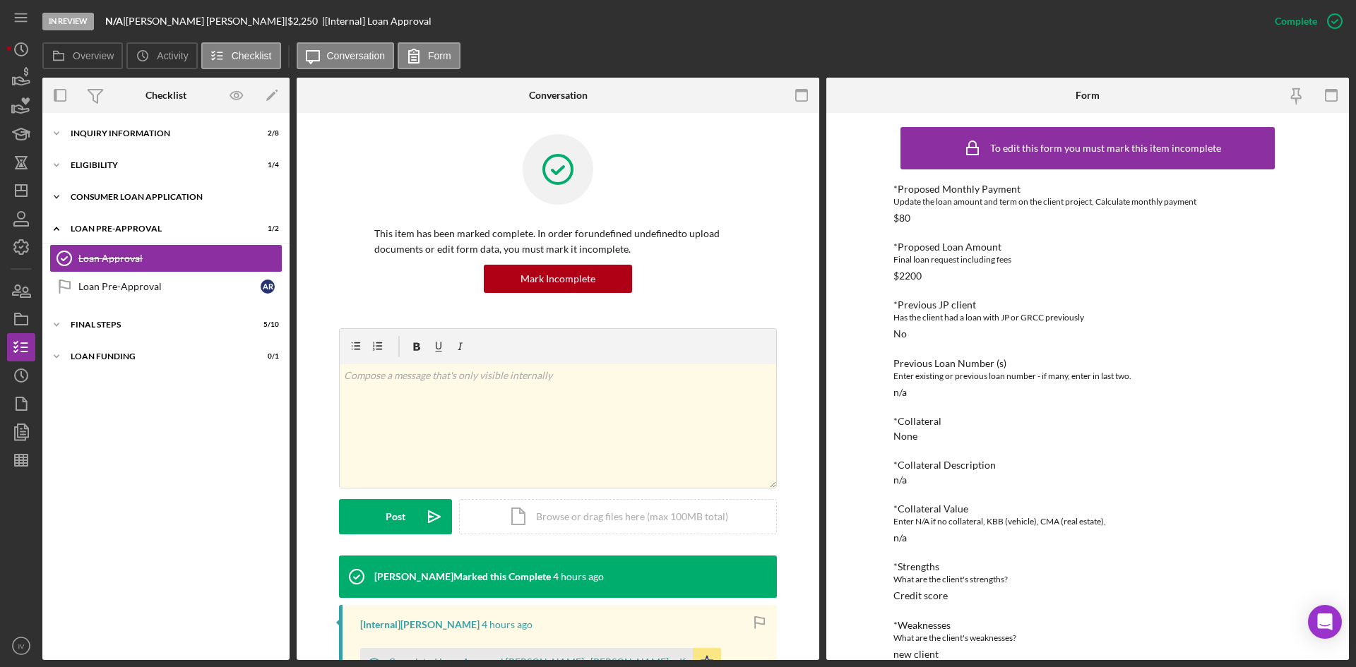
click at [90, 197] on div "Consumer Loan Application" at bounding box center [171, 197] width 201 height 8
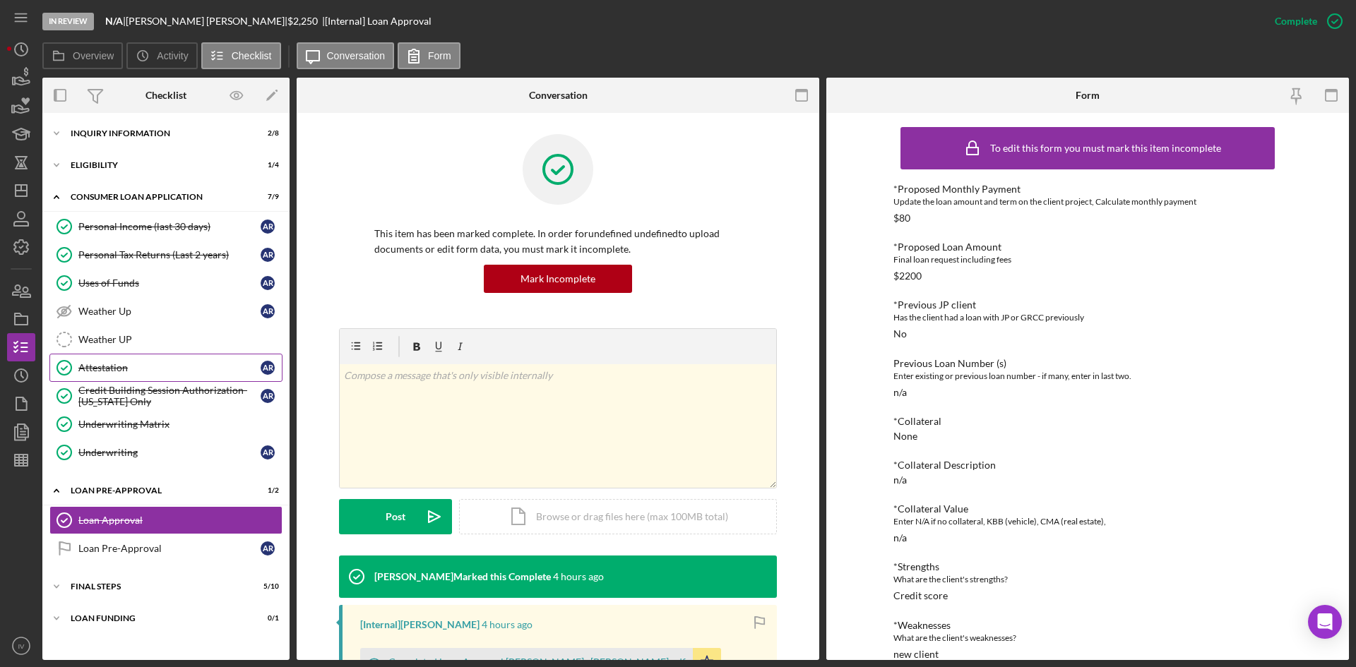
click at [136, 369] on div "Attestation" at bounding box center [169, 367] width 182 height 11
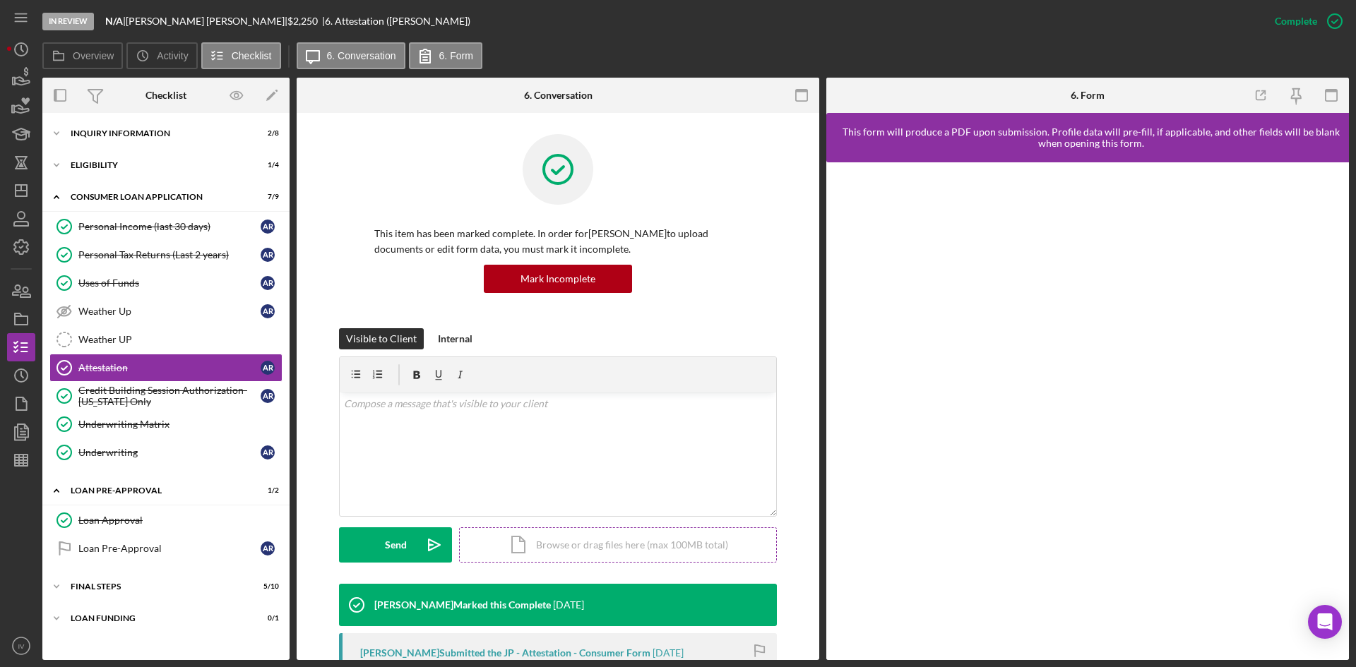
scroll to position [141, 0]
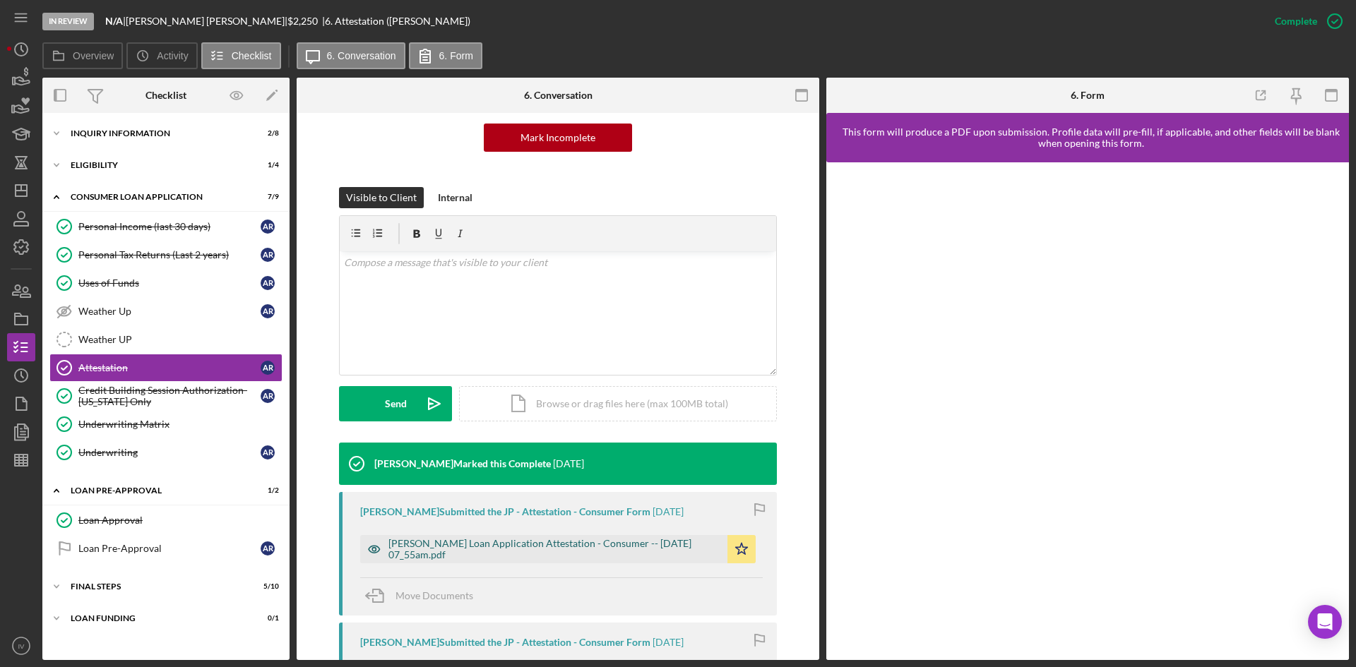
click at [506, 548] on div "[PERSON_NAME] Loan Application Attestation - Consumer -- [DATE] 07_55am.pdf" at bounding box center [554, 549] width 332 height 23
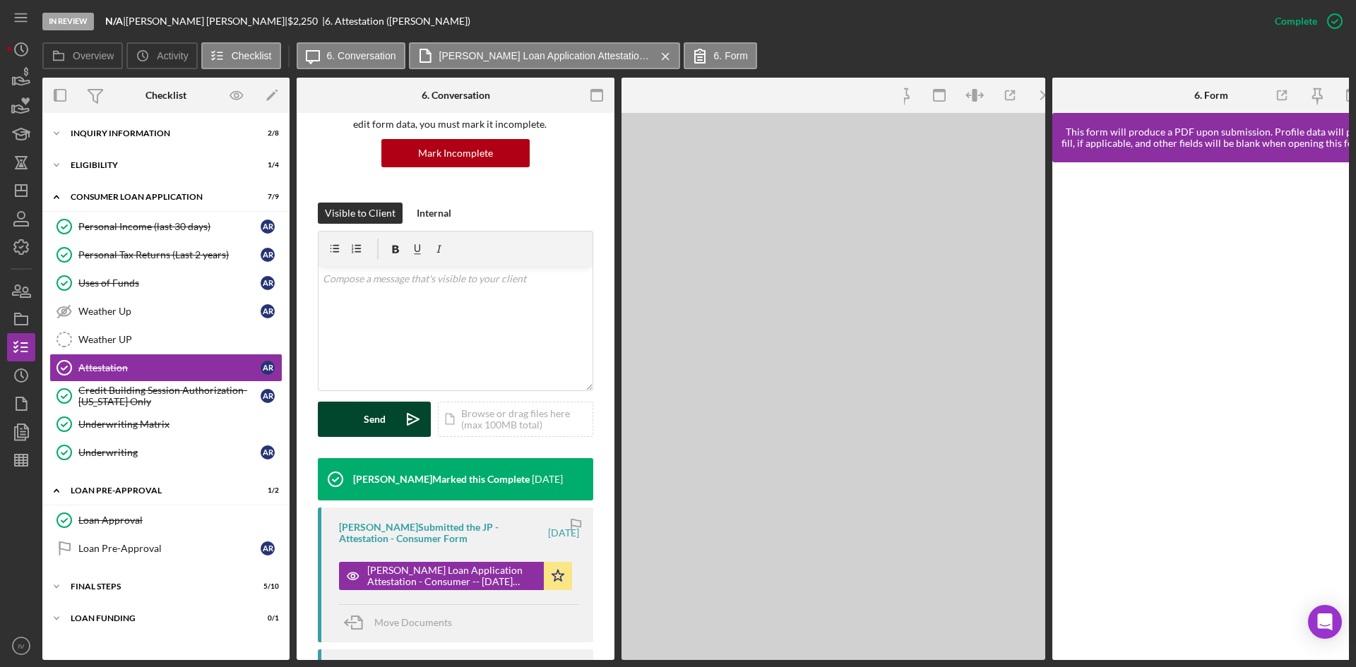
scroll to position [157, 0]
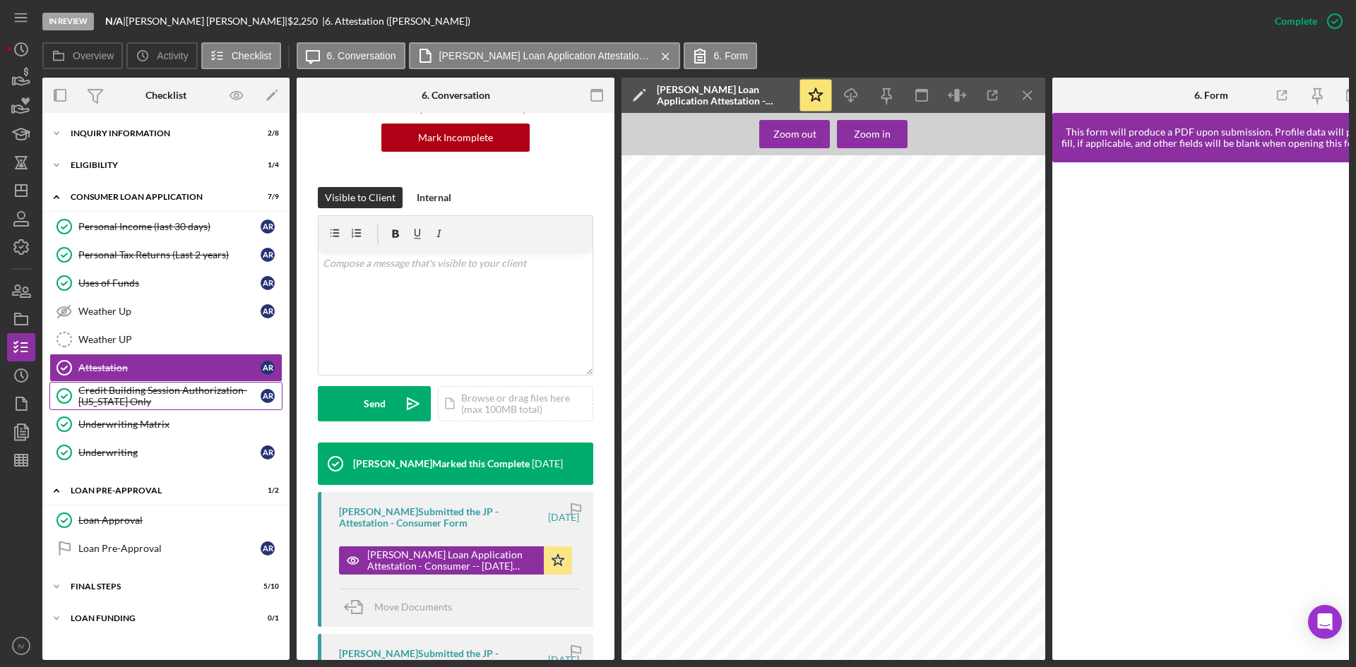
click at [109, 389] on div "Credit Building Session Authorization- [US_STATE] Only" at bounding box center [169, 396] width 182 height 23
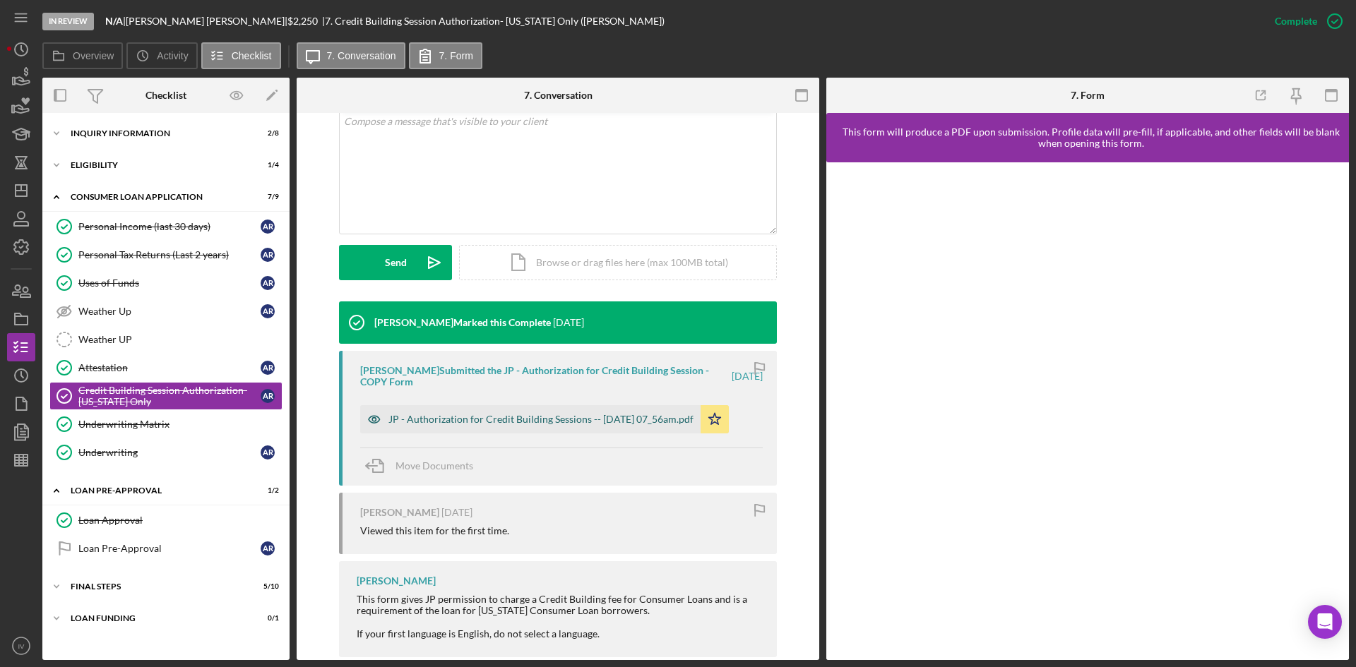
click at [503, 421] on div "JP - Authorization for Credit Building Sessions -- [DATE] 07_56am.pdf" at bounding box center [540, 419] width 305 height 11
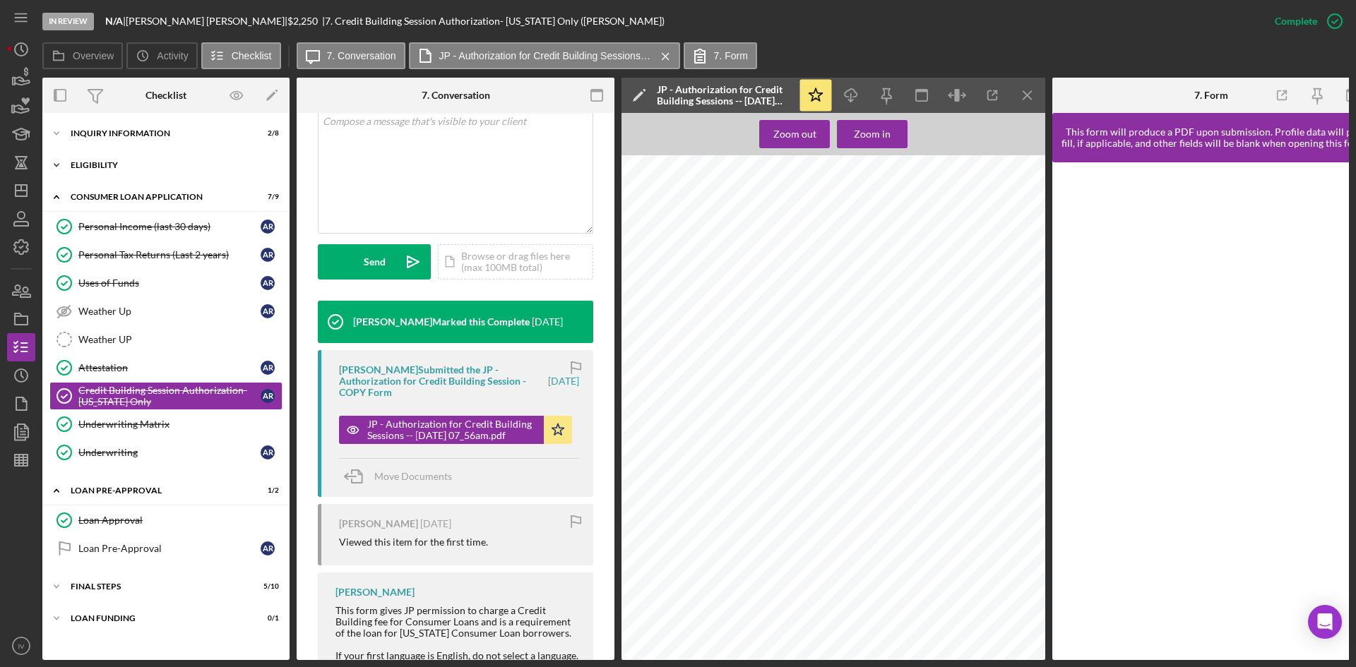
click at [95, 162] on div "Eligibility" at bounding box center [171, 165] width 201 height 8
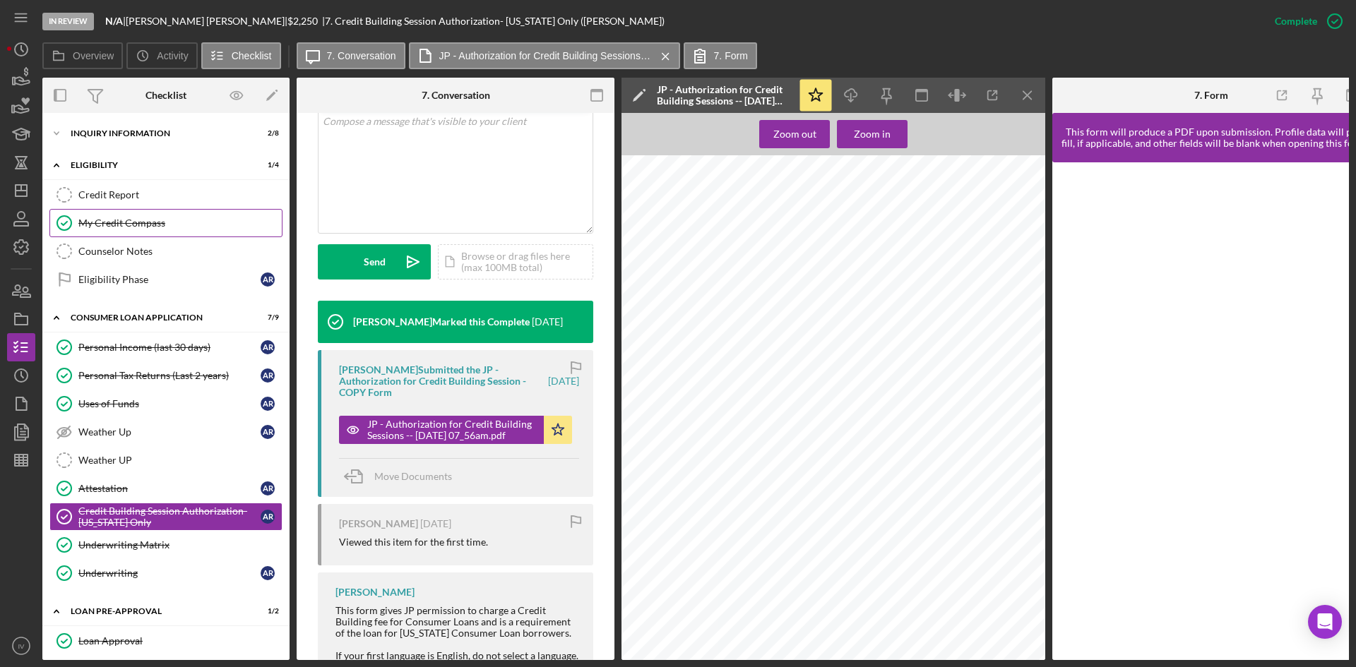
click at [121, 227] on div "My Credit Compass" at bounding box center [179, 222] width 203 height 11
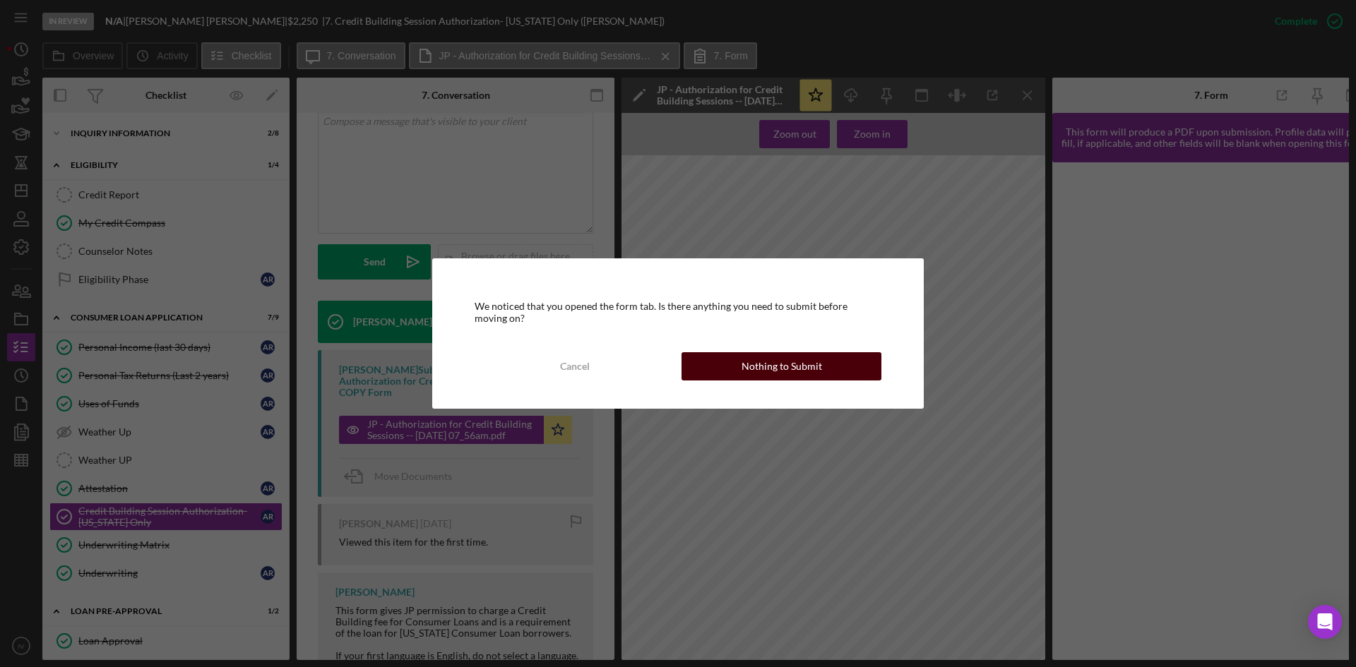
click at [742, 373] on div "Nothing to Submit" at bounding box center [781, 366] width 80 height 28
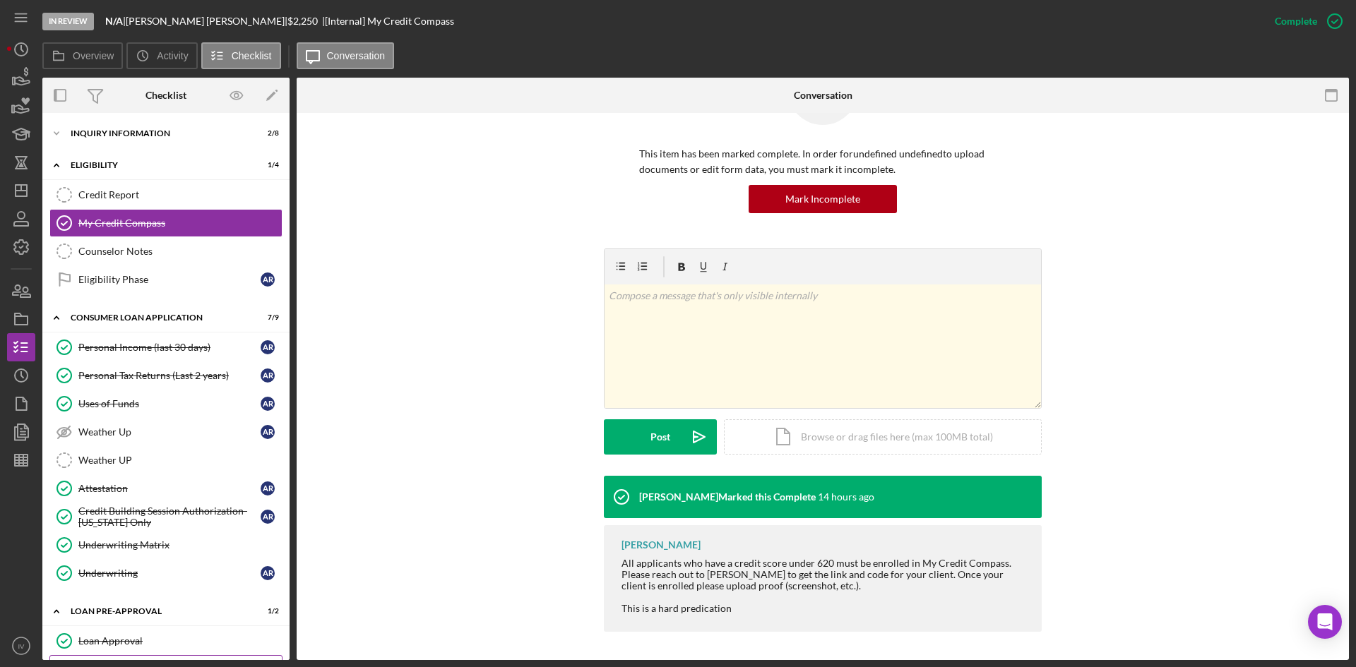
scroll to position [101, 0]
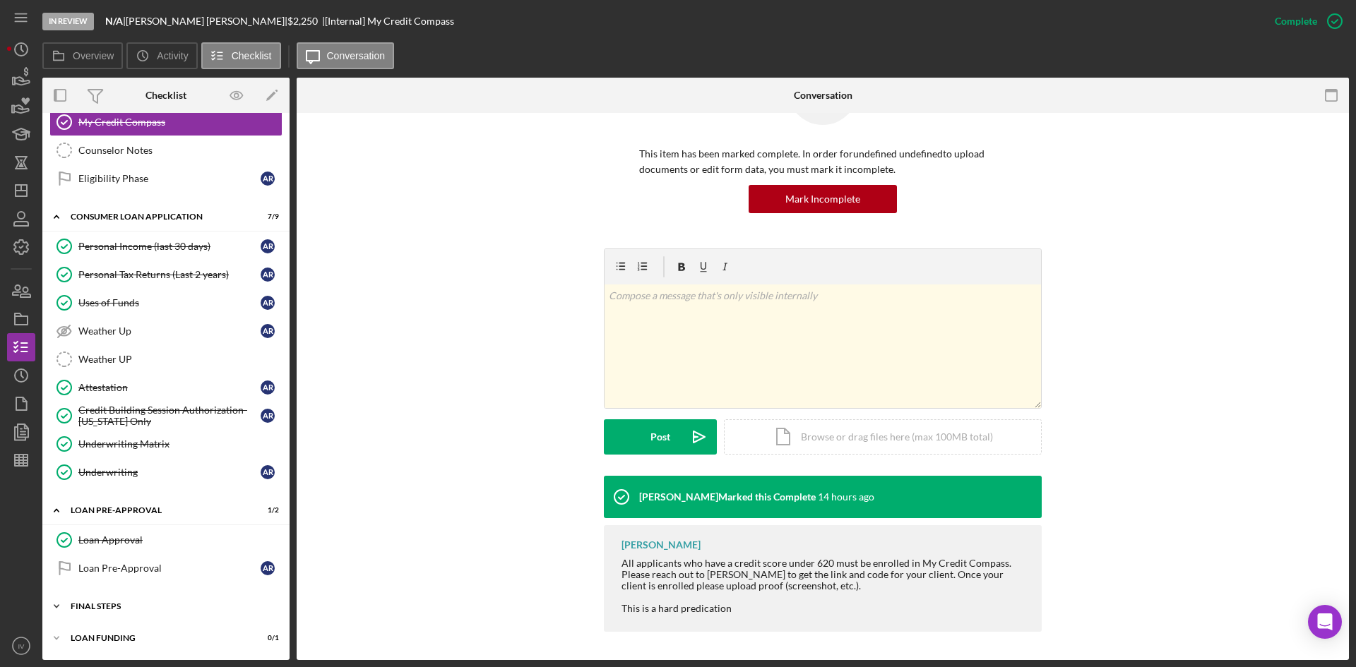
click at [119, 597] on div "Icon/Expander FINAL STEPS 5 / 10" at bounding box center [165, 606] width 247 height 28
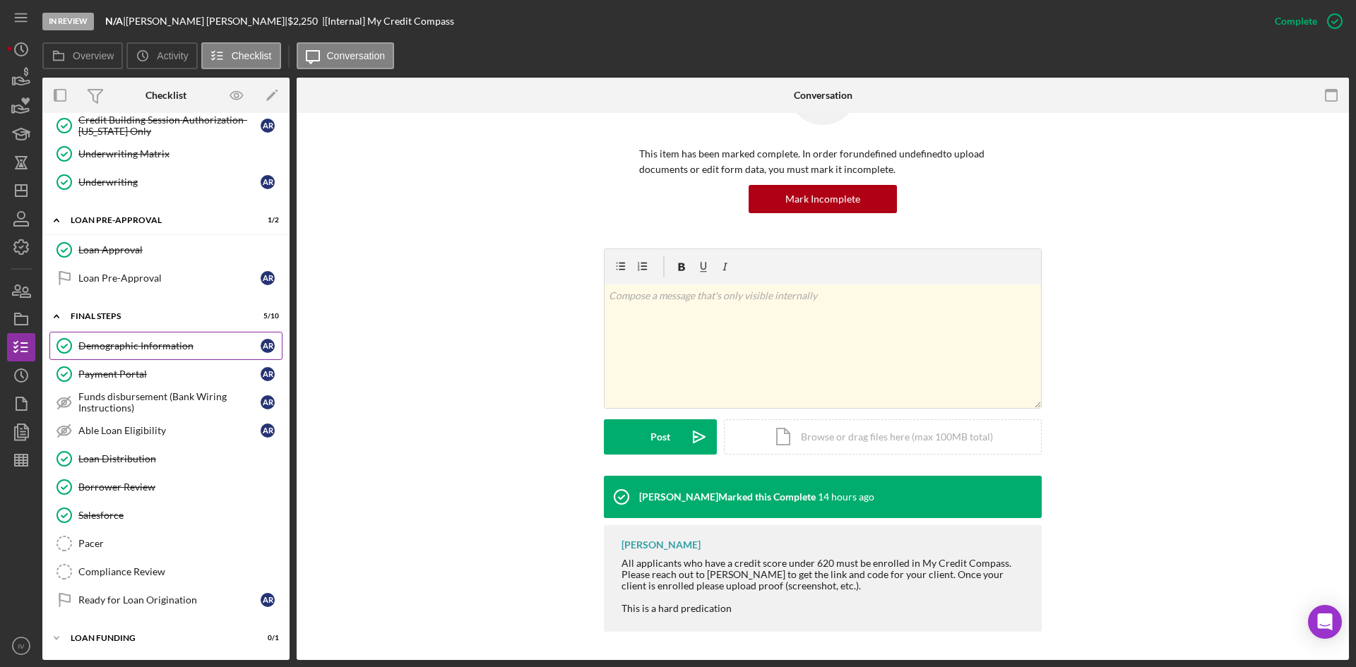
click at [141, 342] on div "Demographic Information" at bounding box center [169, 345] width 182 height 11
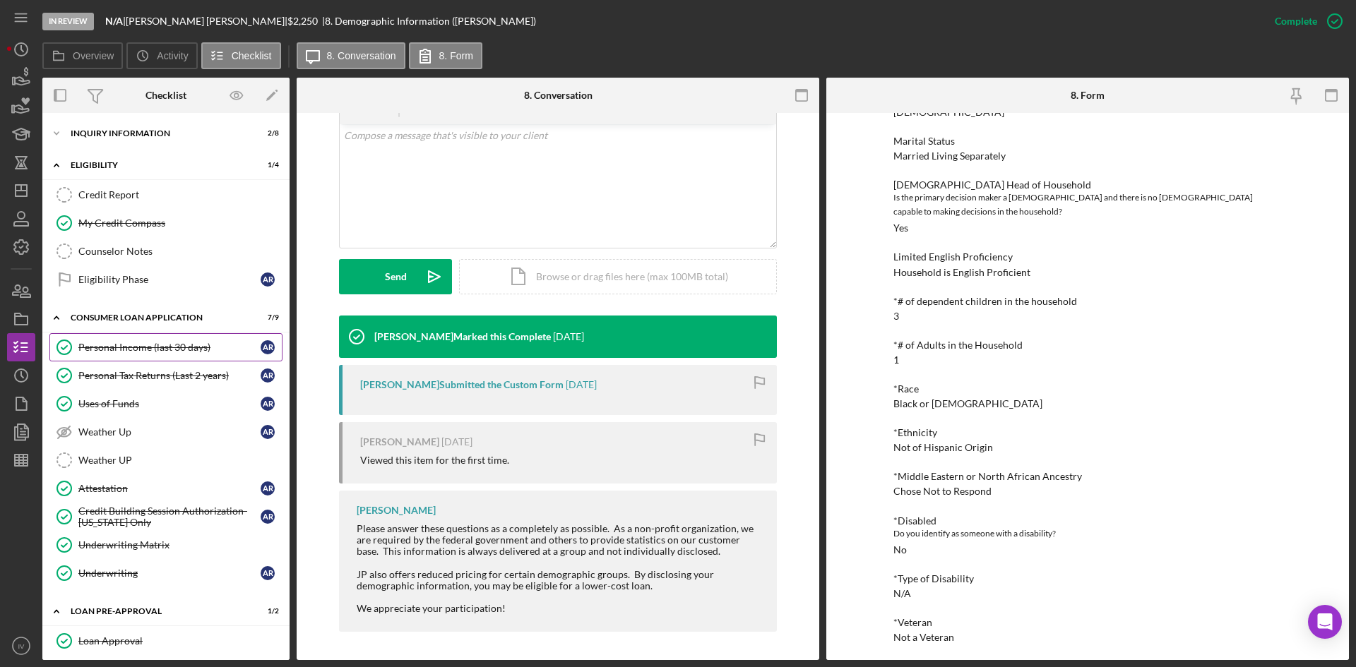
click at [160, 352] on div "Personal Income (last 30 days)" at bounding box center [169, 347] width 182 height 11
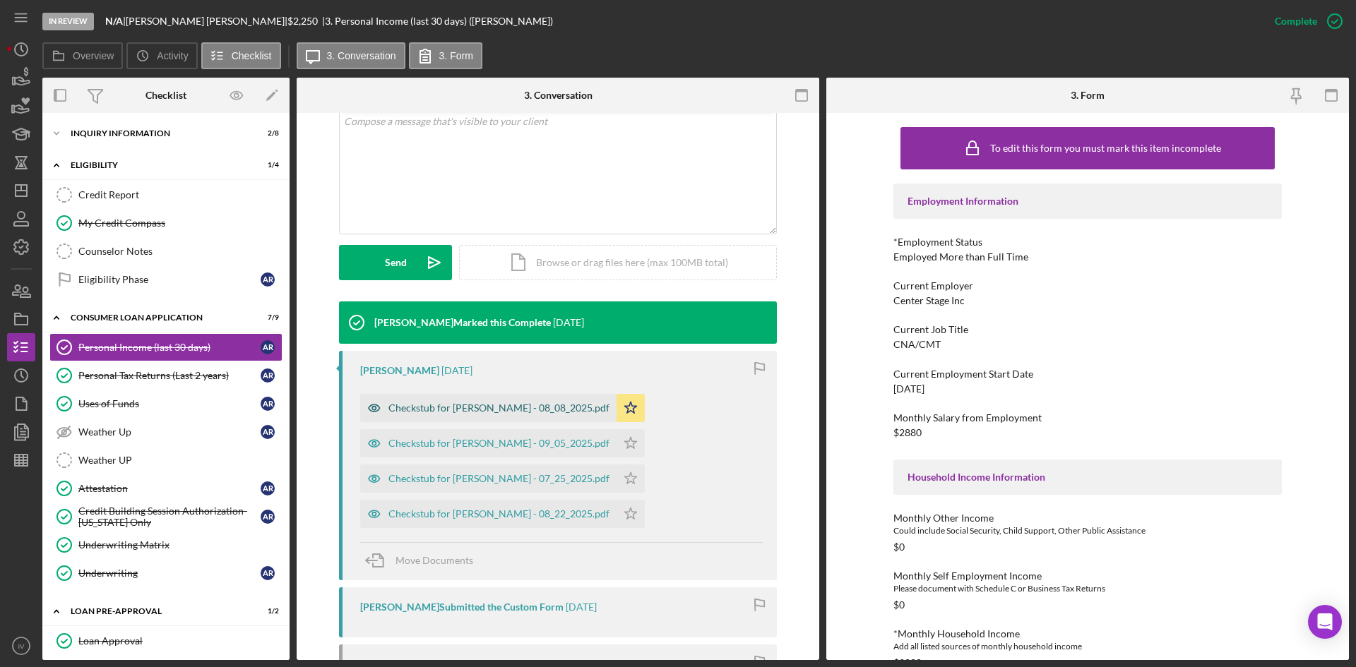
click at [514, 414] on div "Checkstub for [PERSON_NAME] - 08_08_2025.pdf" at bounding box center [488, 408] width 256 height 28
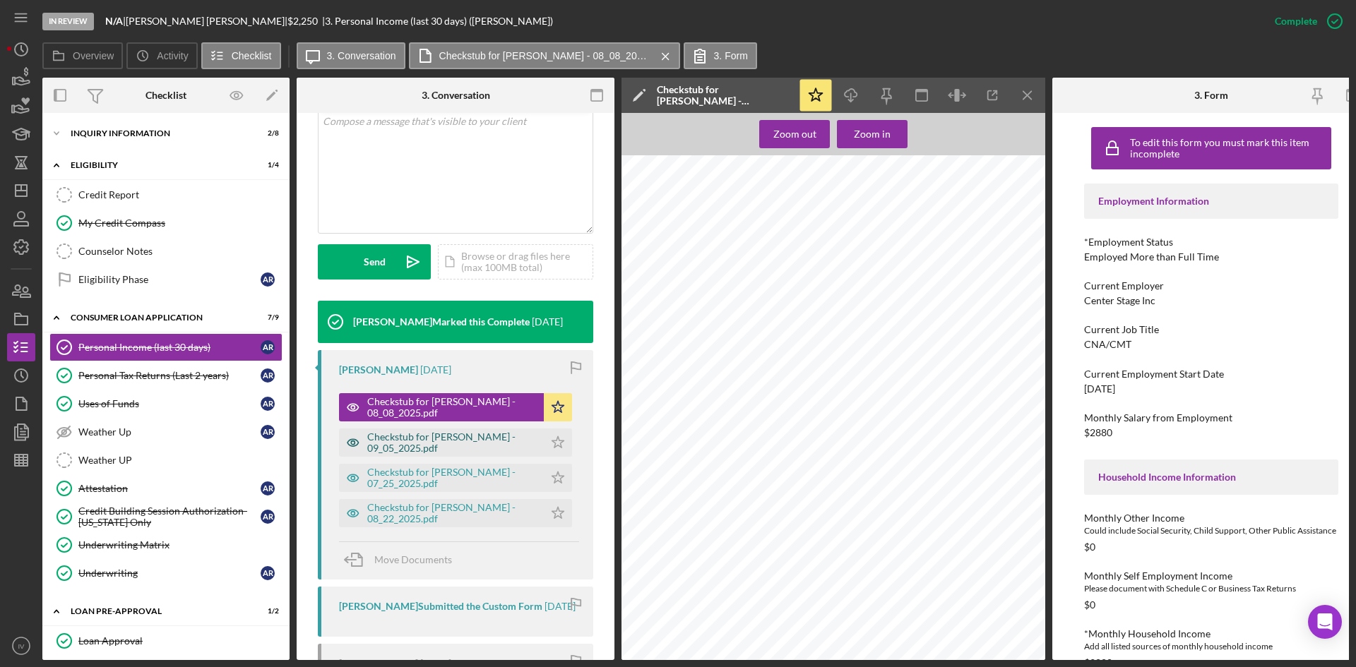
click at [434, 444] on div "Checkstub for [PERSON_NAME] - 09_05_2025.pdf" at bounding box center [451, 442] width 169 height 23
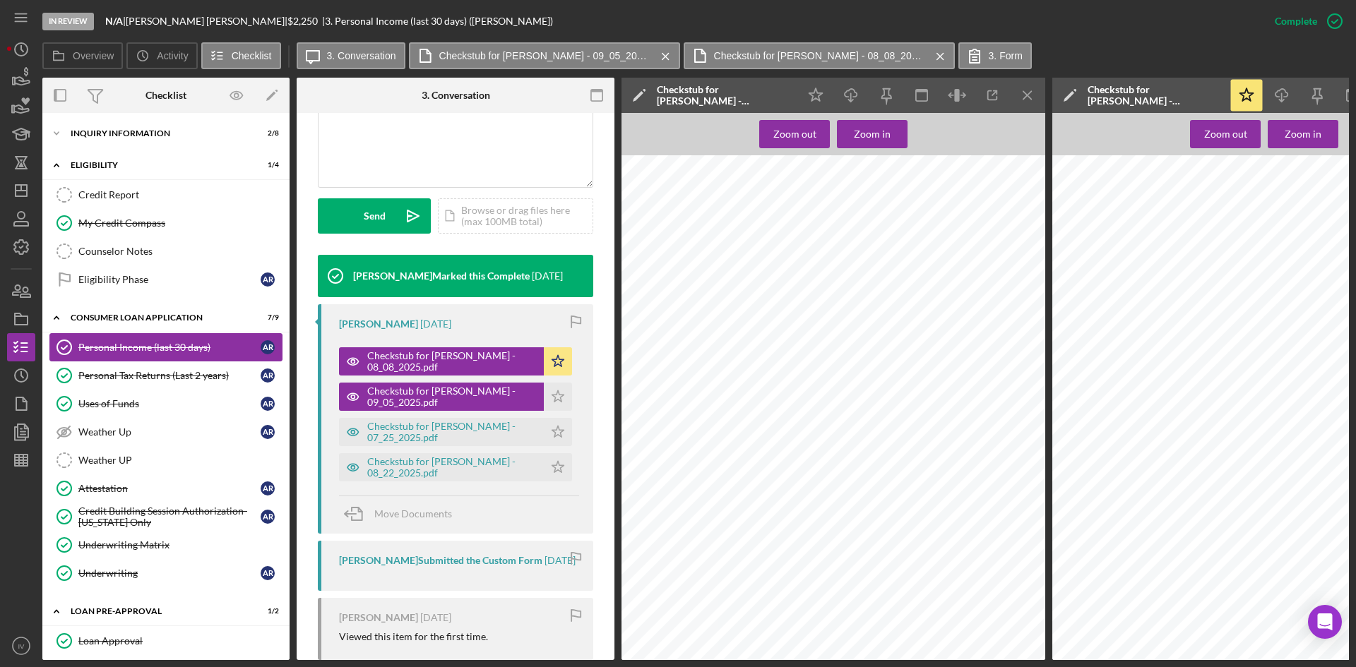
click at [160, 366] on link "Personal Tax Returns (Last 2 years) Personal Tax Returns (Last 2 years) A R" at bounding box center [165, 376] width 233 height 28
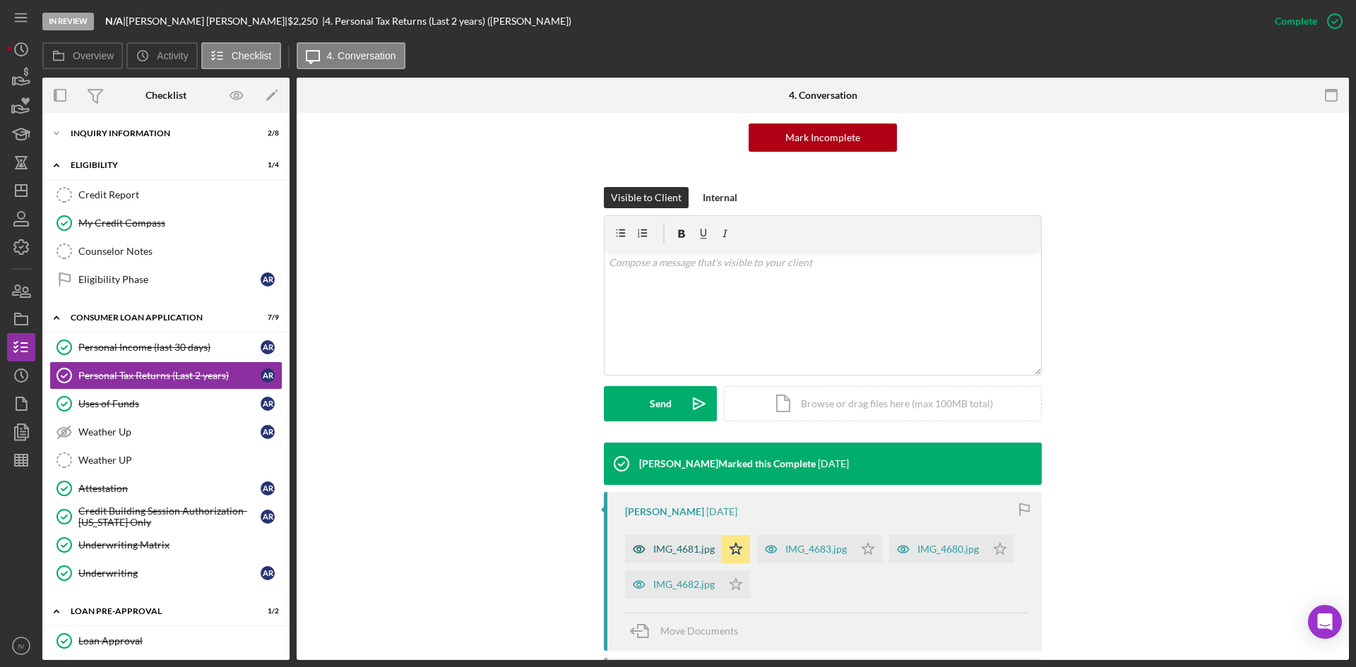
scroll to position [282, 0]
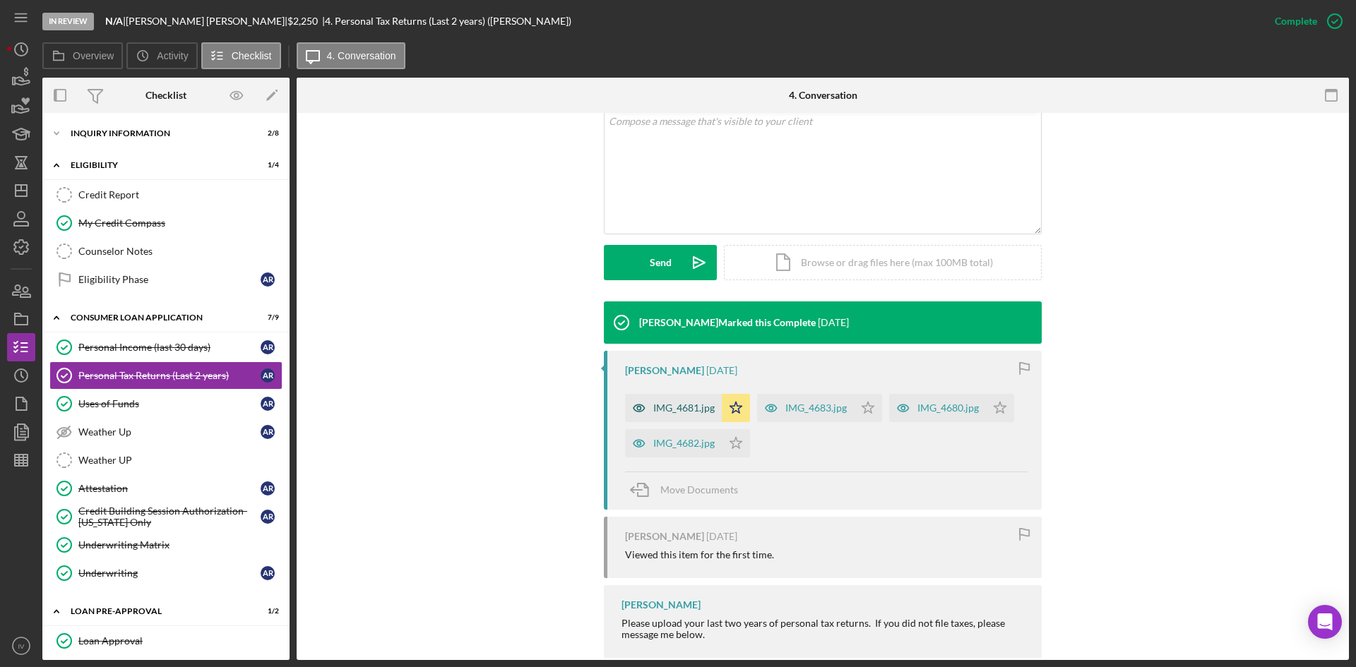
click at [684, 417] on div "IMG_4681.jpg" at bounding box center [673, 408] width 97 height 28
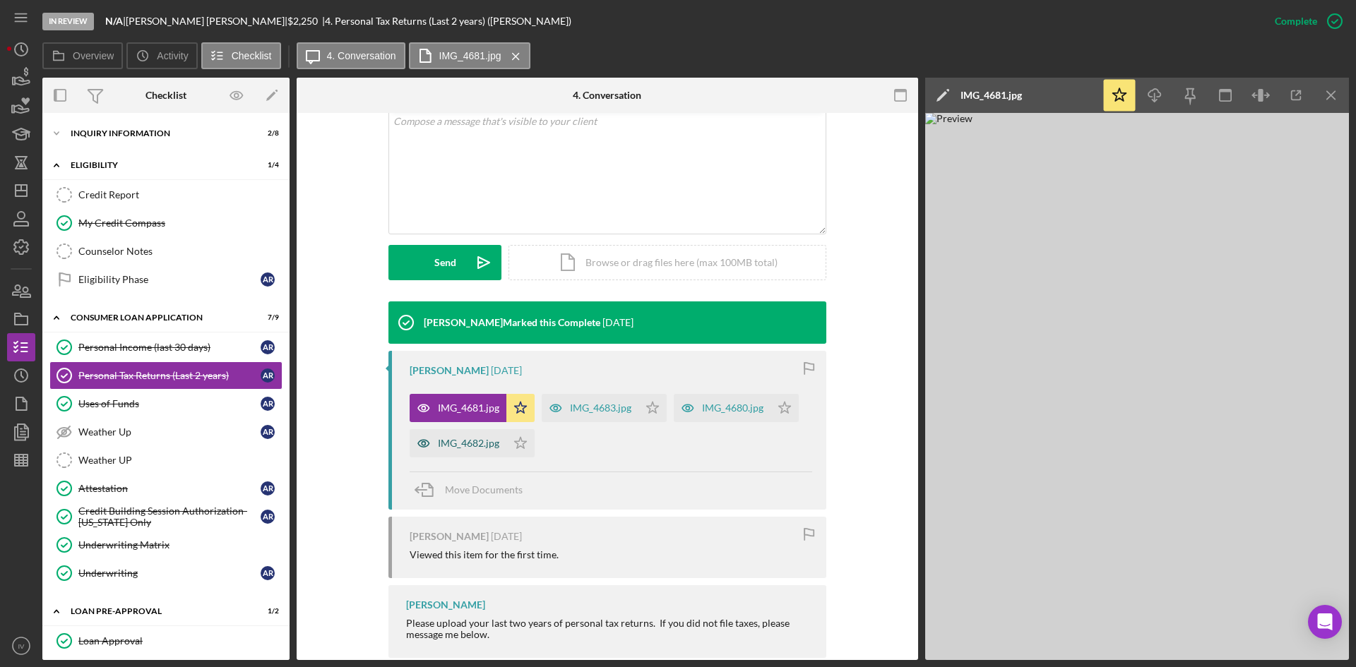
click at [456, 456] on div "IMG_4682.jpg" at bounding box center [458, 443] width 97 height 28
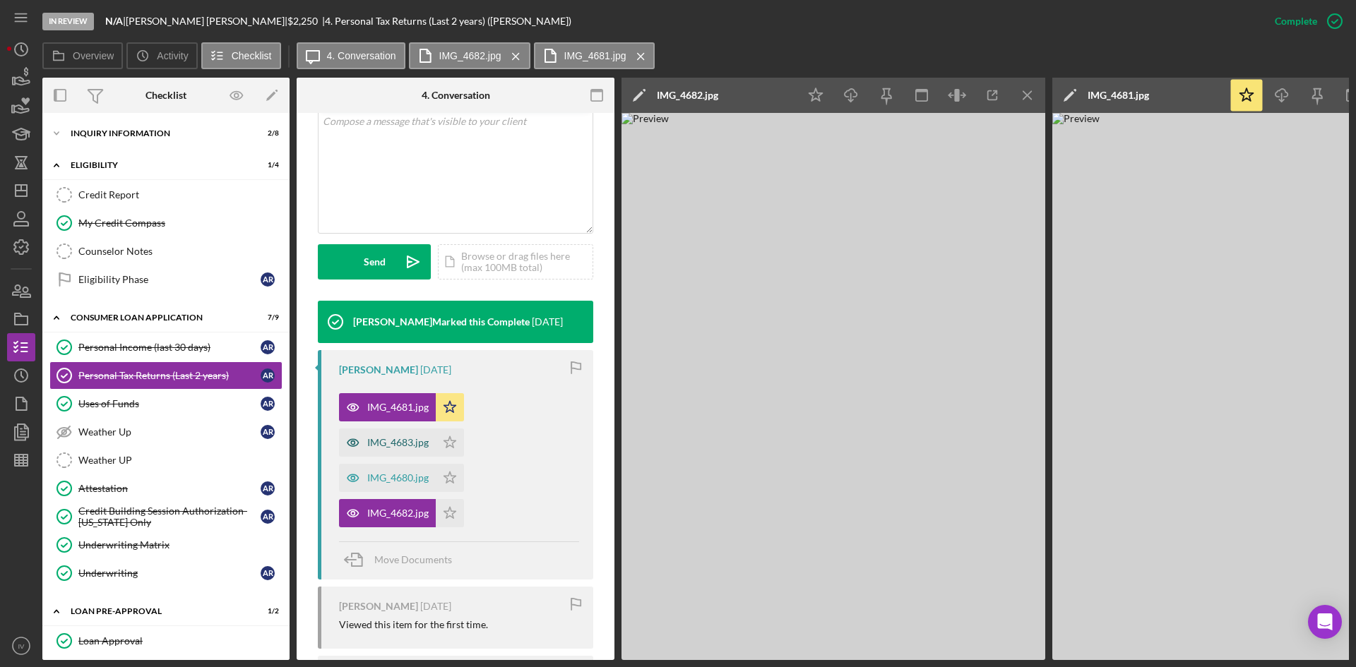
click at [390, 436] on div "IMG_4683.jpg" at bounding box center [387, 443] width 97 height 28
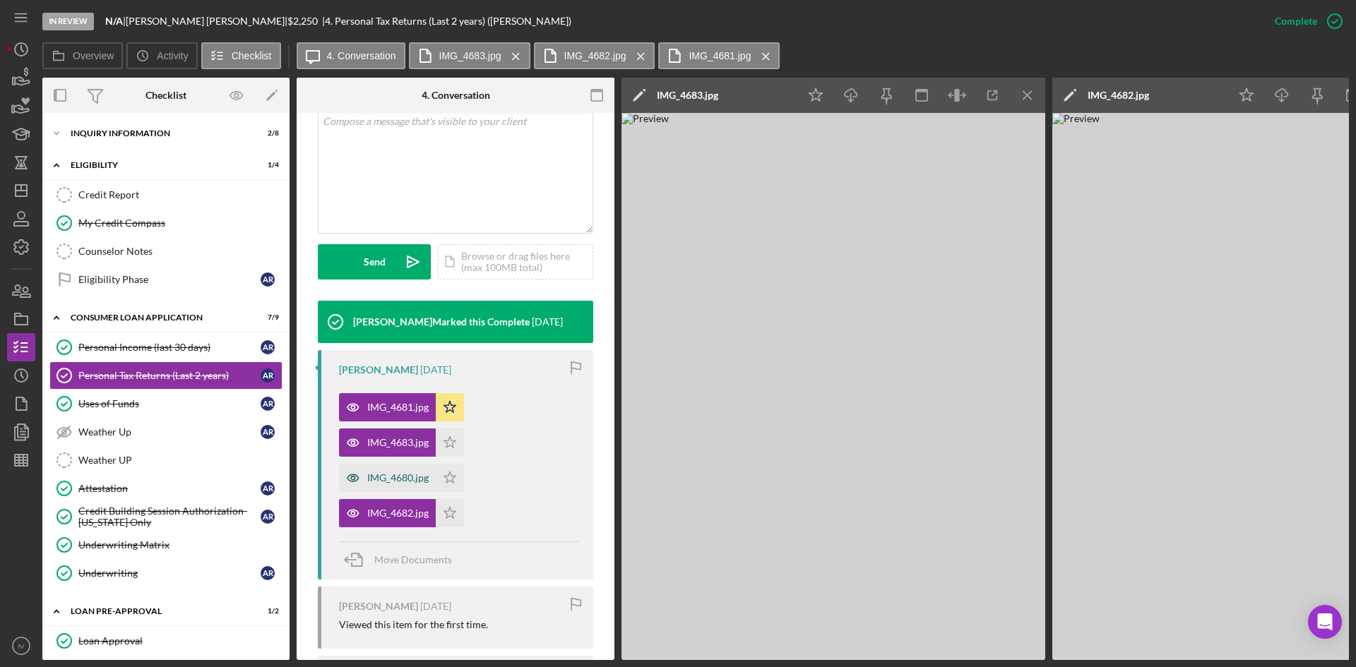
click at [378, 482] on div "IMG_4680.jpg" at bounding box center [397, 477] width 61 height 11
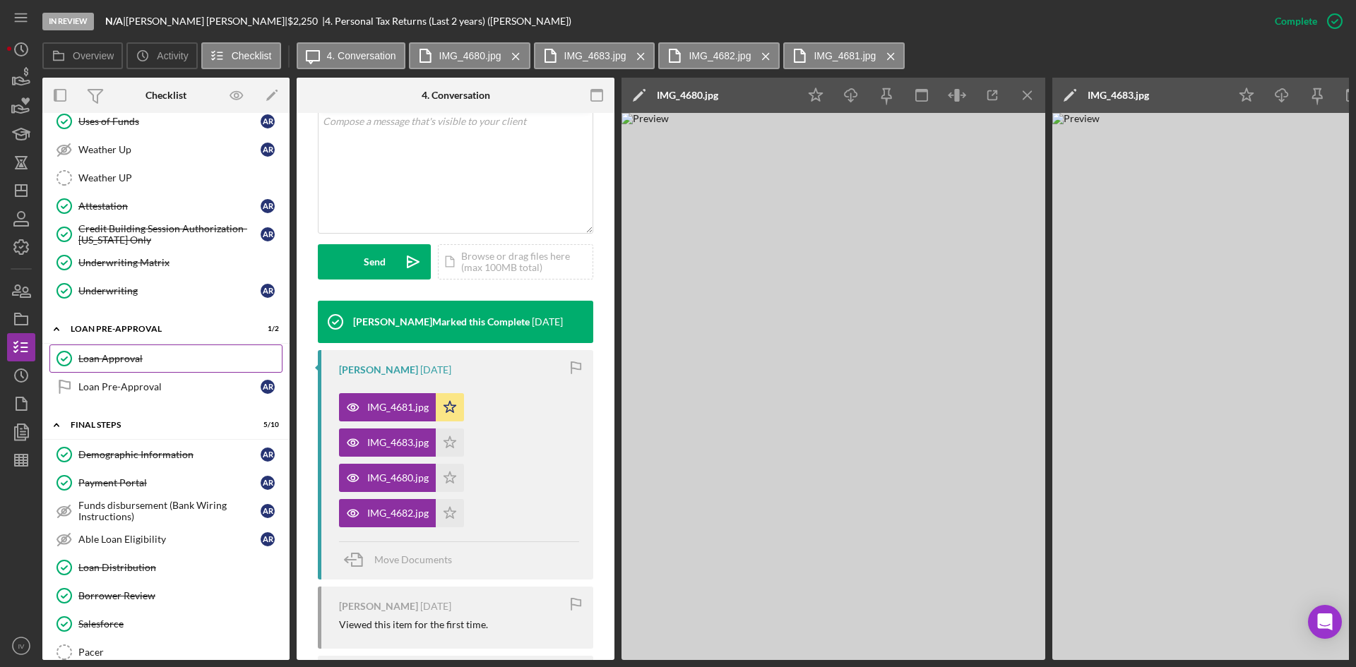
drag, startPoint x: 145, startPoint y: 359, endPoint x: 188, endPoint y: 359, distance: 42.4
click at [145, 359] on div "Loan Approval" at bounding box center [179, 358] width 203 height 11
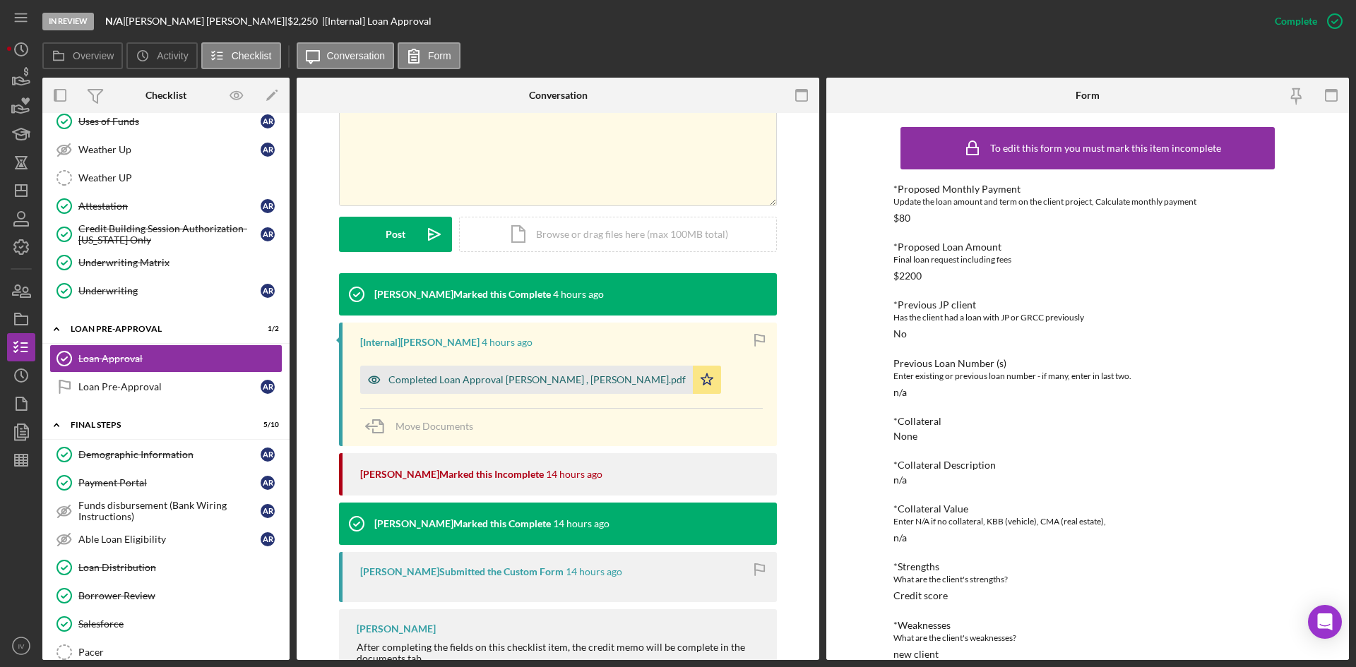
click at [505, 386] on div "Completed Loan Approval [PERSON_NAME] , [PERSON_NAME].pdf" at bounding box center [526, 380] width 333 height 28
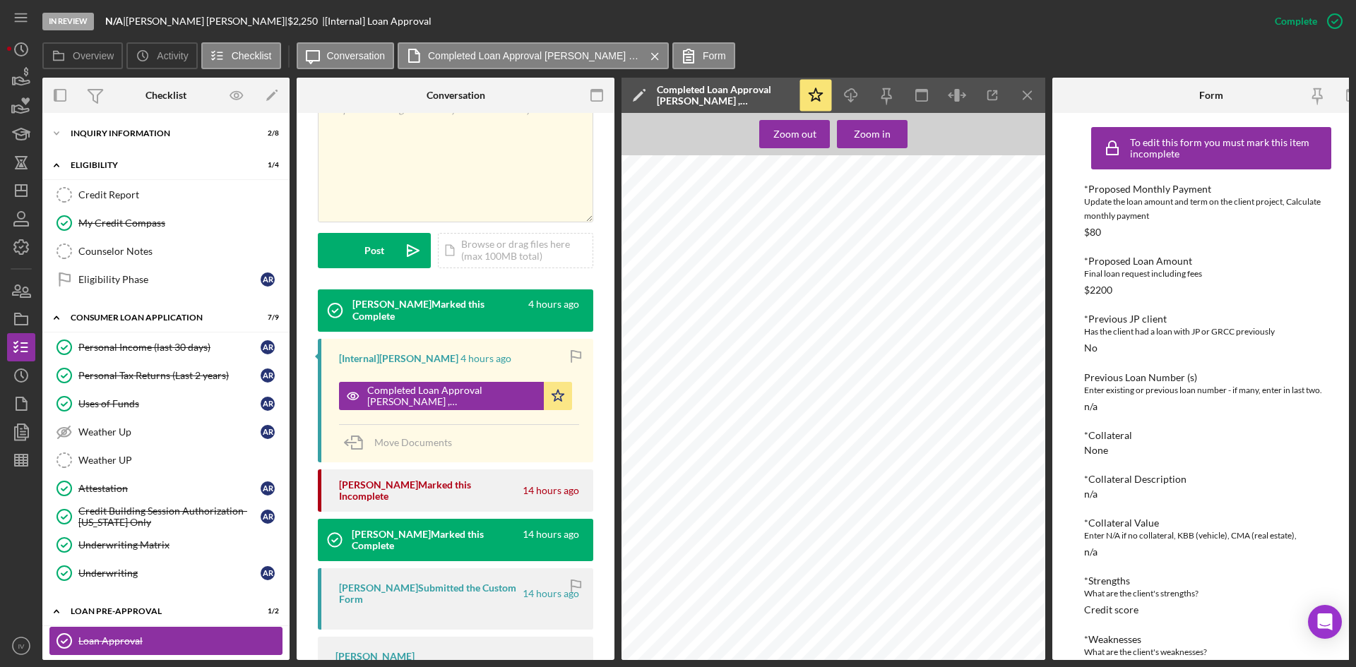
scroll to position [353, 0]
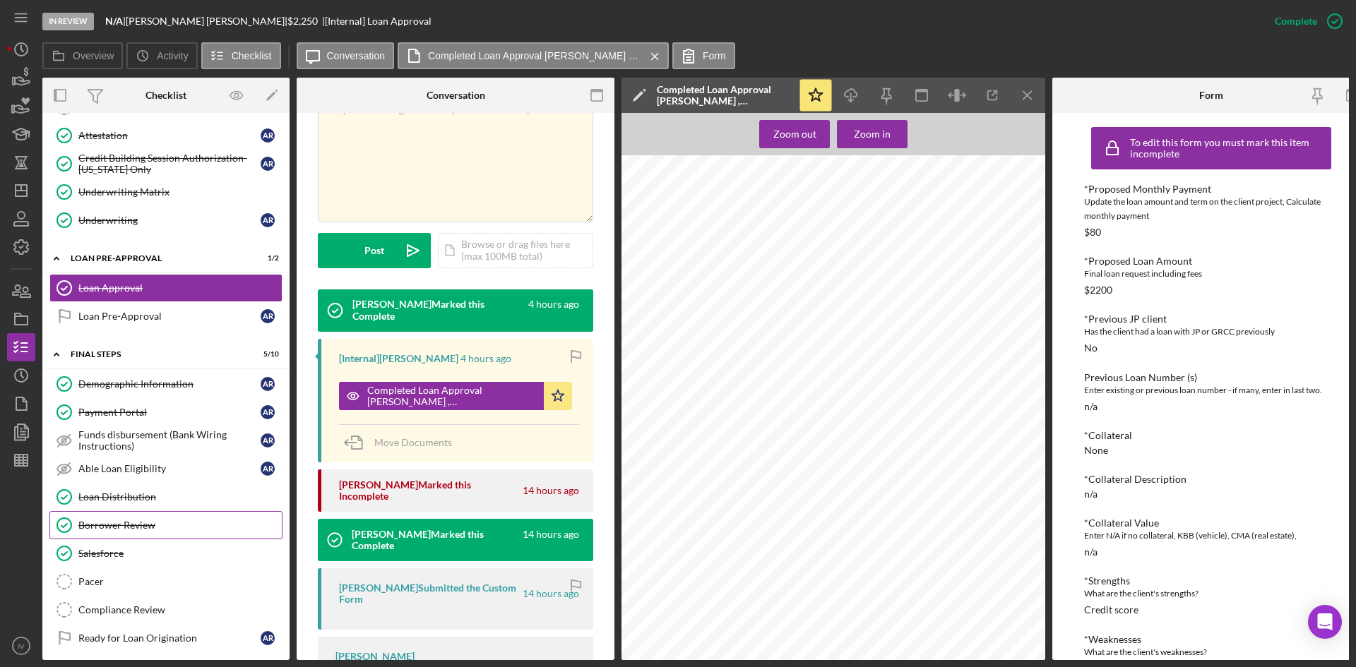
click at [140, 515] on link "Borrower Review Borrower Review" at bounding box center [165, 525] width 233 height 28
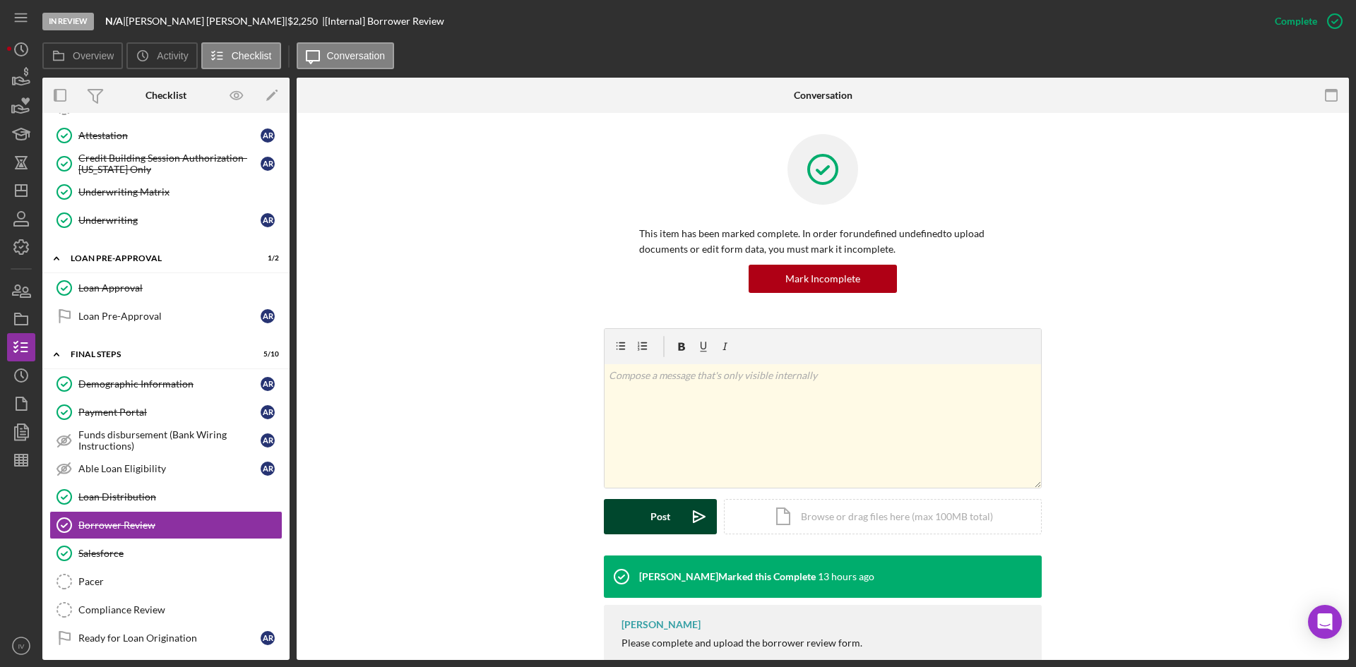
scroll to position [70, 0]
